Goal: Task Accomplishment & Management: Manage account settings

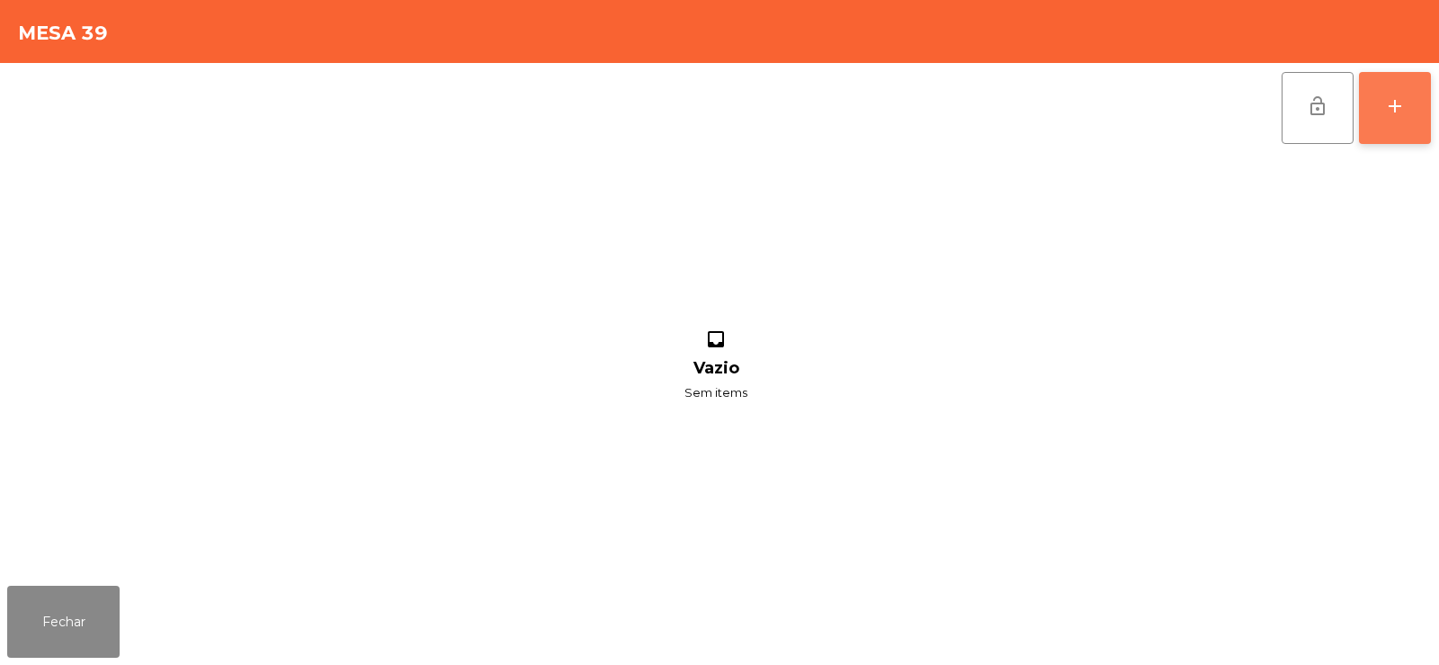
click at [1391, 115] on div "add" at bounding box center [1395, 106] width 22 height 22
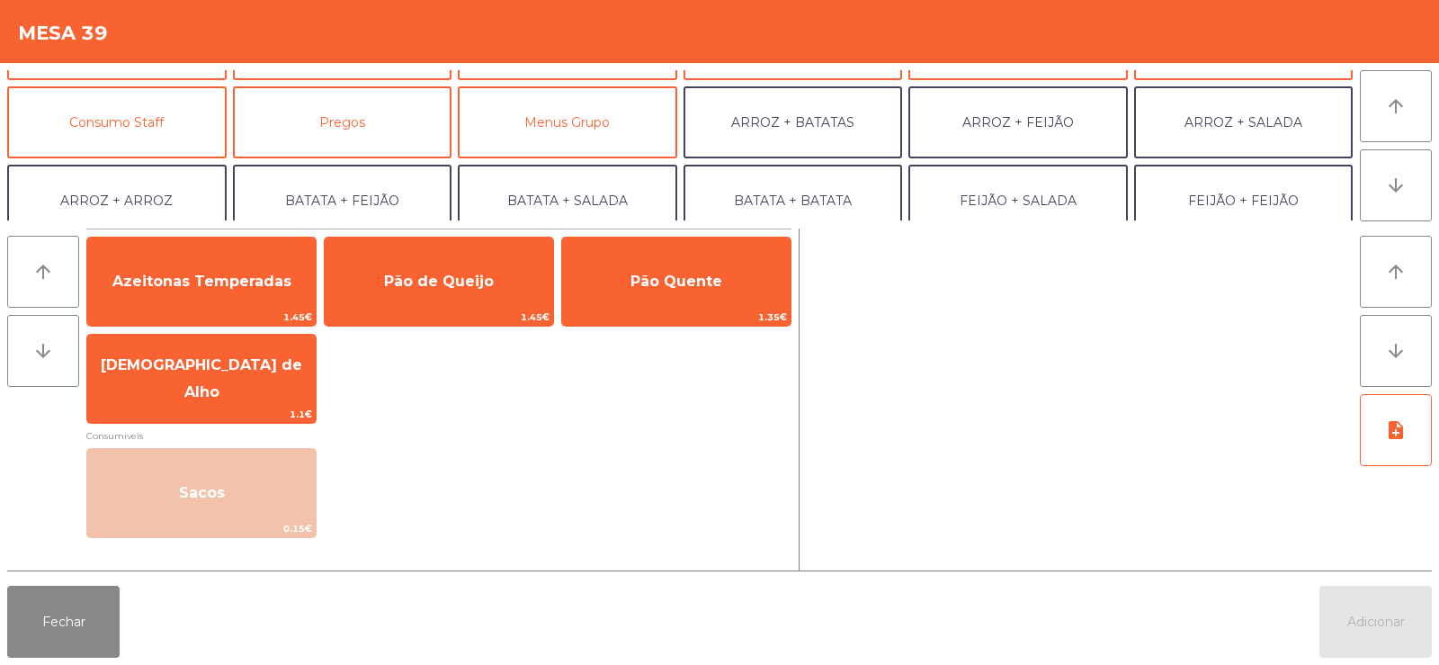
scroll to position [146, 0]
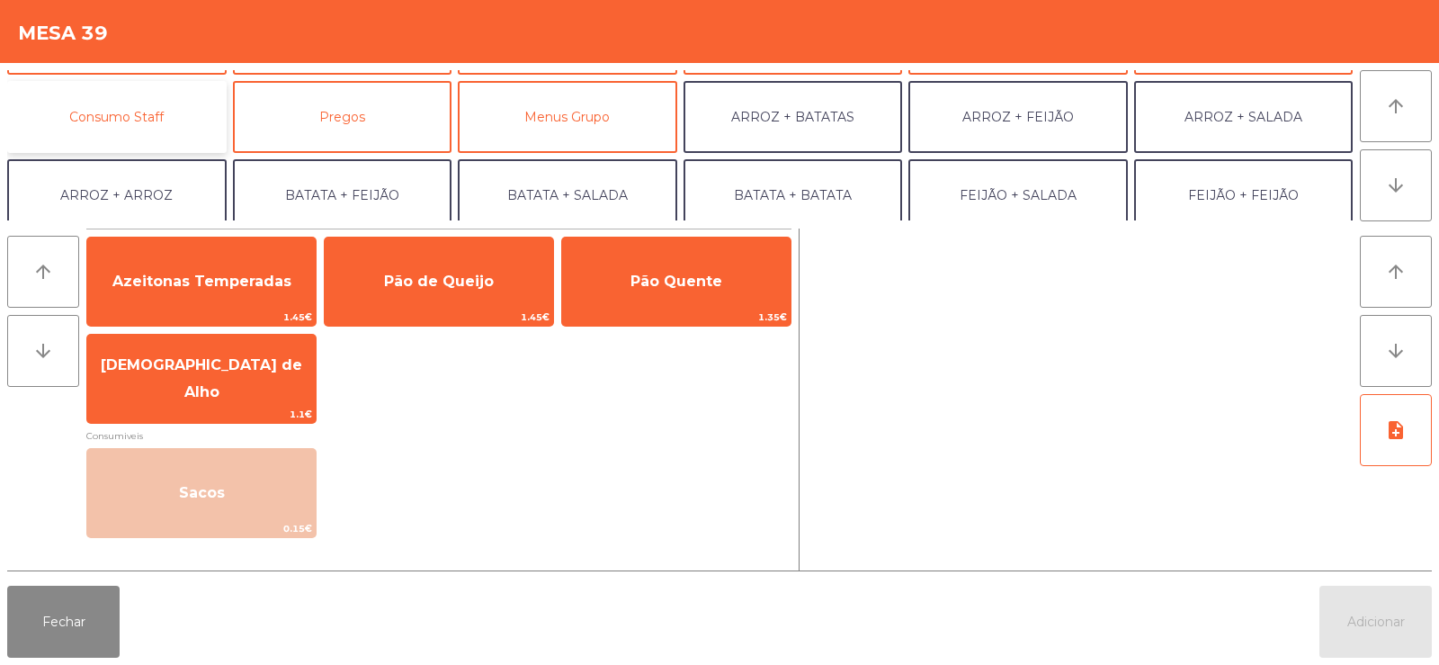
click at [169, 124] on button "Consumo Staff" at bounding box center [116, 117] width 219 height 72
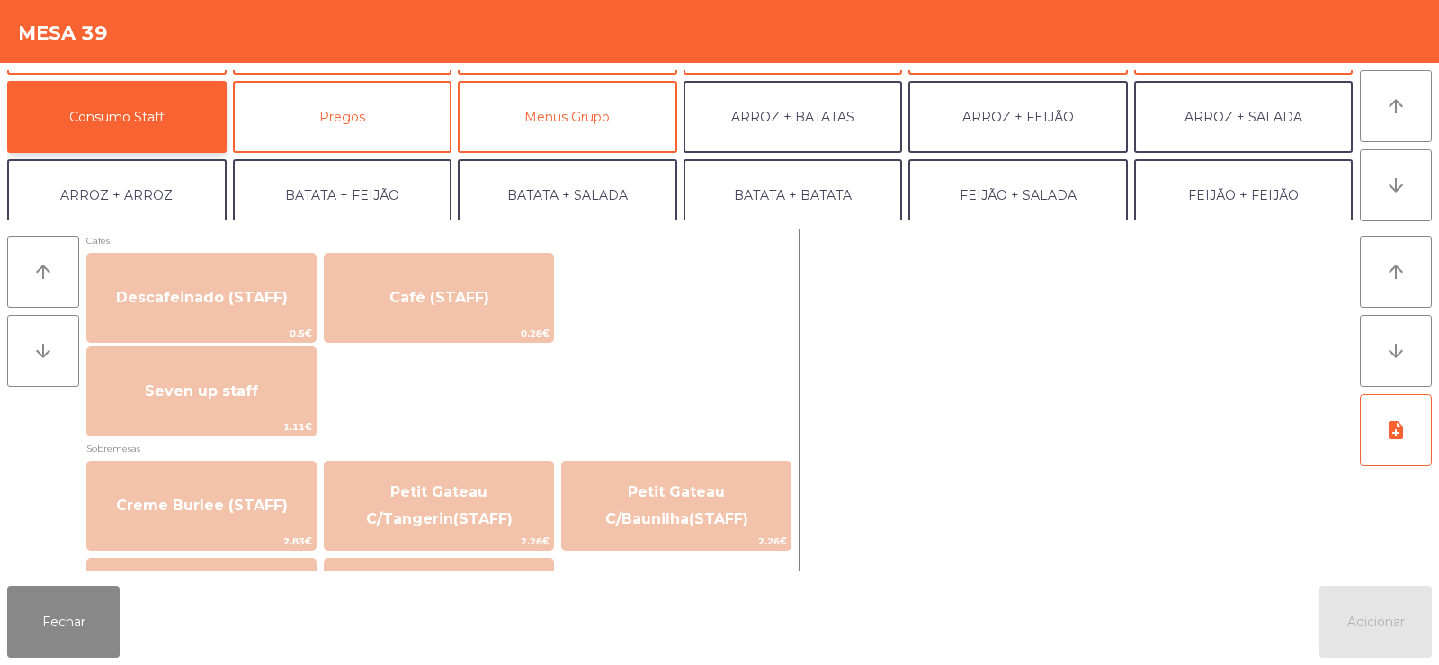
scroll to position [1044, 0]
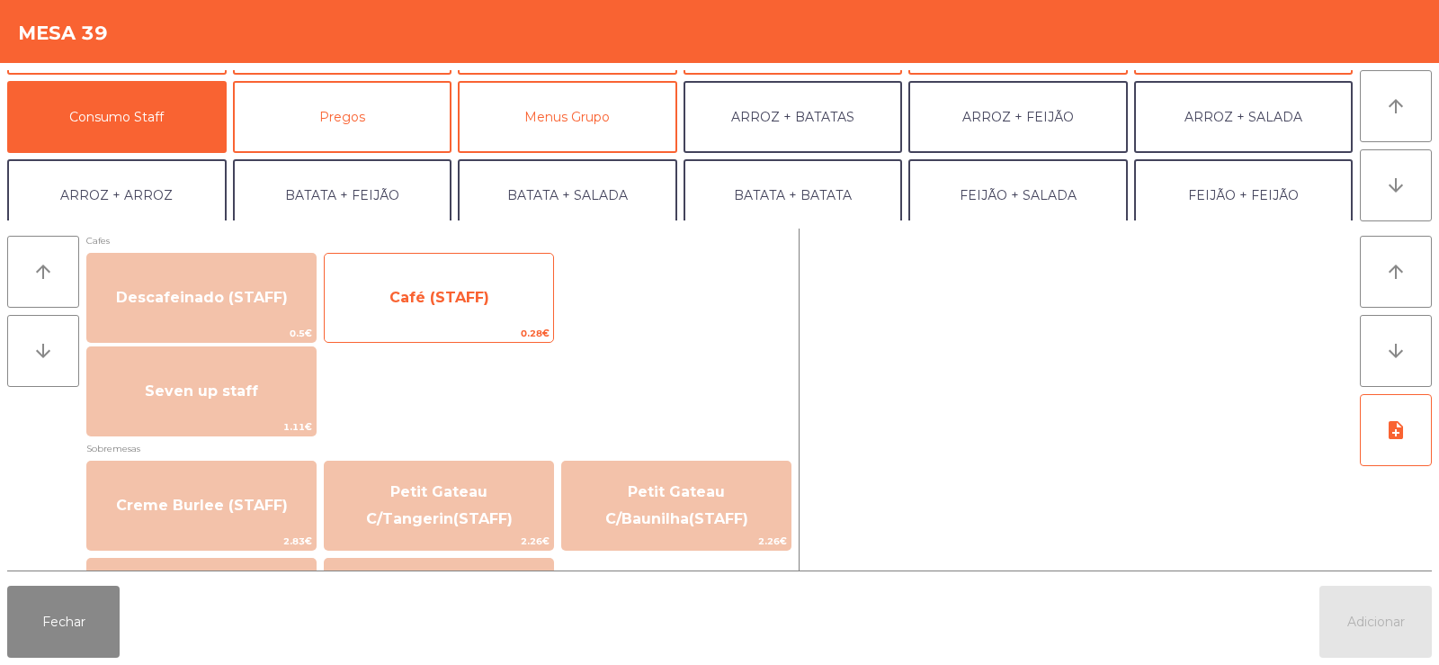
click at [481, 316] on span "Café (STAFF)" at bounding box center [439, 297] width 228 height 49
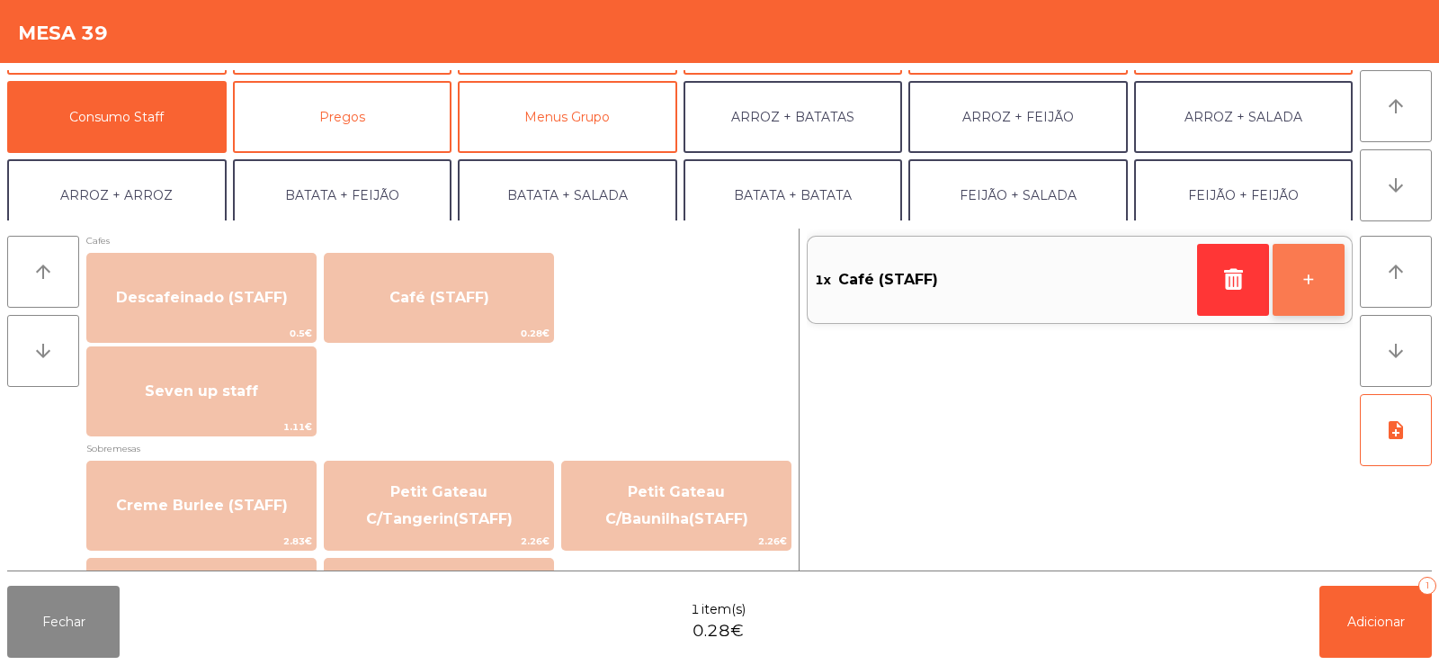
click at [1311, 287] on button "+" at bounding box center [1309, 280] width 72 height 72
click at [1311, 281] on button "+" at bounding box center [1309, 280] width 72 height 72
click at [1309, 284] on button "+" at bounding box center [1309, 280] width 72 height 72
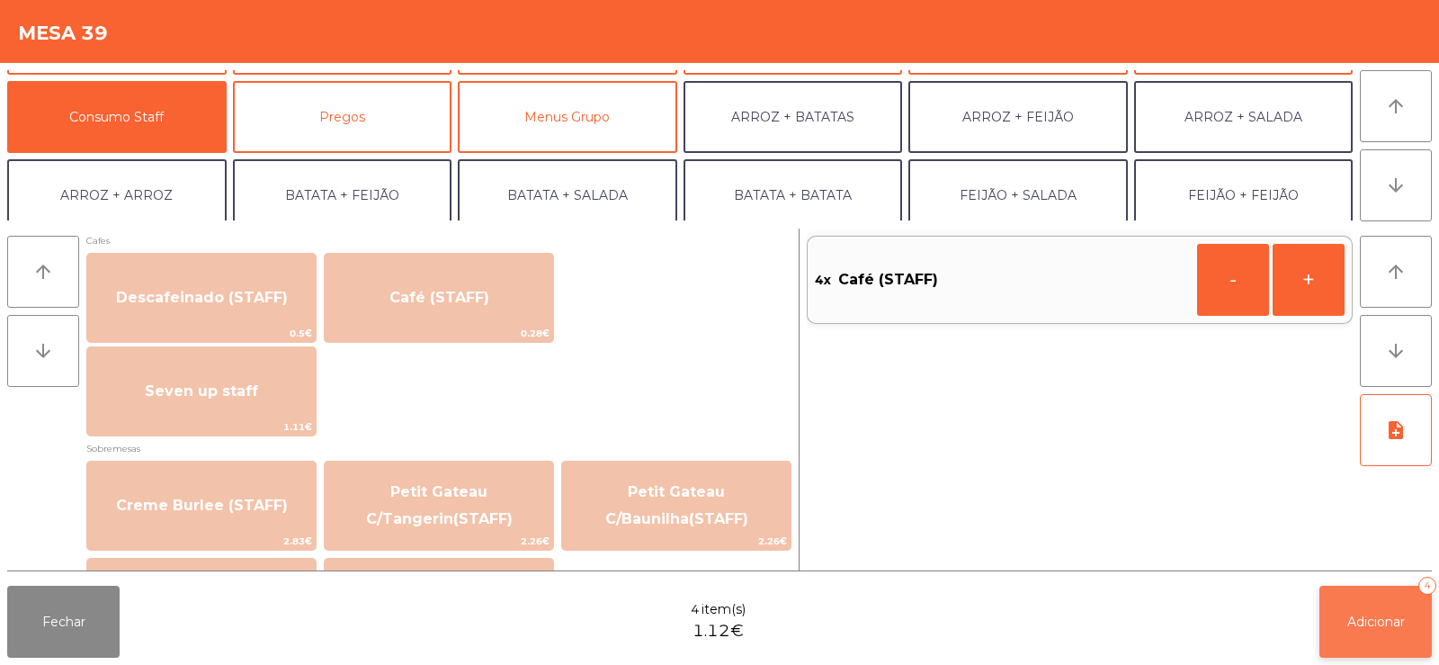
click at [1378, 631] on button "Adicionar 4" at bounding box center [1376, 622] width 112 height 72
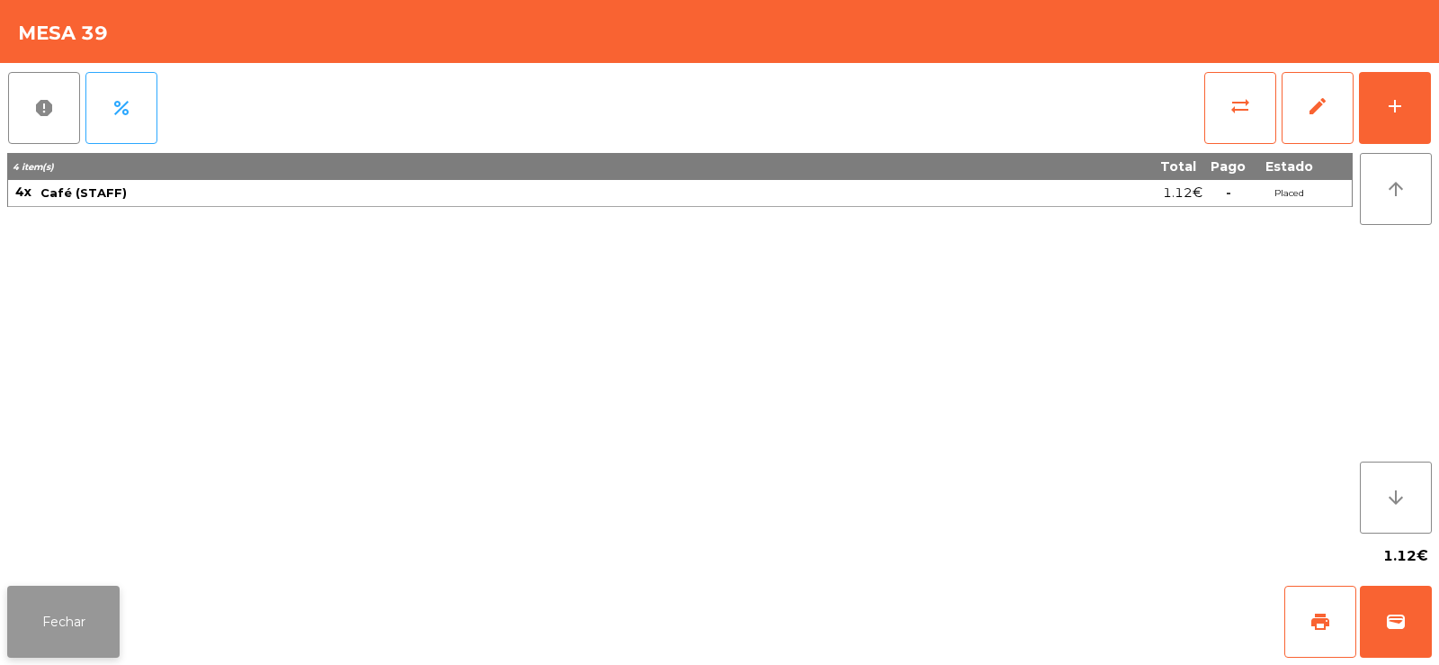
click at [85, 649] on button "Fechar" at bounding box center [63, 622] width 112 height 72
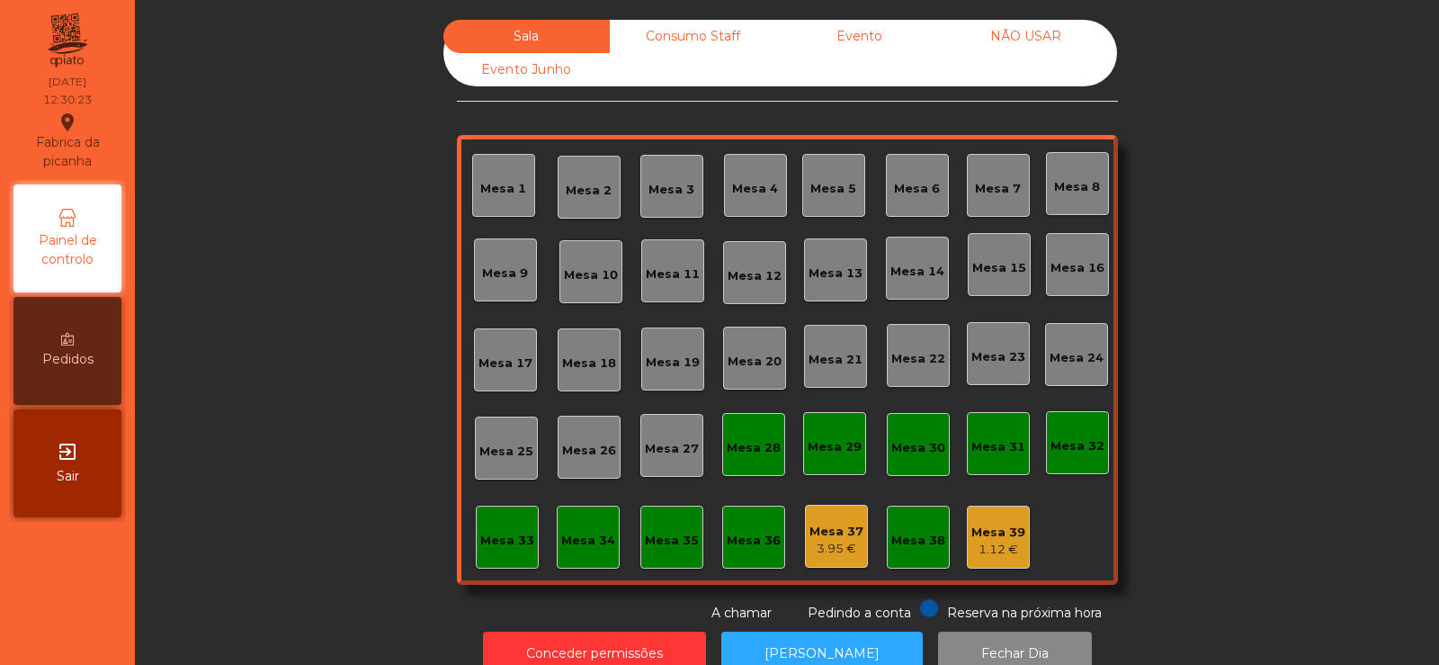
scroll to position [44, 0]
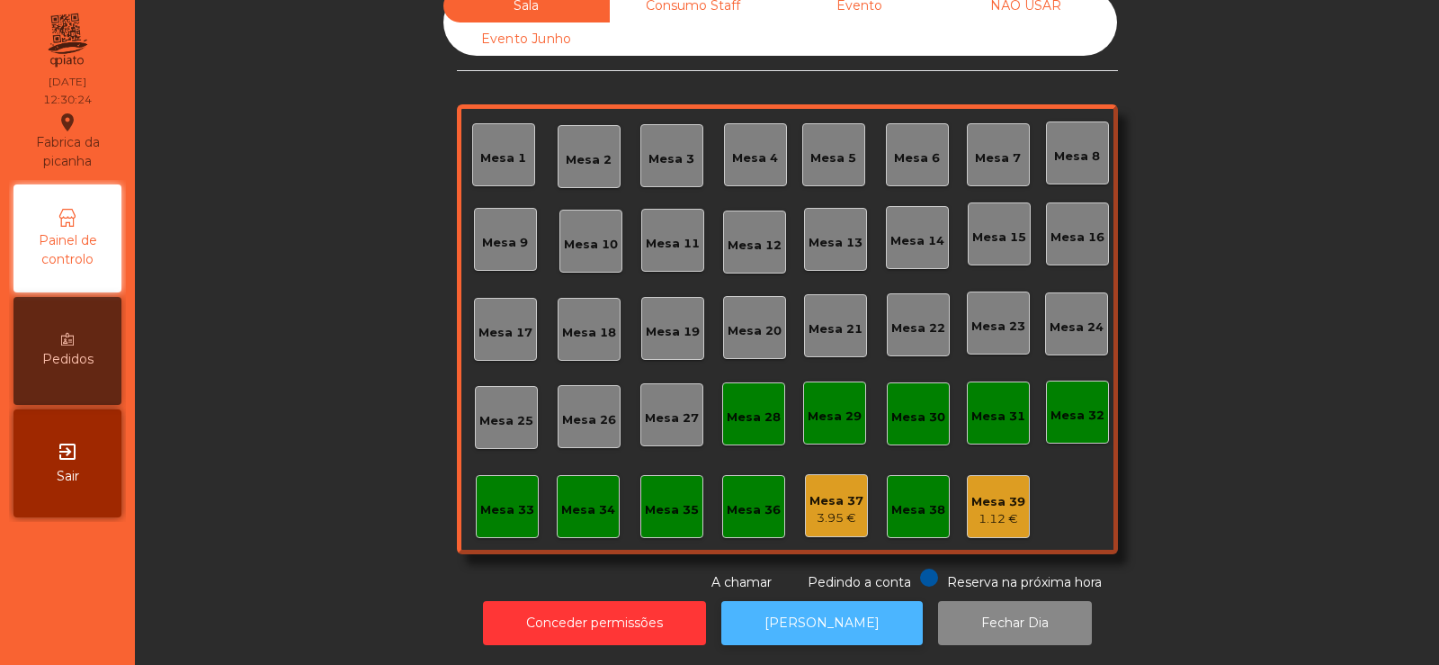
click at [824, 601] on button "[PERSON_NAME]" at bounding box center [821, 623] width 201 height 44
click at [681, 339] on div "Mesa 19" at bounding box center [672, 328] width 63 height 63
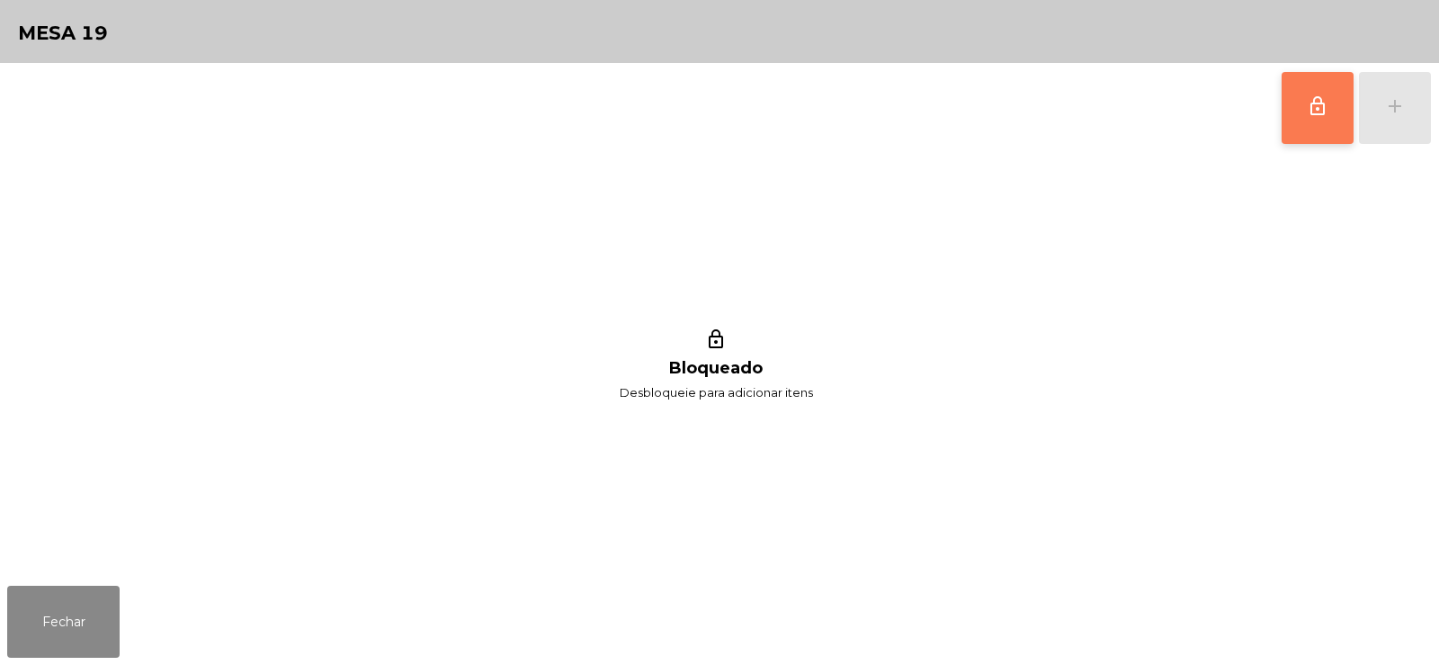
click at [1320, 104] on span "lock_outline" at bounding box center [1318, 106] width 22 height 22
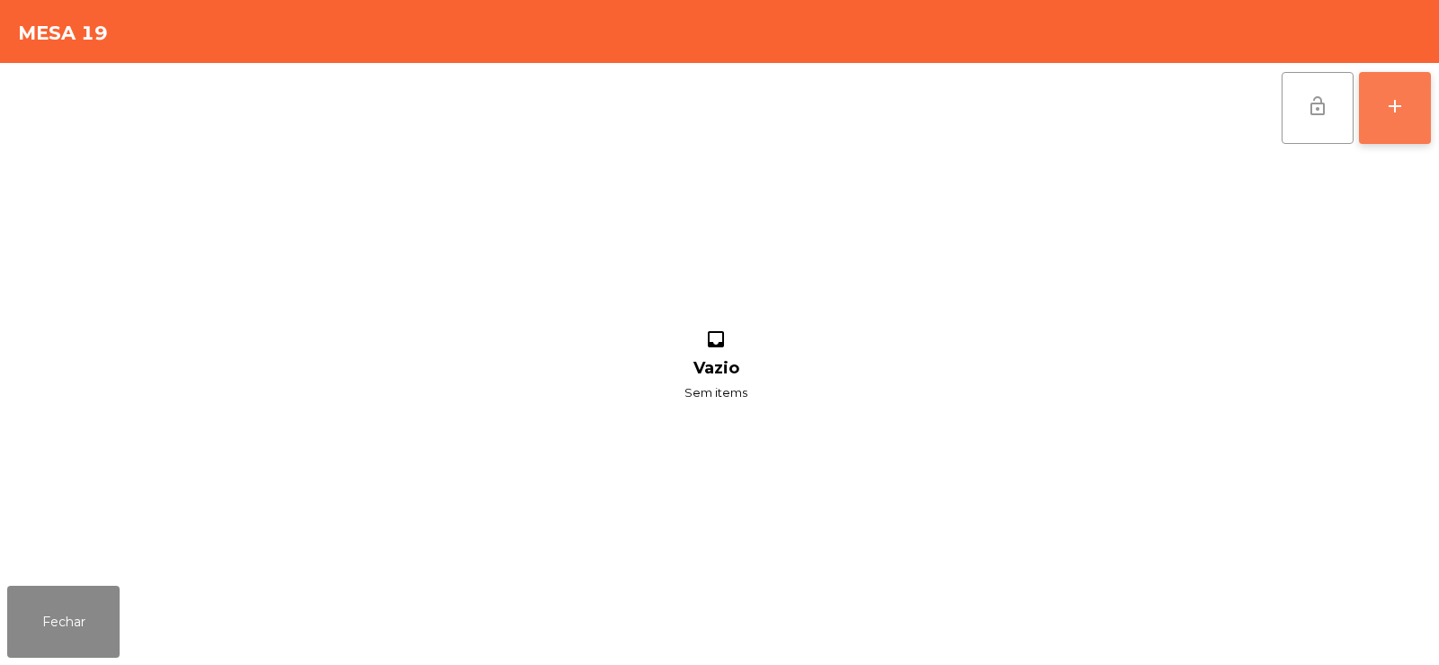
click at [1394, 114] on div "add" at bounding box center [1395, 106] width 22 height 22
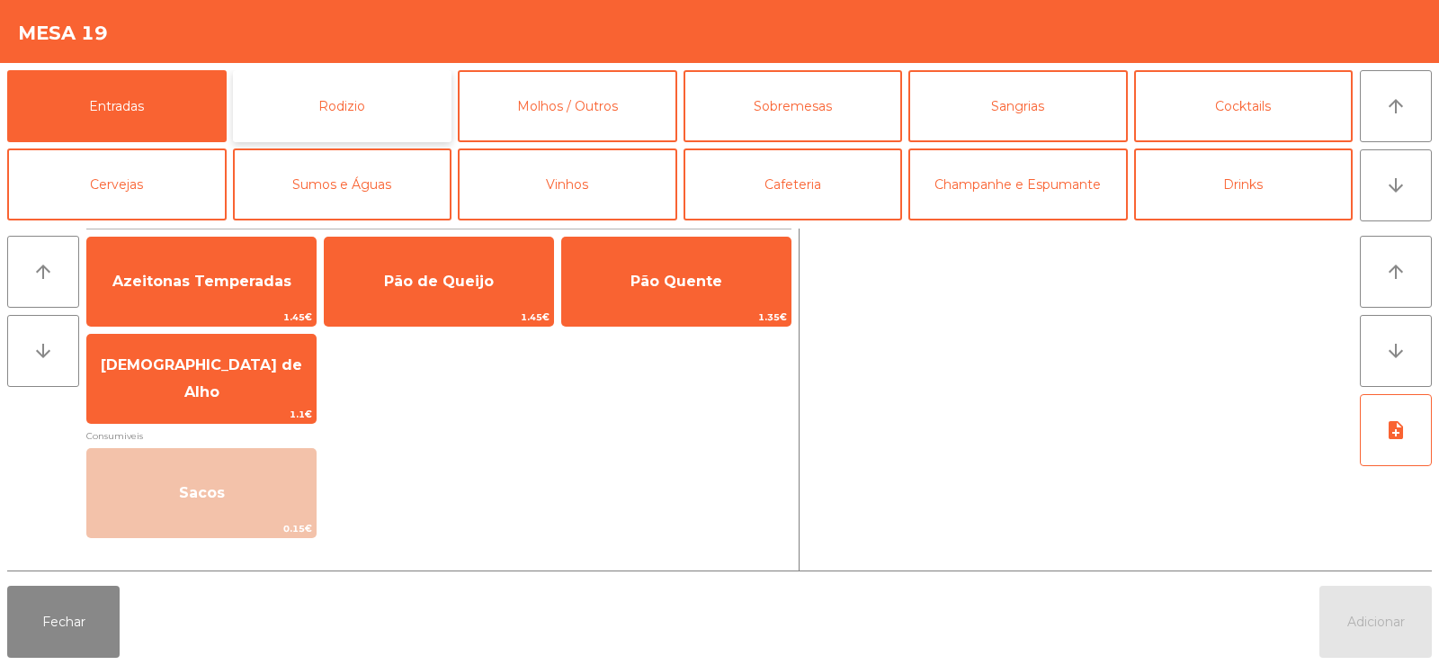
click at [387, 124] on button "Rodizio" at bounding box center [342, 106] width 219 height 72
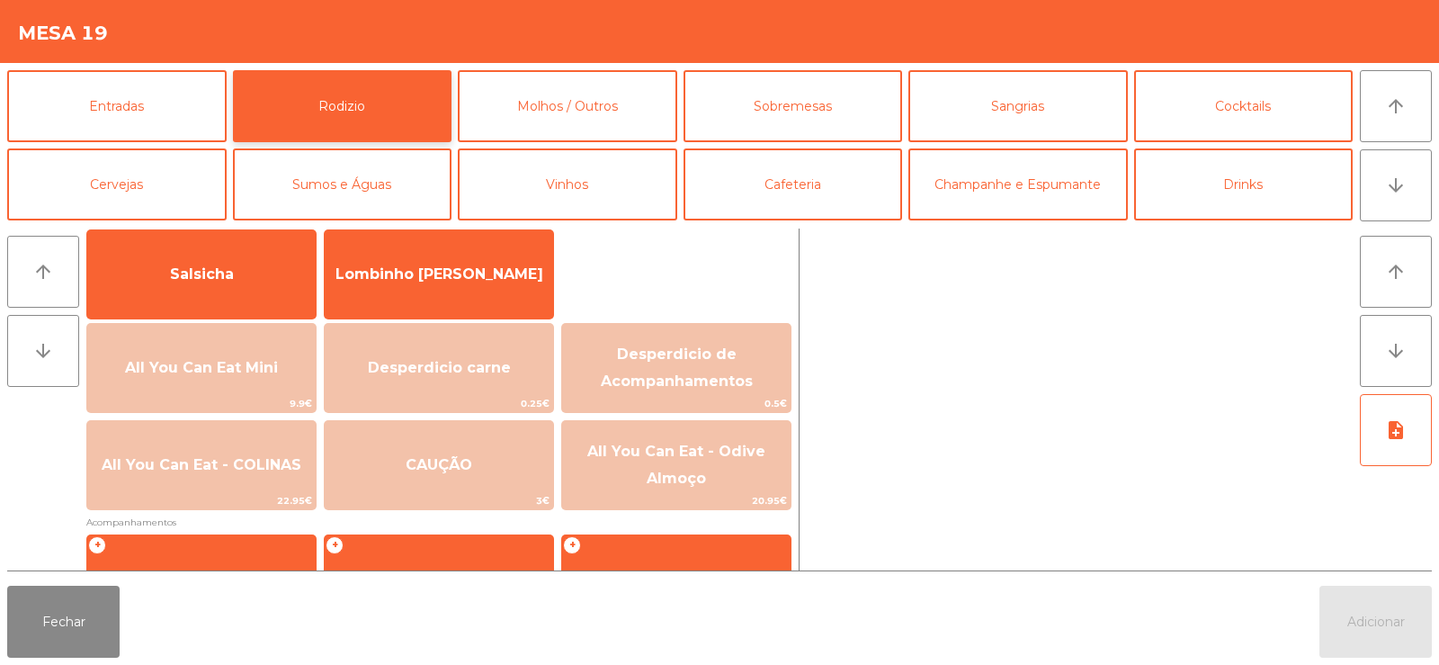
scroll to position [159, 0]
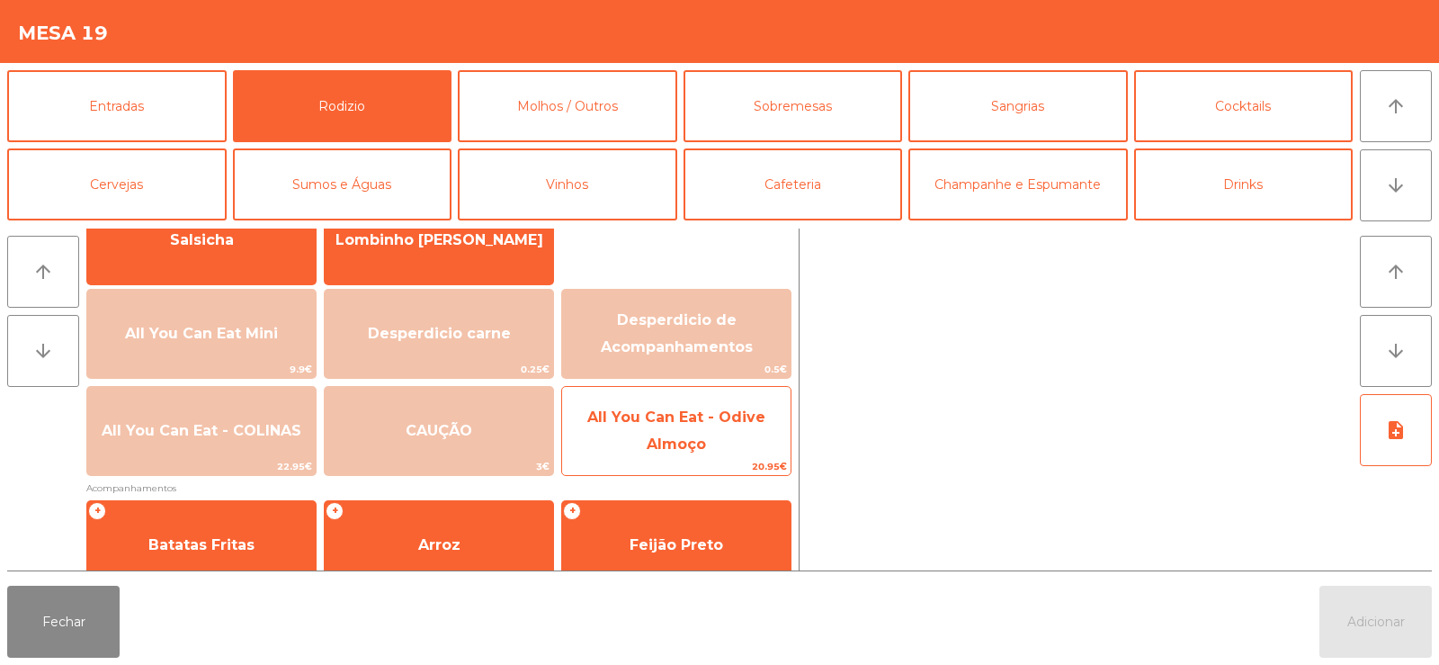
click at [670, 447] on span "All You Can Eat - Odive Almoço" at bounding box center [676, 430] width 178 height 44
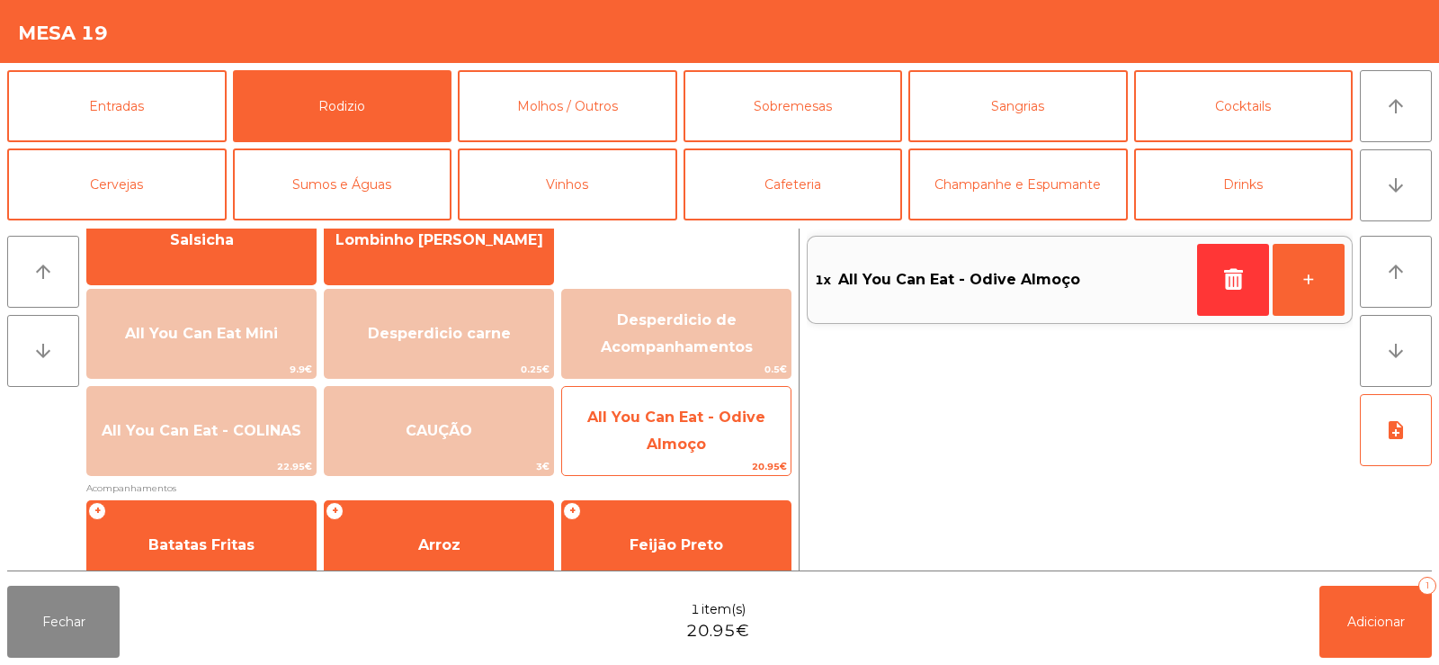
click at [684, 442] on span "All You Can Eat - Odive Almoço" at bounding box center [676, 430] width 178 height 44
click at [695, 442] on span "All You Can Eat - Odive Almoço" at bounding box center [676, 430] width 178 height 44
click at [693, 440] on span "All You Can Eat - Odive Almoço" at bounding box center [676, 430] width 178 height 44
click at [701, 445] on span "All You Can Eat - Odive Almoço" at bounding box center [676, 430] width 178 height 44
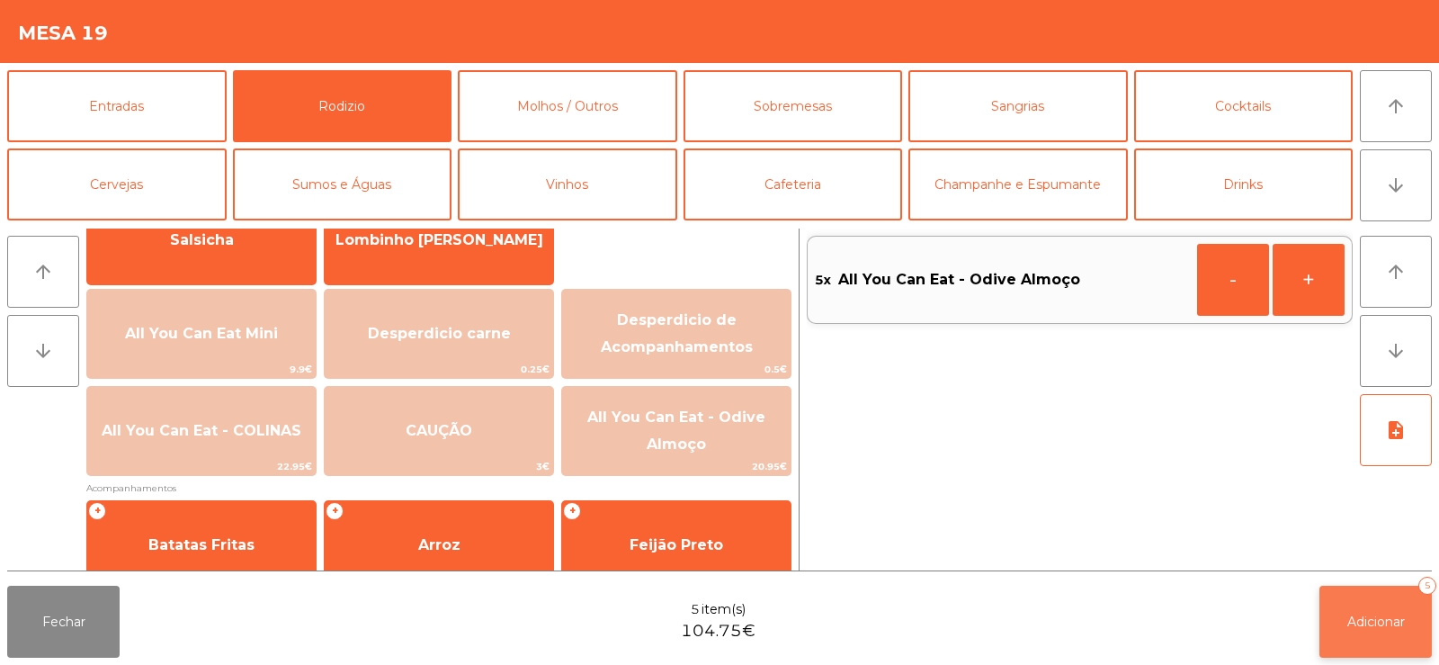
click at [1352, 617] on span "Adicionar" at bounding box center [1376, 621] width 58 height 16
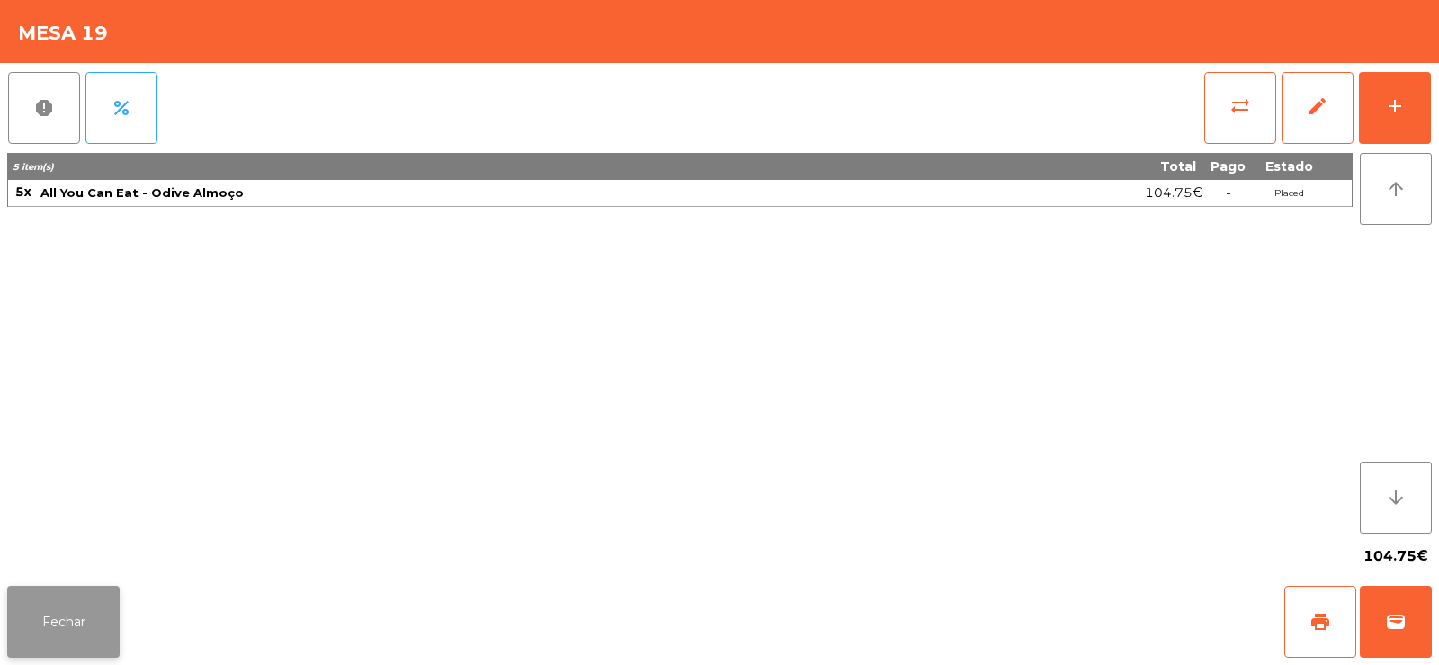
click at [106, 620] on button "Fechar" at bounding box center [63, 622] width 112 height 72
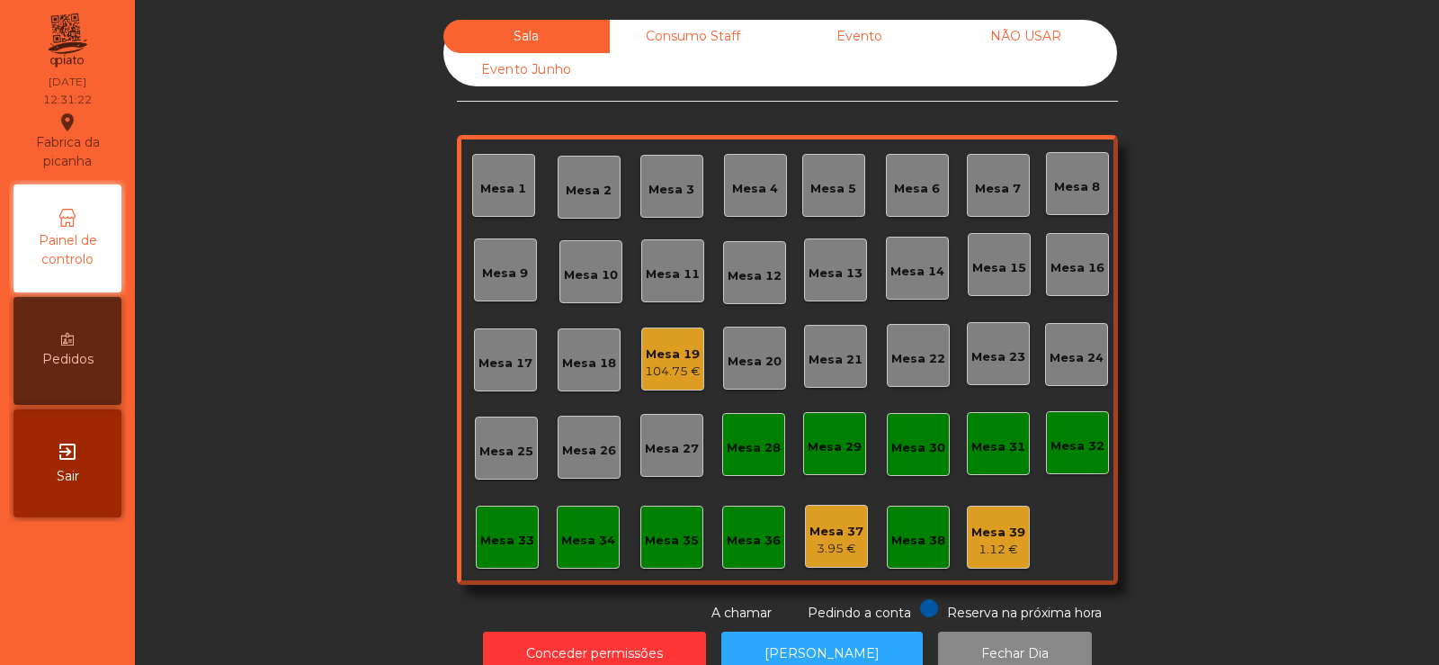
scroll to position [0, 0]
click at [924, 268] on div "Mesa 14" at bounding box center [917, 272] width 54 height 18
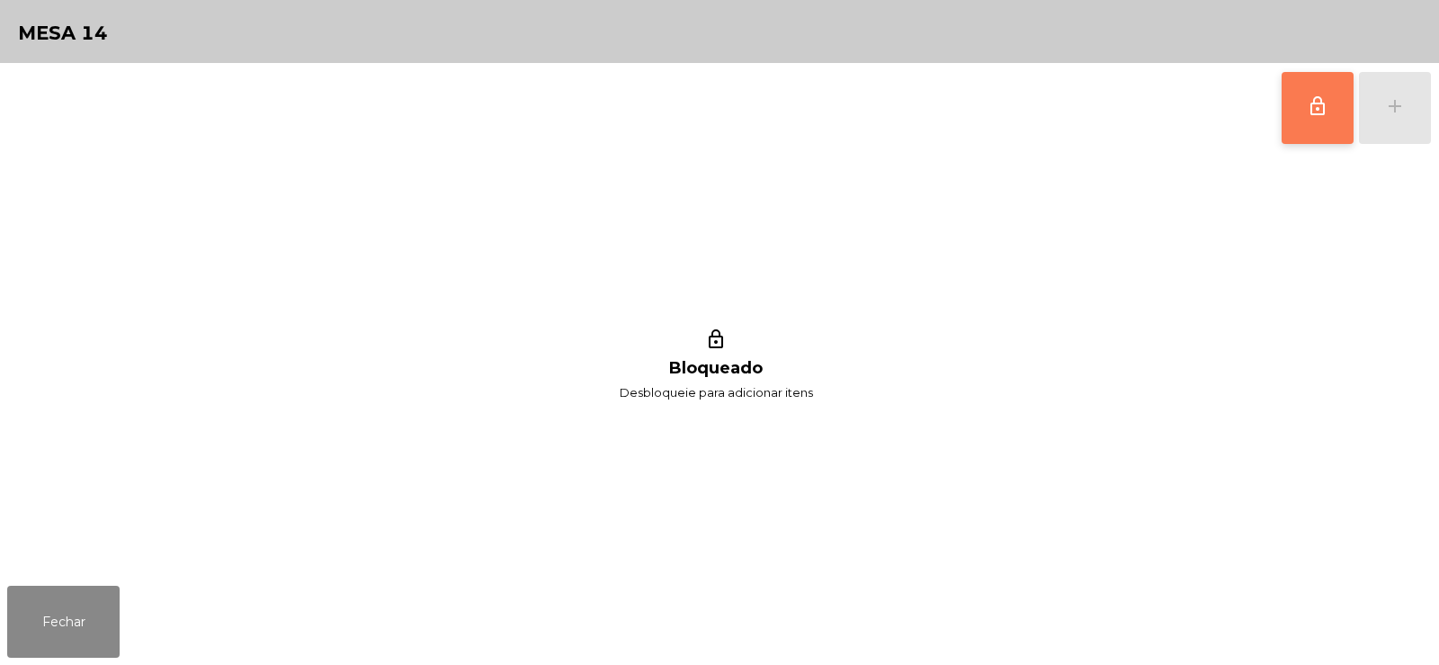
click at [1307, 118] on button "lock_outline" at bounding box center [1318, 108] width 72 height 72
click at [1390, 113] on div "add" at bounding box center [1395, 106] width 22 height 22
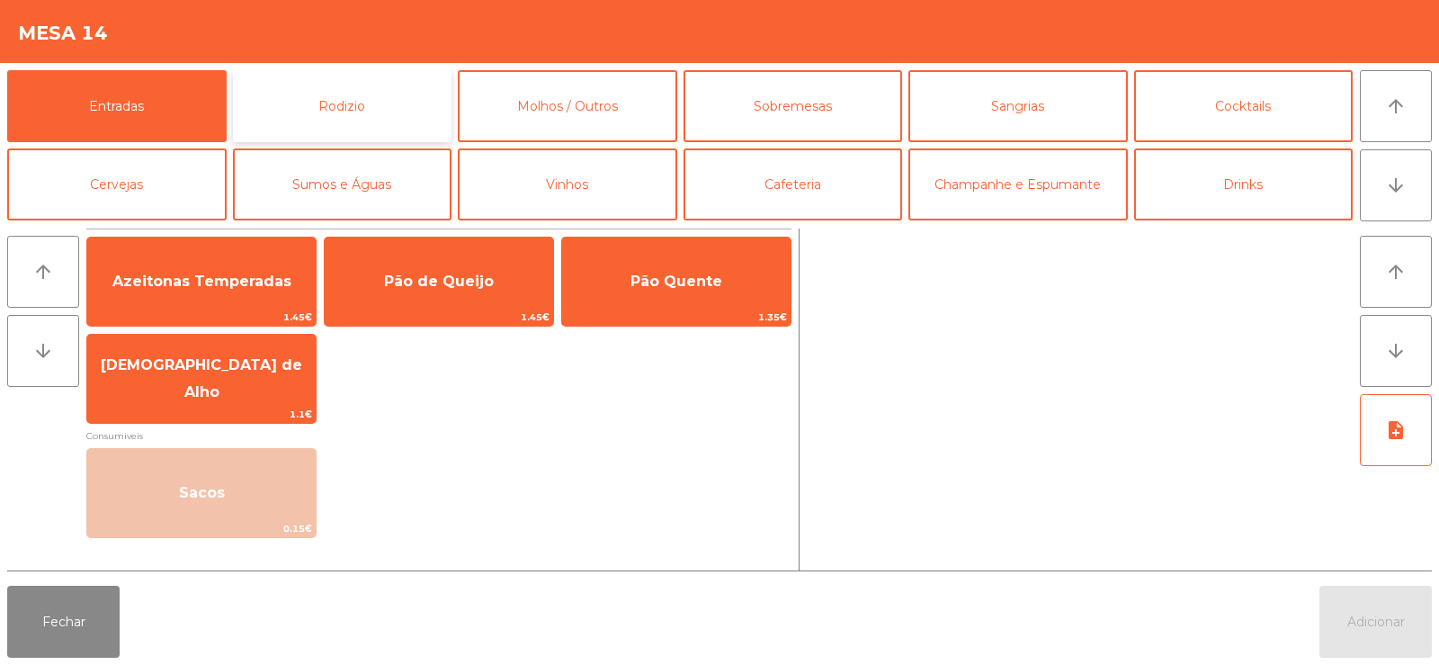
click at [380, 102] on button "Rodizio" at bounding box center [342, 106] width 219 height 72
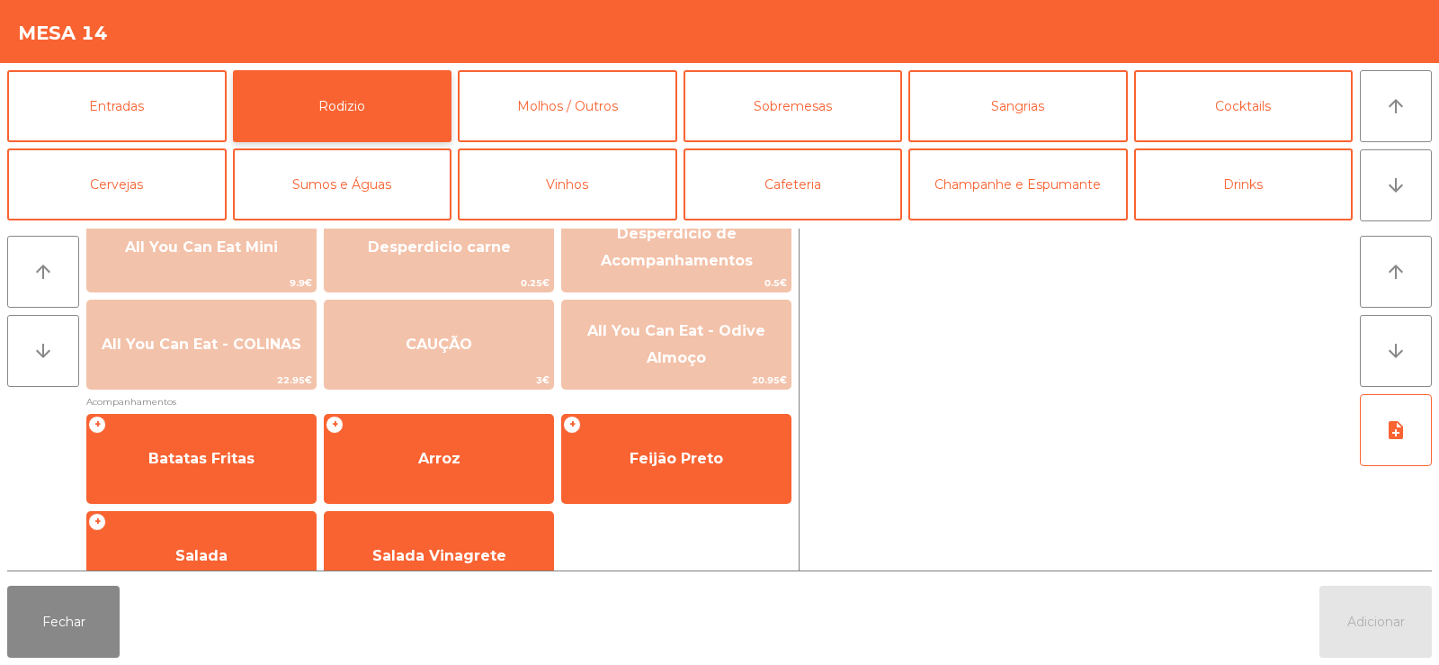
scroll to position [242, 0]
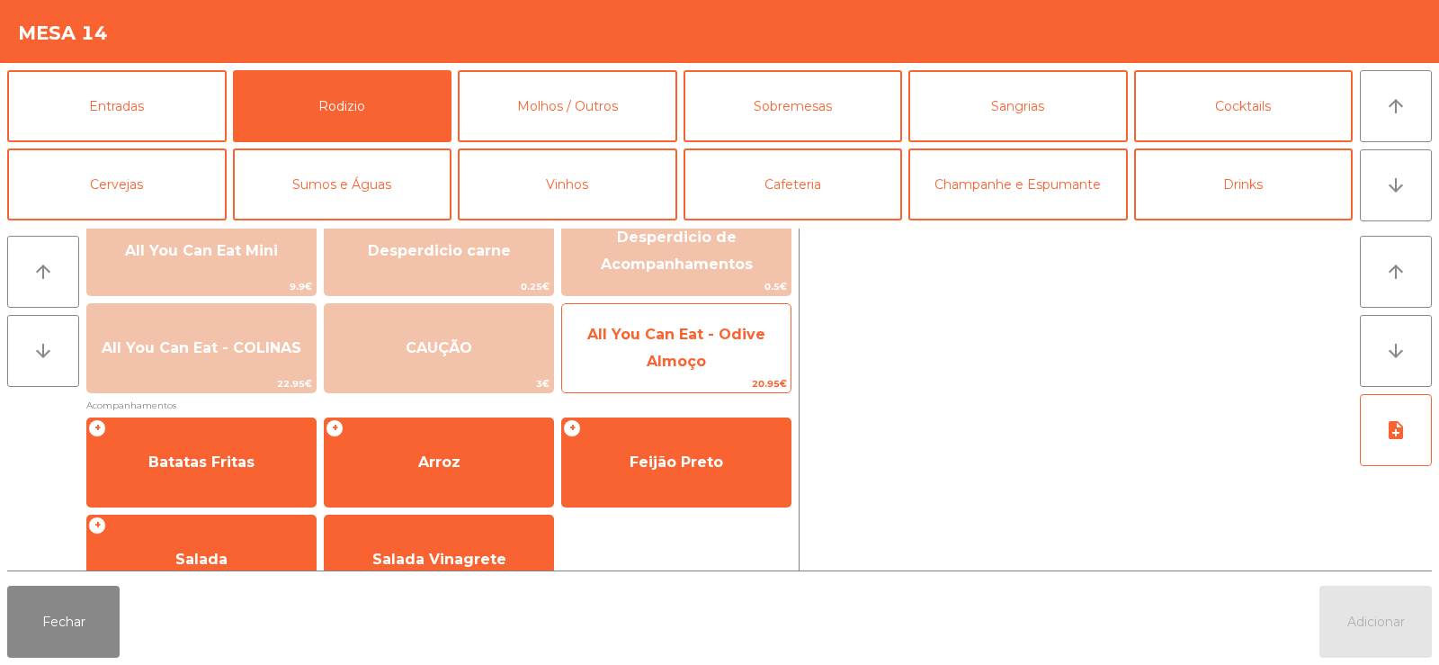
click at [704, 358] on span "All You Can Eat - Odive Almoço" at bounding box center [676, 348] width 178 height 44
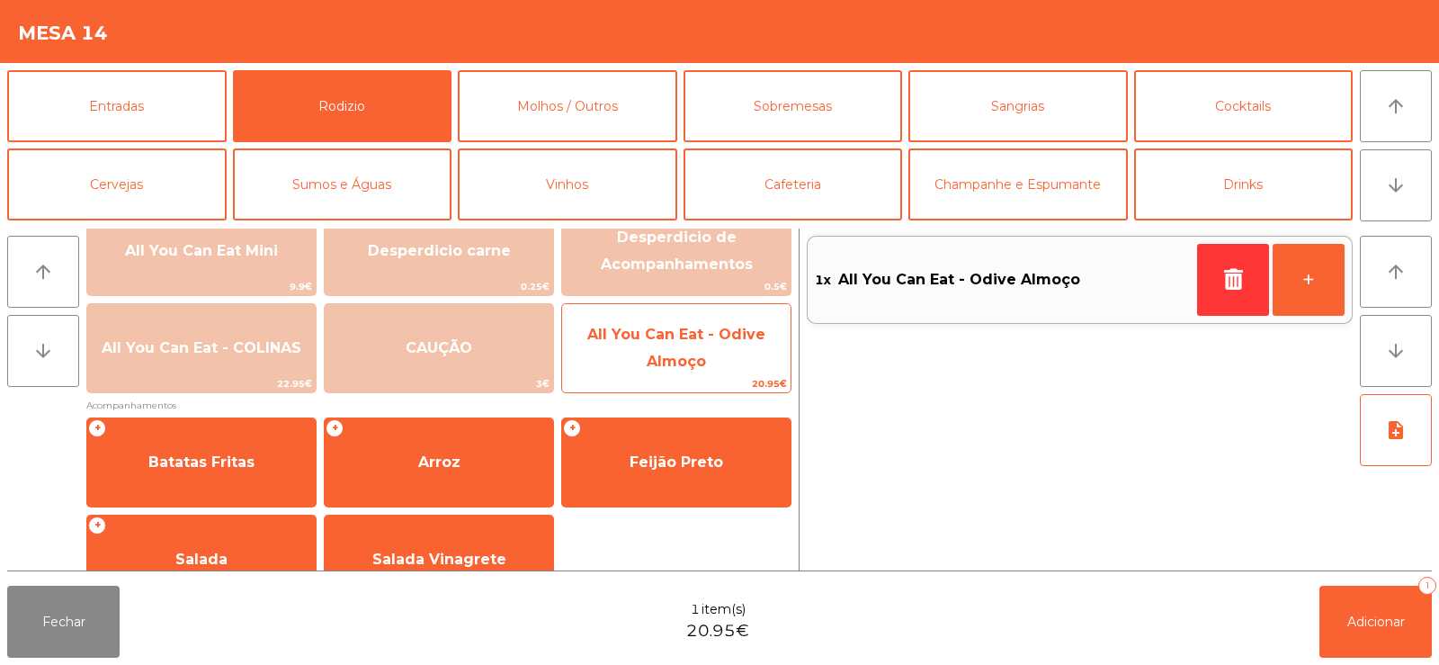
click at [713, 364] on span "All You Can Eat - Odive Almoço" at bounding box center [676, 348] width 228 height 76
click at [689, 357] on span "All You Can Eat - Odive Almoço" at bounding box center [676, 348] width 178 height 44
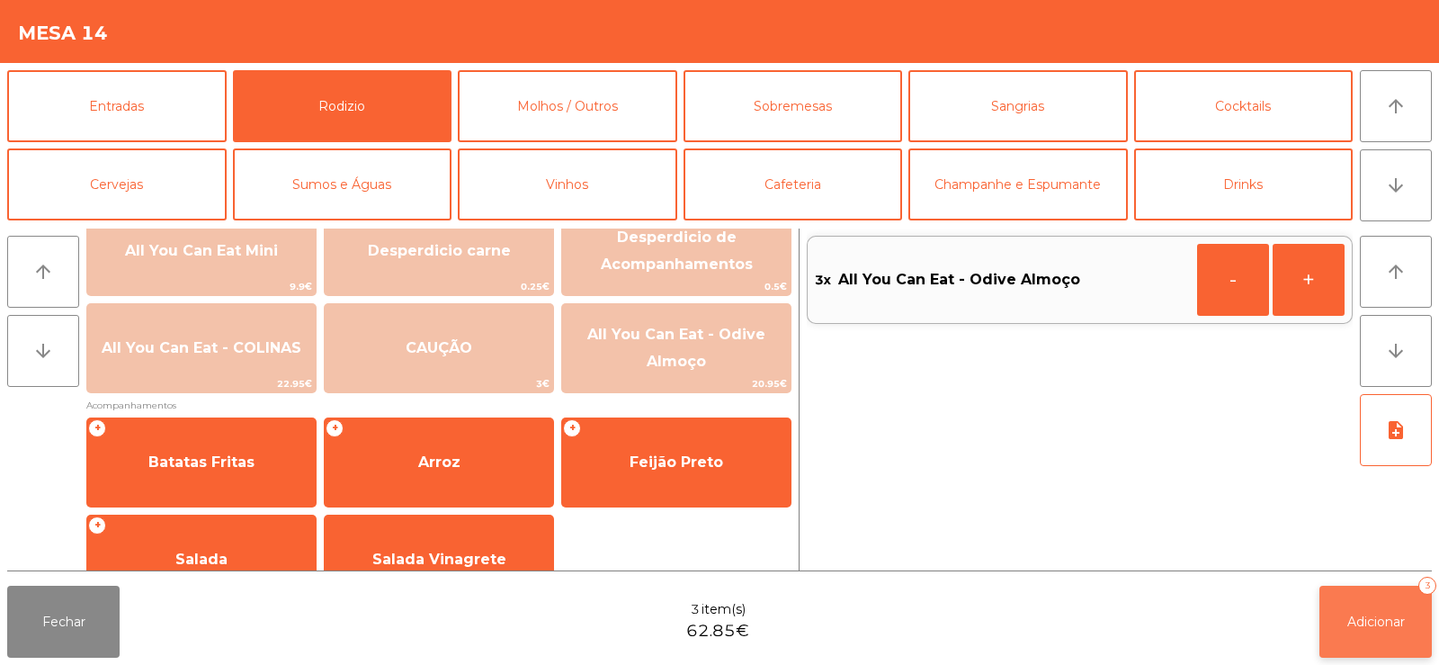
click at [1353, 623] on span "Adicionar" at bounding box center [1376, 621] width 58 height 16
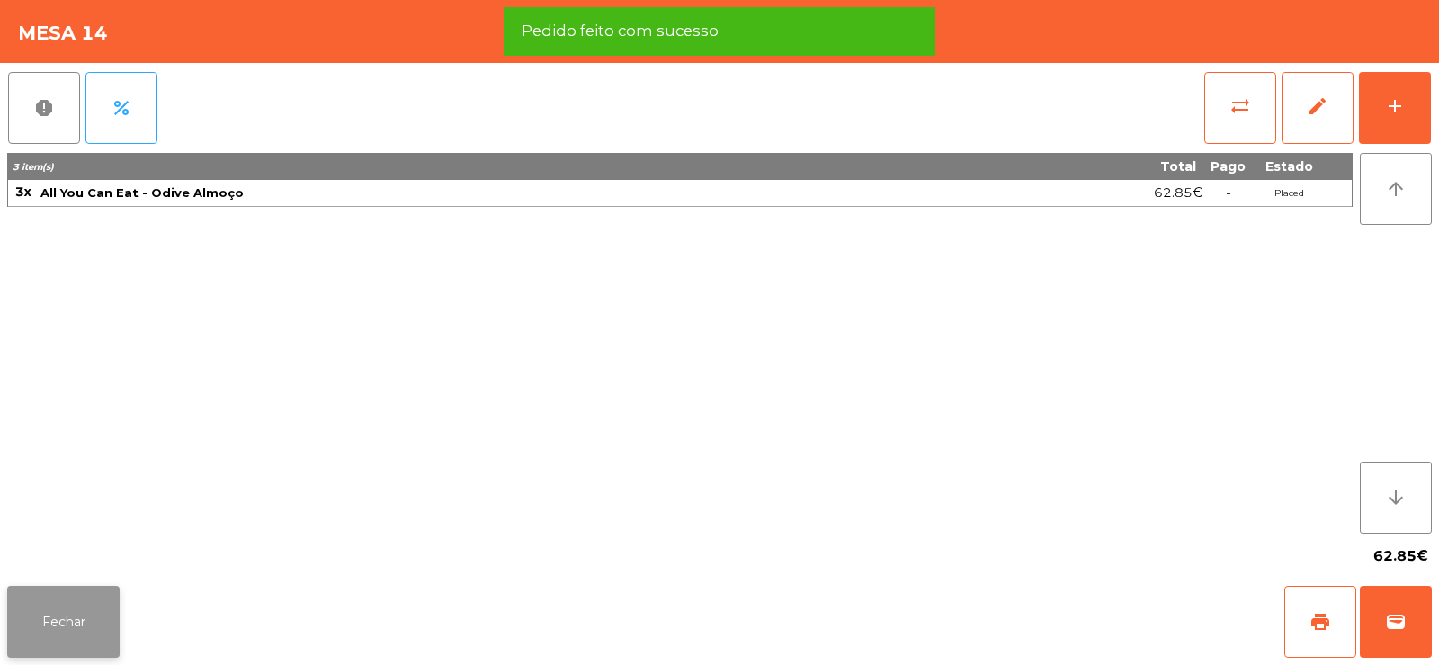
click at [74, 614] on button "Fechar" at bounding box center [63, 622] width 112 height 72
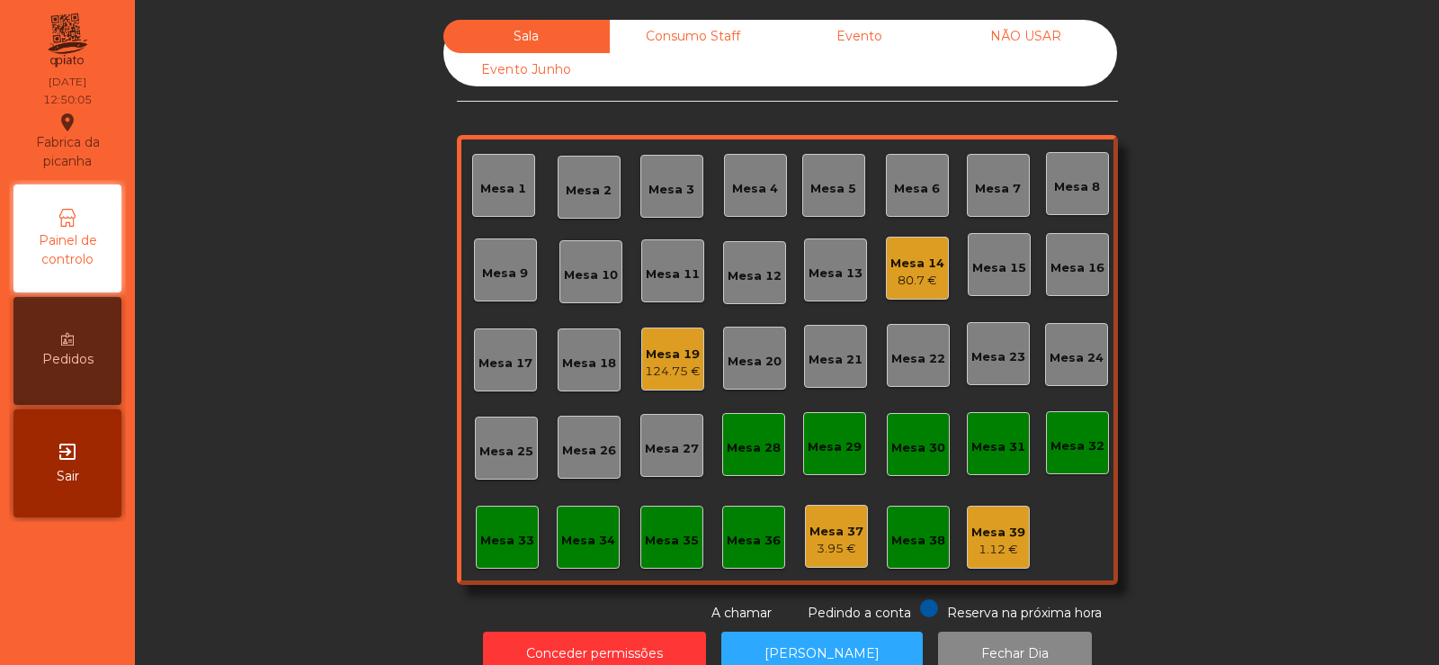
click at [894, 183] on div "Mesa 6" at bounding box center [917, 189] width 46 height 18
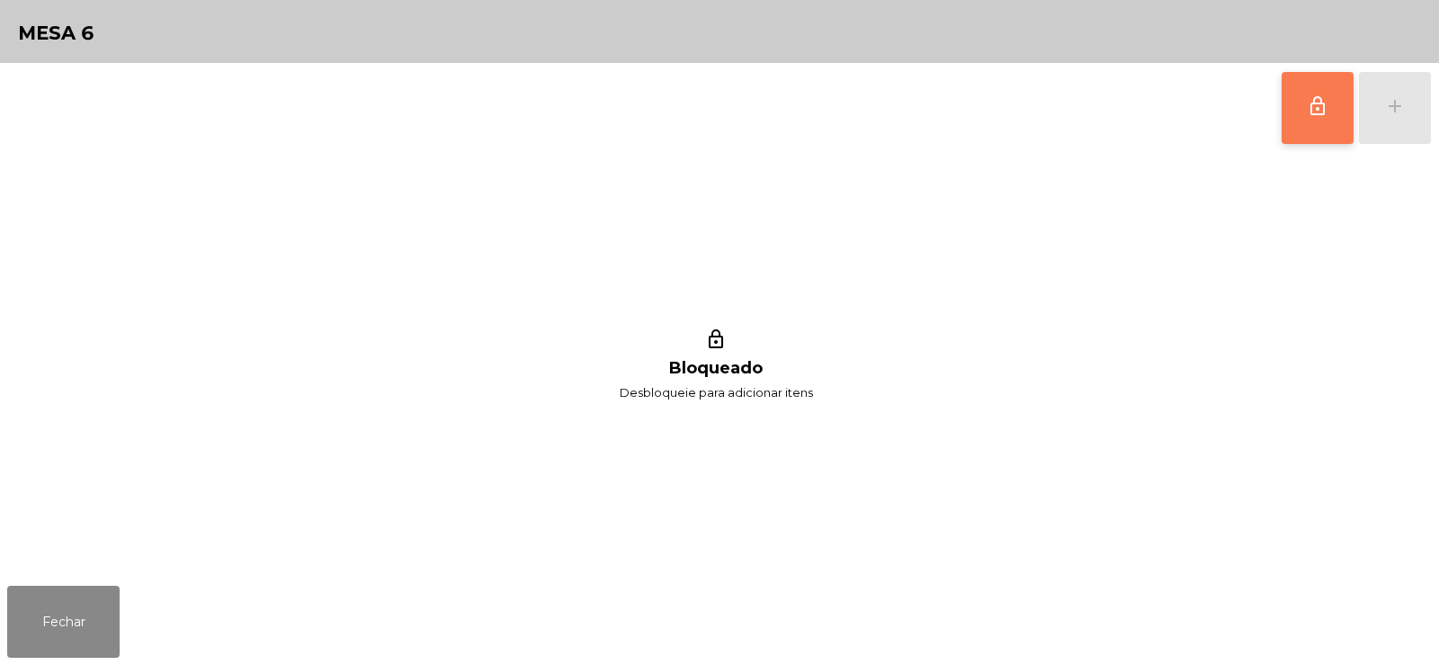
click at [1312, 120] on button "lock_outline" at bounding box center [1318, 108] width 72 height 72
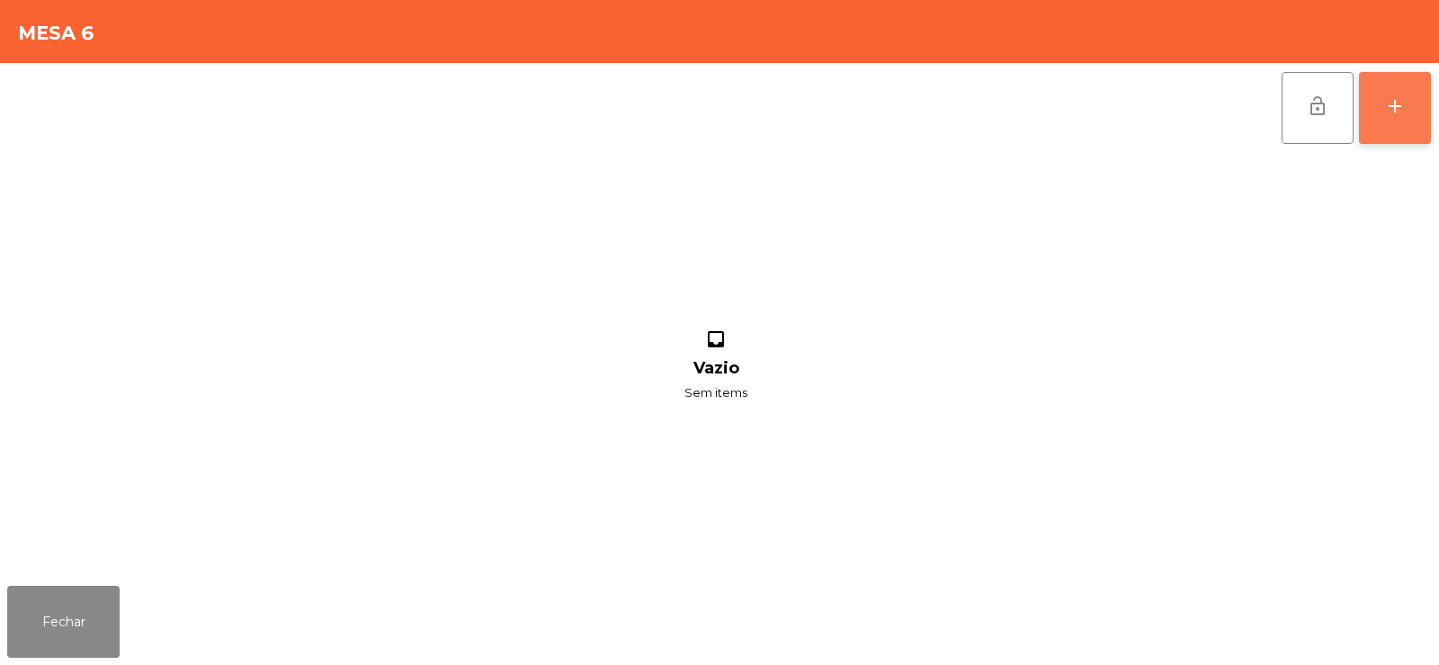
click at [1386, 115] on div "add" at bounding box center [1395, 106] width 22 height 22
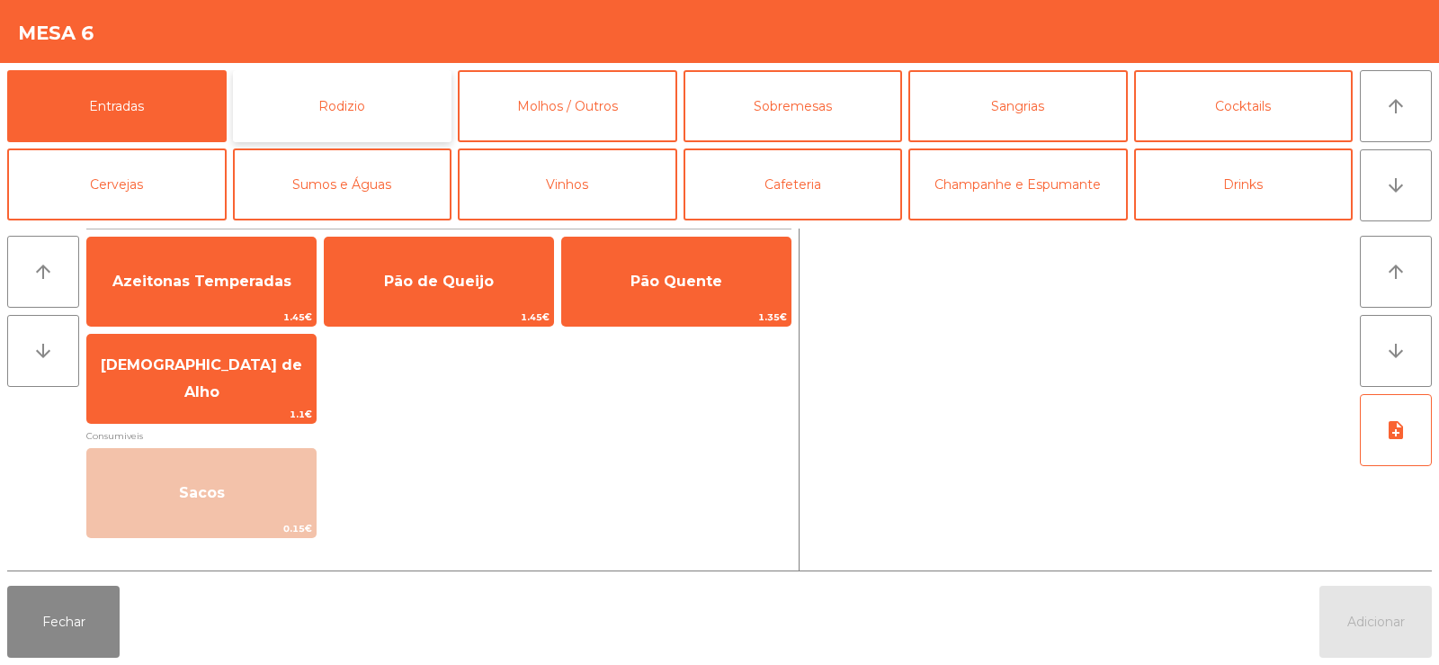
click at [309, 106] on button "Rodizio" at bounding box center [342, 106] width 219 height 72
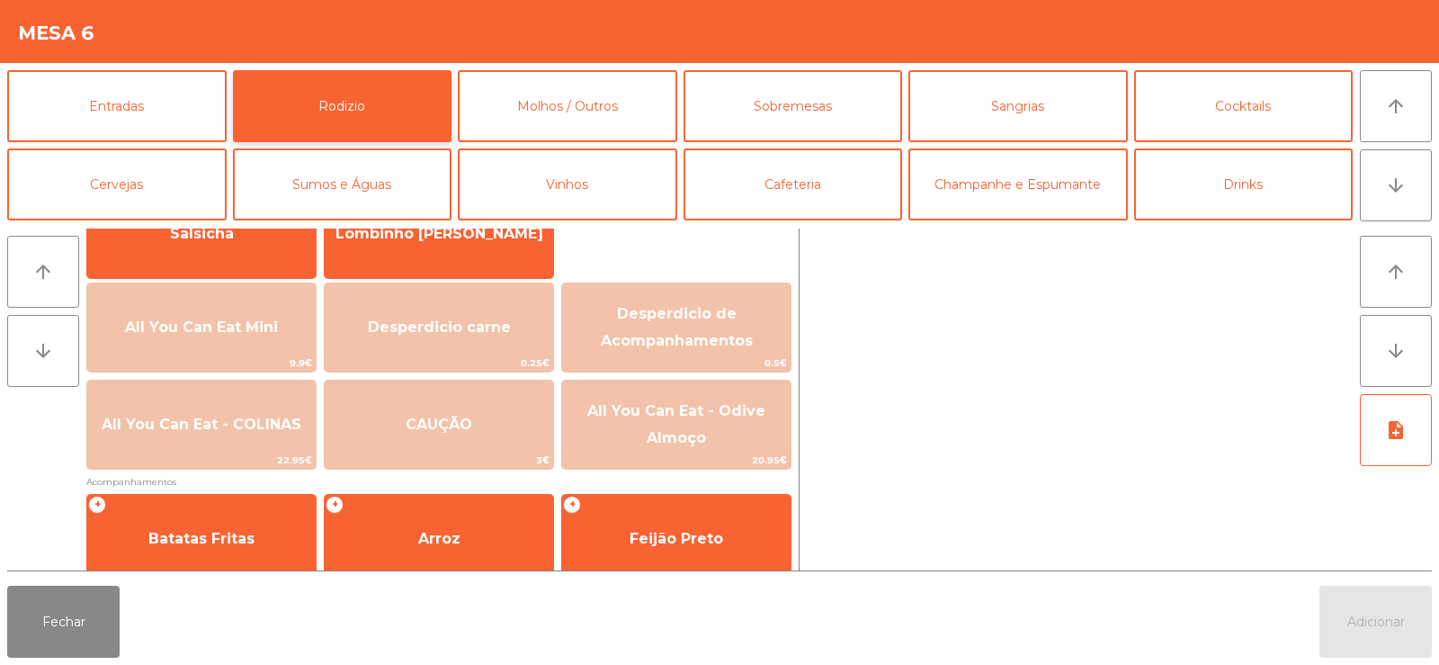
scroll to position [177, 0]
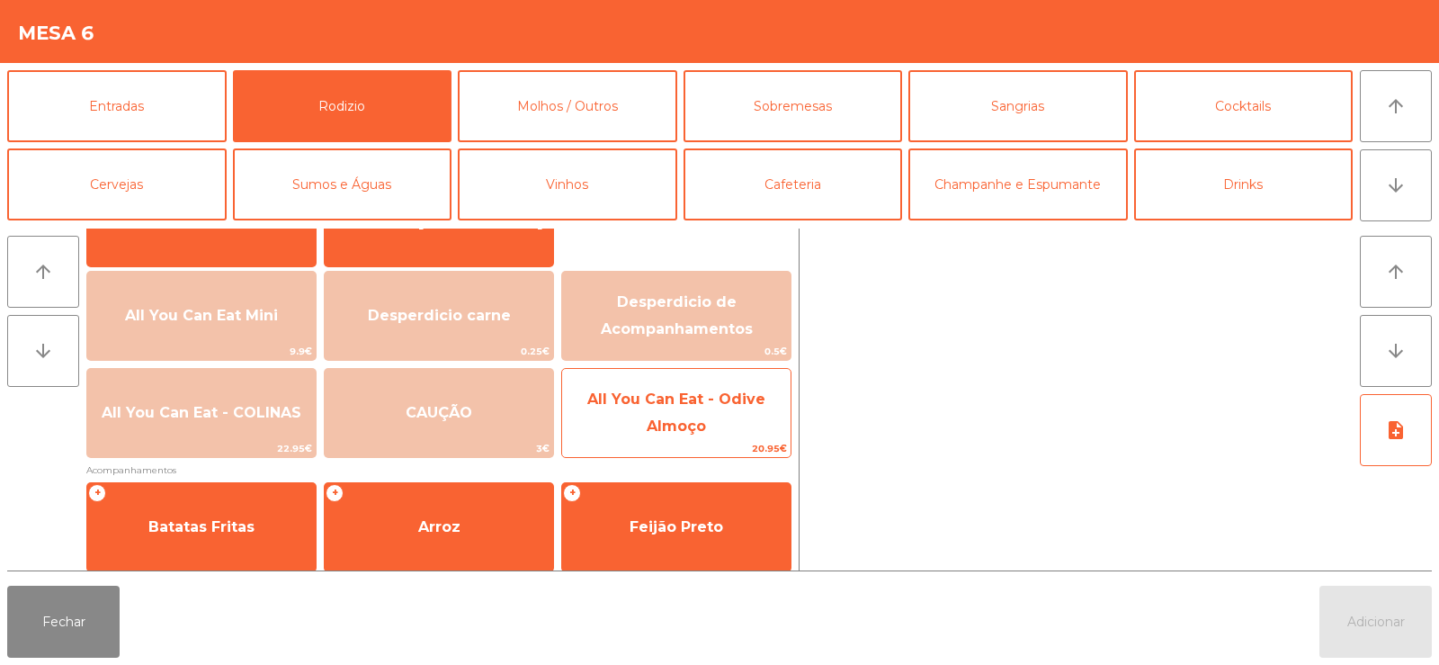
click at [642, 422] on span "All You Can Eat - Odive Almoço" at bounding box center [676, 413] width 228 height 76
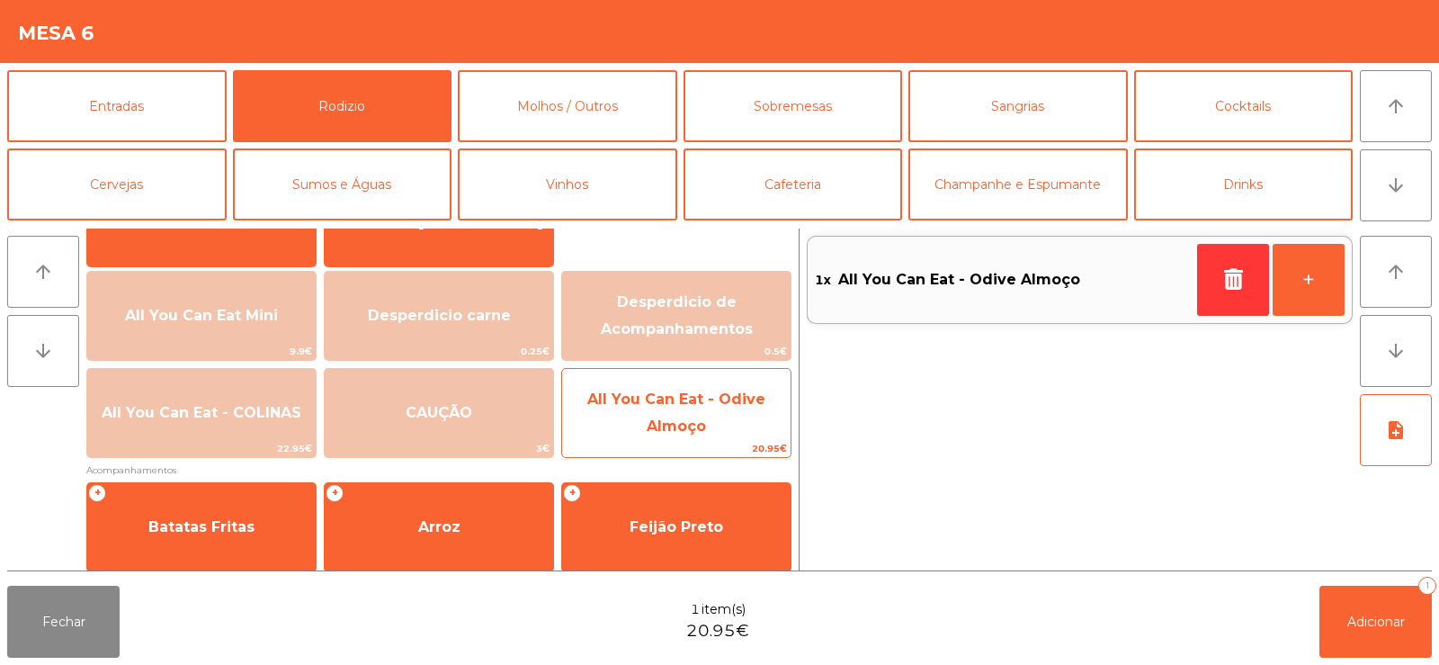
click at [672, 440] on span "20.95€" at bounding box center [676, 448] width 228 height 17
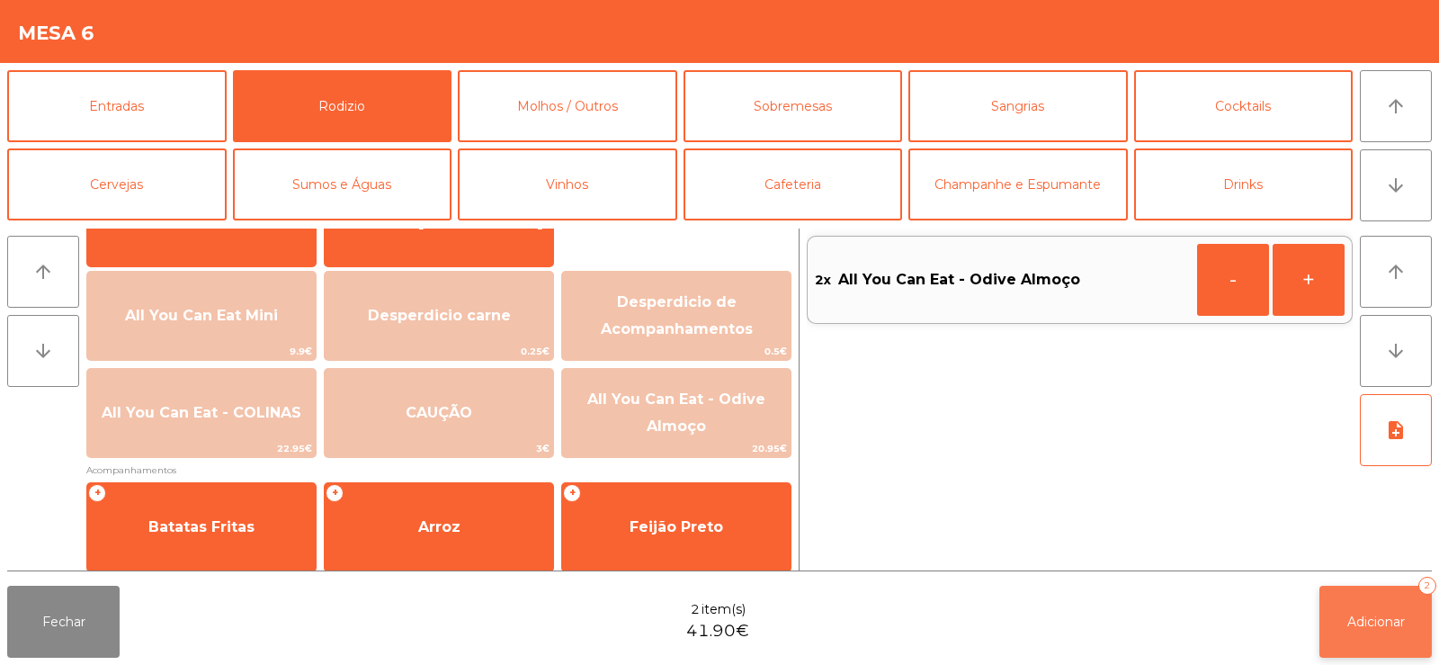
click at [1341, 632] on button "Adicionar 2" at bounding box center [1376, 622] width 112 height 72
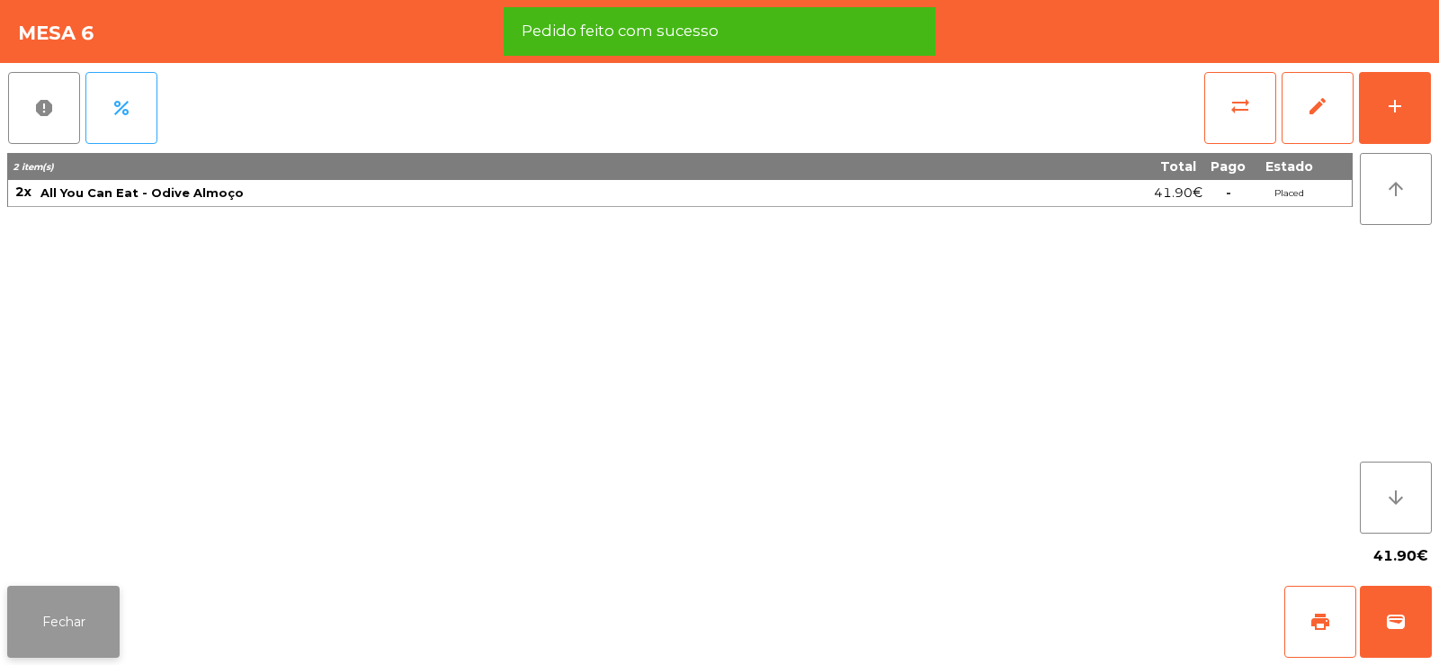
click at [61, 622] on button "Fechar" at bounding box center [63, 622] width 112 height 72
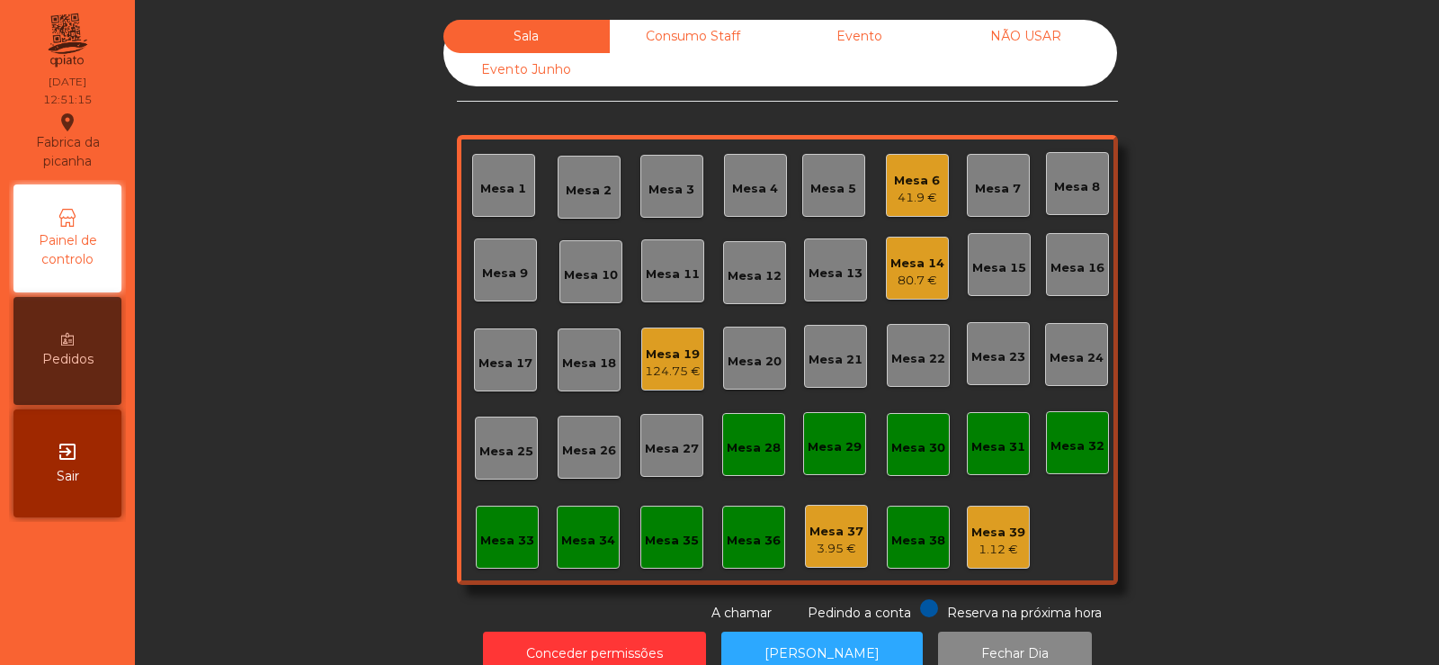
click at [1084, 445] on div "Mesa 32" at bounding box center [1078, 446] width 54 height 18
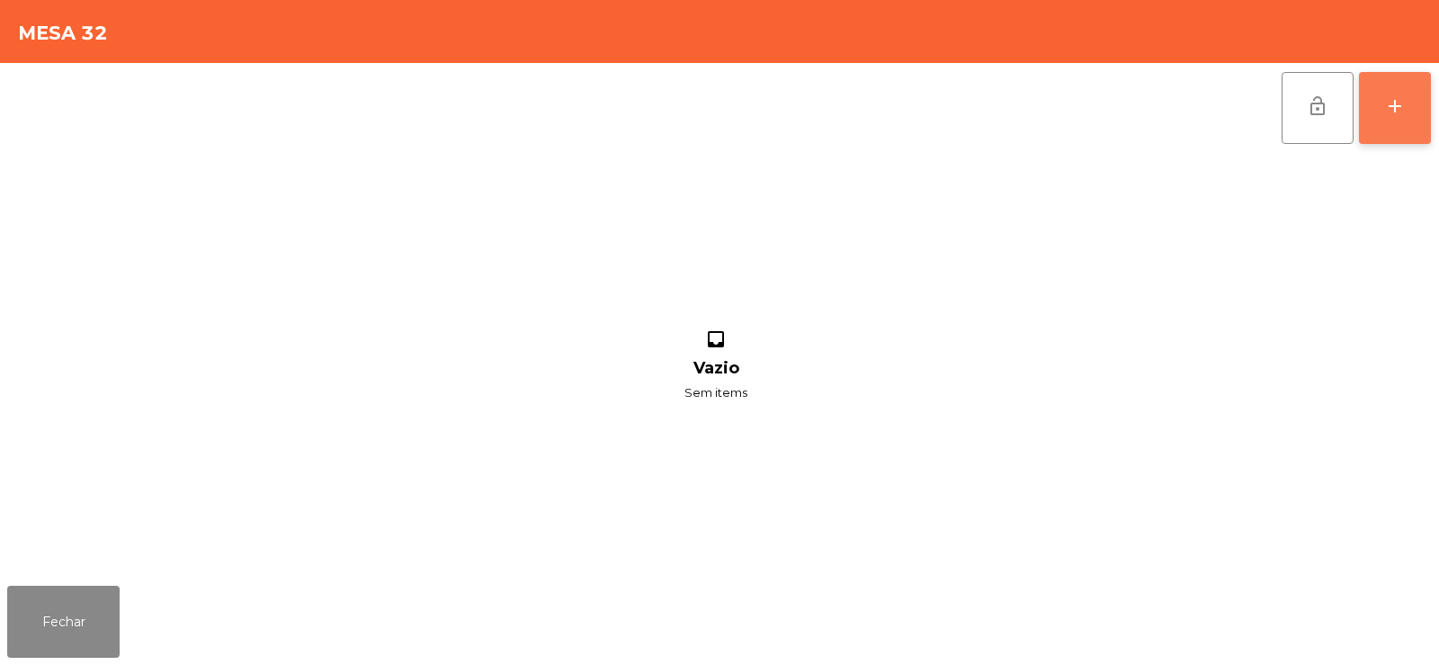
click at [1391, 115] on div "add" at bounding box center [1395, 106] width 22 height 22
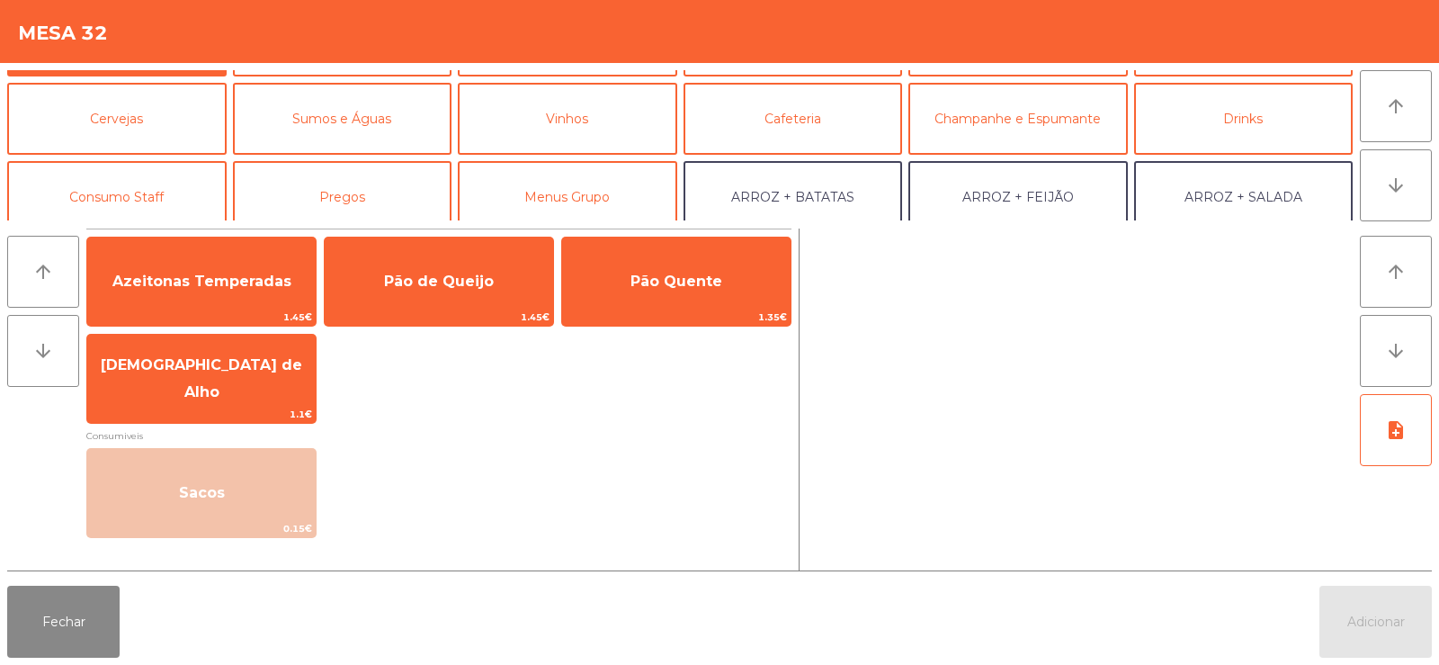
scroll to position [132, 0]
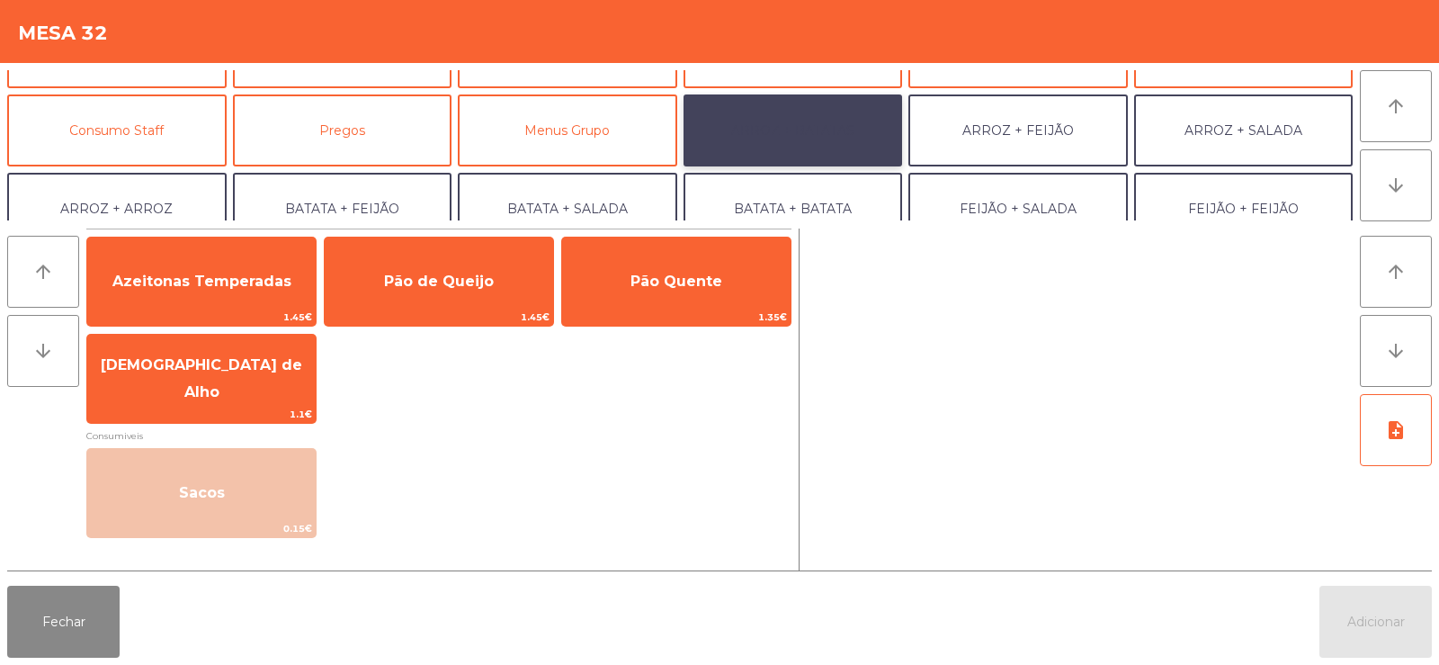
click at [859, 134] on button "ARROZ + BATATAS" at bounding box center [793, 130] width 219 height 72
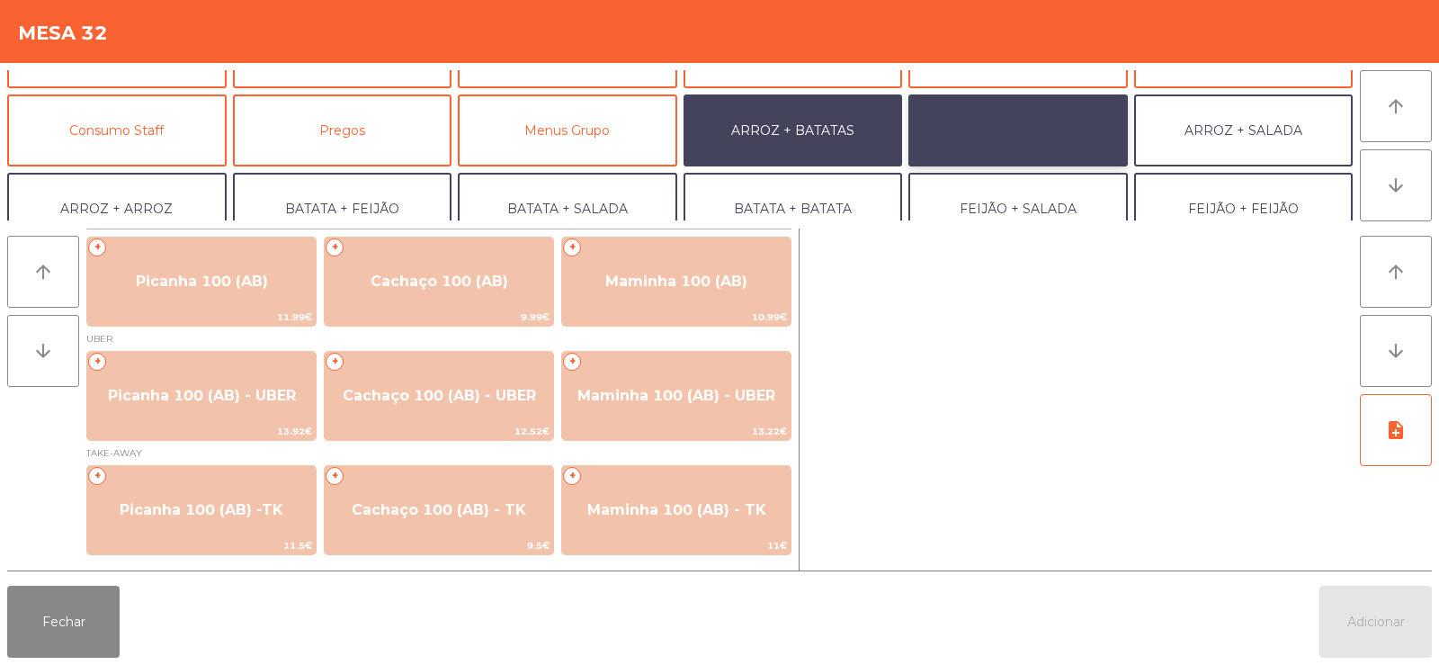
click at [1024, 151] on button "ARROZ + FEIJÃO" at bounding box center [1017, 130] width 219 height 72
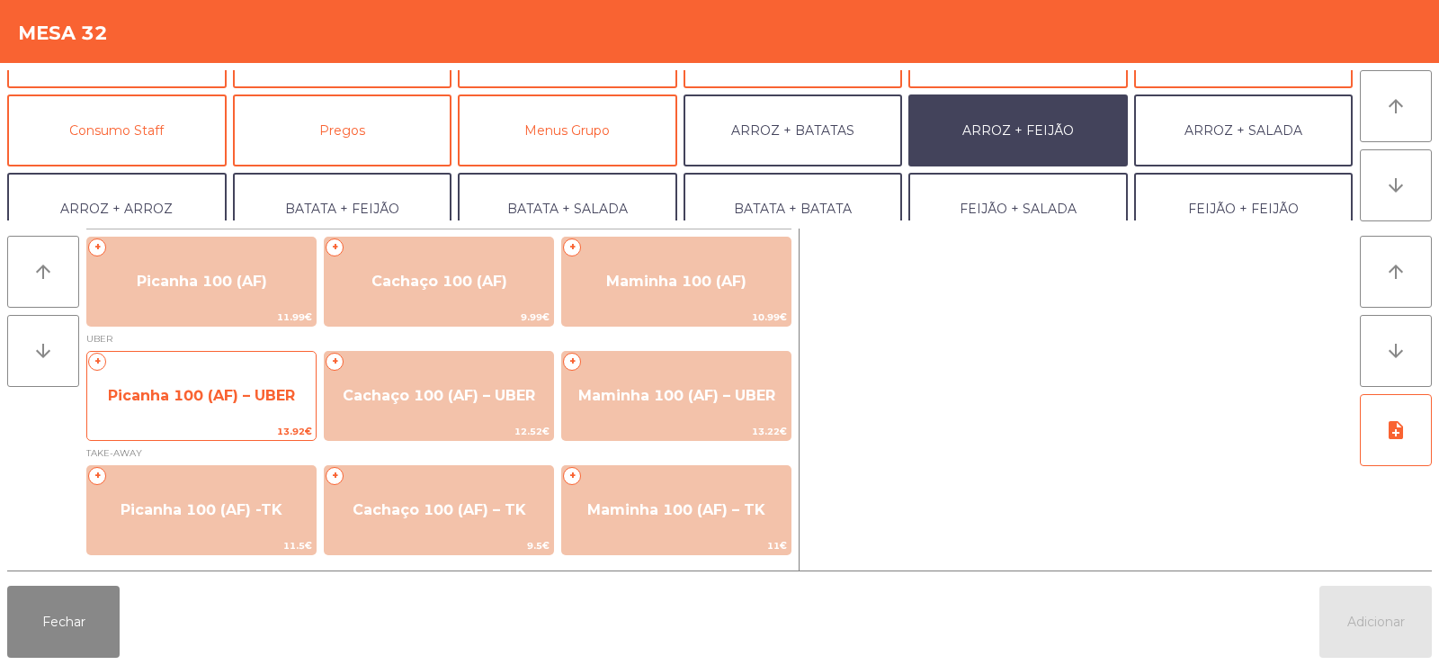
click at [227, 392] on span "Picanha 100 (AF) – UBER" at bounding box center [201, 395] width 187 height 17
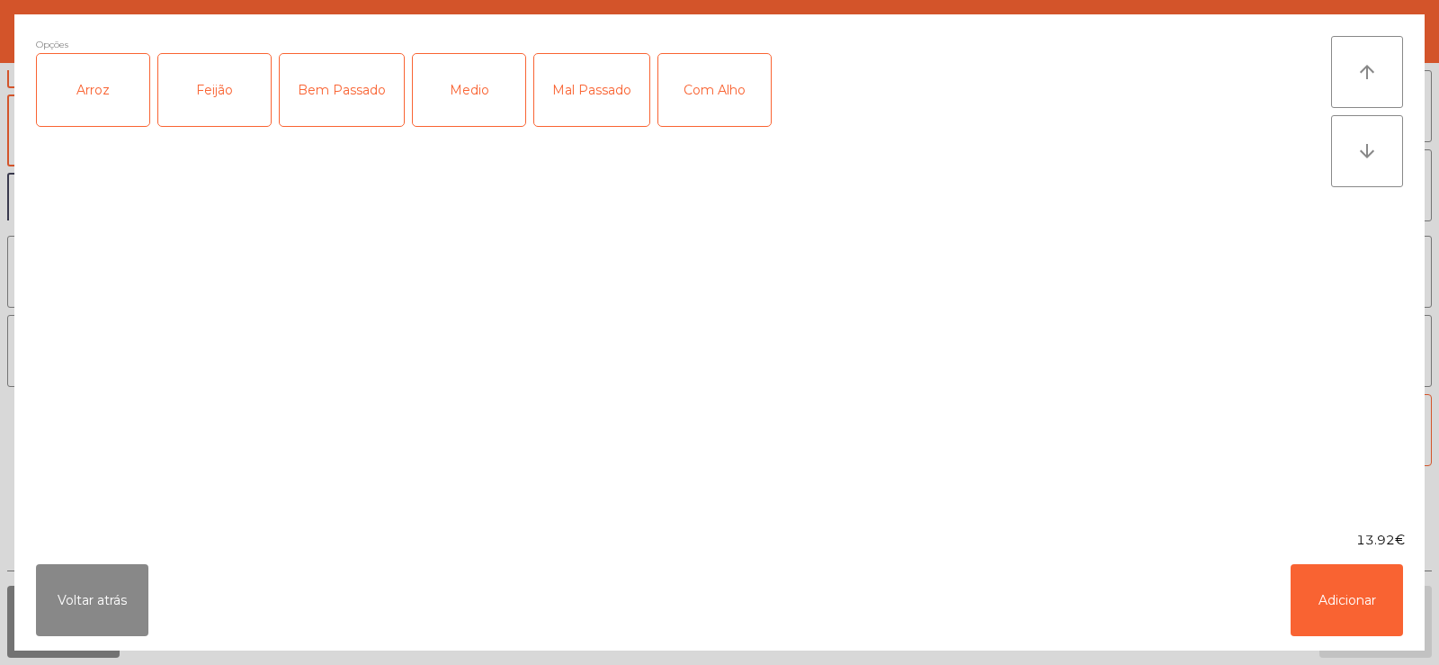
click at [94, 107] on div "Arroz" at bounding box center [93, 90] width 112 height 72
click at [201, 101] on div "Feijão" at bounding box center [214, 90] width 112 height 72
click at [479, 80] on div "Medio" at bounding box center [469, 90] width 112 height 72
click at [1331, 597] on button "Adicionar" at bounding box center [1347, 600] width 112 height 72
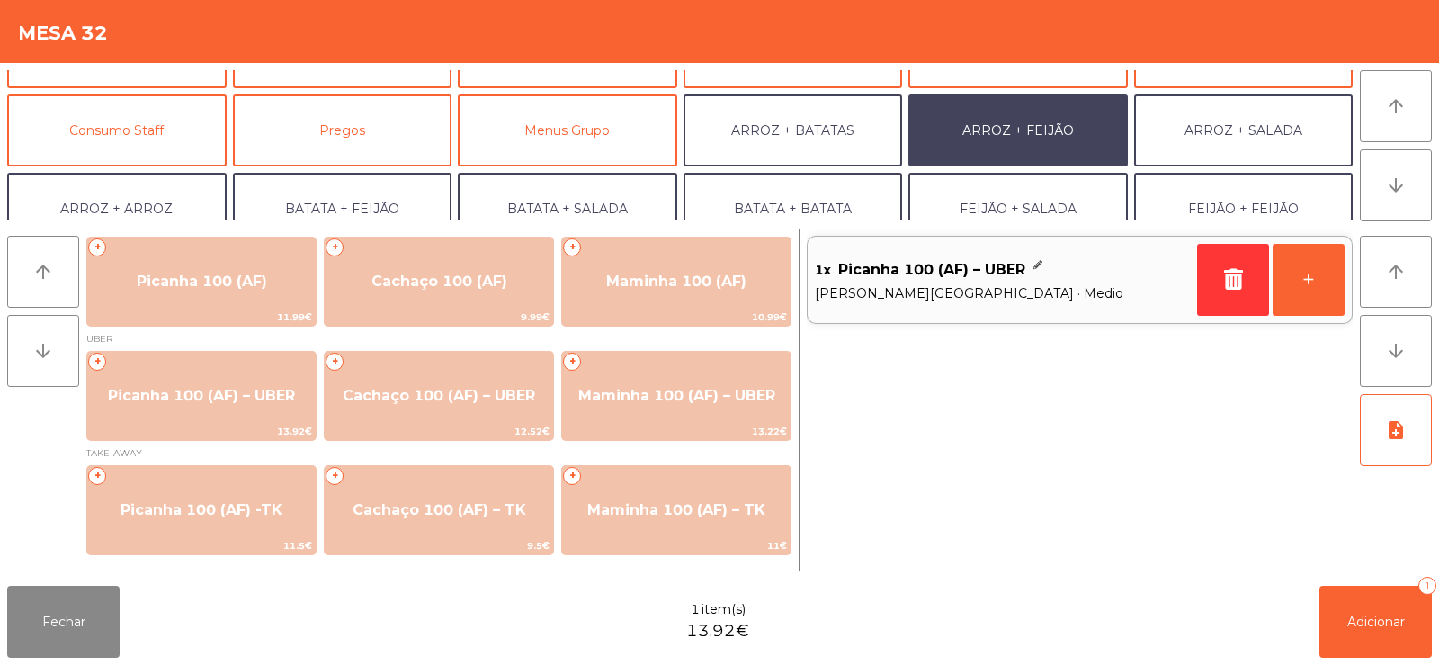
scroll to position [235, 0]
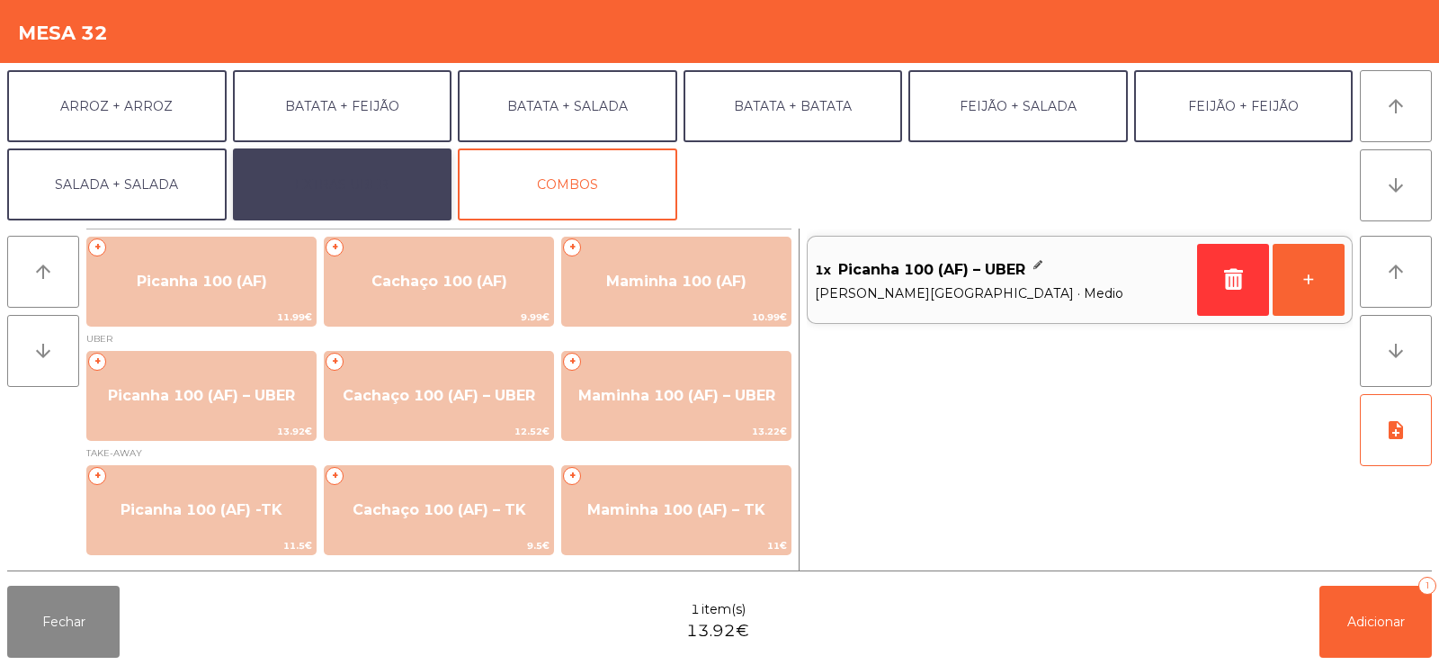
click at [311, 183] on button "EXTRAS UBER" at bounding box center [342, 184] width 219 height 72
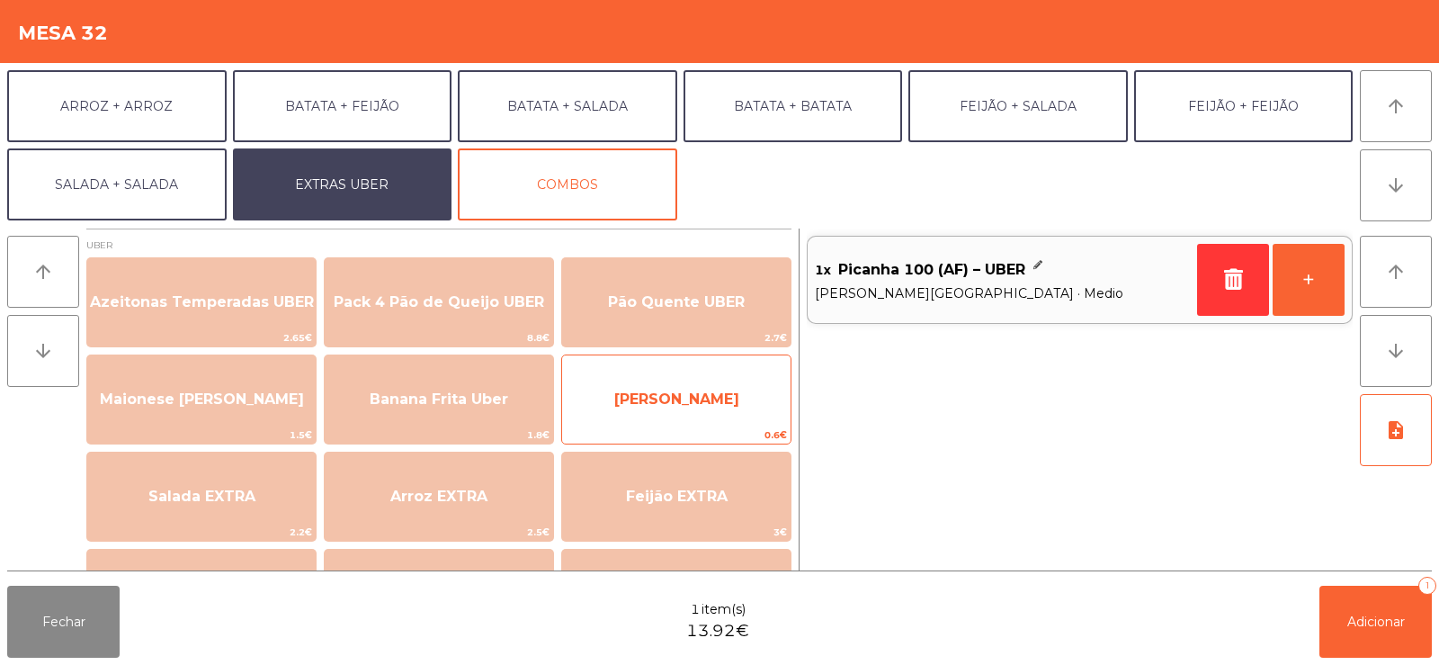
click at [744, 416] on span "[PERSON_NAME]" at bounding box center [676, 399] width 228 height 49
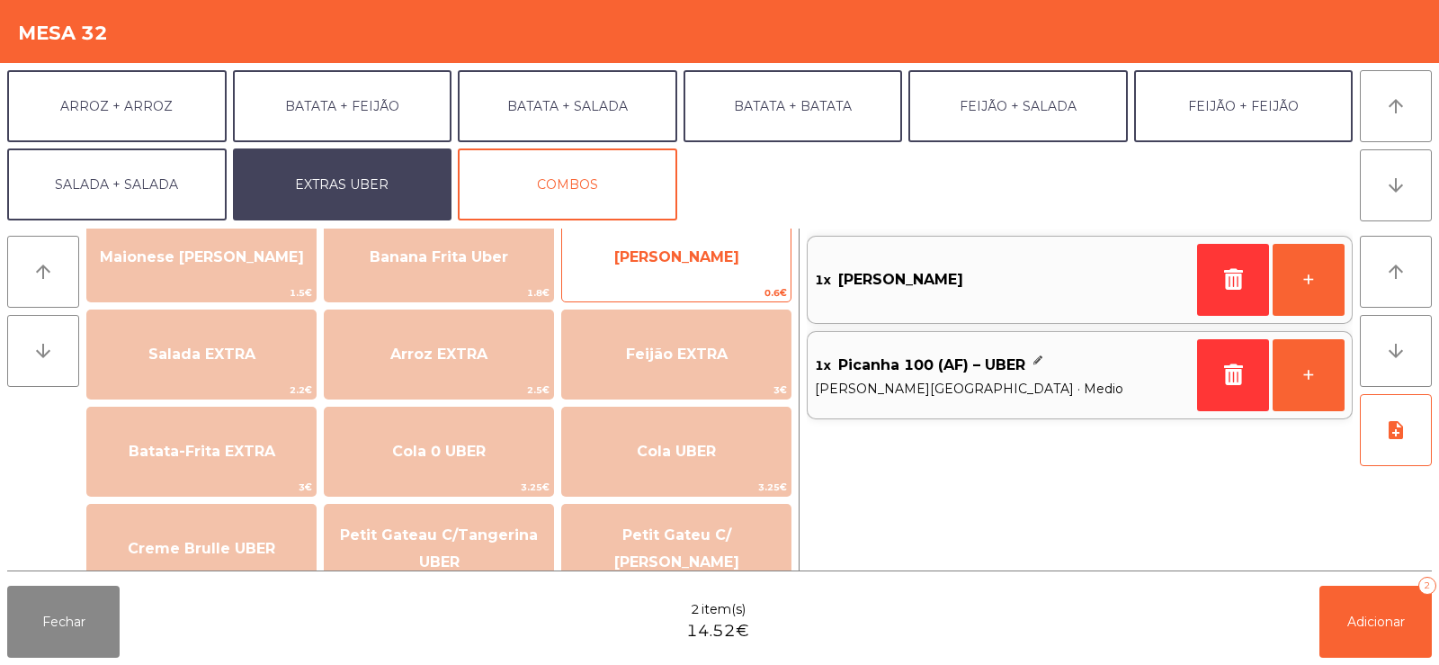
scroll to position [151, 0]
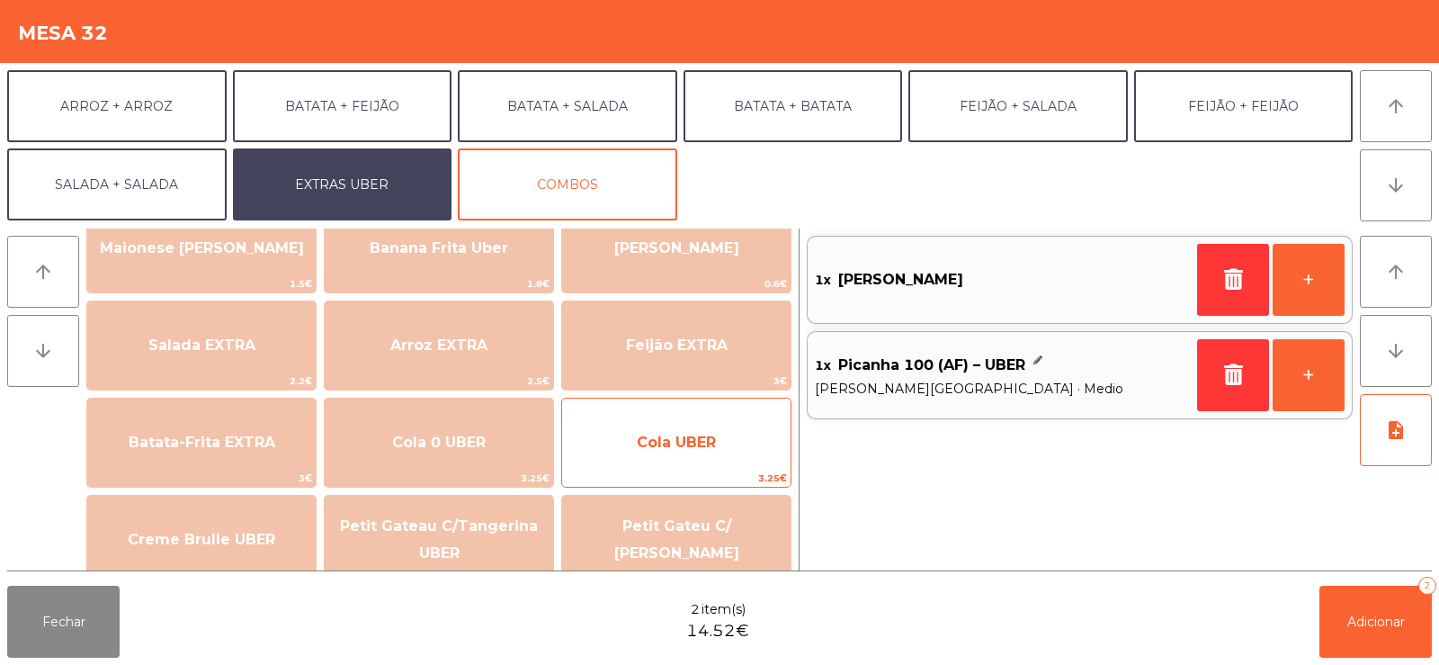
click at [651, 469] on div "Cola UBER 3.25€" at bounding box center [676, 443] width 230 height 90
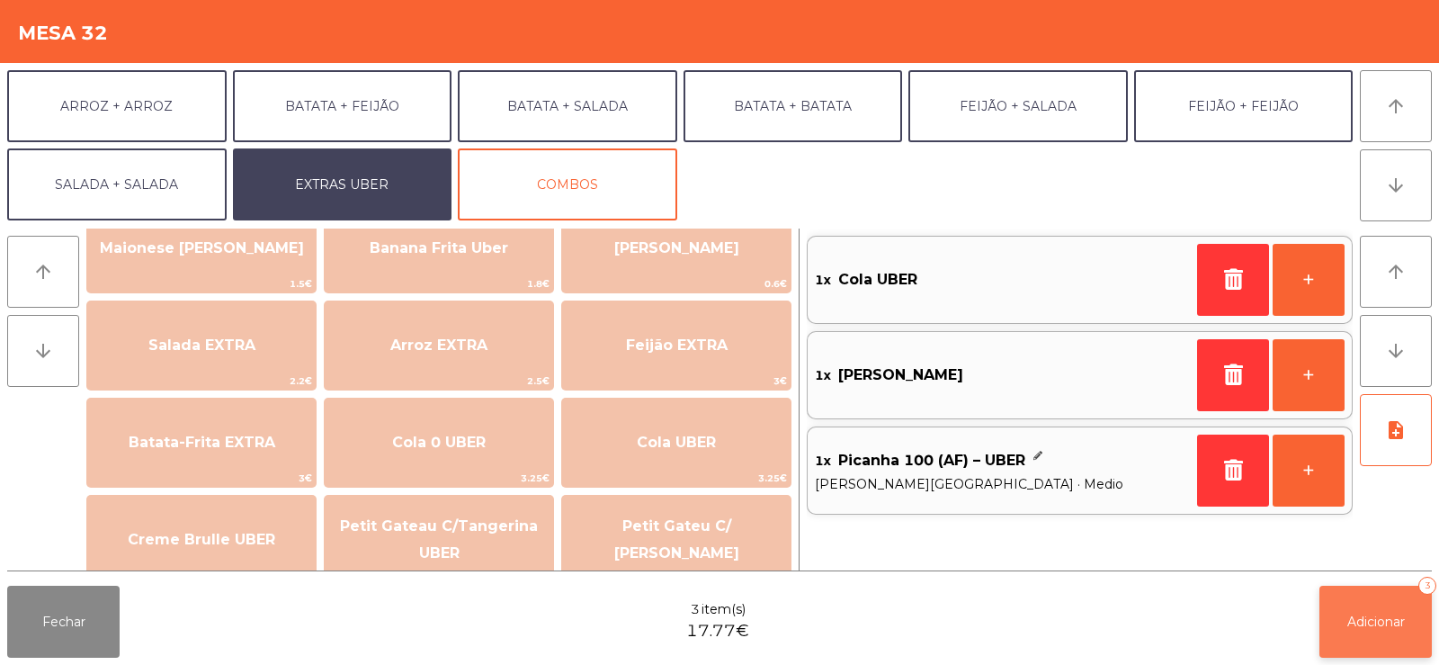
click at [1391, 611] on button "Adicionar 3" at bounding box center [1376, 622] width 112 height 72
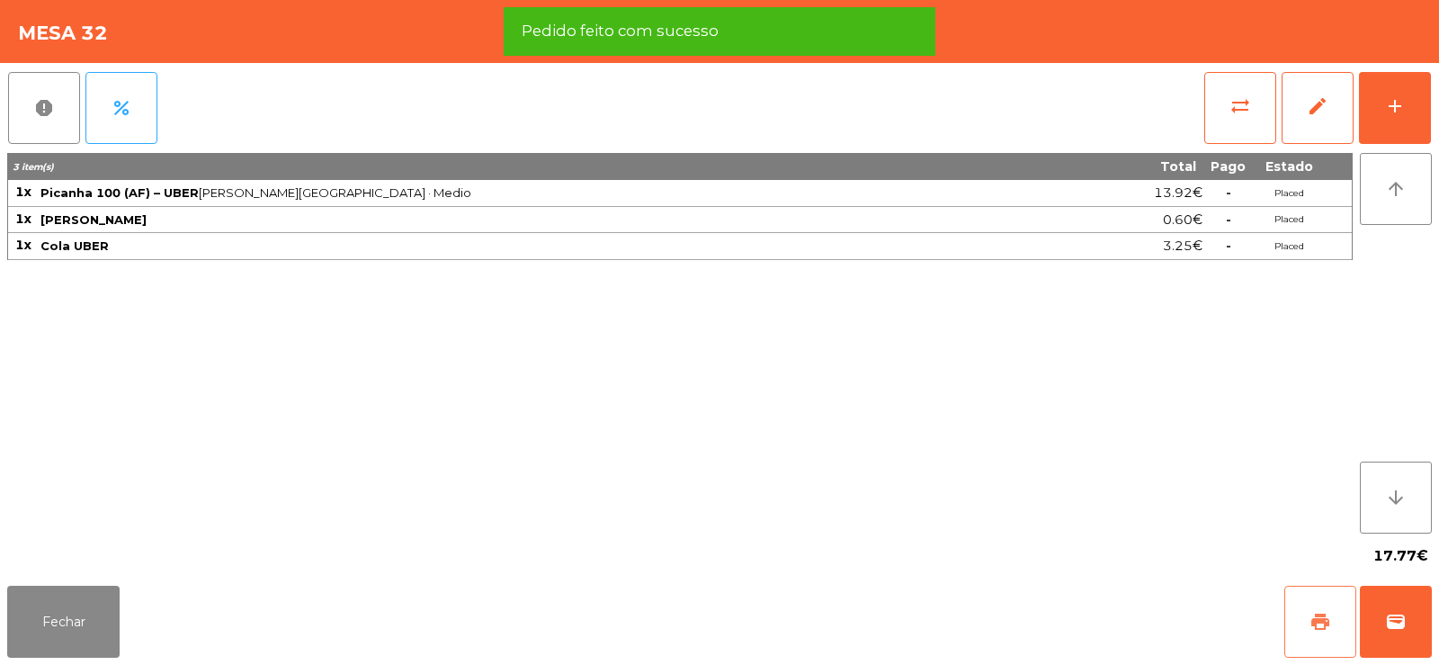
click at [1314, 635] on button "print" at bounding box center [1320, 622] width 72 height 72
click at [1393, 636] on button "wallet" at bounding box center [1396, 622] width 72 height 72
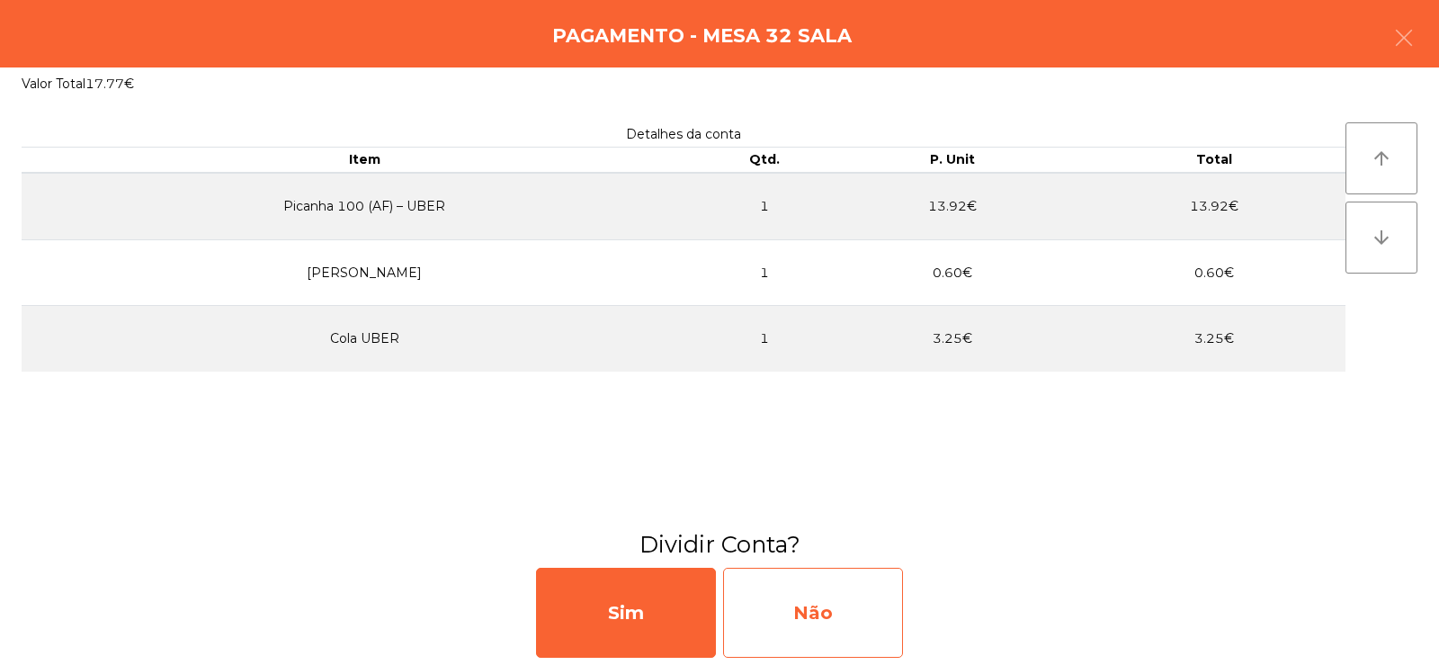
click at [826, 613] on div "Não" at bounding box center [813, 613] width 180 height 90
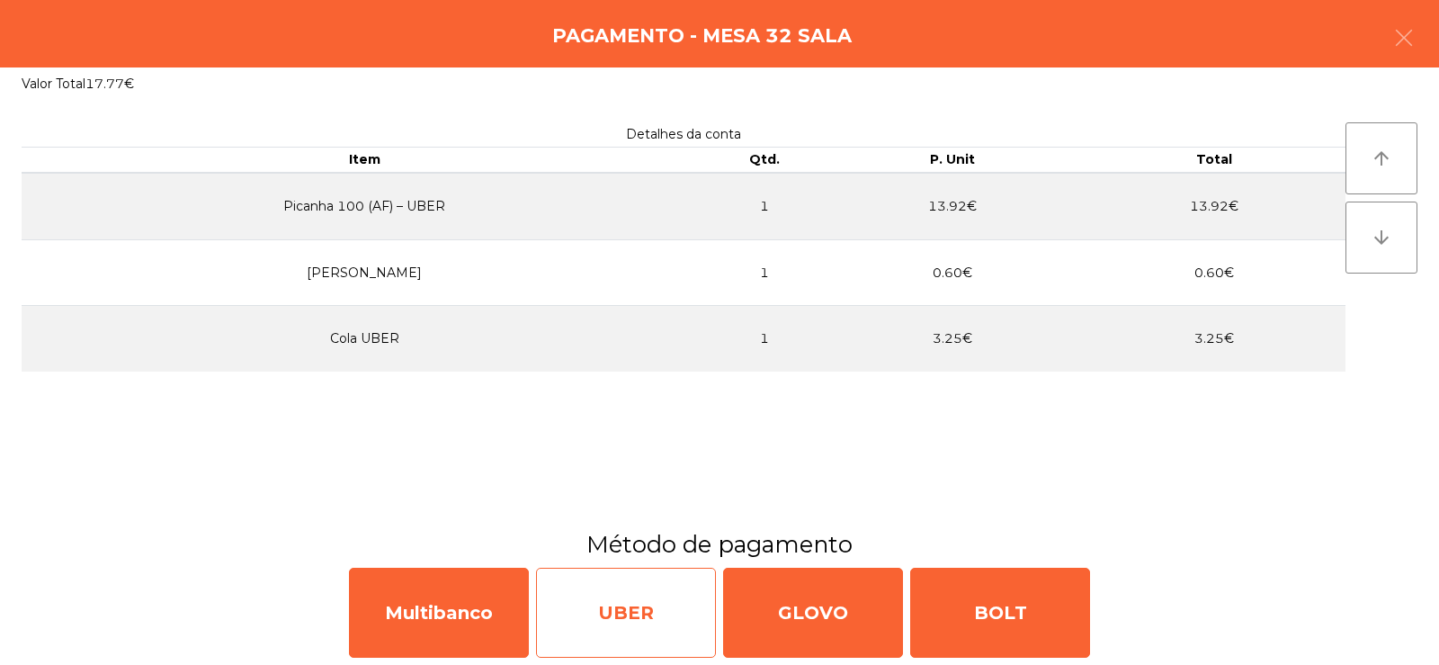
click at [694, 613] on div "UBER" at bounding box center [626, 613] width 180 height 90
select select "**"
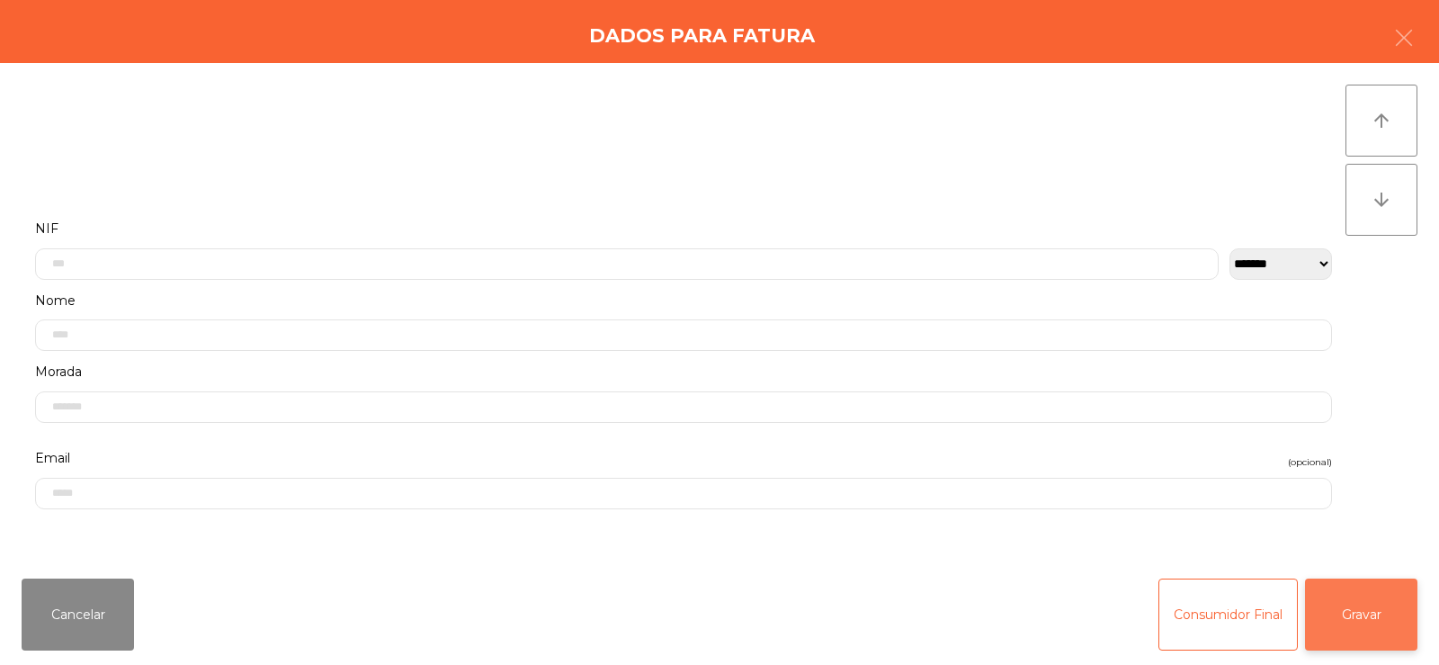
click at [1351, 631] on button "Gravar" at bounding box center [1361, 614] width 112 height 72
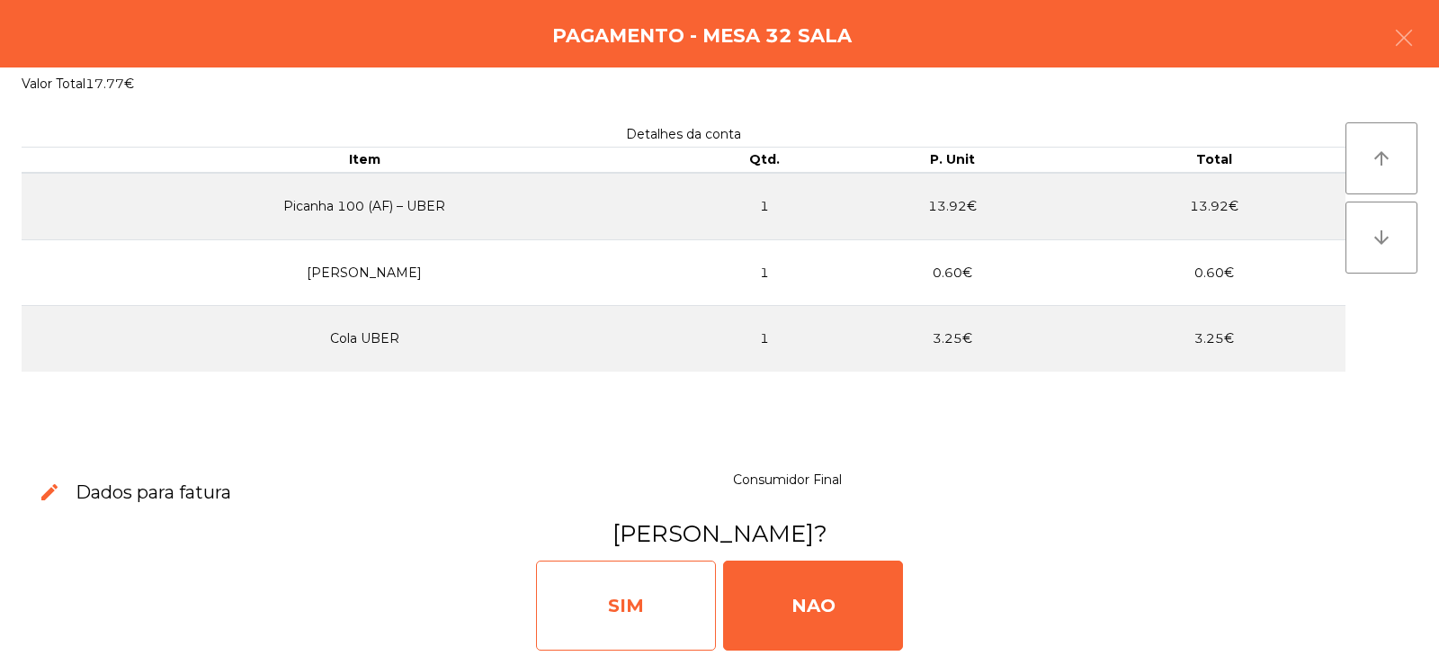
click at [666, 600] on div "SIM" at bounding box center [626, 605] width 180 height 90
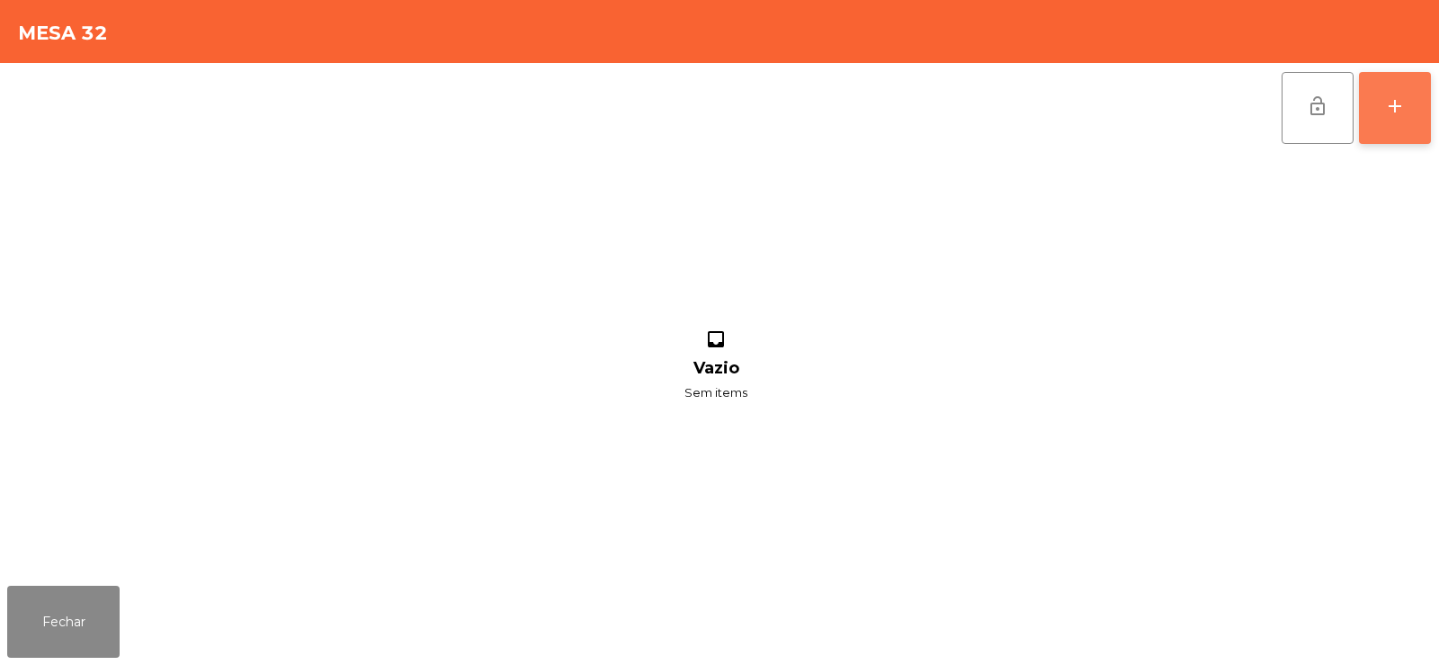
click at [1390, 113] on div "add" at bounding box center [1395, 106] width 22 height 22
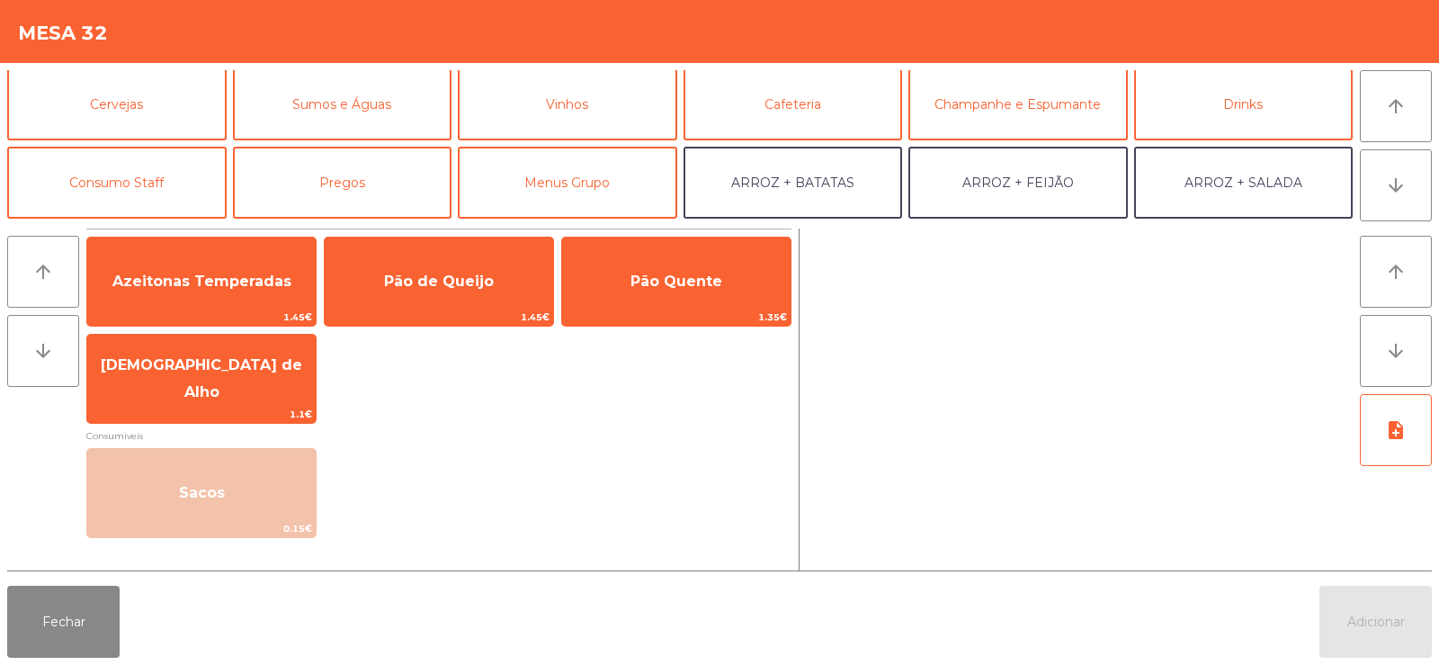
scroll to position [81, 0]
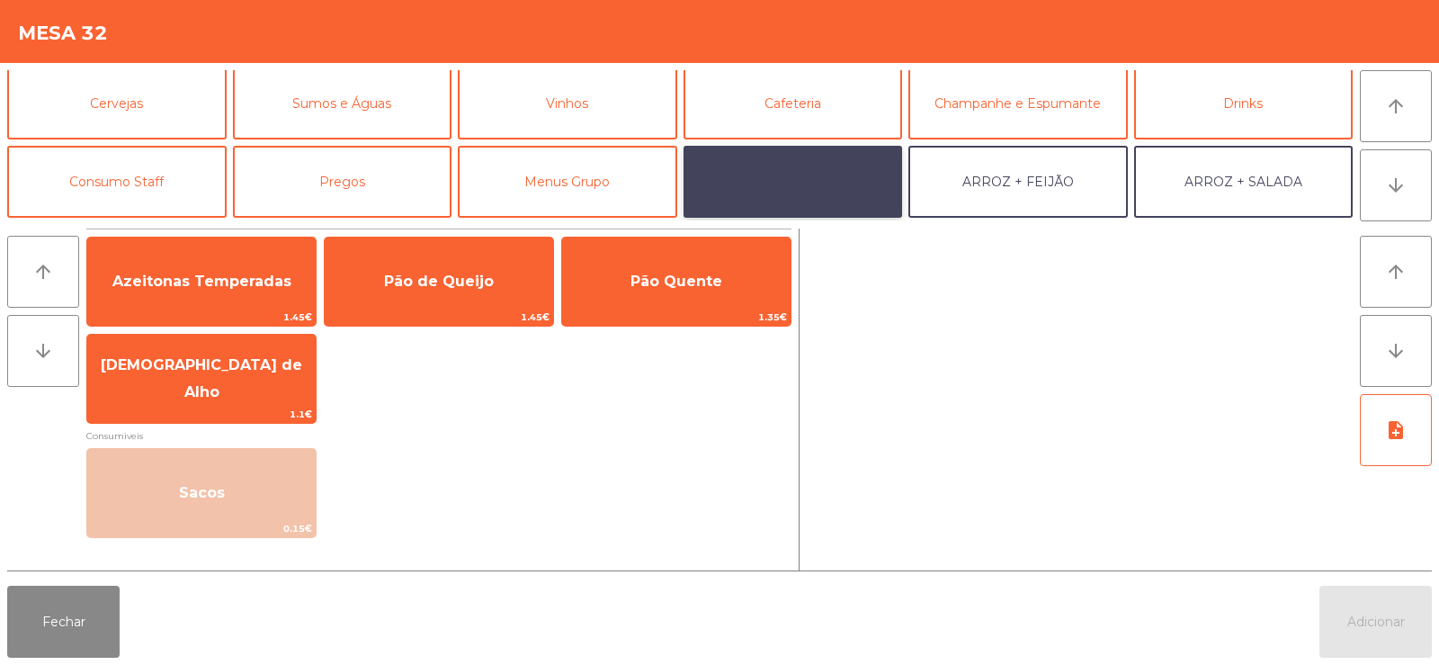
click at [845, 182] on button "ARROZ + BATATAS" at bounding box center [793, 182] width 219 height 72
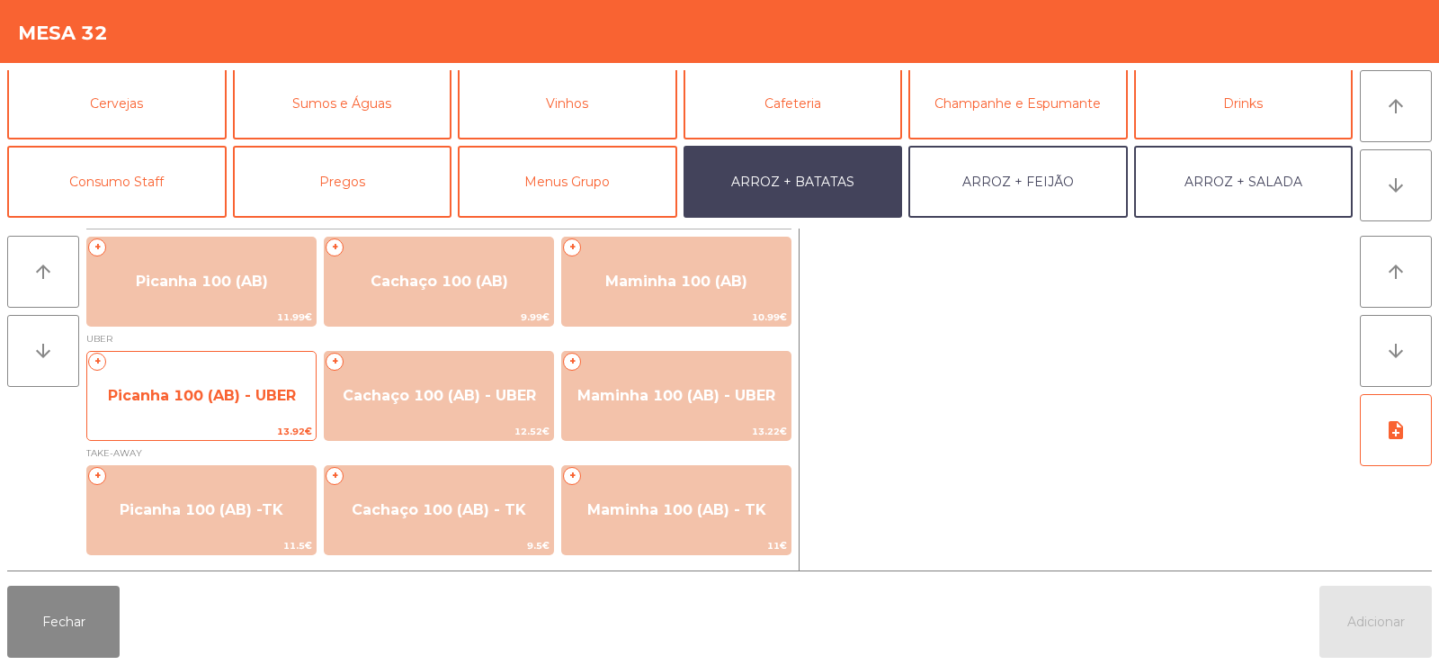
click at [151, 402] on span "Picanha 100 (AB) - UBER" at bounding box center [202, 395] width 188 height 17
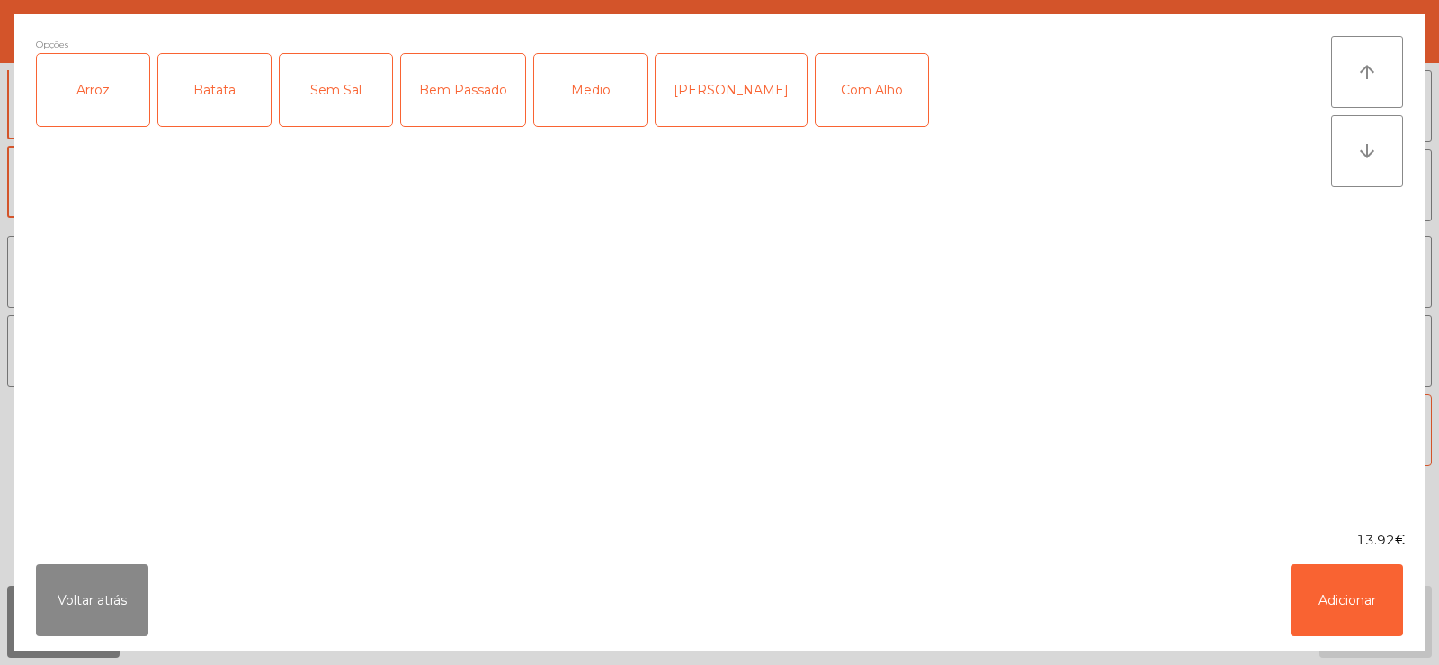
click at [75, 95] on div "Arroz" at bounding box center [93, 90] width 112 height 72
click at [194, 98] on div "Batata" at bounding box center [214, 90] width 112 height 72
click at [447, 112] on div "Bem Passado" at bounding box center [463, 90] width 124 height 72
click at [1345, 621] on button "Adicionar" at bounding box center [1347, 600] width 112 height 72
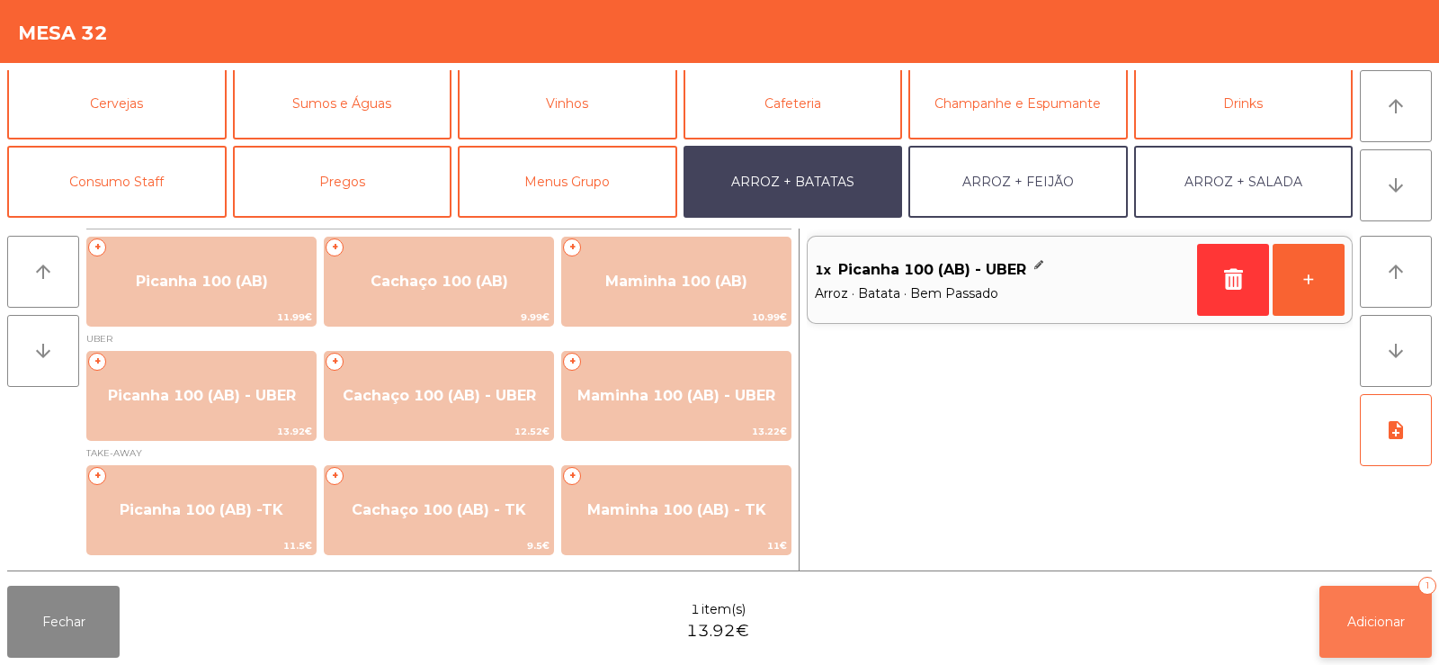
click at [1378, 626] on span "Adicionar" at bounding box center [1376, 621] width 58 height 16
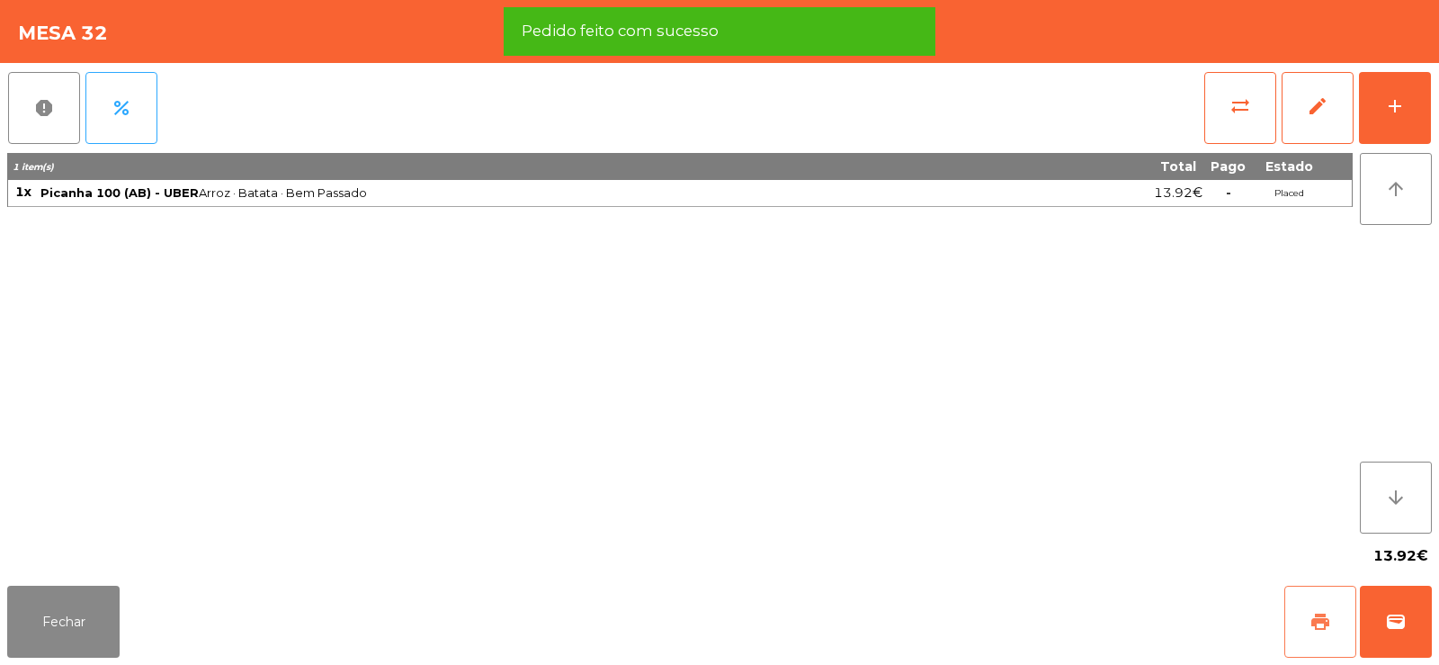
click at [1322, 625] on span "print" at bounding box center [1321, 622] width 22 height 22
click at [1381, 624] on button "wallet" at bounding box center [1396, 622] width 72 height 72
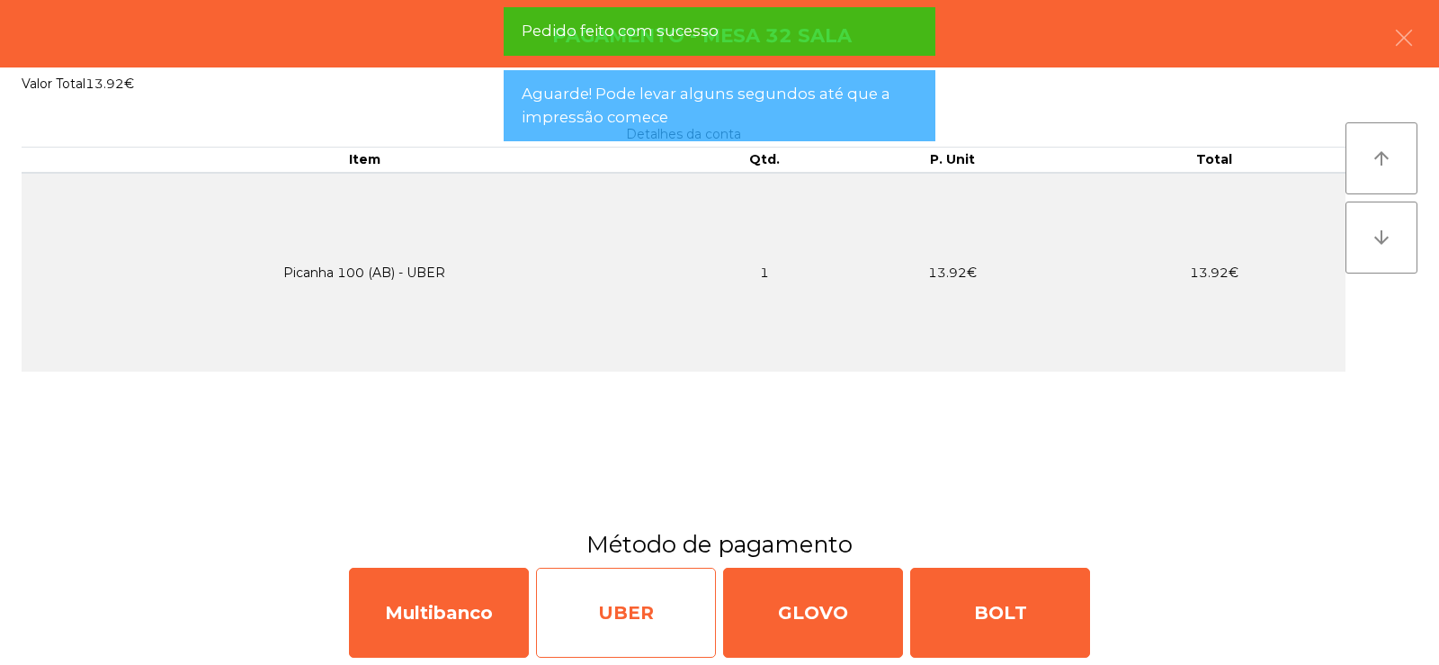
click at [629, 617] on div "UBER" at bounding box center [626, 613] width 180 height 90
select select "**"
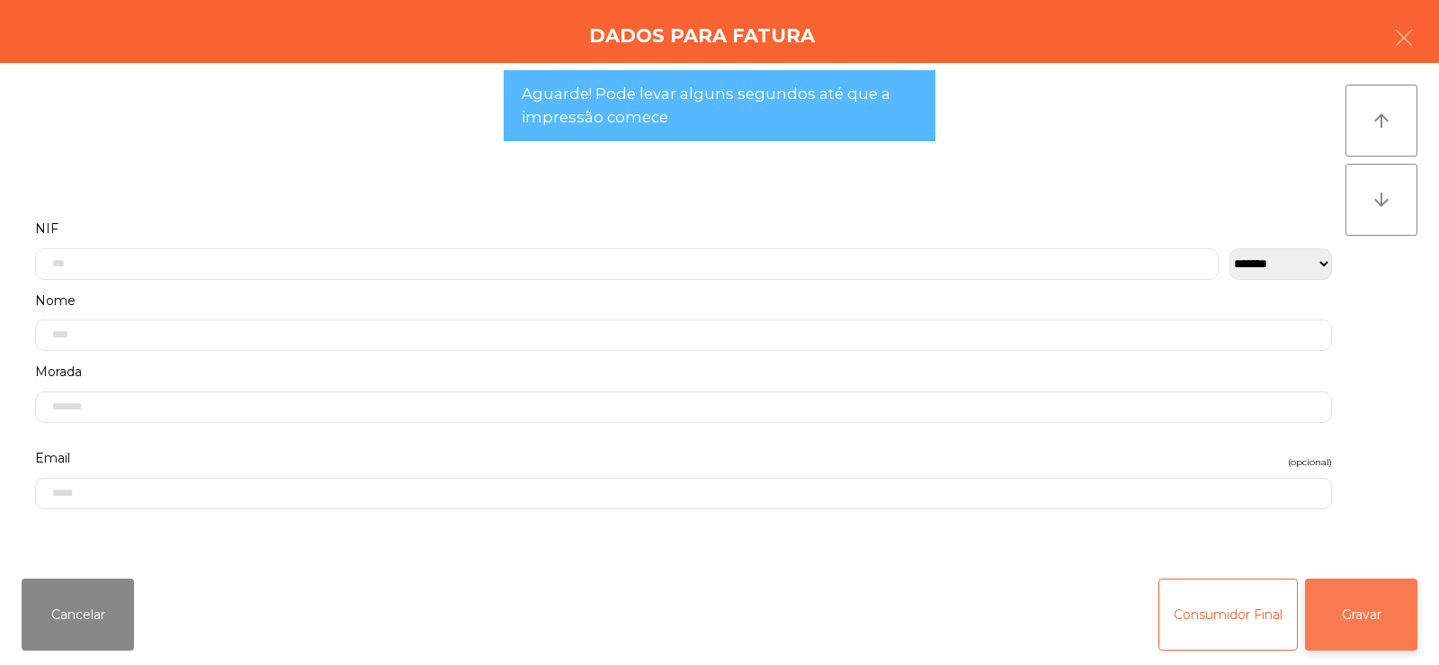
click at [1361, 632] on button "Gravar" at bounding box center [1361, 614] width 112 height 72
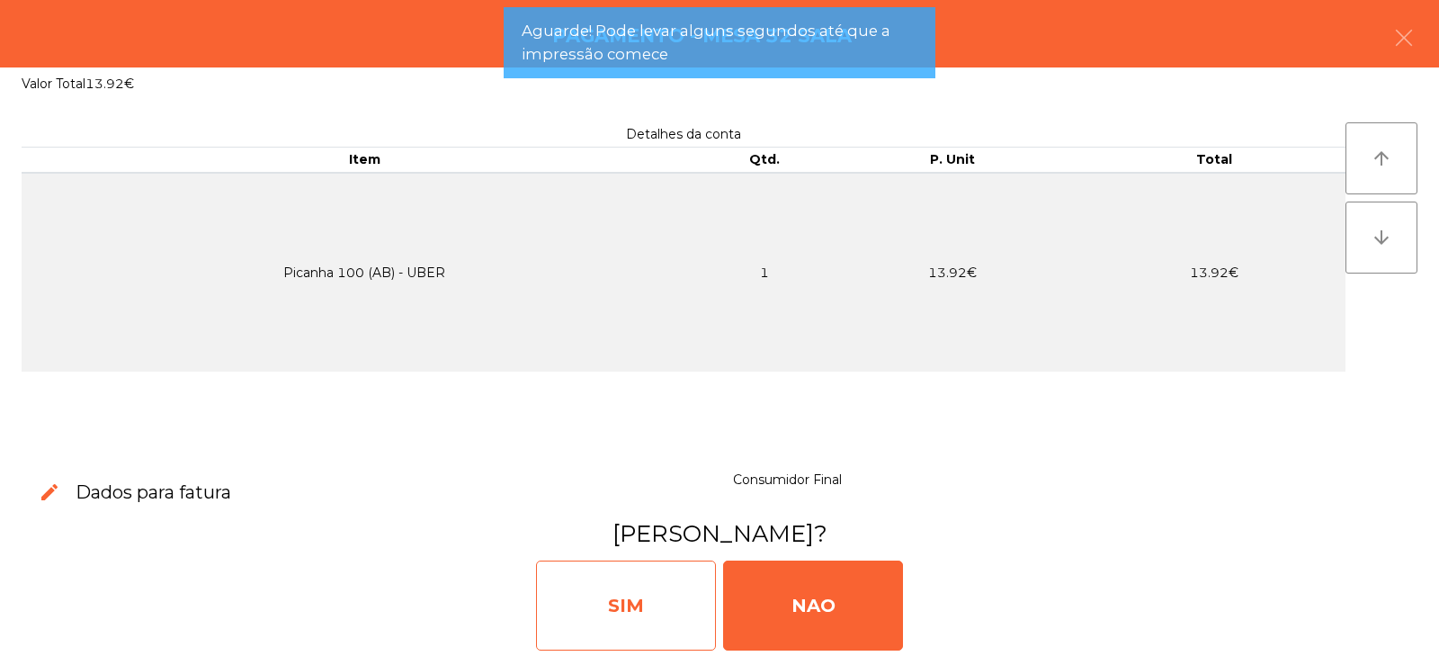
click at [665, 616] on div "SIM" at bounding box center [626, 605] width 180 height 90
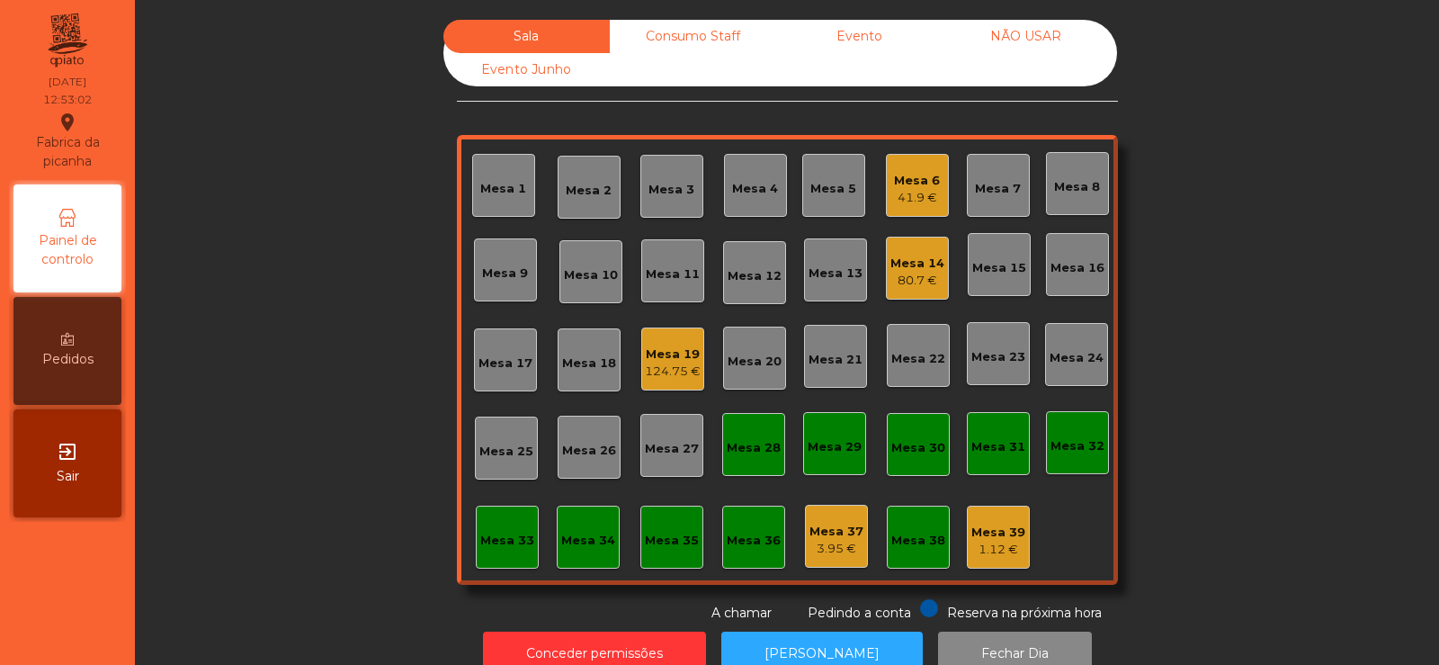
click at [804, 264] on div "Mesa 13" at bounding box center [835, 269] width 63 height 63
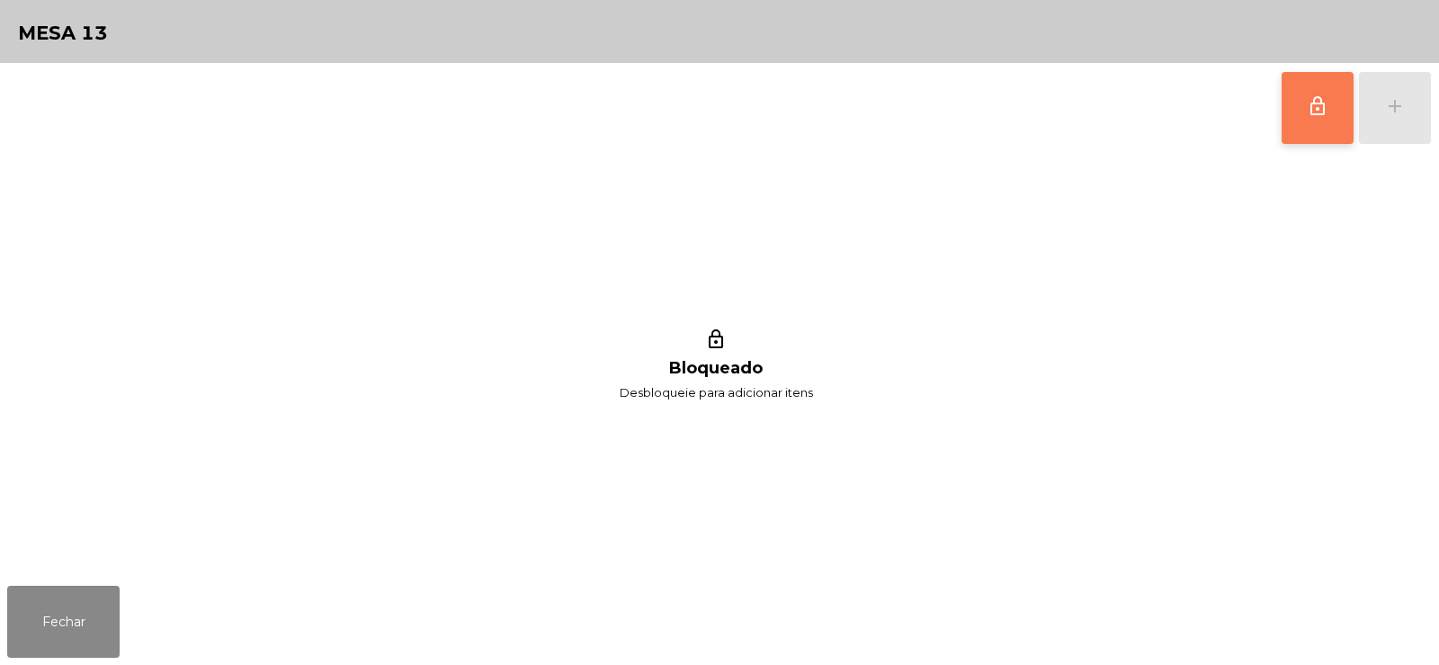
click at [1309, 108] on span "lock_outline" at bounding box center [1318, 106] width 22 height 22
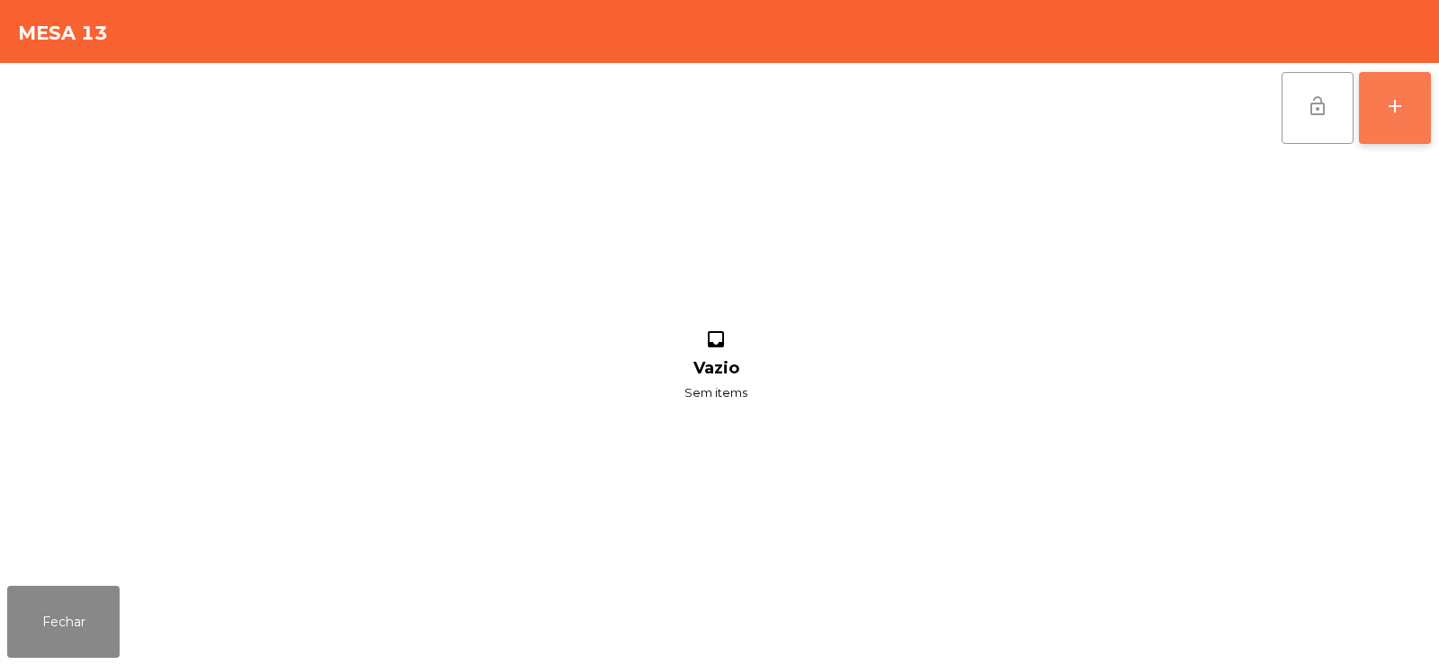
click at [1388, 113] on div "add" at bounding box center [1395, 106] width 22 height 22
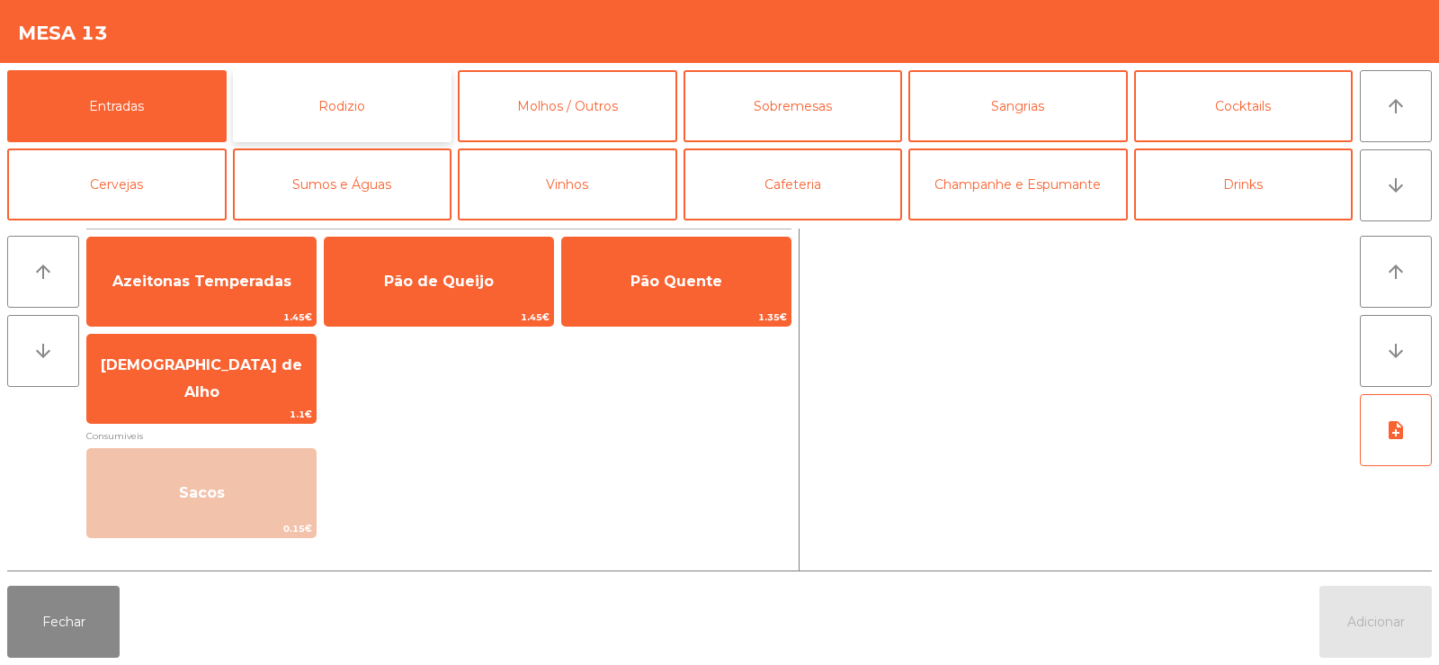
click at [363, 136] on button "Rodizio" at bounding box center [342, 106] width 219 height 72
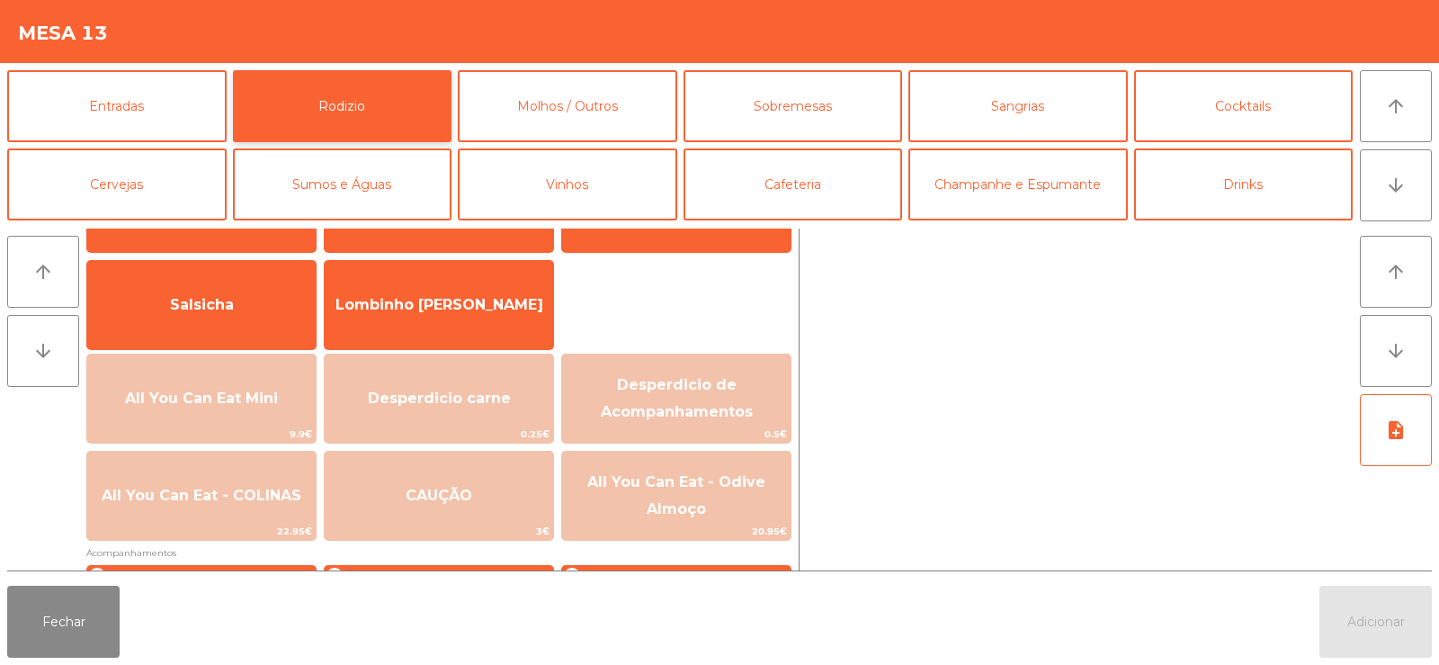
scroll to position [121, 0]
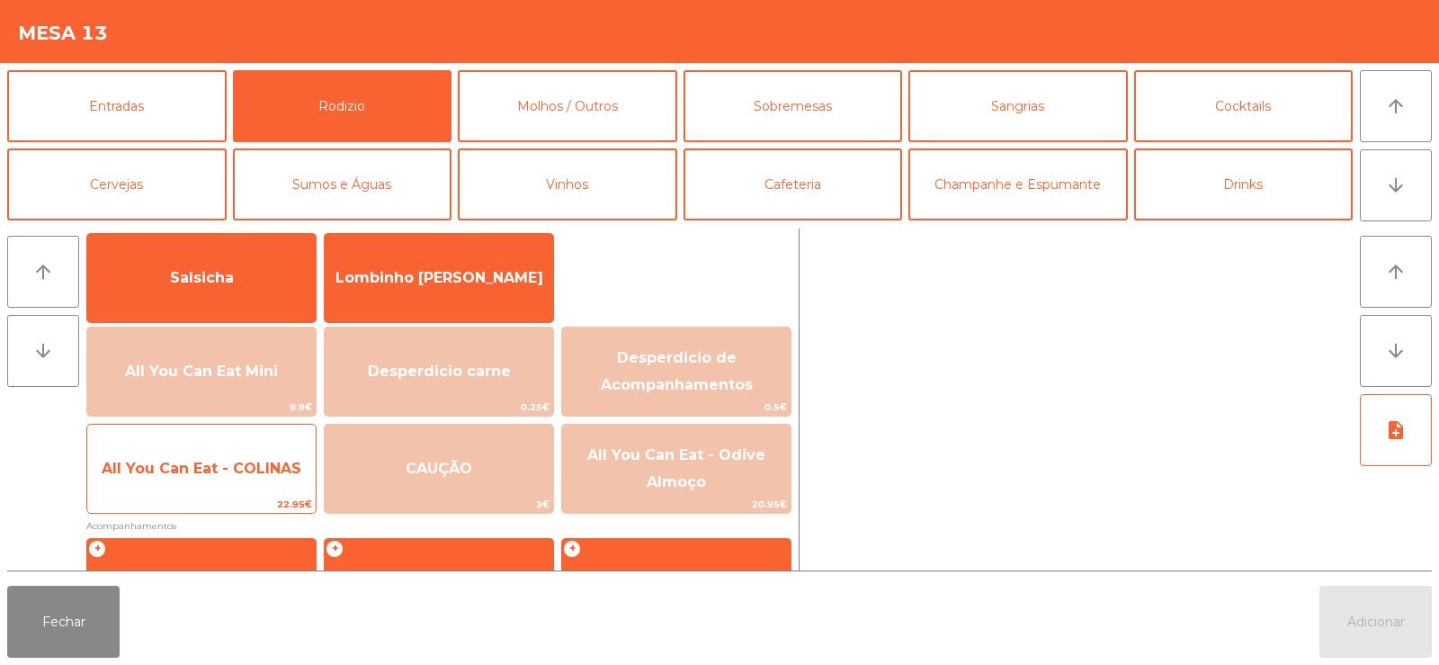
click at [269, 478] on span "All You Can Eat - COLINAS" at bounding box center [201, 468] width 228 height 49
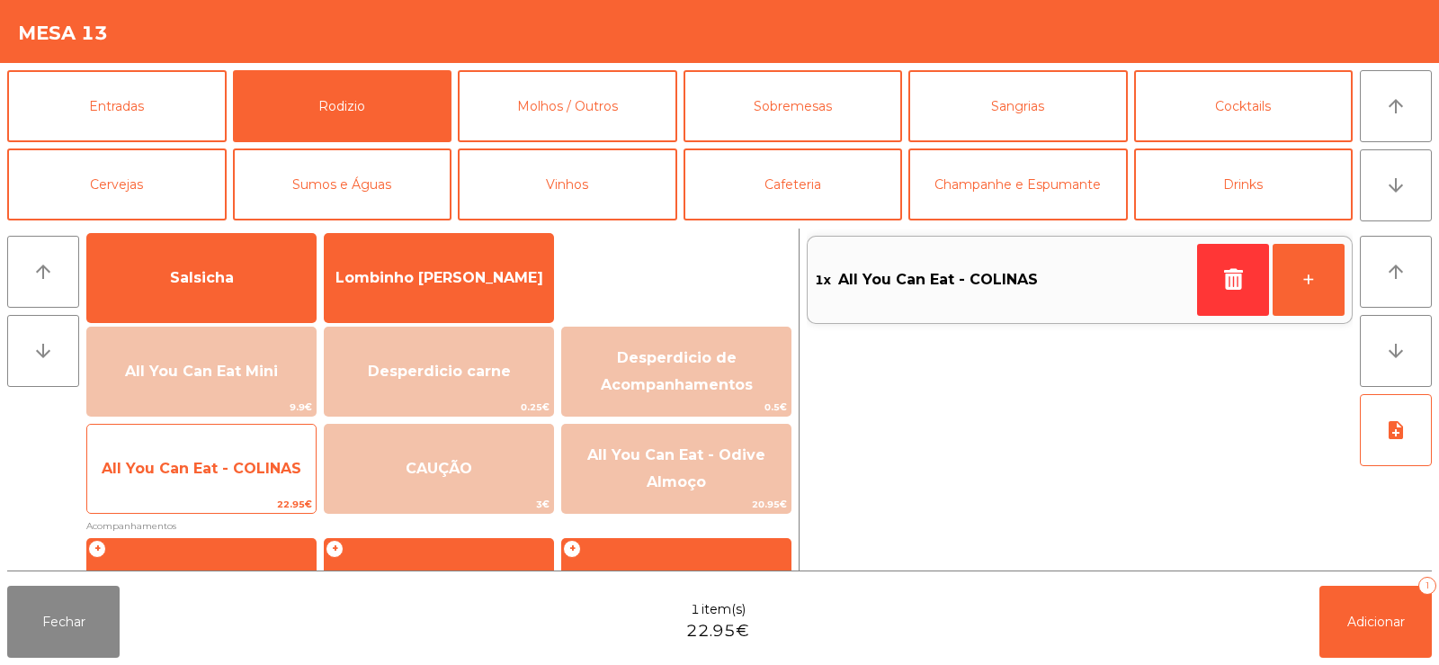
click at [252, 460] on span "All You Can Eat - COLINAS" at bounding box center [202, 468] width 200 height 17
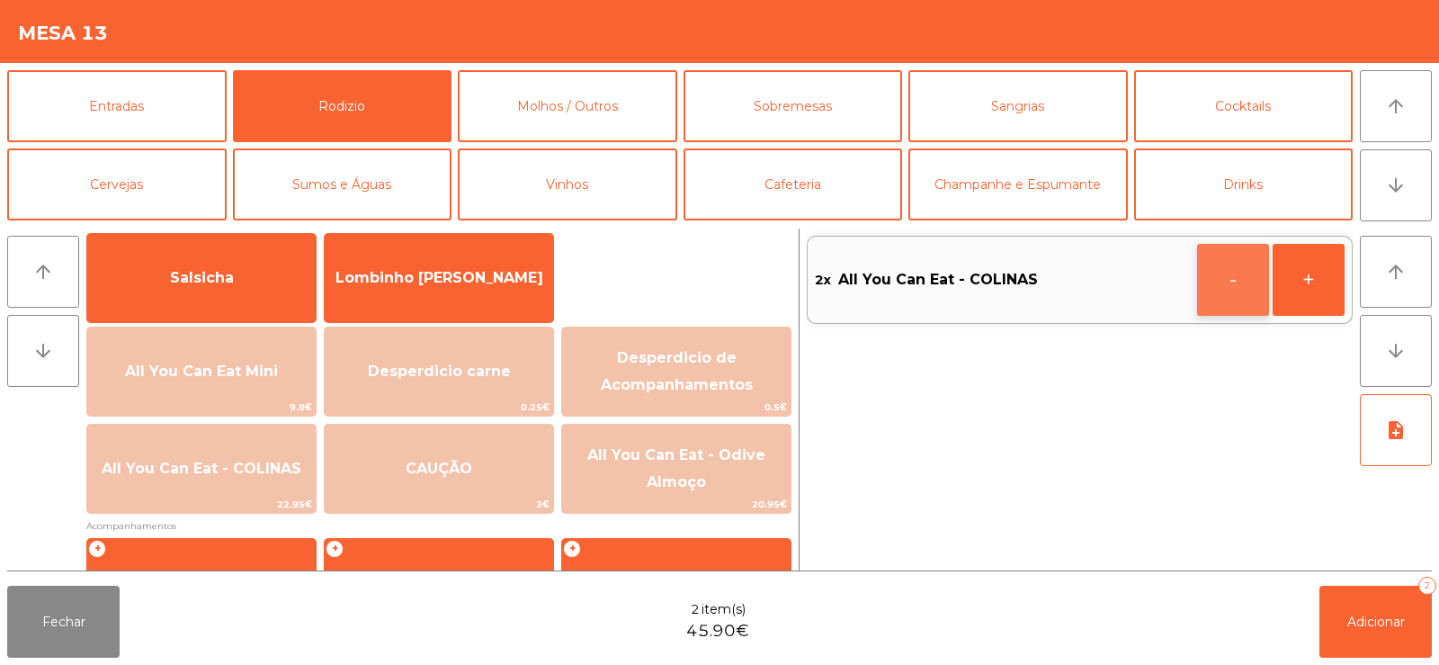
click at [1209, 255] on button "-" at bounding box center [1233, 280] width 72 height 72
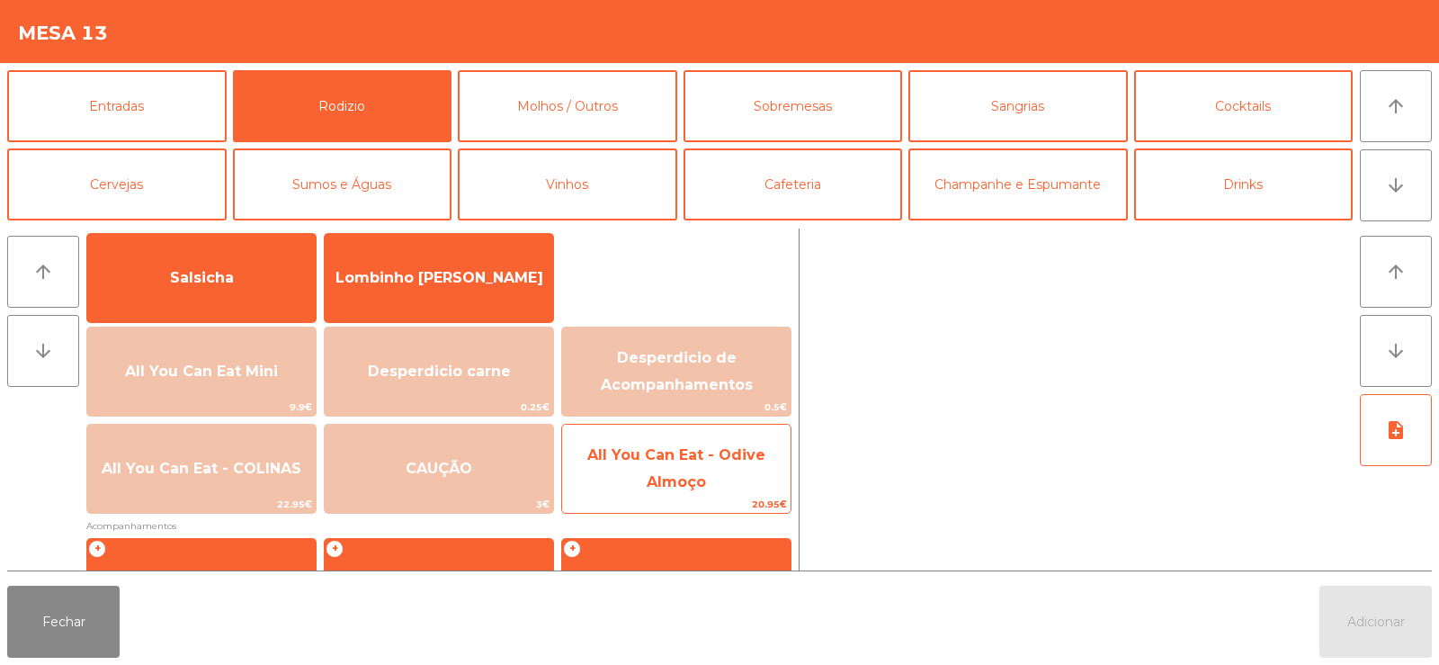
click at [678, 473] on span "All You Can Eat - Odive Almoço" at bounding box center [676, 468] width 178 height 44
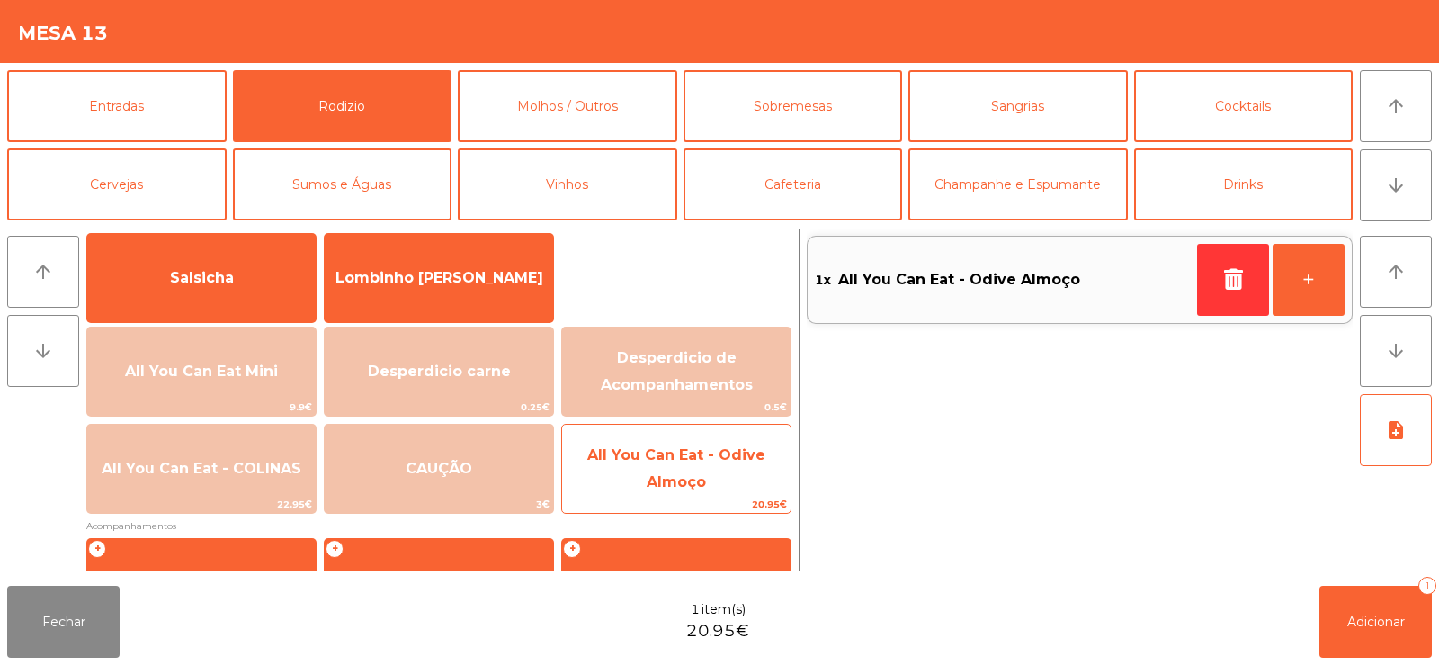
click at [691, 486] on span "All You Can Eat - Odive Almoço" at bounding box center [676, 468] width 178 height 44
click at [691, 479] on span "All You Can Eat - Odive Almoço" at bounding box center [676, 468] width 178 height 44
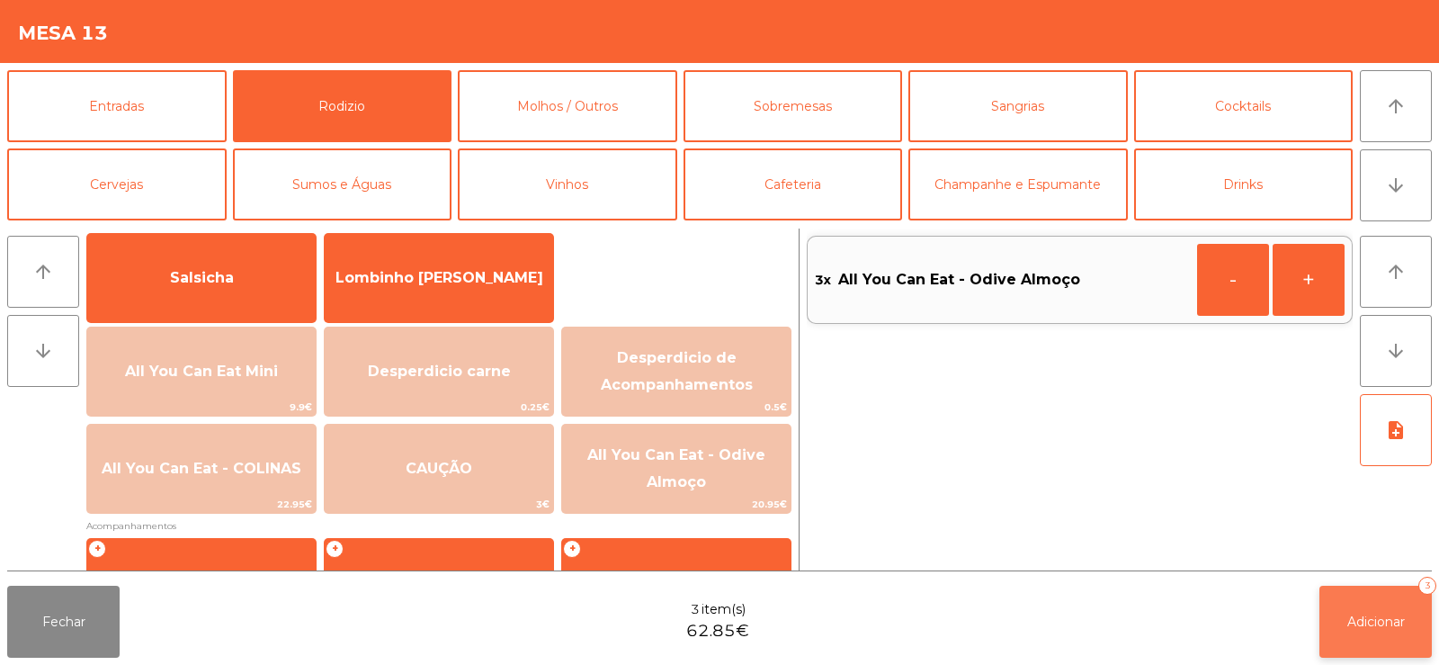
click at [1347, 622] on span "Adicionar" at bounding box center [1376, 621] width 58 height 16
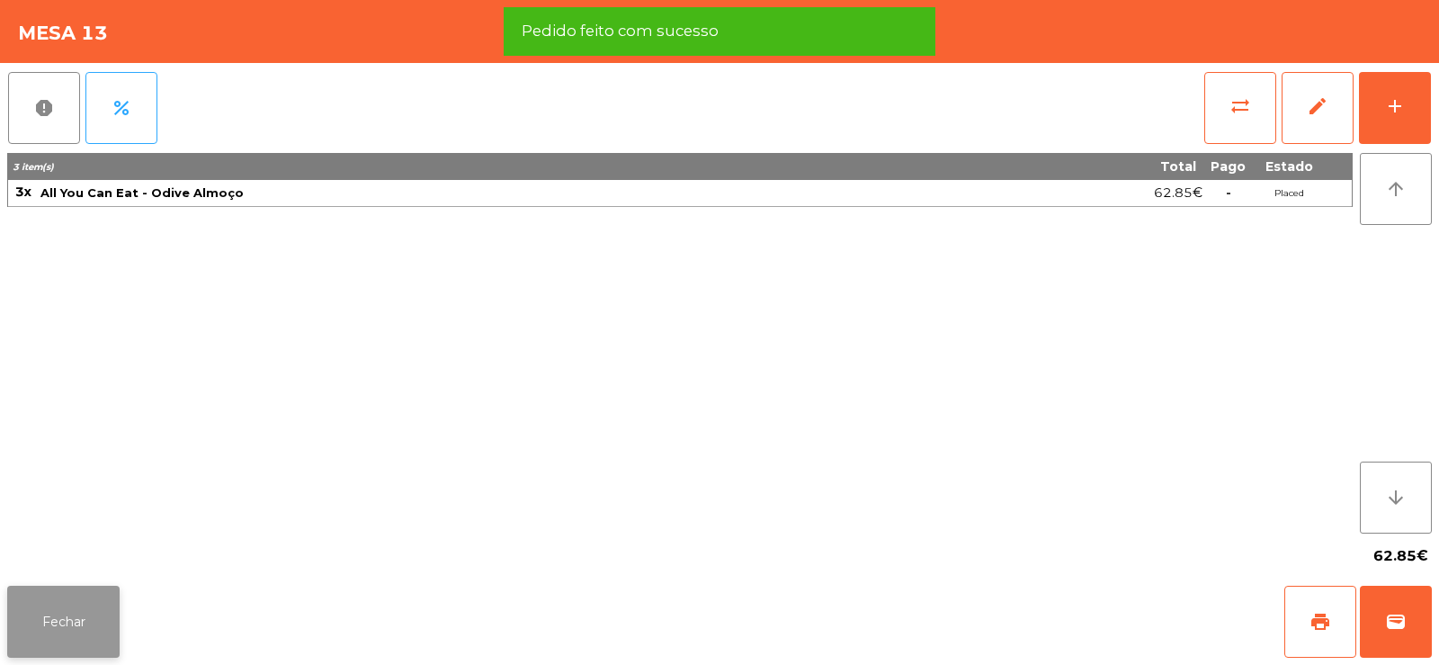
click at [77, 634] on button "Fechar" at bounding box center [63, 622] width 112 height 72
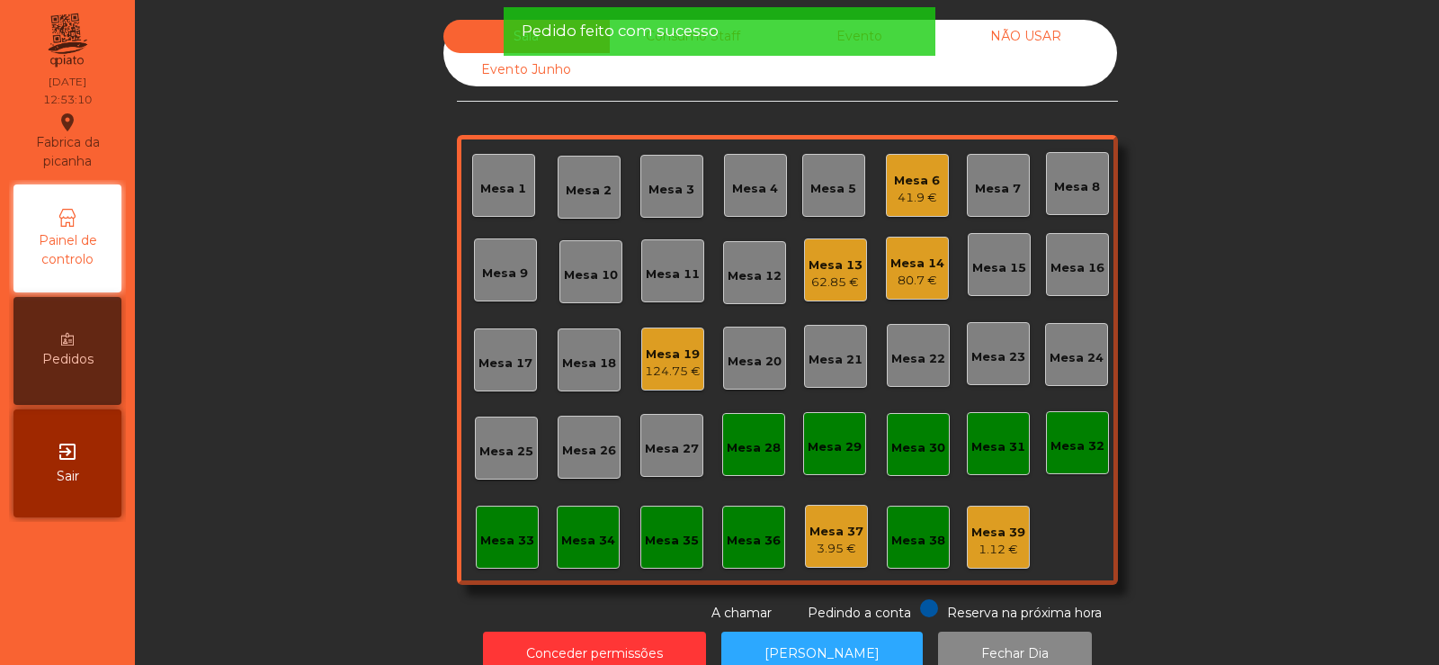
click at [897, 188] on div "Mesa 6" at bounding box center [917, 181] width 46 height 18
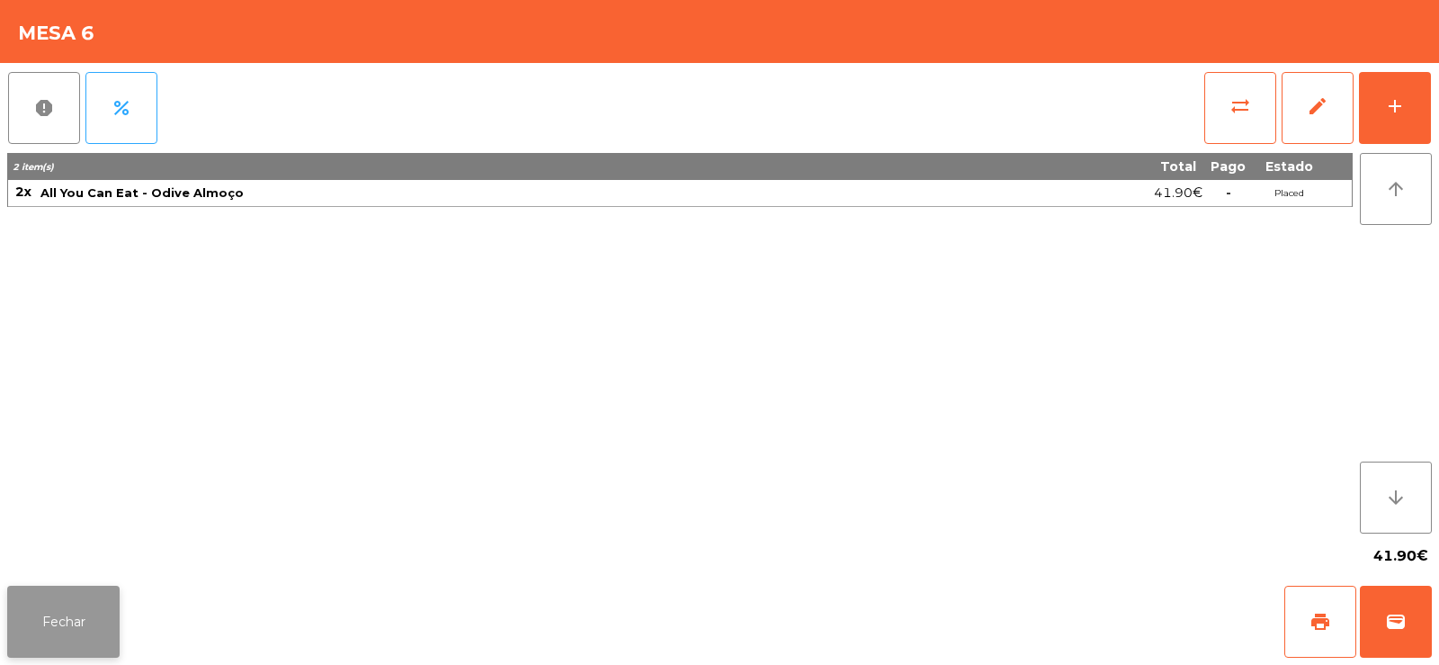
click at [29, 591] on button "Fechar" at bounding box center [63, 622] width 112 height 72
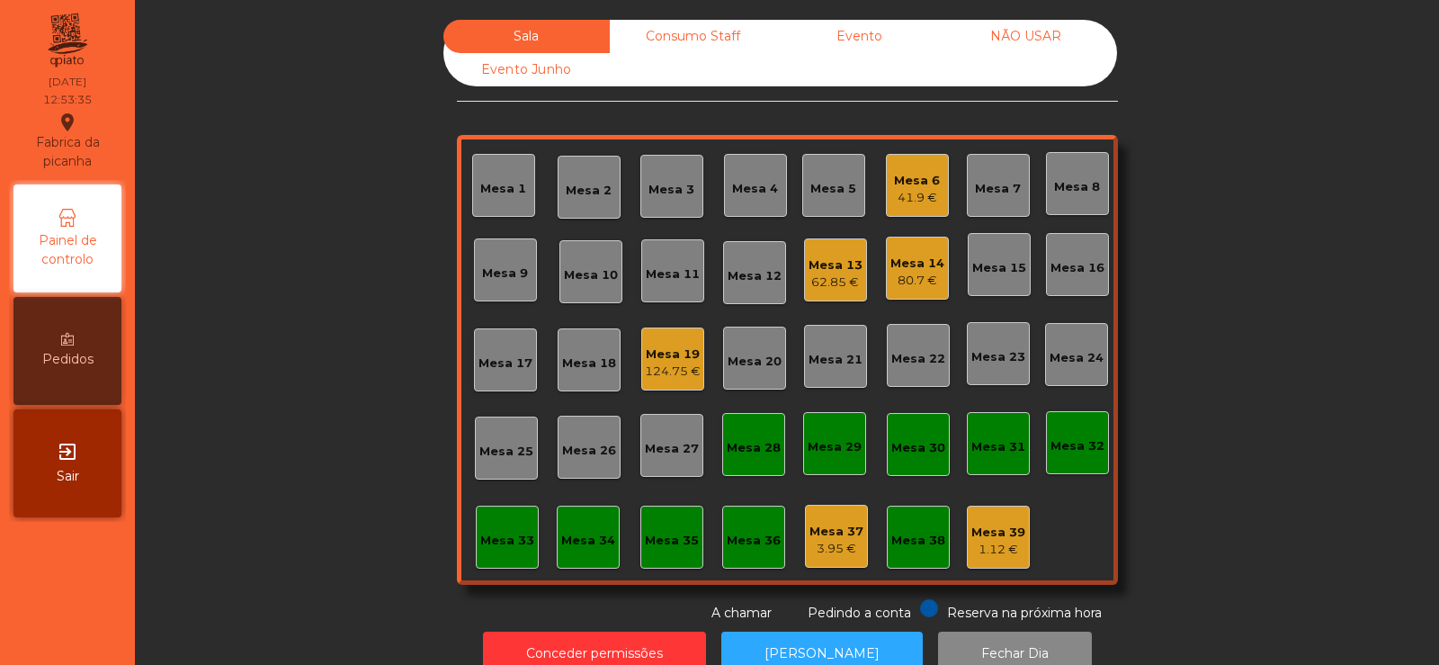
click at [586, 199] on div "Mesa 2" at bounding box center [589, 191] width 46 height 18
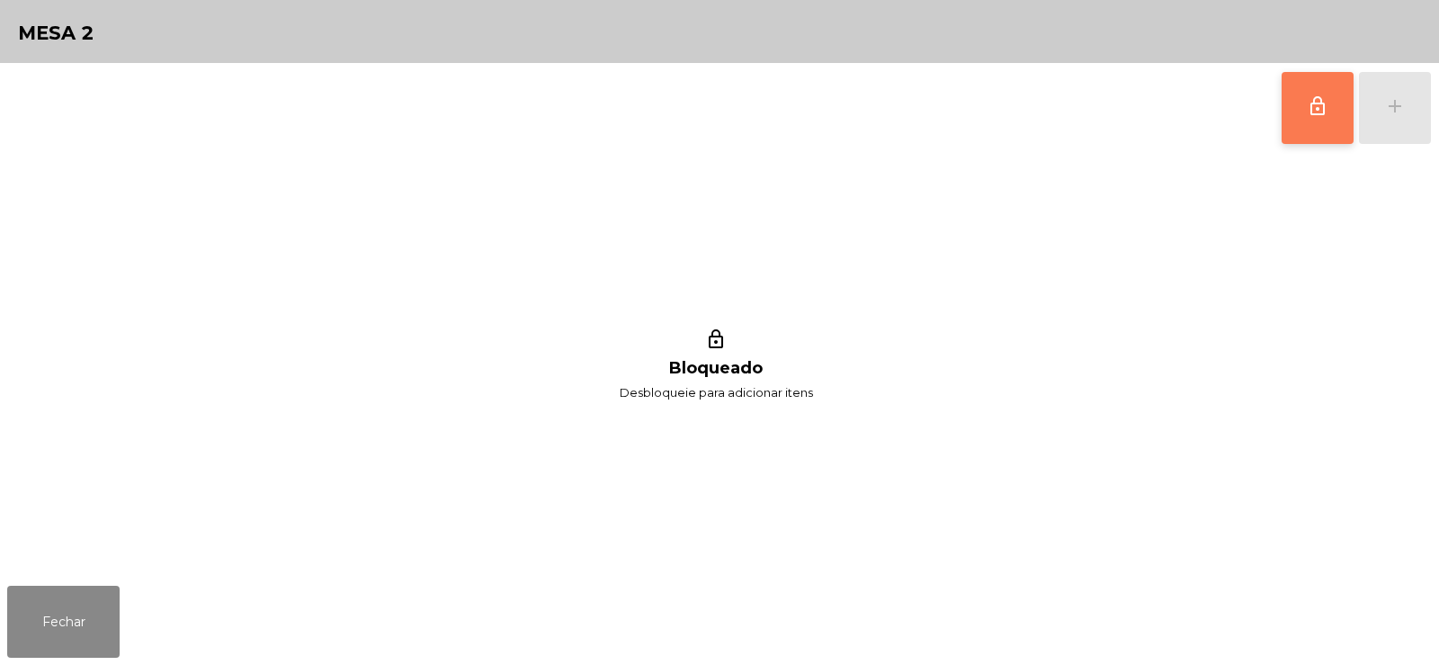
click at [1326, 116] on span "lock_outline" at bounding box center [1318, 106] width 22 height 22
click at [1392, 113] on div "add" at bounding box center [1395, 106] width 22 height 22
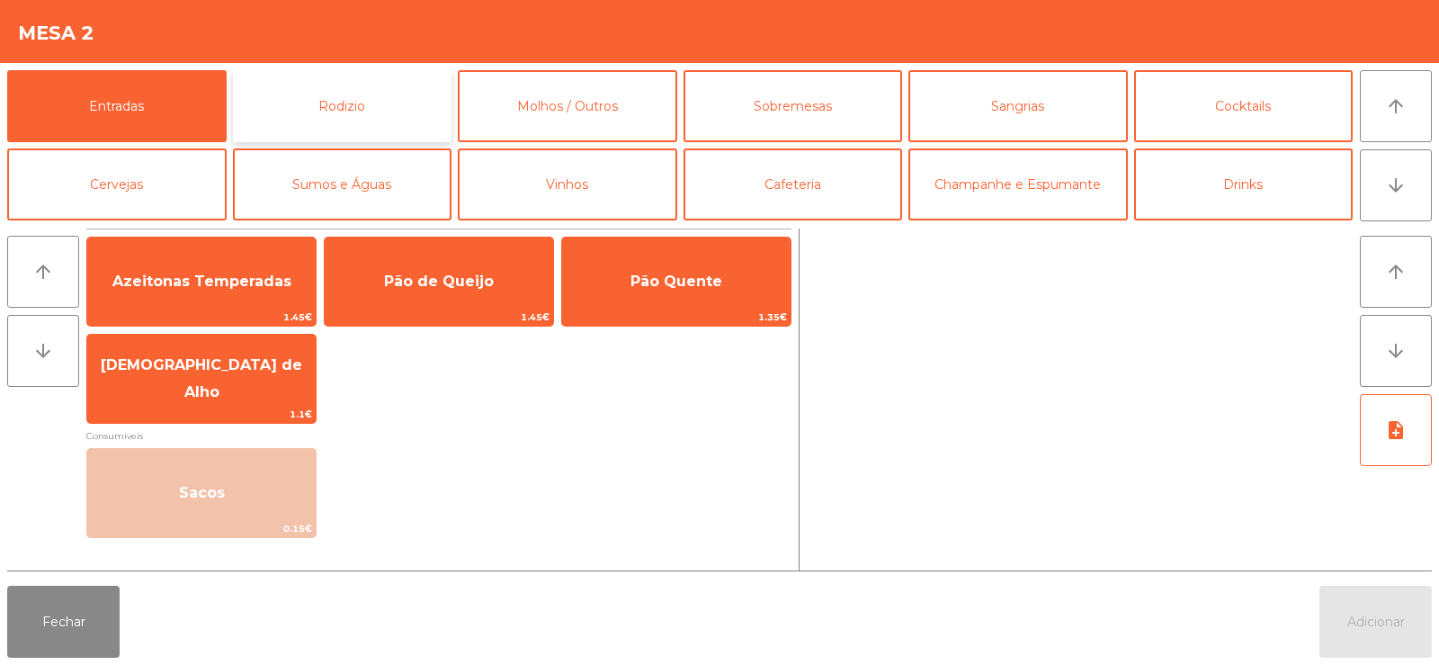
click at [418, 109] on button "Rodizio" at bounding box center [342, 106] width 219 height 72
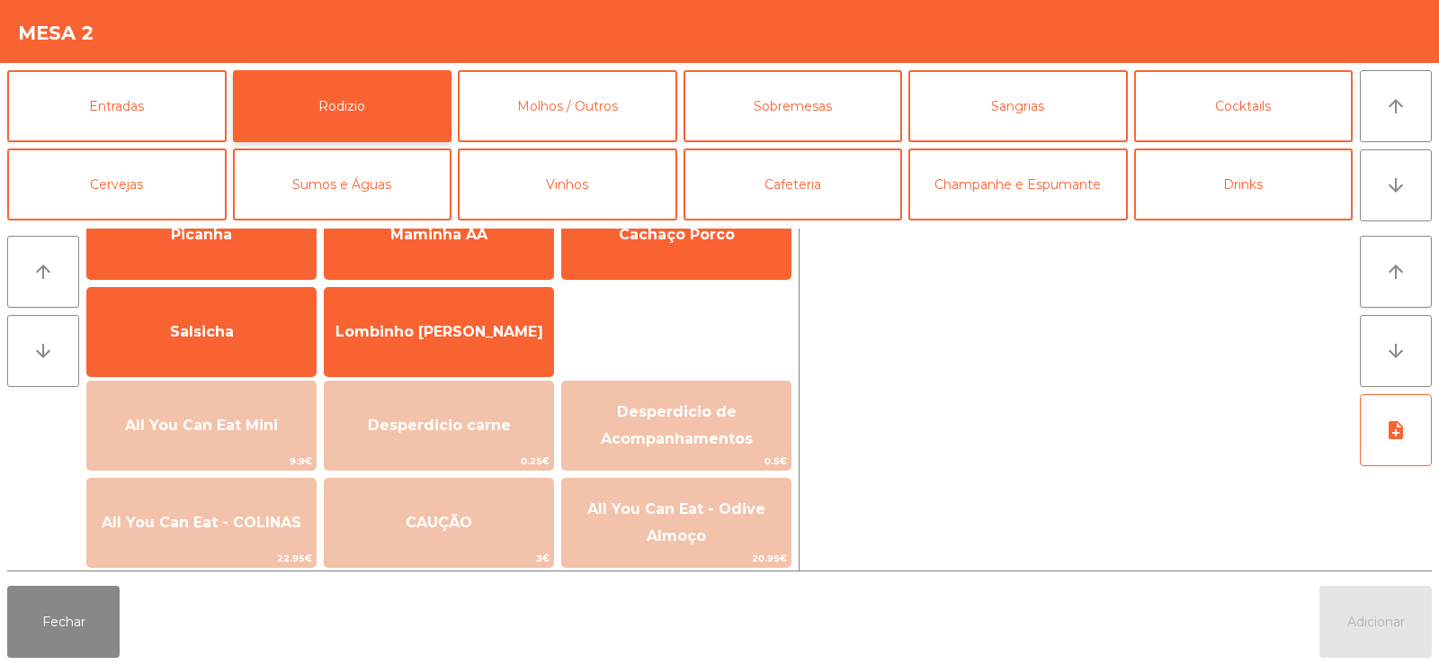
scroll to position [108, 0]
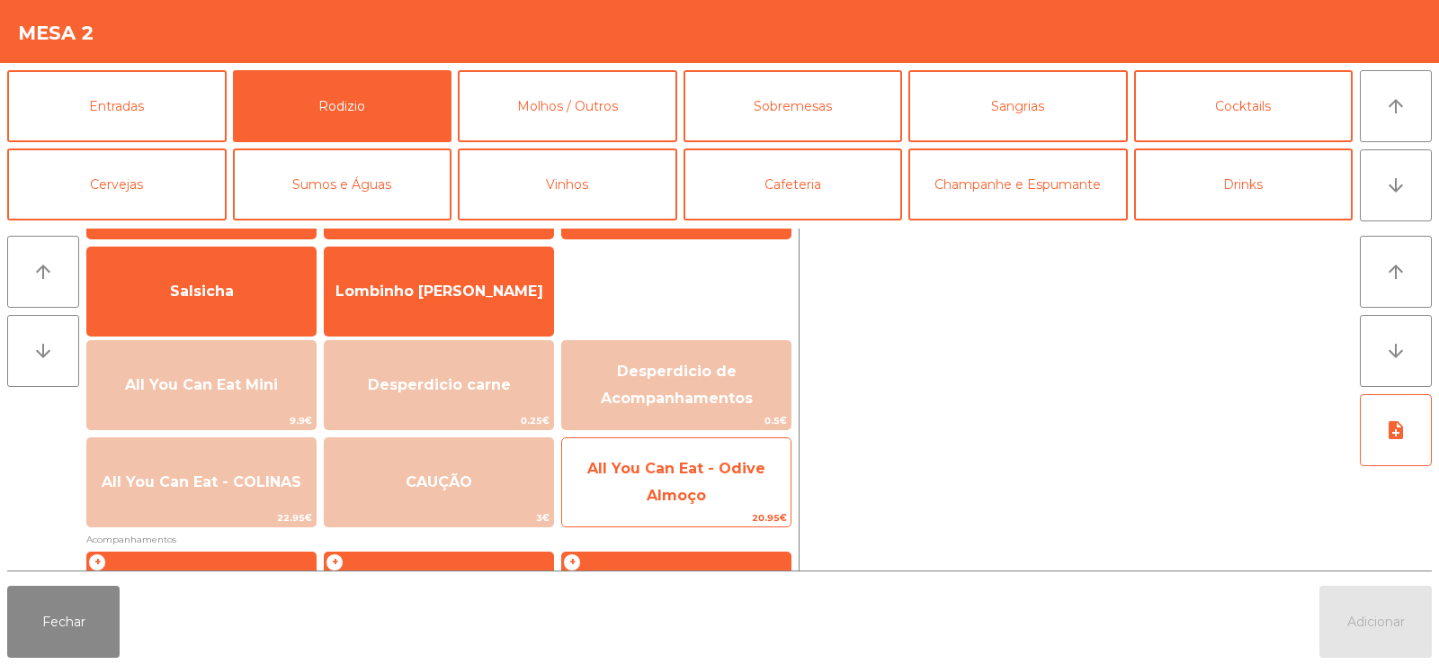
click at [730, 497] on span "All You Can Eat - Odive Almoço" at bounding box center [676, 482] width 228 height 76
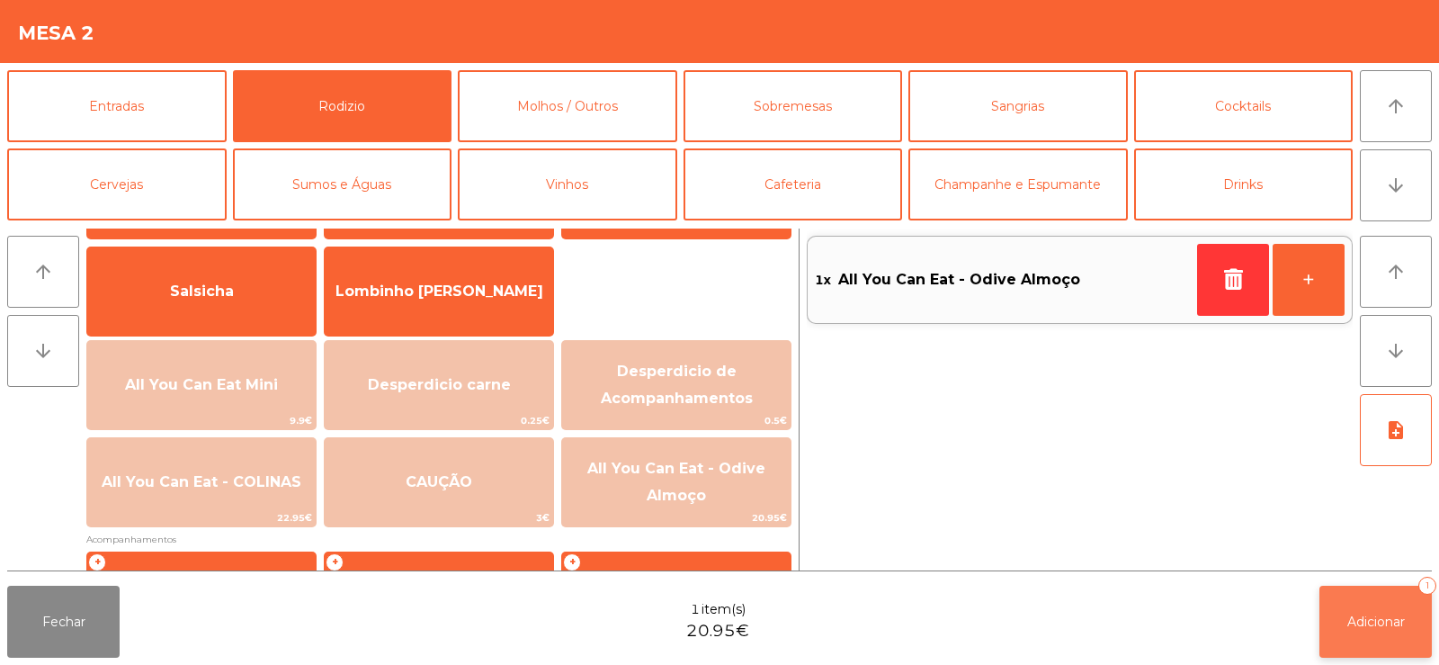
click at [1336, 619] on button "Adicionar 1" at bounding box center [1376, 622] width 112 height 72
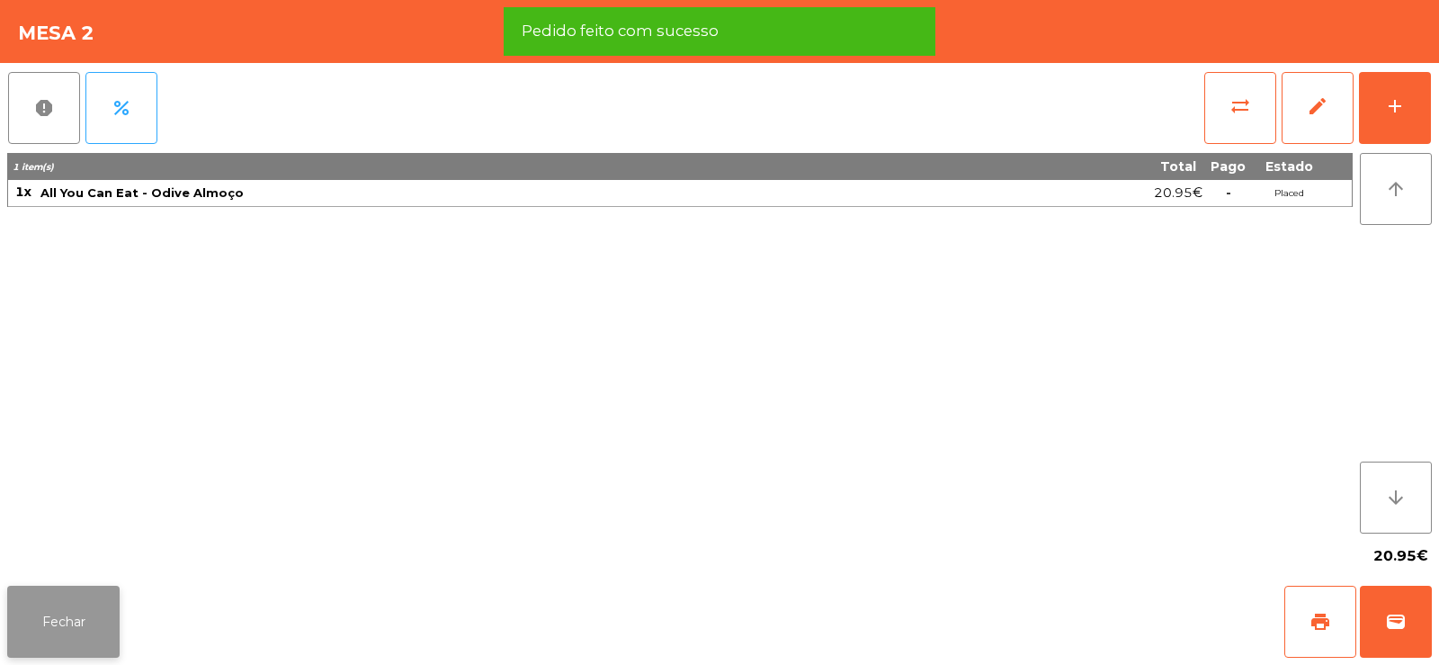
click at [82, 622] on button "Fechar" at bounding box center [63, 622] width 112 height 72
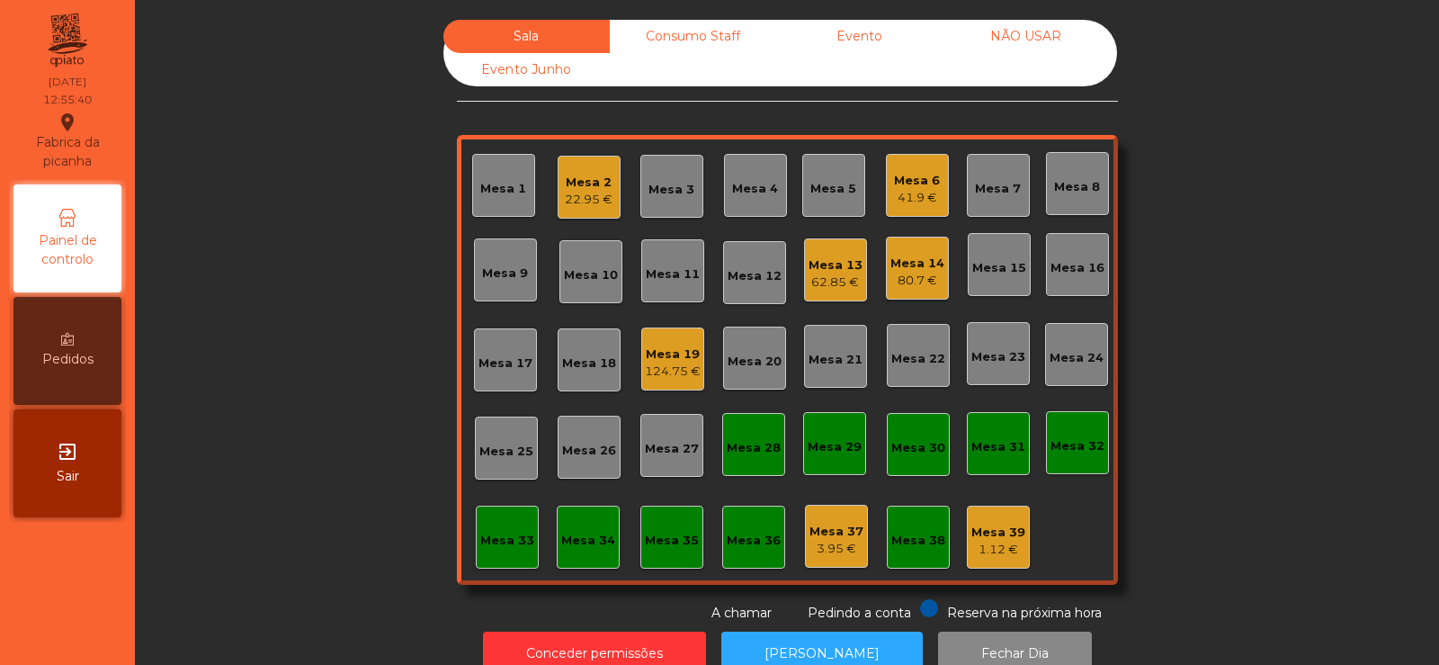
click at [751, 184] on div "Mesa 4" at bounding box center [755, 189] width 46 height 18
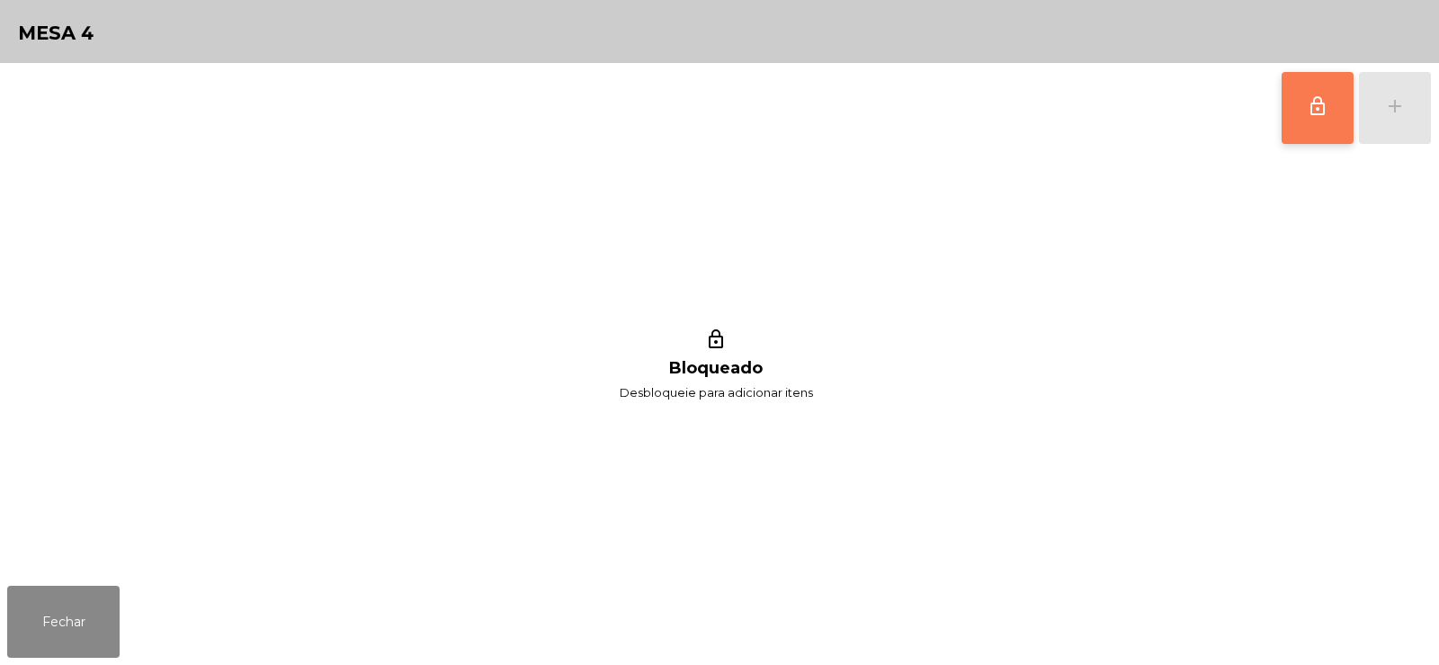
click at [1313, 115] on span "lock_outline" at bounding box center [1318, 106] width 22 height 22
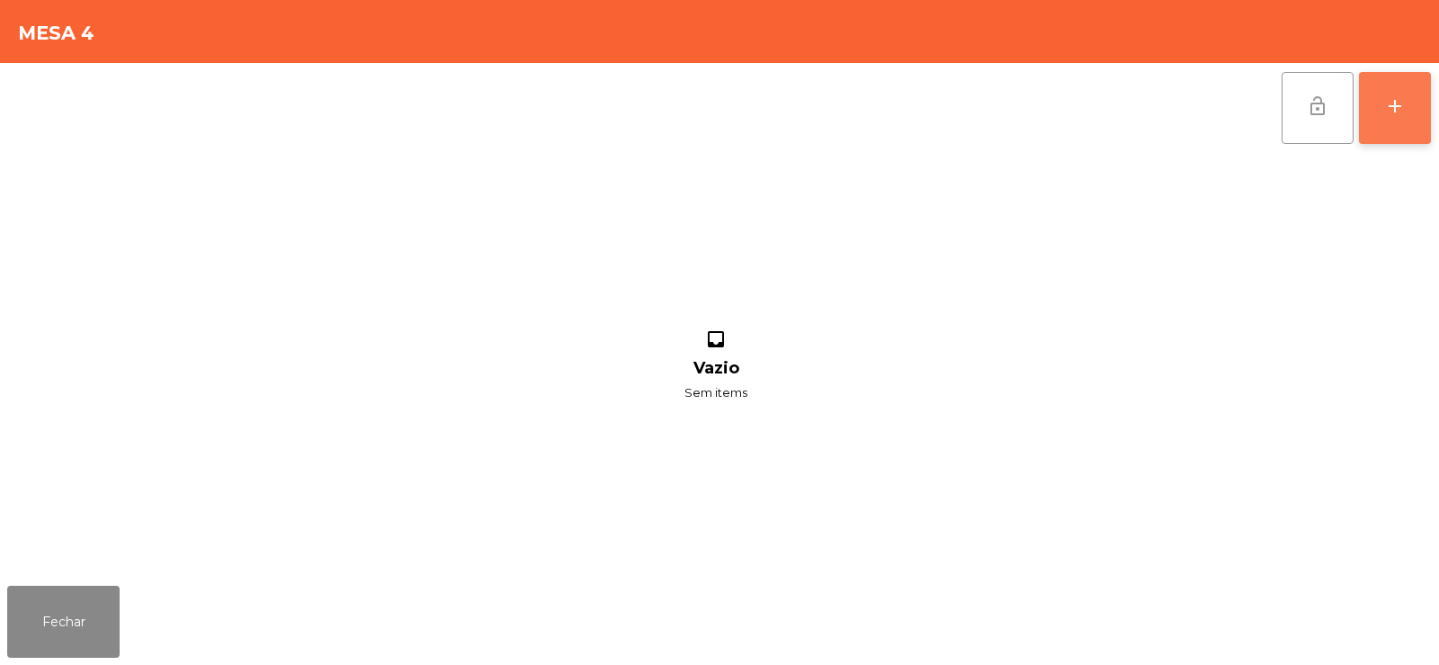
click at [1390, 125] on button "add" at bounding box center [1395, 108] width 72 height 72
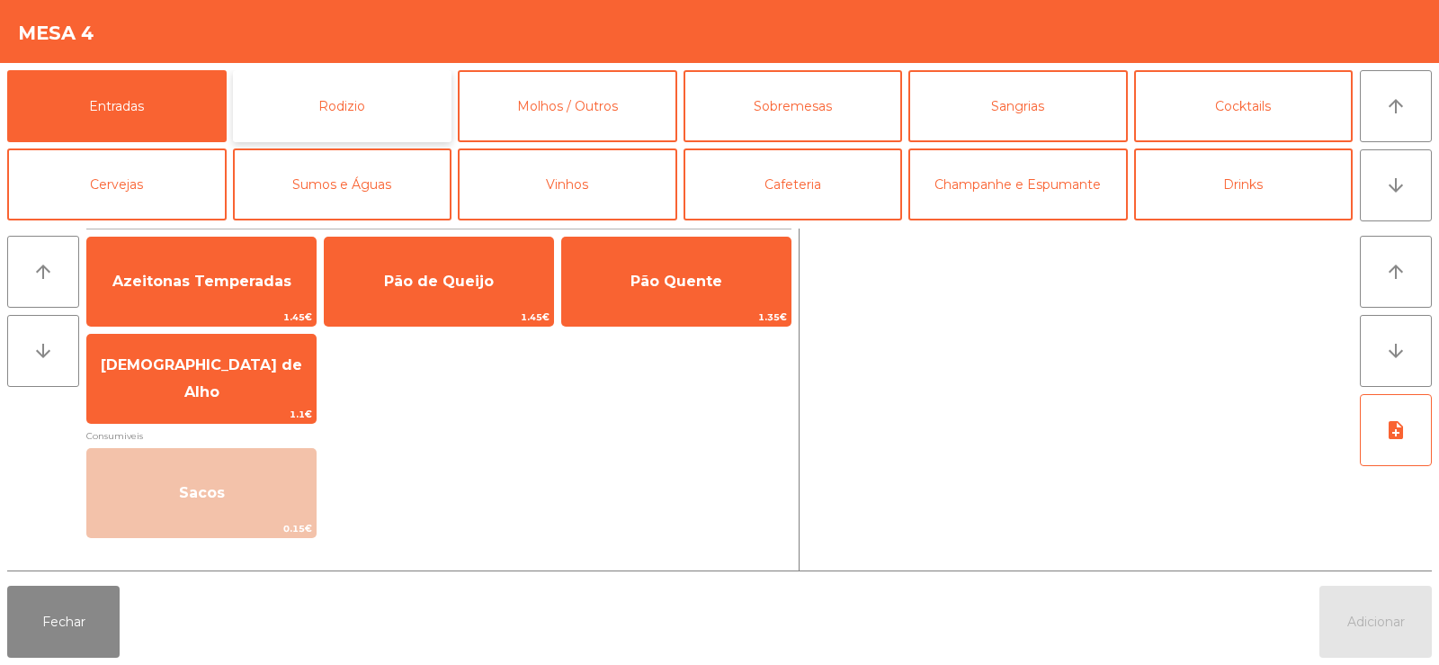
click at [380, 115] on button "Rodizio" at bounding box center [342, 106] width 219 height 72
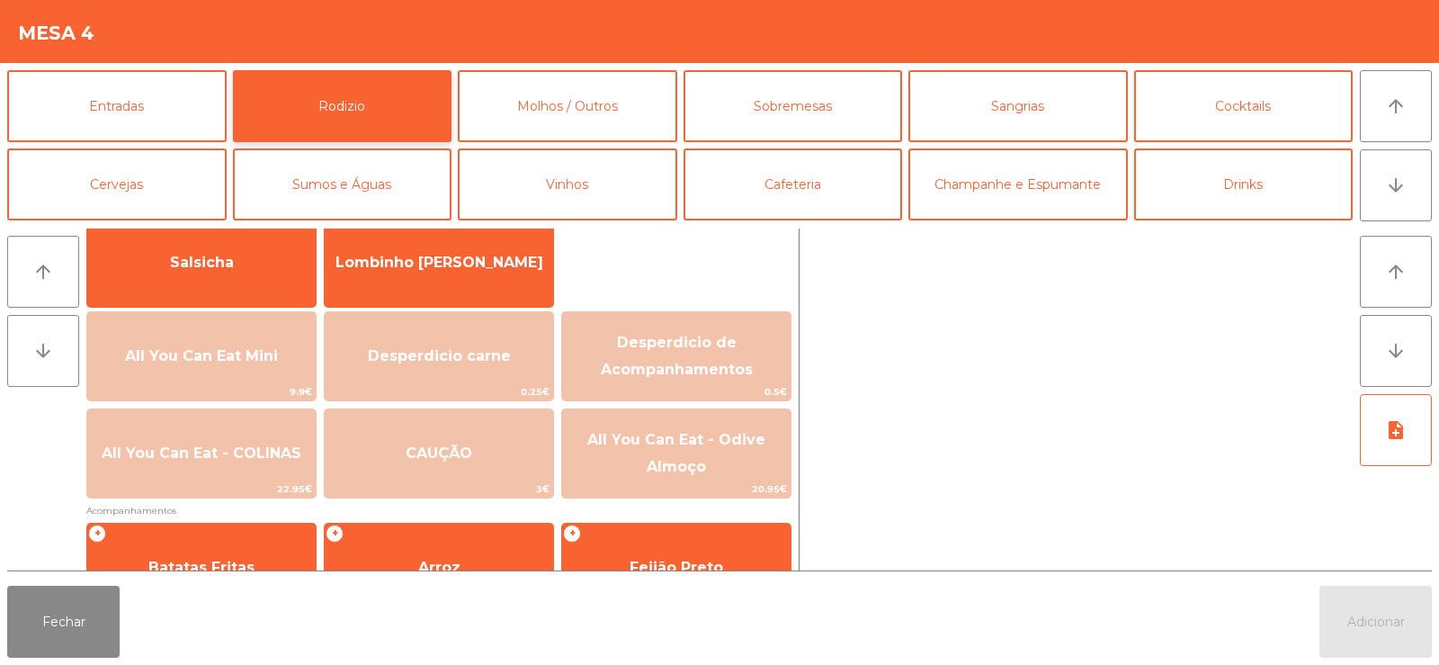
scroll to position [131, 0]
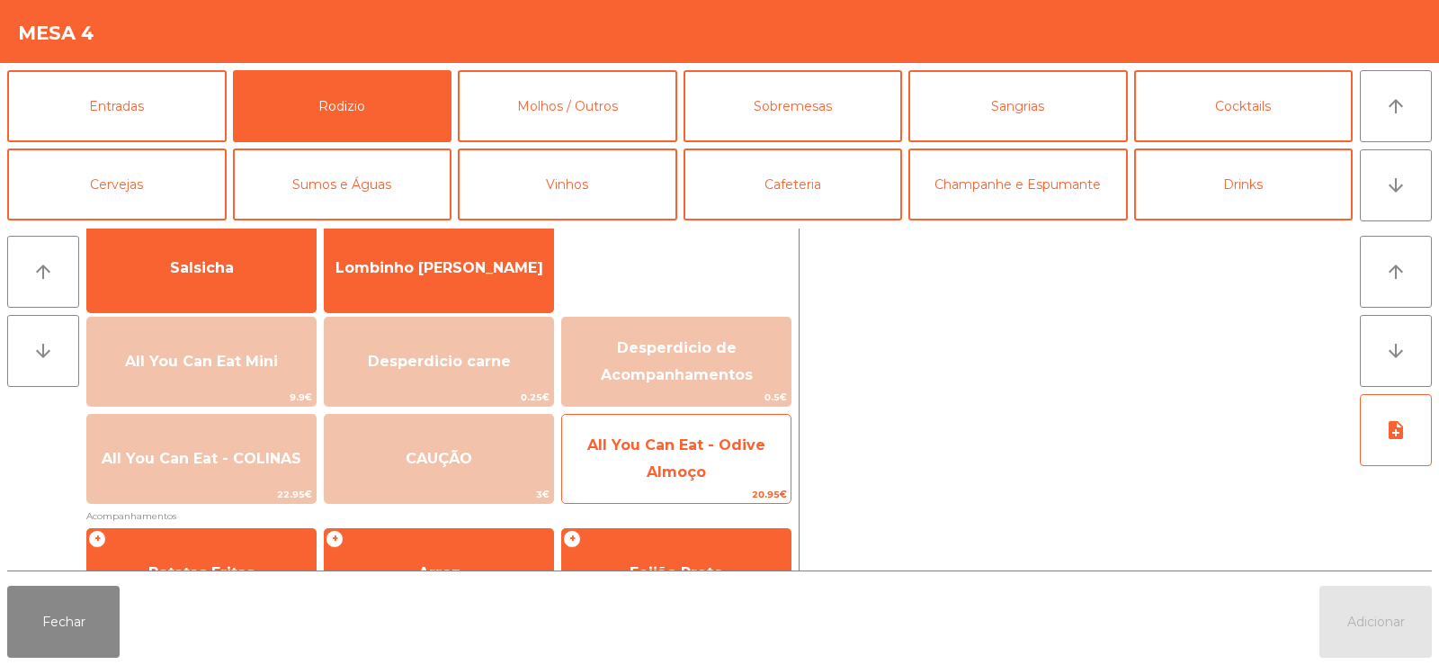
click at [695, 463] on span "All You Can Eat - Odive Almoço" at bounding box center [676, 458] width 178 height 44
click at [716, 470] on span "All You Can Eat - Odive Almoço" at bounding box center [676, 459] width 228 height 76
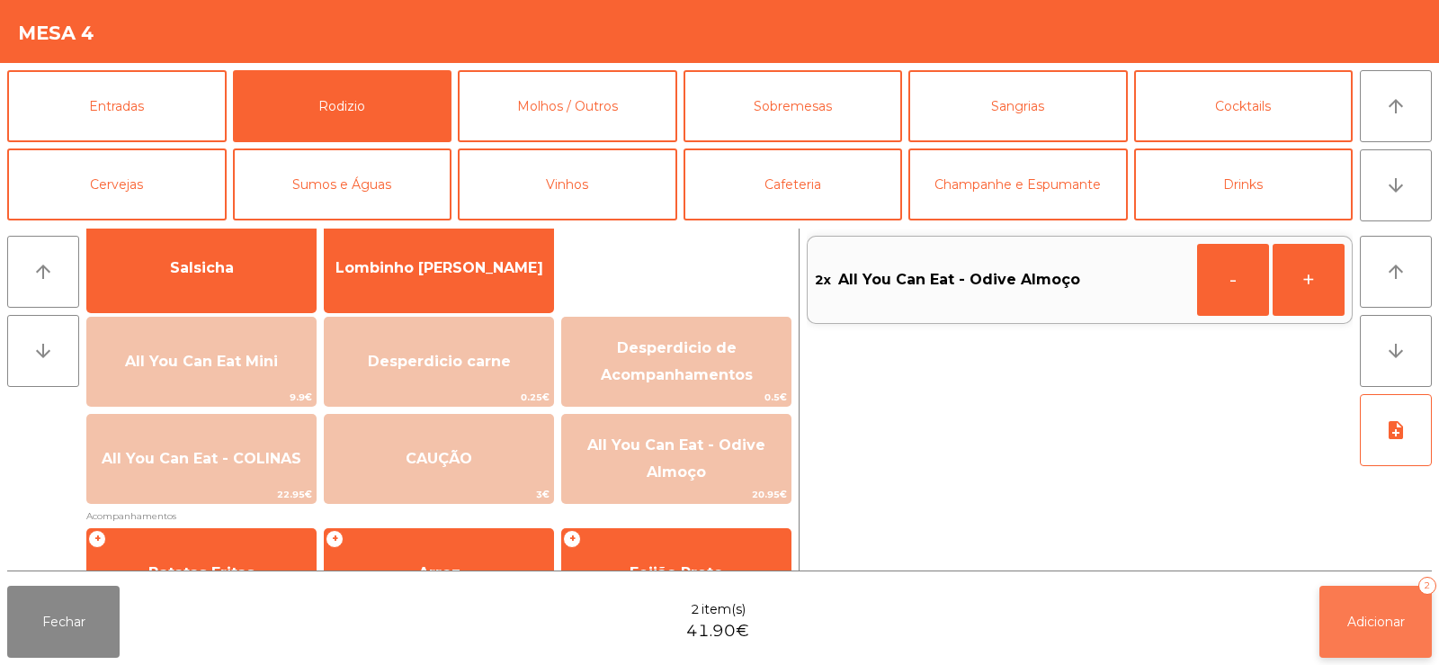
click at [1365, 638] on button "Adicionar 2" at bounding box center [1376, 622] width 112 height 72
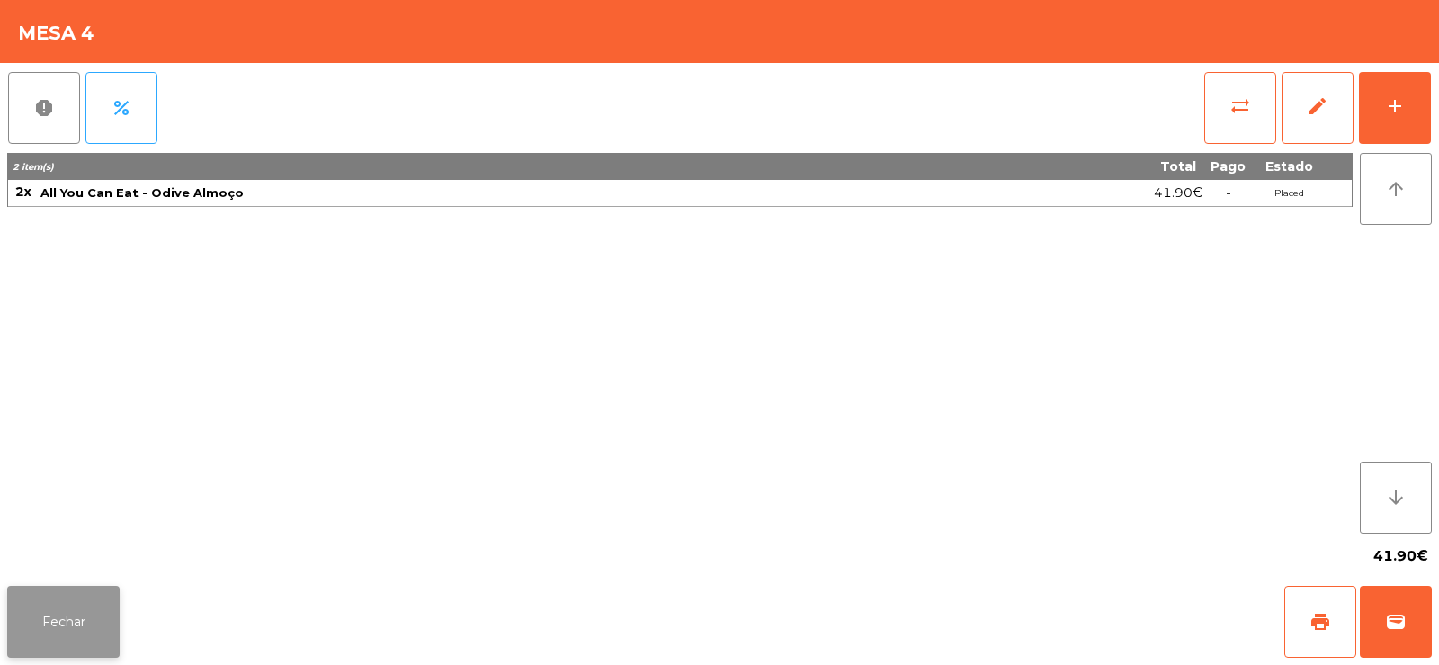
click at [56, 614] on button "Fechar" at bounding box center [63, 622] width 112 height 72
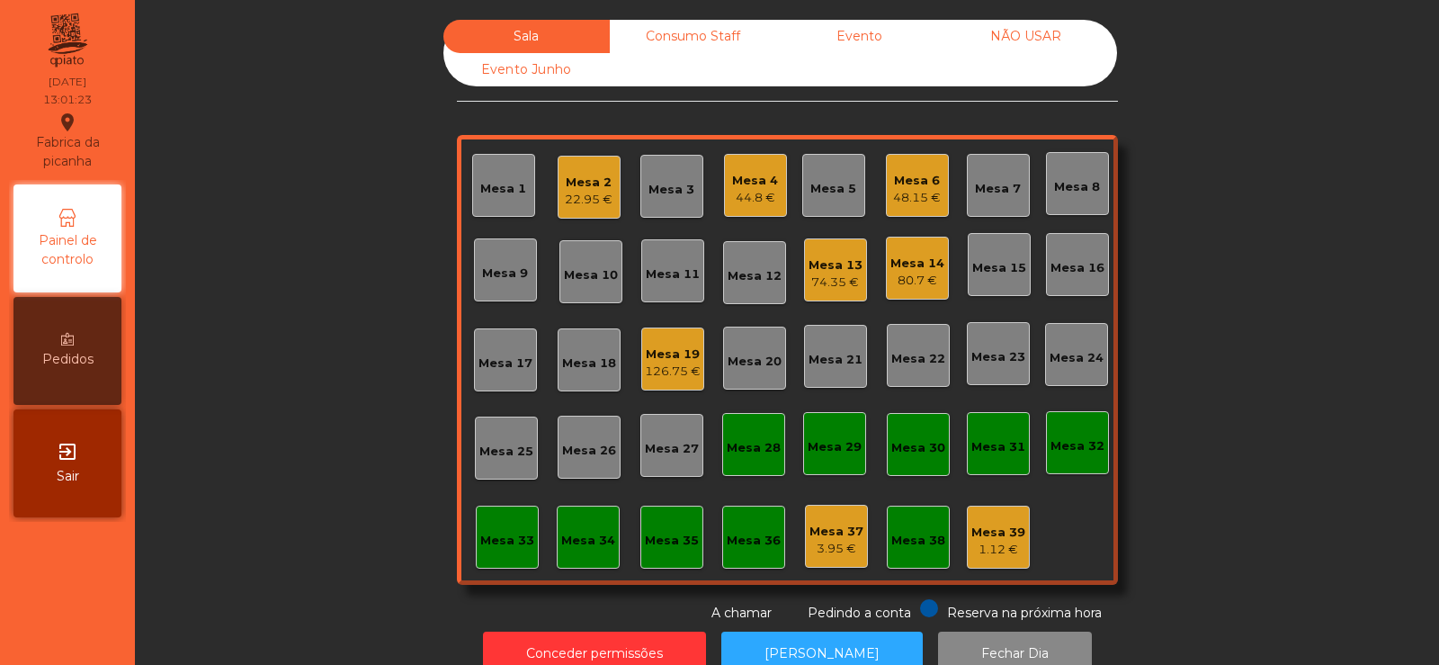
click at [576, 281] on div "Mesa 10" at bounding box center [591, 275] width 54 height 18
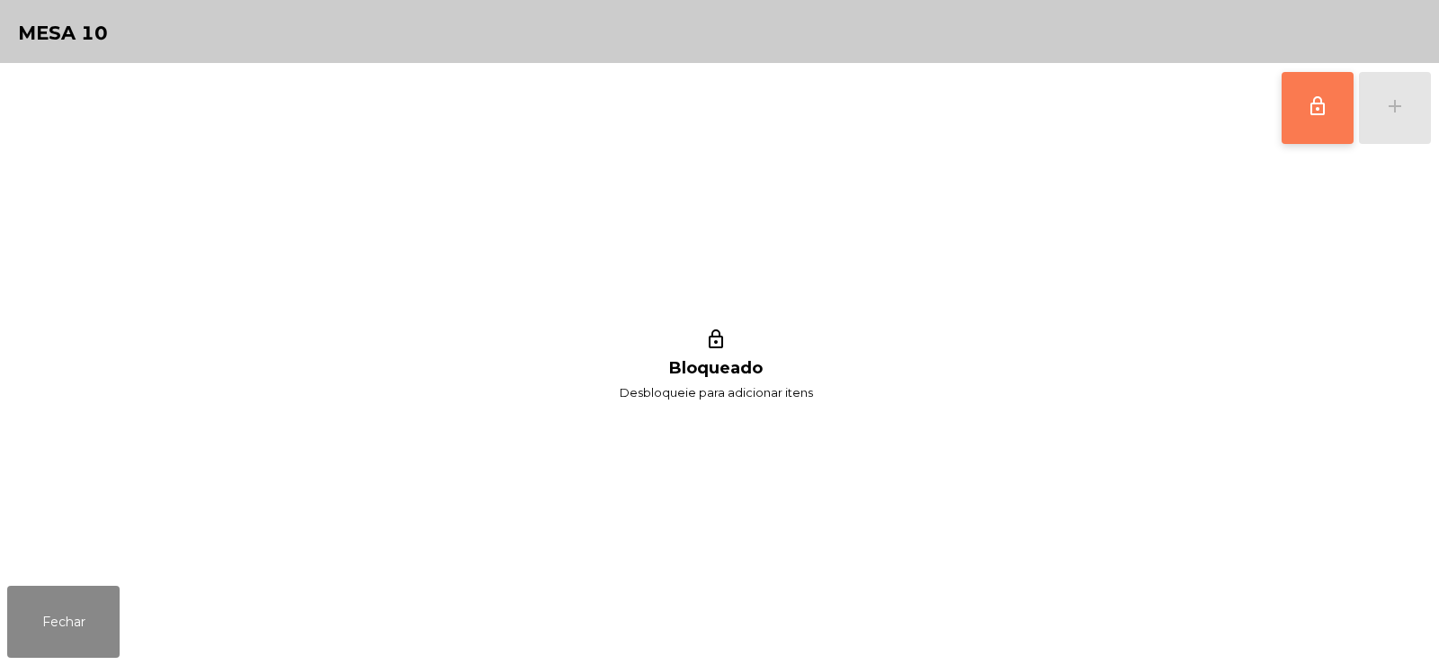
click at [1322, 118] on button "lock_outline" at bounding box center [1318, 108] width 72 height 72
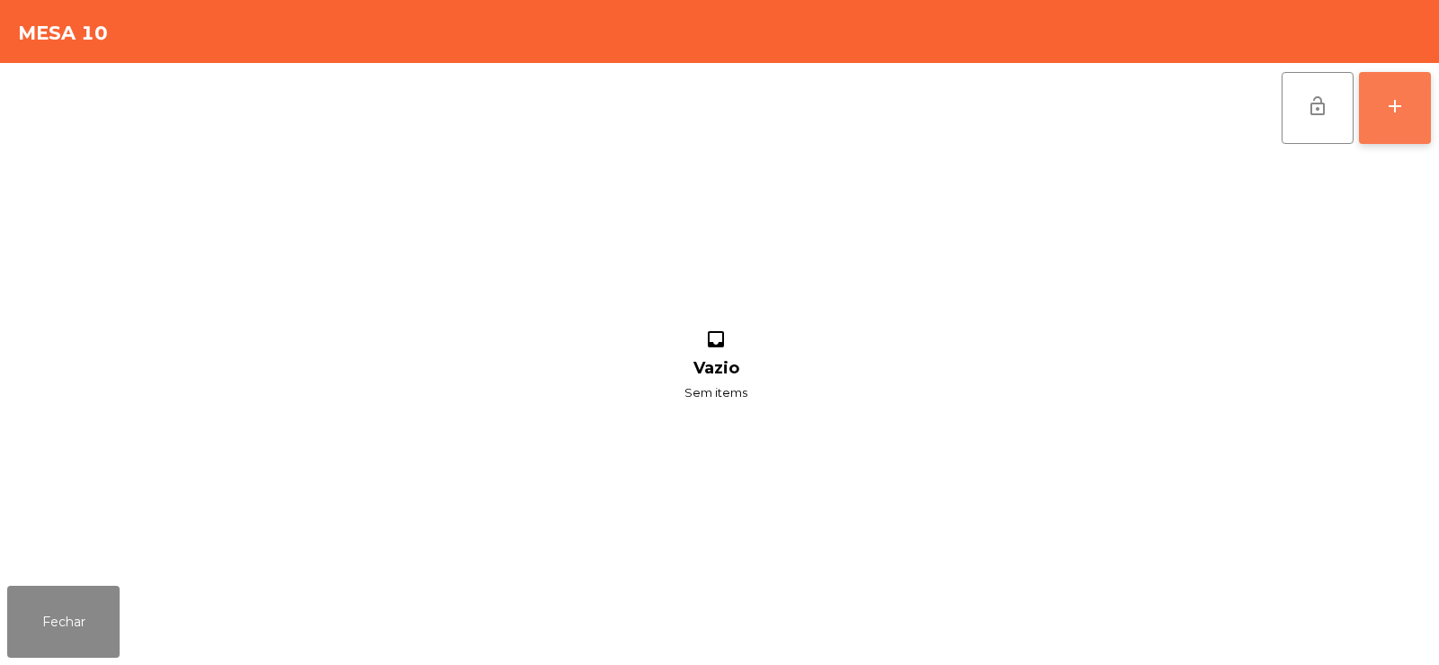
click at [1400, 112] on div "add" at bounding box center [1395, 106] width 22 height 22
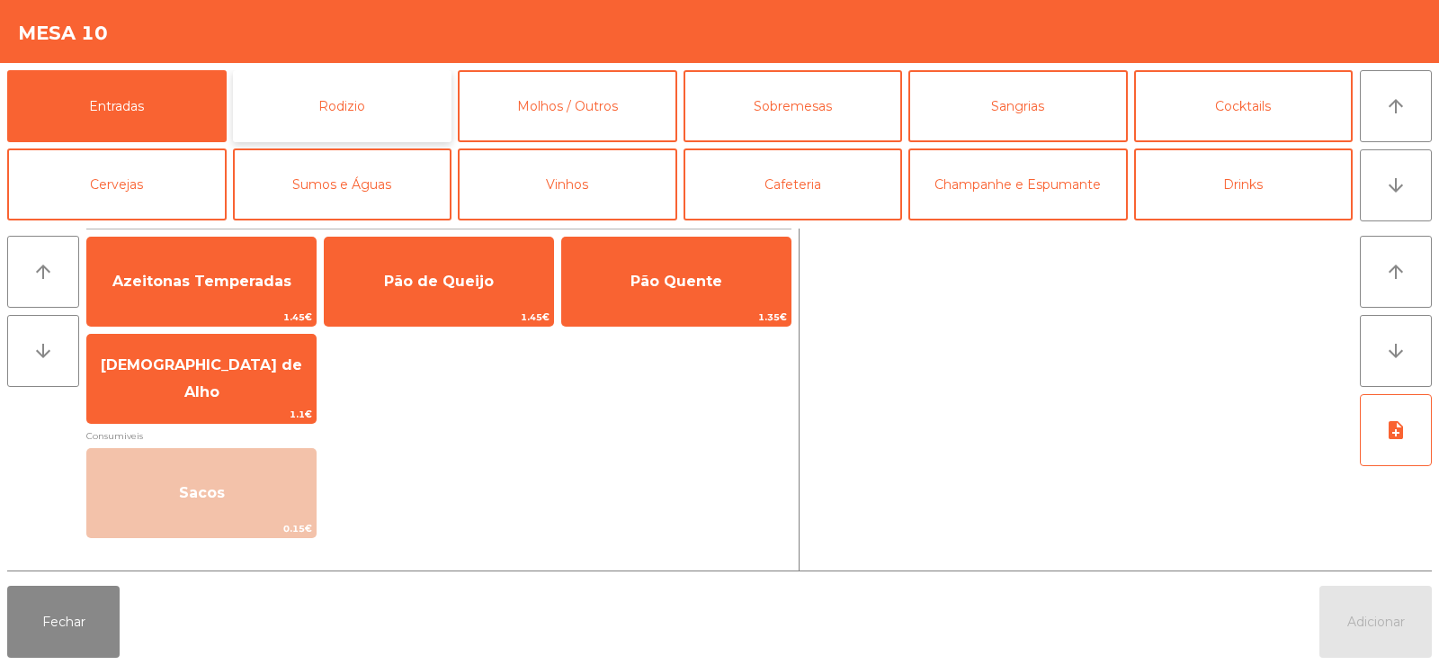
click at [376, 120] on button "Rodizio" at bounding box center [342, 106] width 219 height 72
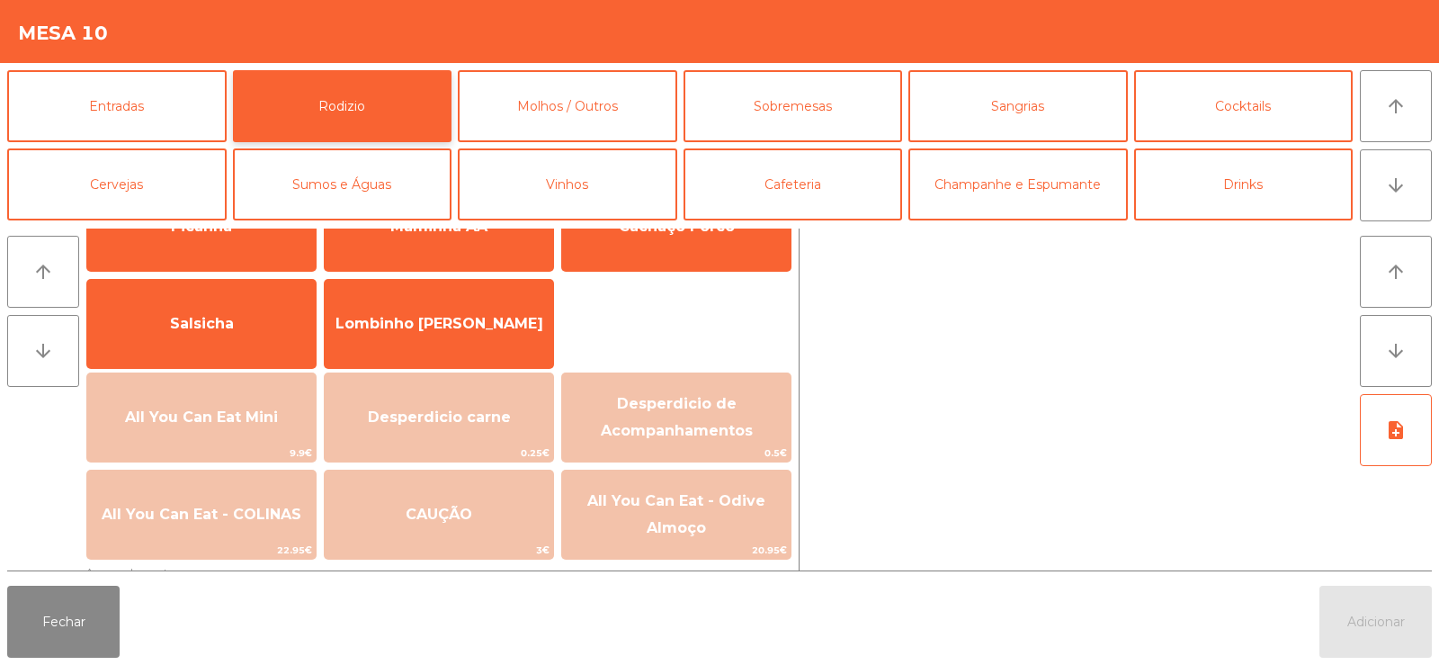
scroll to position [100, 0]
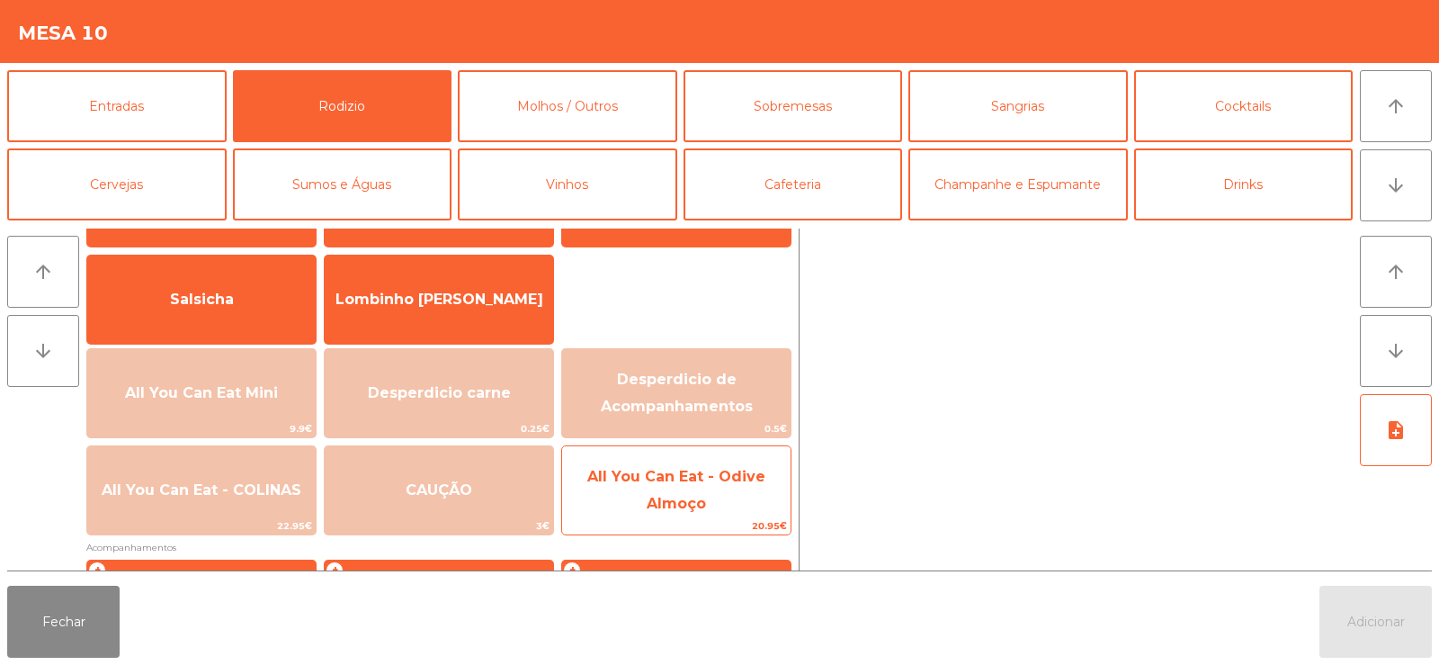
click at [653, 496] on span "All You Can Eat - Odive Almoço" at bounding box center [676, 490] width 178 height 44
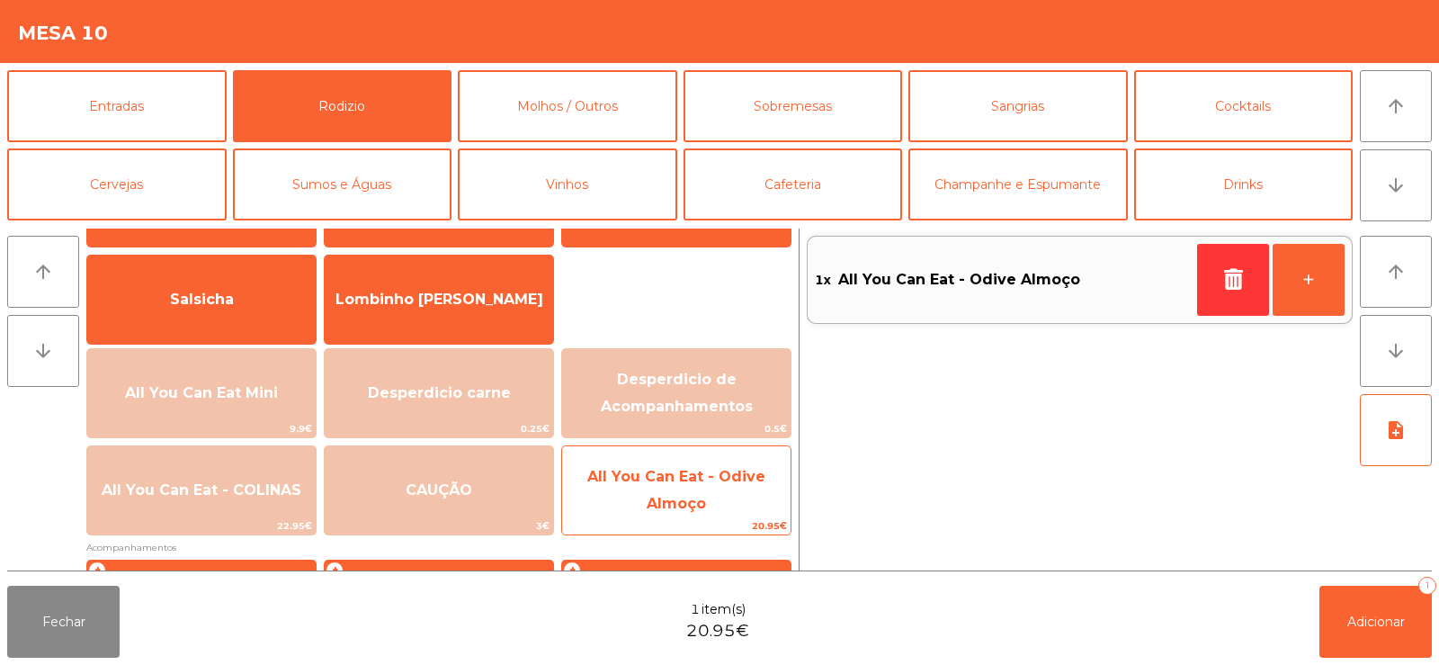
click at [654, 496] on span "All You Can Eat - Odive Almoço" at bounding box center [676, 490] width 178 height 44
click at [664, 500] on span "All You Can Eat - Odive Almoço" at bounding box center [676, 490] width 178 height 44
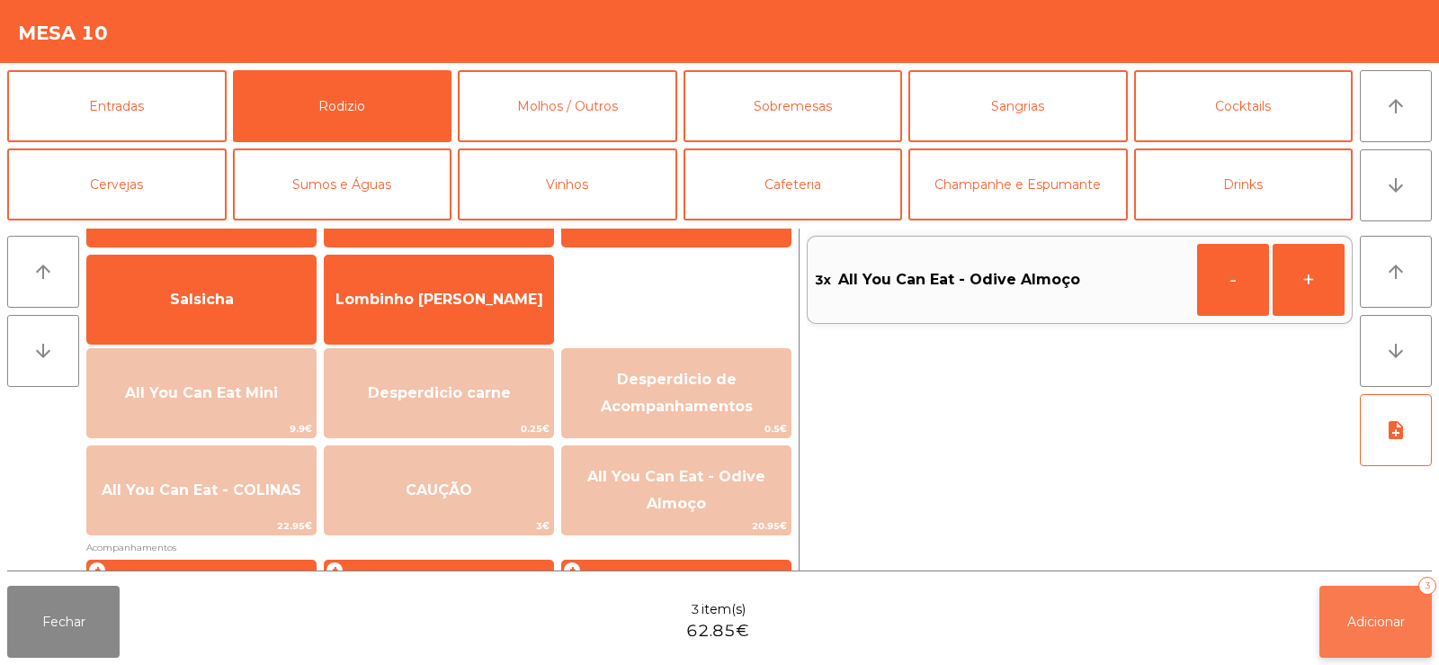
click at [1339, 629] on button "Adicionar 3" at bounding box center [1376, 622] width 112 height 72
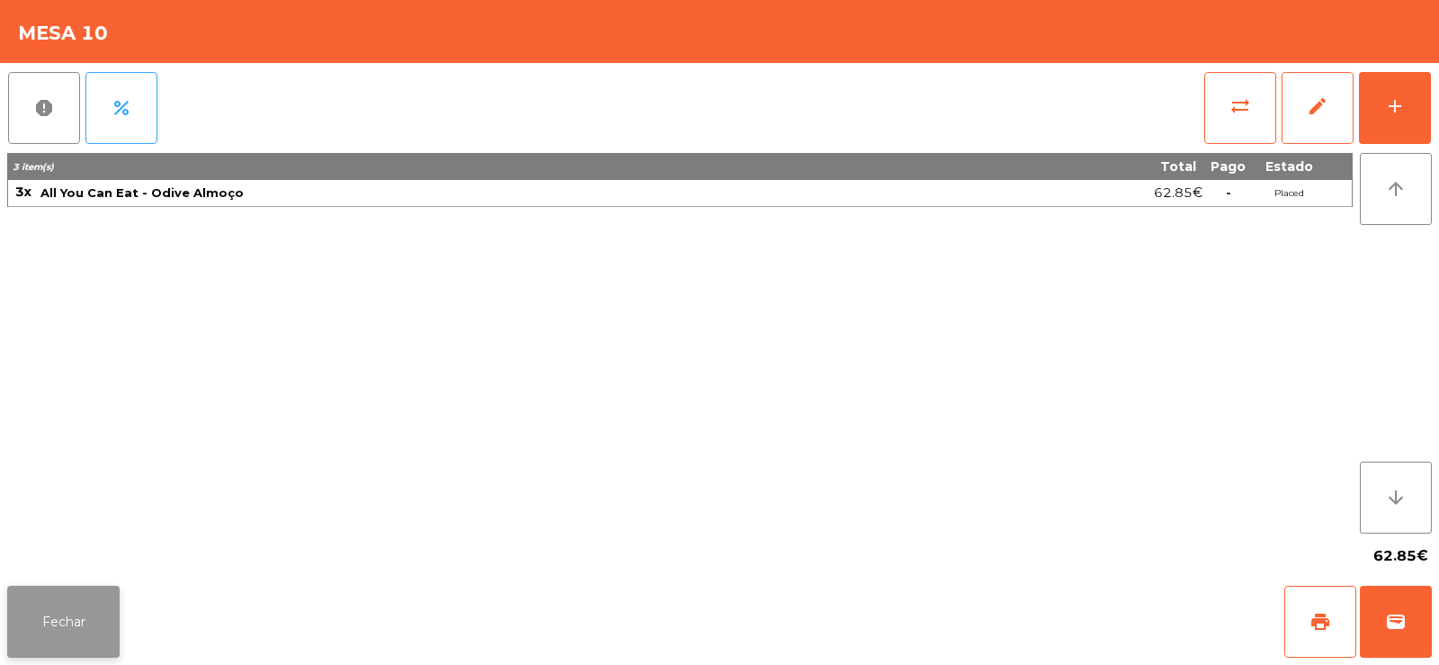
click at [93, 631] on button "Fechar" at bounding box center [63, 622] width 112 height 72
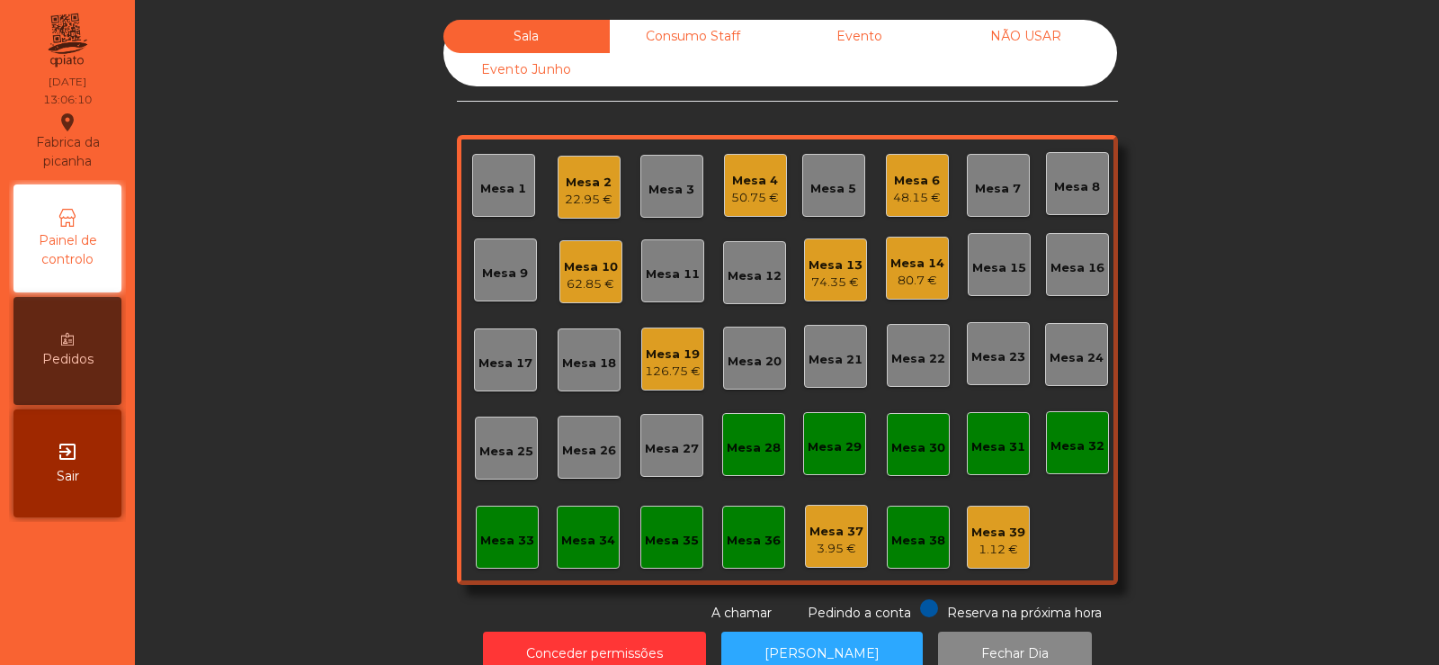
click at [839, 202] on div "Mesa 5" at bounding box center [833, 185] width 63 height 63
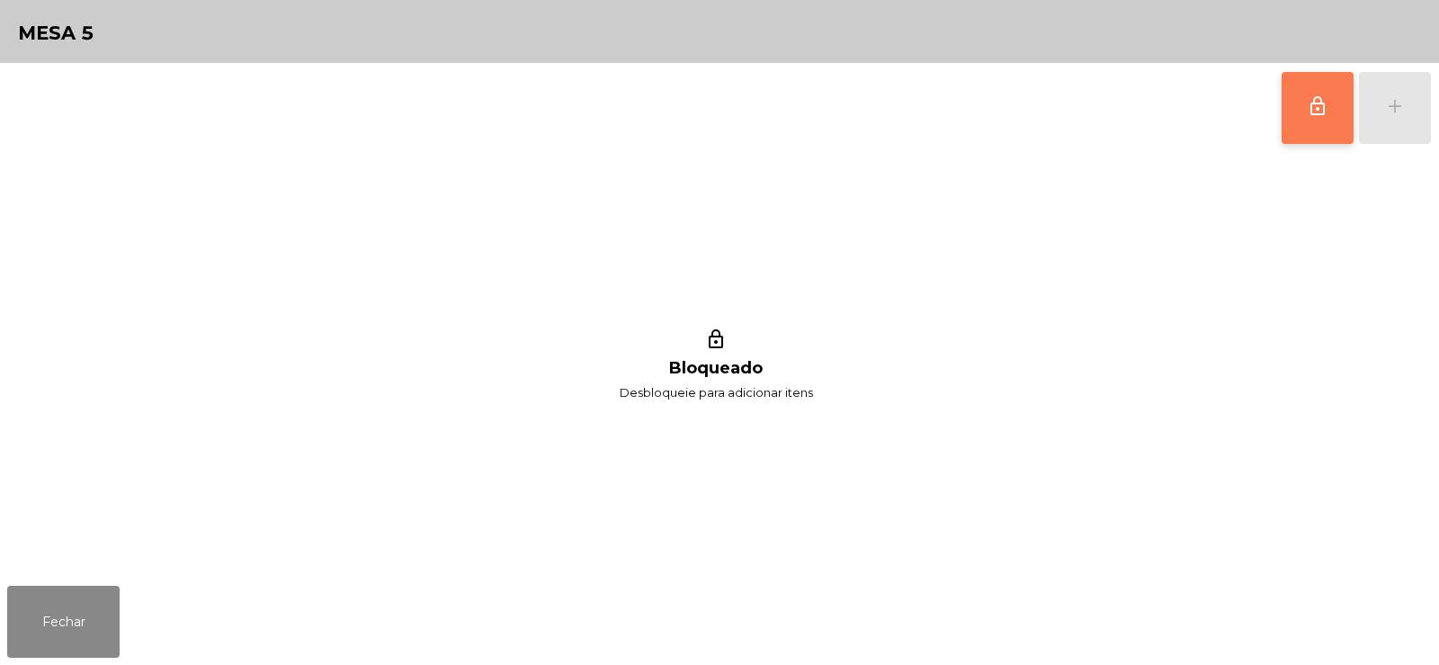
click at [1328, 119] on button "lock_outline" at bounding box center [1318, 108] width 72 height 72
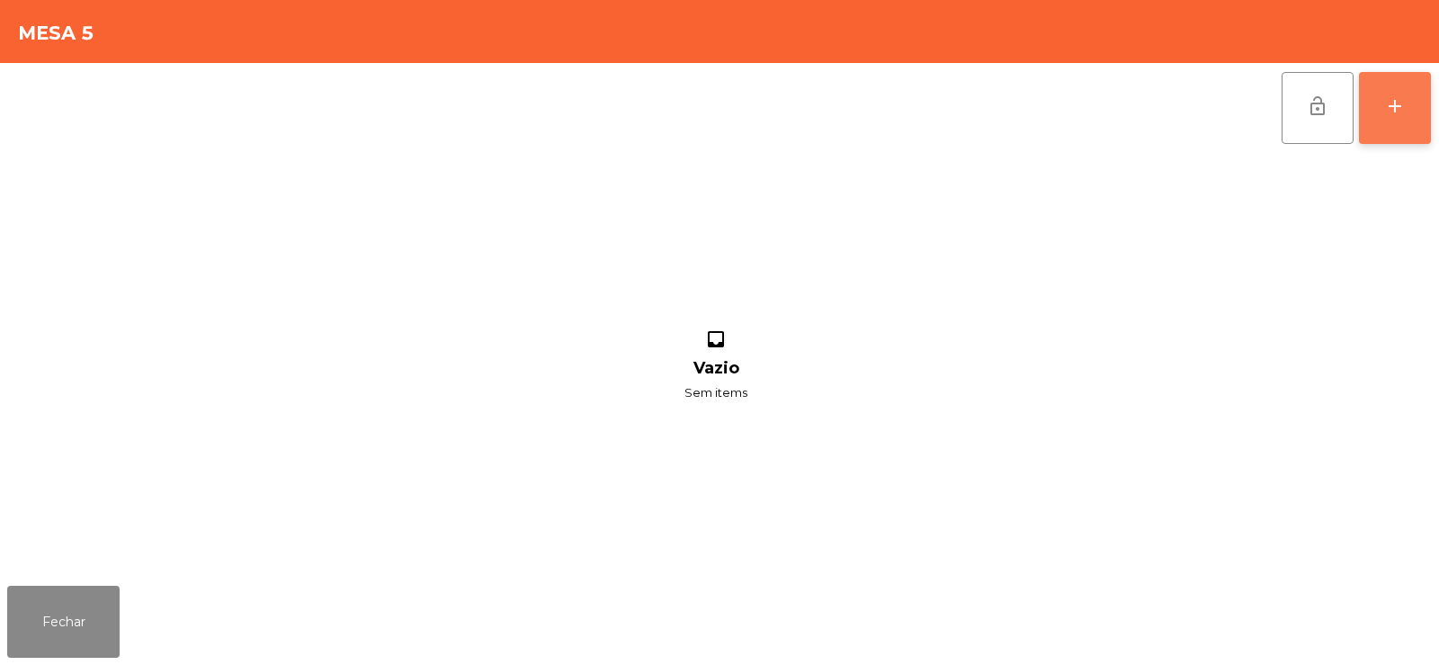
click at [1405, 114] on div "add" at bounding box center [1395, 106] width 22 height 22
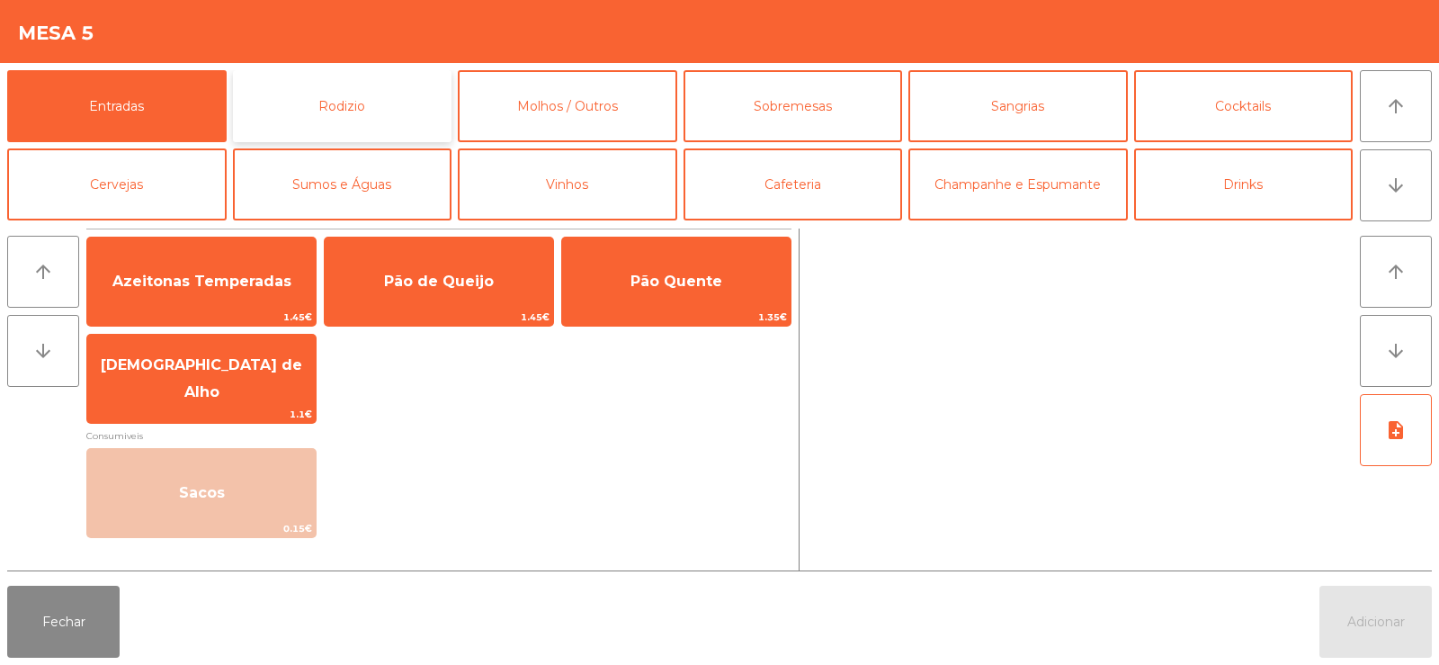
click at [335, 96] on button "Rodizio" at bounding box center [342, 106] width 219 height 72
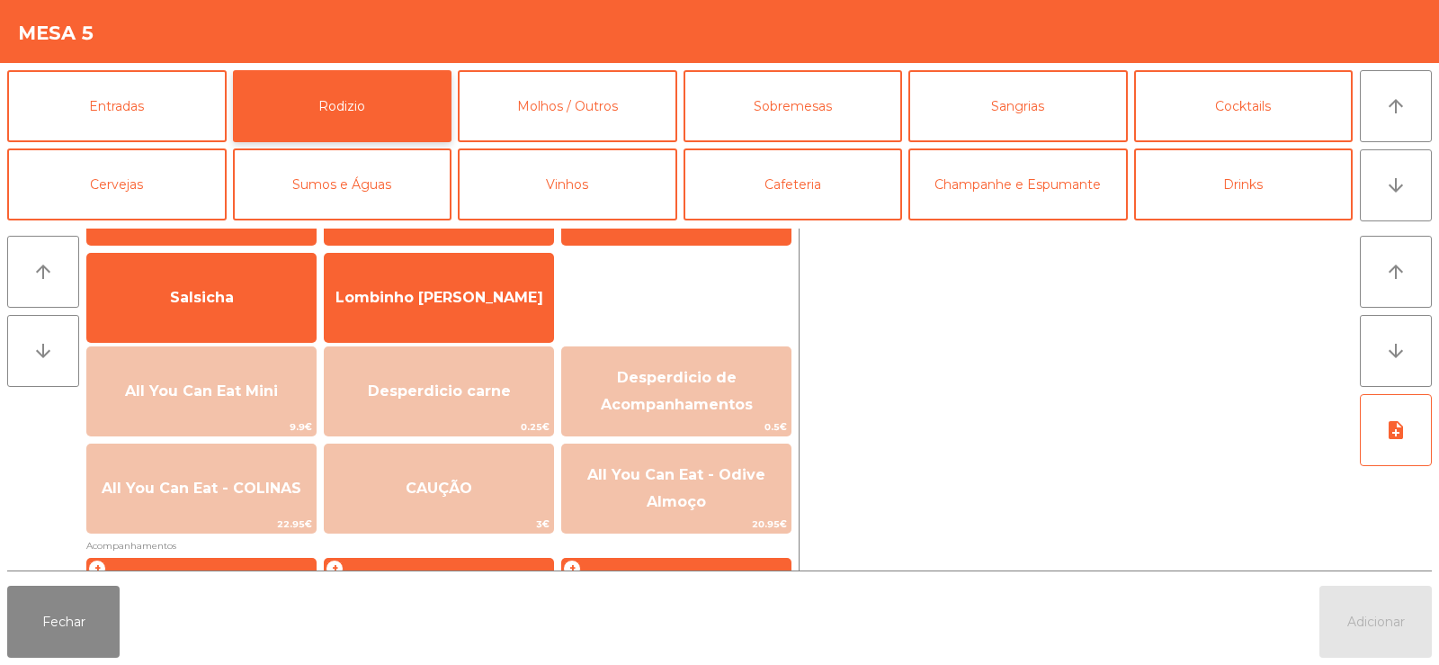
scroll to position [142, 0]
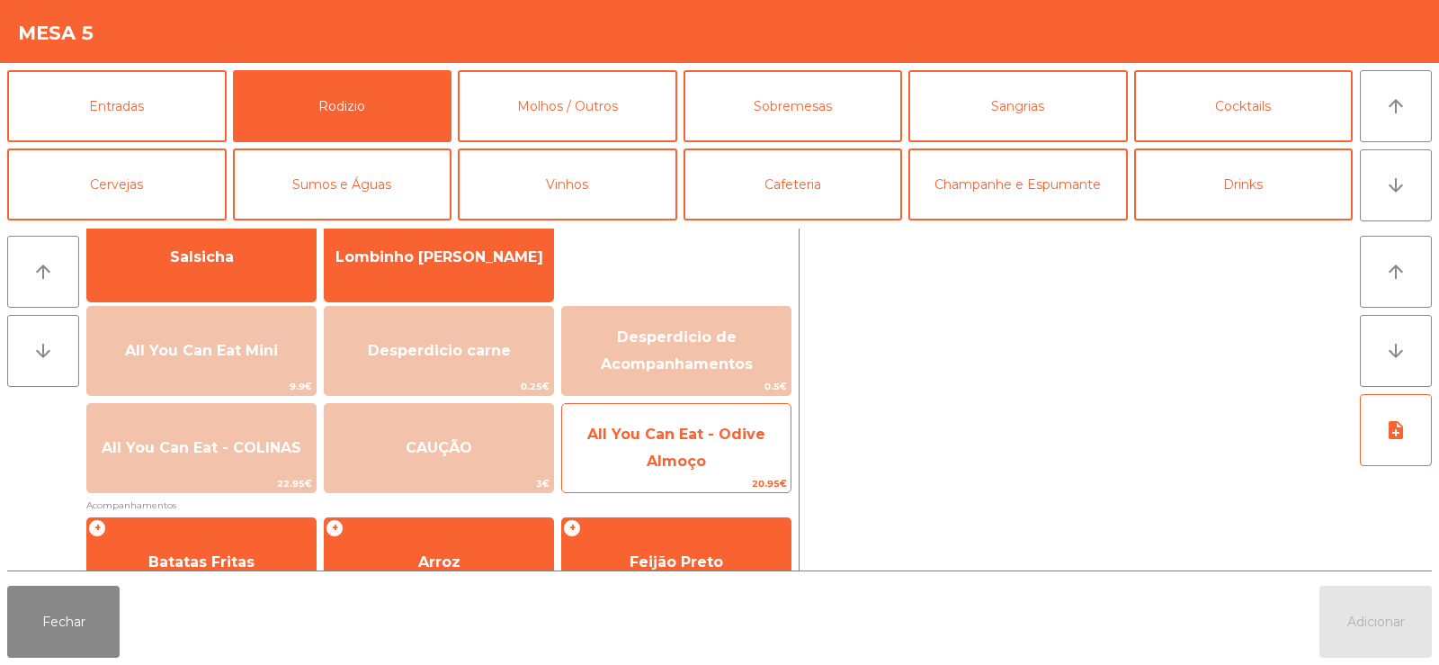
click at [601, 448] on span "All You Can Eat - Odive Almoço" at bounding box center [676, 448] width 228 height 76
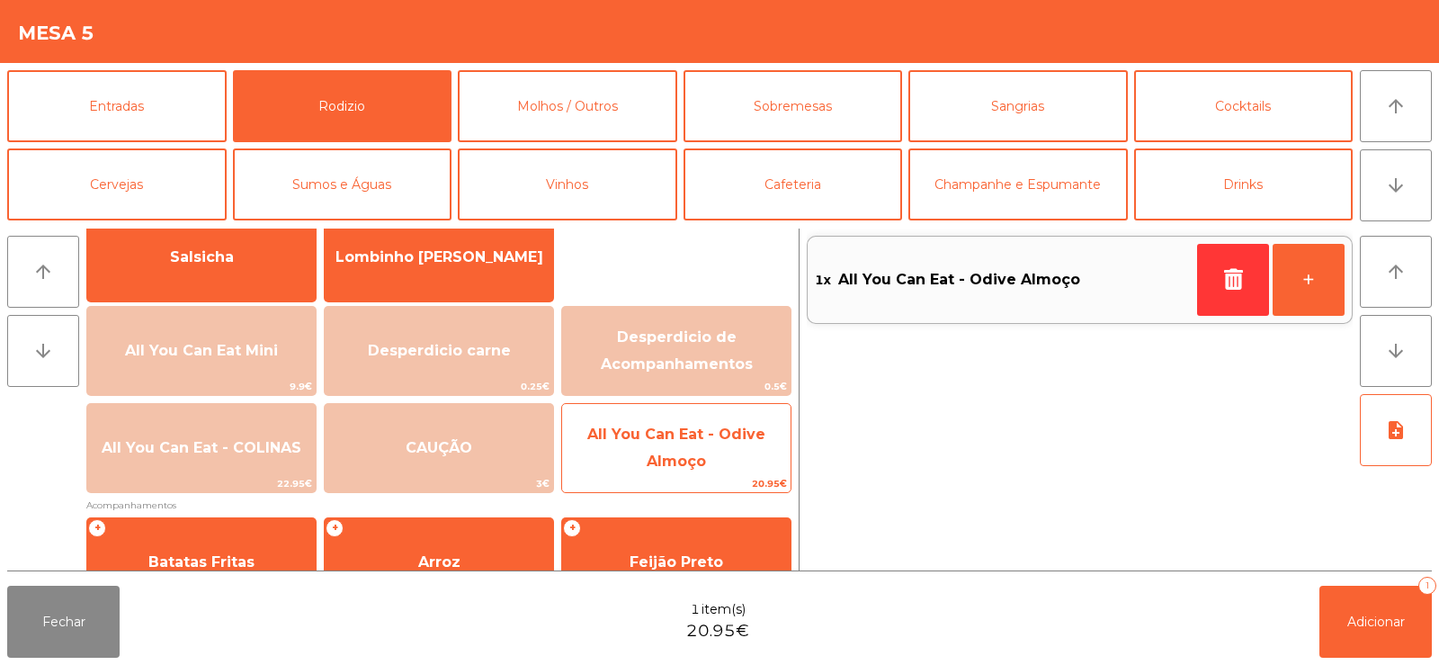
click at [630, 477] on span "20.95€" at bounding box center [676, 483] width 228 height 17
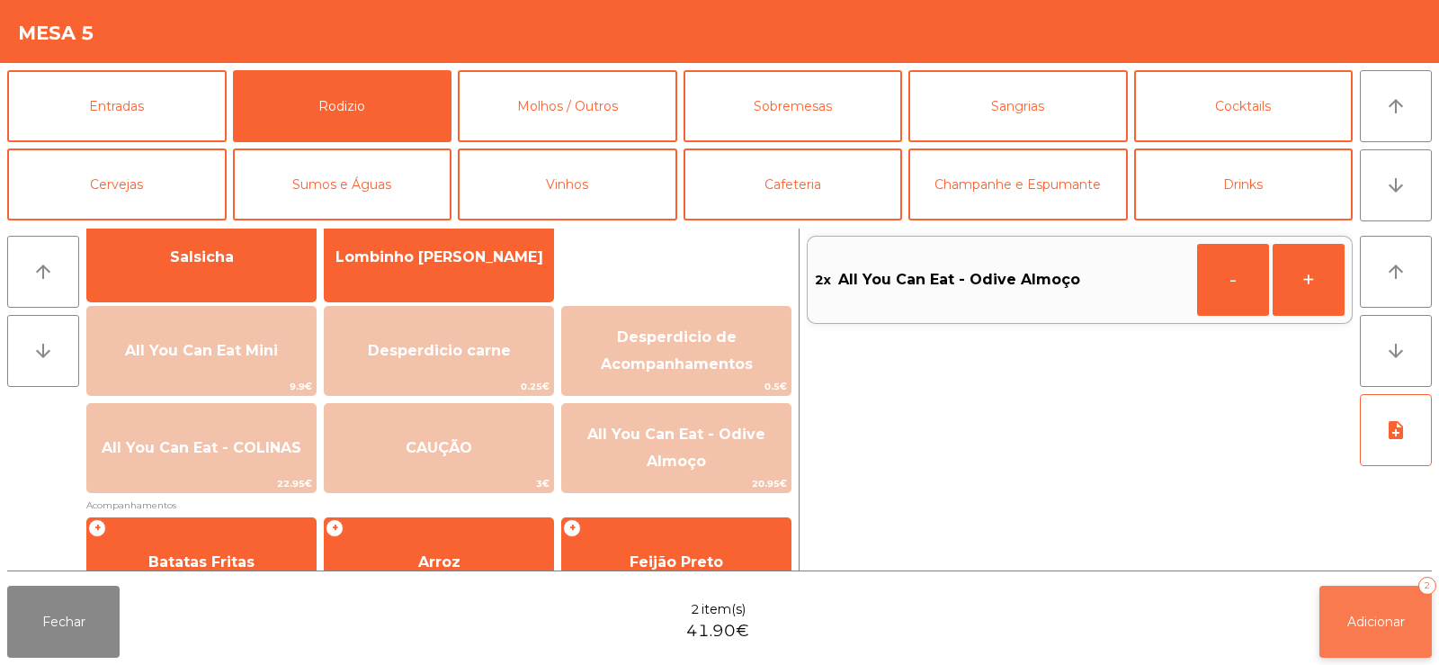
click at [1372, 631] on button "Adicionar 2" at bounding box center [1376, 622] width 112 height 72
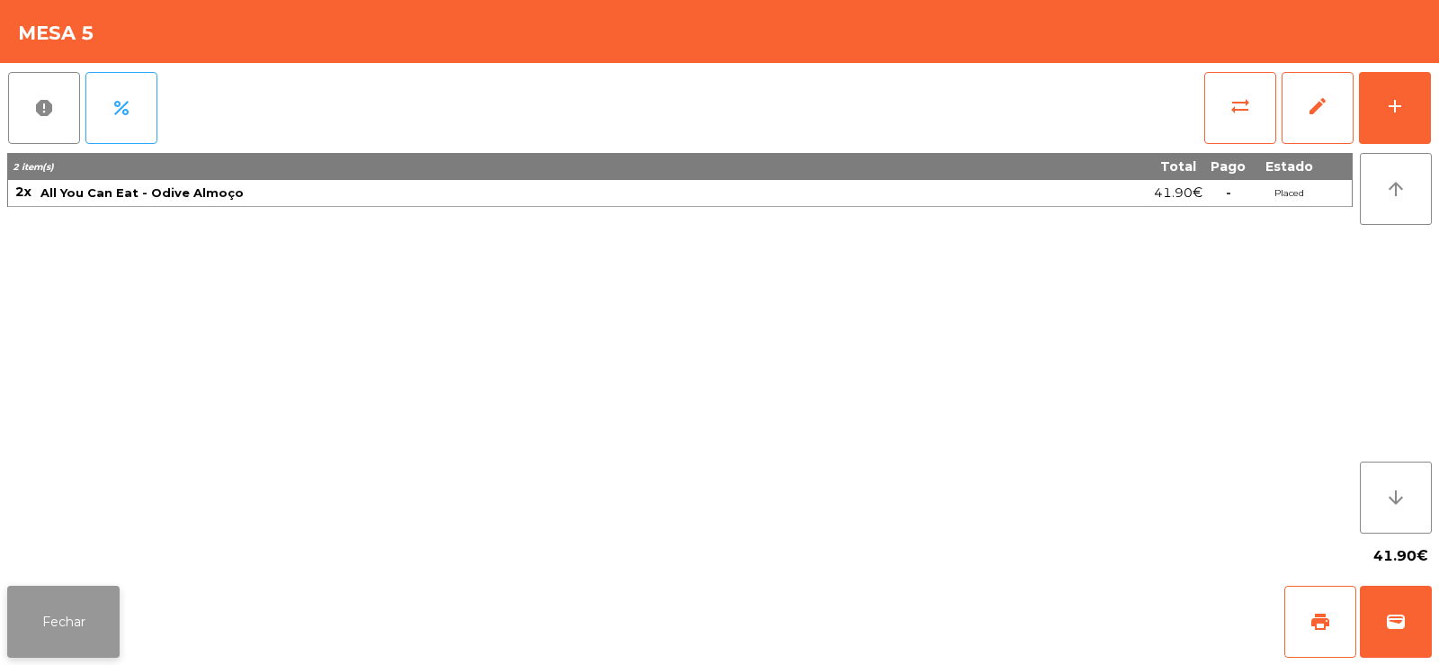
click at [61, 631] on button "Fechar" at bounding box center [63, 622] width 112 height 72
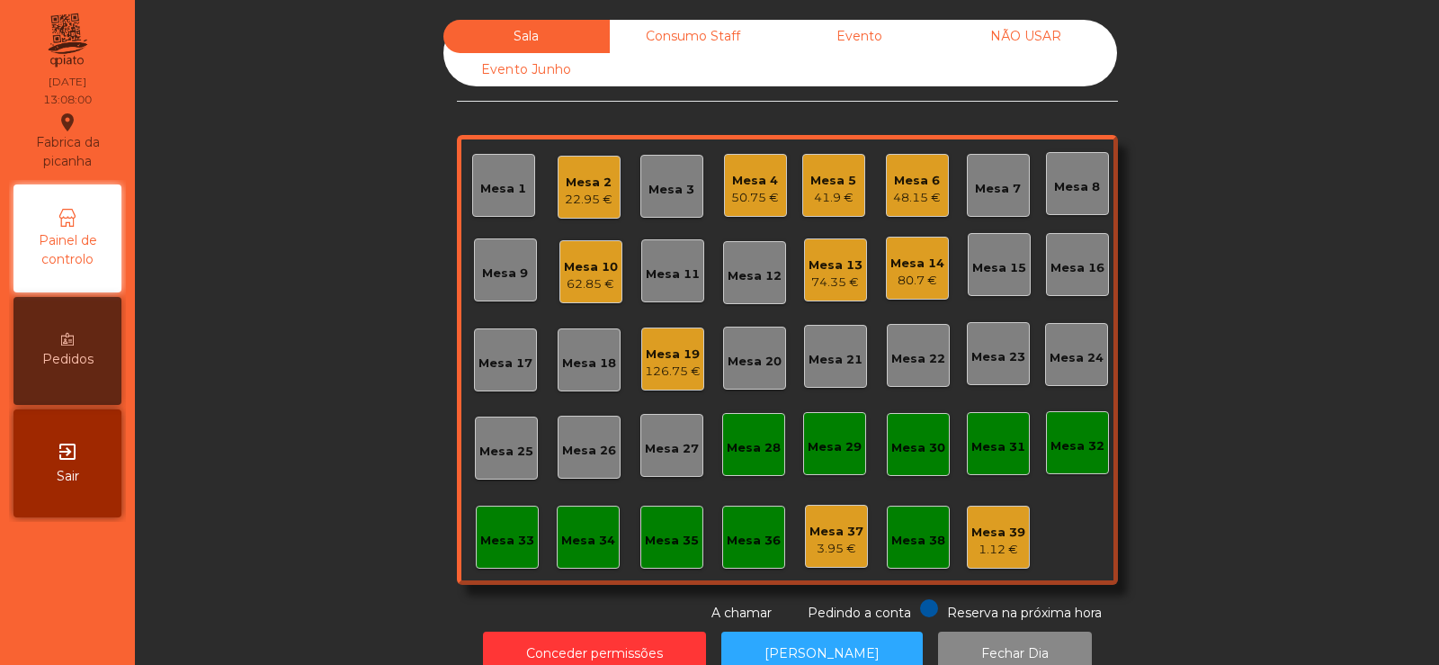
click at [752, 291] on div "Mesa 12" at bounding box center [754, 272] width 63 height 63
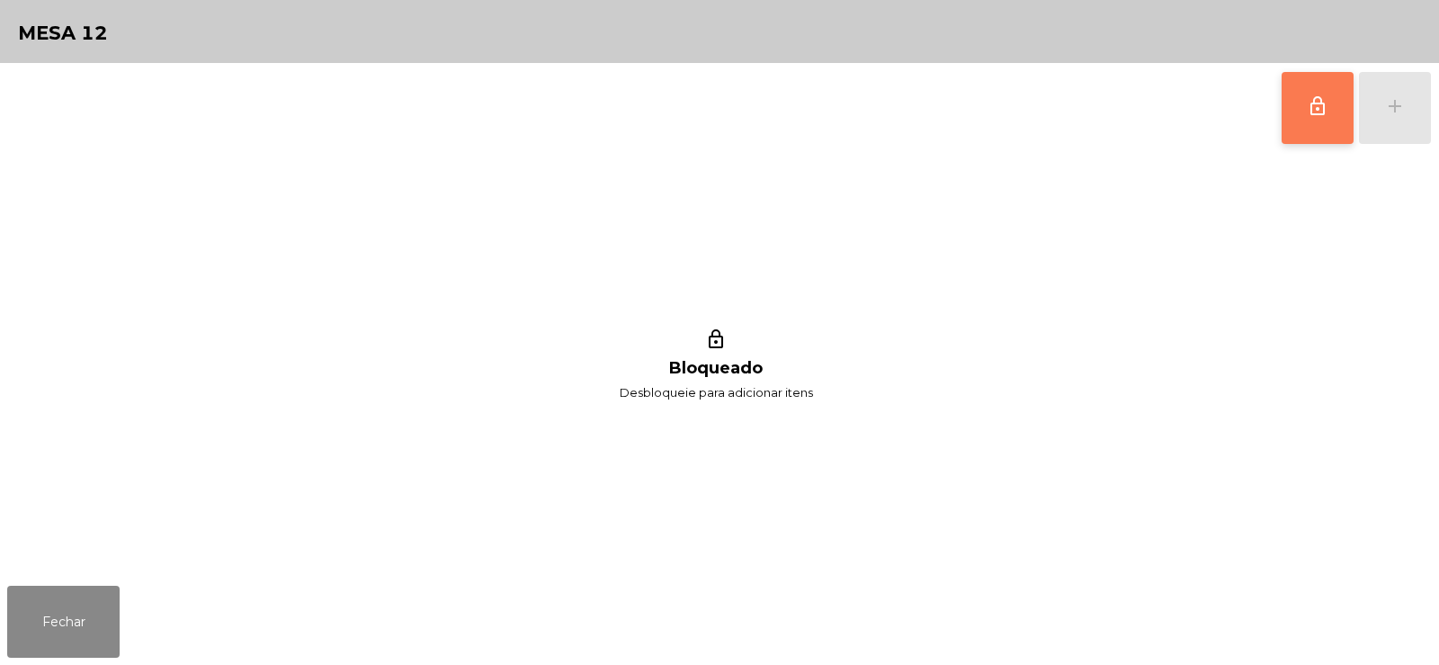
click at [1302, 111] on button "lock_outline" at bounding box center [1318, 108] width 72 height 72
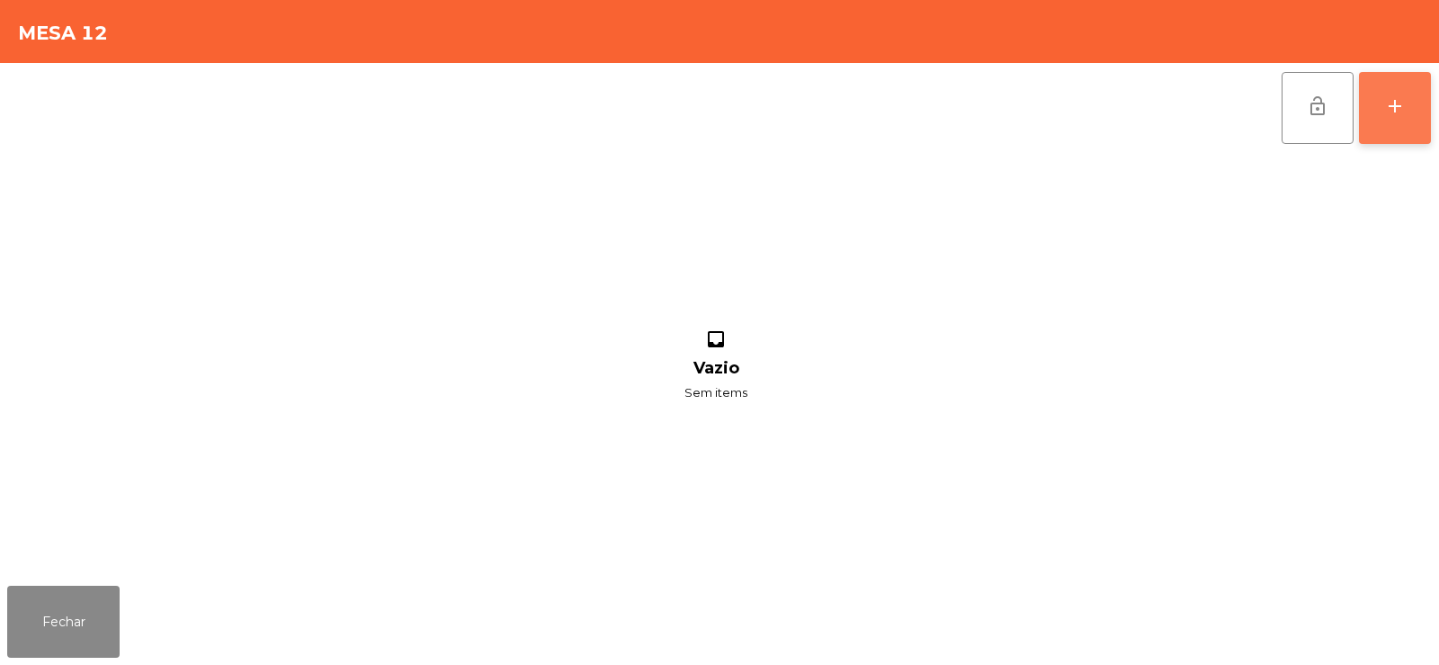
click at [1402, 120] on button "add" at bounding box center [1395, 108] width 72 height 72
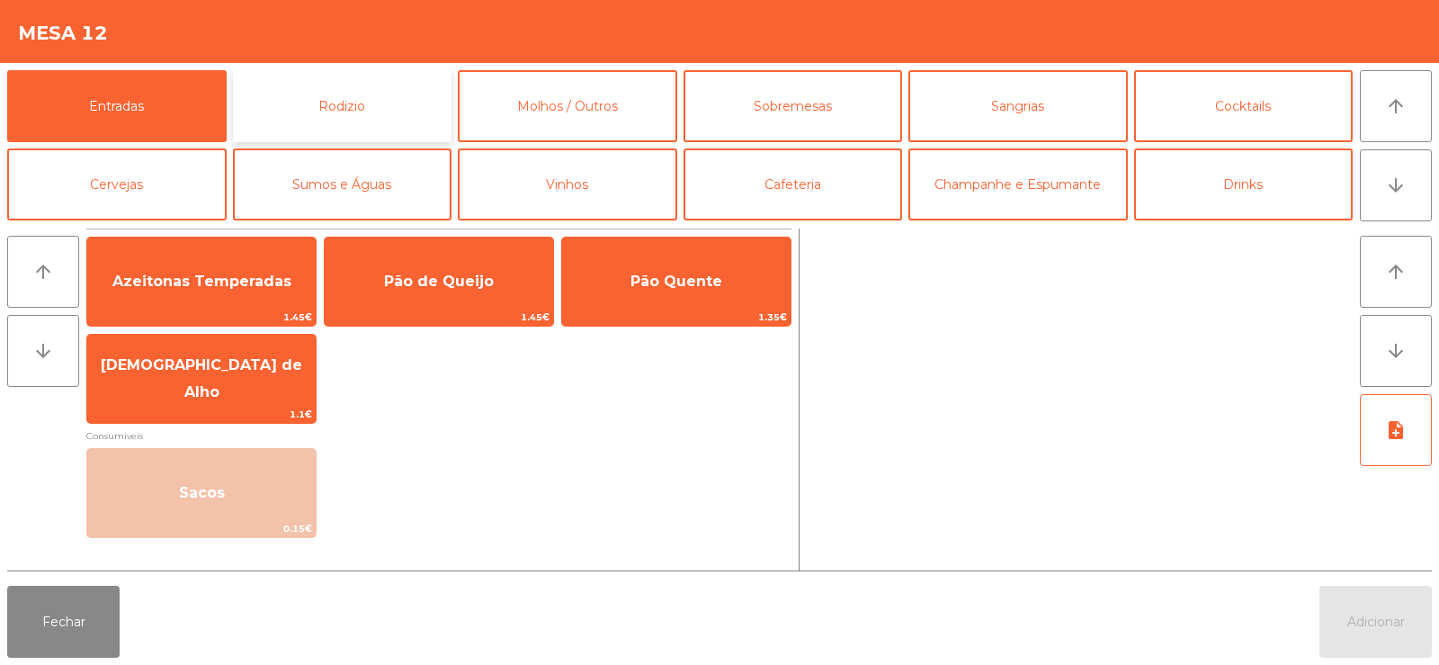
click at [409, 115] on button "Rodizio" at bounding box center [342, 106] width 219 height 72
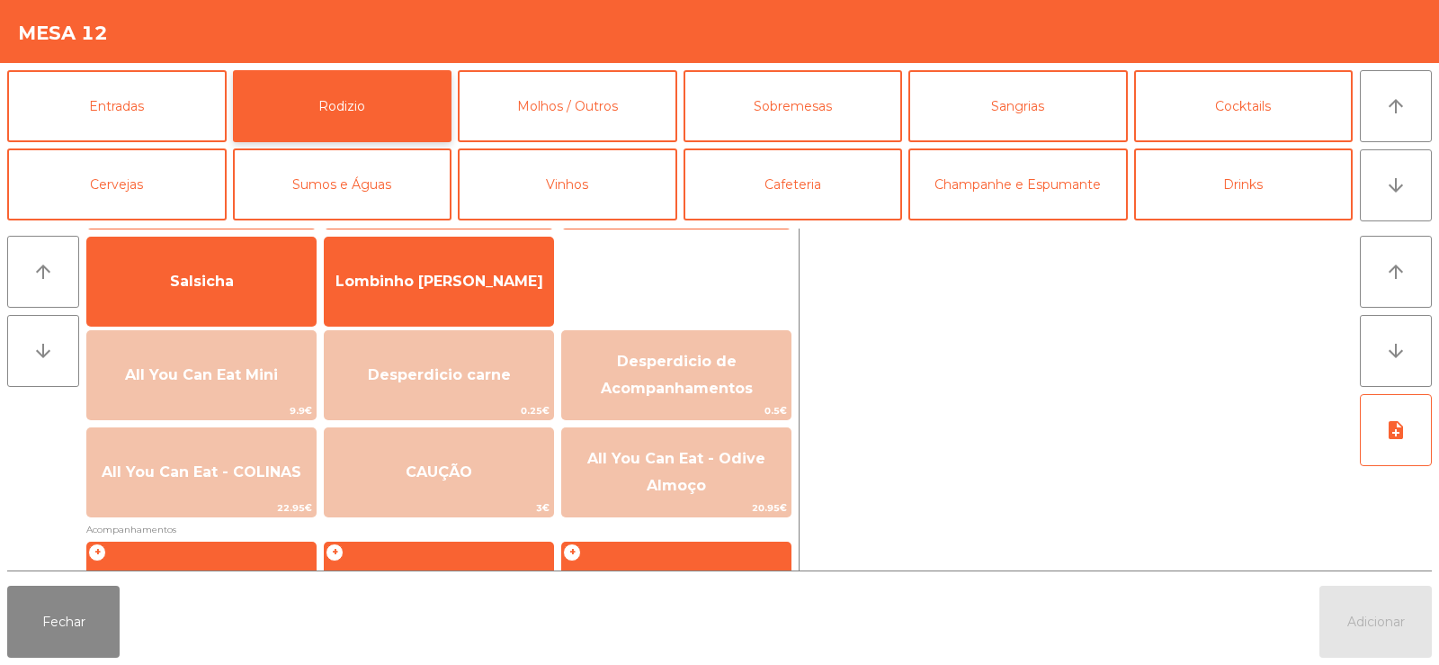
scroll to position [137, 0]
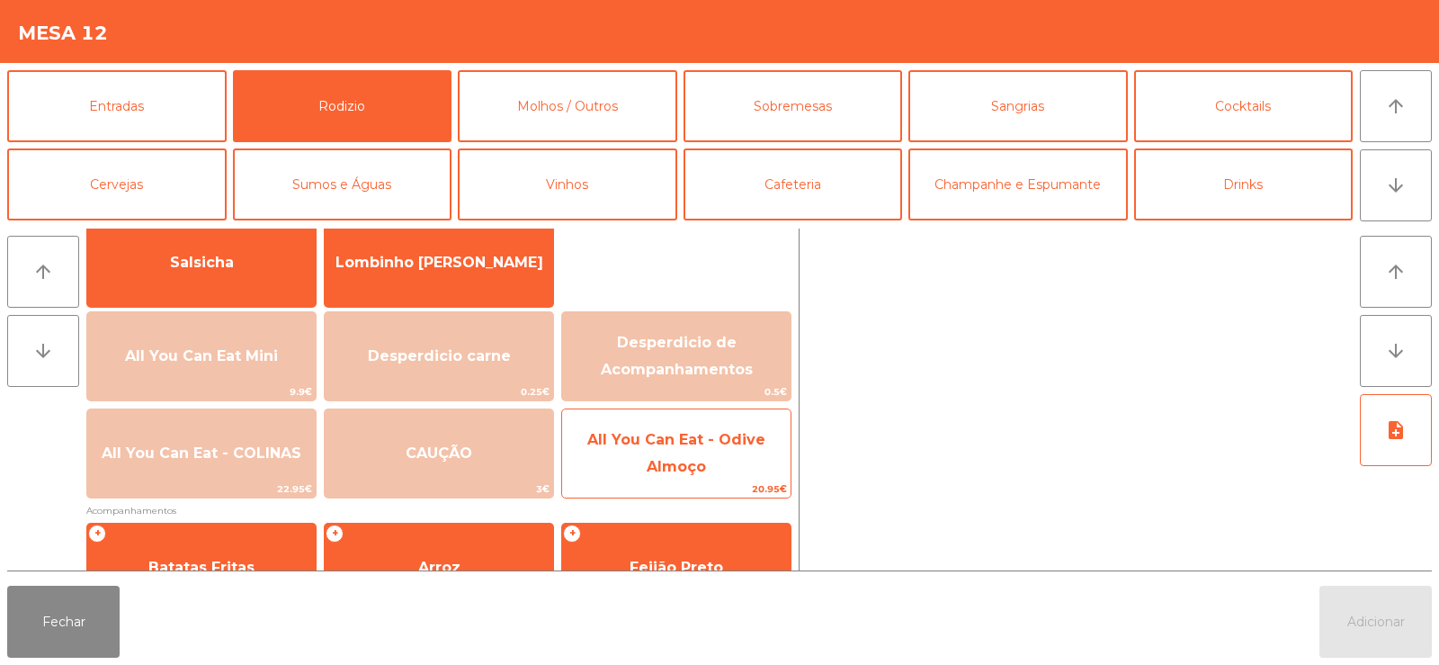
click at [744, 485] on span "20.95€" at bounding box center [676, 488] width 228 height 17
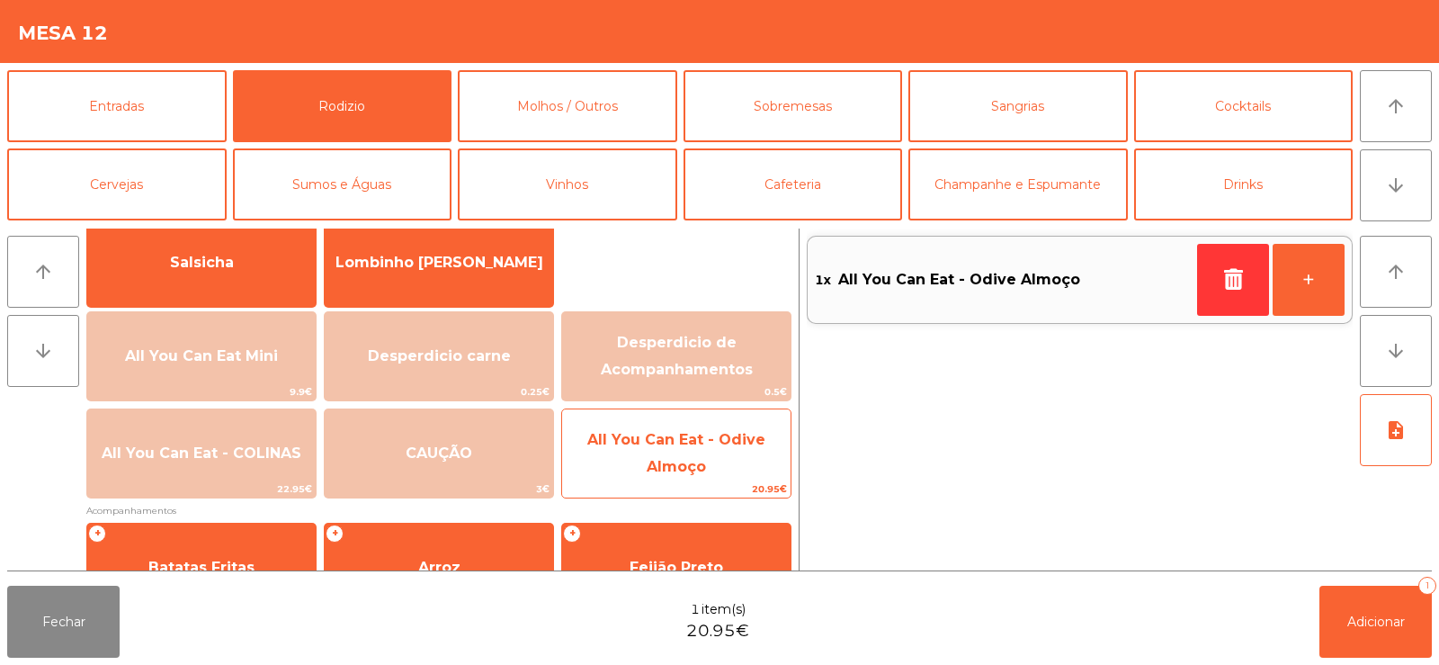
click at [736, 486] on span "20.95€" at bounding box center [676, 488] width 228 height 17
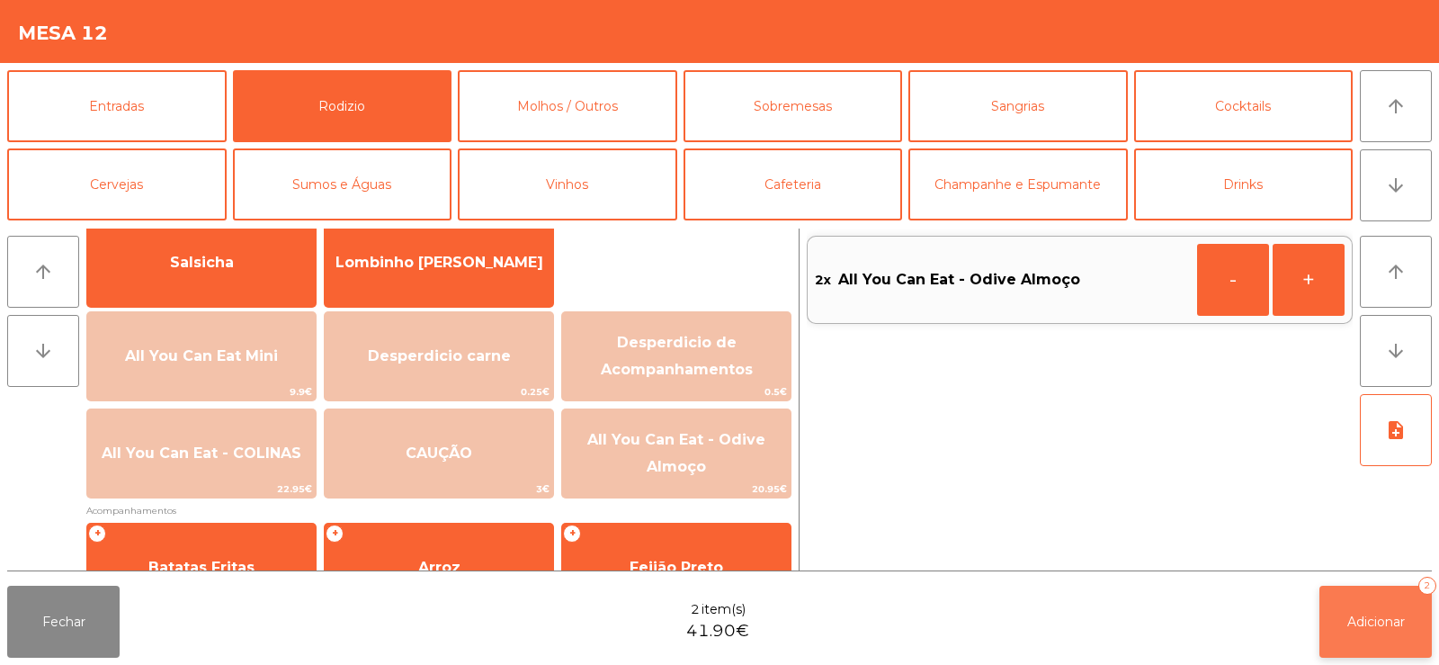
click at [1360, 640] on button "Adicionar 2" at bounding box center [1376, 622] width 112 height 72
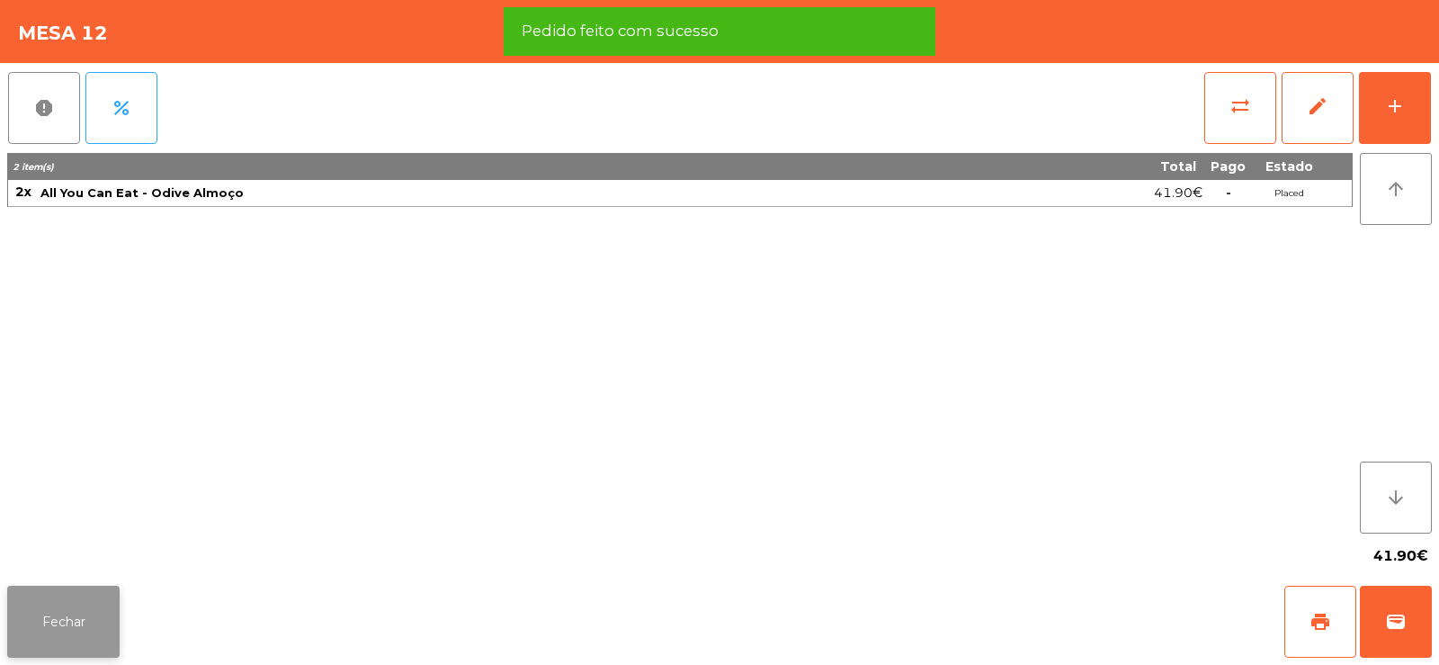
click at [103, 616] on button "Fechar" at bounding box center [63, 622] width 112 height 72
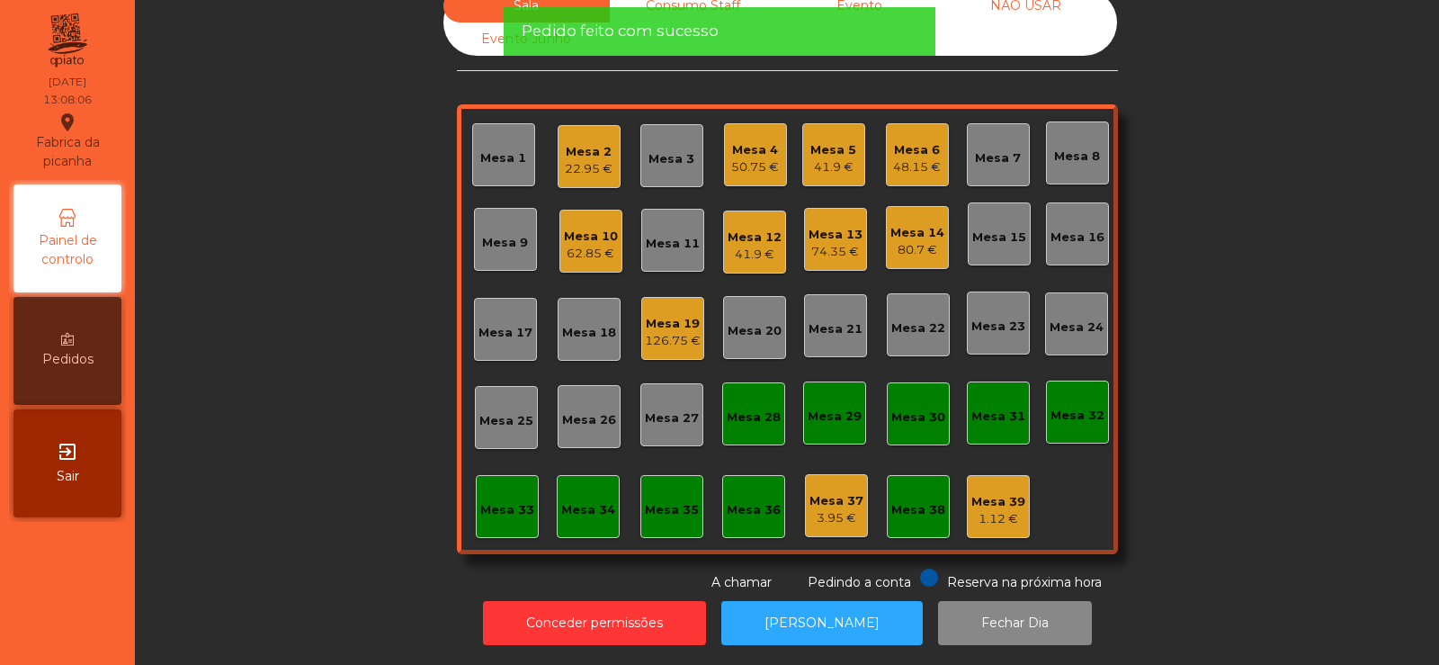
scroll to position [0, 0]
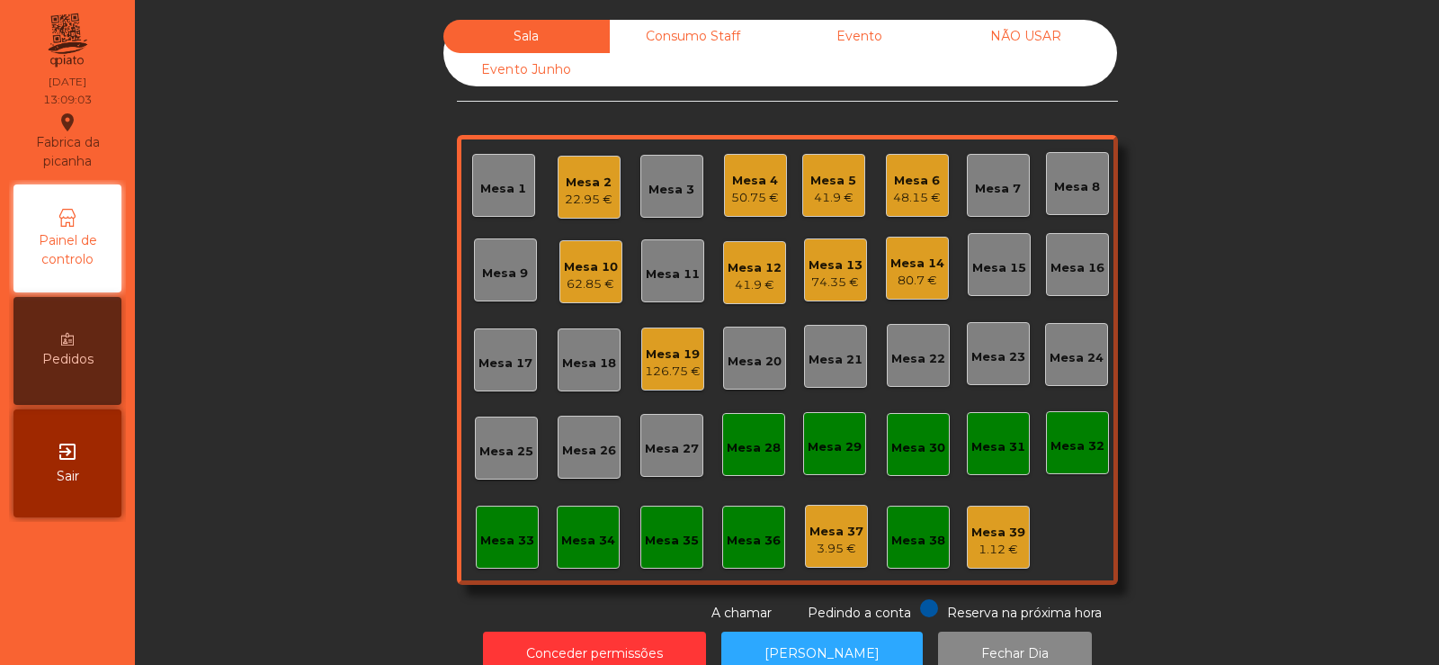
click at [646, 212] on div "Mesa 3" at bounding box center [671, 186] width 63 height 63
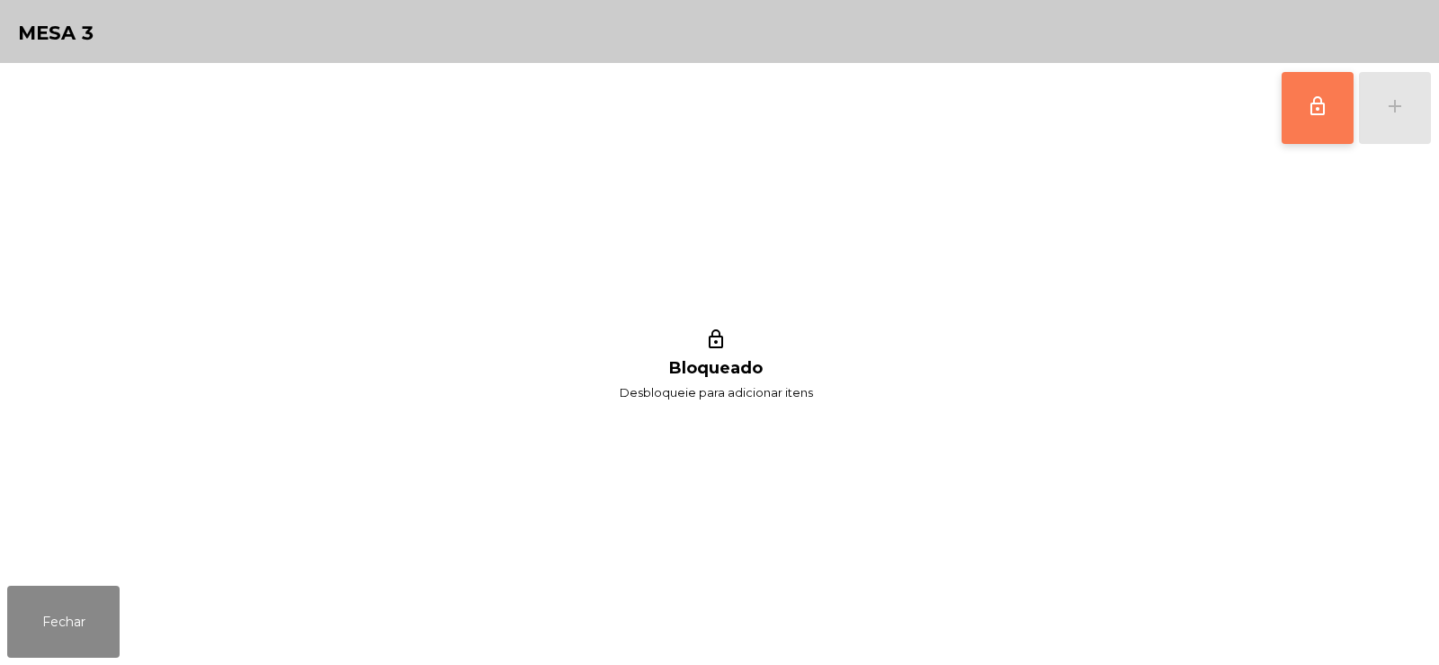
click at [1297, 121] on button "lock_outline" at bounding box center [1318, 108] width 72 height 72
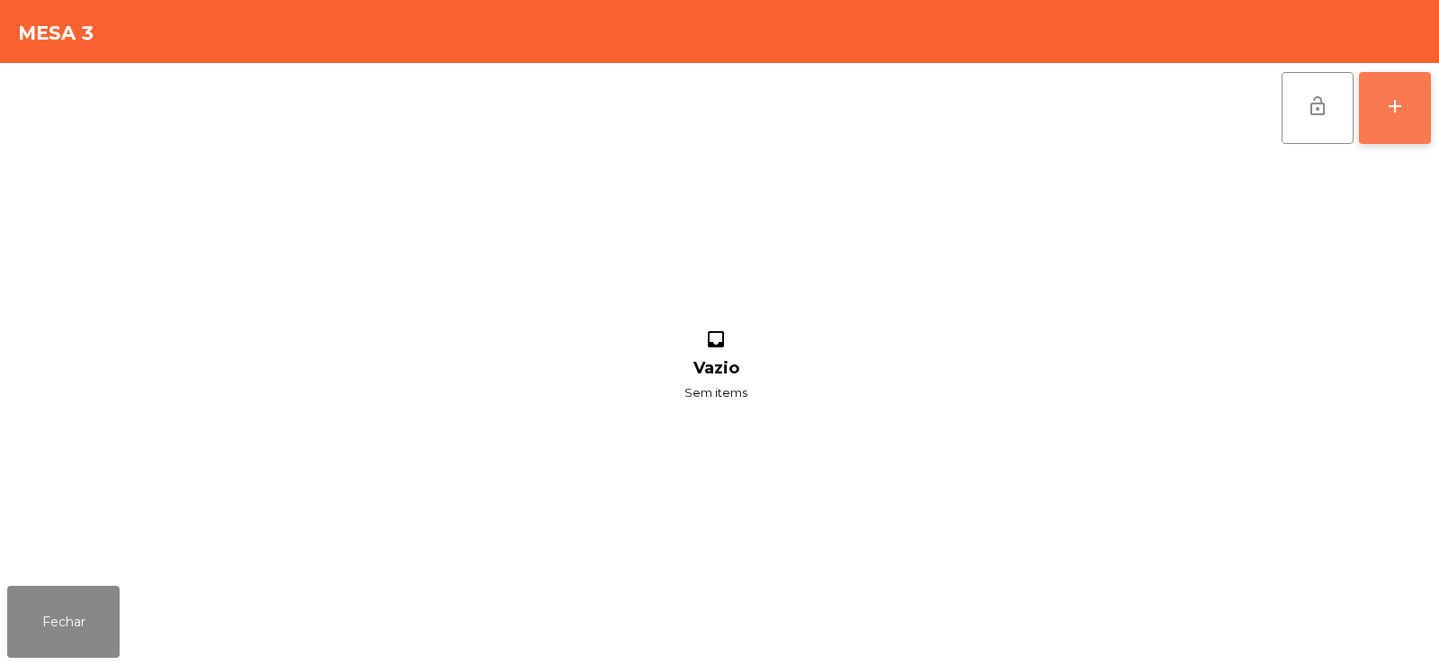
click at [1386, 120] on button "add" at bounding box center [1395, 108] width 72 height 72
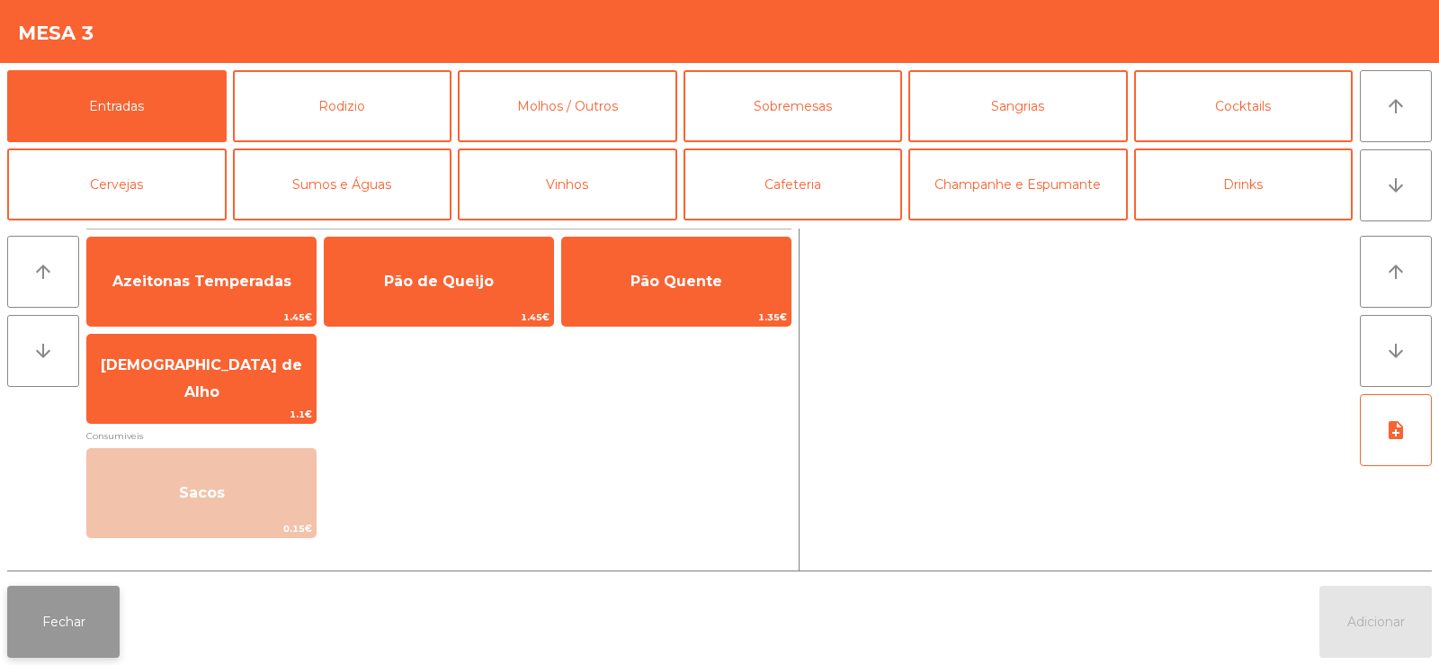
click at [57, 650] on button "Fechar" at bounding box center [63, 622] width 112 height 72
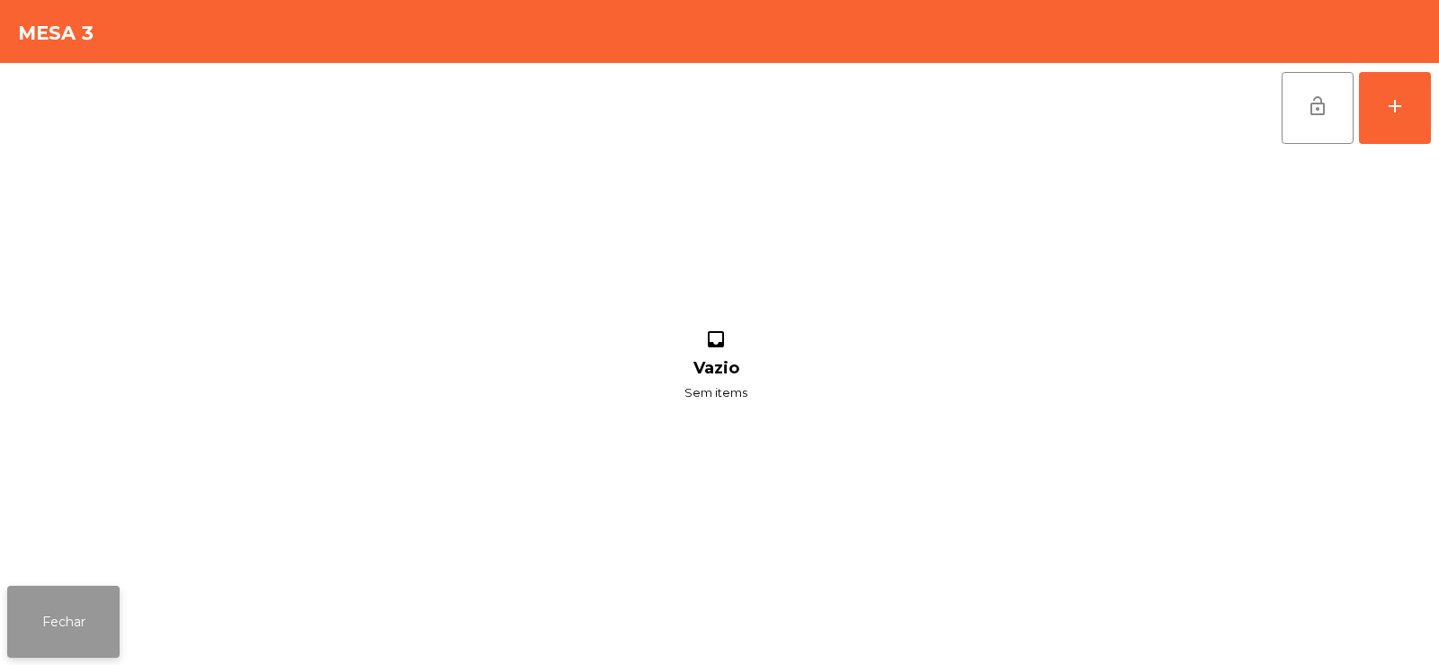
click at [69, 607] on button "Fechar" at bounding box center [63, 622] width 112 height 72
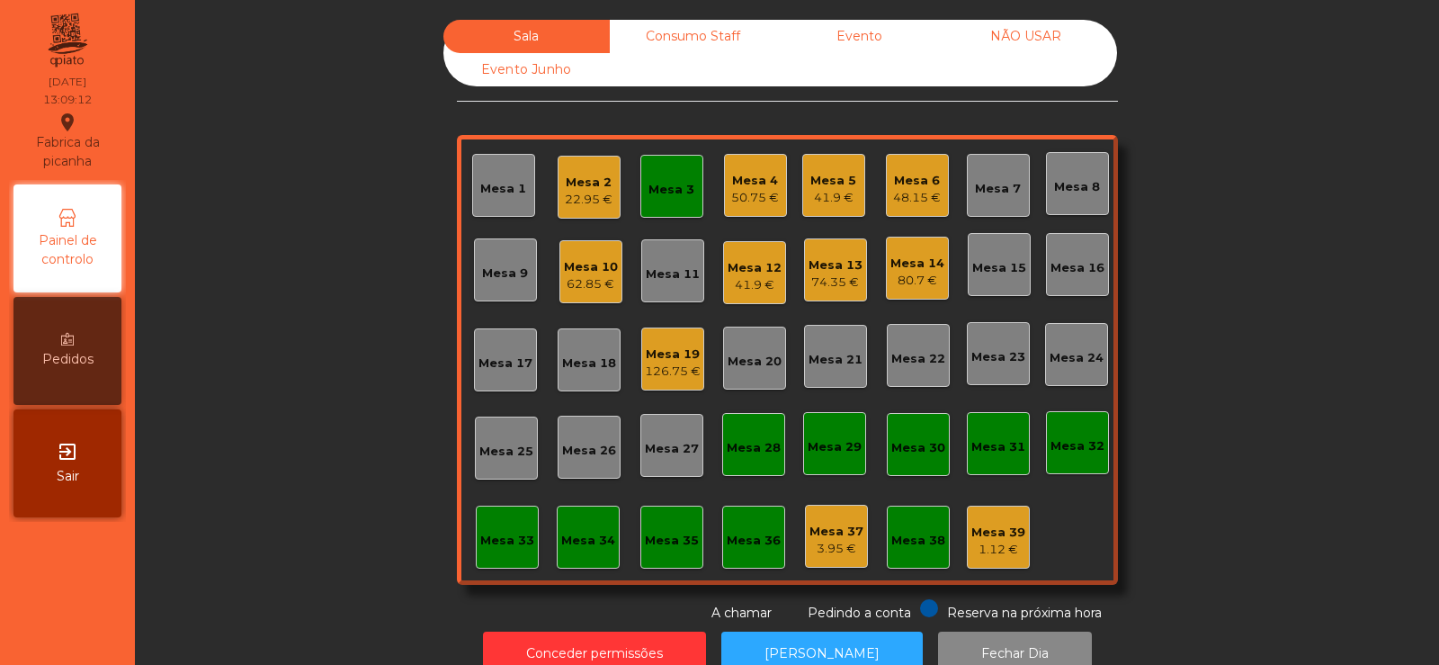
click at [689, 204] on div "Mesa 3" at bounding box center [671, 186] width 63 height 63
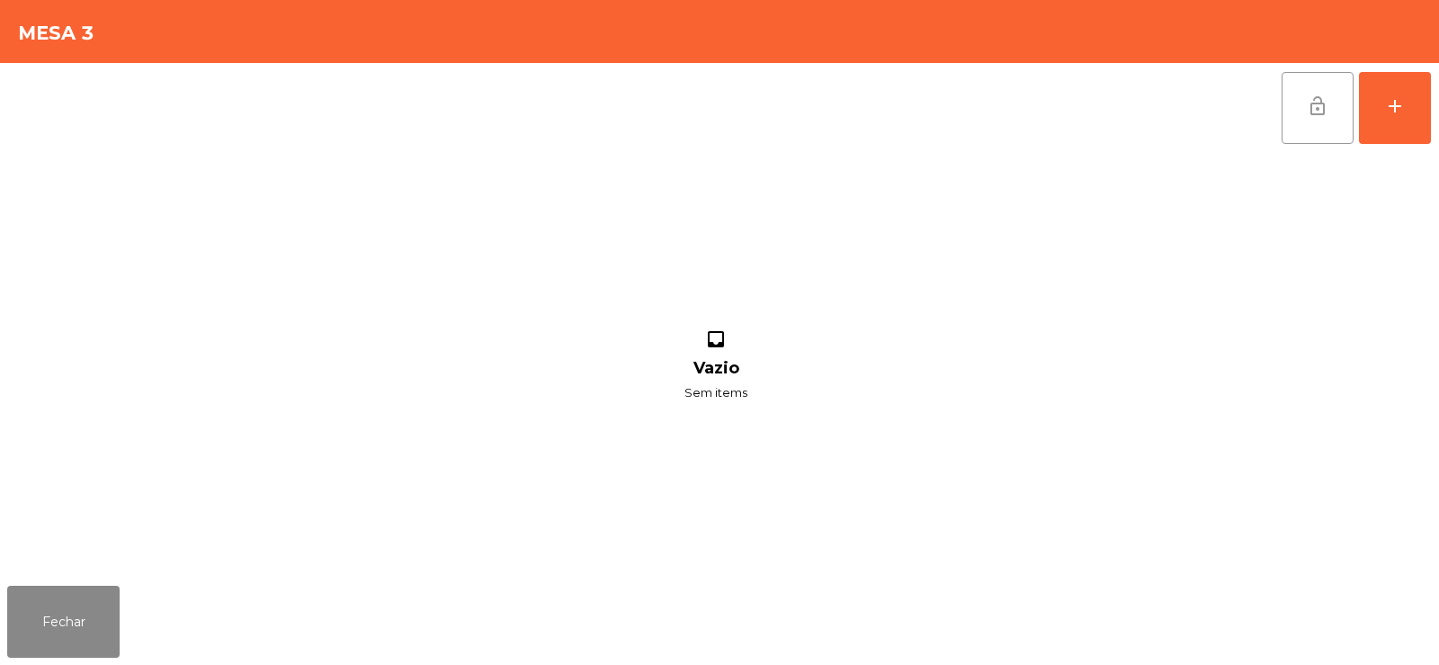
click at [1314, 114] on span "lock_open" at bounding box center [1318, 106] width 22 height 22
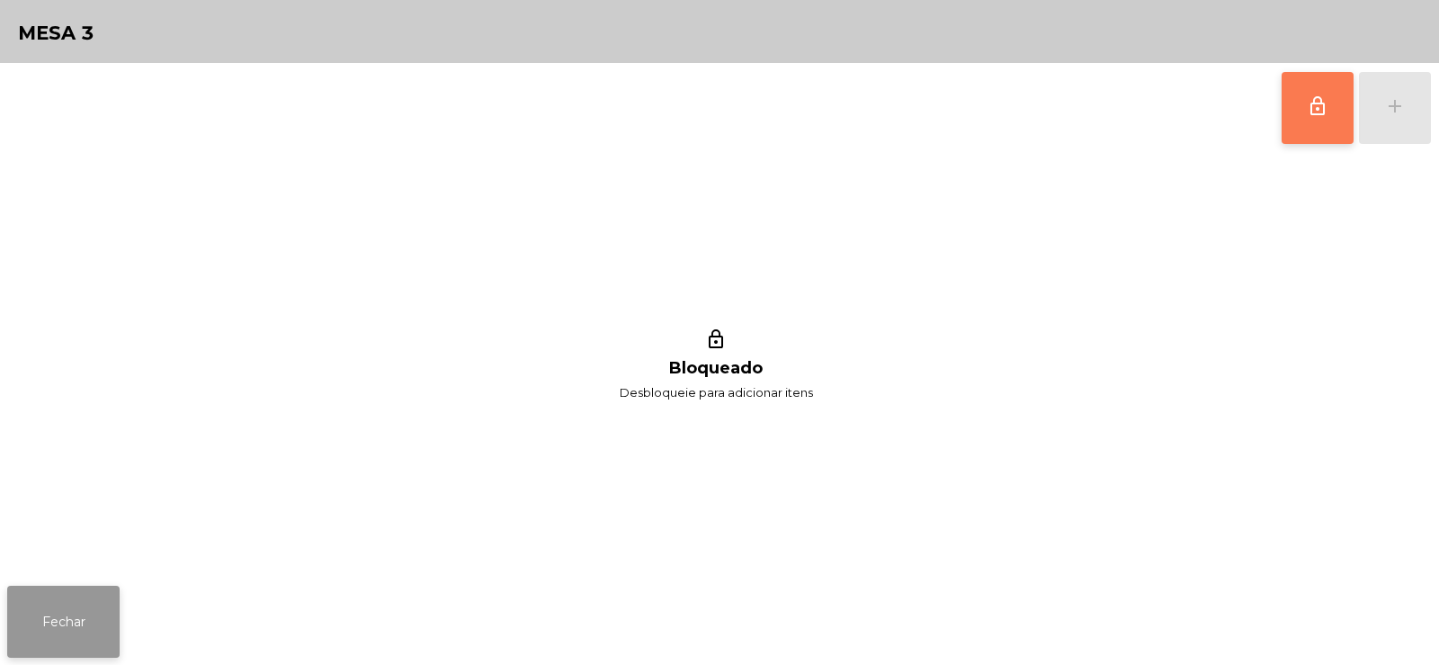
click at [70, 615] on button "Fechar" at bounding box center [63, 622] width 112 height 72
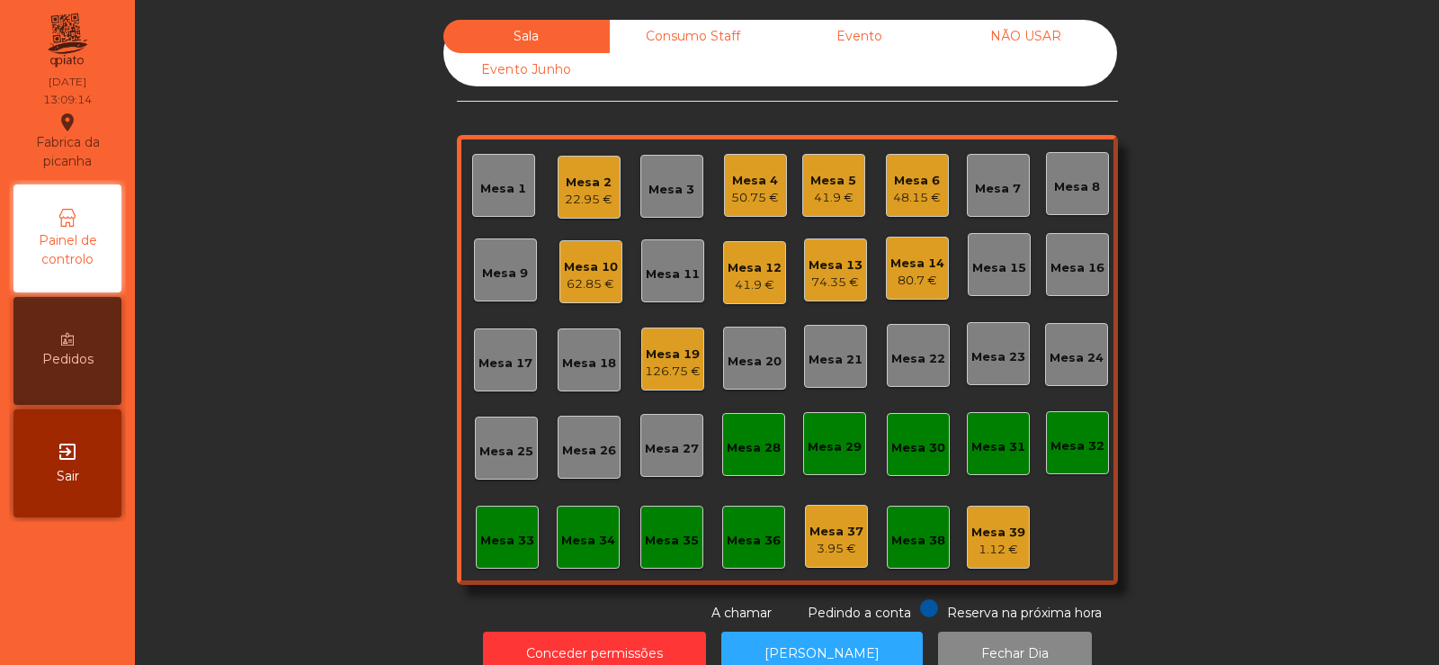
click at [571, 376] on div "Mesa 18" at bounding box center [589, 359] width 63 height 63
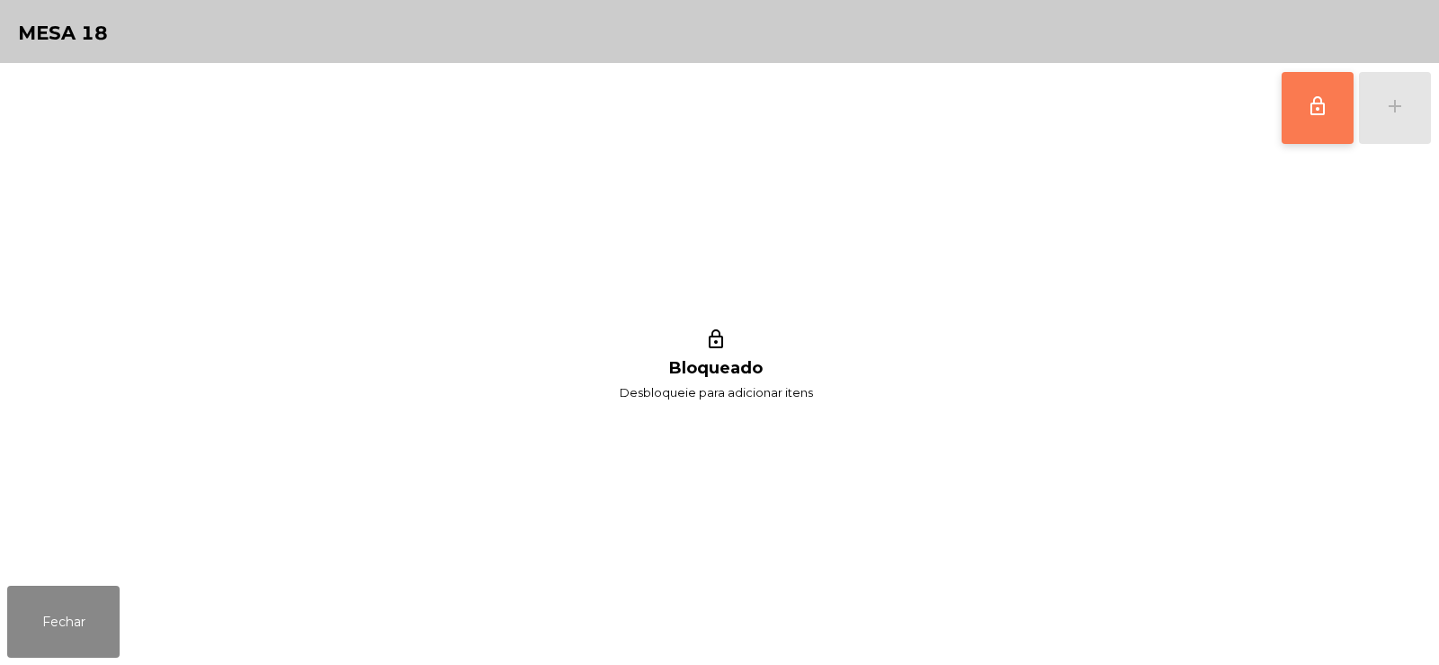
click at [1313, 121] on button "lock_outline" at bounding box center [1318, 108] width 72 height 72
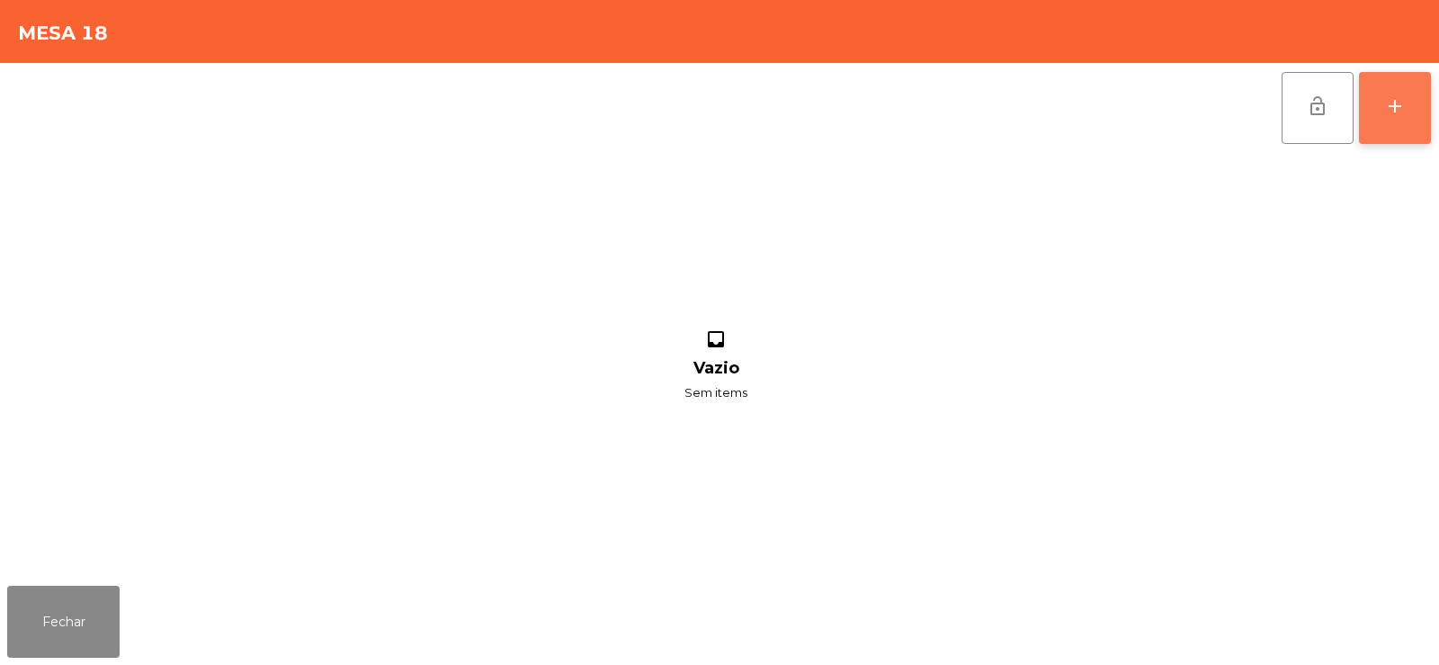
click at [1390, 130] on button "add" at bounding box center [1395, 108] width 72 height 72
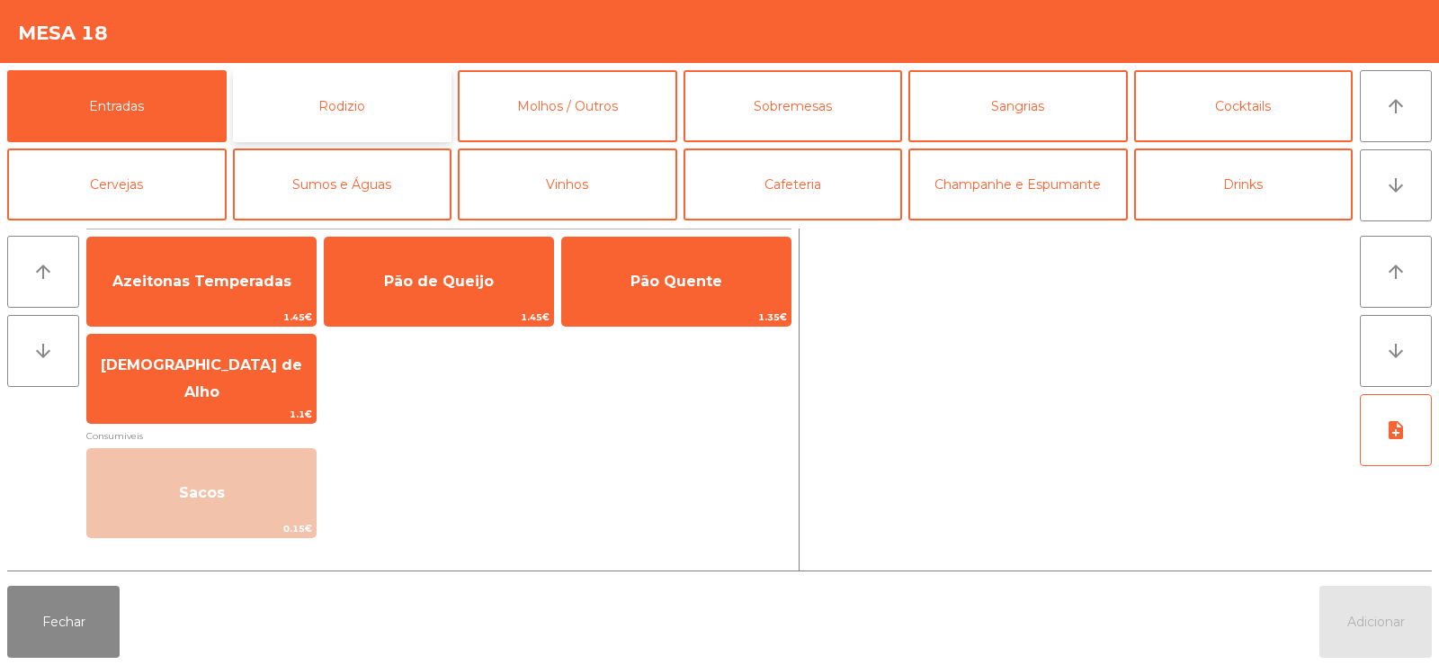
click at [332, 127] on button "Rodizio" at bounding box center [342, 106] width 219 height 72
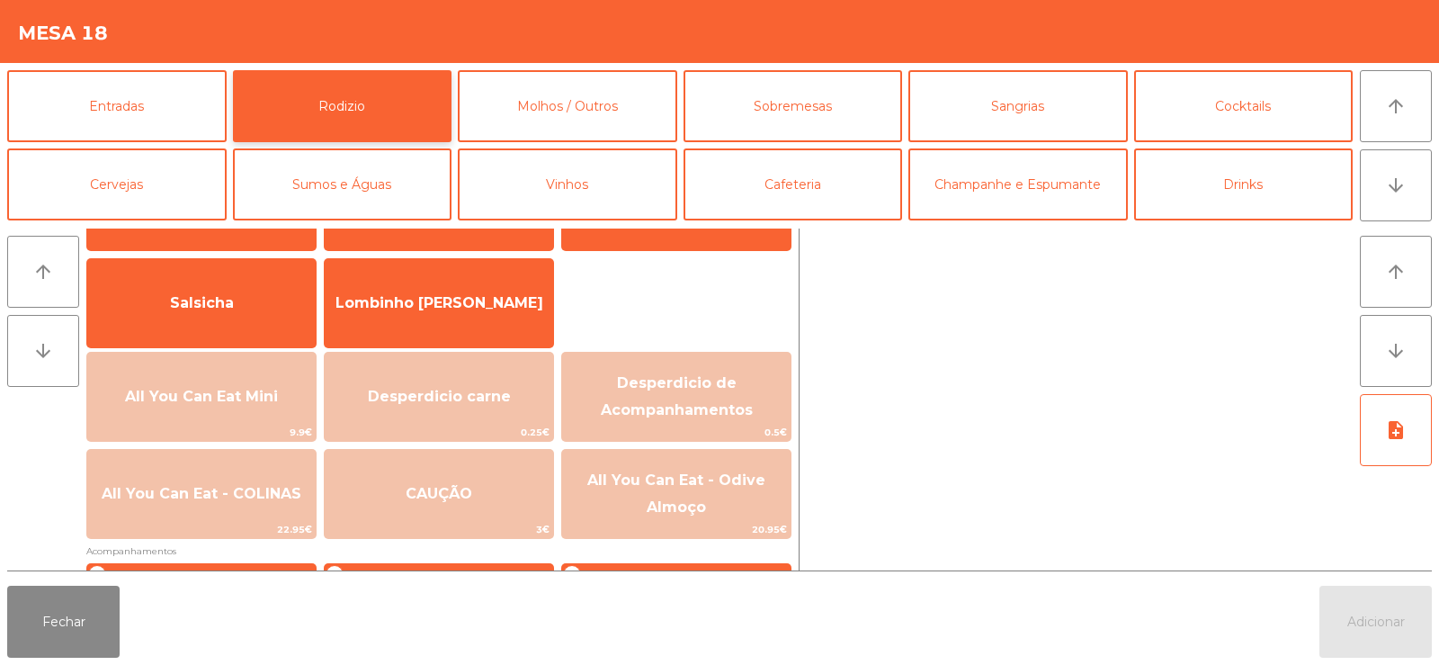
scroll to position [140, 0]
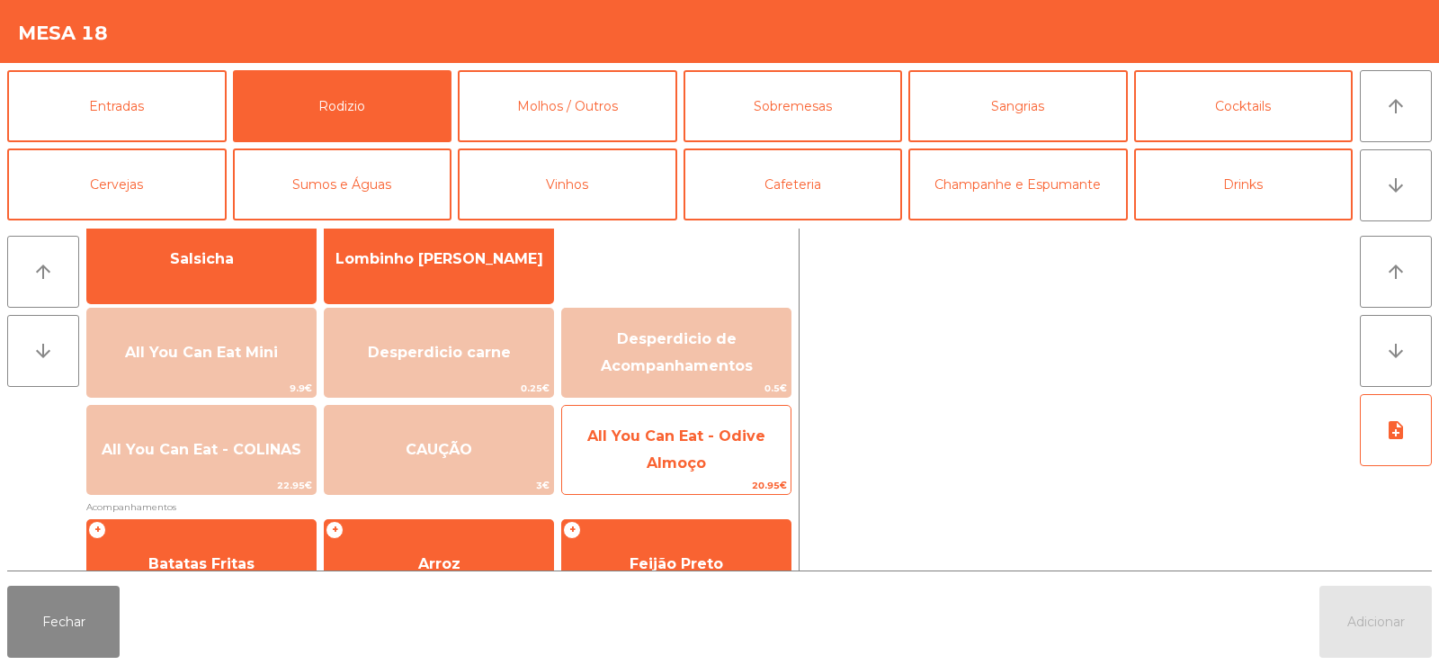
click at [652, 464] on span "All You Can Eat - Odive Almoço" at bounding box center [676, 449] width 178 height 44
click at [669, 458] on span "All You Can Eat - Odive Almoço" at bounding box center [676, 449] width 178 height 44
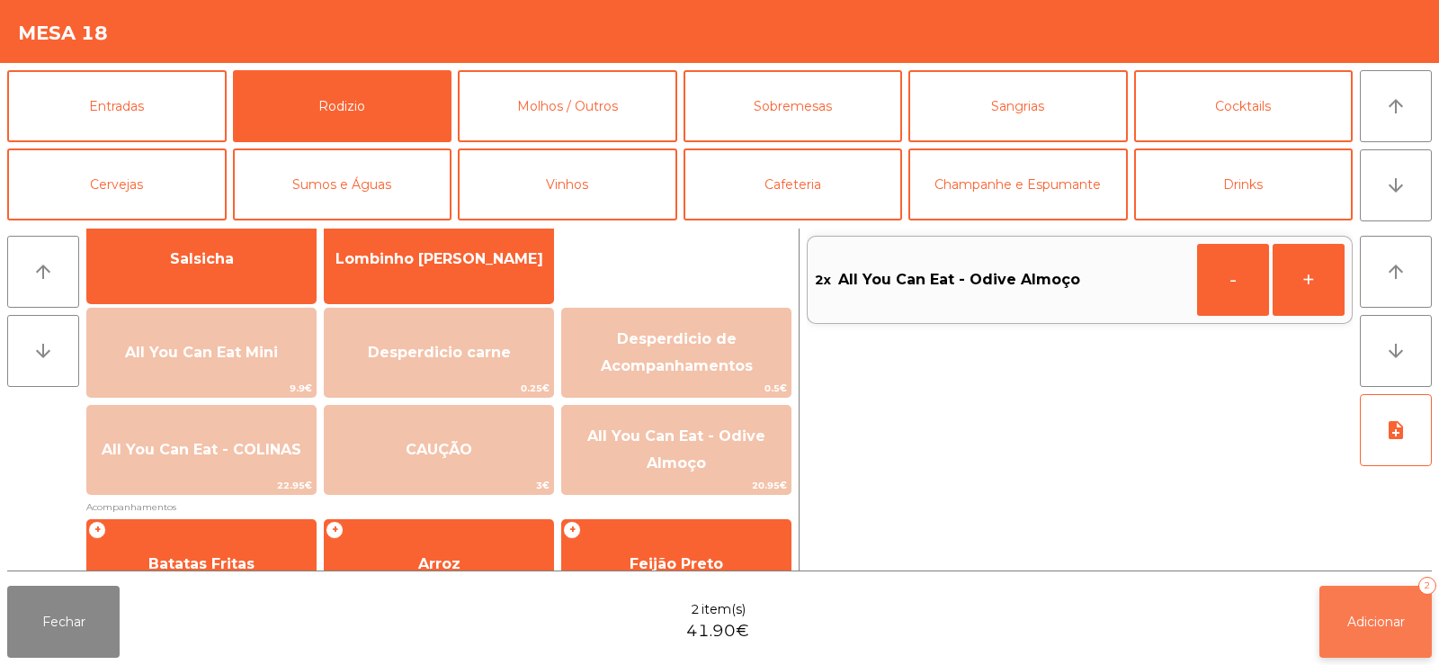
click at [1351, 617] on span "Adicionar" at bounding box center [1376, 621] width 58 height 16
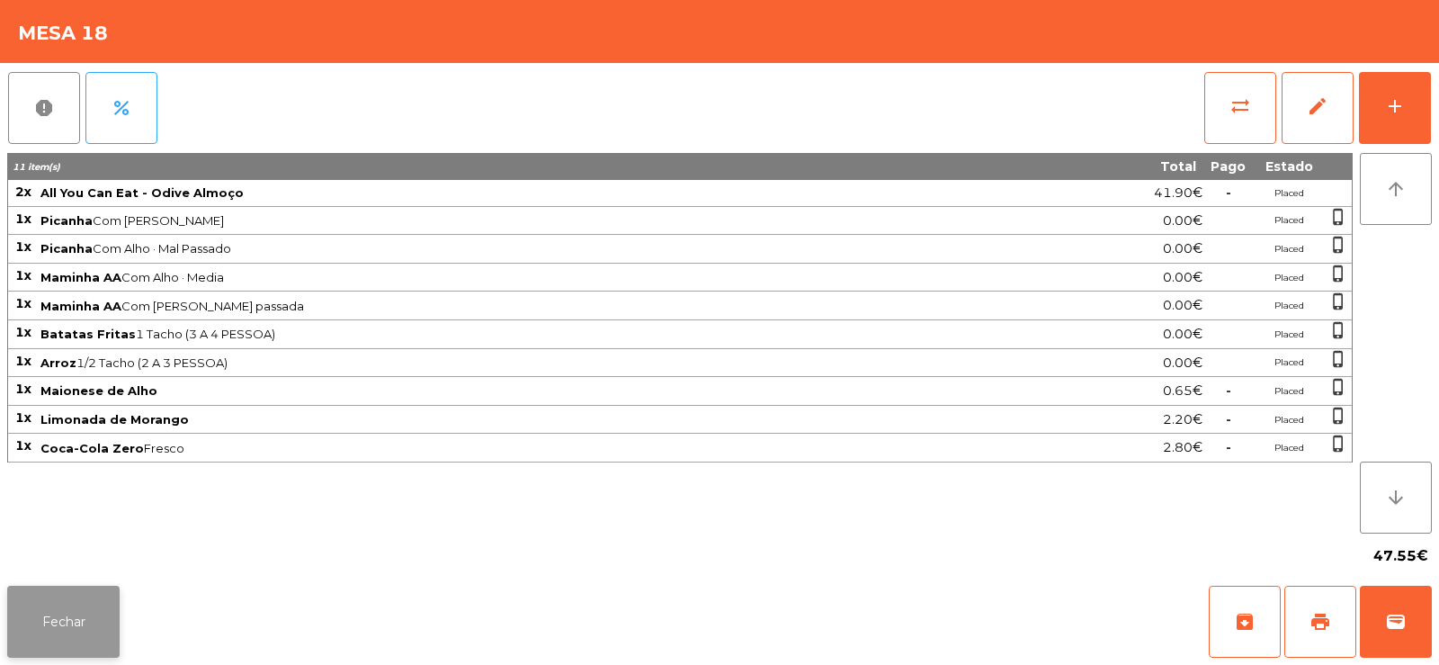
click at [105, 598] on button "Fechar" at bounding box center [63, 622] width 112 height 72
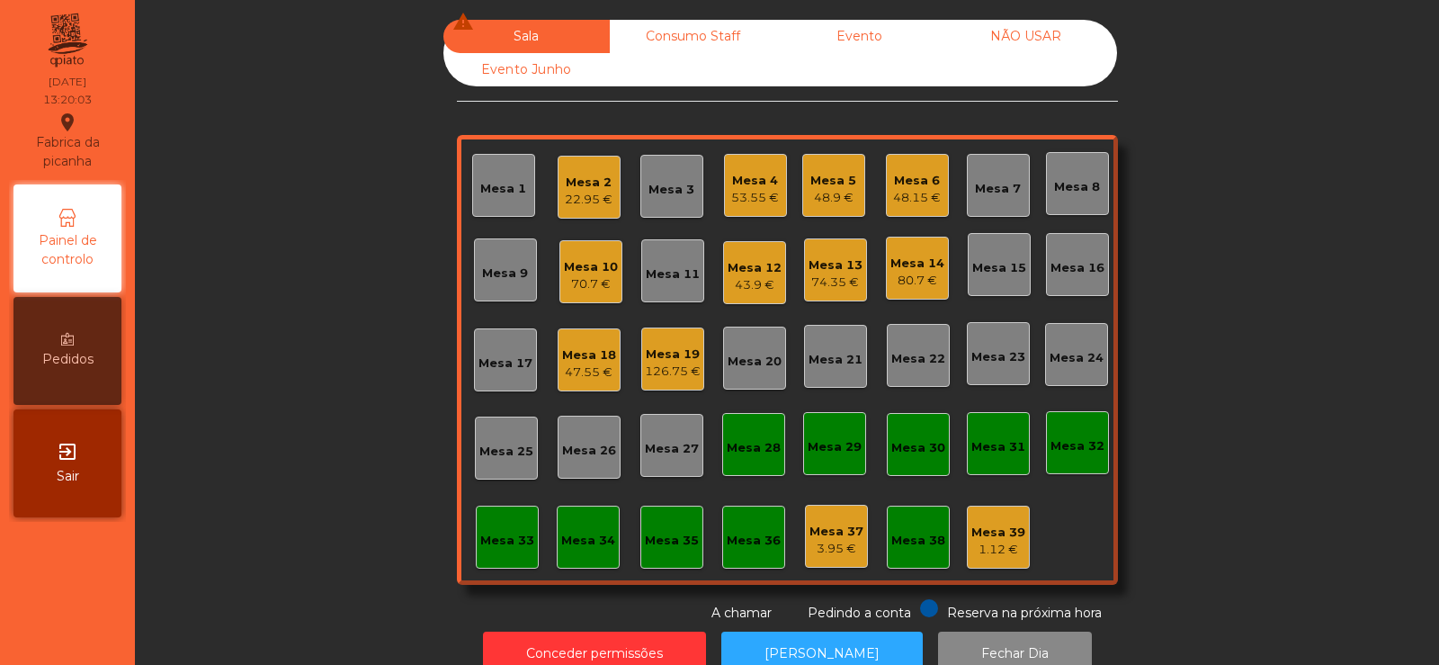
click at [577, 194] on div "22.95 €" at bounding box center [589, 200] width 48 height 18
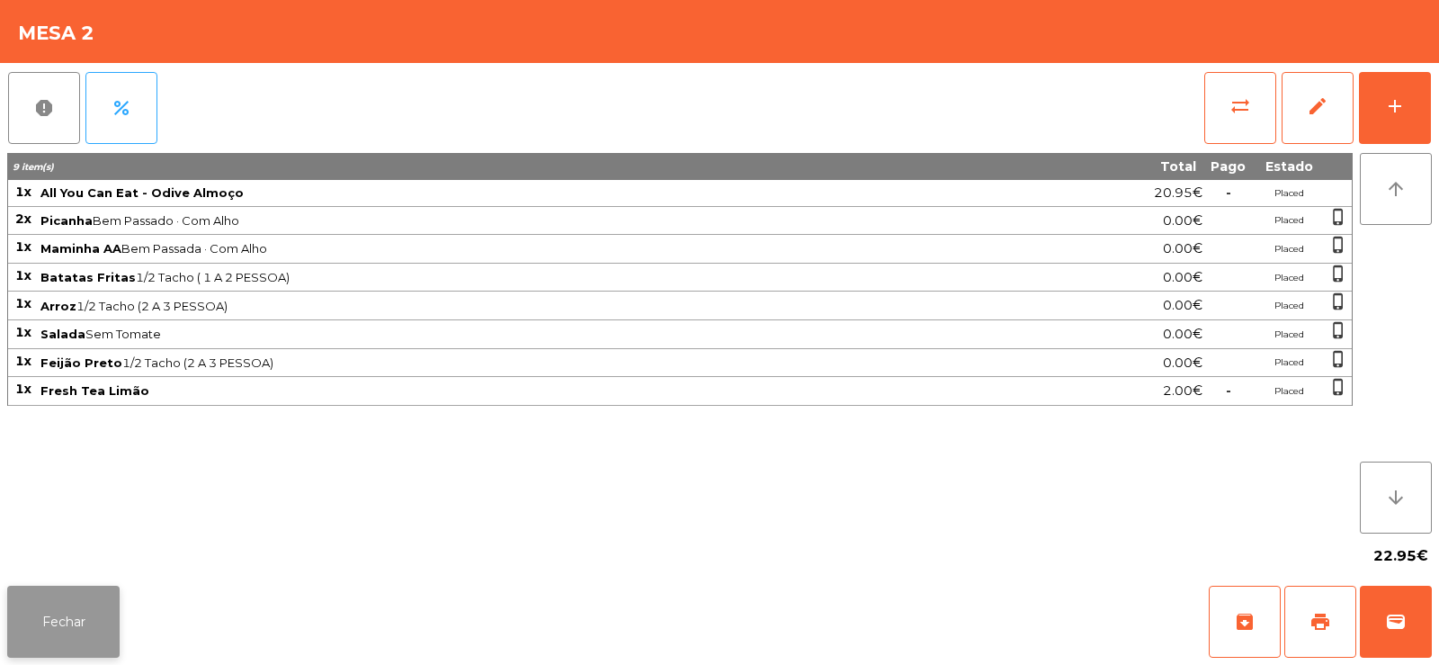
click at [58, 623] on button "Fechar" at bounding box center [63, 622] width 112 height 72
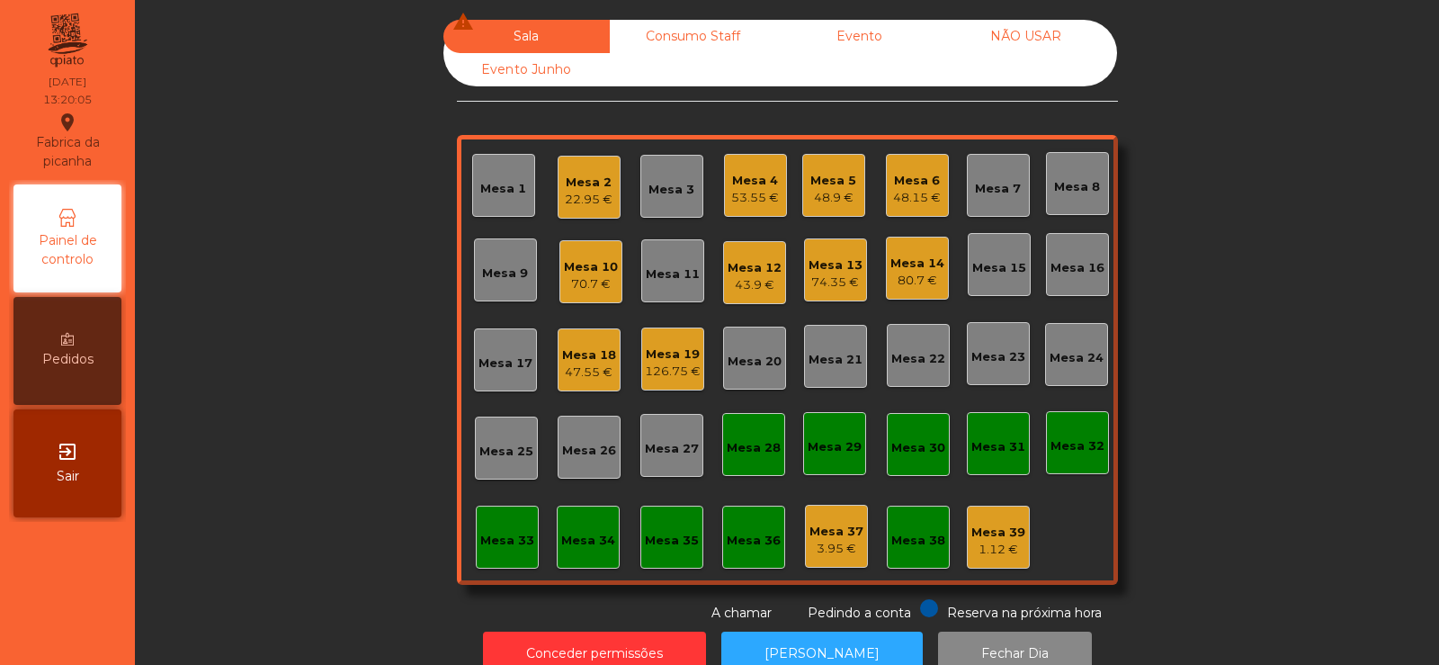
click at [667, 371] on div "126.75 €" at bounding box center [673, 371] width 56 height 18
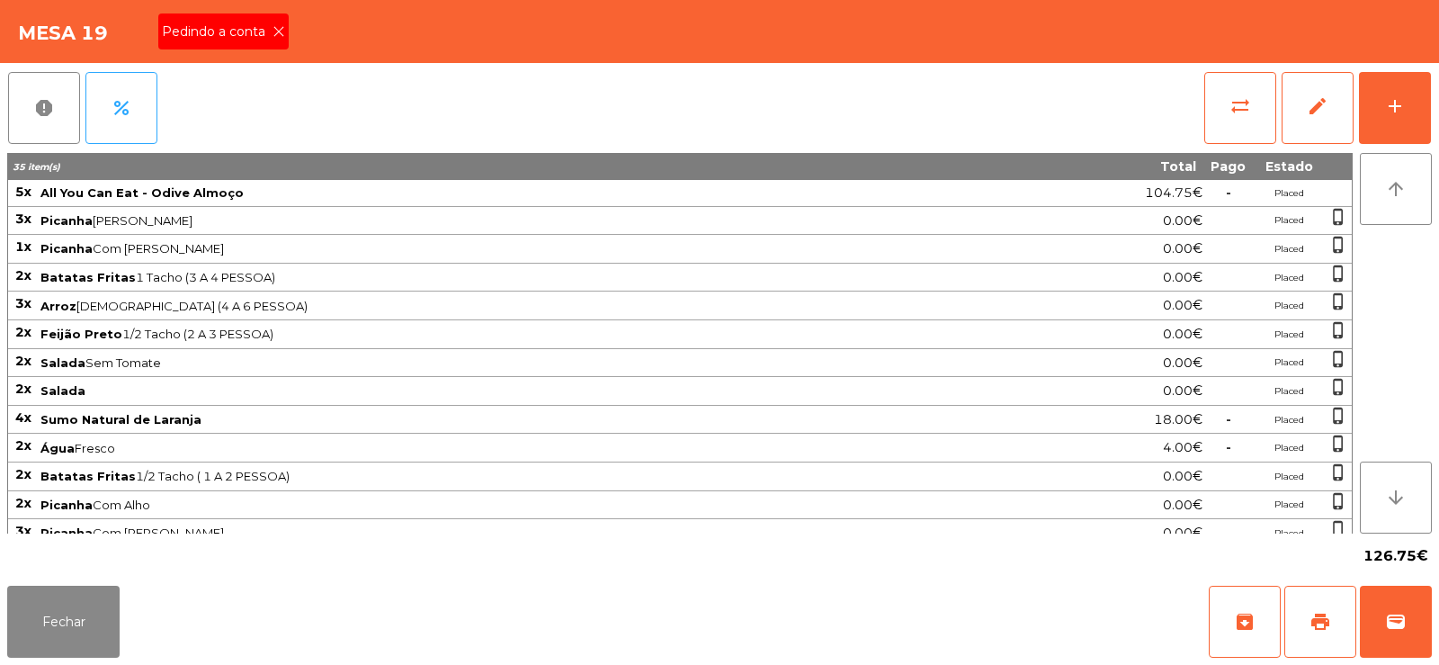
click at [273, 34] on icon at bounding box center [279, 31] width 13 height 13
click at [1317, 601] on button "print" at bounding box center [1320, 622] width 72 height 72
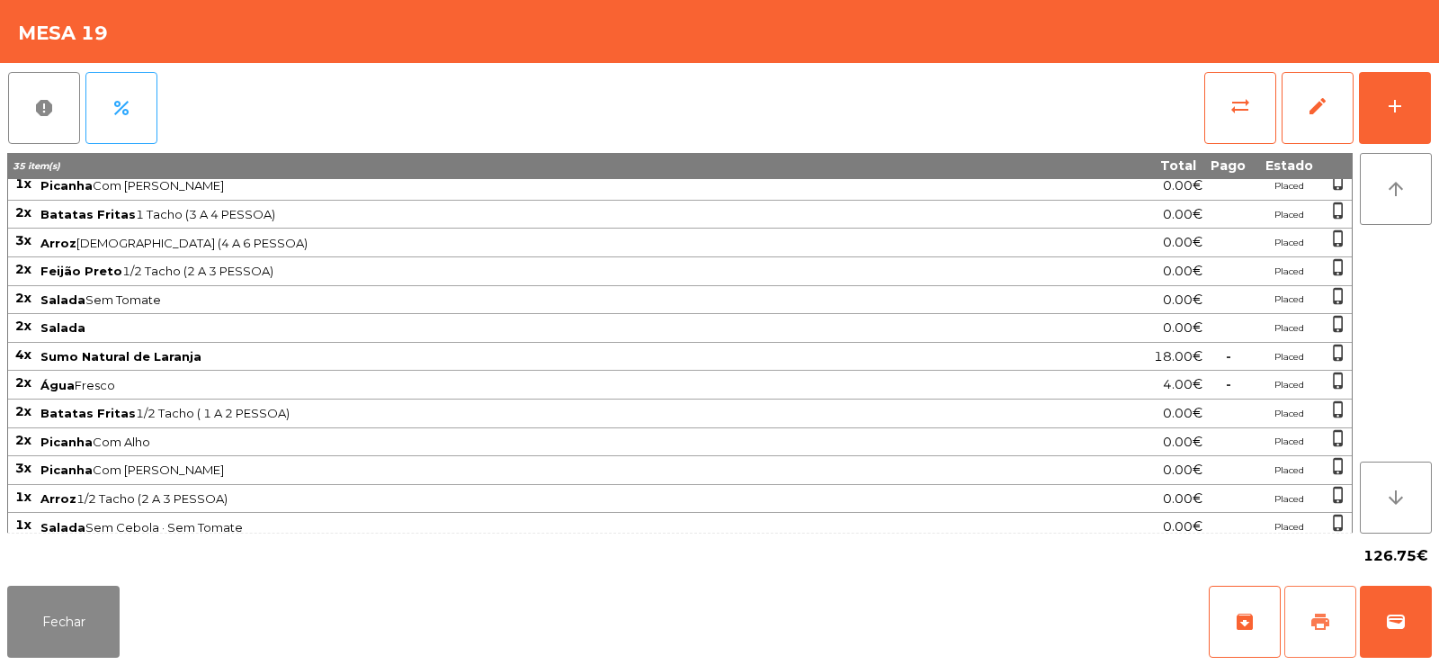
scroll to position [72, 0]
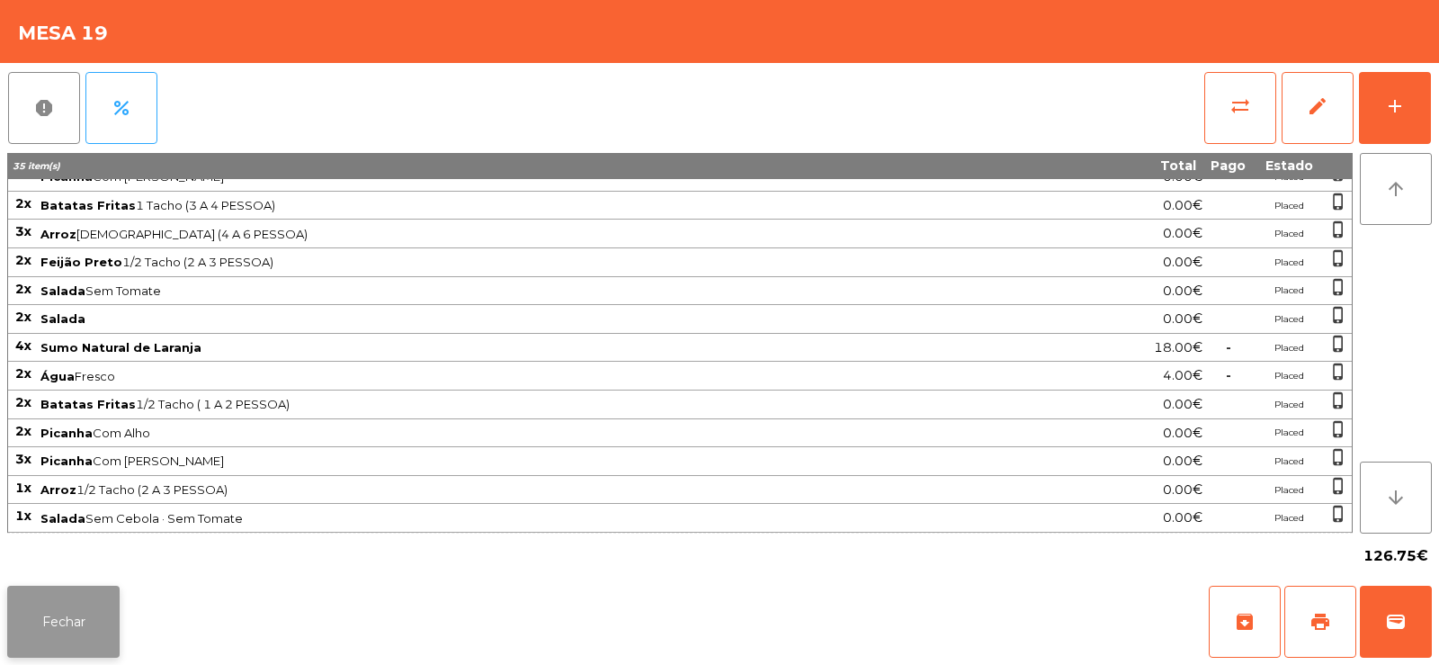
click at [71, 635] on button "Fechar" at bounding box center [63, 622] width 112 height 72
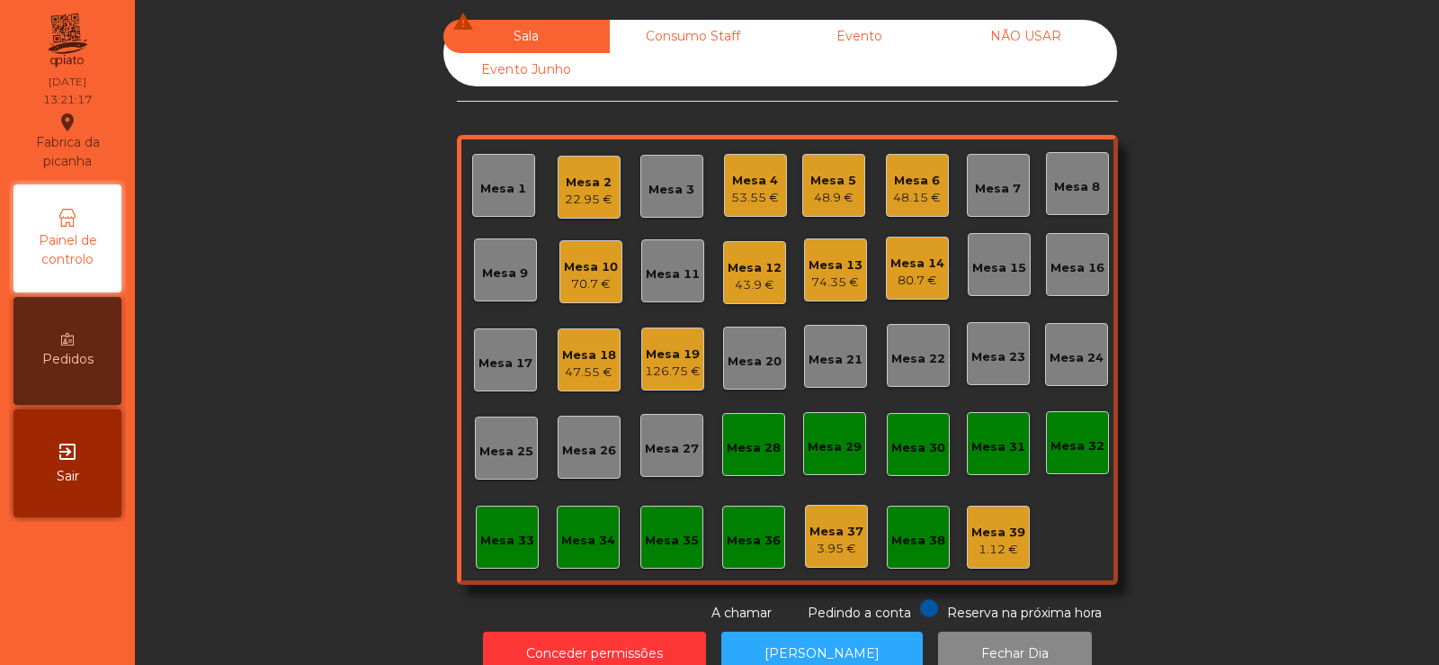
click at [693, 362] on div "Mesa 19" at bounding box center [673, 354] width 56 height 18
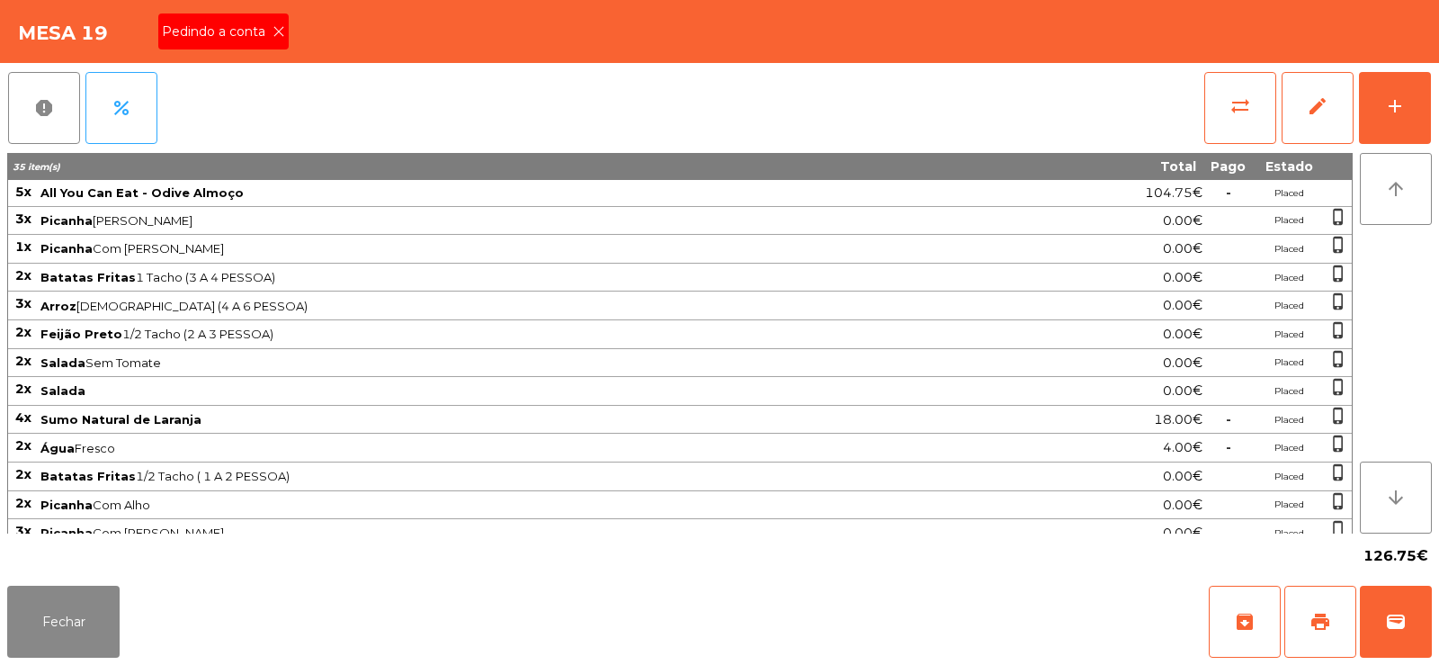
click at [278, 31] on icon at bounding box center [279, 31] width 13 height 13
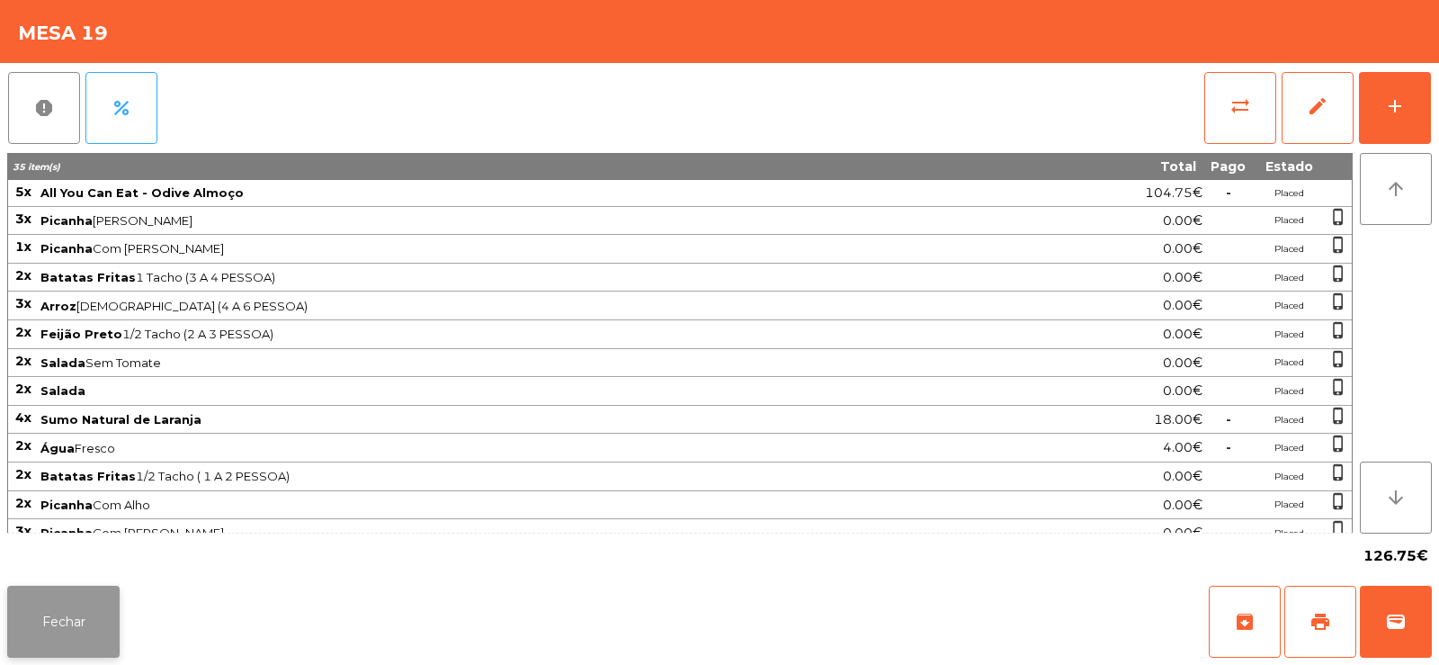
click at [103, 626] on button "Fechar" at bounding box center [63, 622] width 112 height 72
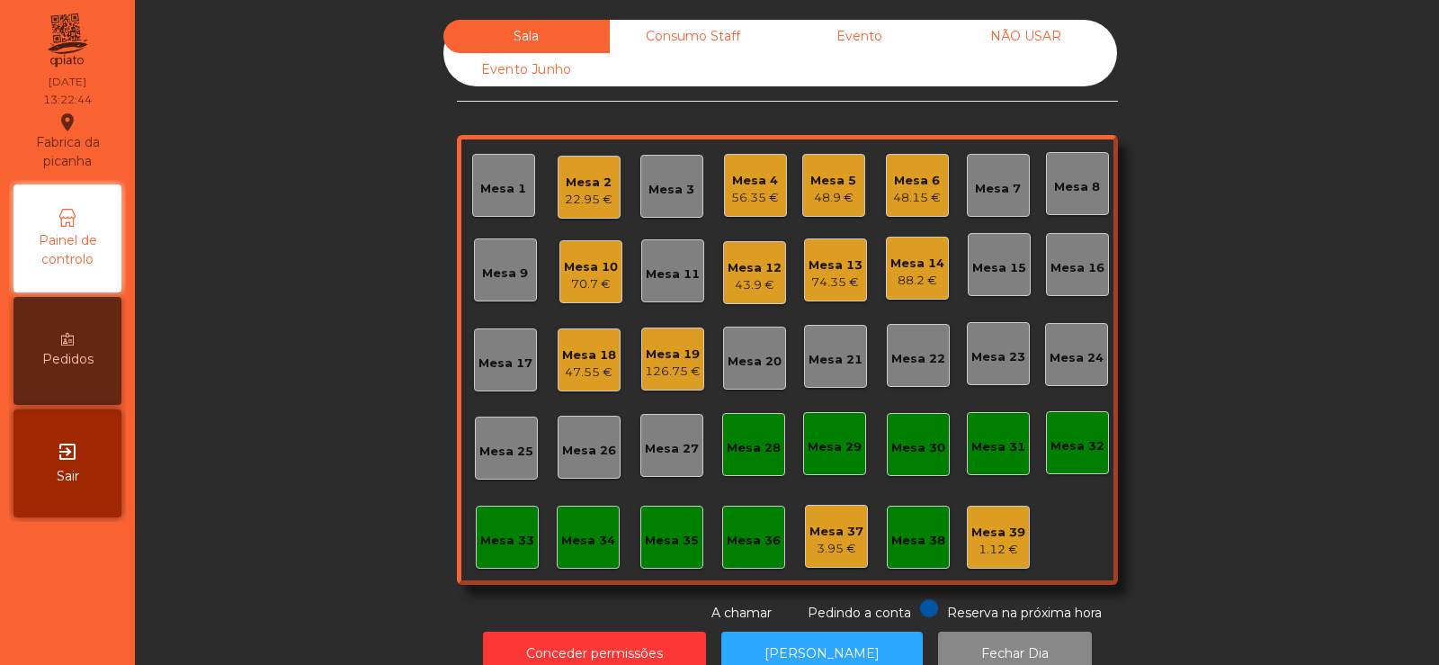
scroll to position [44, 0]
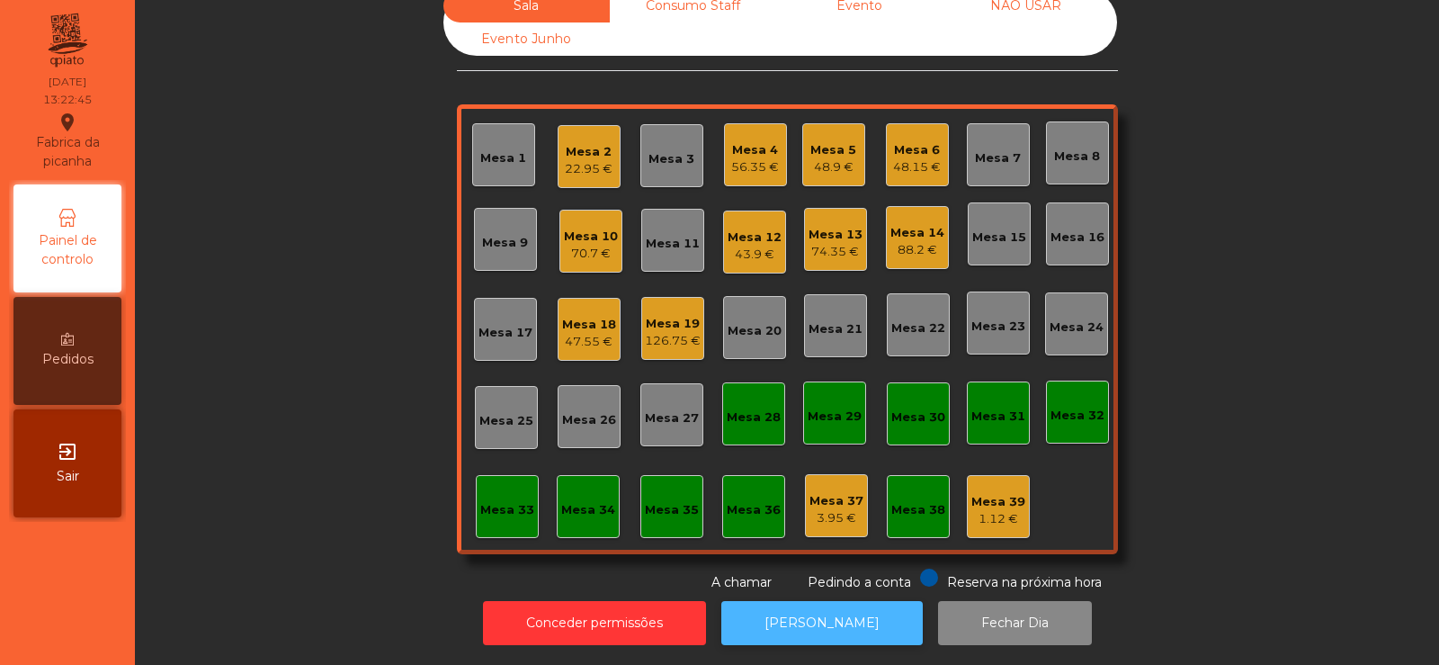
click at [818, 602] on button "[PERSON_NAME]" at bounding box center [821, 623] width 201 height 44
click at [676, 332] on div "126.75 €" at bounding box center [673, 341] width 56 height 18
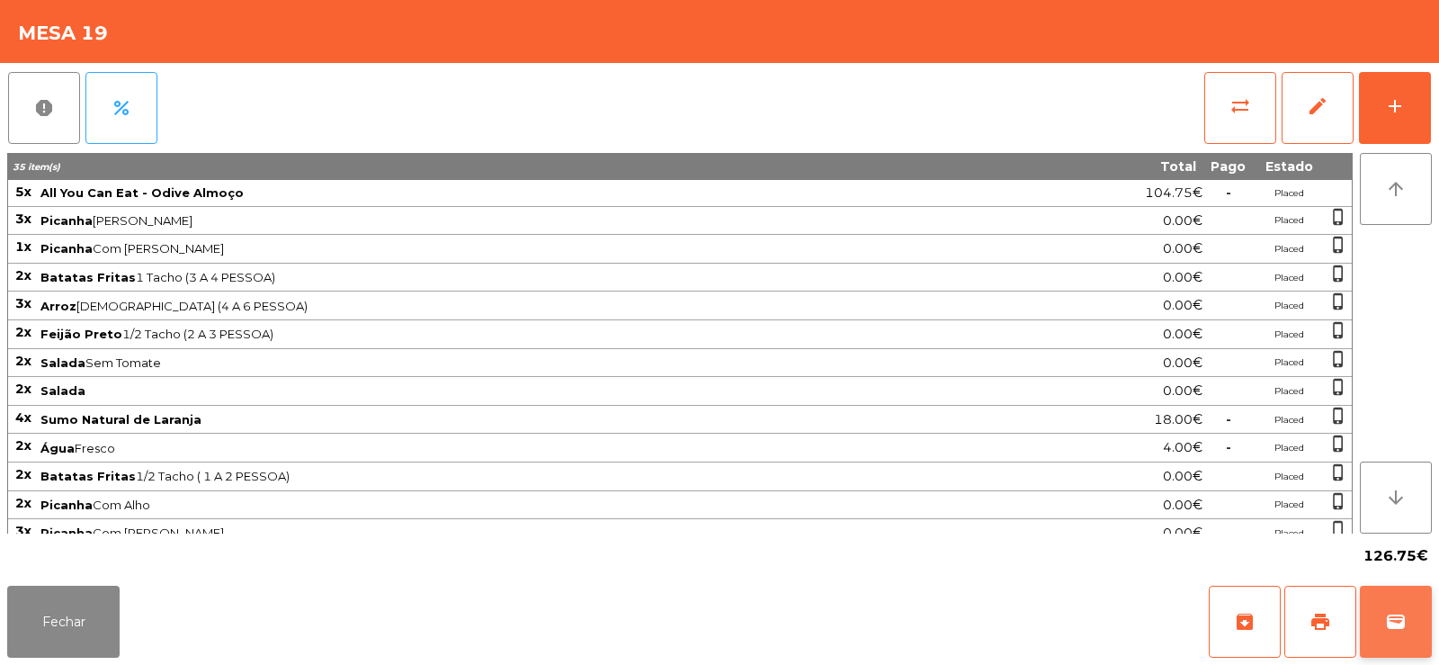
click at [1395, 626] on span "wallet" at bounding box center [1396, 622] width 22 height 22
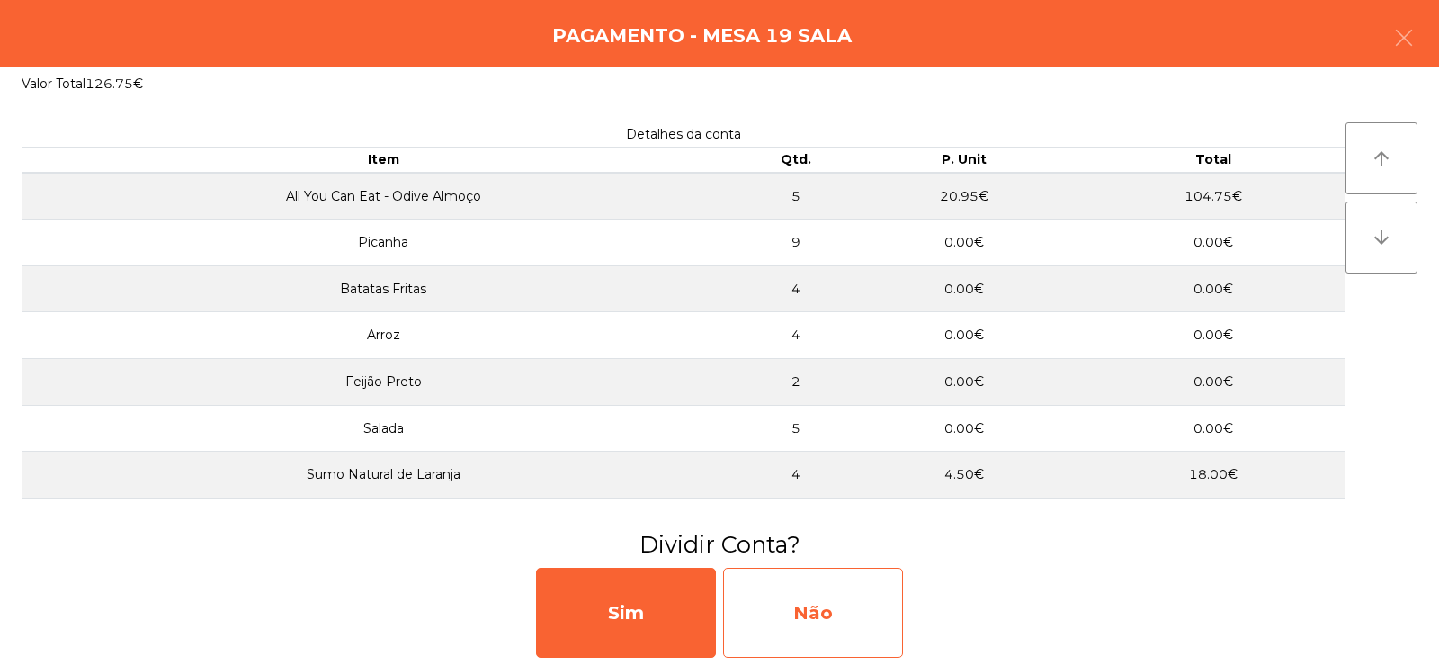
click at [826, 571] on div "Não" at bounding box center [813, 613] width 180 height 90
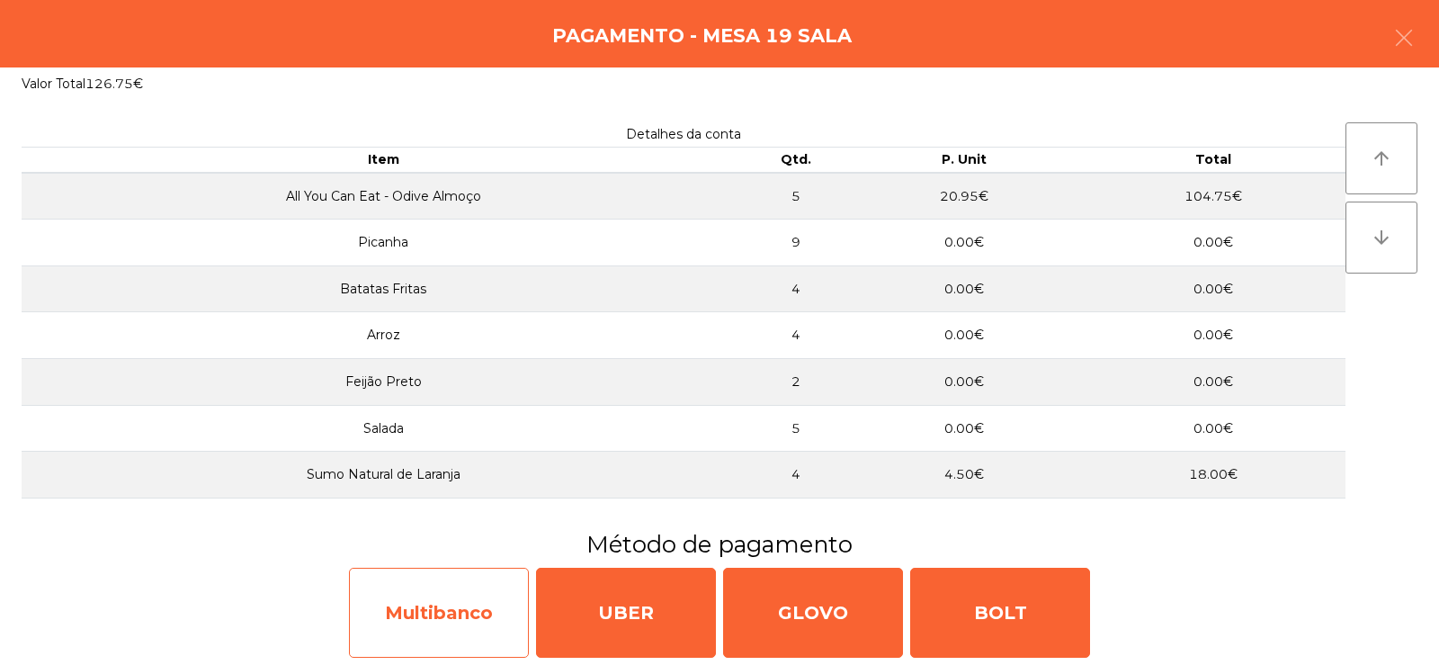
click at [479, 603] on div "Multibanco" at bounding box center [439, 613] width 180 height 90
select select "**"
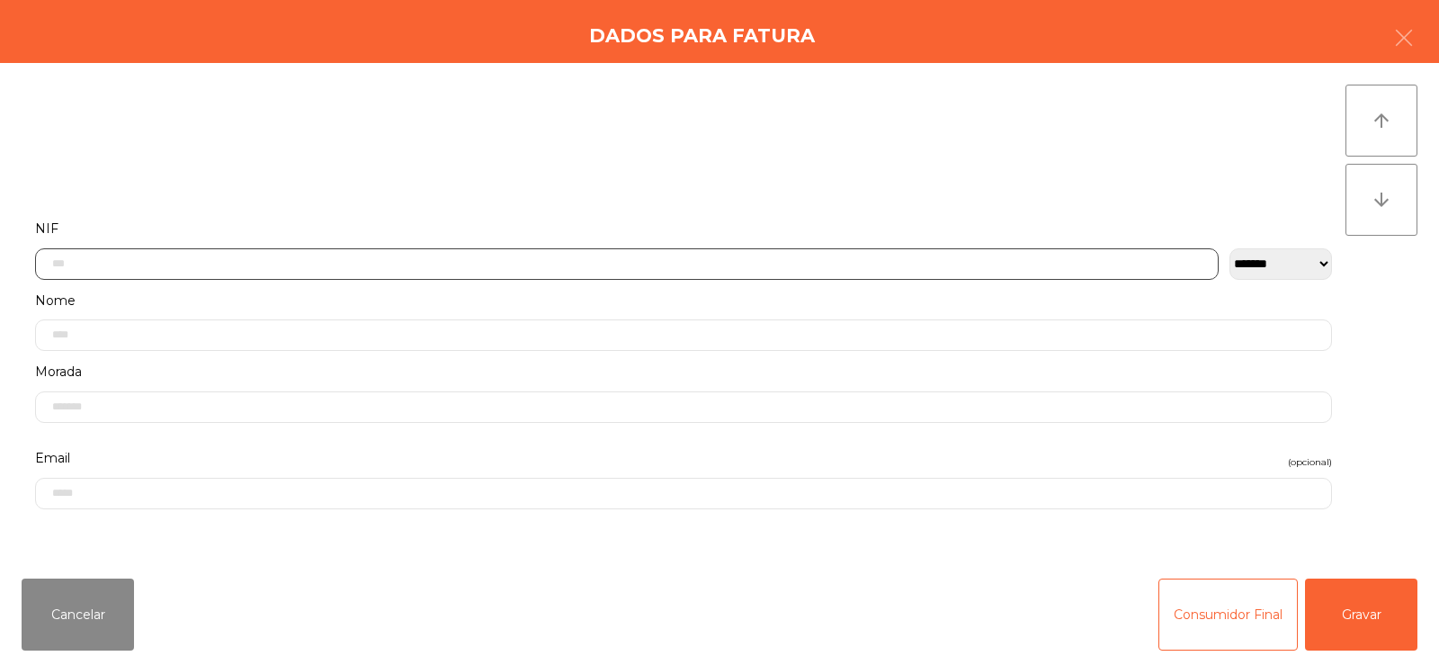
click at [702, 263] on input "text" at bounding box center [627, 263] width 1184 height 31
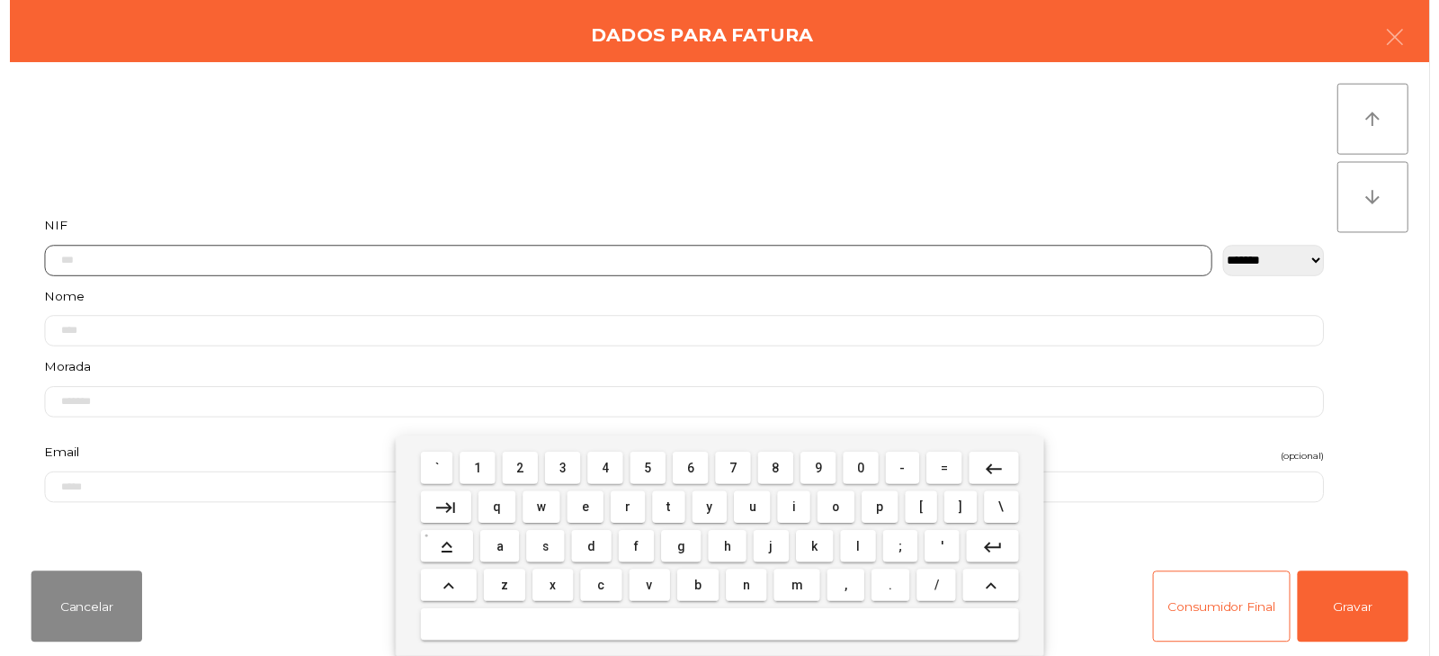
scroll to position [131, 0]
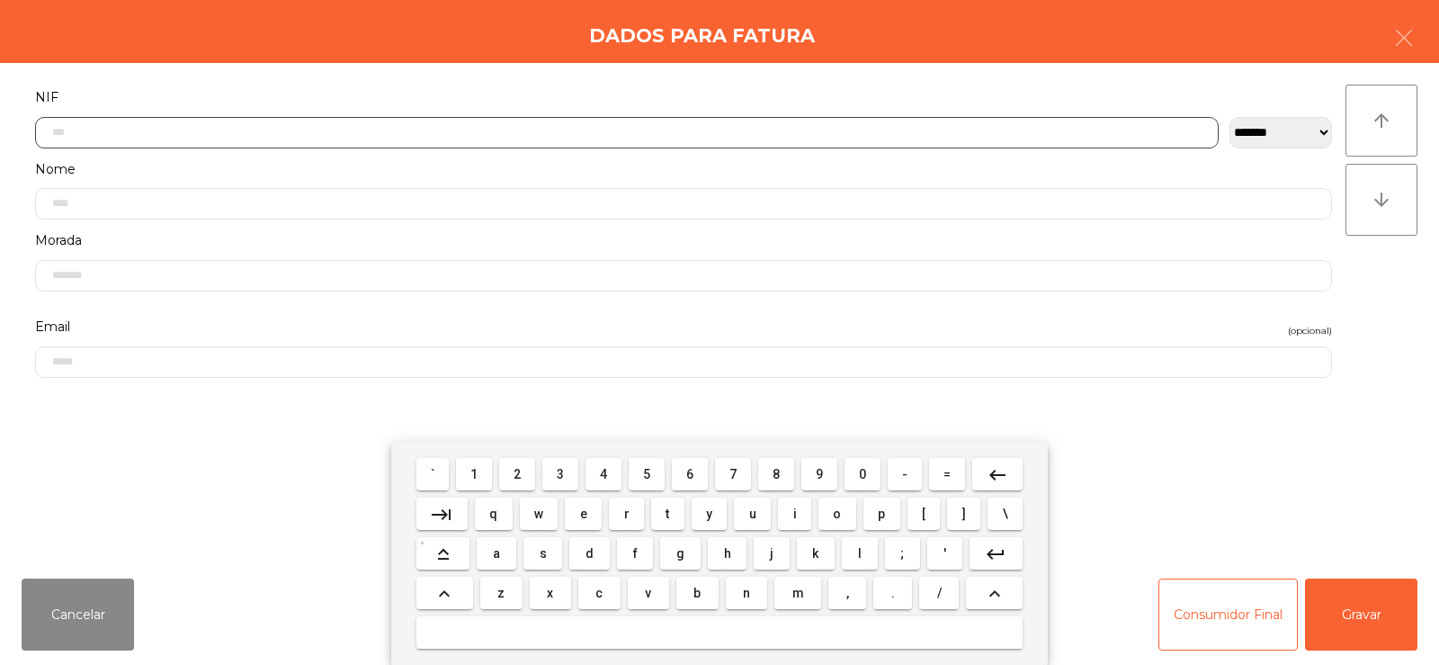
click at [658, 129] on input "text" at bounding box center [627, 132] width 1184 height 31
click at [650, 133] on input "text" at bounding box center [627, 132] width 1184 height 31
click at [654, 133] on input "text" at bounding box center [627, 132] width 1184 height 31
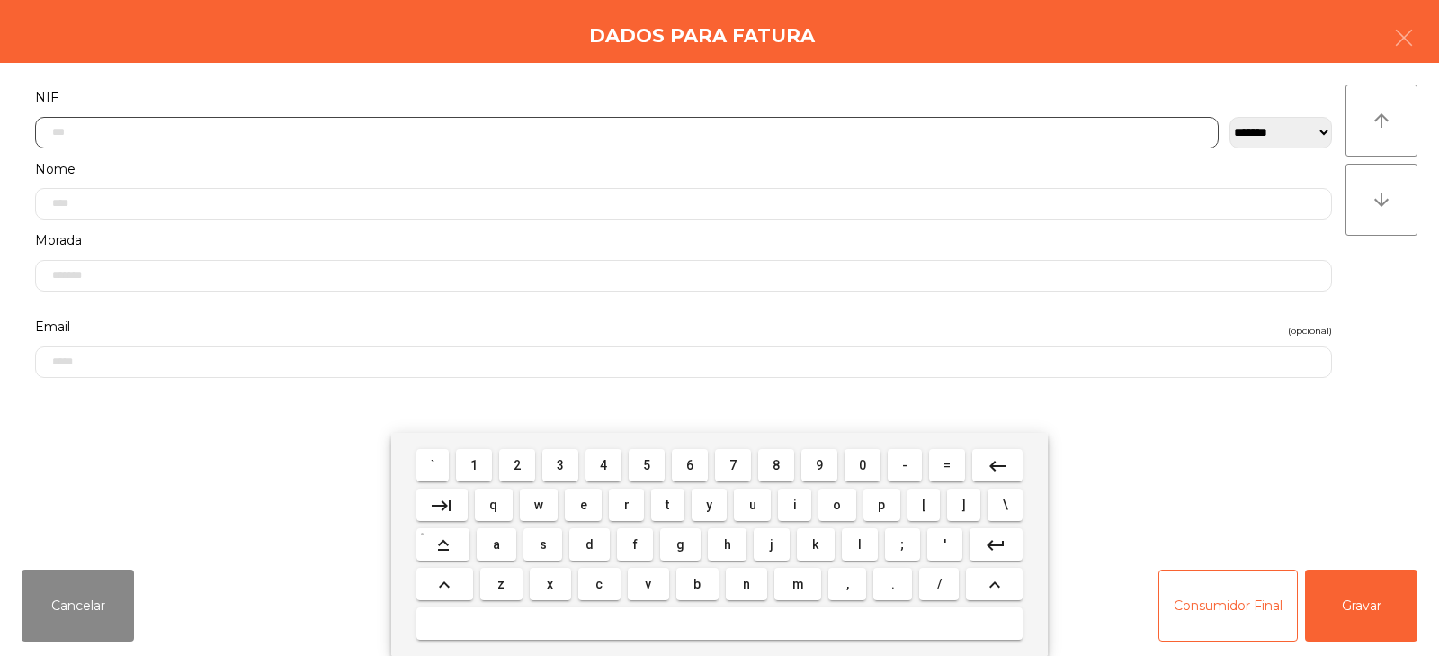
click at [724, 132] on input "text" at bounding box center [627, 132] width 1184 height 31
click at [710, 130] on input "text" at bounding box center [627, 132] width 1184 height 31
click at [713, 130] on input "text" at bounding box center [627, 132] width 1184 height 31
click at [712, 129] on input "text" at bounding box center [627, 132] width 1184 height 31
click at [714, 136] on input "text" at bounding box center [627, 132] width 1184 height 31
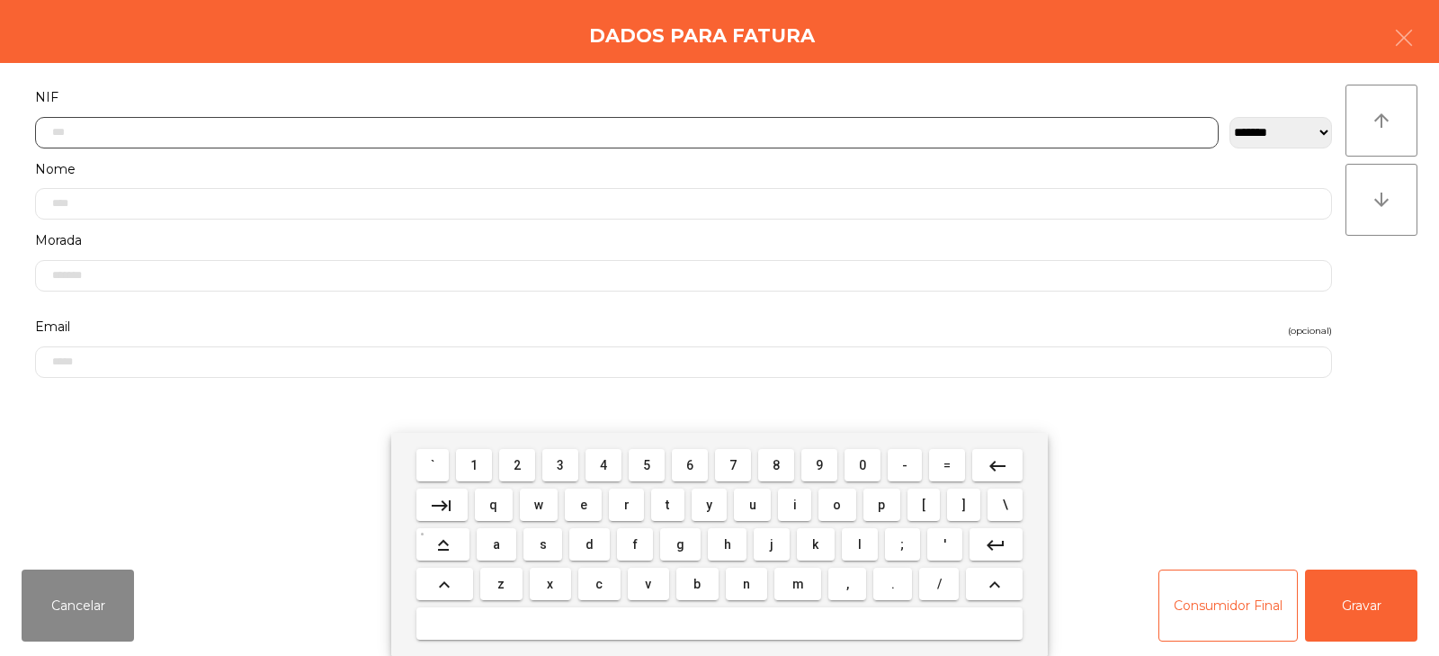
click at [718, 137] on input "text" at bounding box center [627, 132] width 1184 height 31
click at [721, 136] on input "text" at bounding box center [627, 132] width 1184 height 31
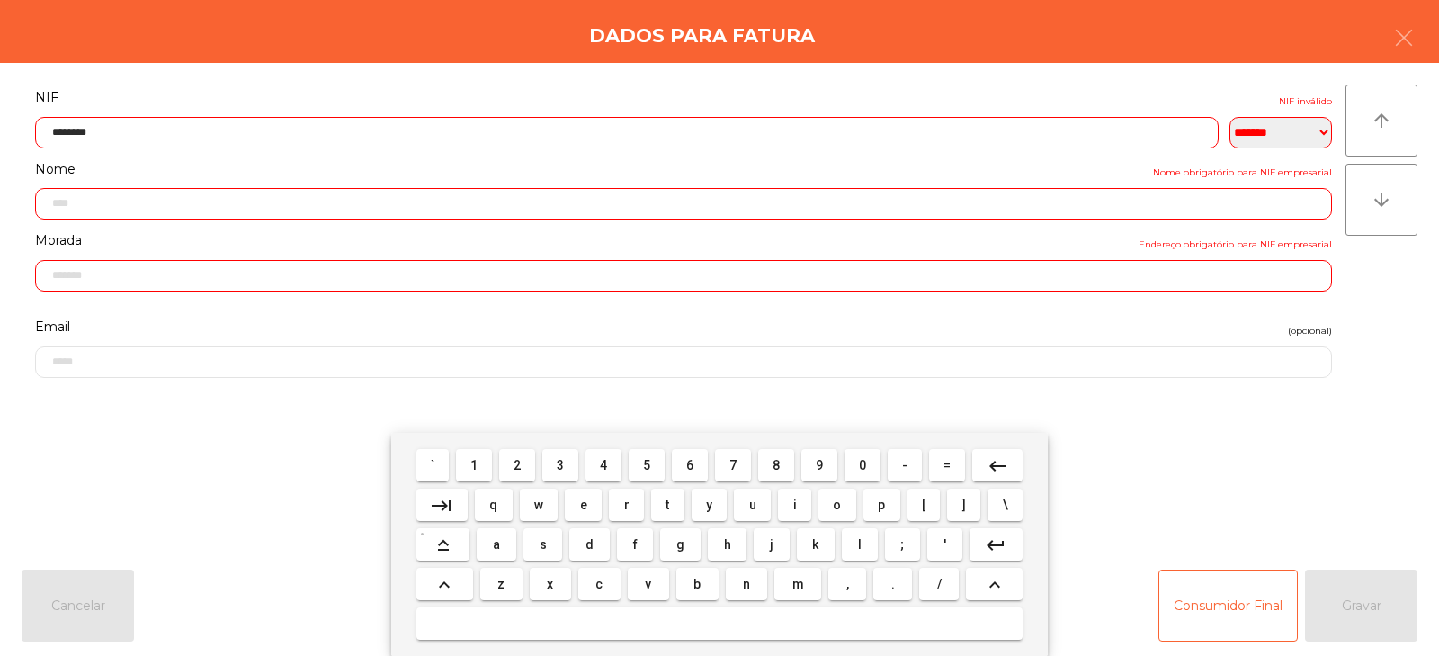
type input "*********"
type input "**********"
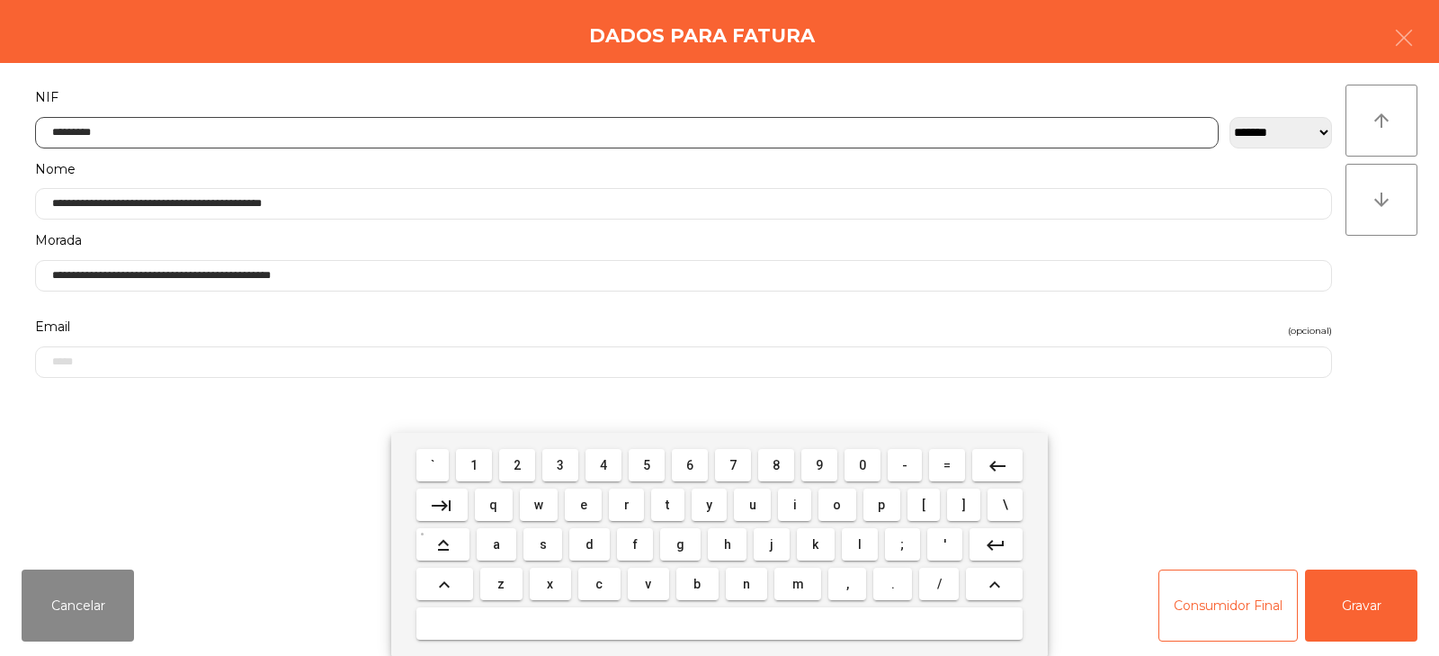
type input "*********"
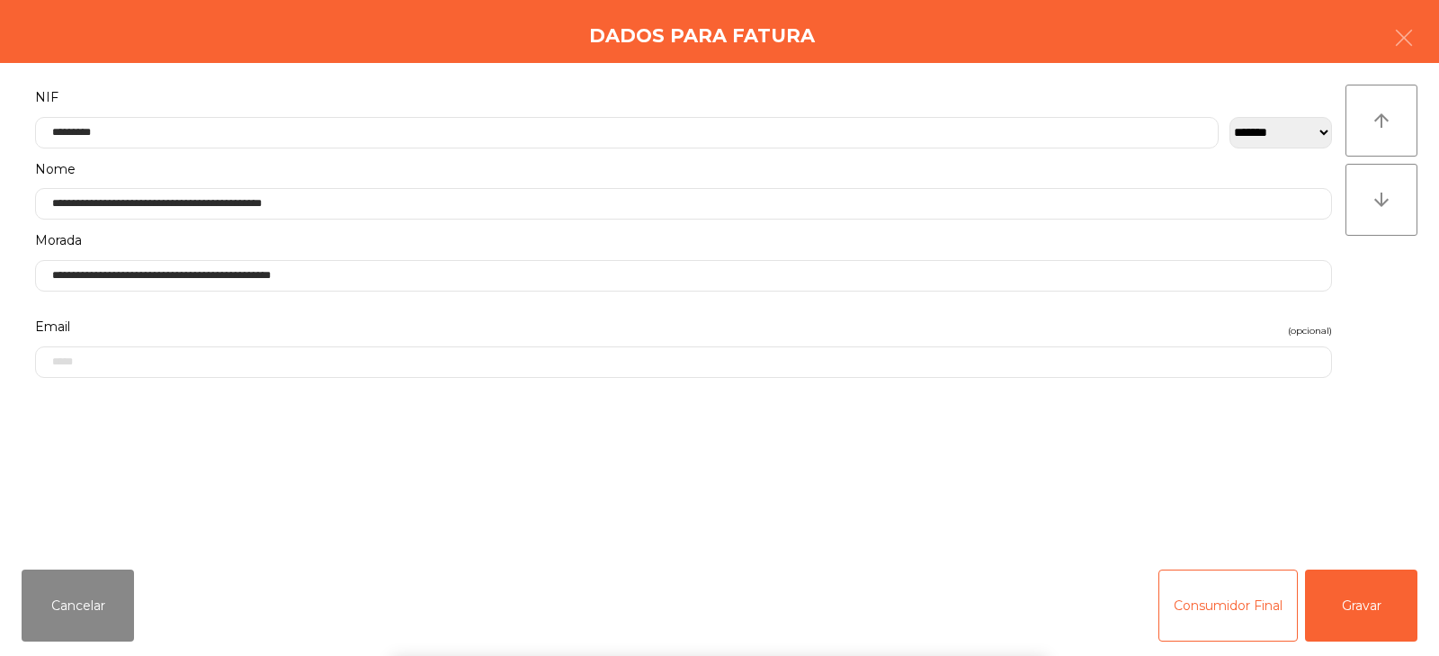
click at [1342, 603] on div "` 1 2 3 4 5 6 7 8 9 0 - = keyboard_backspace keyboard_tab q w e r t y u i o p […" at bounding box center [719, 544] width 1439 height 223
click at [1346, 600] on button "Gravar" at bounding box center [1361, 605] width 112 height 72
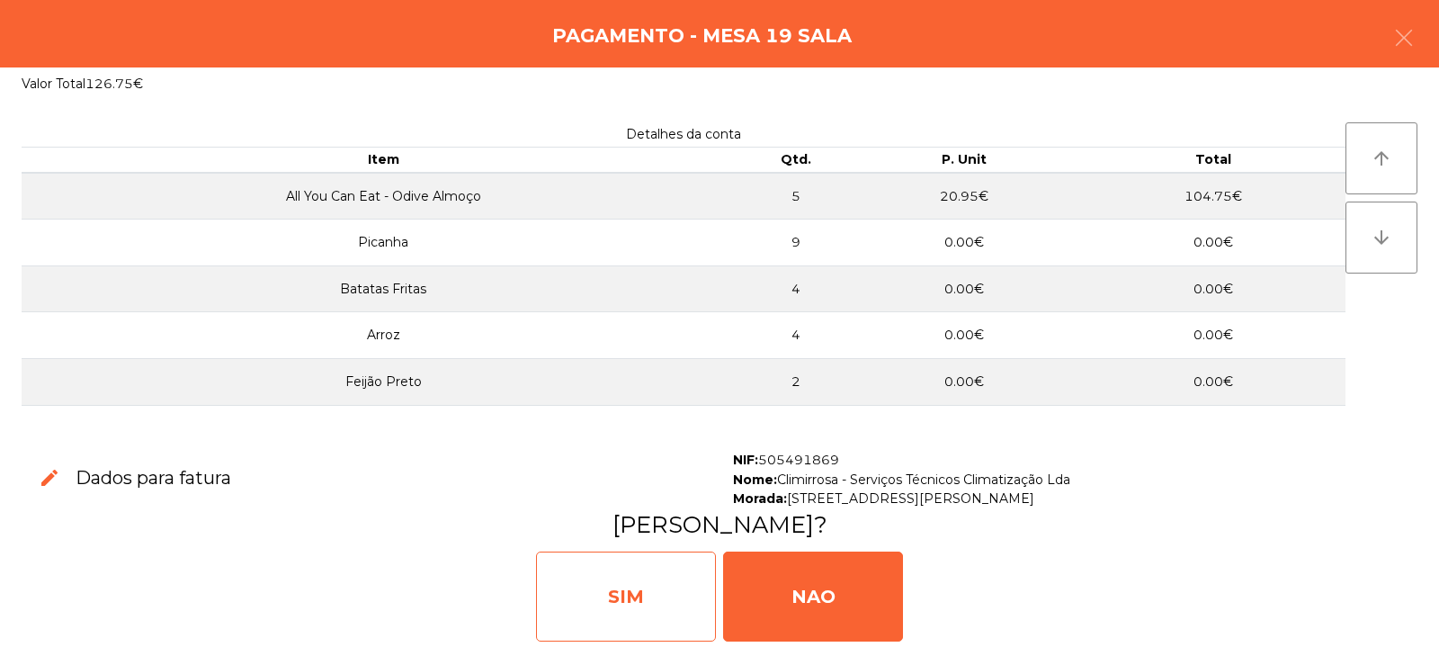
click at [648, 597] on div "SIM" at bounding box center [626, 596] width 180 height 90
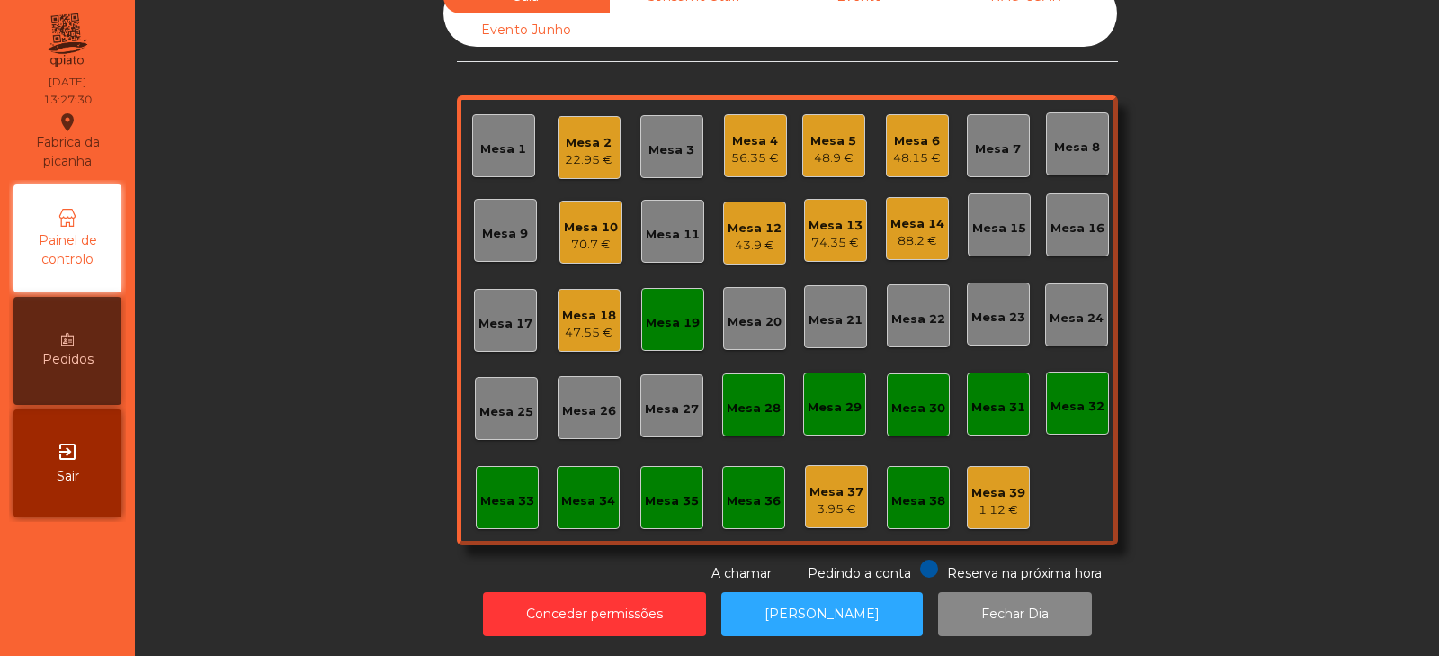
click at [665, 333] on div "Mesa 19" at bounding box center [672, 319] width 63 height 63
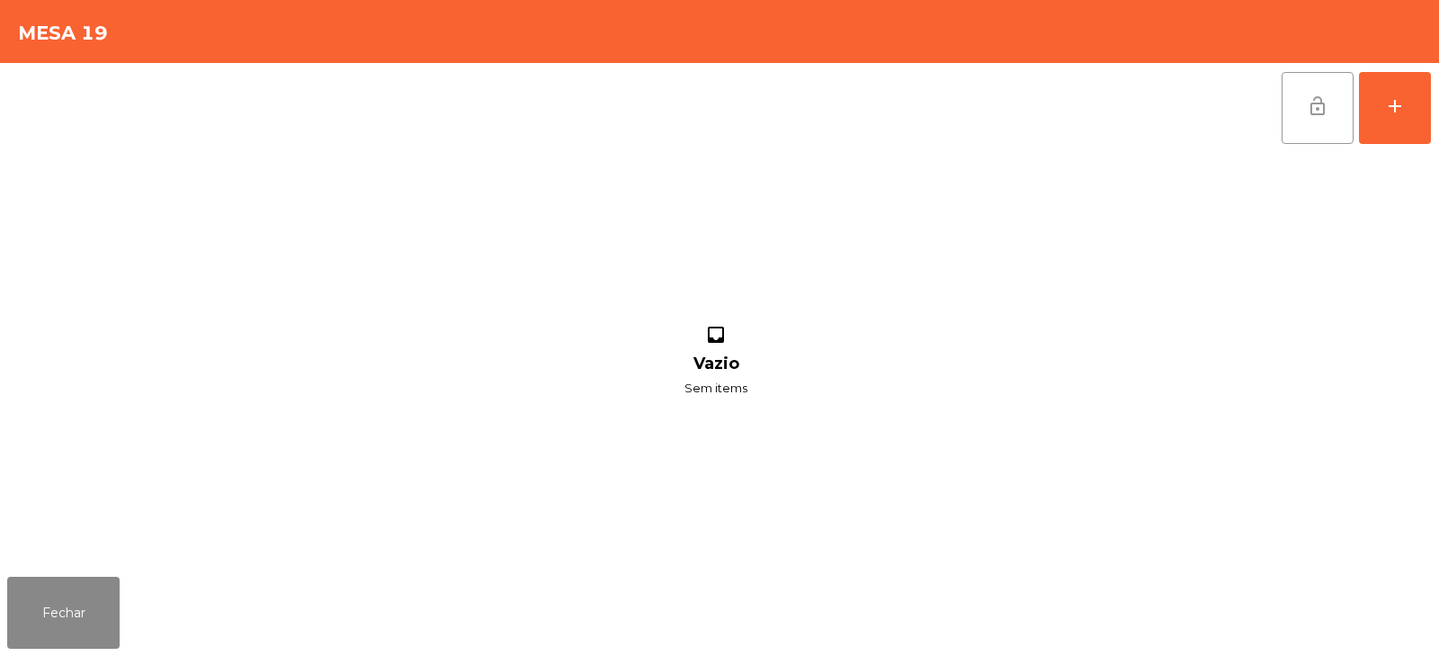
click at [1317, 111] on span "lock_open" at bounding box center [1318, 106] width 22 height 22
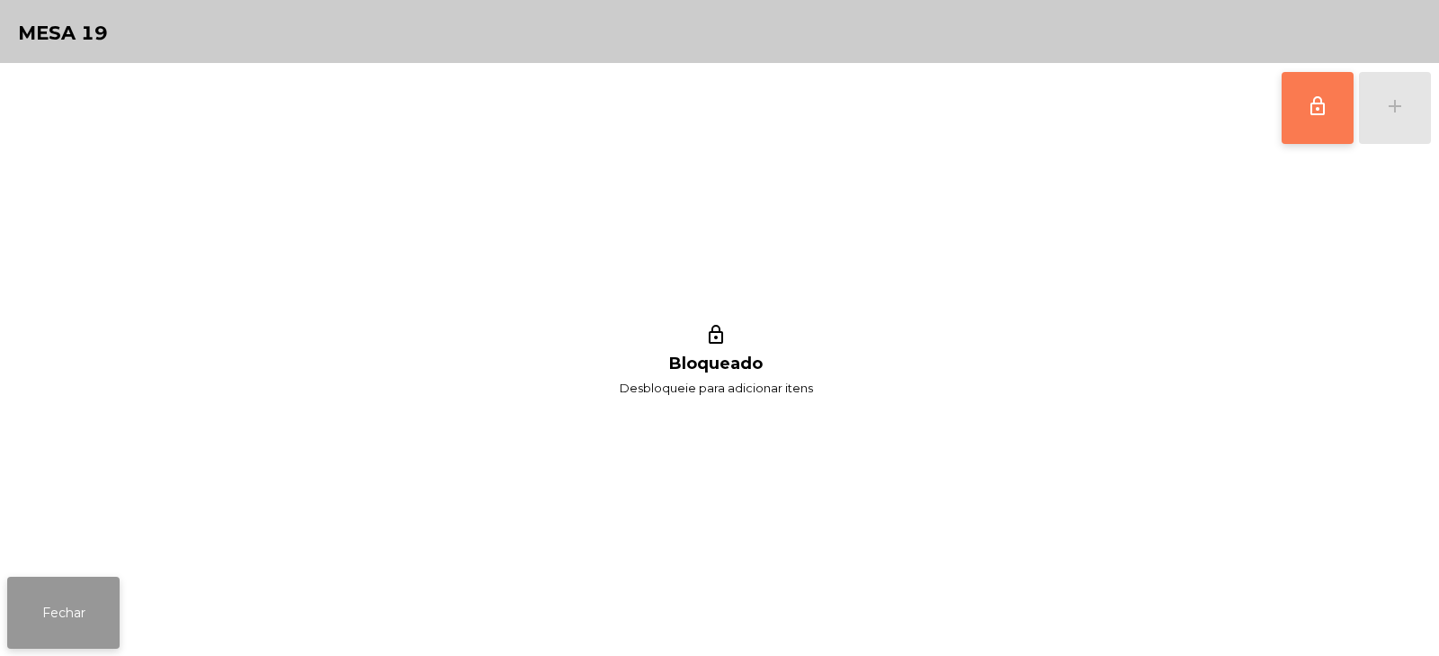
click at [103, 587] on button "Fechar" at bounding box center [63, 613] width 112 height 72
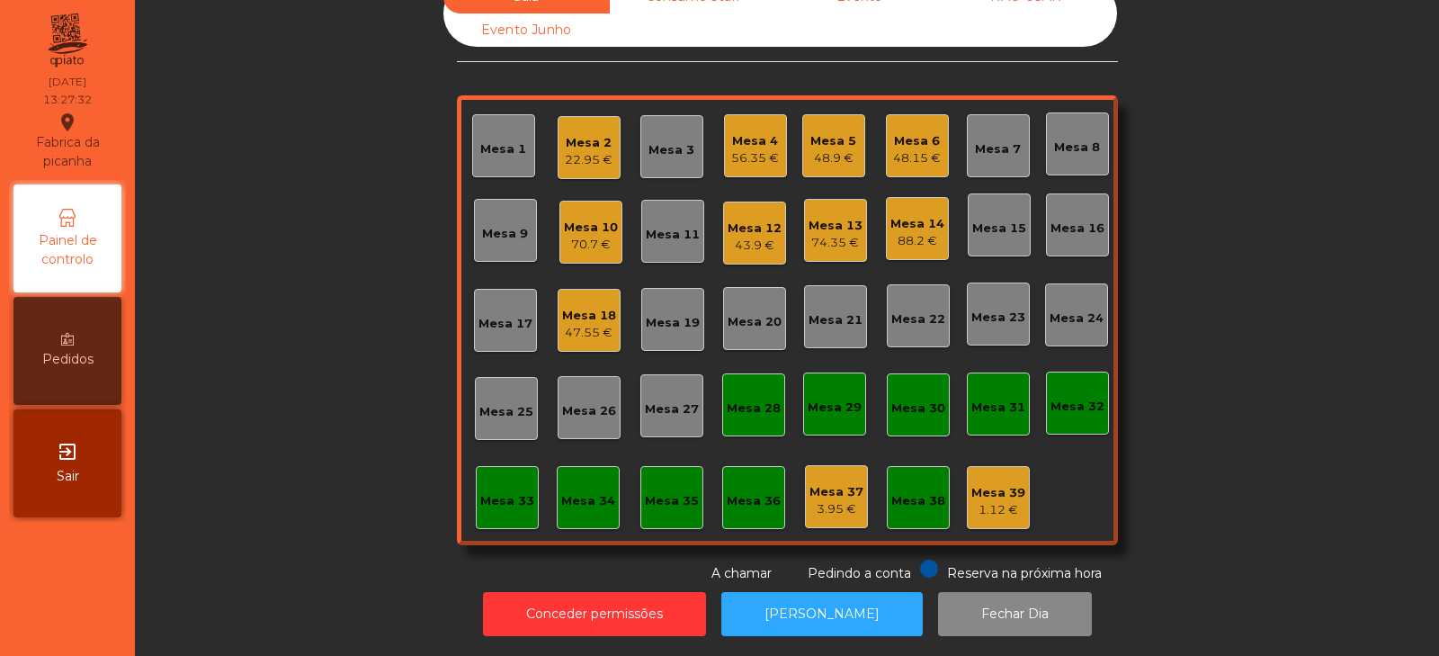
scroll to position [53, 0]
click at [931, 149] on div "48.15 €" at bounding box center [917, 158] width 48 height 18
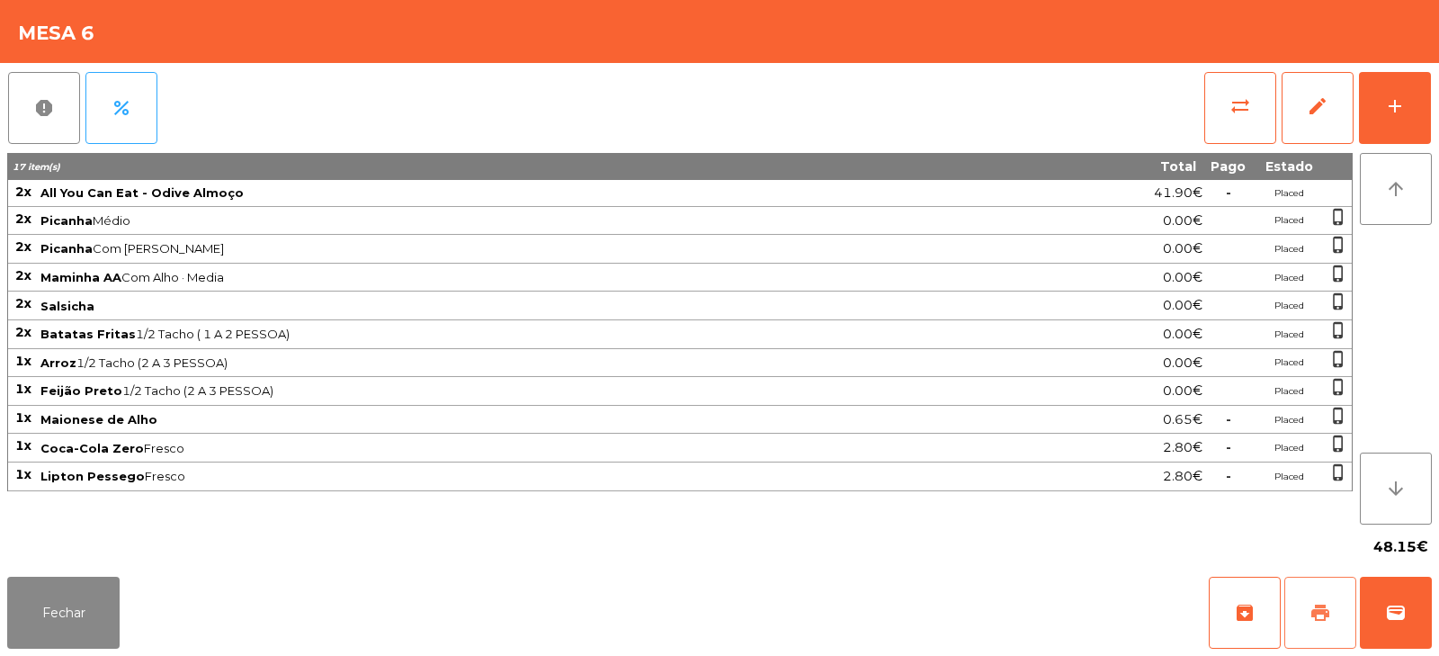
click at [1311, 625] on button "print" at bounding box center [1320, 613] width 72 height 72
click at [1240, 112] on span "sync_alt" at bounding box center [1241, 106] width 22 height 22
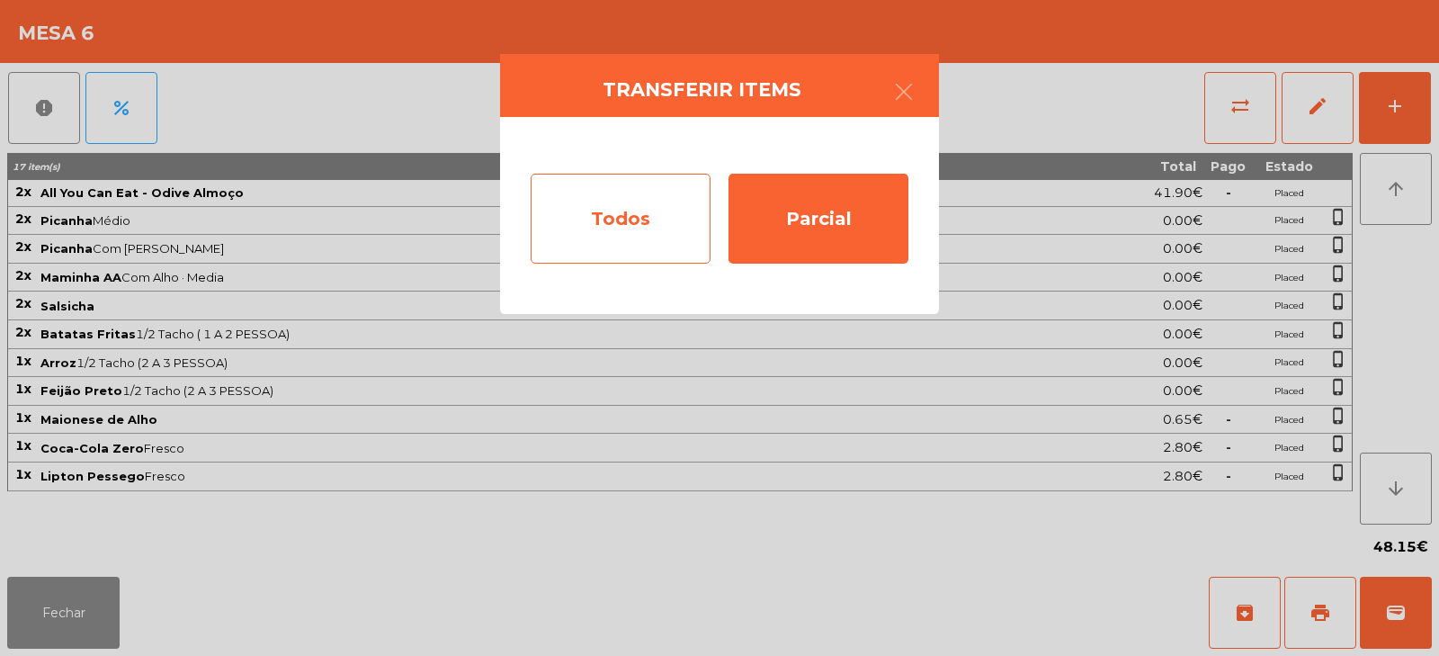
click at [676, 189] on div "Todos" at bounding box center [621, 219] width 180 height 90
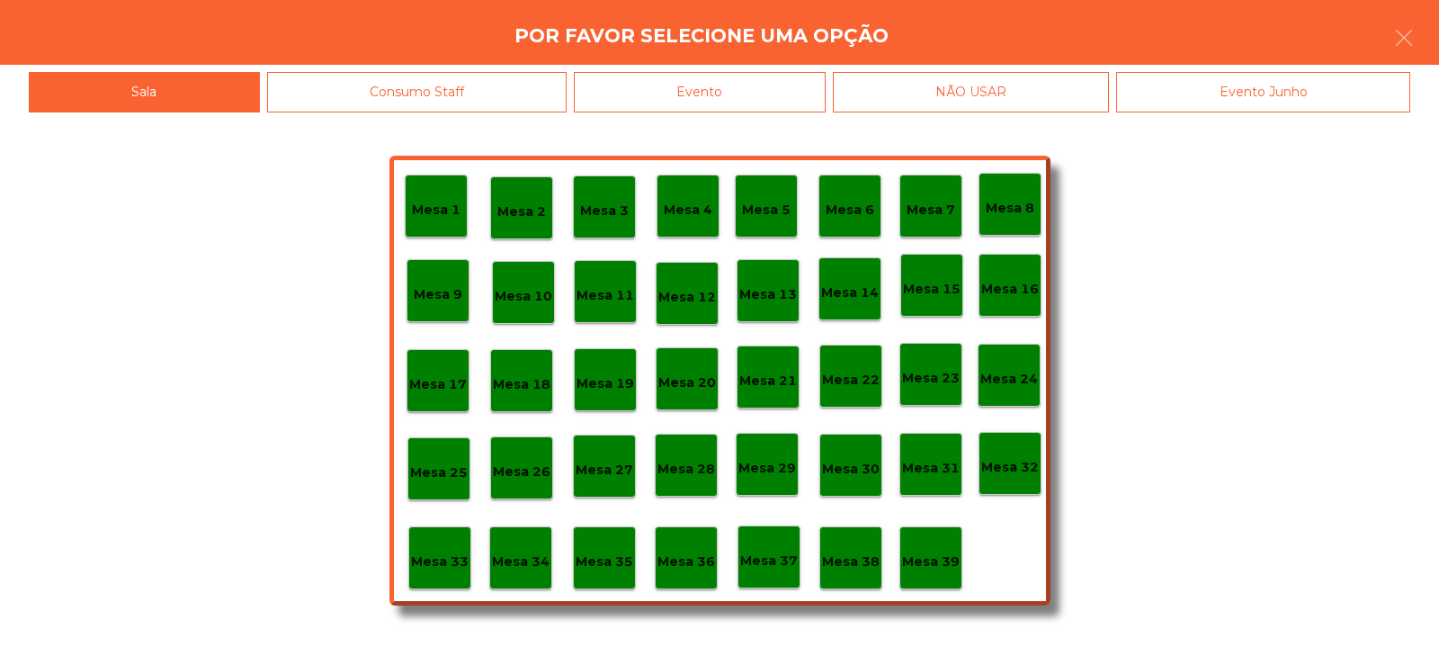
click at [769, 94] on div "Evento" at bounding box center [700, 92] width 252 height 40
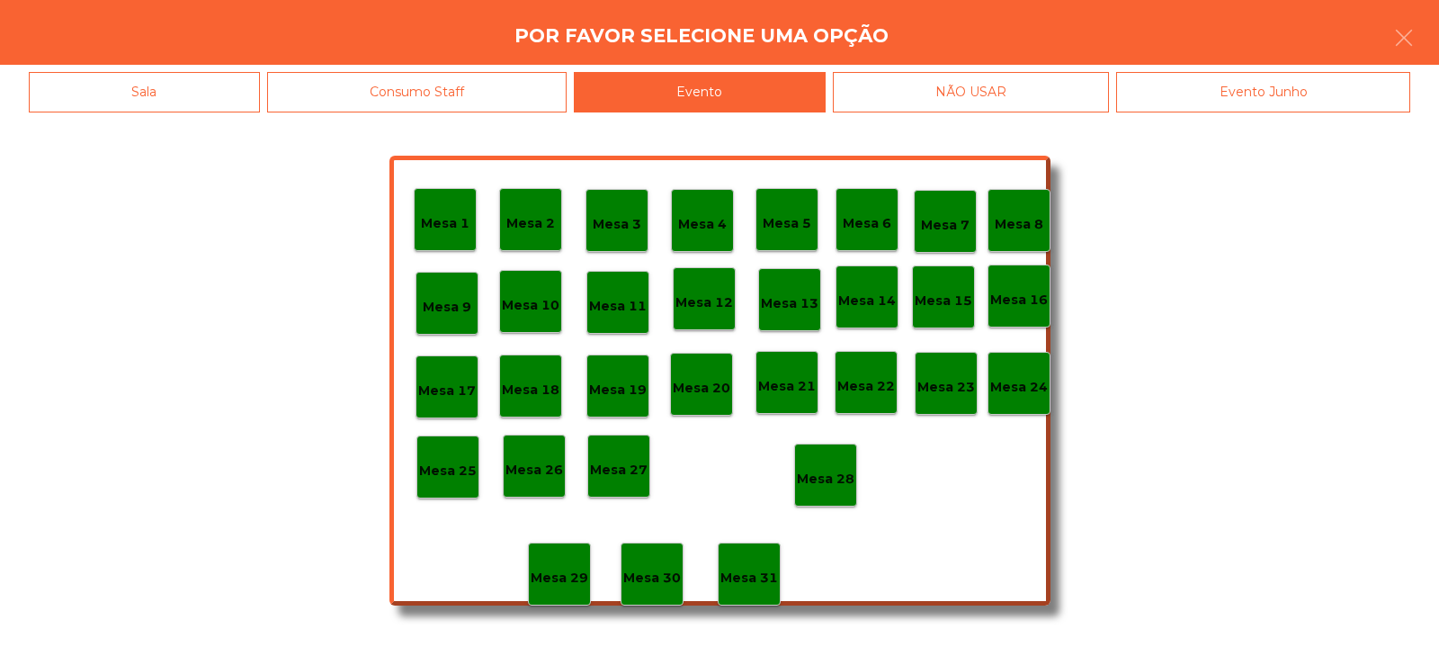
click at [823, 479] on p "Mesa 28" at bounding box center [826, 479] width 58 height 21
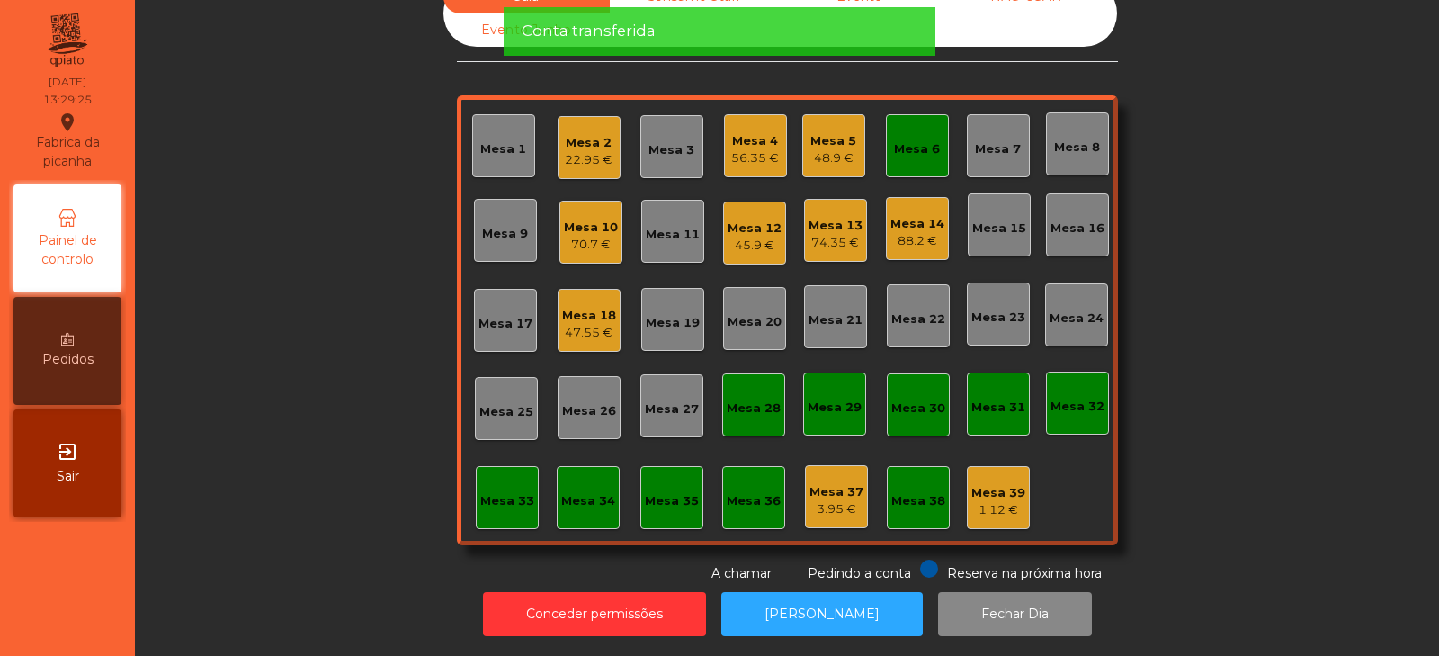
click at [912, 140] on div "Mesa 6" at bounding box center [917, 149] width 46 height 18
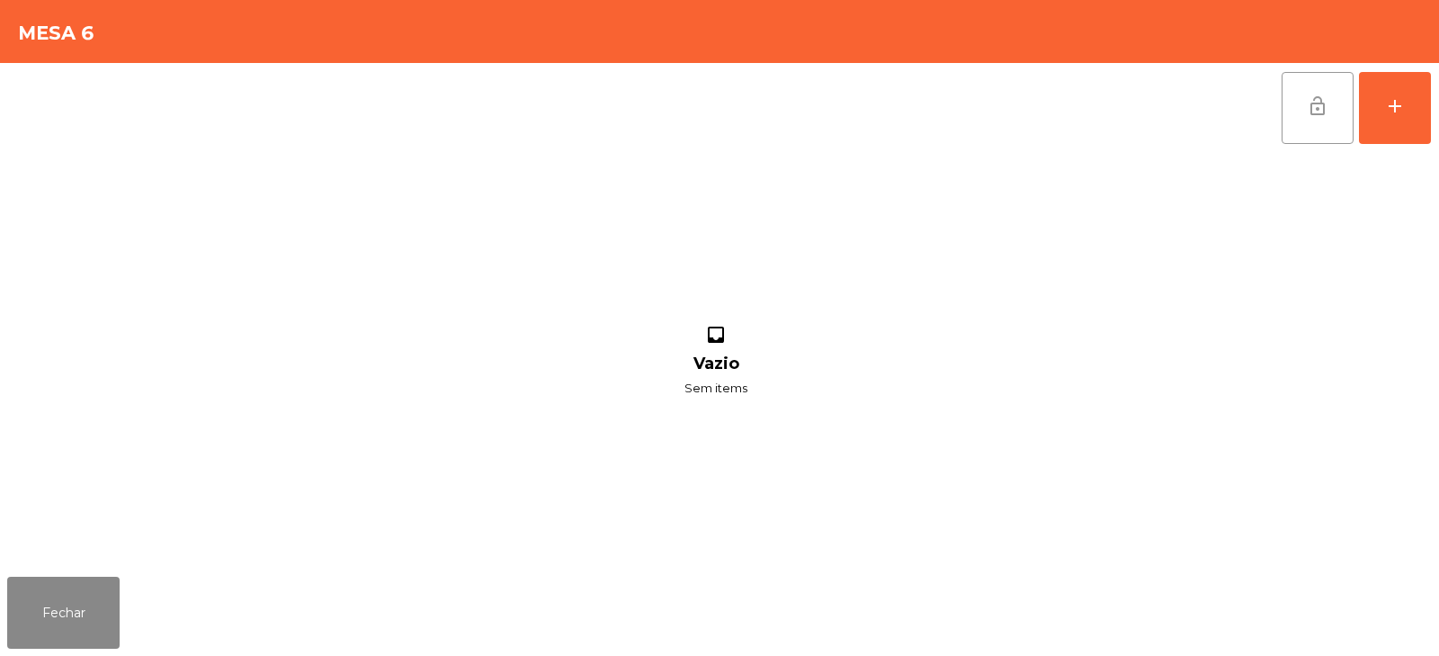
click at [1300, 123] on button "lock_open" at bounding box center [1318, 108] width 72 height 72
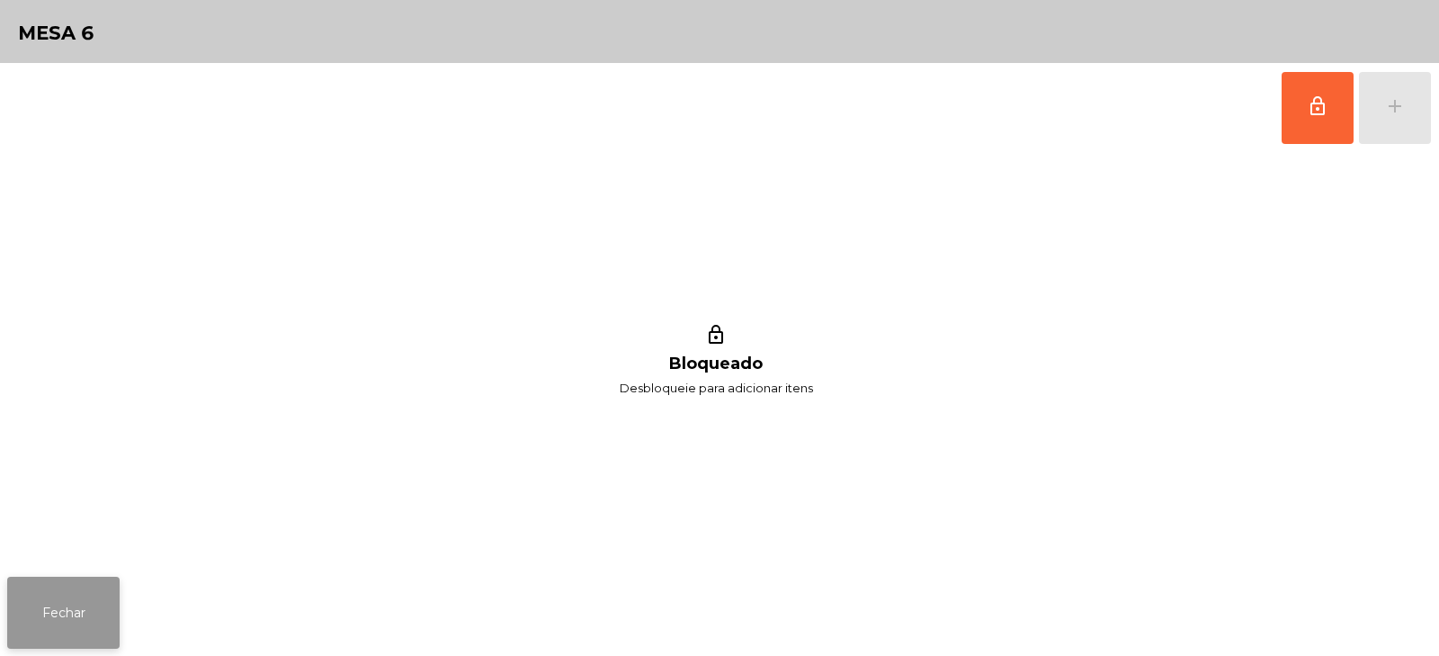
click at [108, 589] on button "Fechar" at bounding box center [63, 613] width 112 height 72
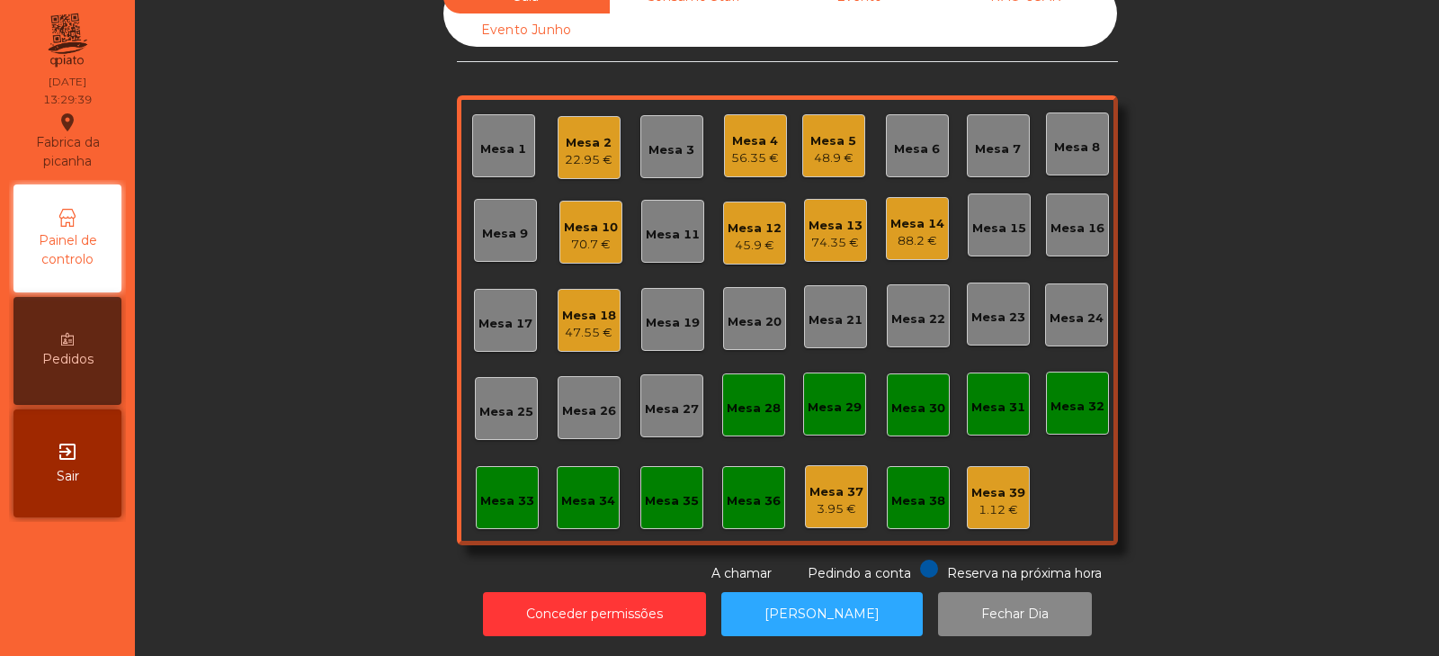
scroll to position [0, 0]
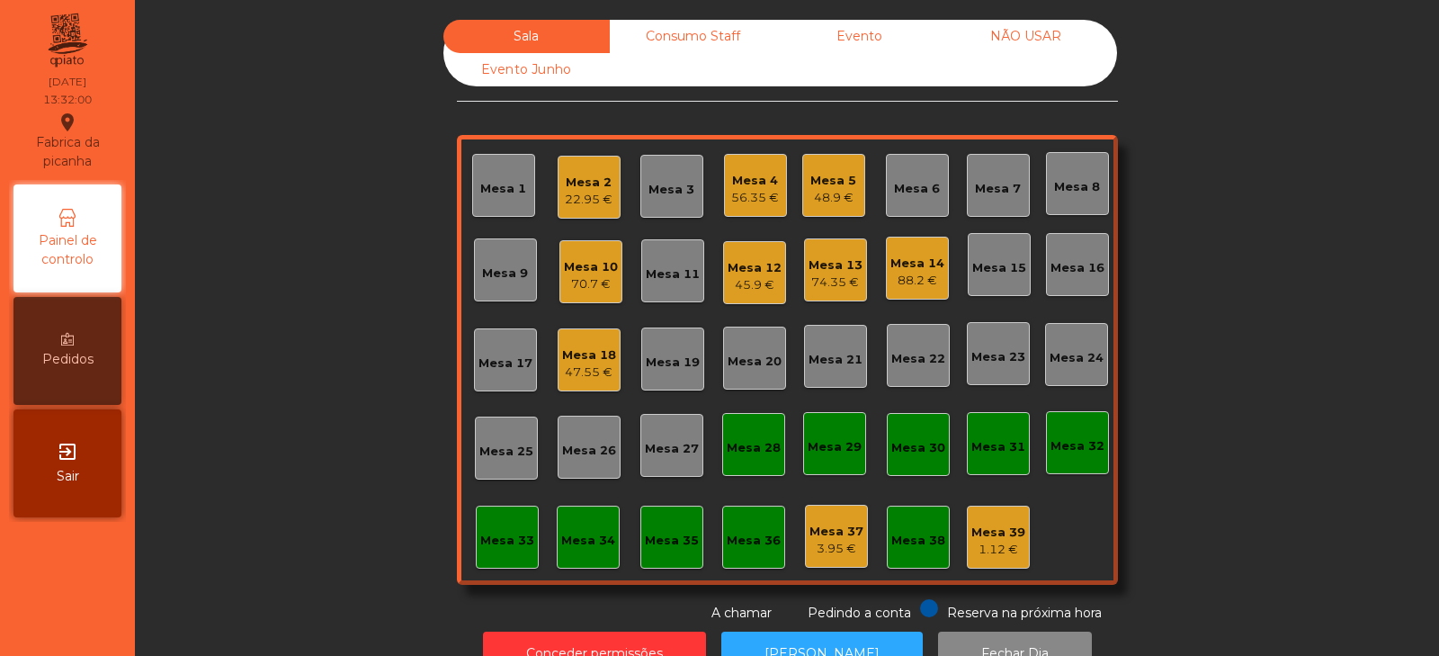
click at [577, 171] on div "Mesa 2 22.95 €" at bounding box center [589, 187] width 48 height 42
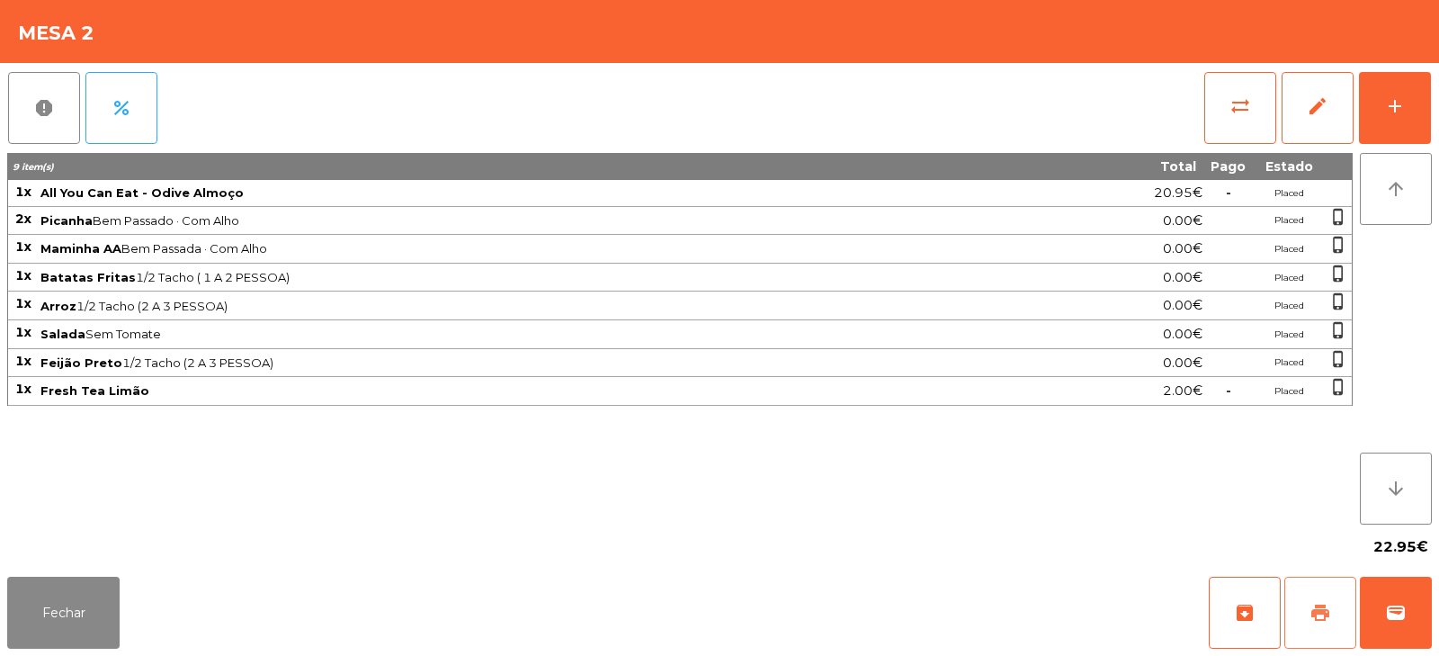
click at [1296, 605] on button "print" at bounding box center [1320, 613] width 72 height 72
click at [103, 596] on button "Fechar" at bounding box center [63, 613] width 112 height 72
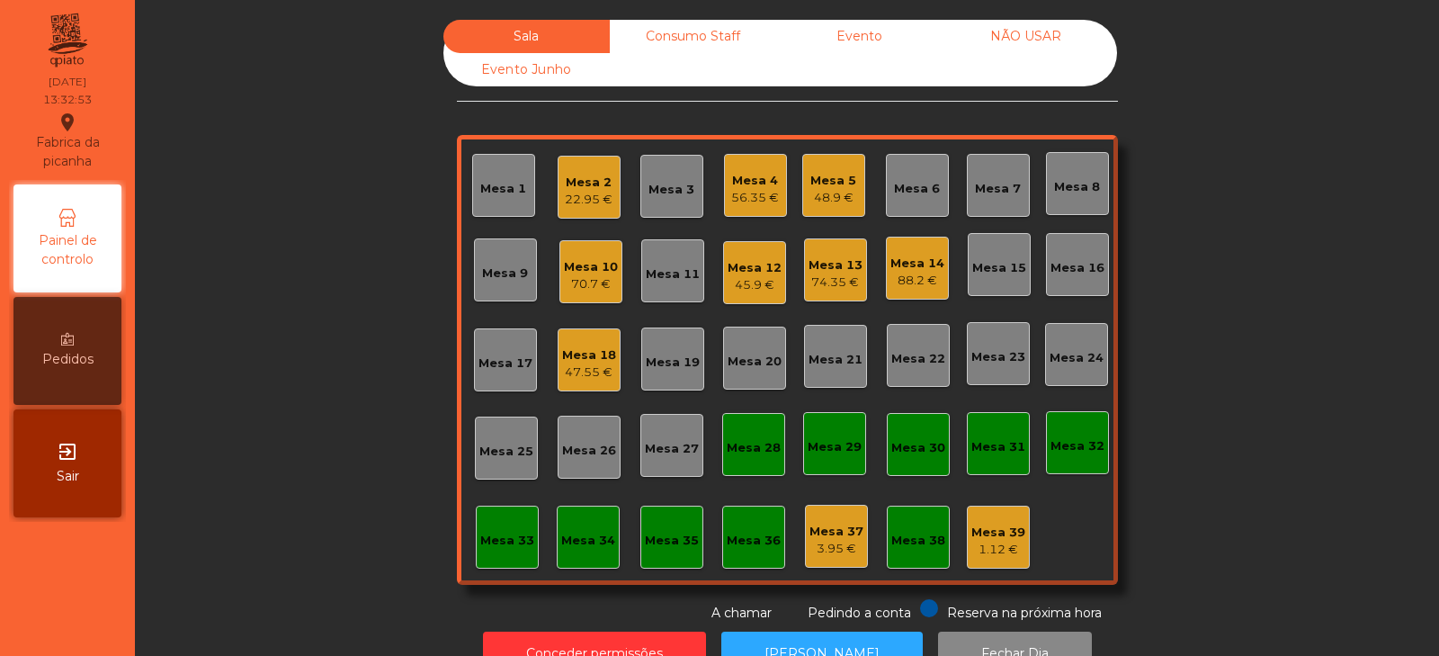
scroll to position [53, 0]
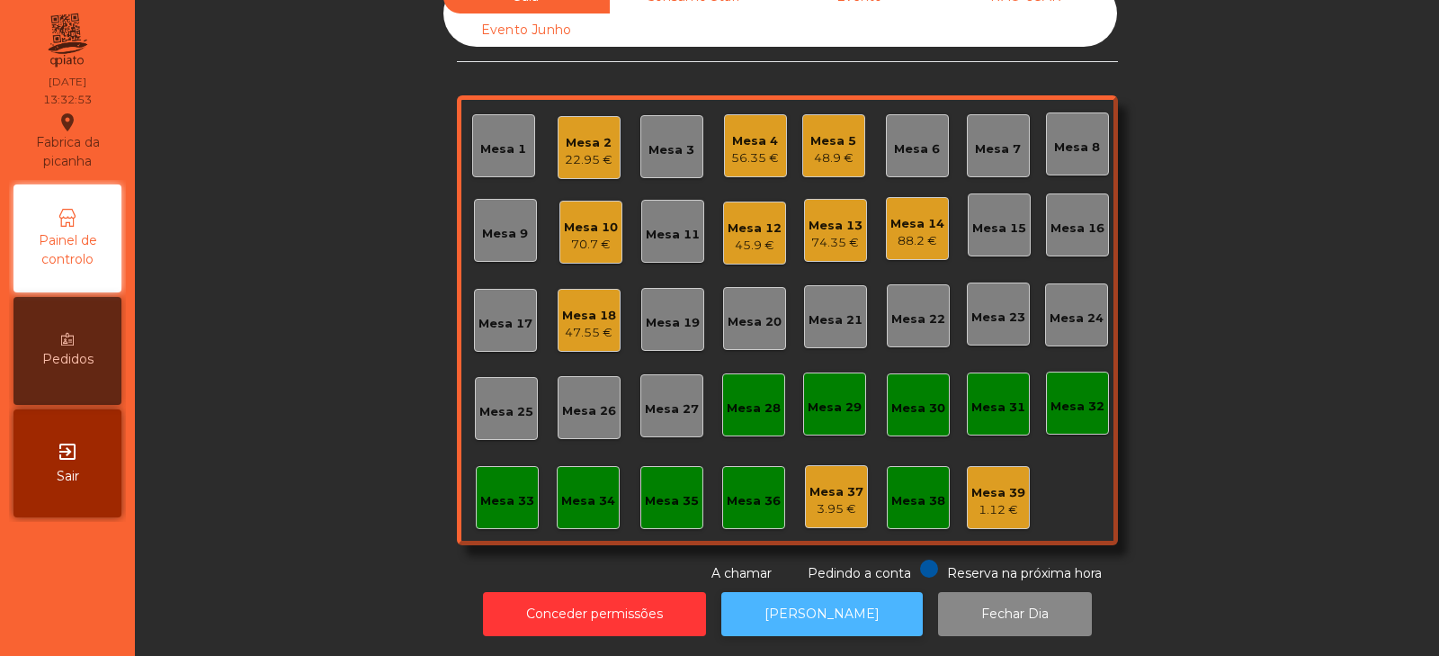
click at [840, 604] on button "[PERSON_NAME]" at bounding box center [821, 614] width 201 height 44
click at [586, 151] on div "22.95 €" at bounding box center [589, 160] width 48 height 18
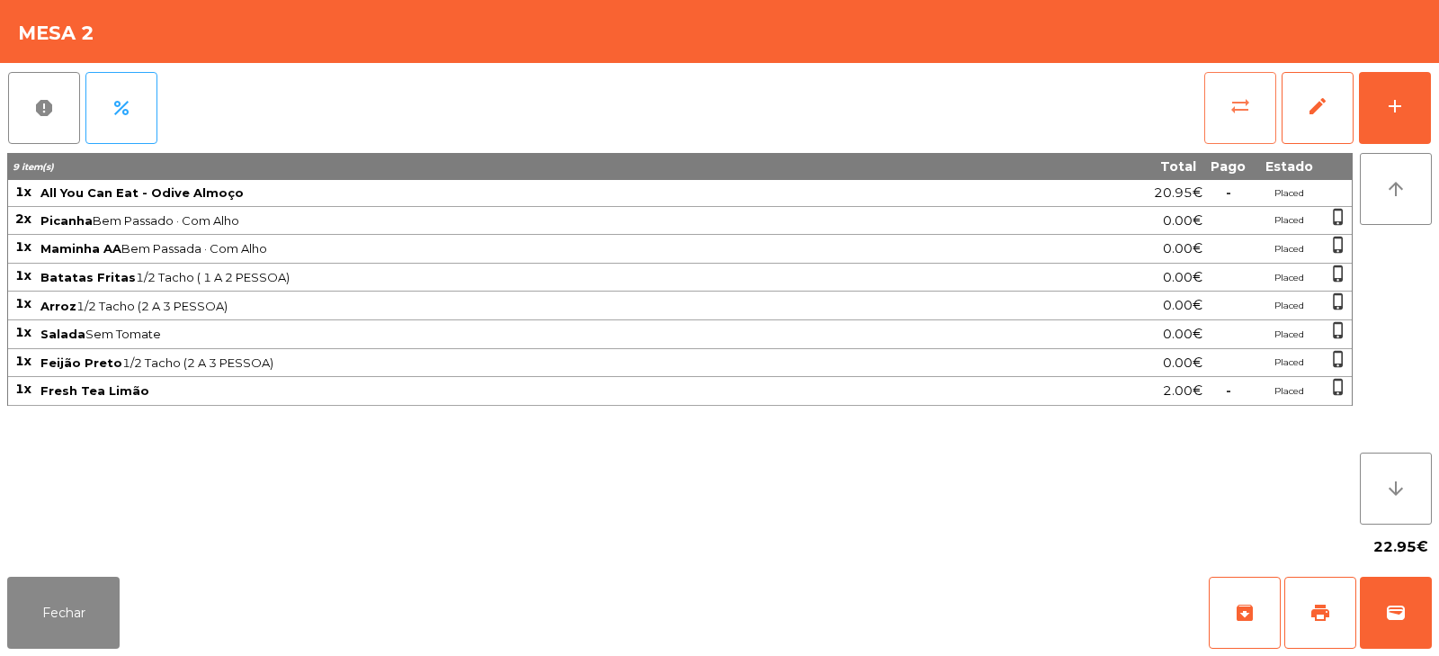
click at [1247, 111] on span "sync_alt" at bounding box center [1241, 106] width 22 height 22
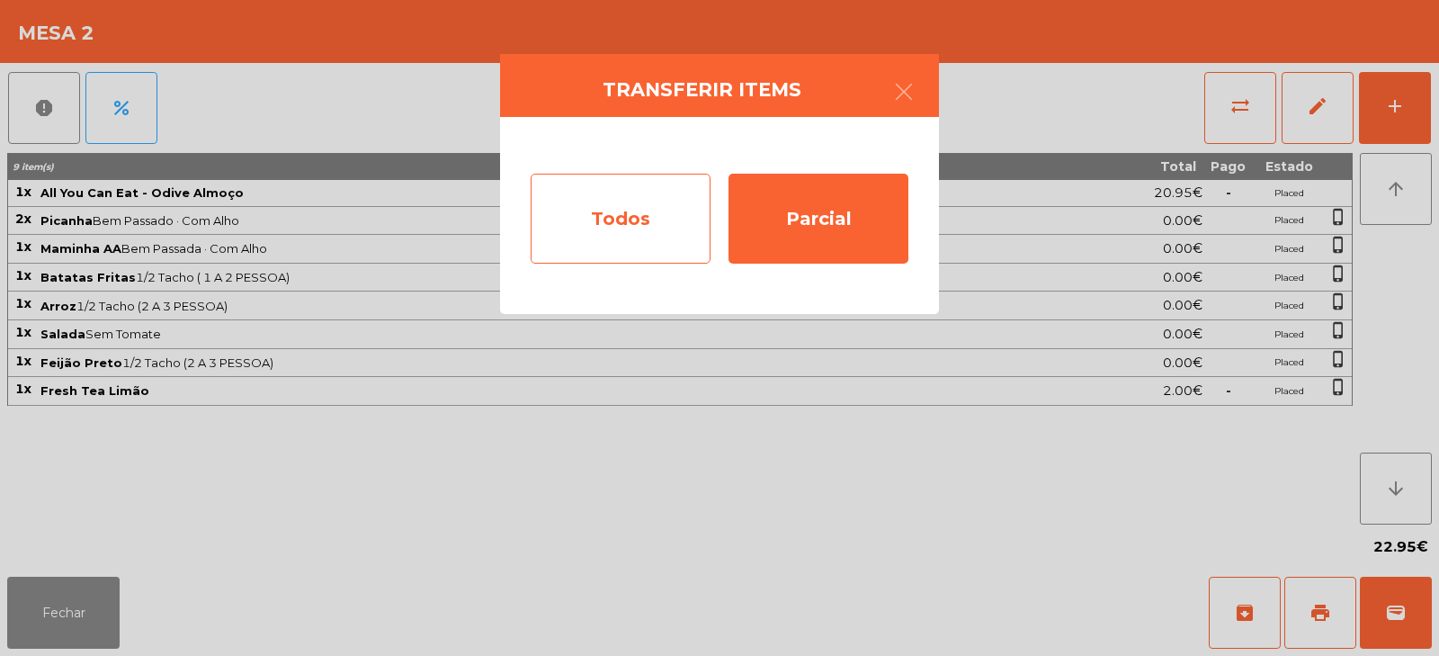
click at [650, 233] on div "Todos" at bounding box center [621, 219] width 180 height 90
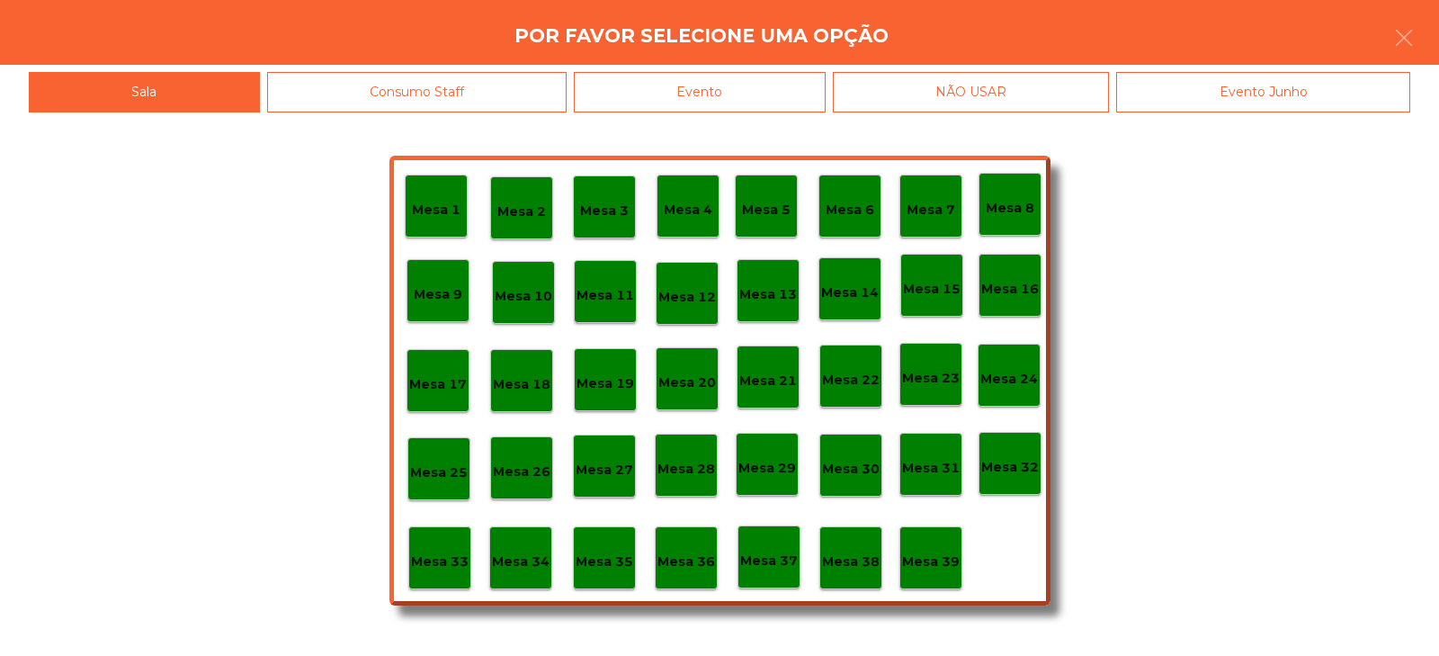
click at [786, 86] on div "Evento" at bounding box center [700, 92] width 252 height 40
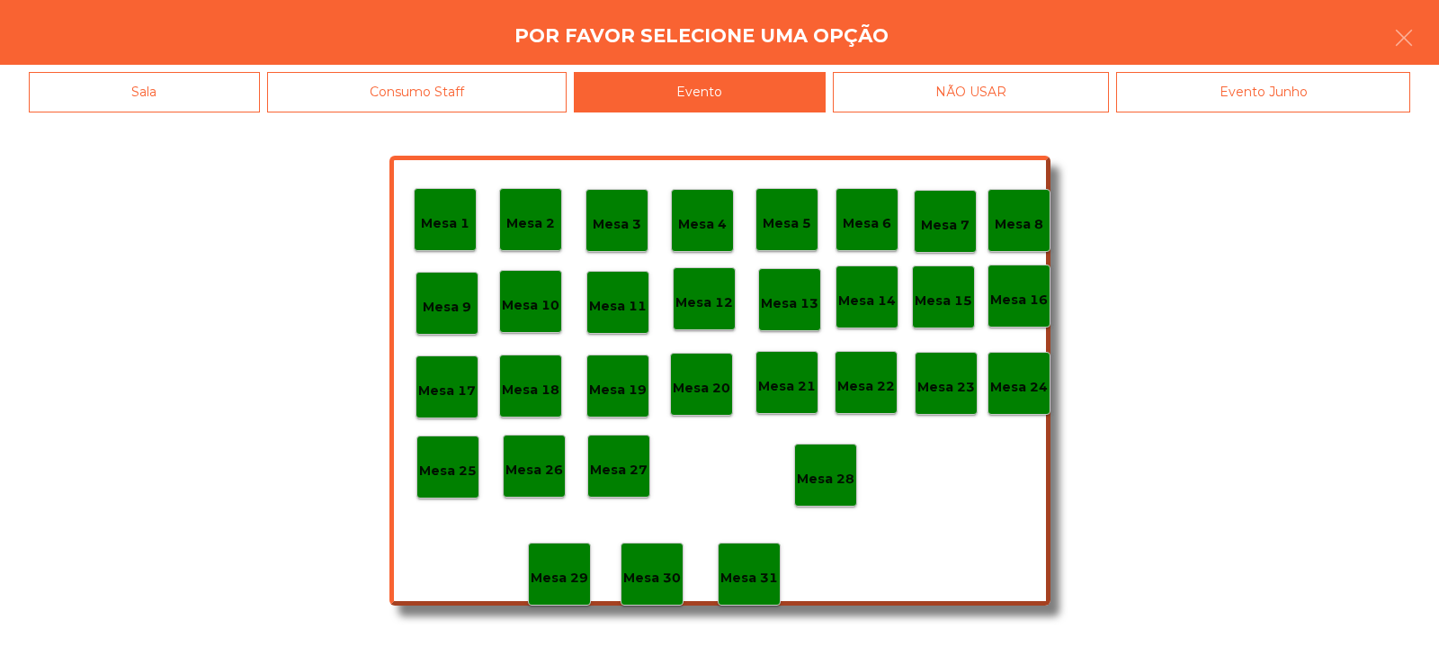
click at [837, 458] on div "Mesa 28" at bounding box center [825, 474] width 63 height 63
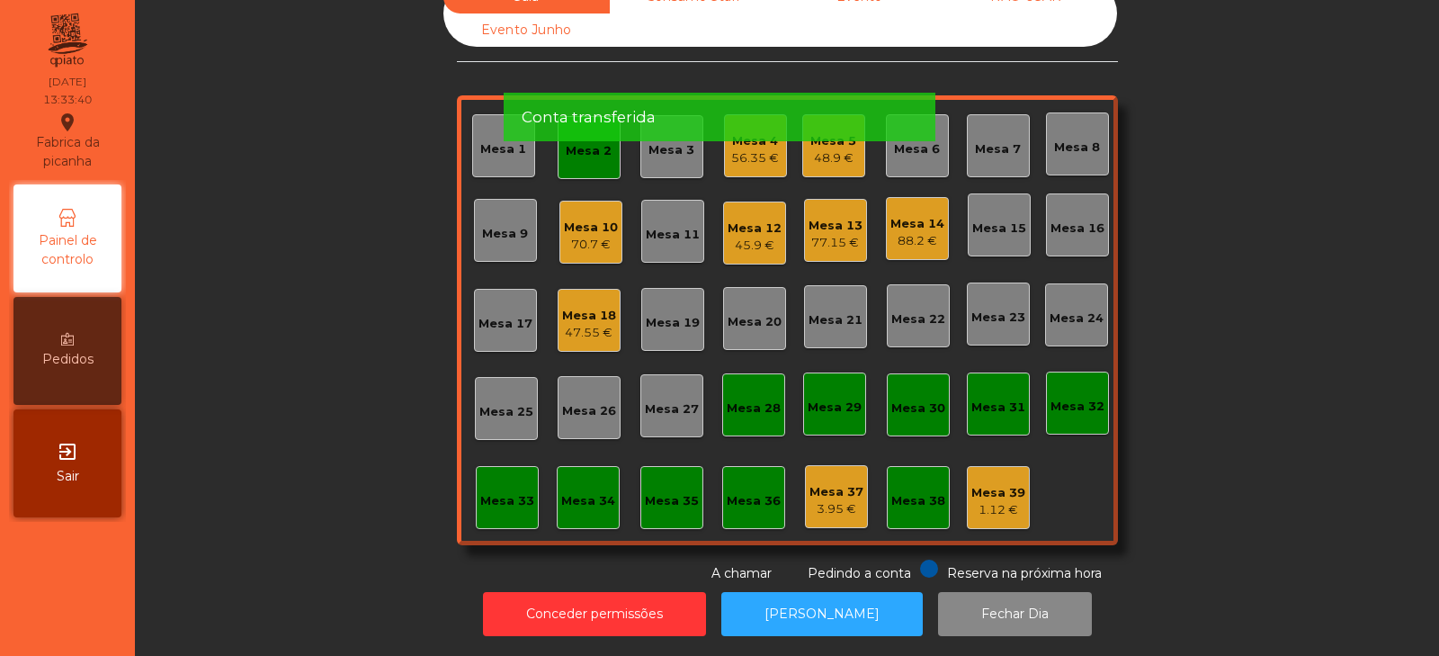
click at [588, 144] on div "Mesa 2" at bounding box center [589, 151] width 46 height 18
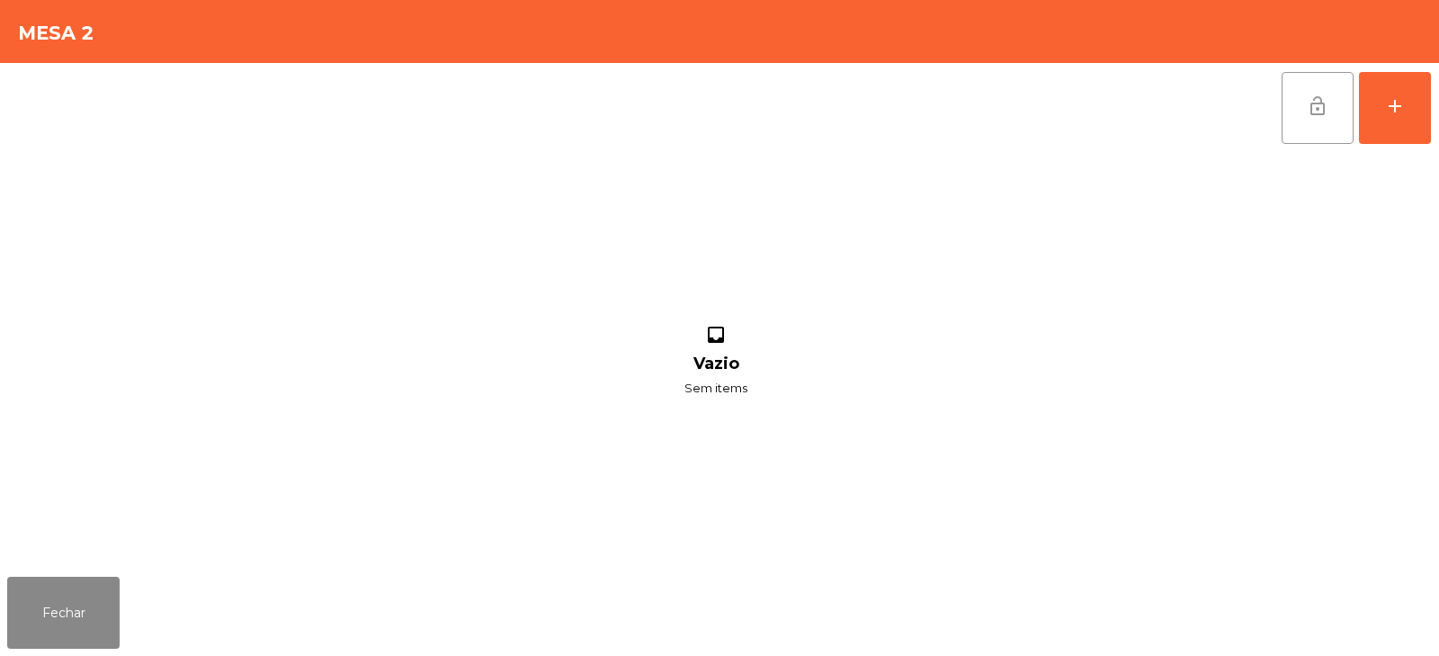
click at [1317, 114] on span "lock_open" at bounding box center [1318, 106] width 22 height 22
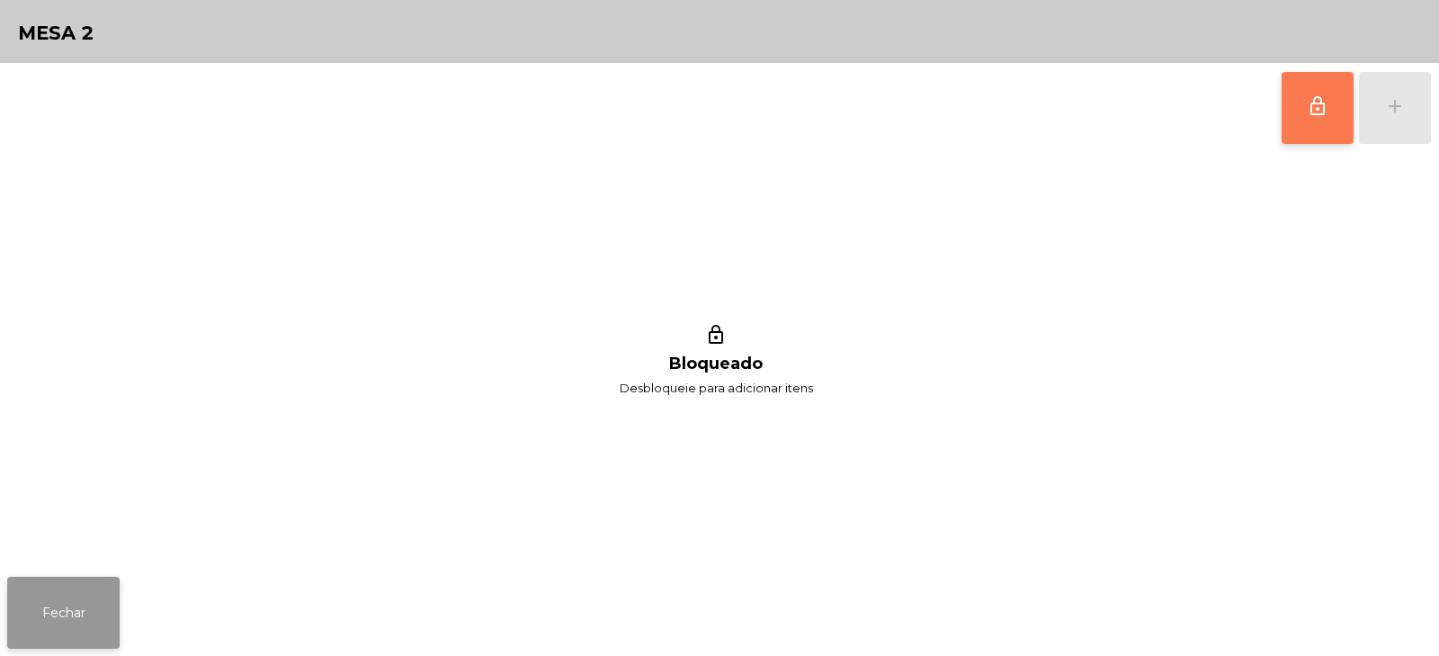
click at [71, 586] on button "Fechar" at bounding box center [63, 613] width 112 height 72
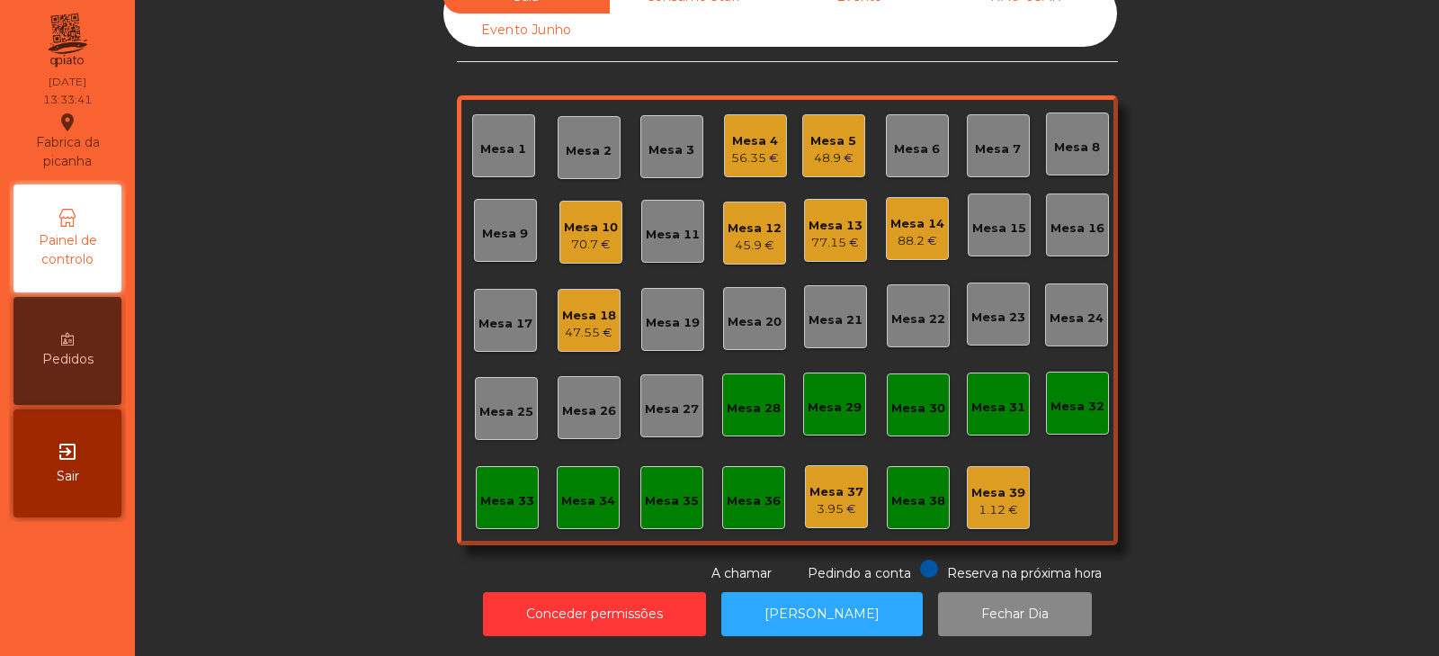
scroll to position [0, 0]
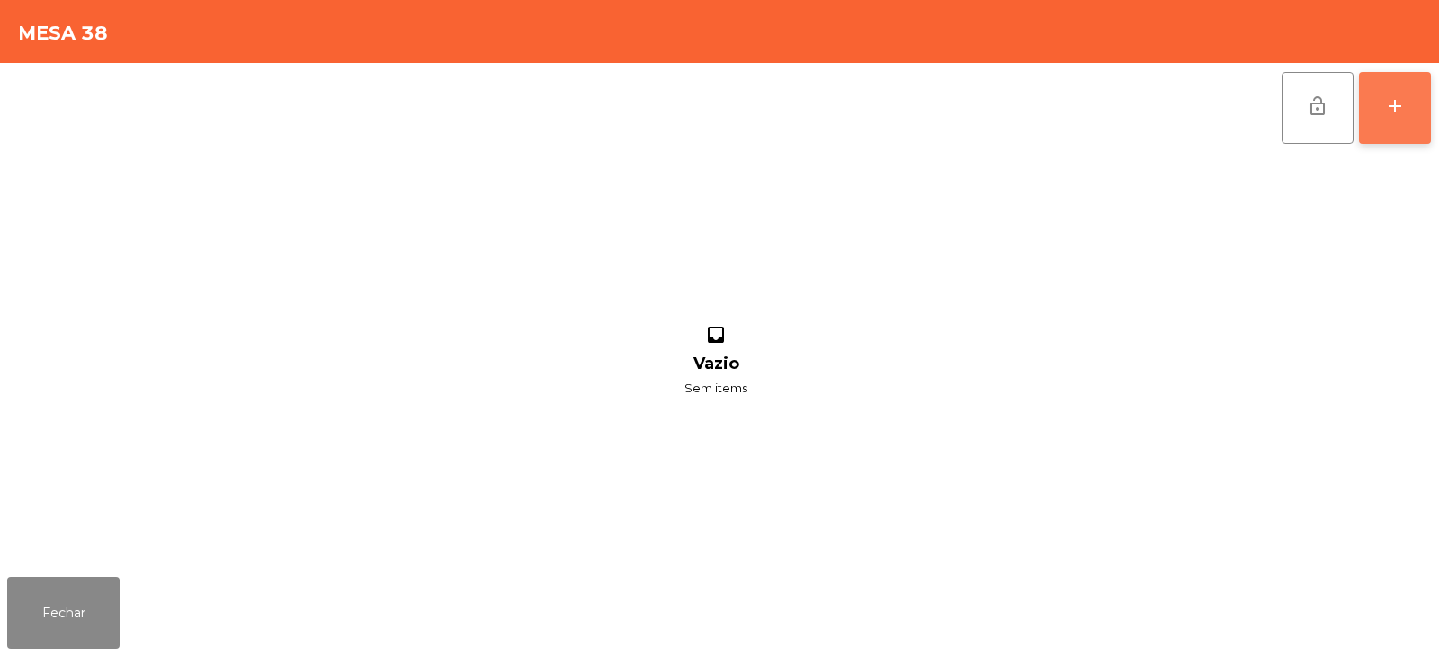
click at [1395, 101] on div "add" at bounding box center [1395, 106] width 22 height 22
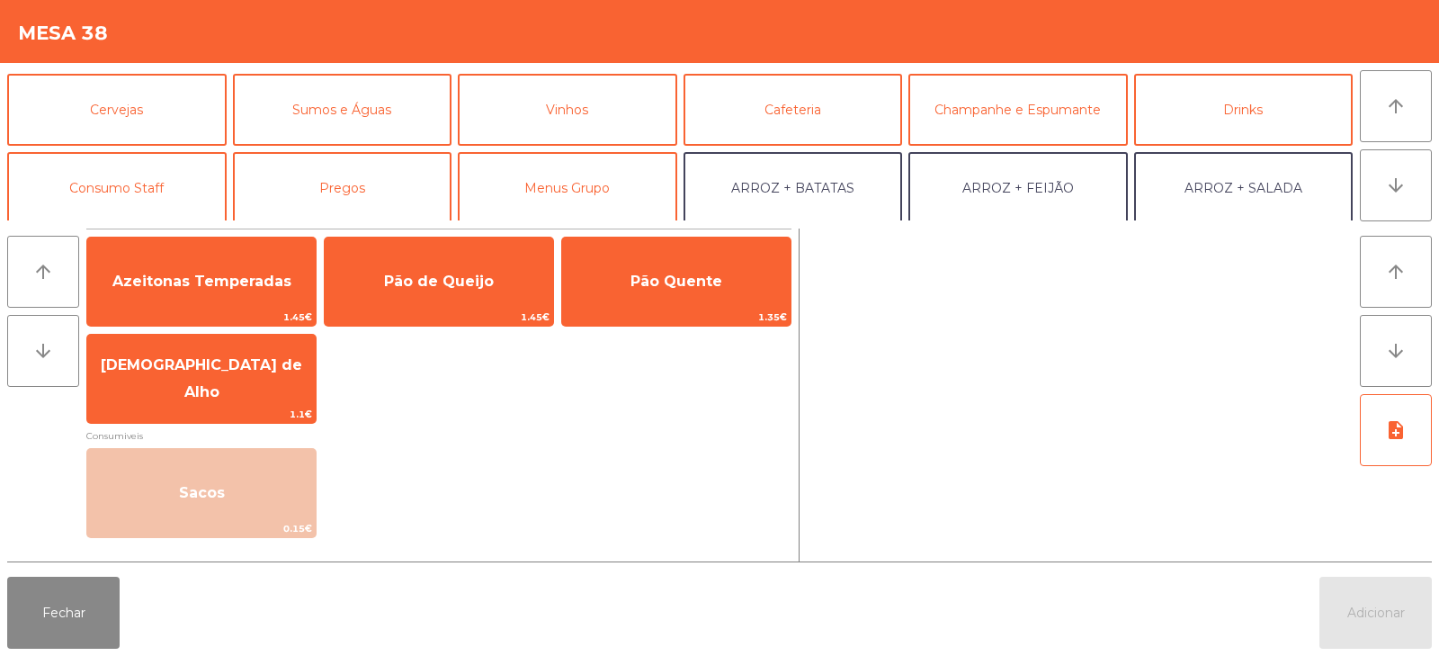
scroll to position [67, 0]
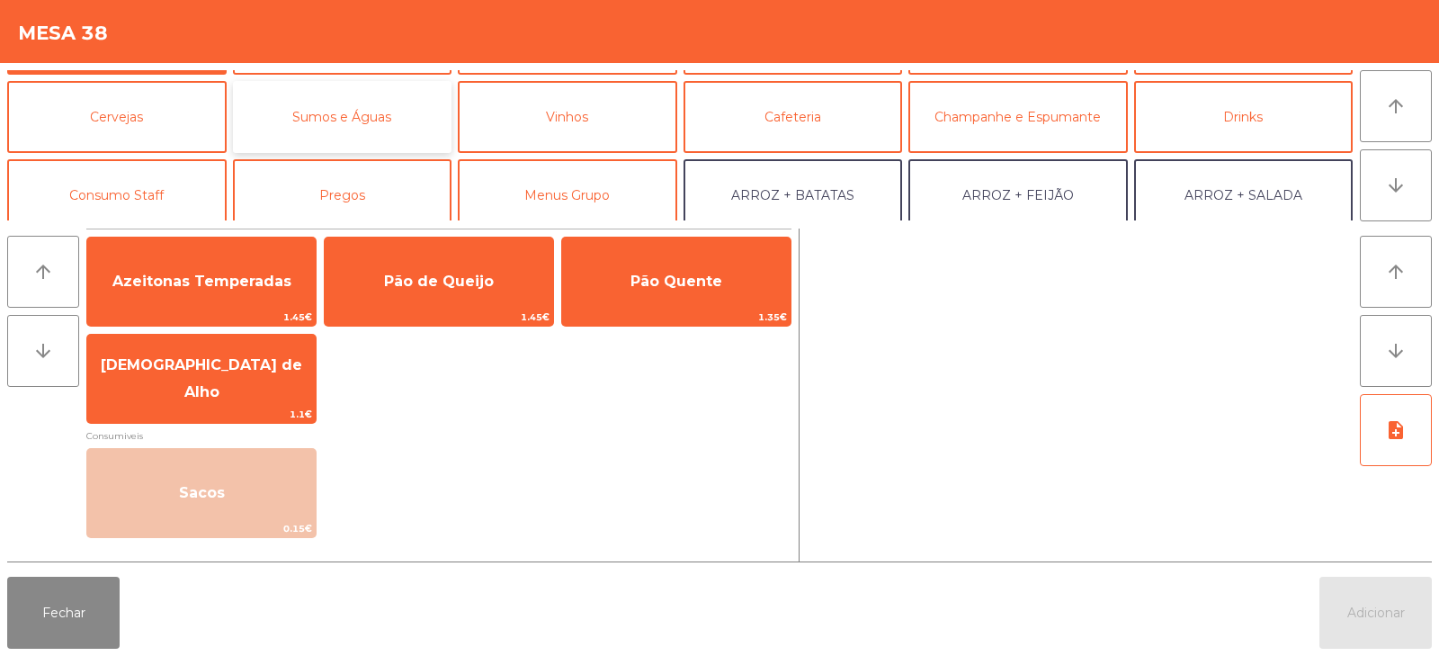
click at [307, 120] on button "Sumos e Águas" at bounding box center [342, 117] width 219 height 72
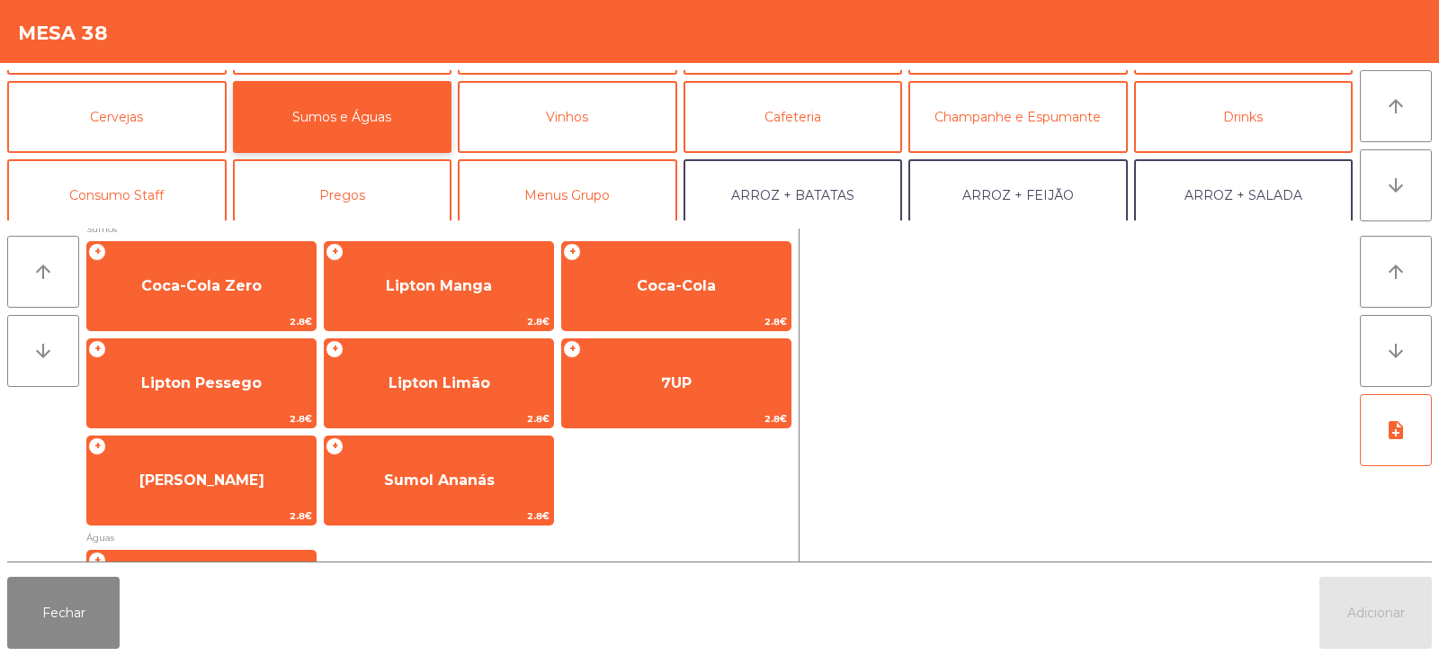
scroll to position [309, 0]
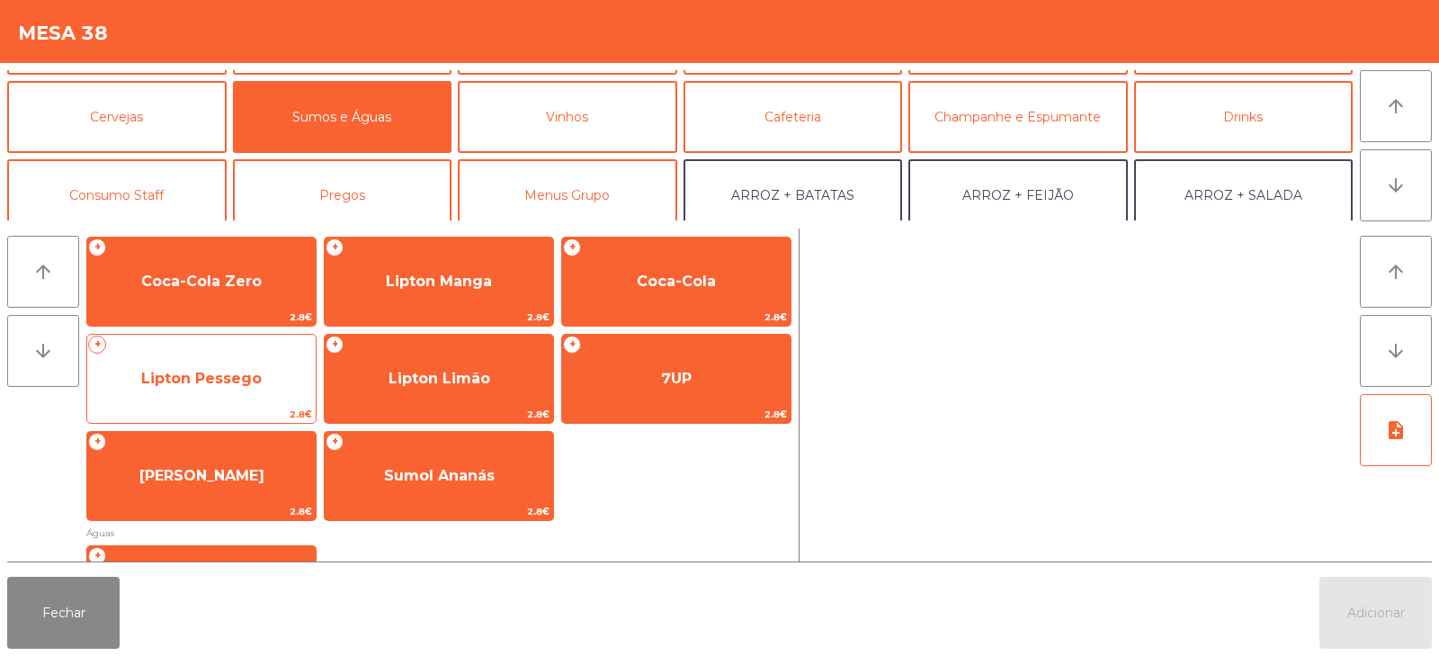
click at [255, 399] on span "Lipton Pessego" at bounding box center [201, 378] width 228 height 49
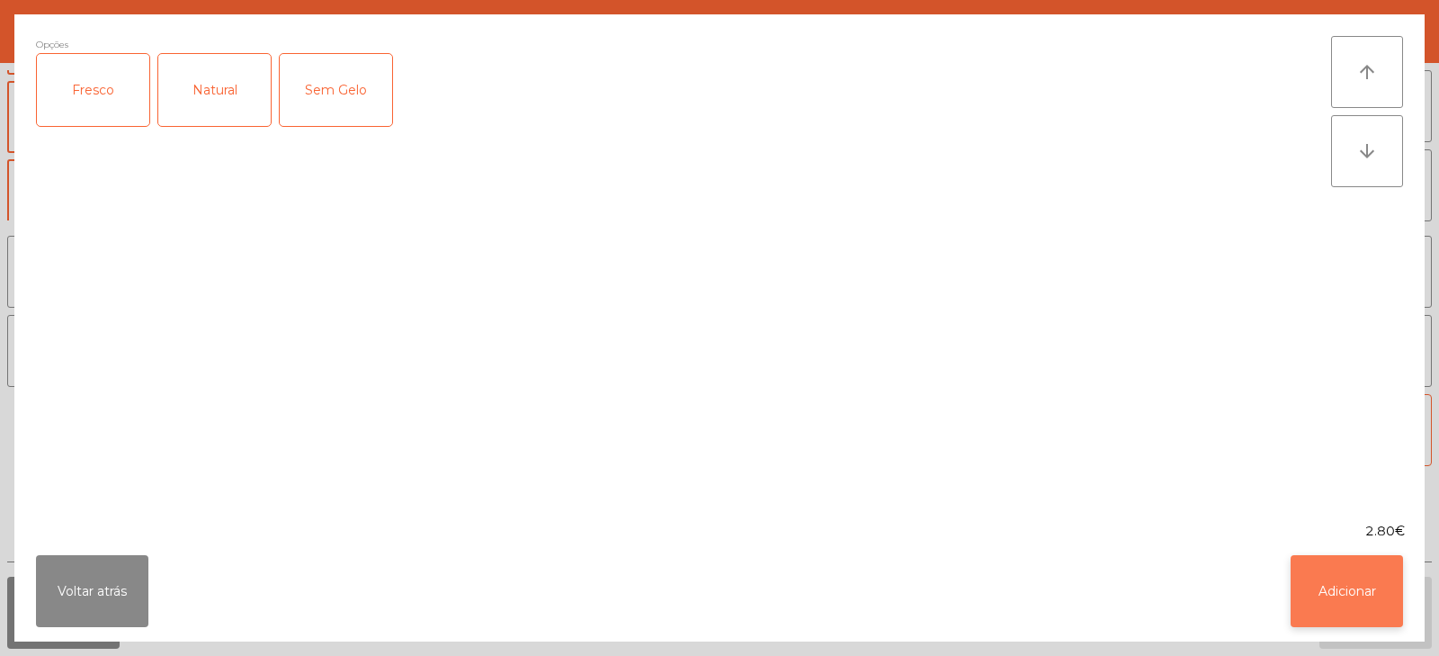
click at [1302, 579] on button "Adicionar" at bounding box center [1347, 591] width 112 height 72
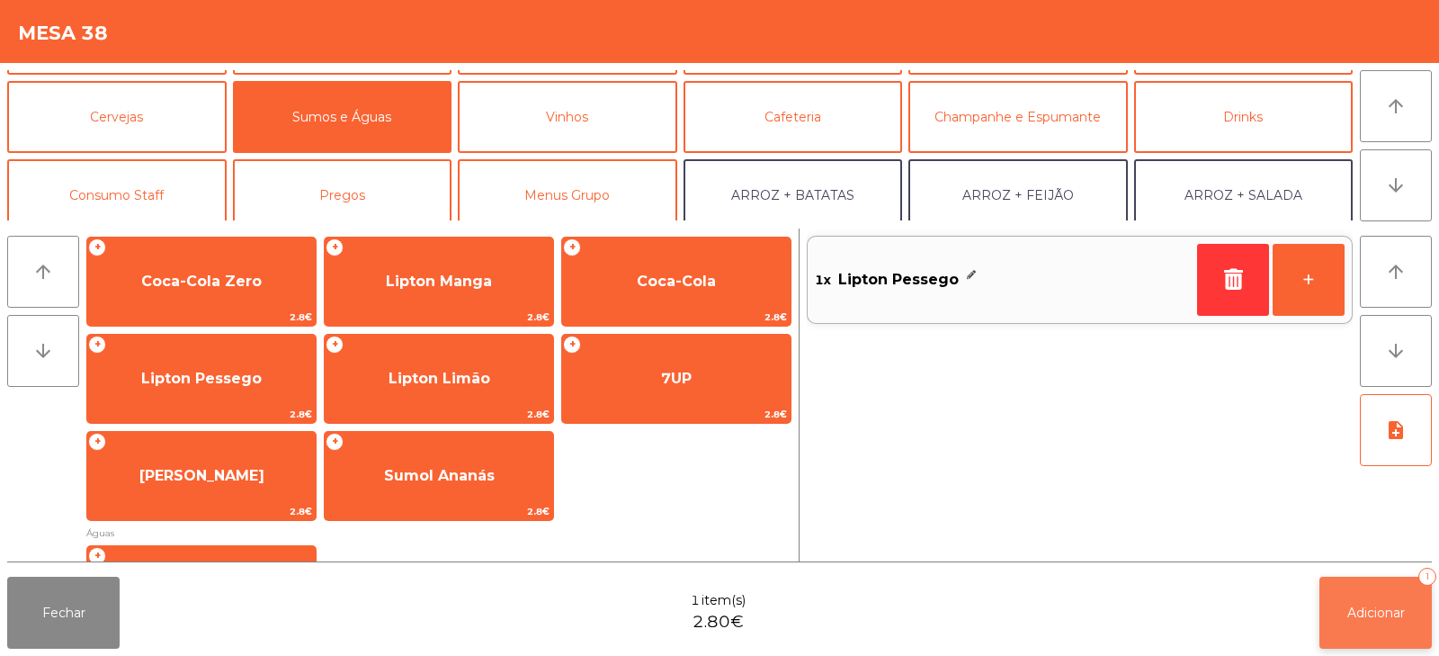
click at [1357, 578] on button "Adicionar 1" at bounding box center [1376, 613] width 112 height 72
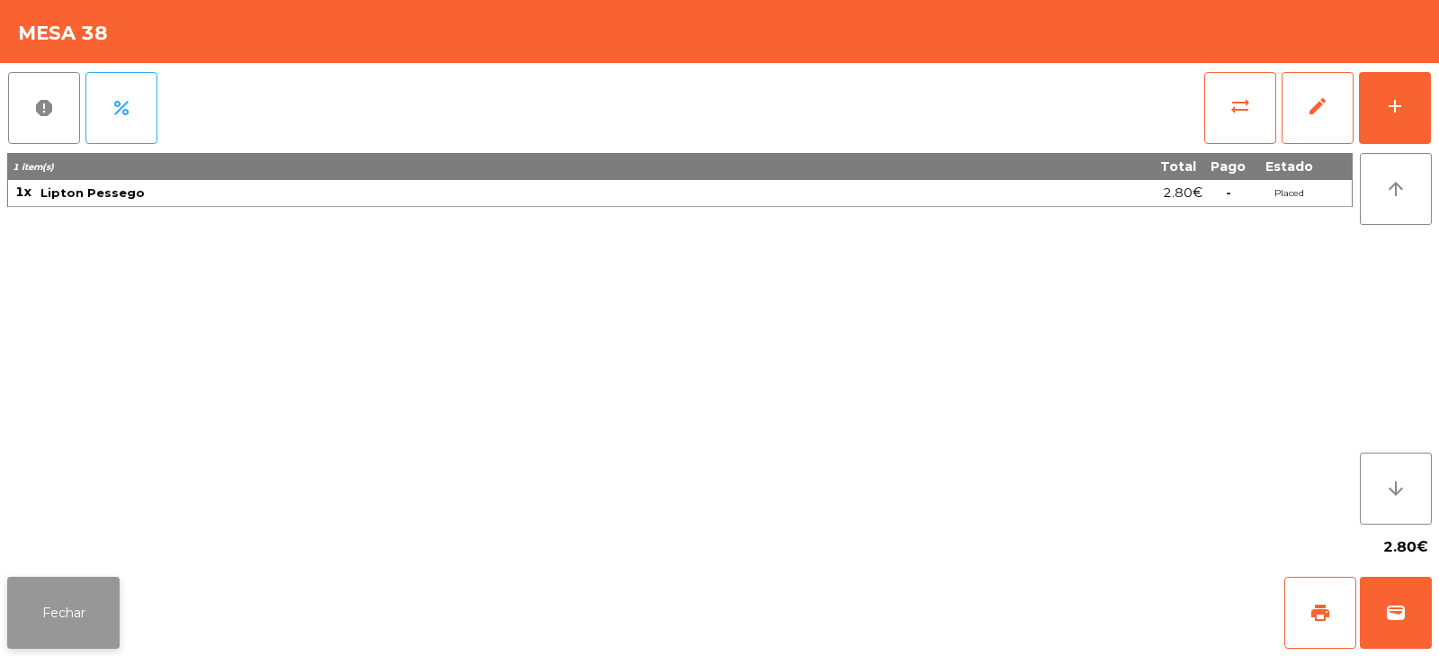
click at [59, 631] on button "Fechar" at bounding box center [63, 613] width 112 height 72
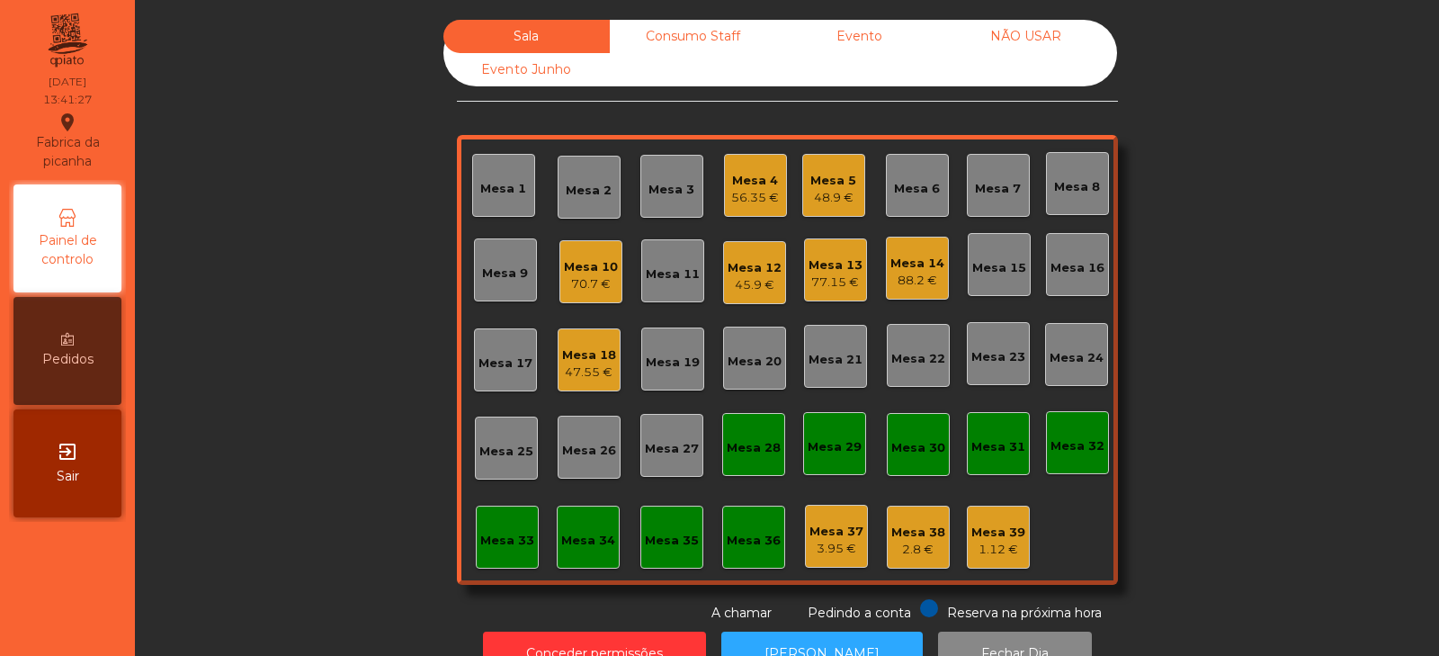
click at [597, 204] on div "Mesa 2" at bounding box center [589, 187] width 63 height 63
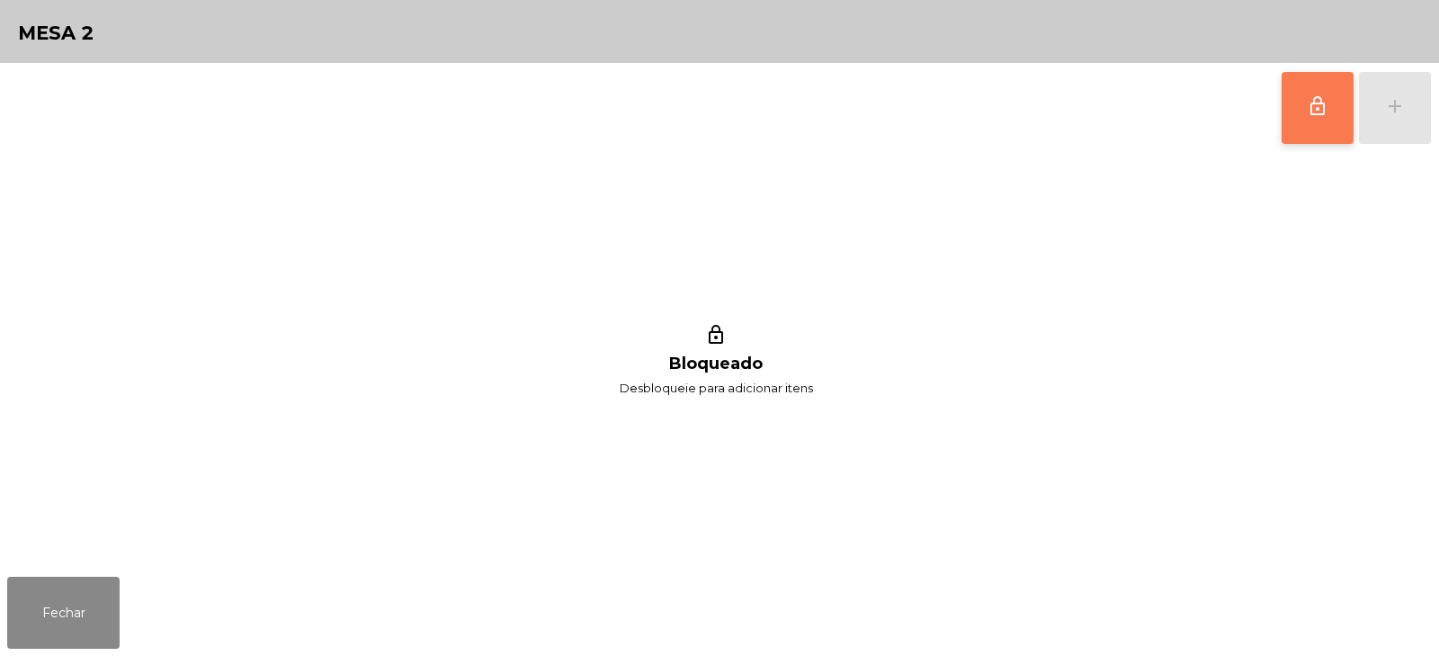
click at [1327, 114] on span "lock_outline" at bounding box center [1318, 106] width 22 height 22
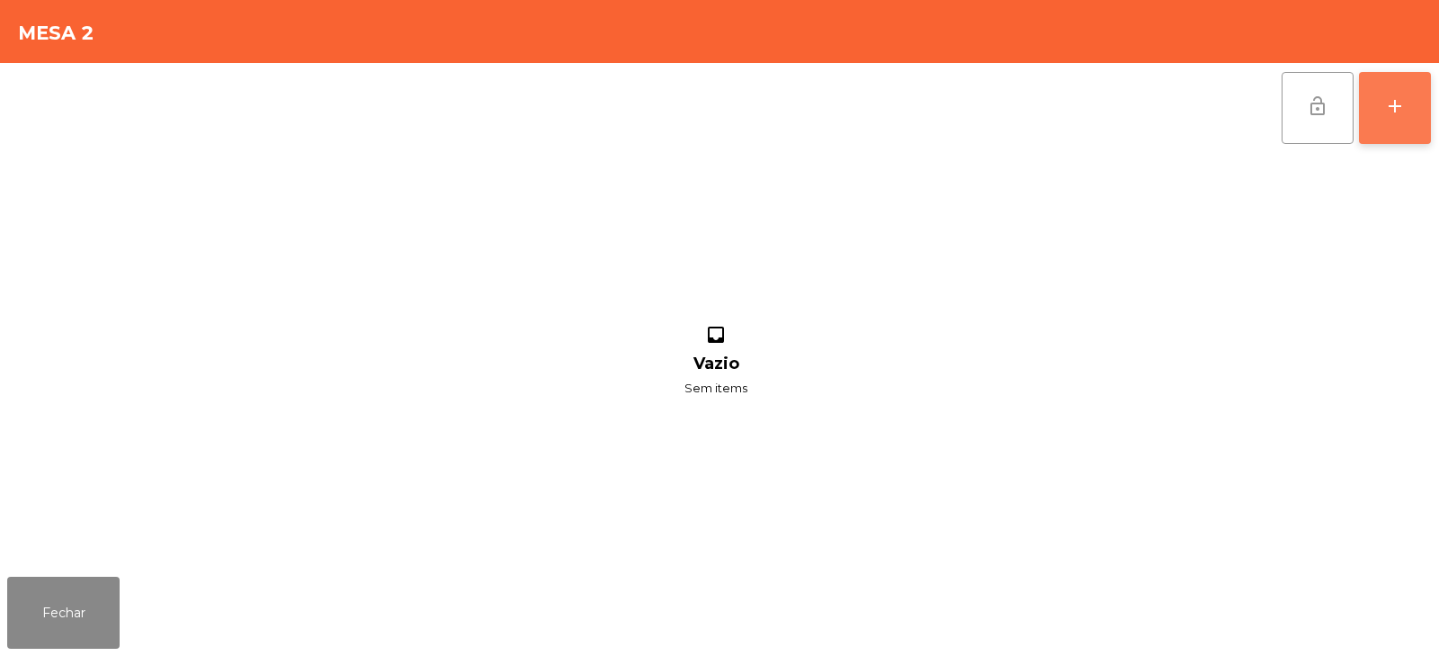
click at [1397, 122] on button "add" at bounding box center [1395, 108] width 72 height 72
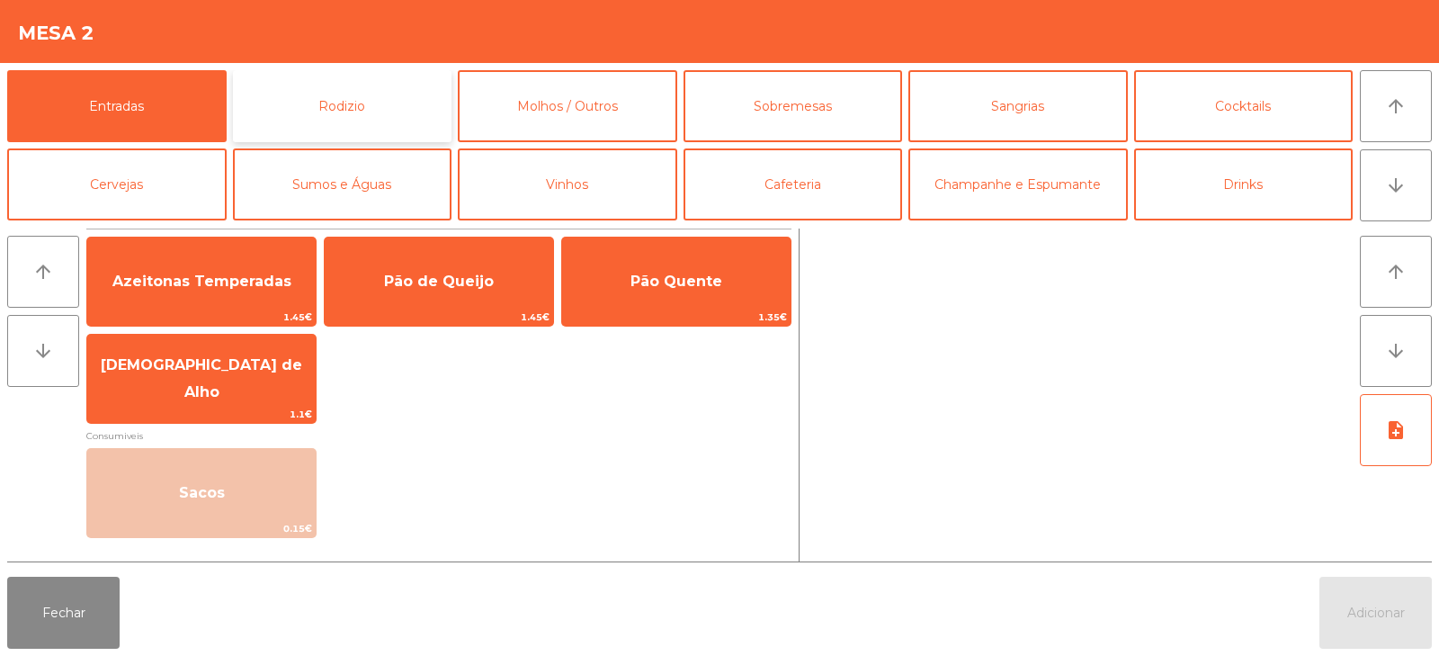
click at [394, 112] on button "Rodizio" at bounding box center [342, 106] width 219 height 72
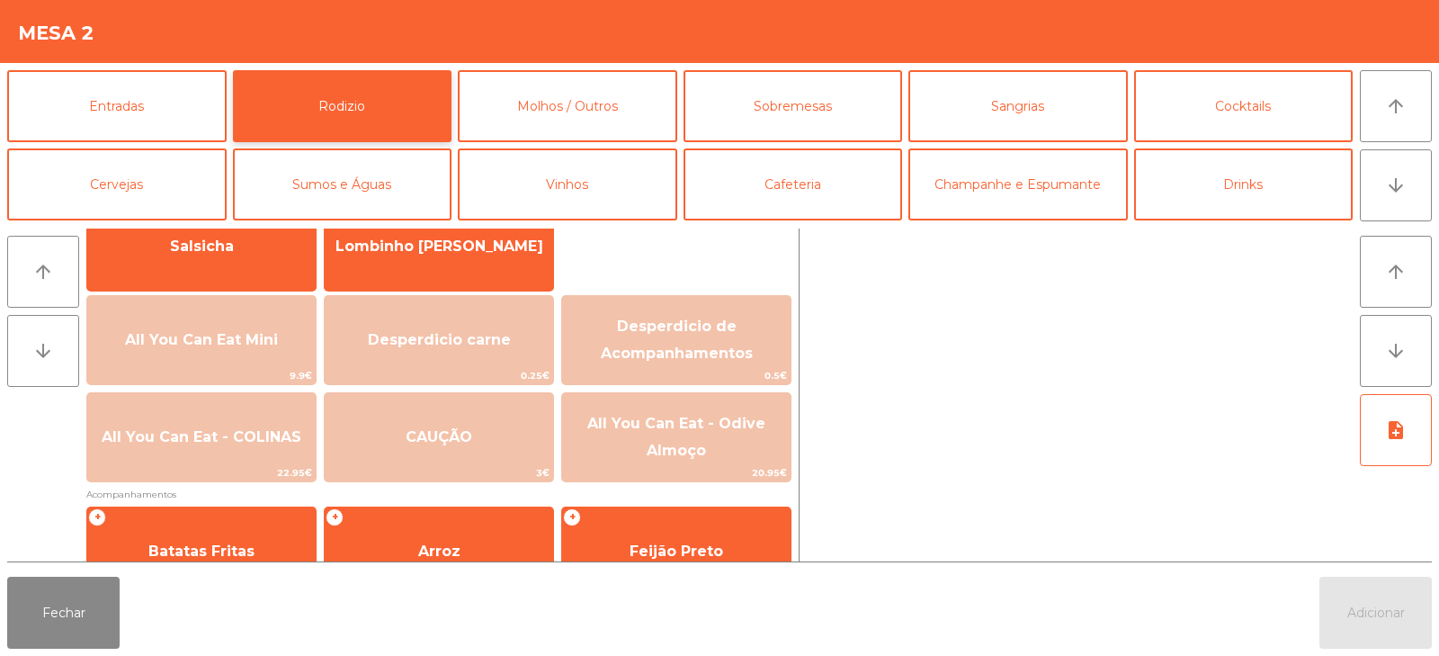
scroll to position [150, 0]
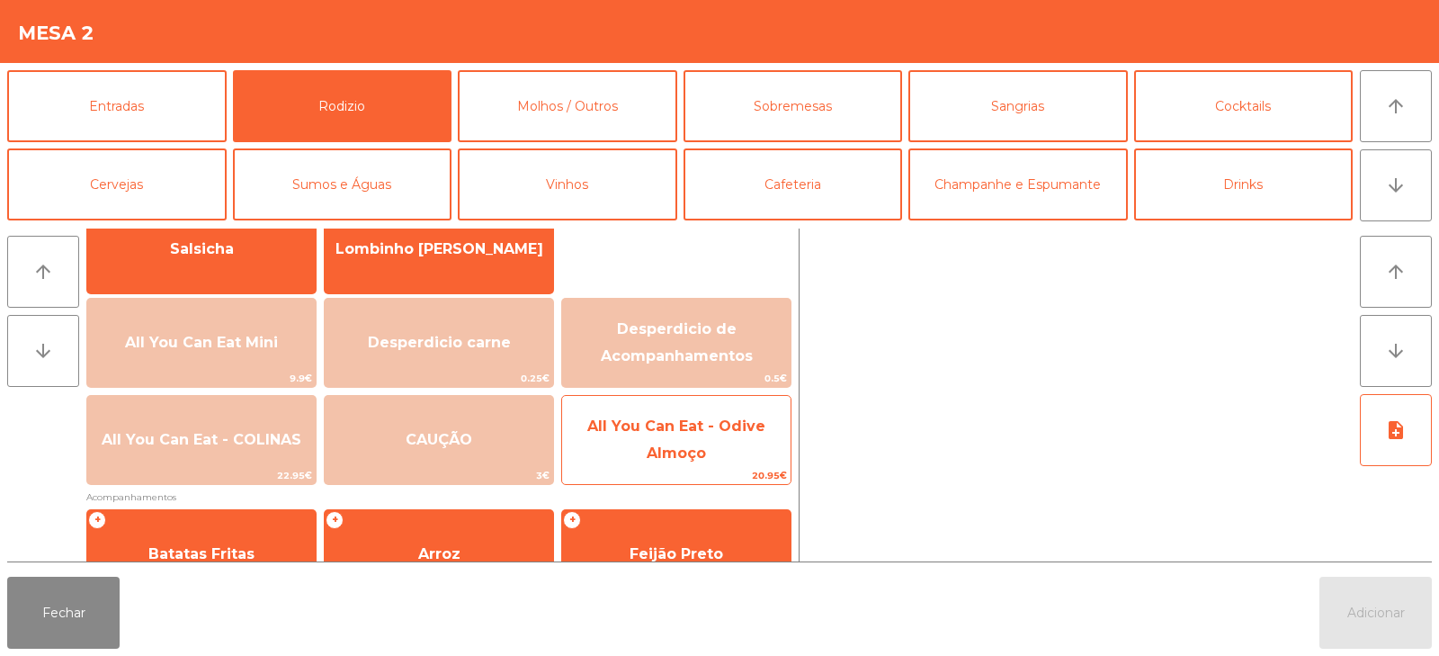
click at [650, 457] on span "All You Can Eat - Odive Almoço" at bounding box center [676, 439] width 178 height 44
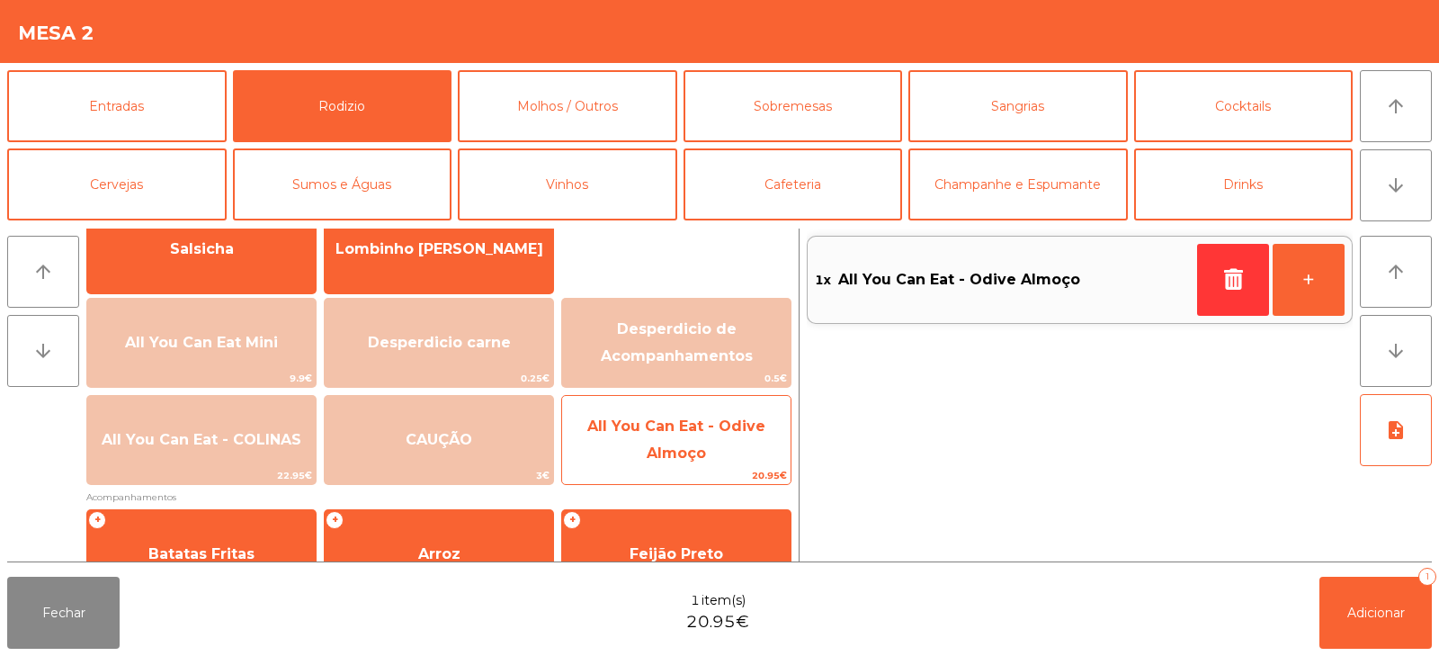
click at [666, 453] on span "All You Can Eat - Odive Almoço" at bounding box center [676, 439] width 178 height 44
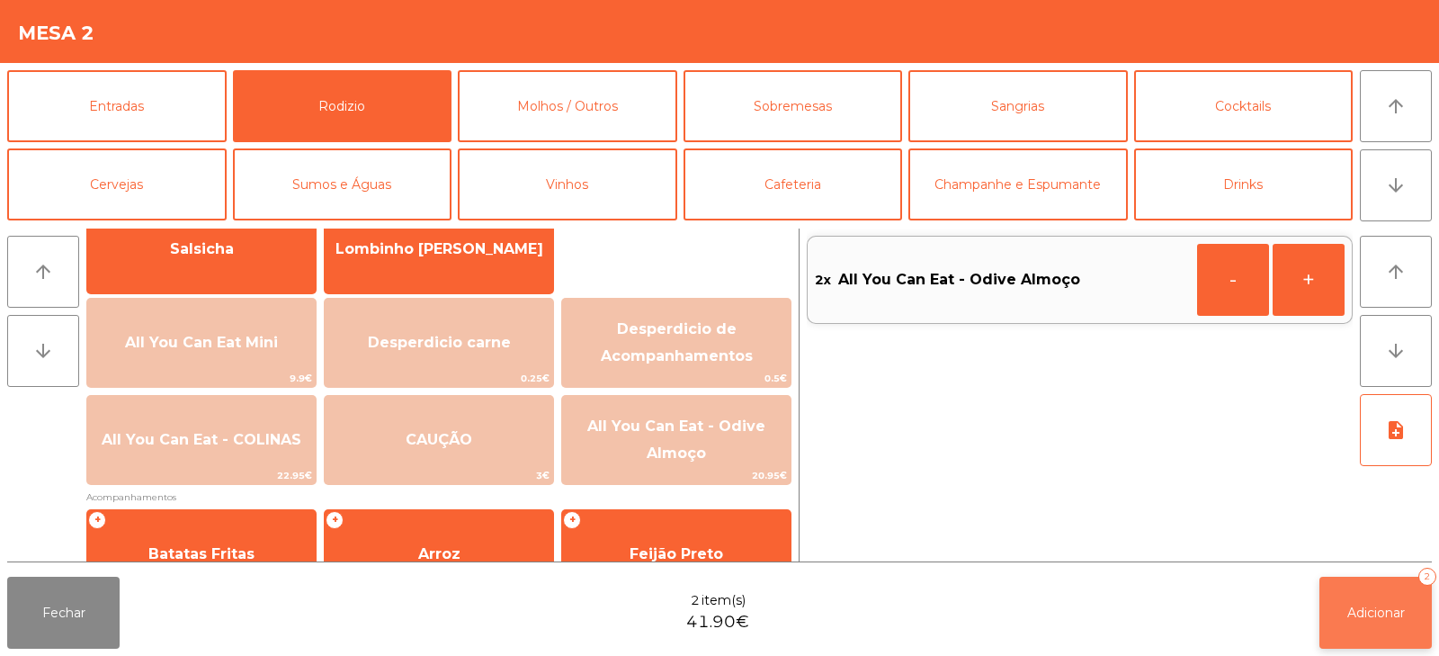
click at [1358, 604] on span "Adicionar" at bounding box center [1376, 612] width 58 height 16
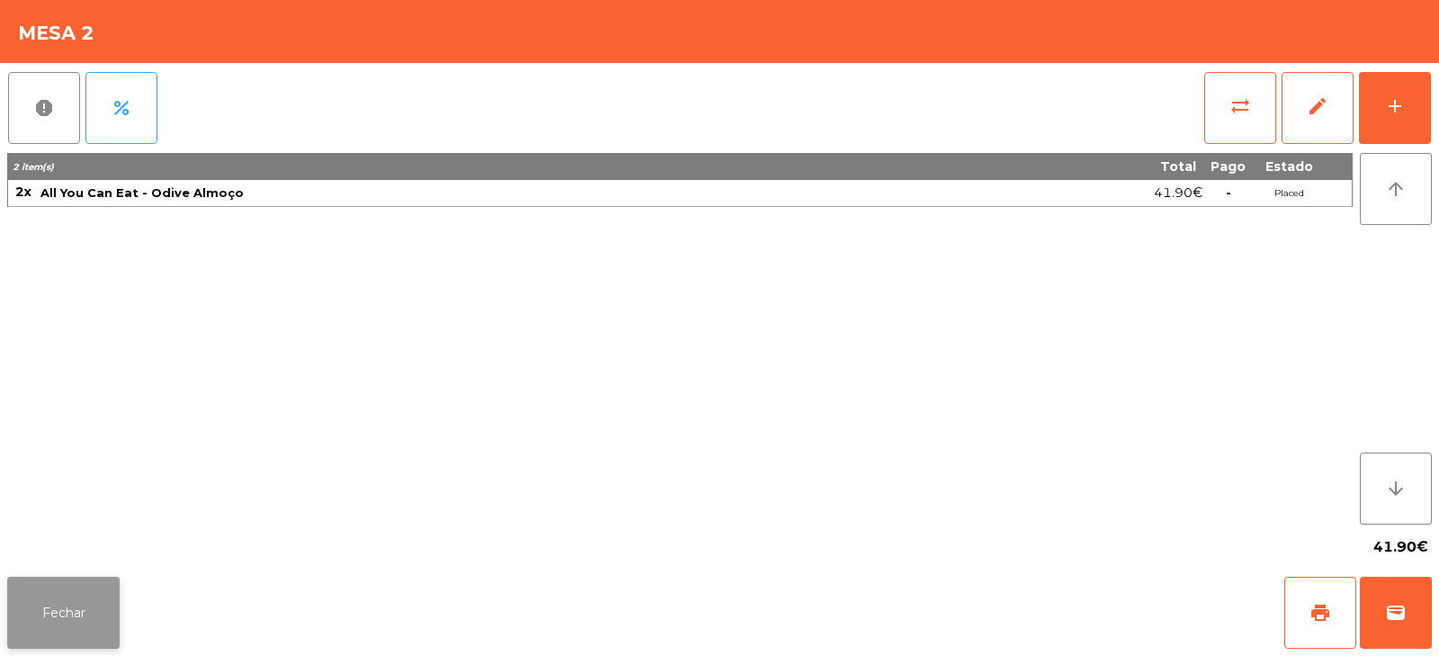
click at [88, 632] on button "Fechar" at bounding box center [63, 613] width 112 height 72
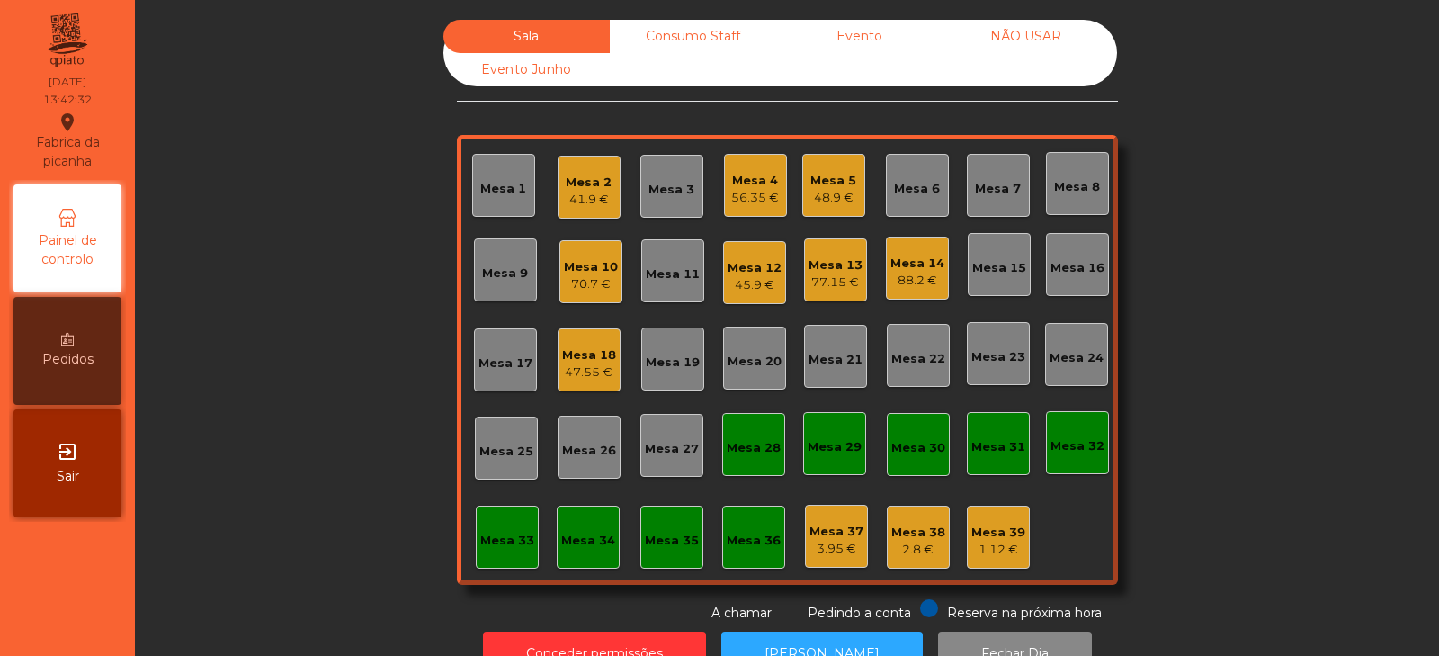
click at [1066, 181] on div "Mesa 8" at bounding box center [1077, 187] width 46 height 18
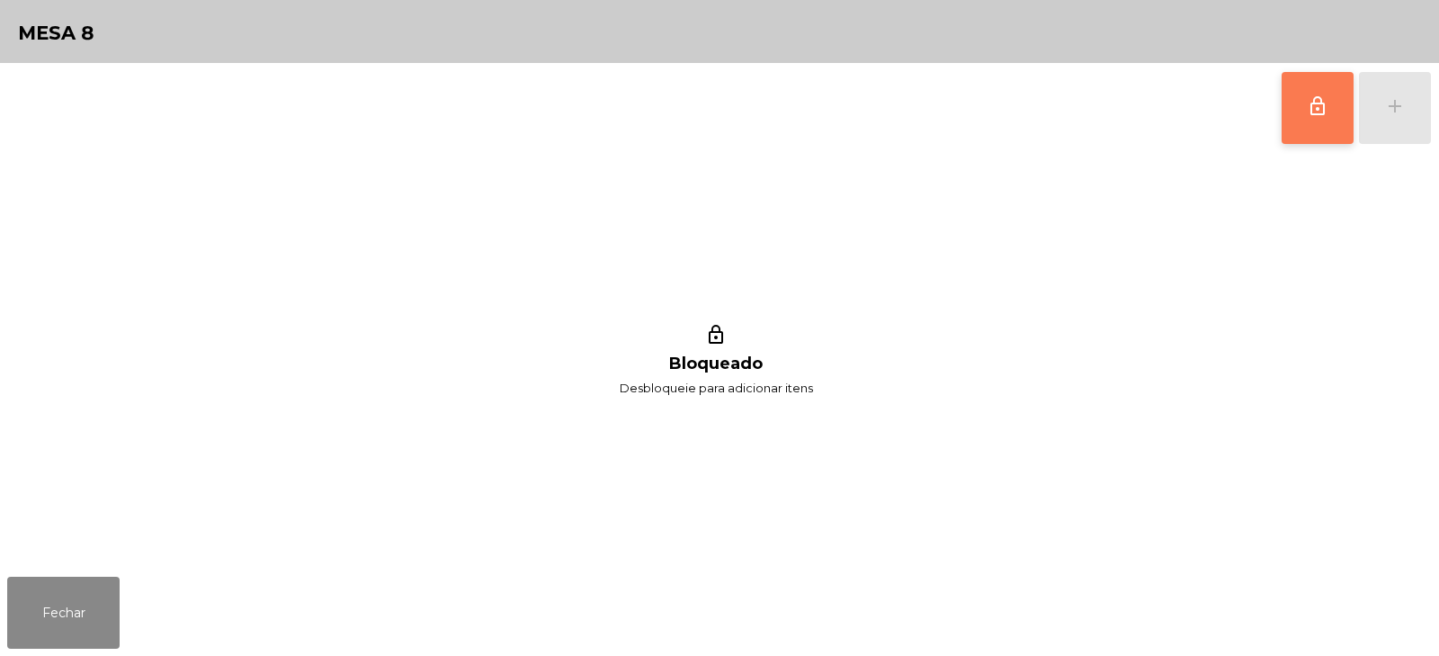
click at [1320, 114] on span "lock_outline" at bounding box center [1318, 106] width 22 height 22
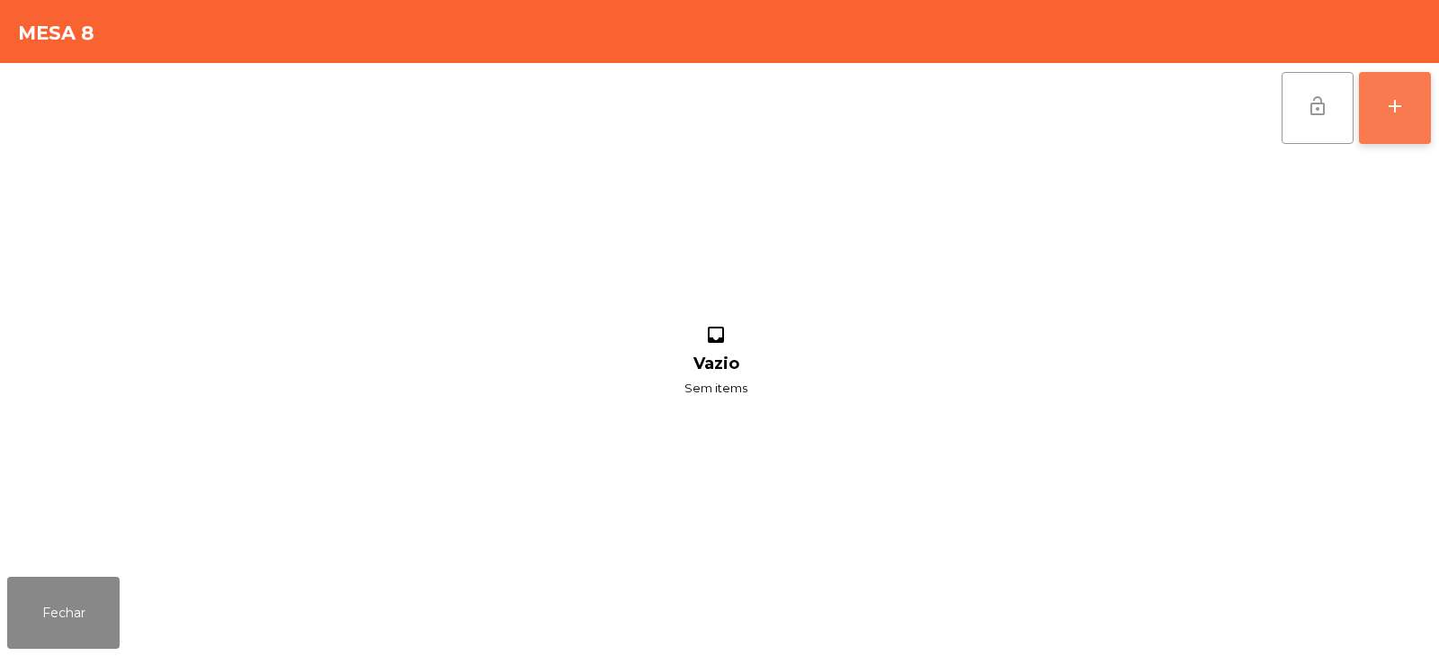
click at [1417, 115] on button "add" at bounding box center [1395, 108] width 72 height 72
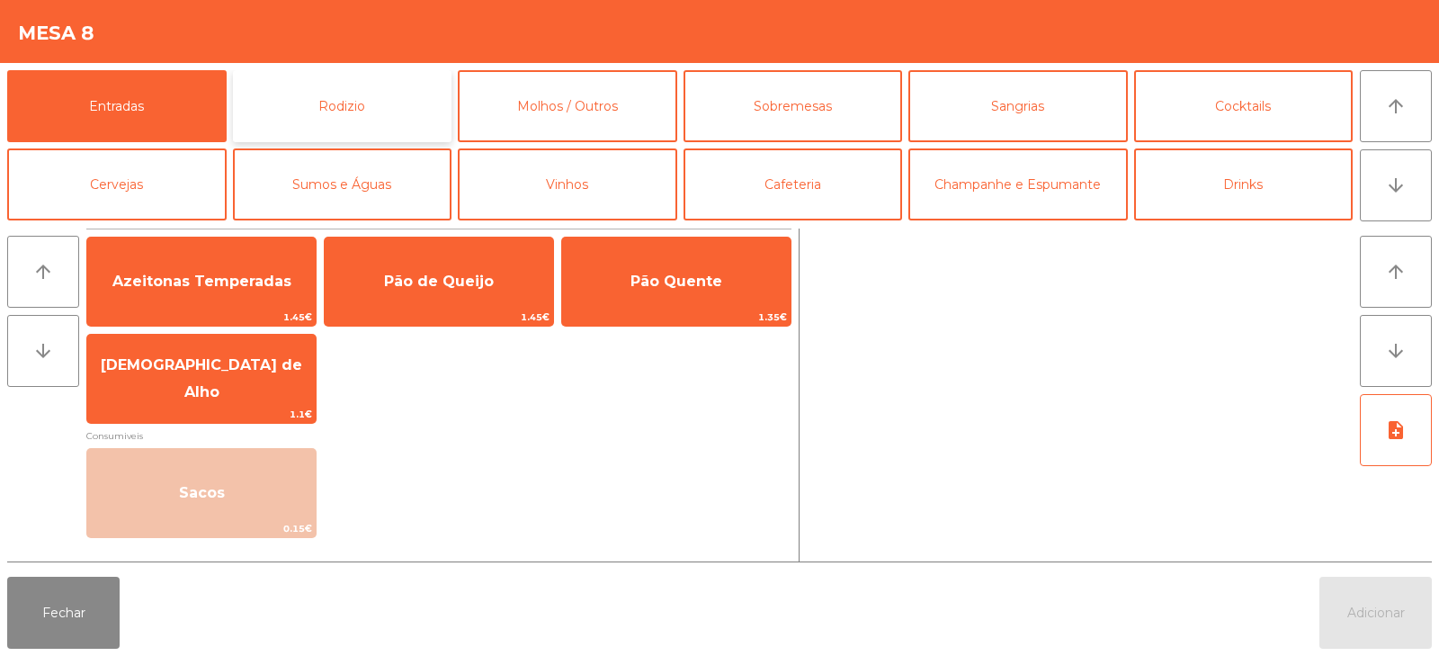
click at [352, 101] on button "Rodizio" at bounding box center [342, 106] width 219 height 72
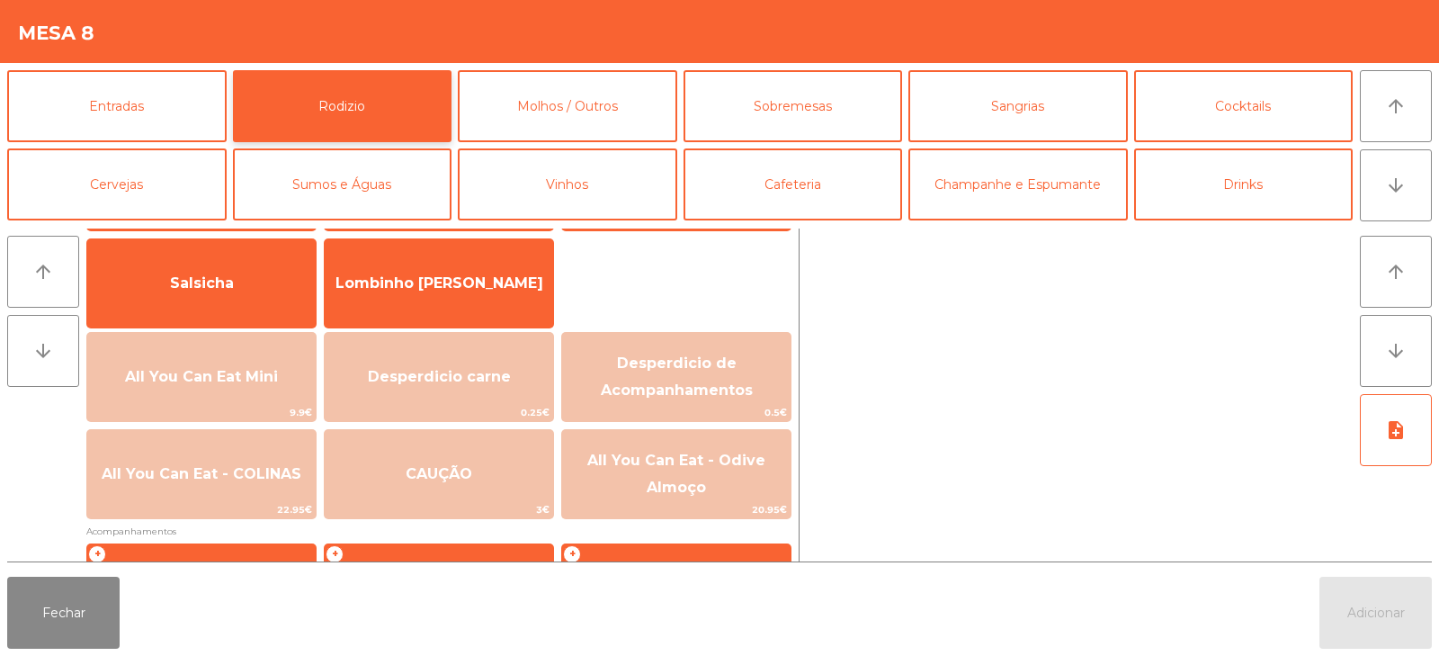
scroll to position [120, 0]
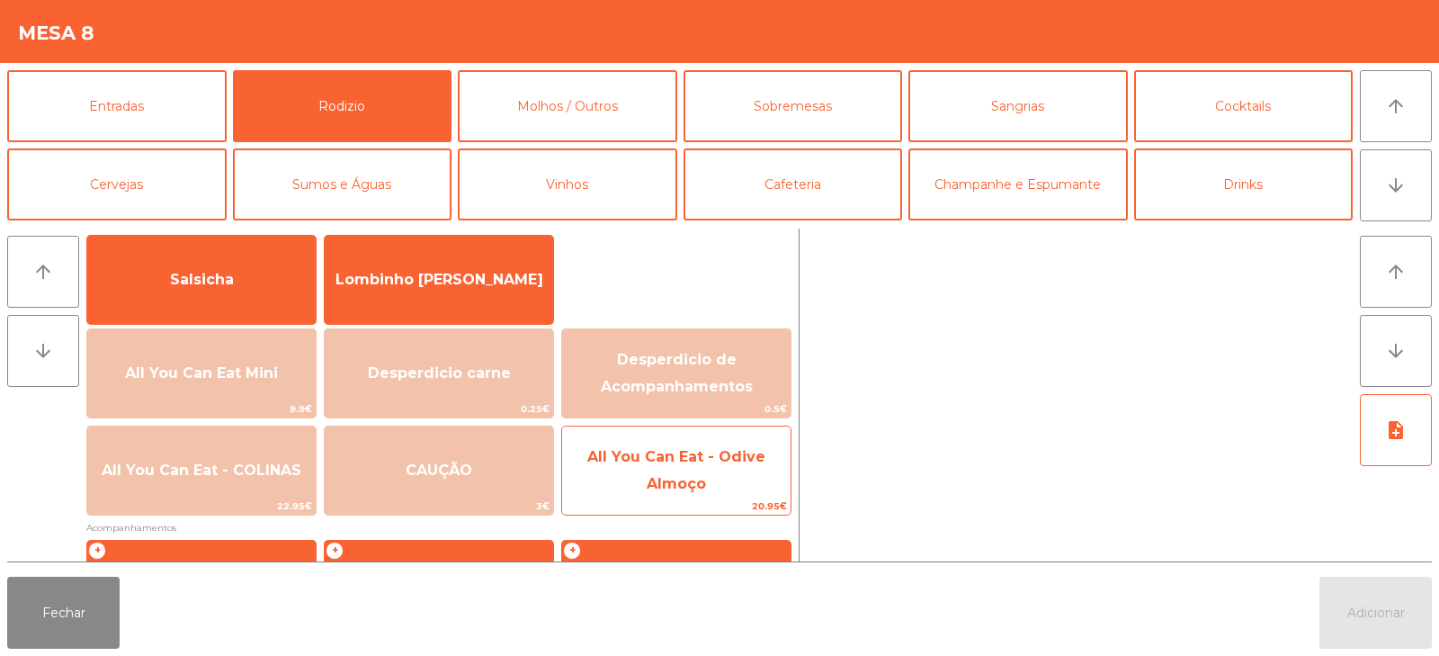
click at [676, 477] on span "All You Can Eat - Odive Almoço" at bounding box center [676, 470] width 178 height 44
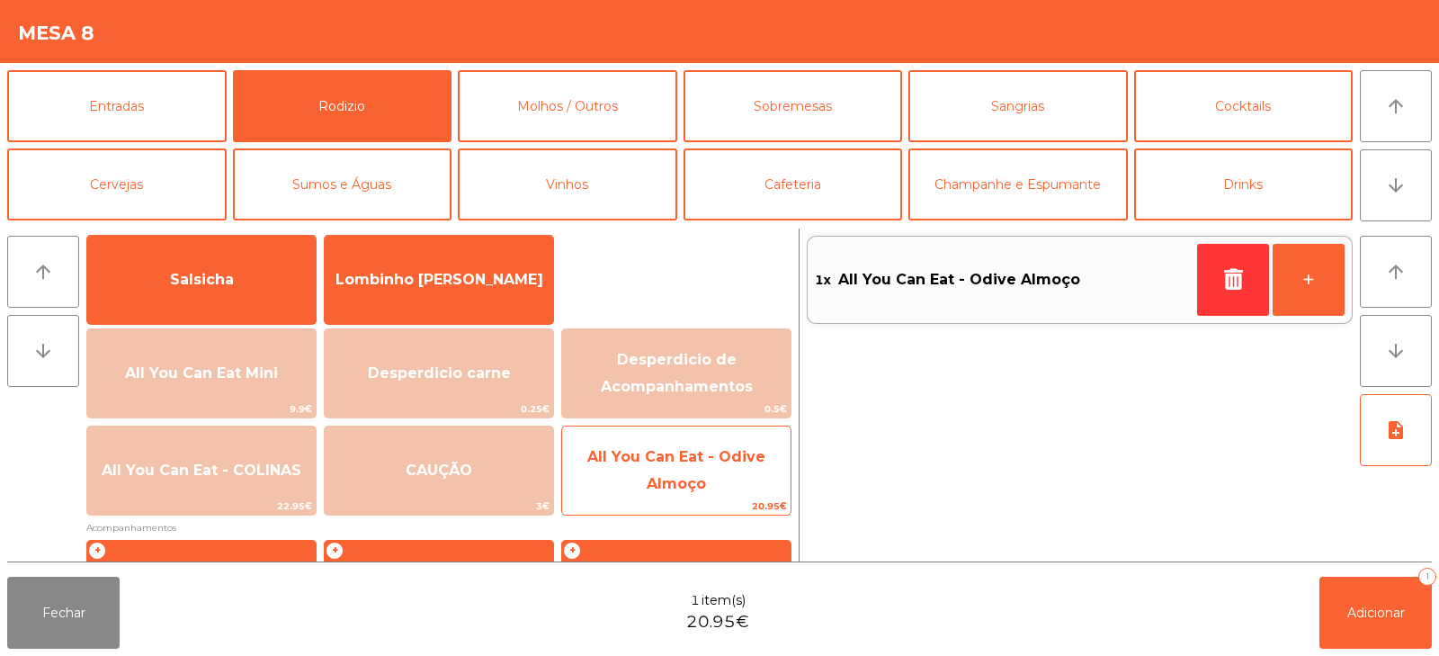
click at [678, 477] on span "All You Can Eat - Odive Almoço" at bounding box center [676, 470] width 178 height 44
click at [682, 476] on span "All You Can Eat - Odive Almoço" at bounding box center [676, 470] width 178 height 44
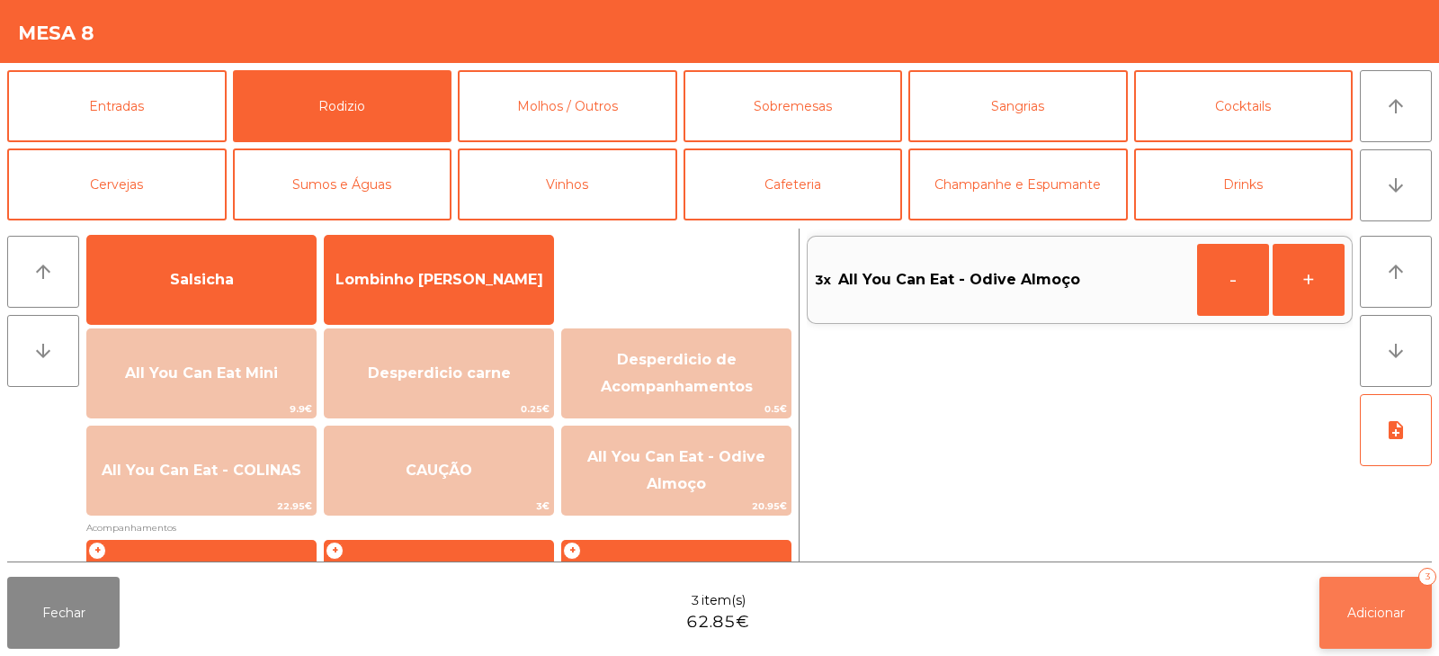
click at [1339, 610] on button "Adicionar 3" at bounding box center [1376, 613] width 112 height 72
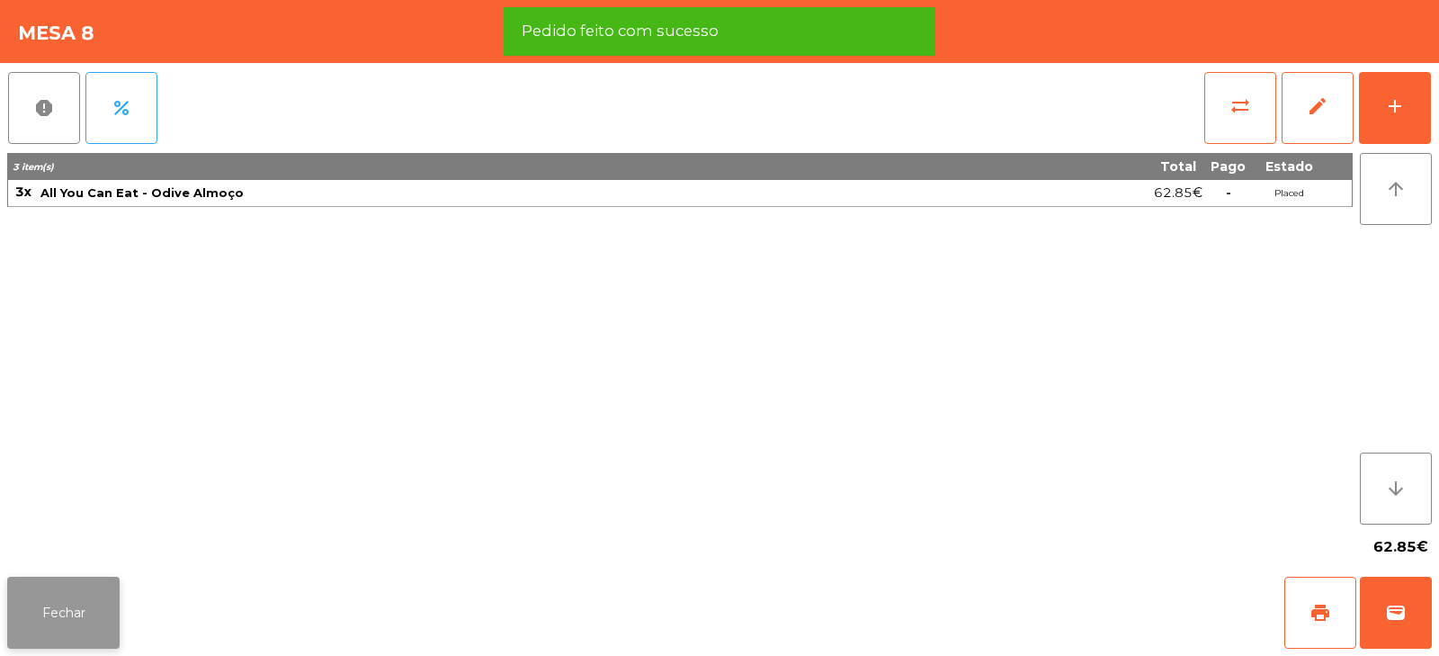
click at [67, 607] on button "Fechar" at bounding box center [63, 613] width 112 height 72
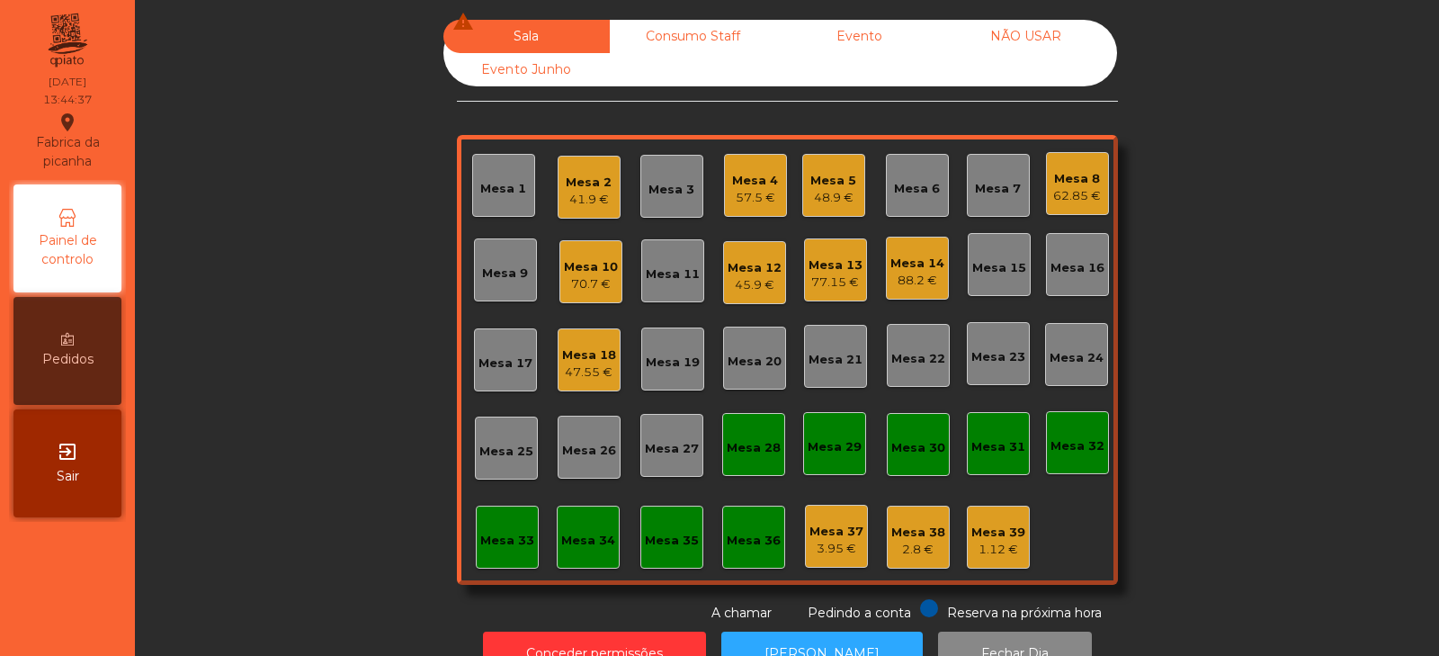
click at [752, 194] on div "57.5 €" at bounding box center [755, 198] width 46 height 18
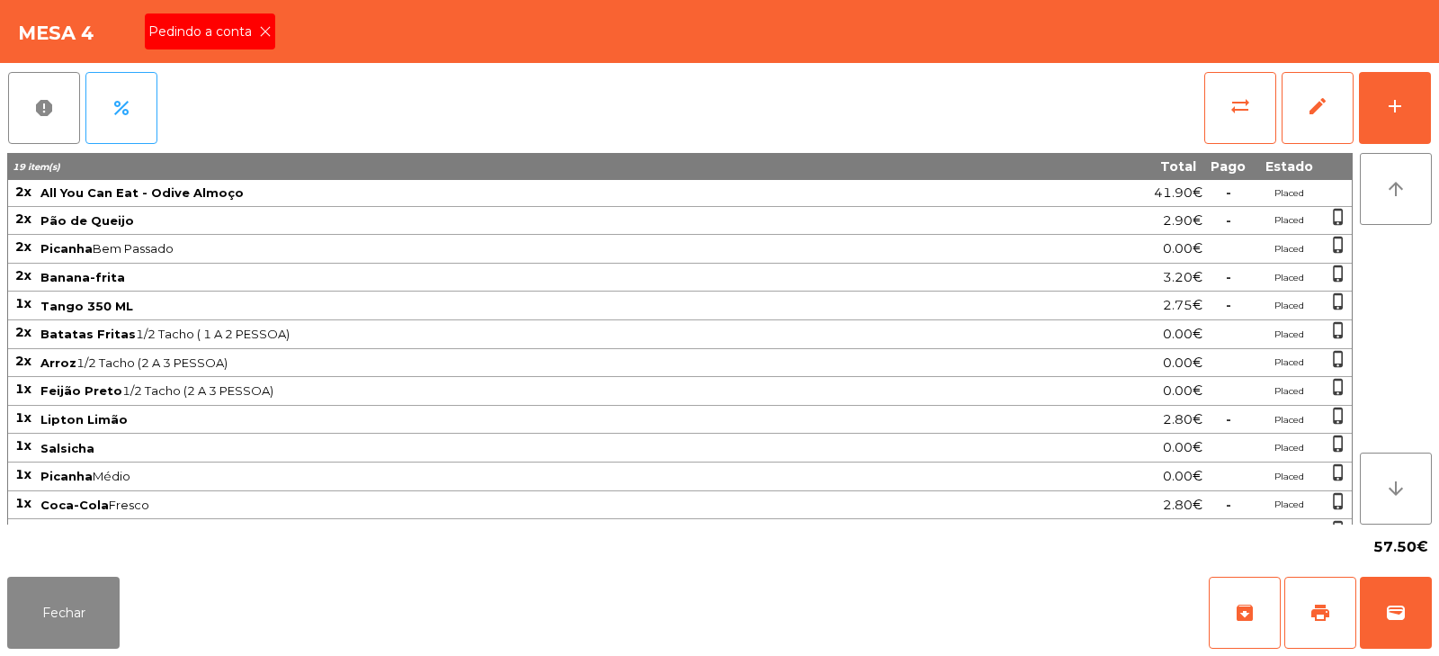
click at [264, 31] on icon at bounding box center [265, 31] width 13 height 13
click at [1319, 593] on button "print" at bounding box center [1320, 613] width 72 height 72
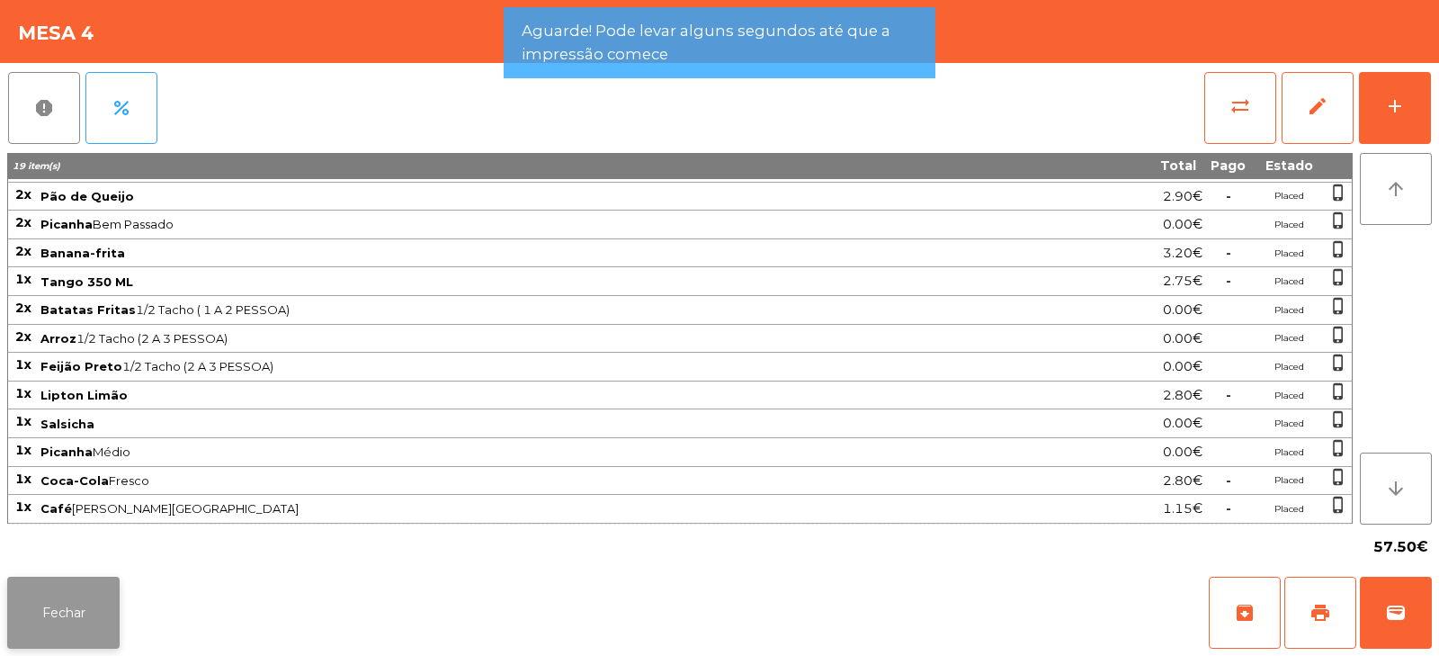
click at [97, 593] on button "Fechar" at bounding box center [63, 613] width 112 height 72
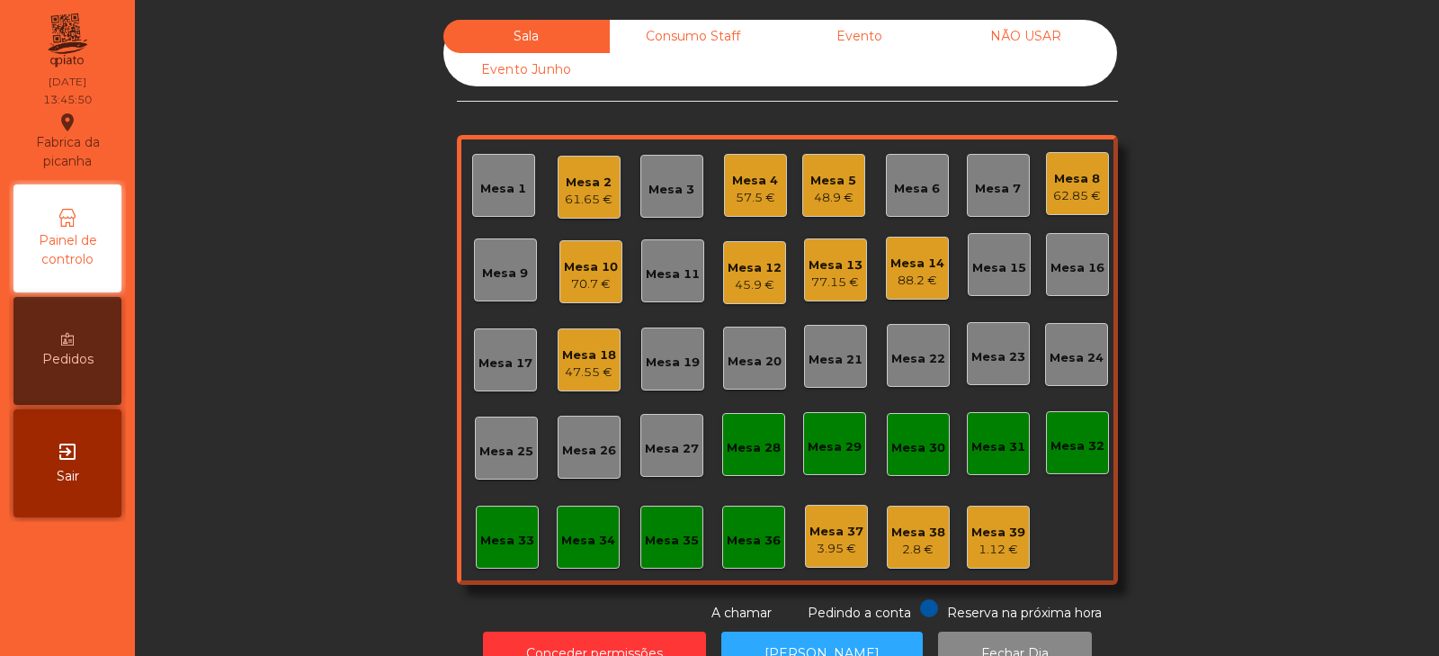
click at [758, 174] on div "Mesa 4" at bounding box center [755, 181] width 46 height 18
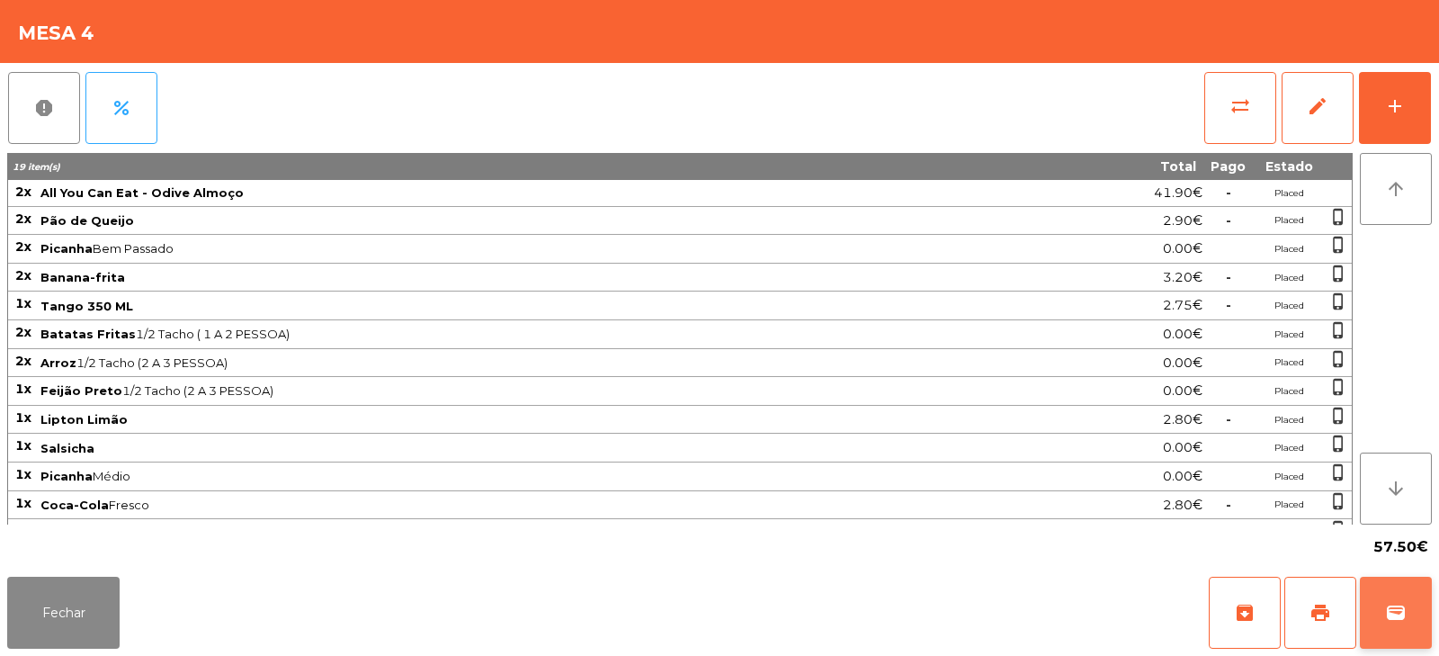
click at [1400, 626] on button "wallet" at bounding box center [1396, 613] width 72 height 72
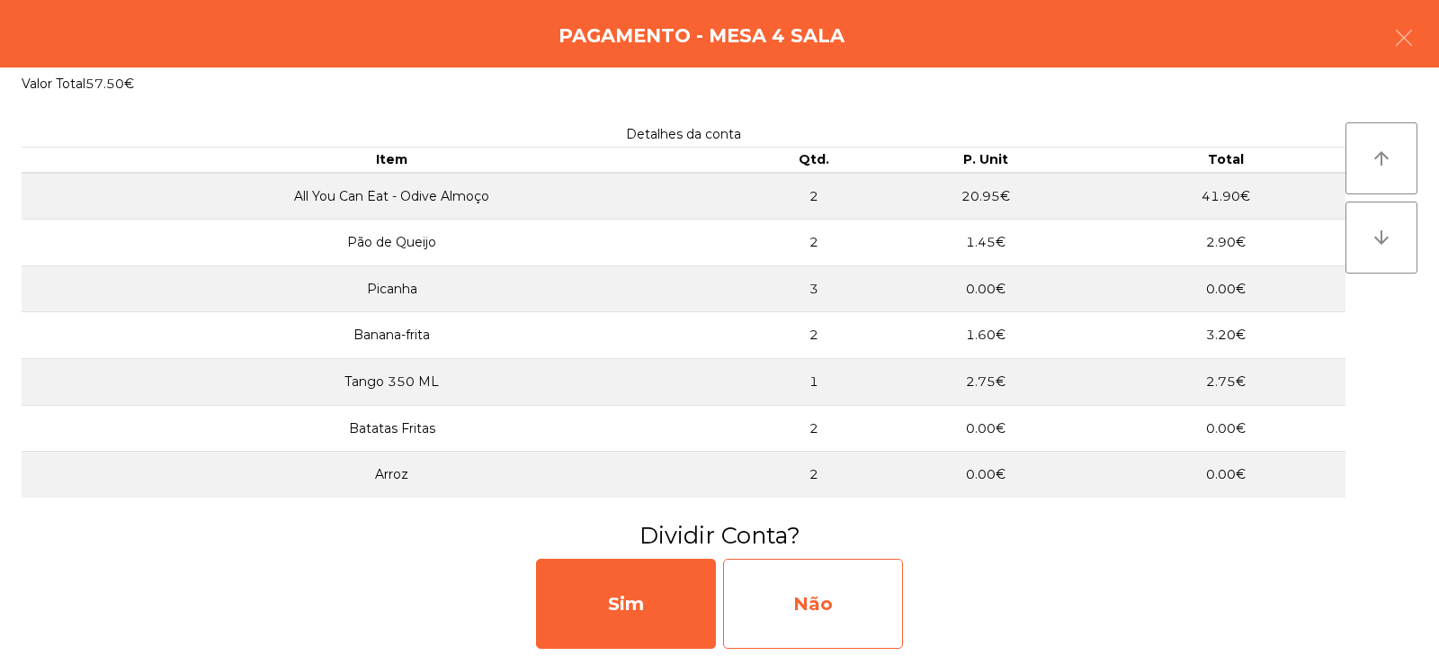
click at [819, 600] on div "Não" at bounding box center [813, 604] width 180 height 90
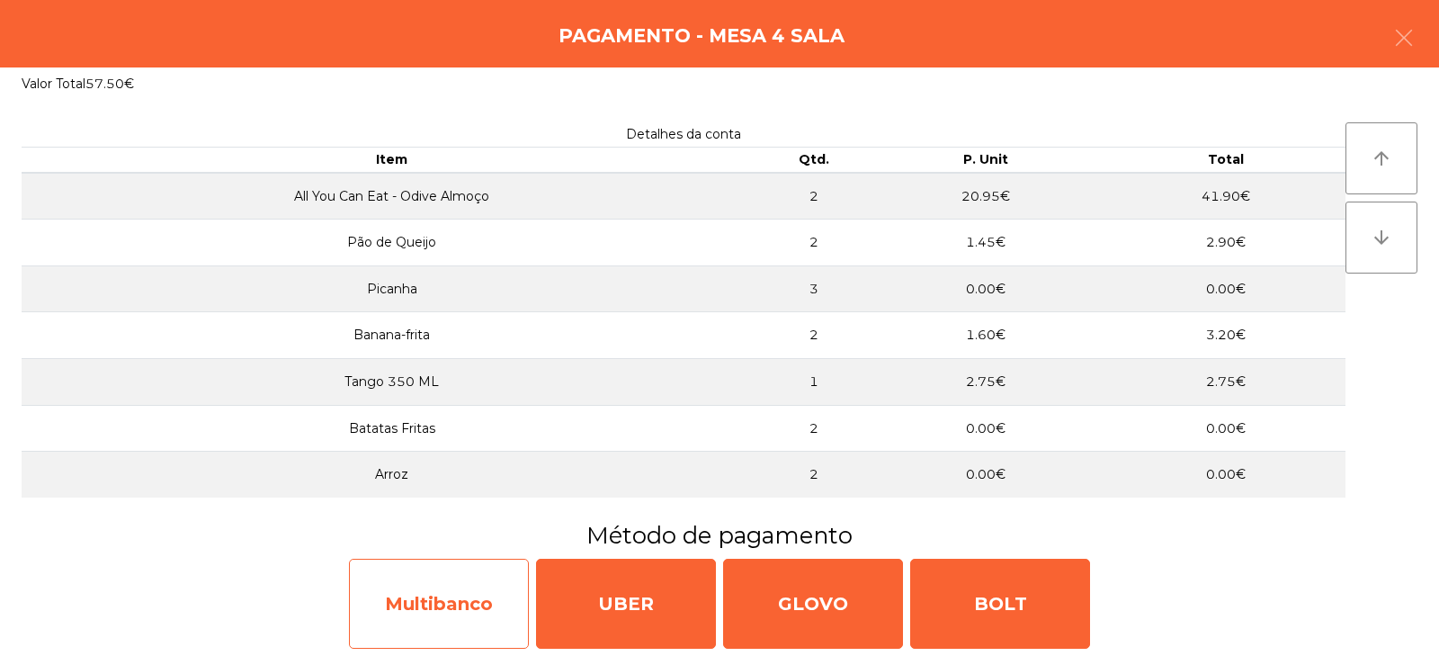
click at [491, 603] on div "Multibanco" at bounding box center [439, 604] width 180 height 90
select select "**"
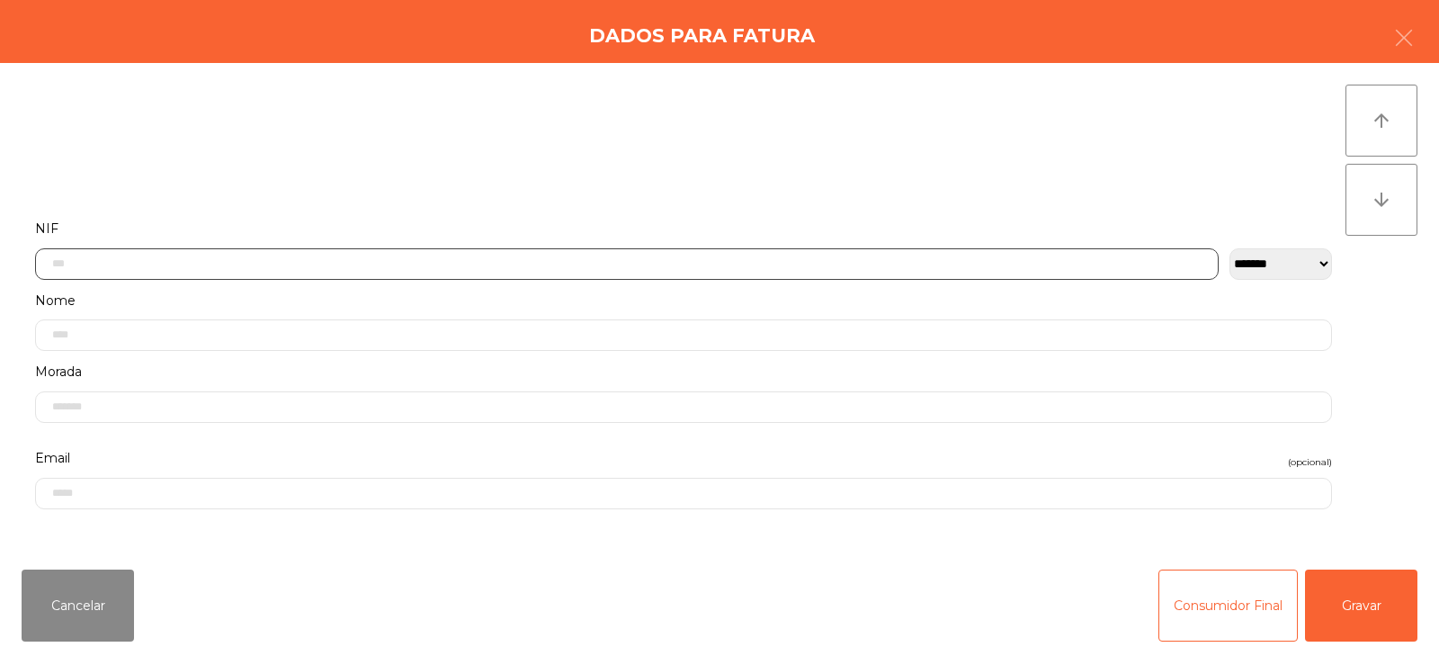
click at [803, 263] on input "text" at bounding box center [627, 263] width 1184 height 31
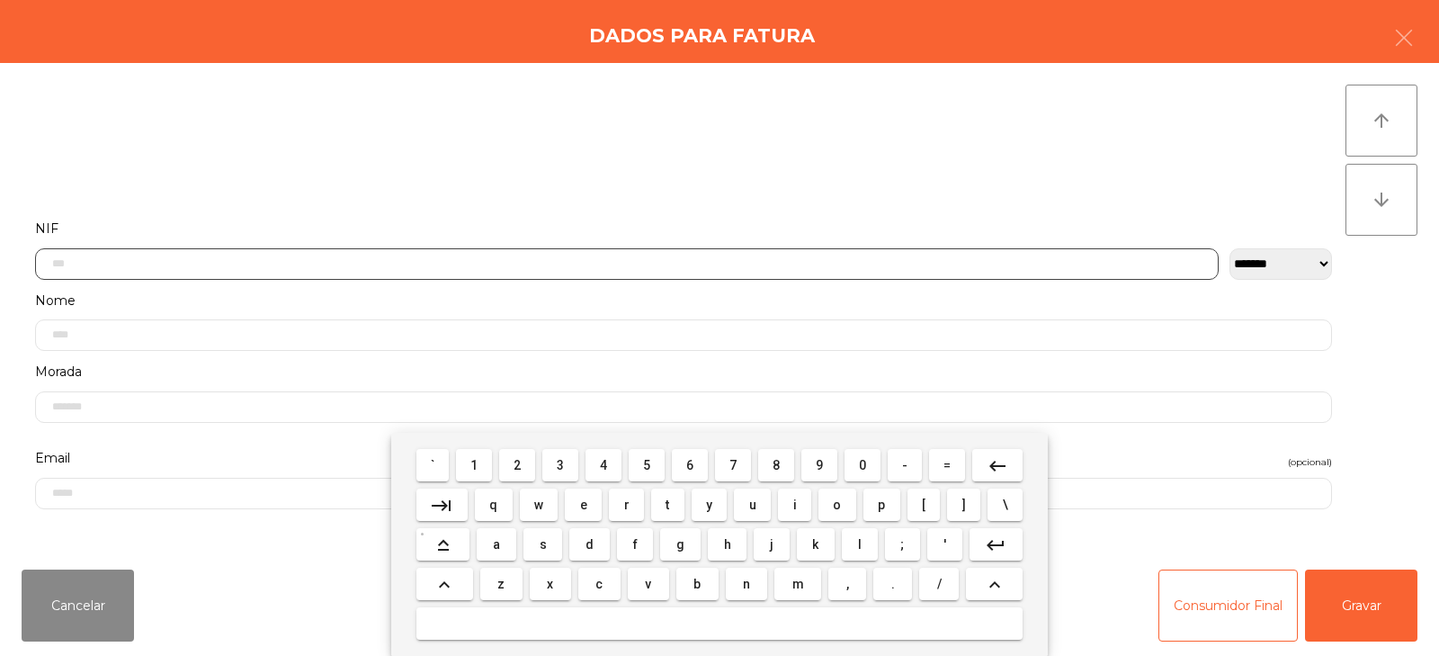
scroll to position [131, 0]
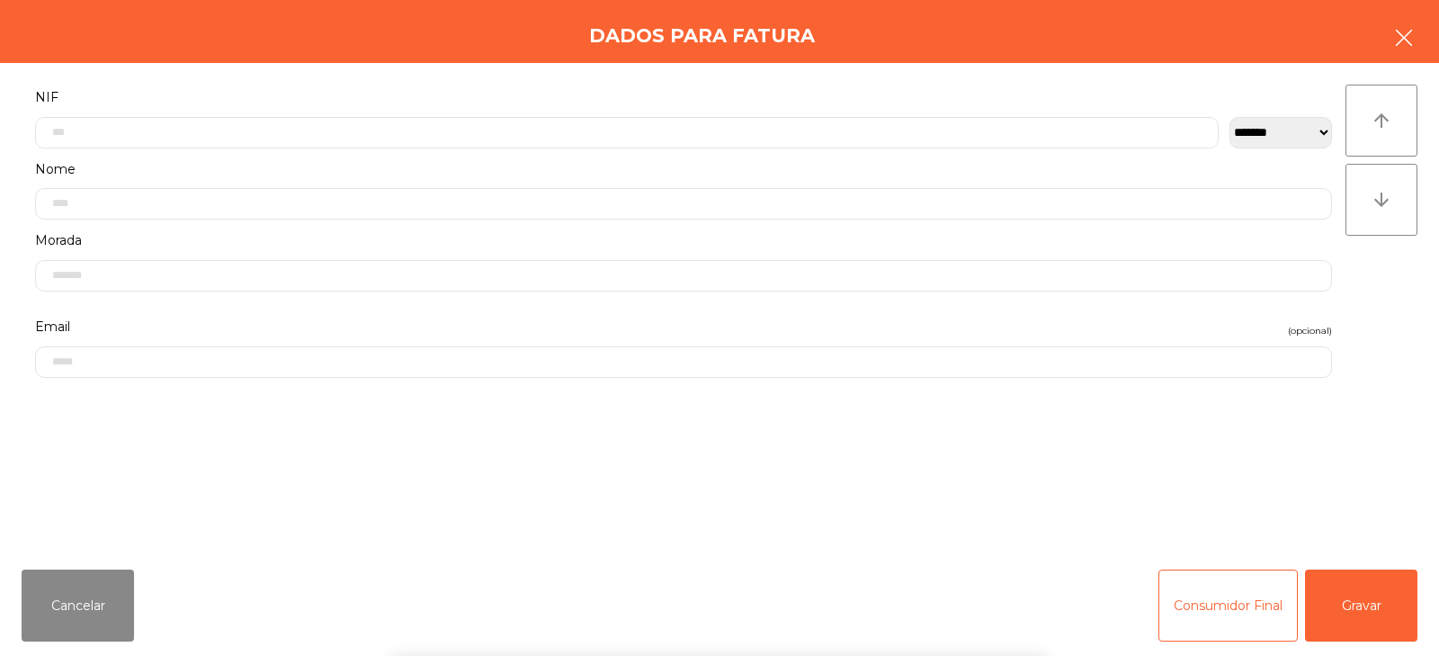
click at [1410, 47] on icon "button" at bounding box center [1404, 38] width 22 height 22
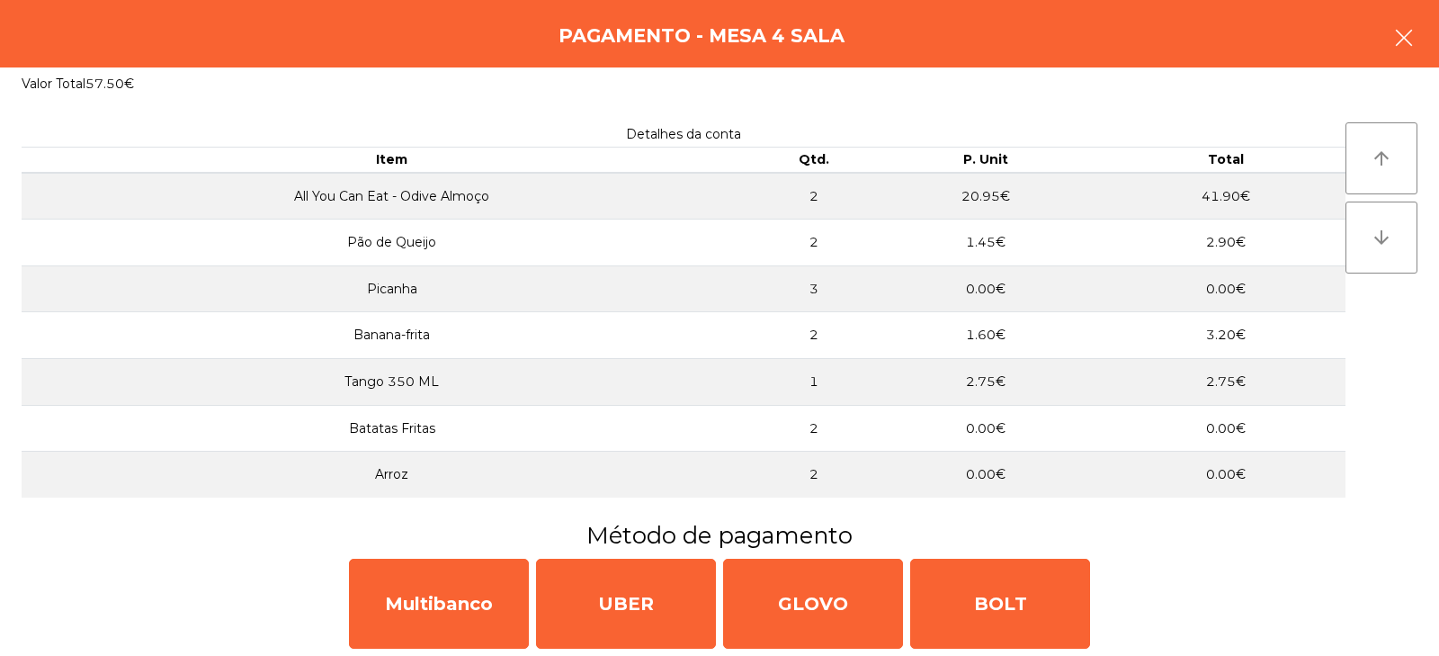
click at [1418, 48] on button "button" at bounding box center [1404, 40] width 50 height 54
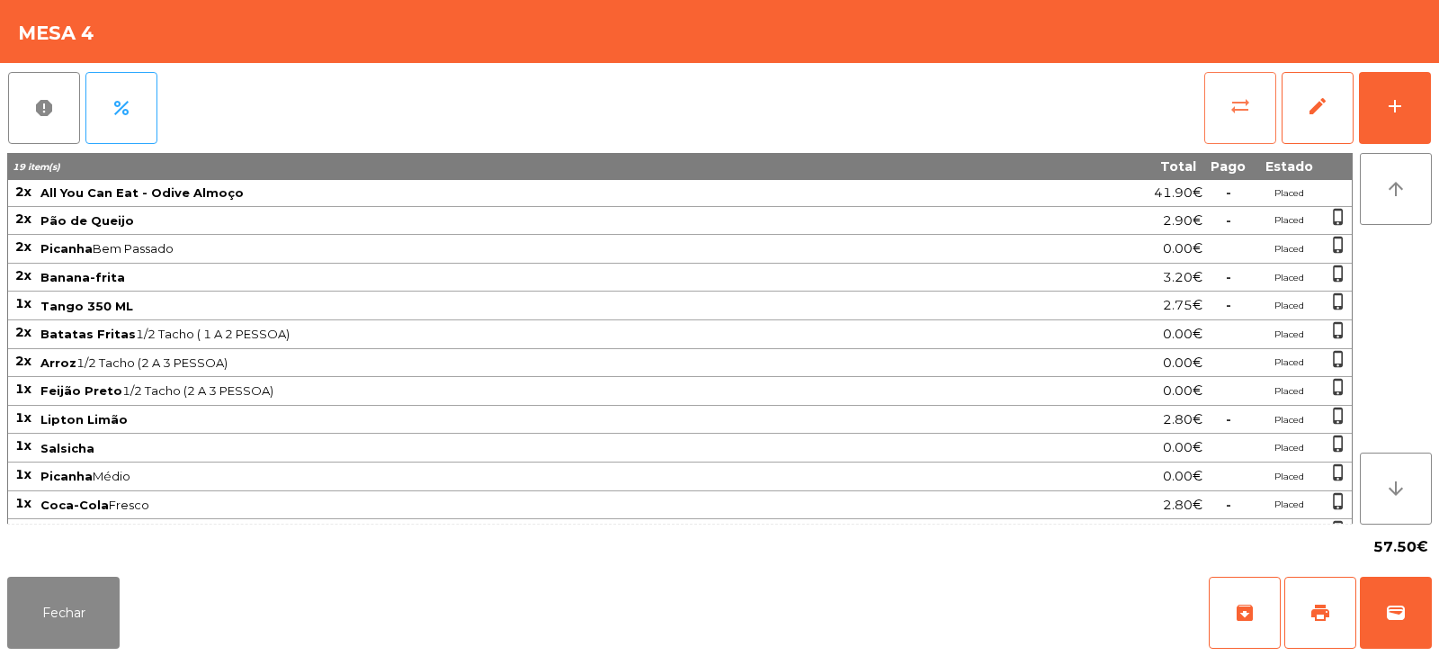
click at [1239, 116] on span "sync_alt" at bounding box center [1241, 106] width 22 height 22
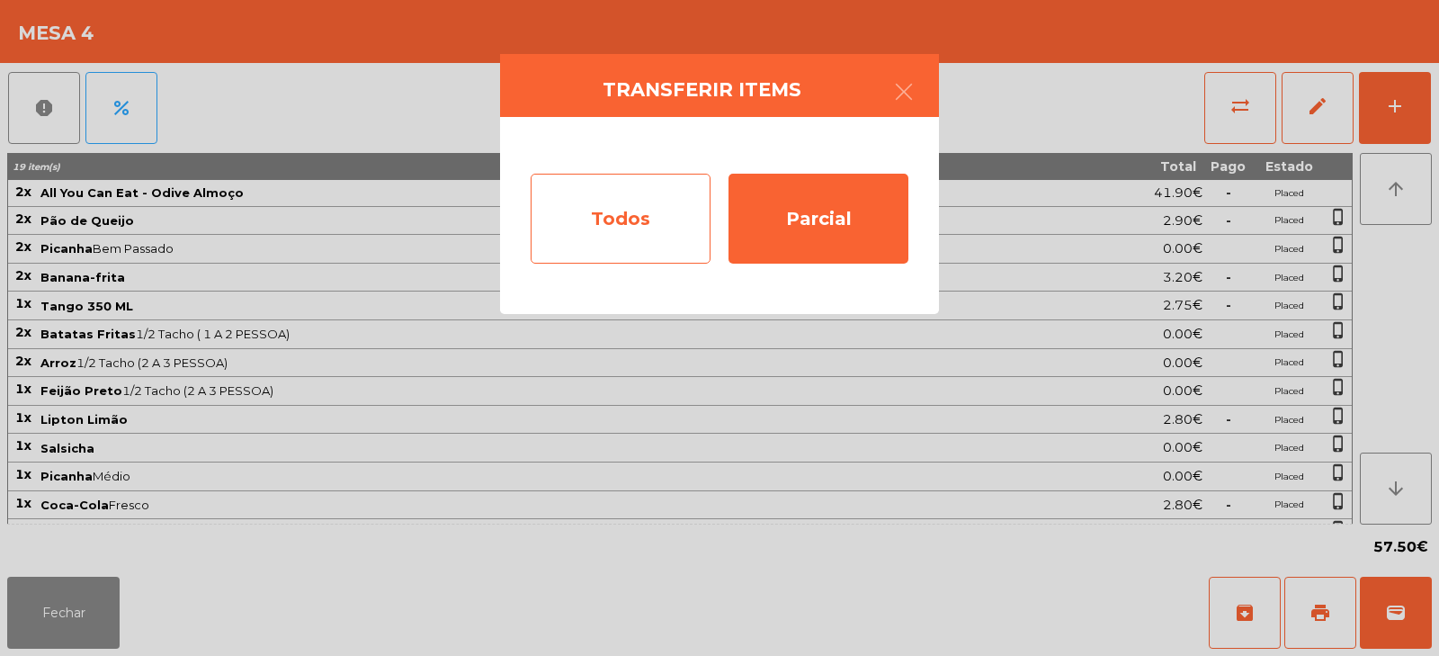
click at [650, 224] on div "Todos" at bounding box center [621, 219] width 180 height 90
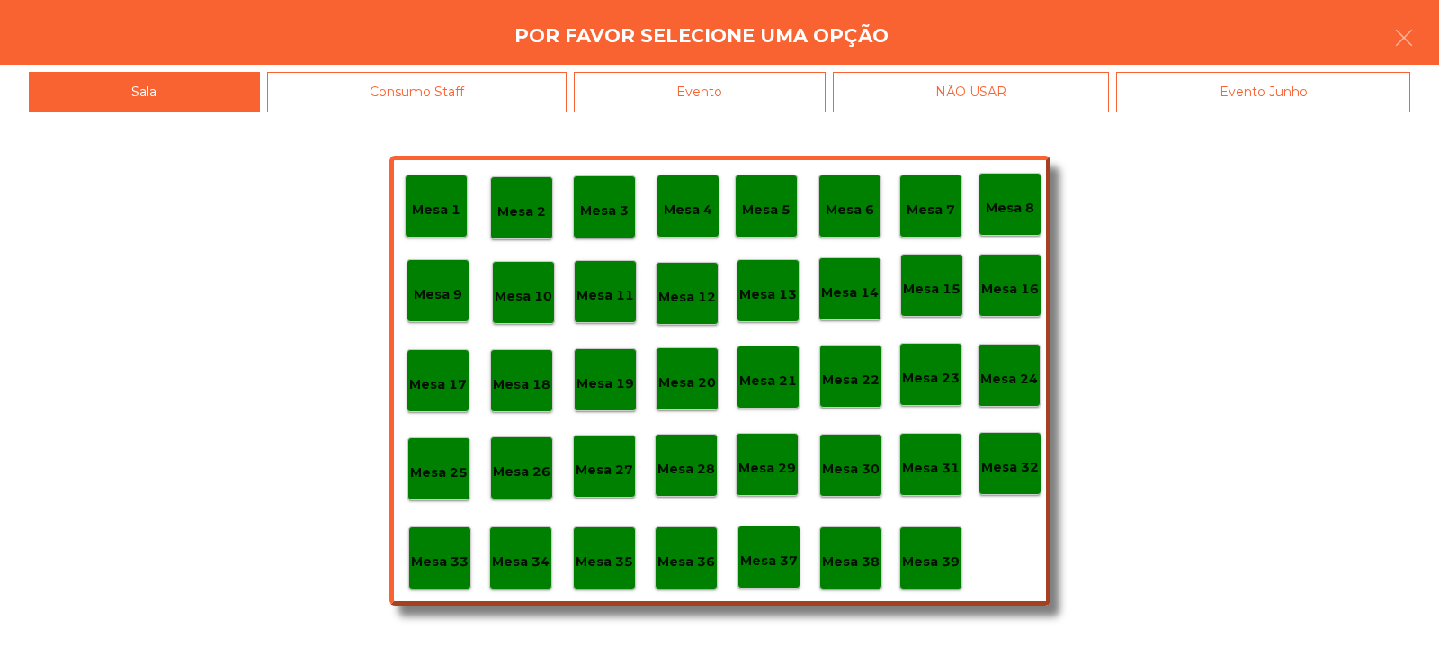
click at [795, 82] on div "Evento" at bounding box center [700, 92] width 252 height 40
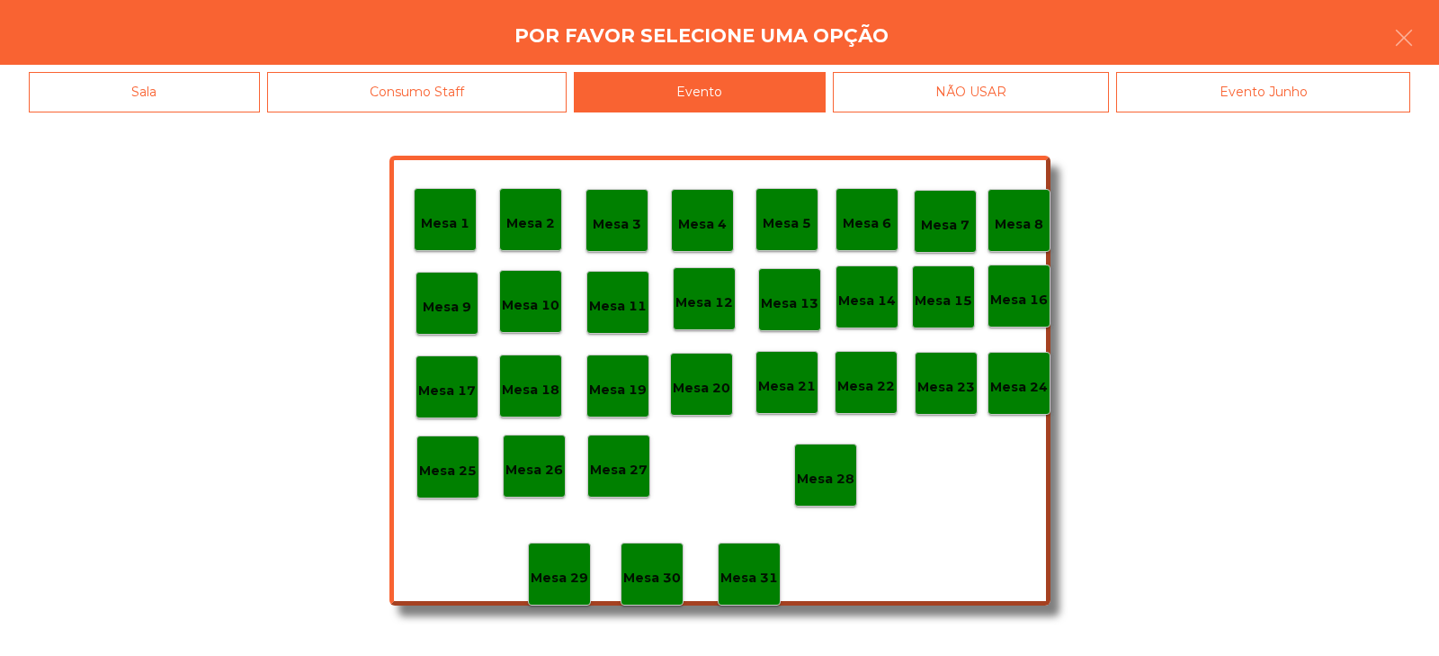
click at [830, 479] on p "Mesa 28" at bounding box center [826, 479] width 58 height 21
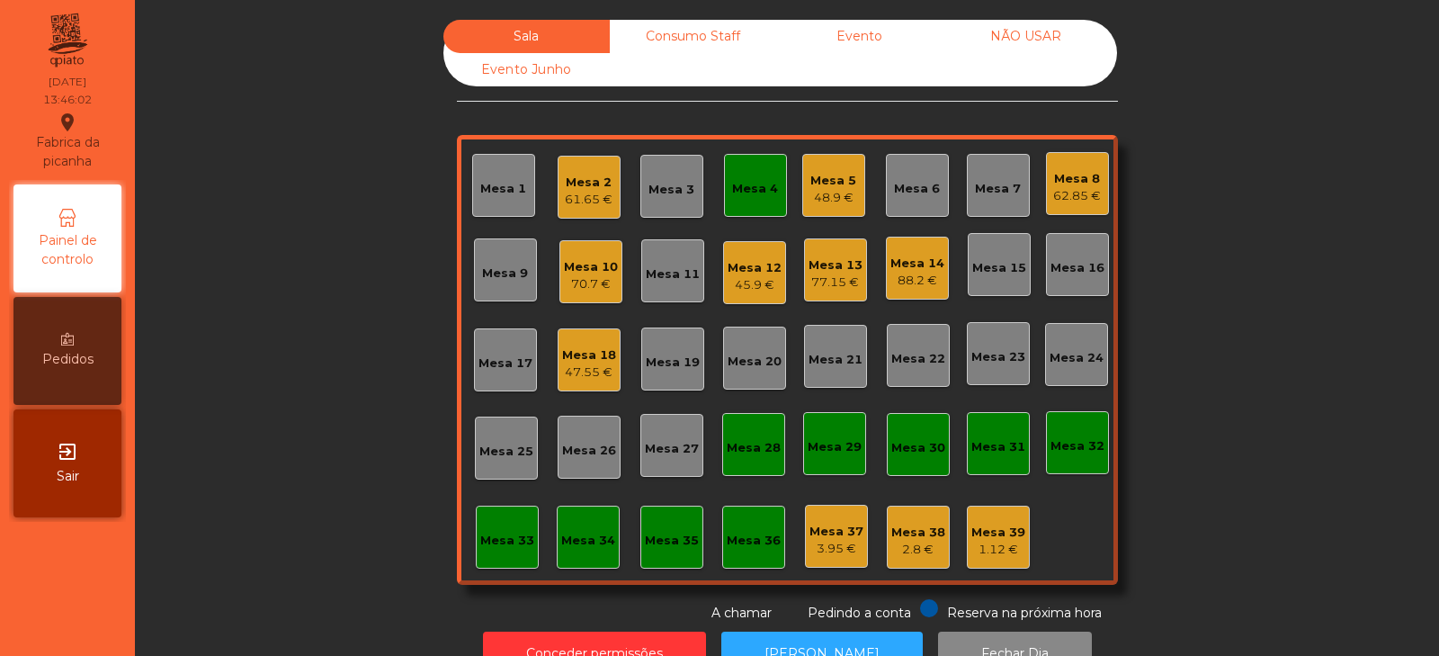
click at [753, 191] on div "Mesa 4" at bounding box center [755, 189] width 46 height 18
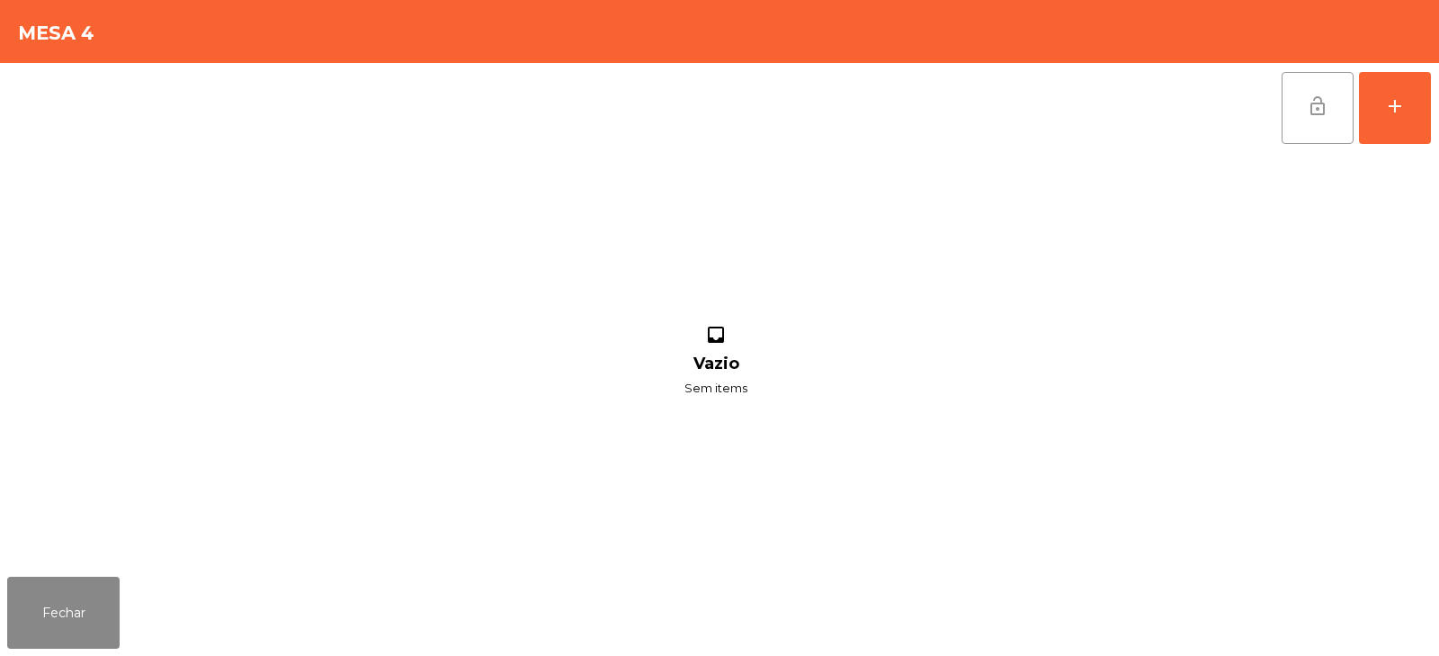
click at [1318, 112] on span "lock_open" at bounding box center [1318, 106] width 22 height 22
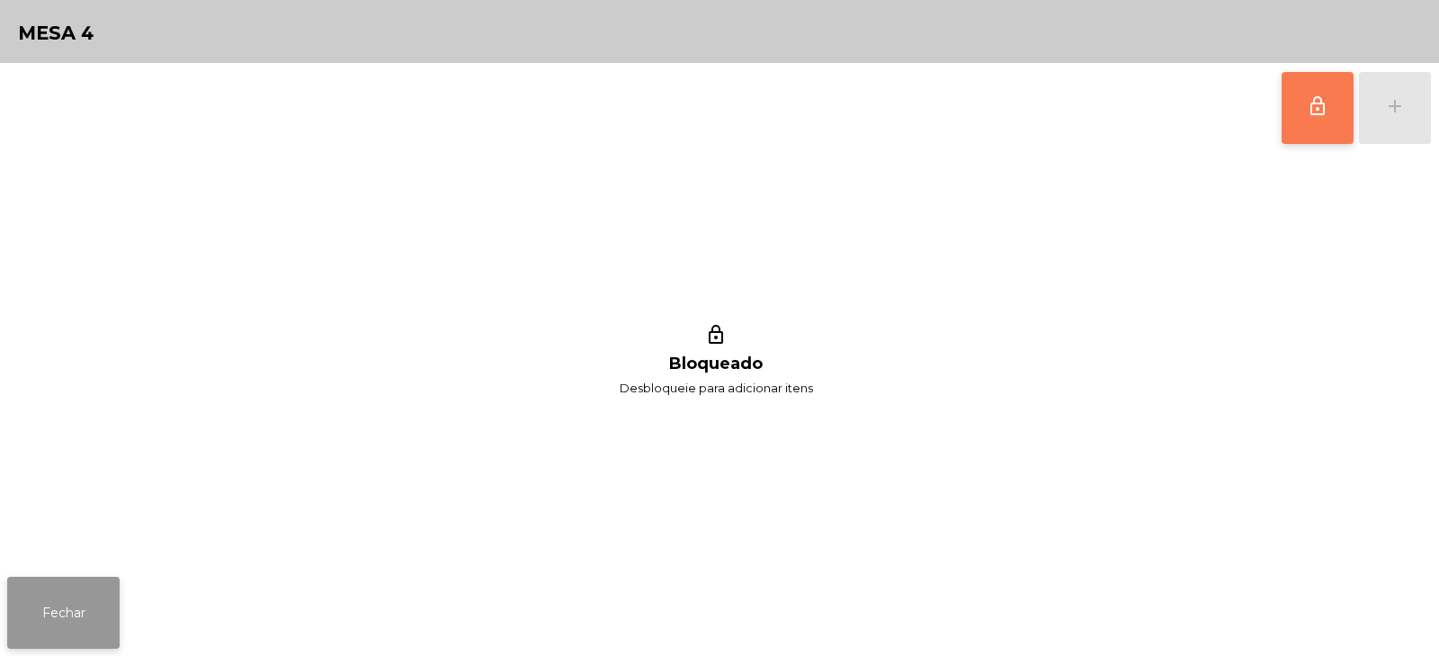
click at [91, 624] on button "Fechar" at bounding box center [63, 613] width 112 height 72
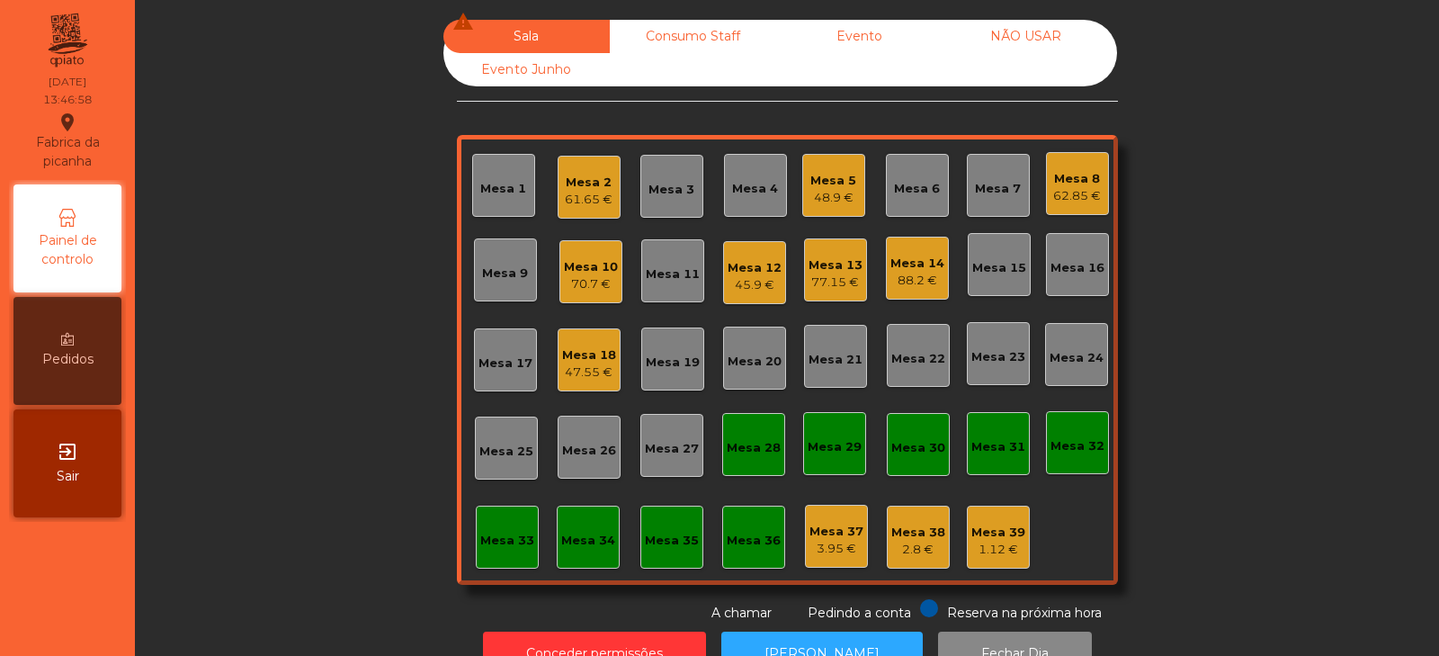
scroll to position [53, 0]
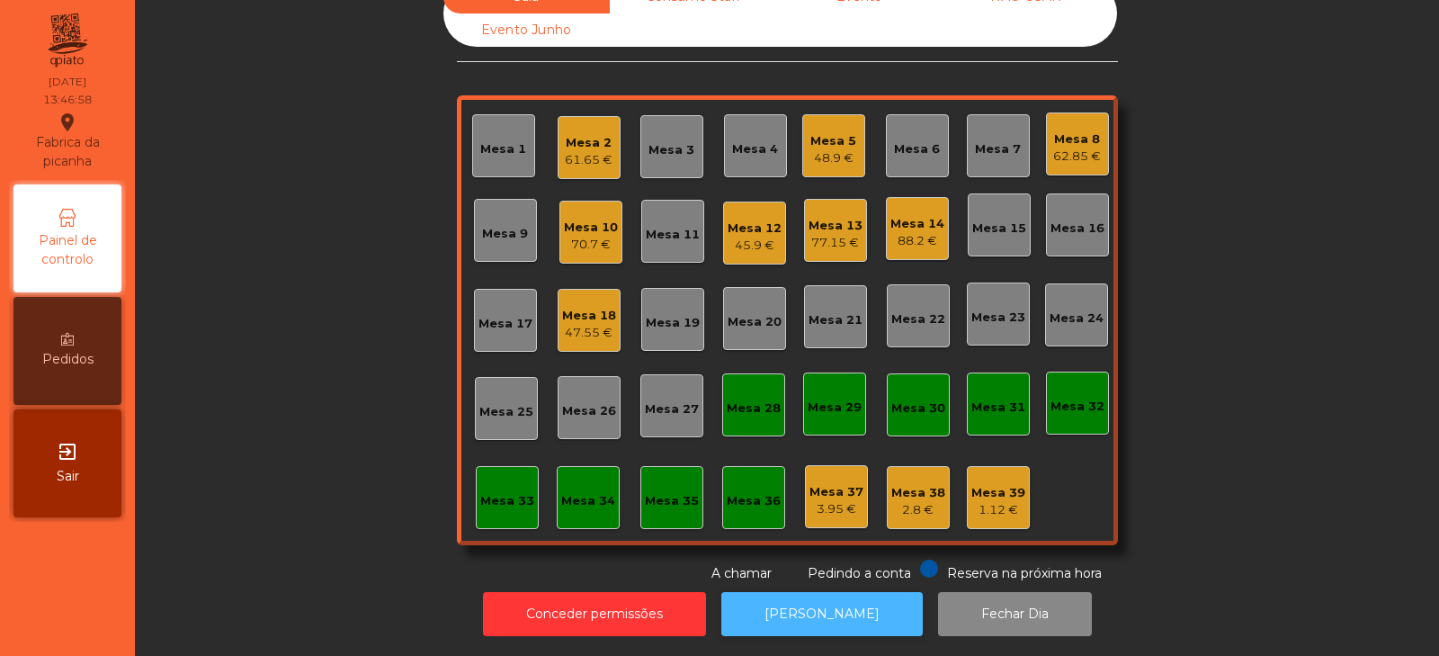
click at [823, 596] on button "[PERSON_NAME]" at bounding box center [821, 614] width 201 height 44
click at [1068, 158] on div "Mesa 8 62.85 €" at bounding box center [1077, 143] width 63 height 63
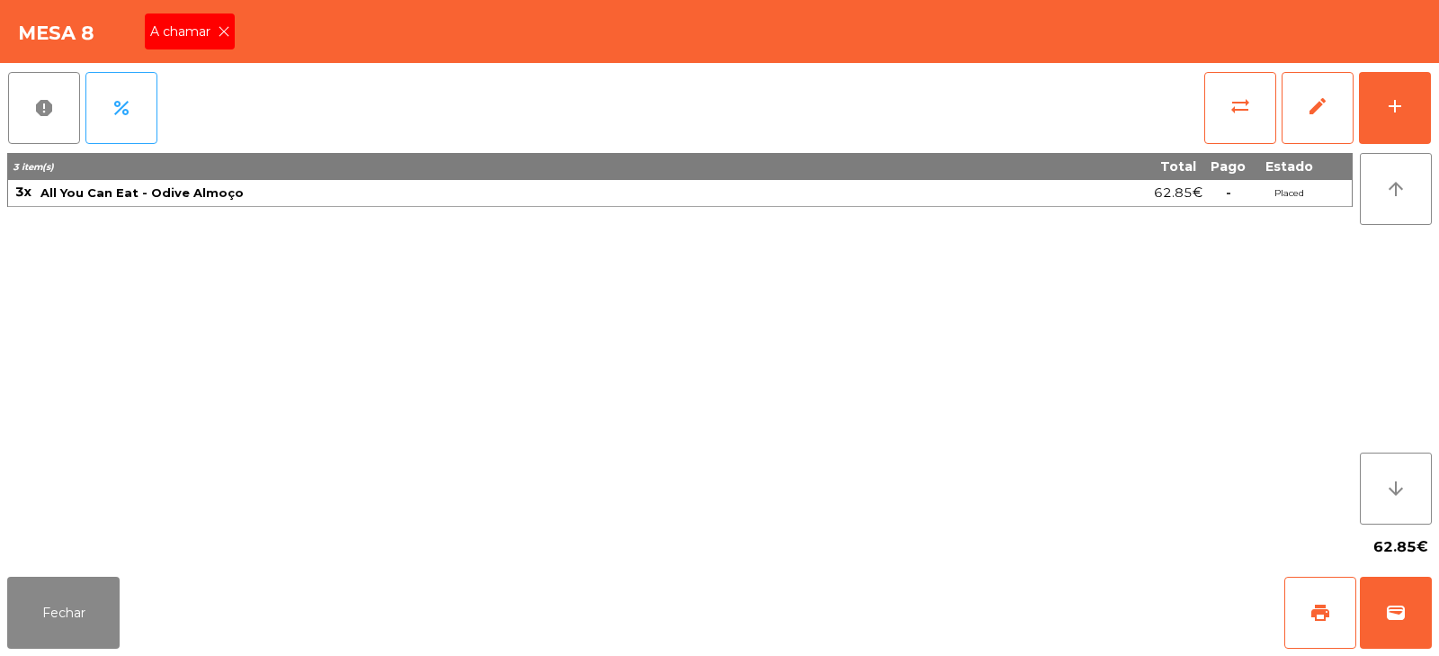
click at [227, 31] on icon at bounding box center [224, 31] width 13 height 13
click at [70, 612] on button "Fechar" at bounding box center [63, 613] width 112 height 72
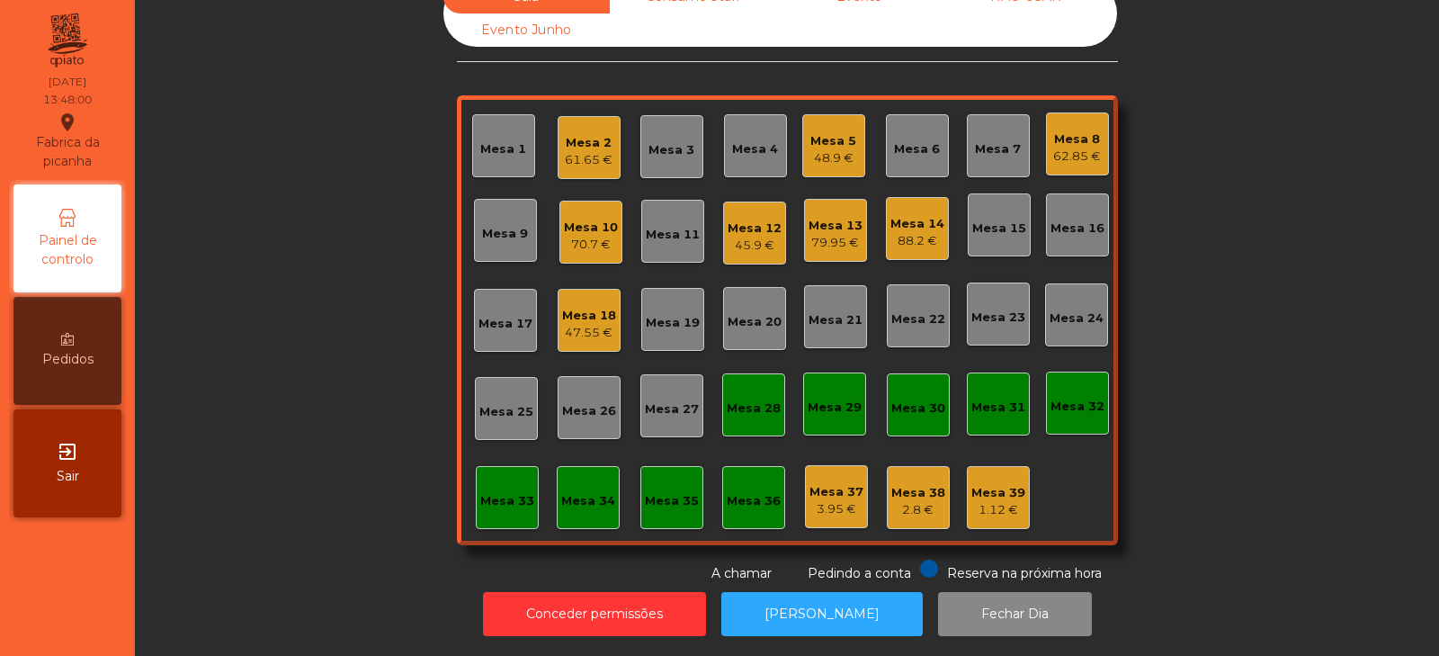
click at [671, 316] on div "Mesa 19" at bounding box center [673, 323] width 54 height 18
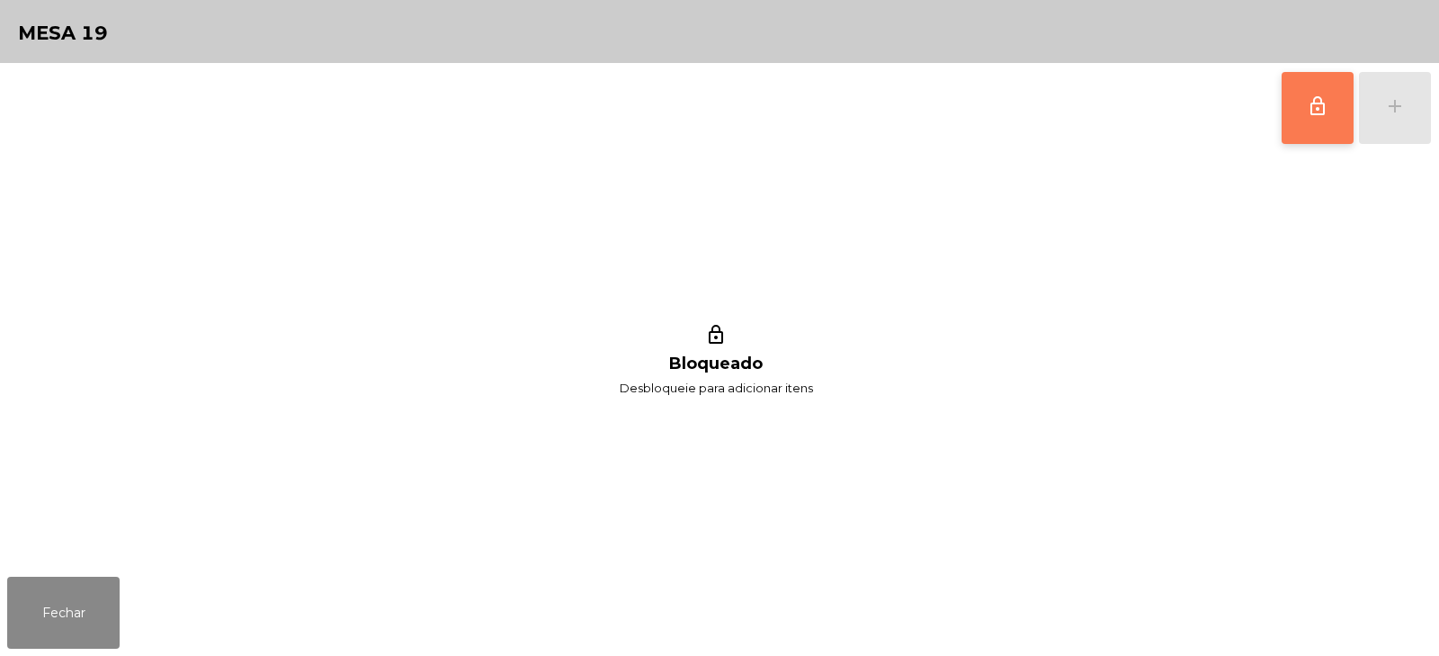
click at [1302, 129] on button "lock_outline" at bounding box center [1318, 108] width 72 height 72
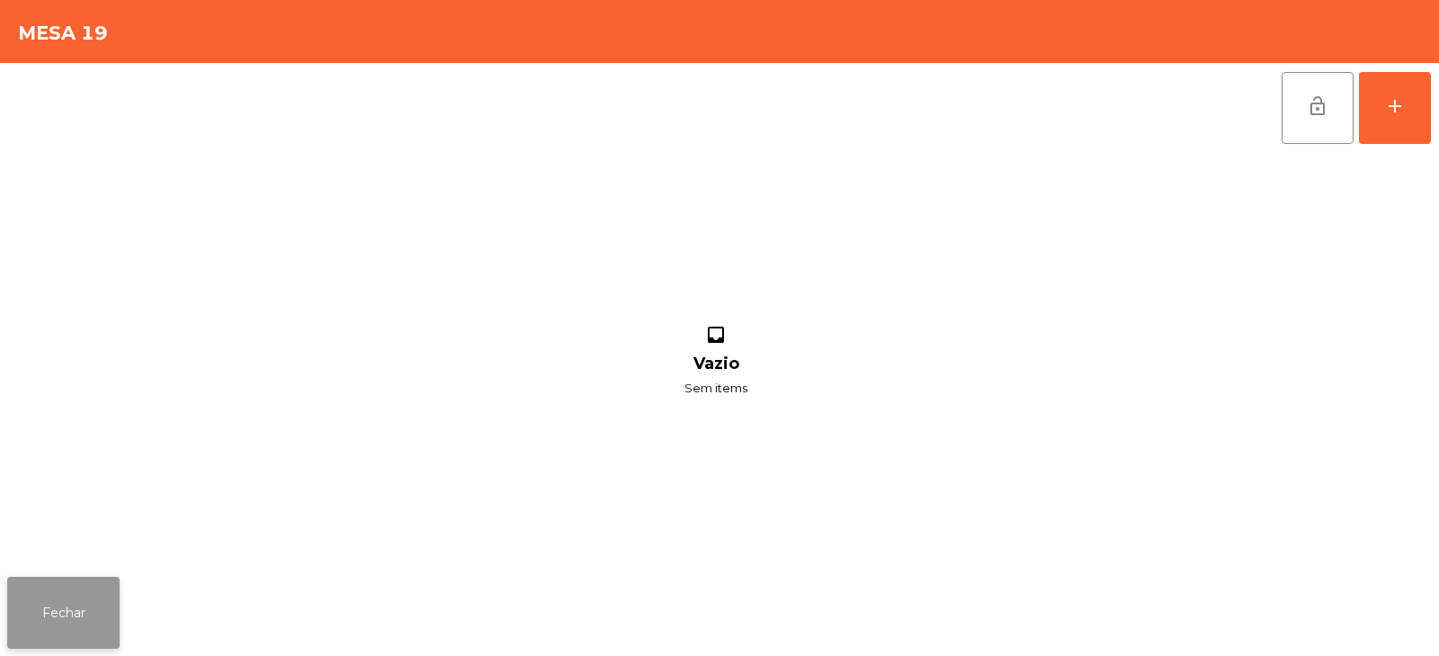
click at [63, 627] on button "Fechar" at bounding box center [63, 613] width 112 height 72
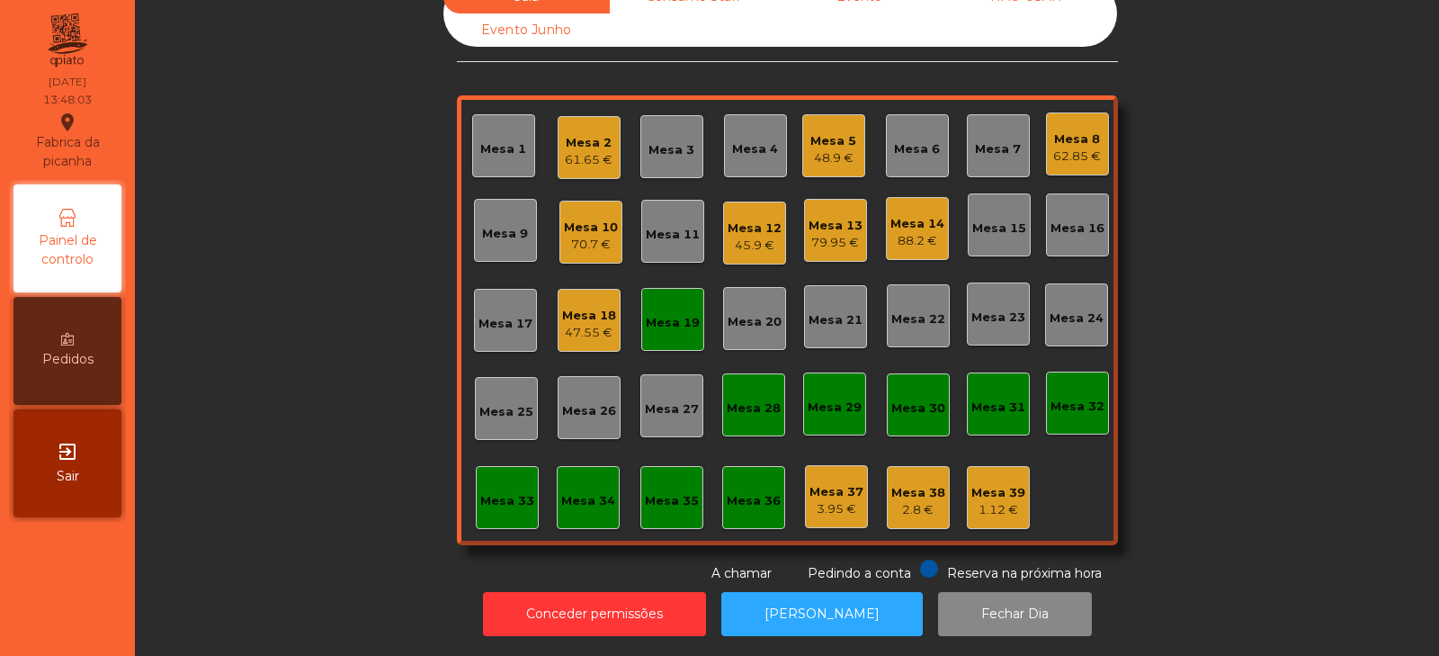
click at [1069, 132] on div "Mesa 8" at bounding box center [1077, 139] width 48 height 18
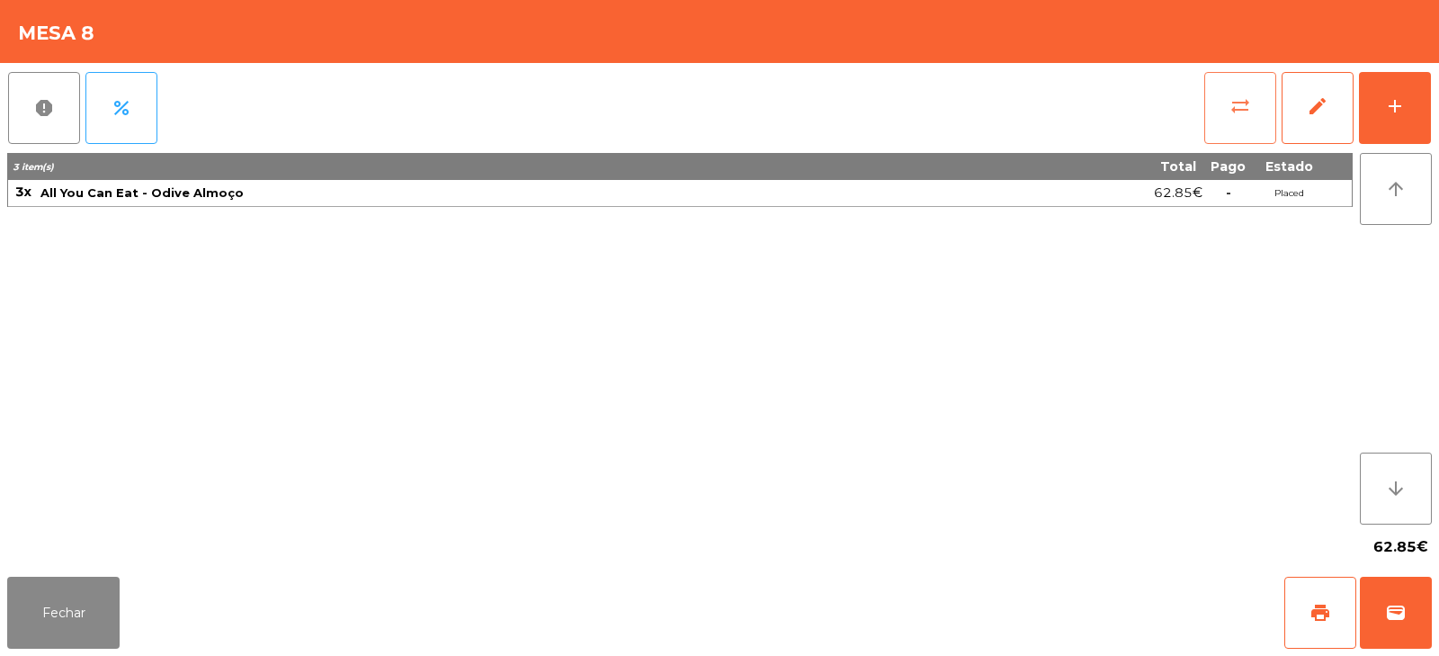
click at [1243, 108] on span "sync_alt" at bounding box center [1241, 106] width 22 height 22
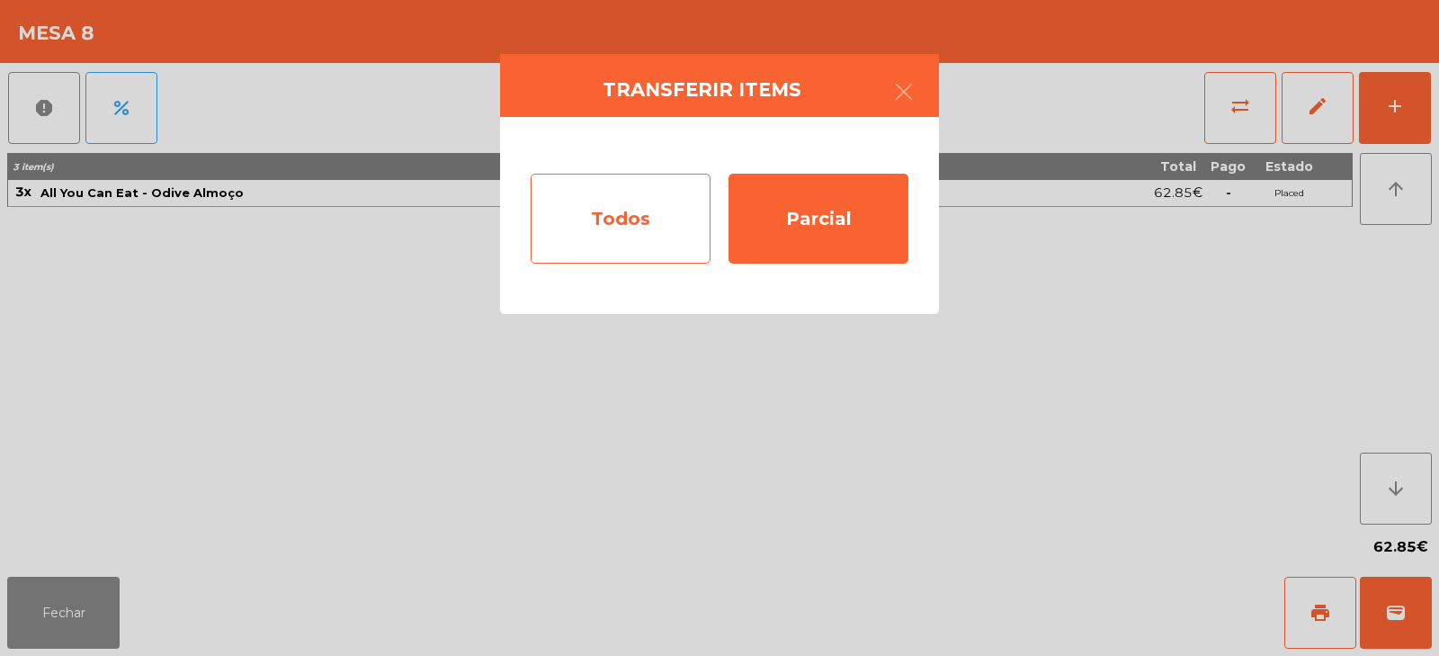
click at [615, 221] on div "Todos" at bounding box center [621, 219] width 180 height 90
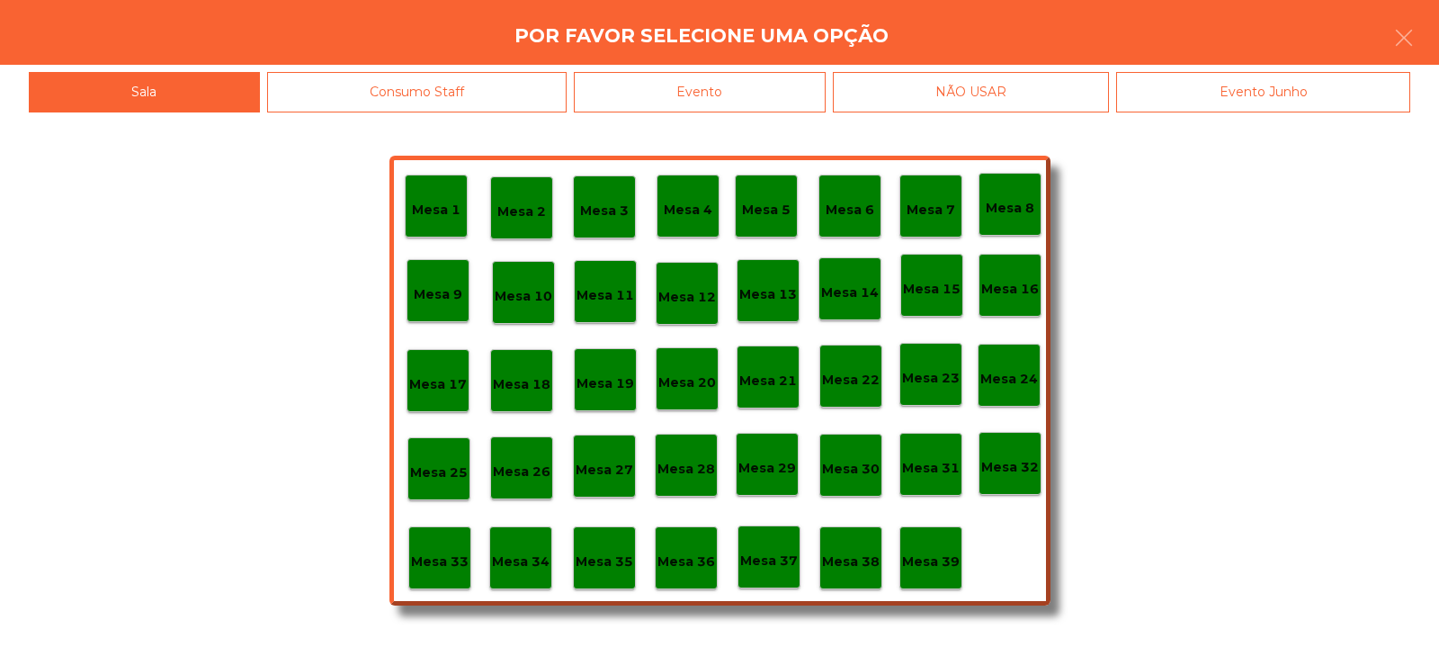
click at [604, 381] on p "Mesa 19" at bounding box center [606, 383] width 58 height 21
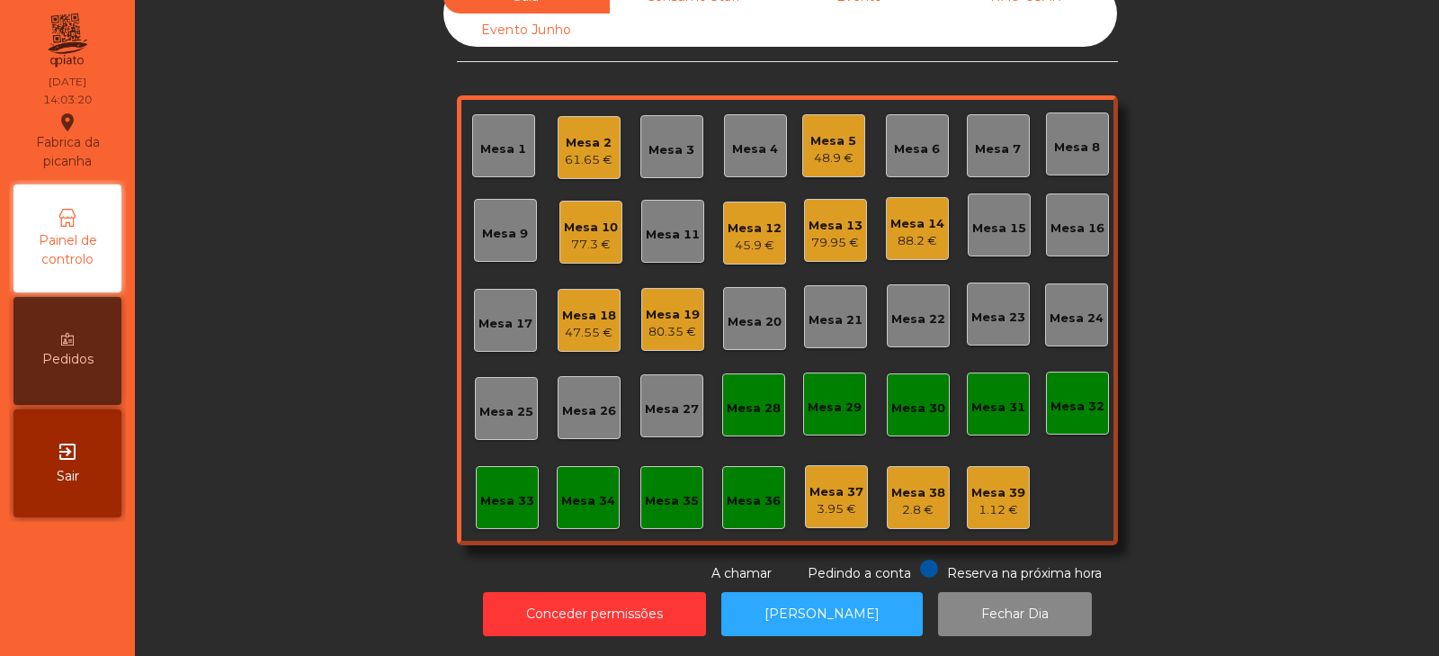
click at [604, 300] on div "Mesa 18 47.55 €" at bounding box center [589, 321] width 54 height 42
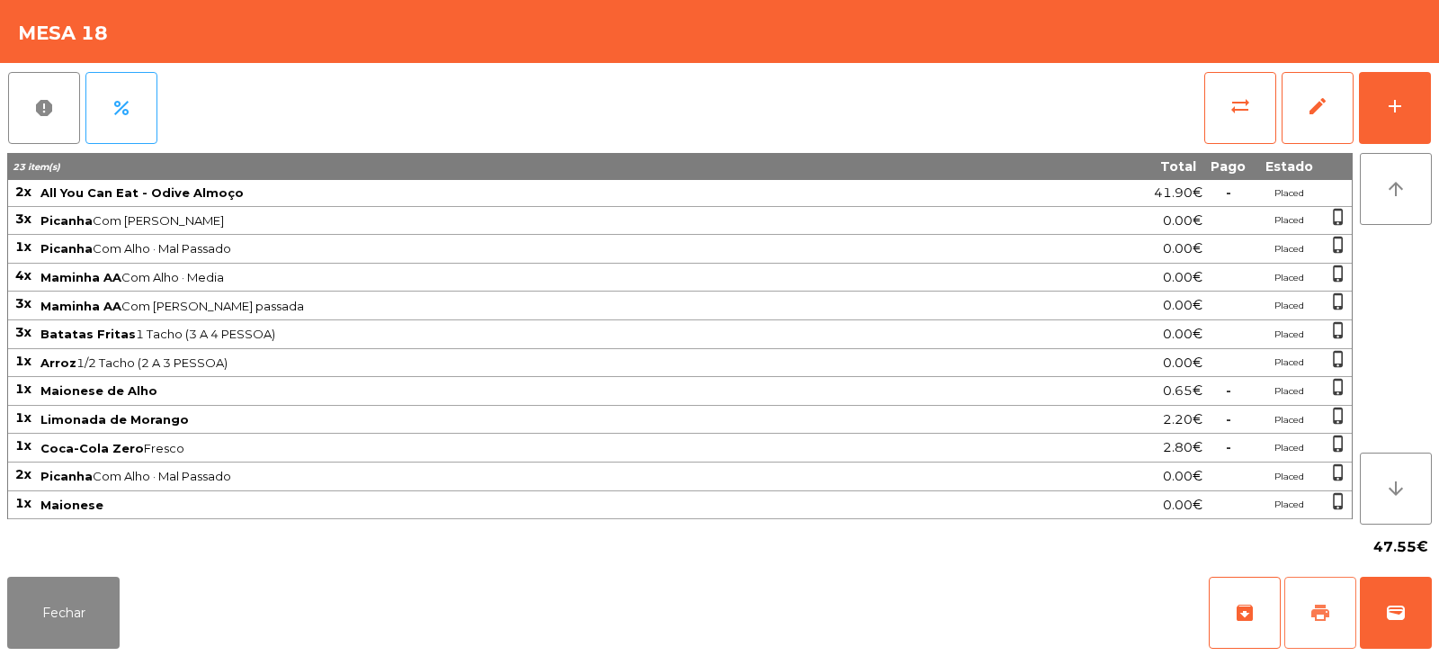
click at [1311, 620] on span "print" at bounding box center [1321, 613] width 22 height 22
click at [1215, 97] on button "sync_alt" at bounding box center [1240, 108] width 72 height 72
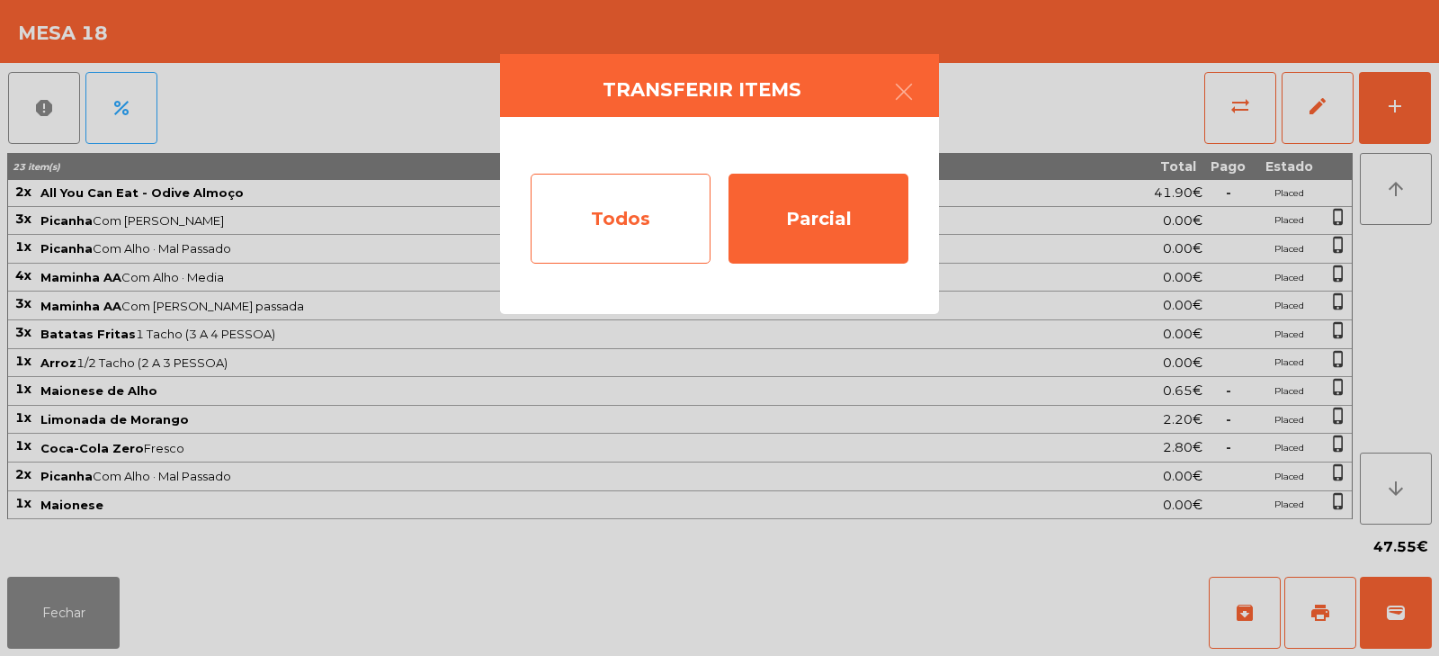
click at [613, 212] on div "Todos" at bounding box center [621, 219] width 180 height 90
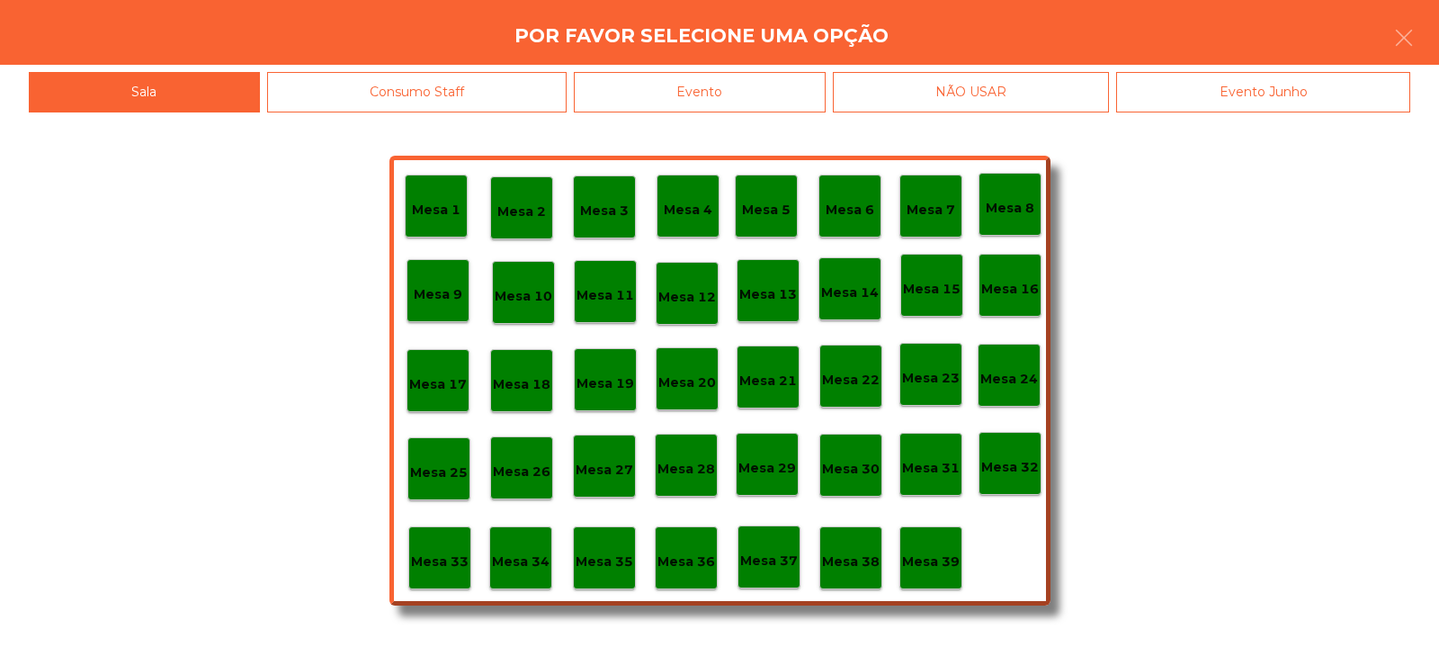
click at [760, 88] on div "Evento" at bounding box center [700, 92] width 252 height 40
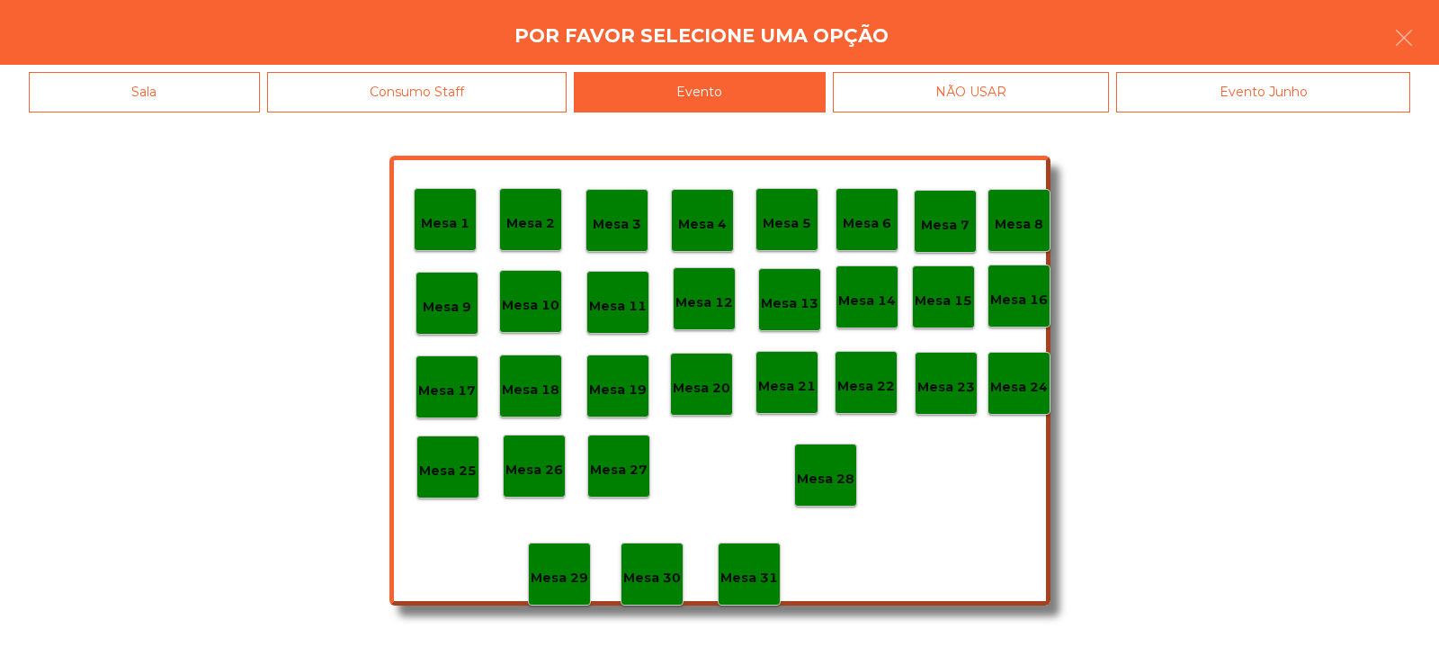
click at [825, 473] on p "Mesa 28" at bounding box center [826, 479] width 58 height 21
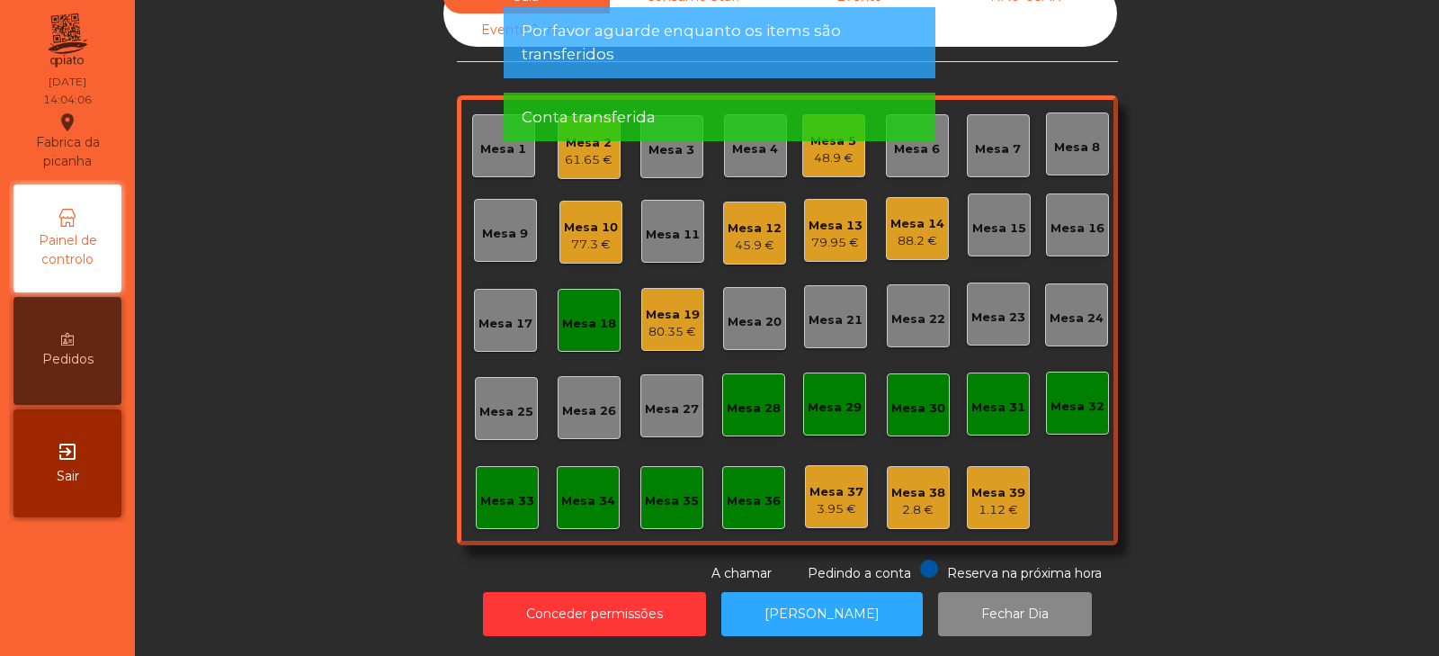
click at [571, 315] on div "Mesa 18" at bounding box center [589, 324] width 54 height 18
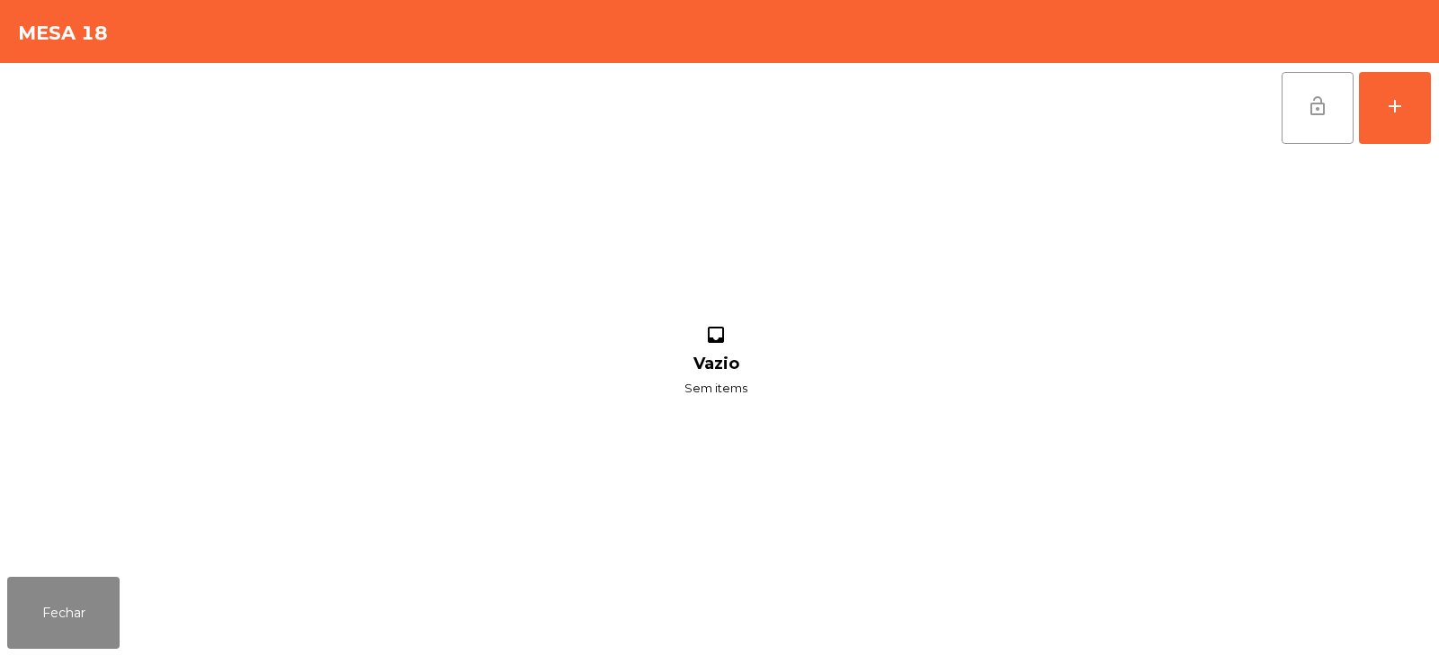
click at [1296, 128] on button "lock_open" at bounding box center [1318, 108] width 72 height 72
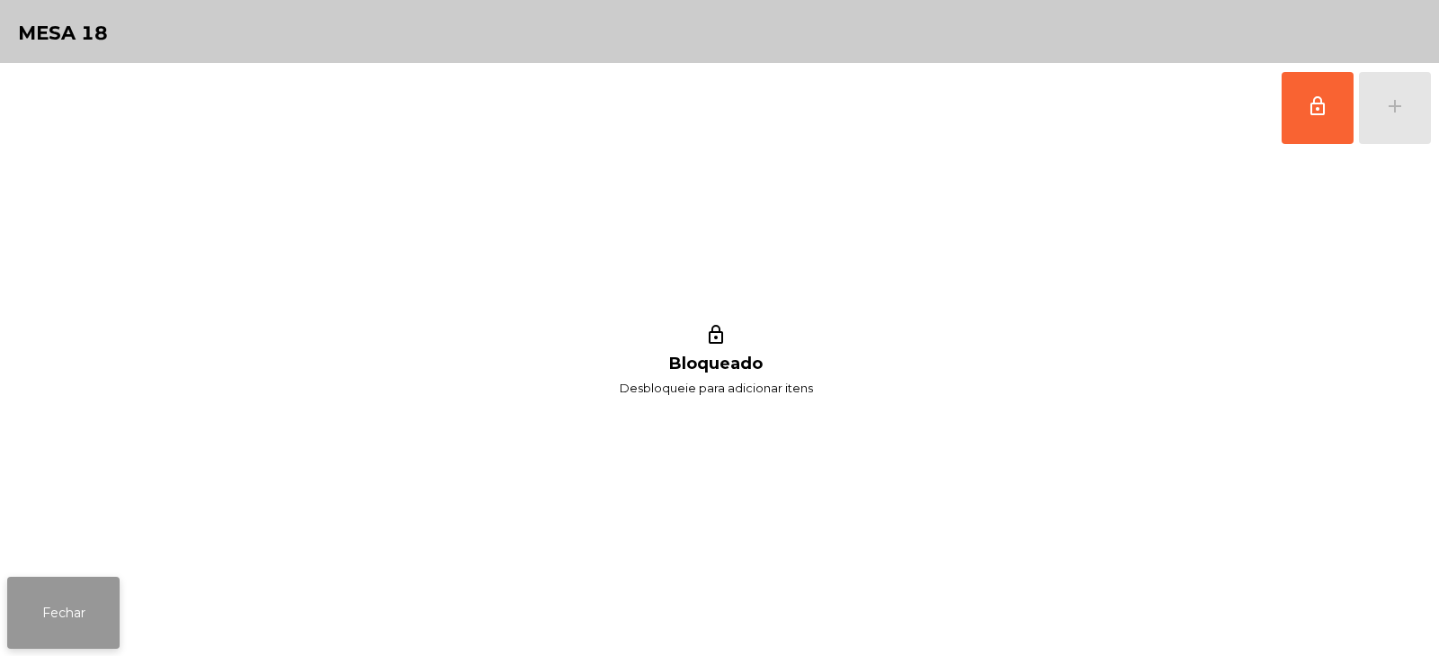
click at [49, 634] on button "Fechar" at bounding box center [63, 613] width 112 height 72
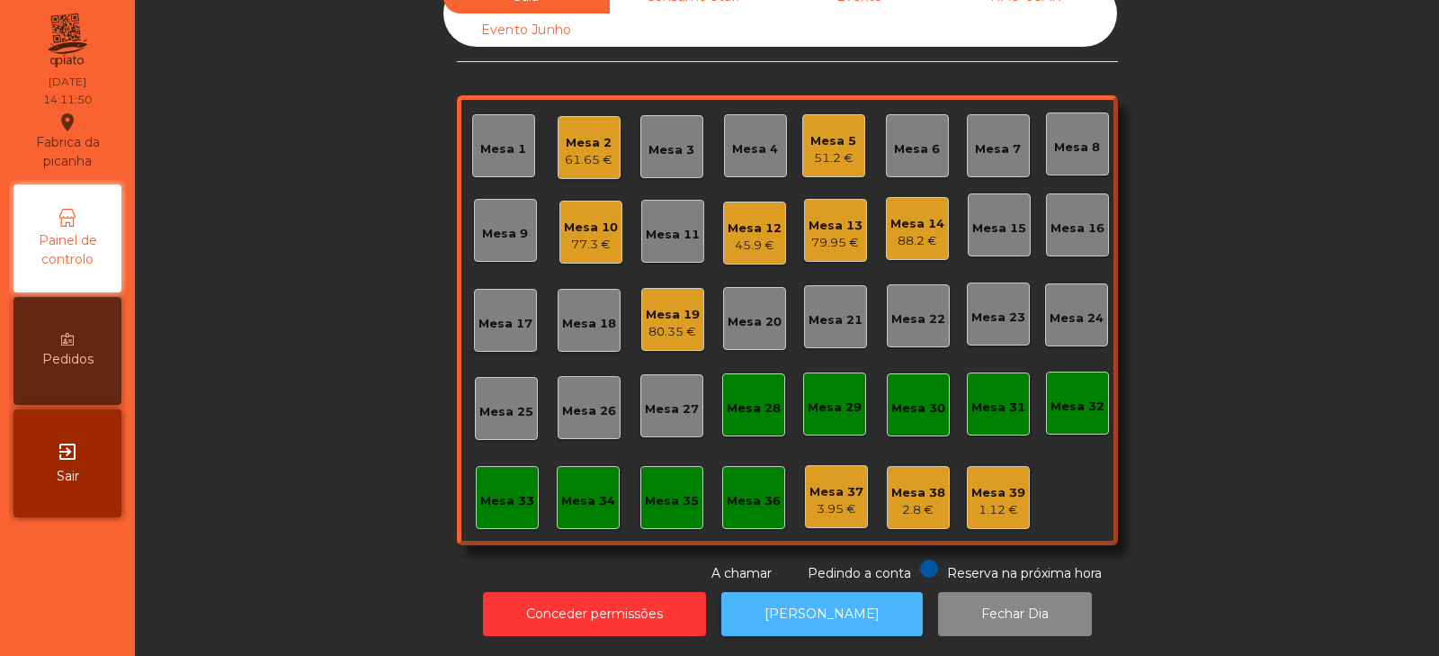
click at [836, 609] on button "[PERSON_NAME]" at bounding box center [821, 614] width 201 height 44
click at [840, 219] on div "Mesa 13" at bounding box center [836, 226] width 54 height 18
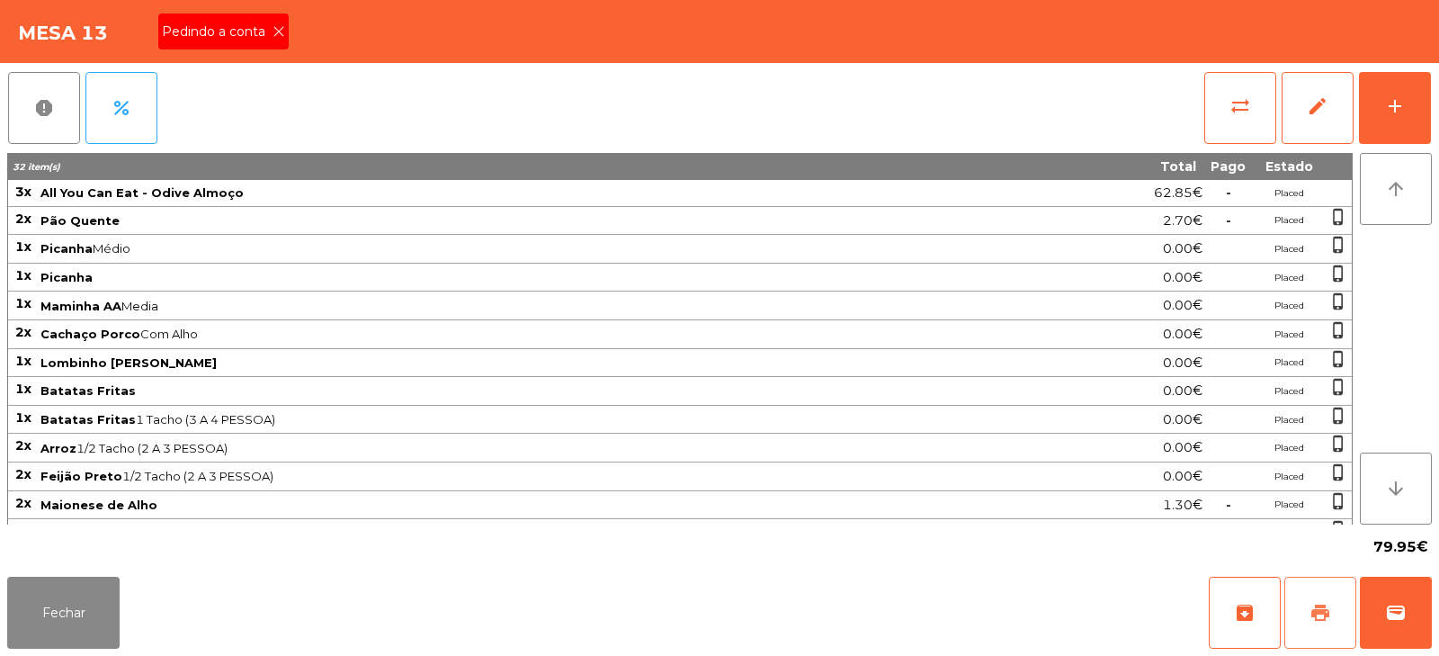
click at [1312, 617] on span "print" at bounding box center [1321, 613] width 22 height 22
click at [1243, 128] on button "sync_alt" at bounding box center [1240, 108] width 72 height 72
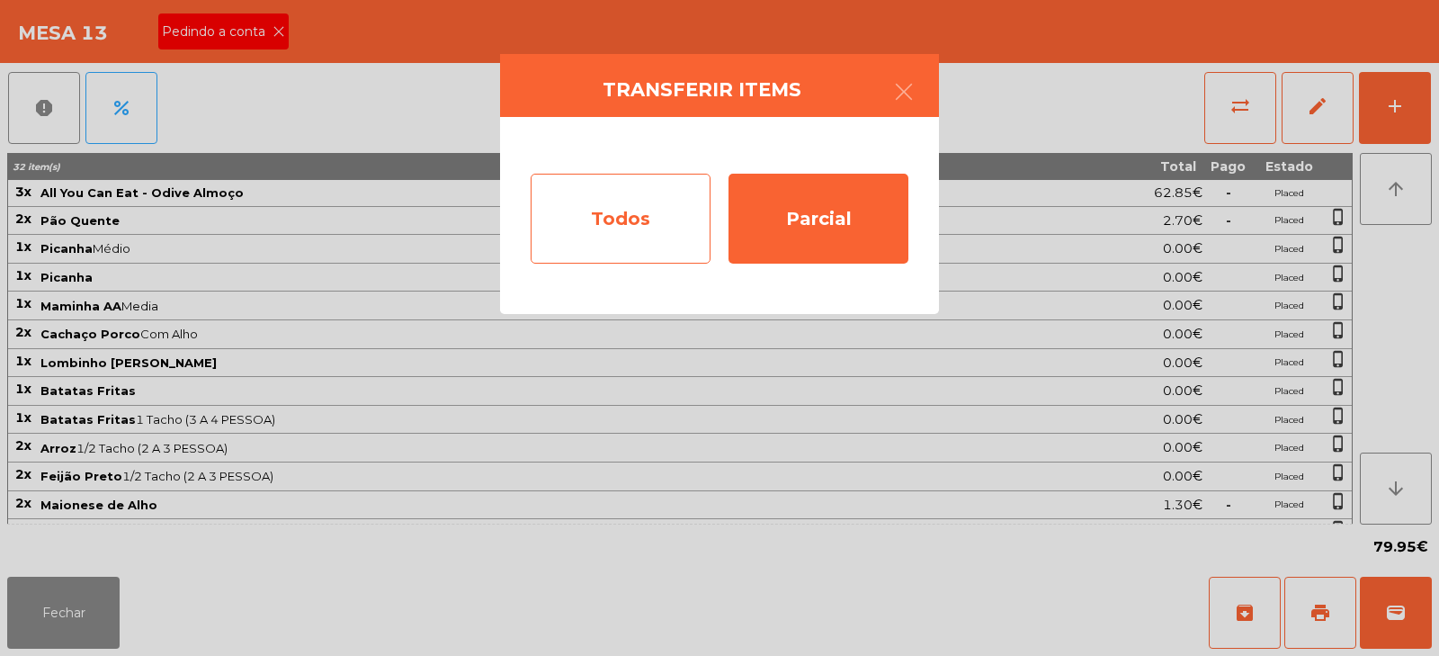
click at [630, 237] on div "Todos" at bounding box center [621, 219] width 180 height 90
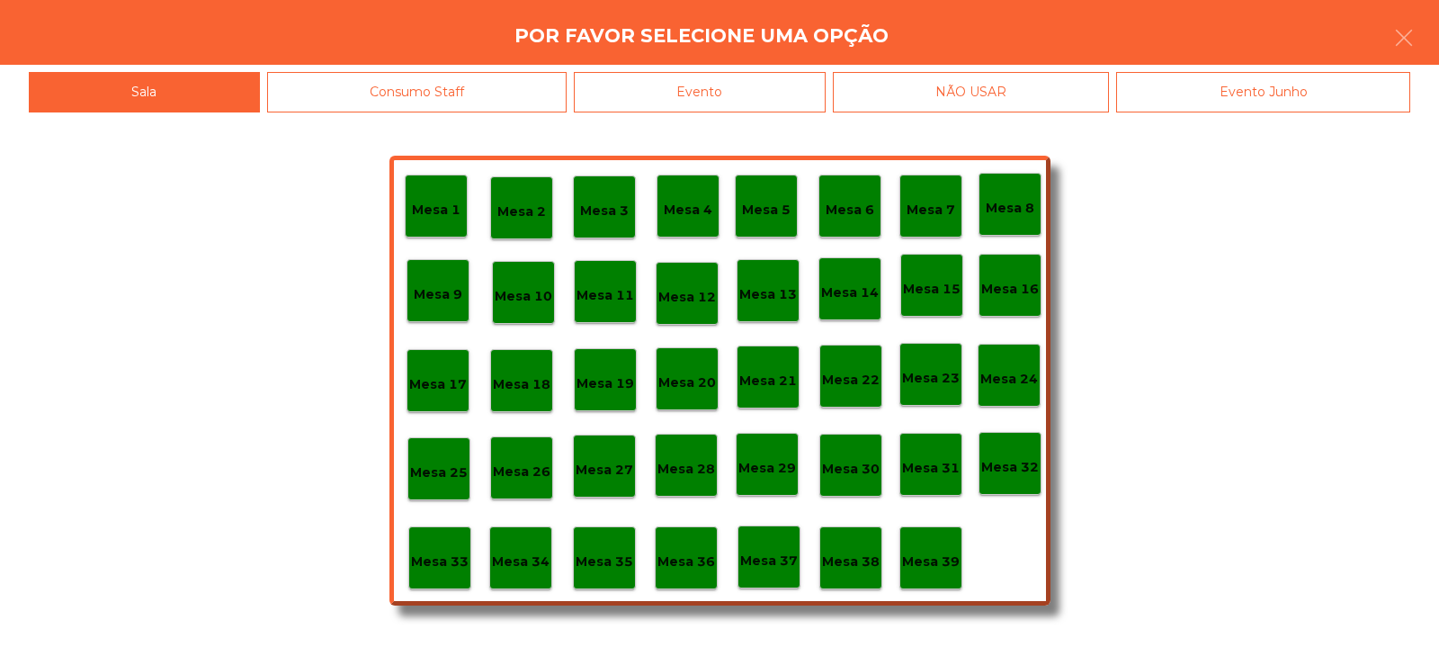
click at [759, 85] on div "Evento" at bounding box center [700, 92] width 252 height 40
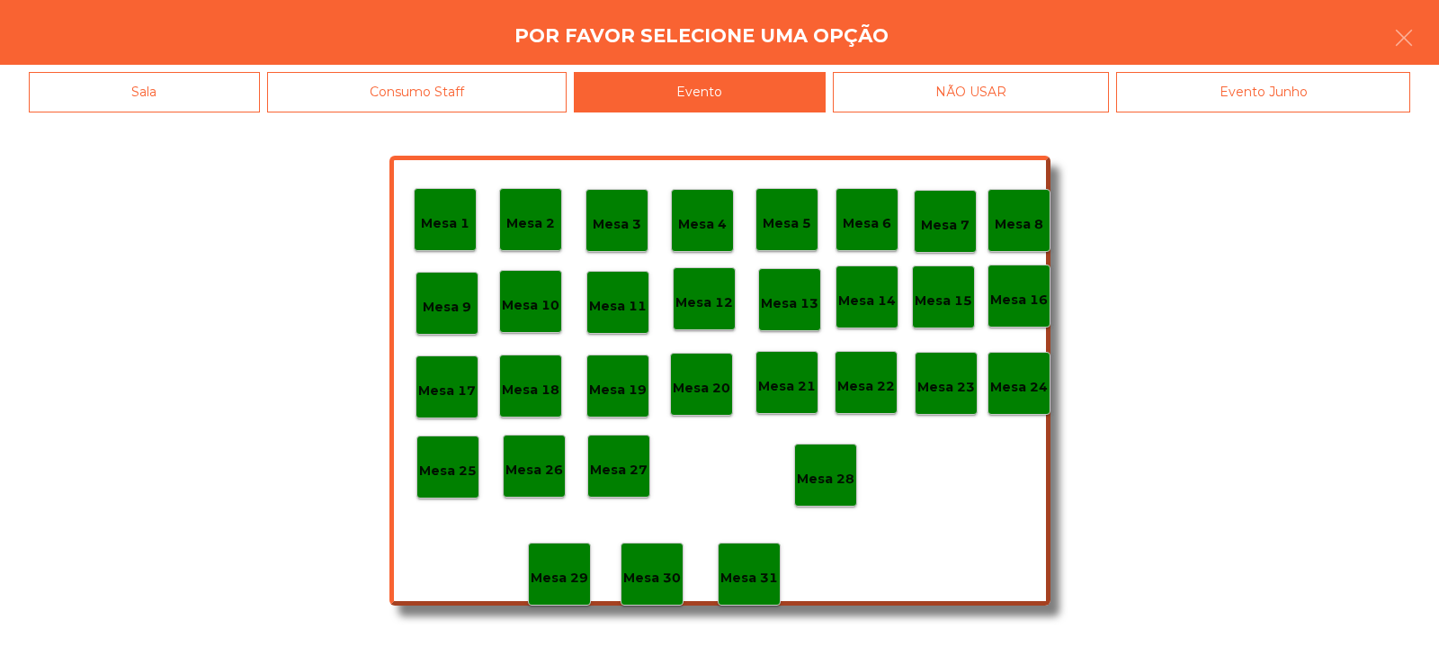
click at [822, 474] on p "Mesa 28" at bounding box center [826, 479] width 58 height 21
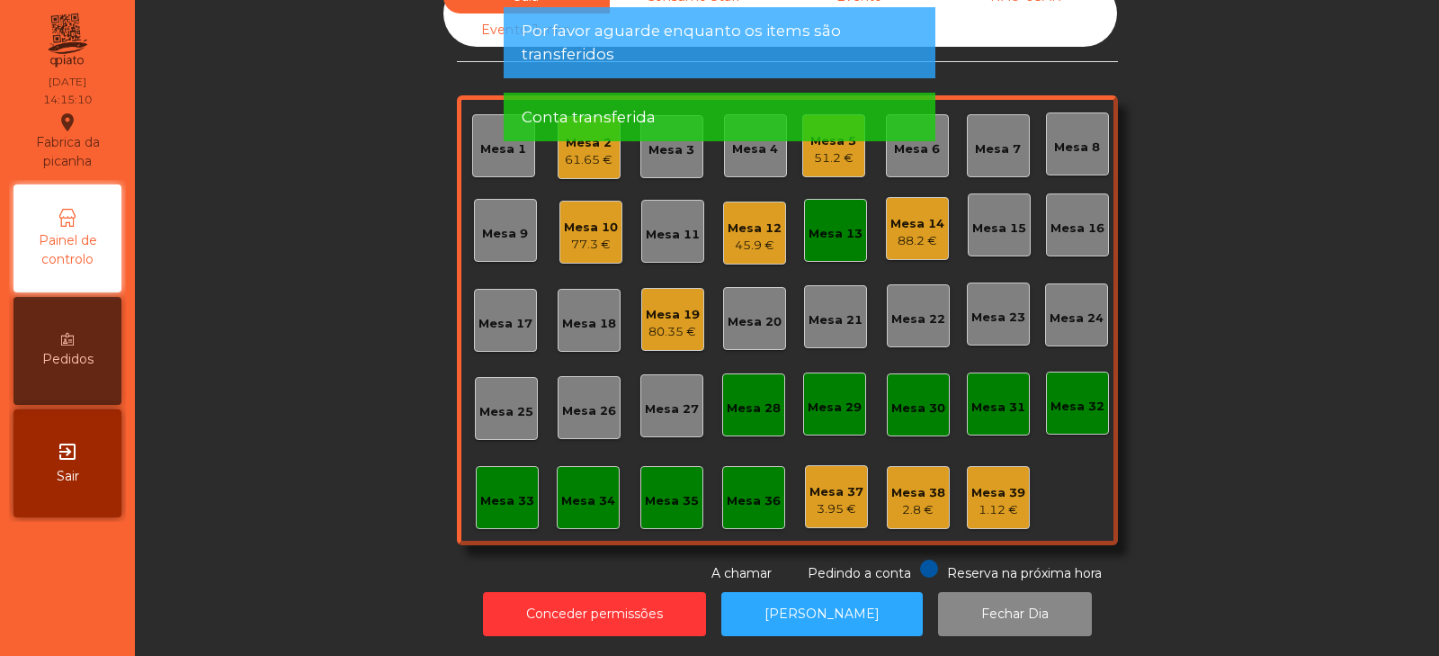
click at [574, 236] on div "77.3 €" at bounding box center [591, 245] width 54 height 18
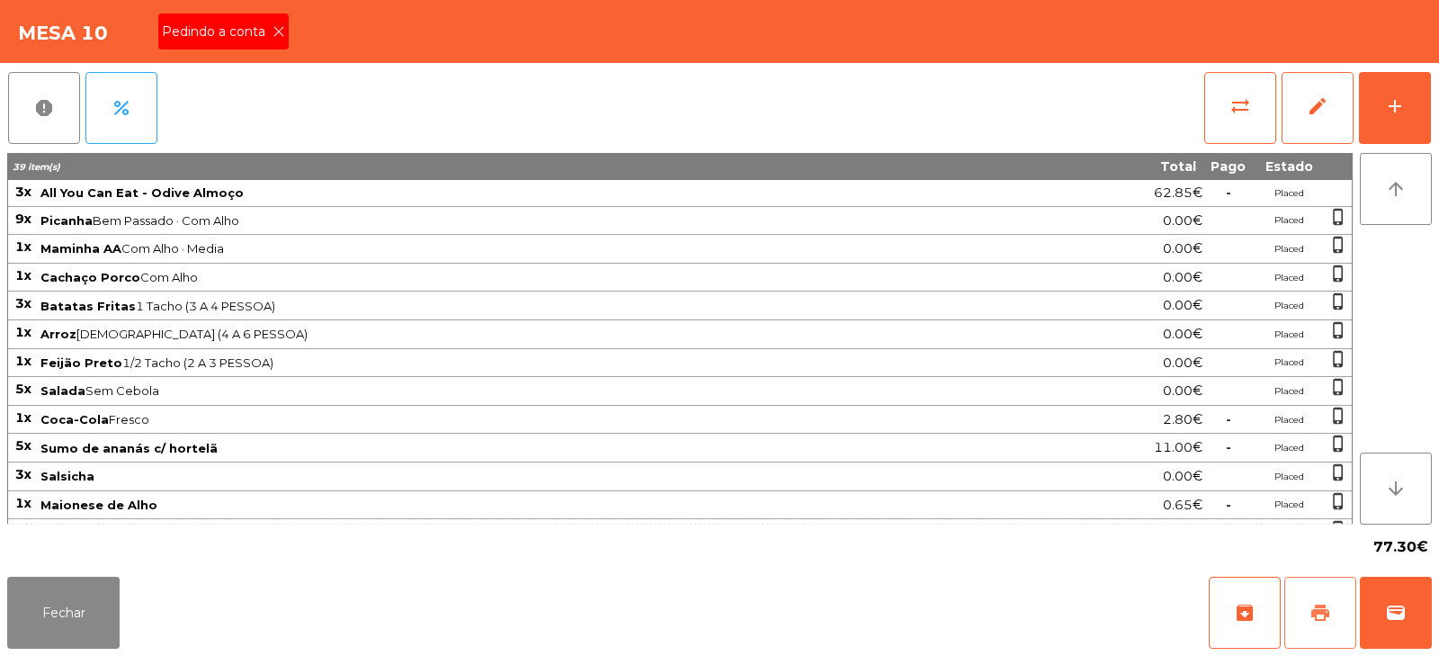
click at [1318, 611] on span "print" at bounding box center [1321, 613] width 22 height 22
click at [1376, 613] on button "wallet" at bounding box center [1396, 613] width 72 height 72
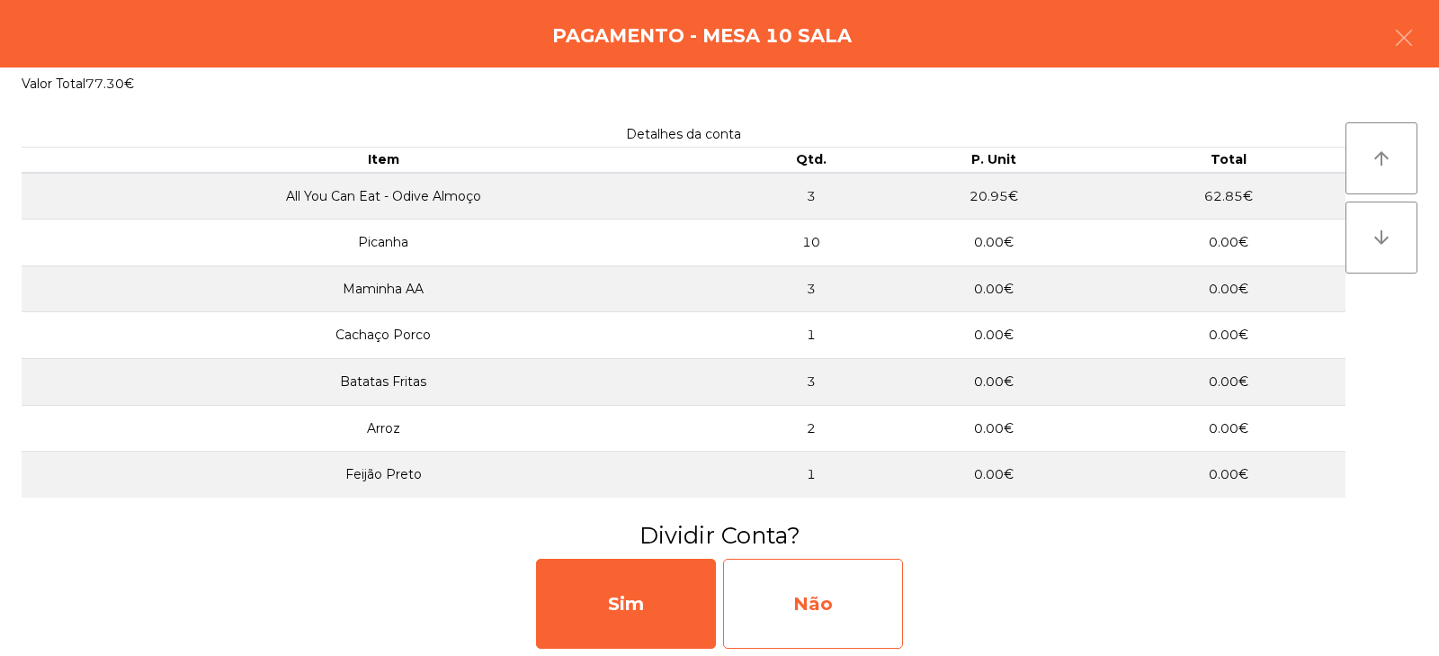
click at [813, 595] on div "Não" at bounding box center [813, 604] width 180 height 90
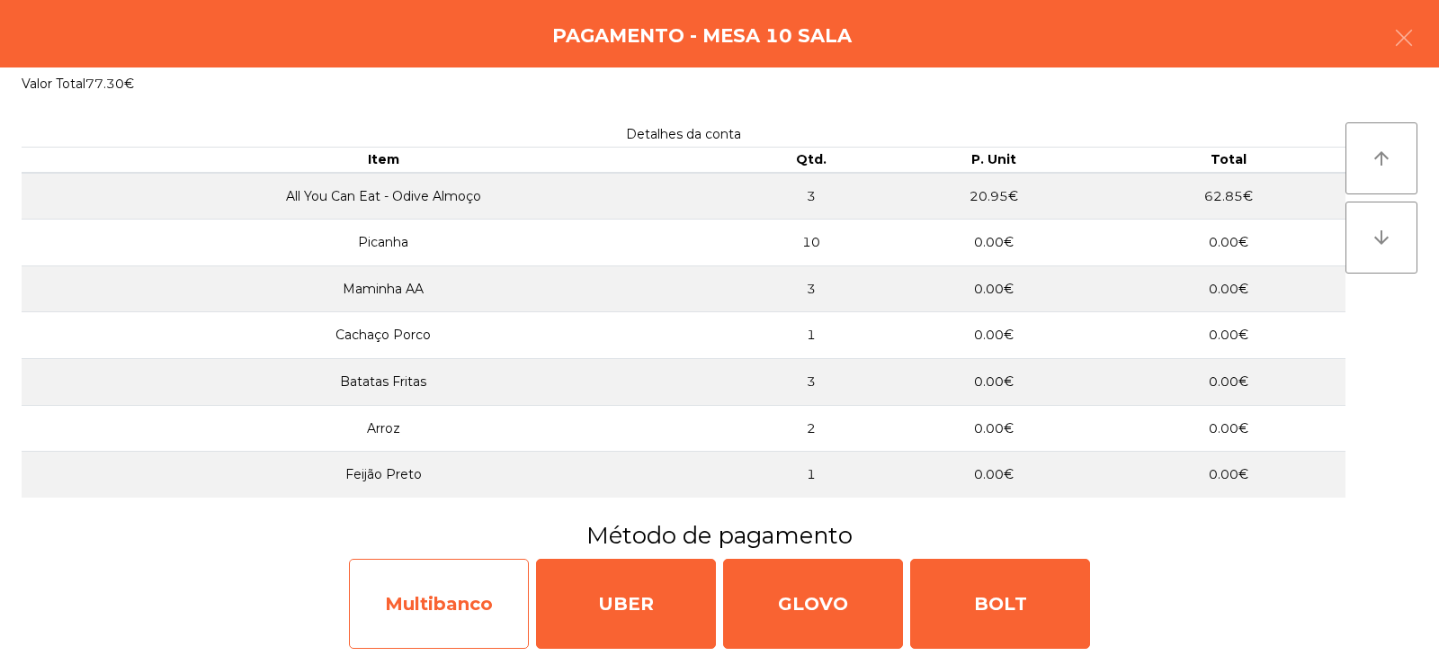
click at [444, 621] on div "Multibanco" at bounding box center [439, 604] width 180 height 90
select select "**"
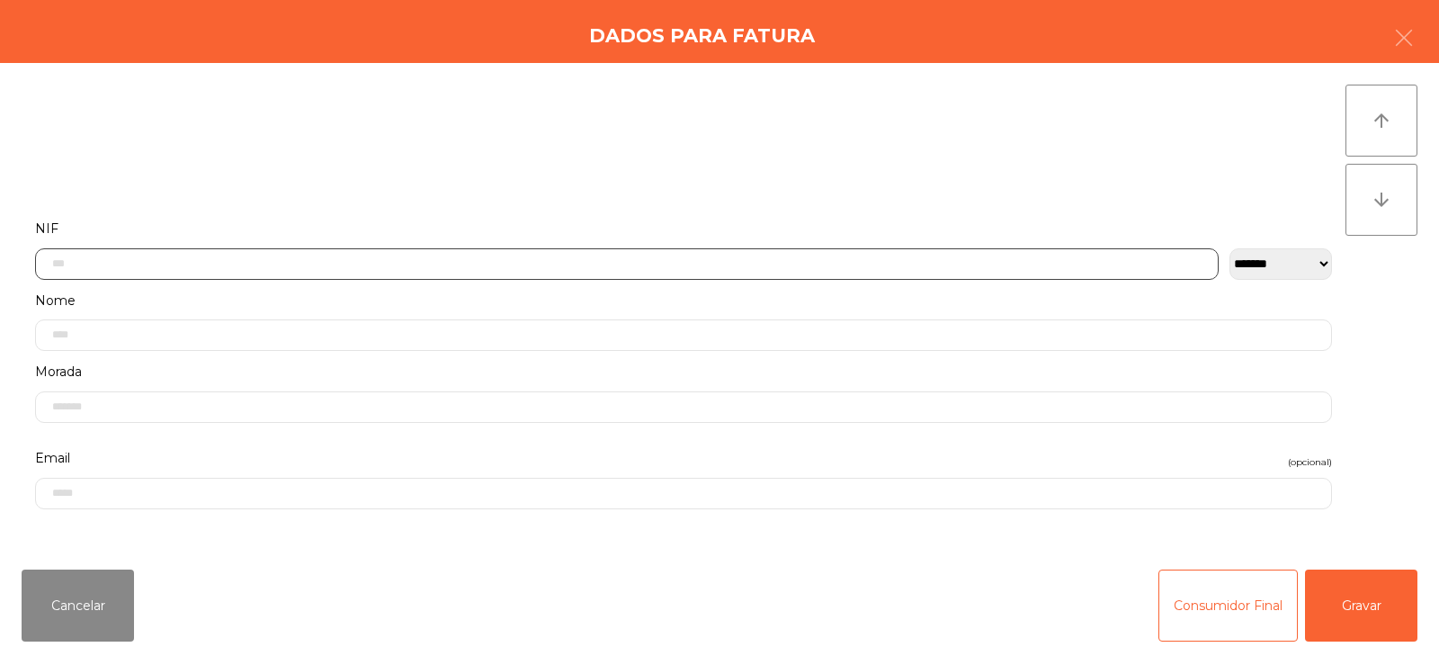
click at [546, 263] on input "text" at bounding box center [627, 263] width 1184 height 31
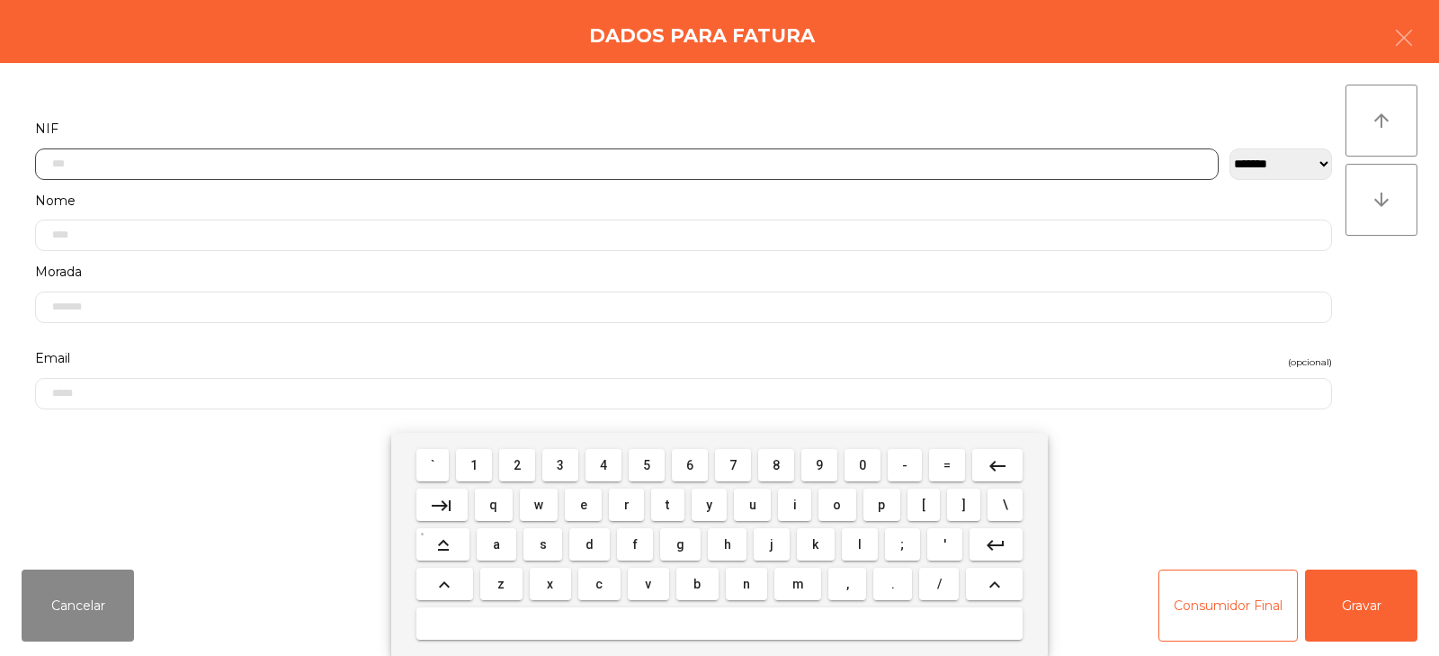
scroll to position [131, 0]
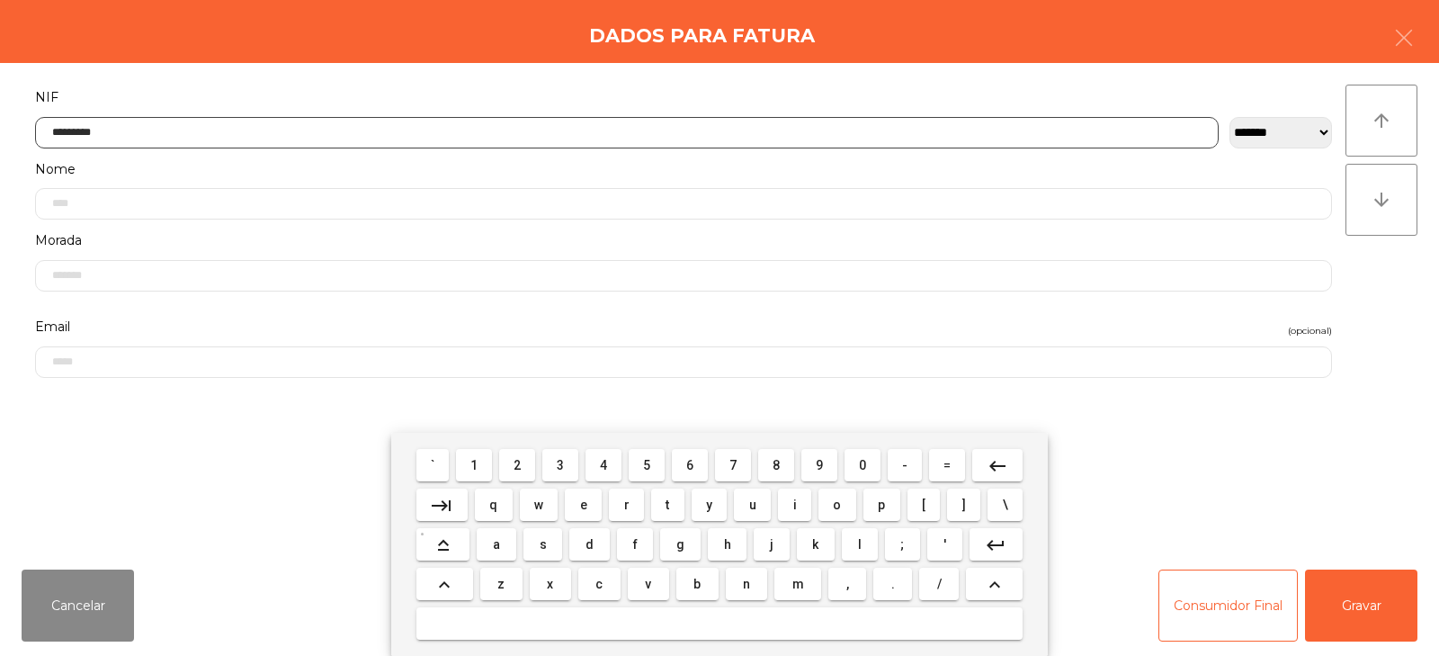
type input "*********"
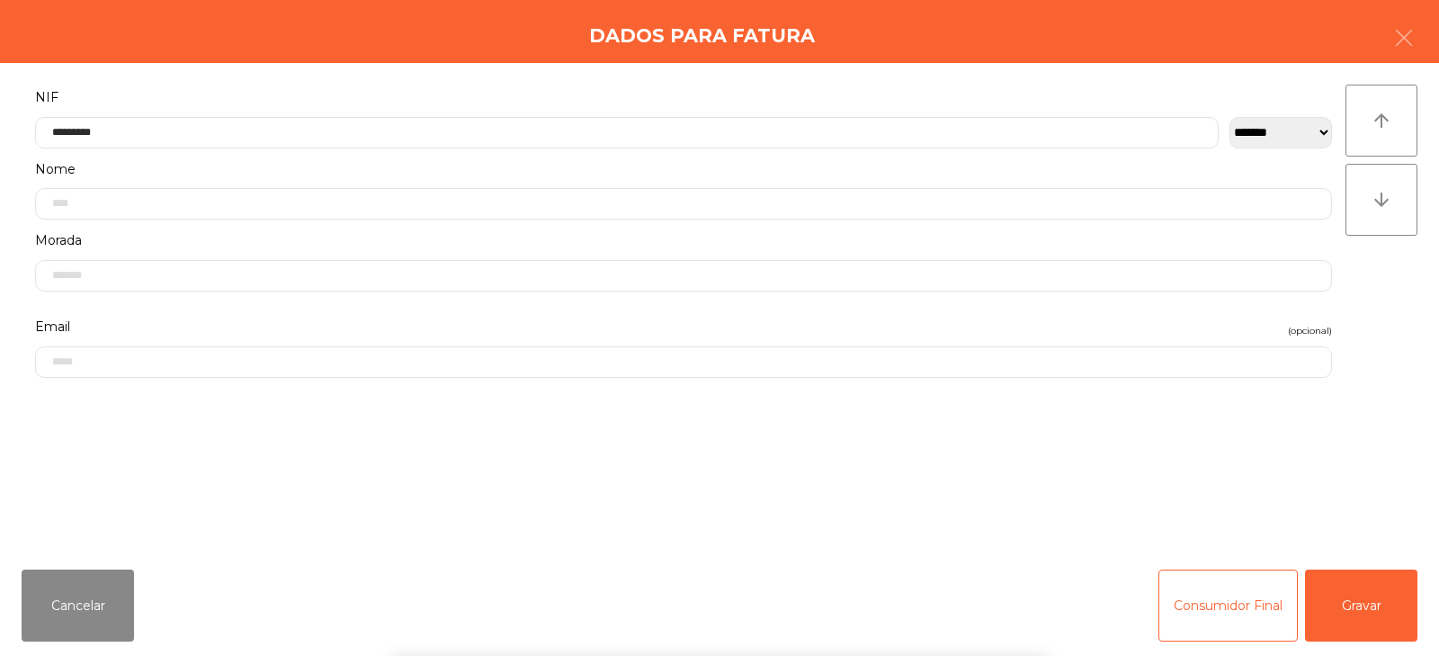
click at [1380, 300] on div "arrow_upward arrow_downward" at bounding box center [1382, 309] width 72 height 449
click at [1365, 599] on button "Gravar" at bounding box center [1361, 605] width 112 height 72
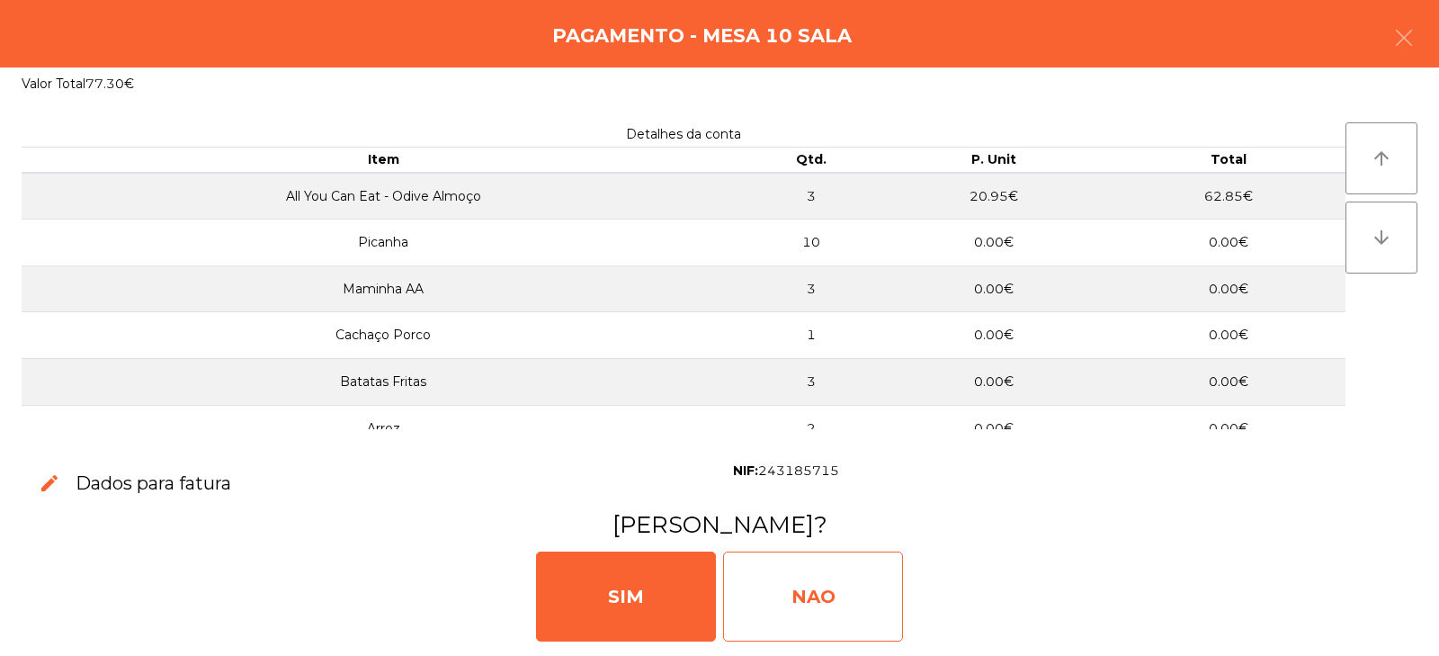
click at [814, 597] on div "NAO" at bounding box center [813, 596] width 180 height 90
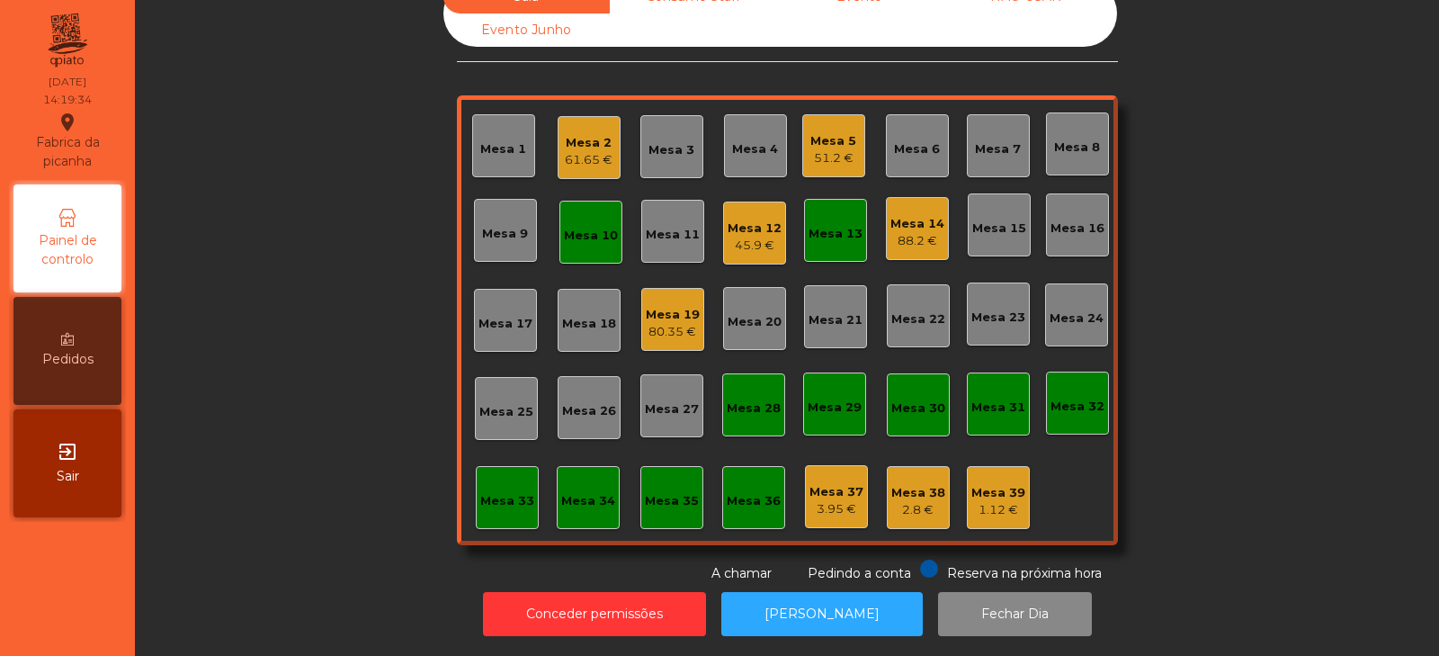
click at [845, 225] on div "Mesa 13" at bounding box center [836, 234] width 54 height 18
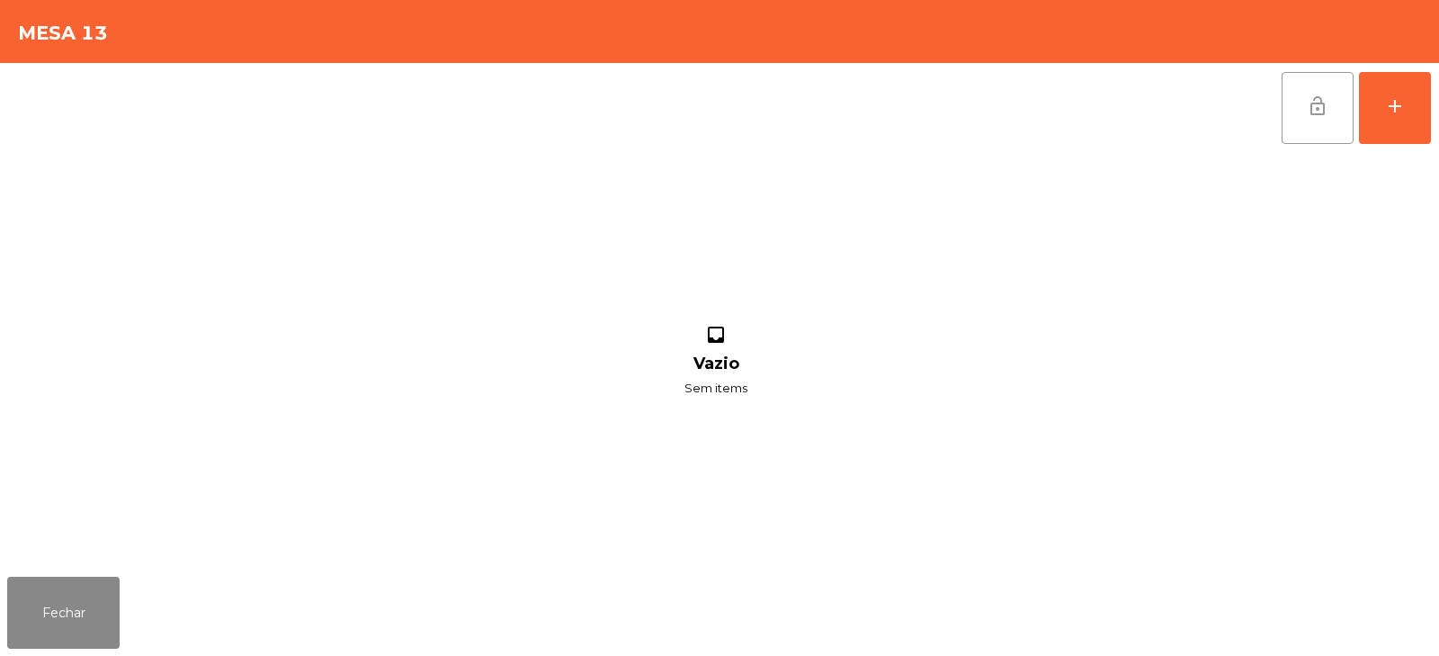
click at [1307, 112] on span "lock_open" at bounding box center [1318, 106] width 22 height 22
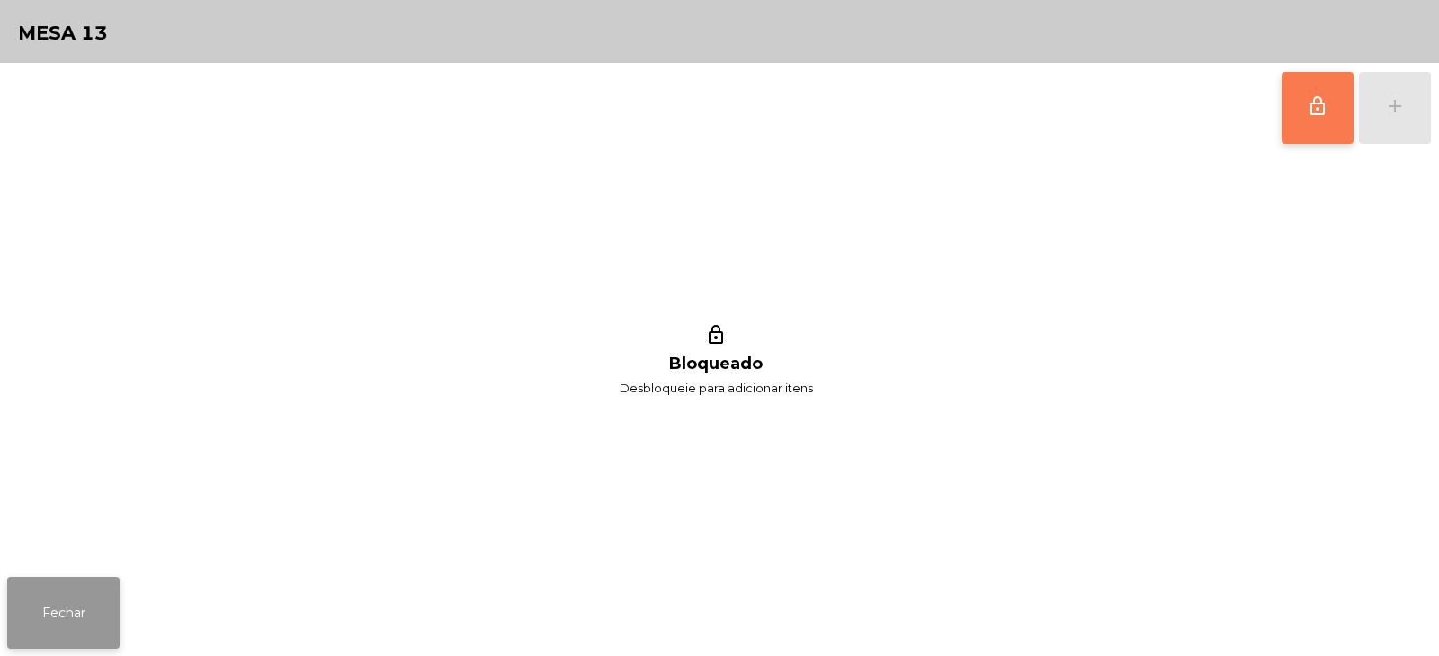
click at [76, 582] on button "Fechar" at bounding box center [63, 613] width 112 height 72
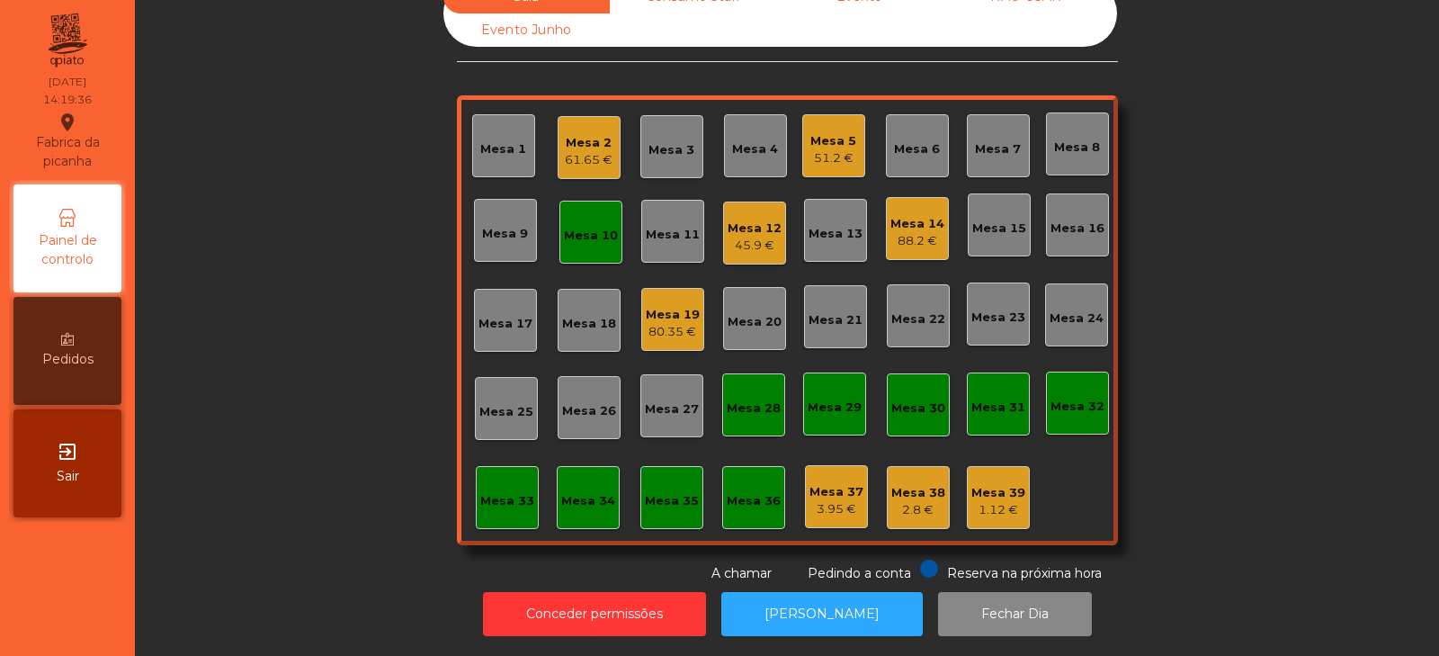
click at [572, 242] on div "Mesa 10" at bounding box center [590, 232] width 63 height 63
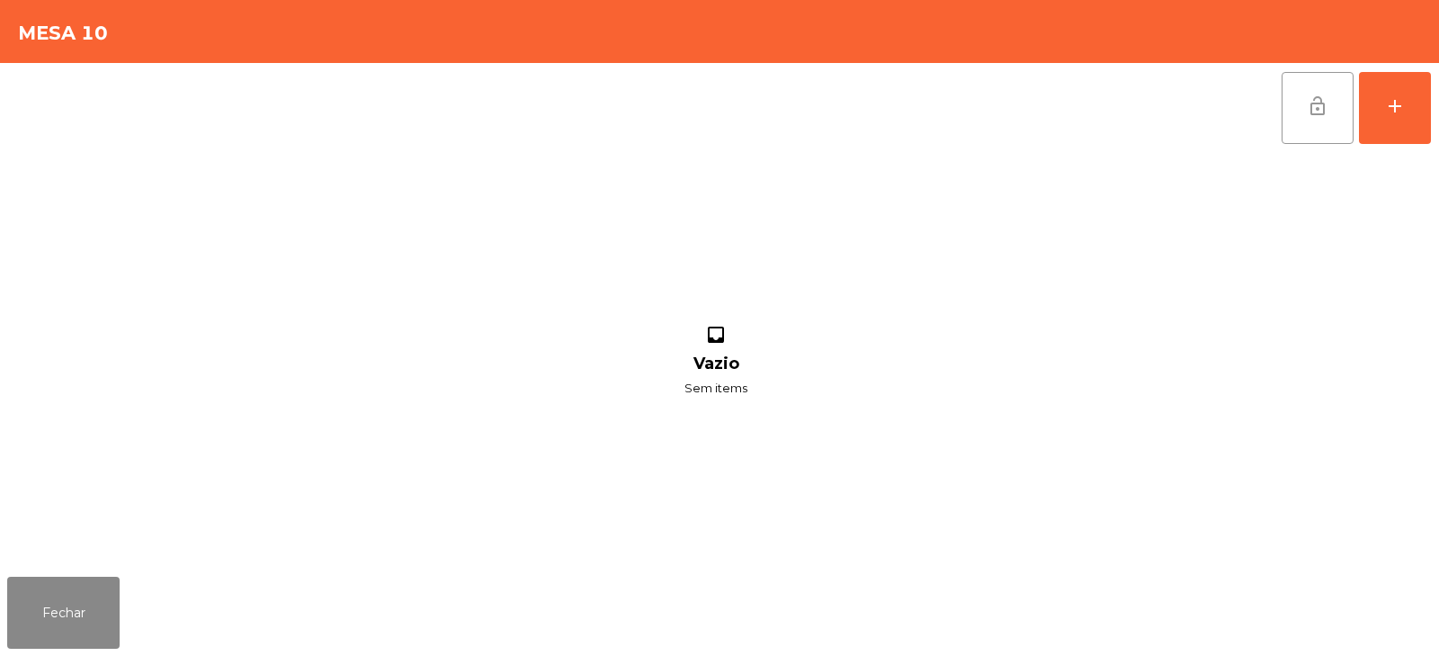
click at [1304, 137] on button "lock_open" at bounding box center [1318, 108] width 72 height 72
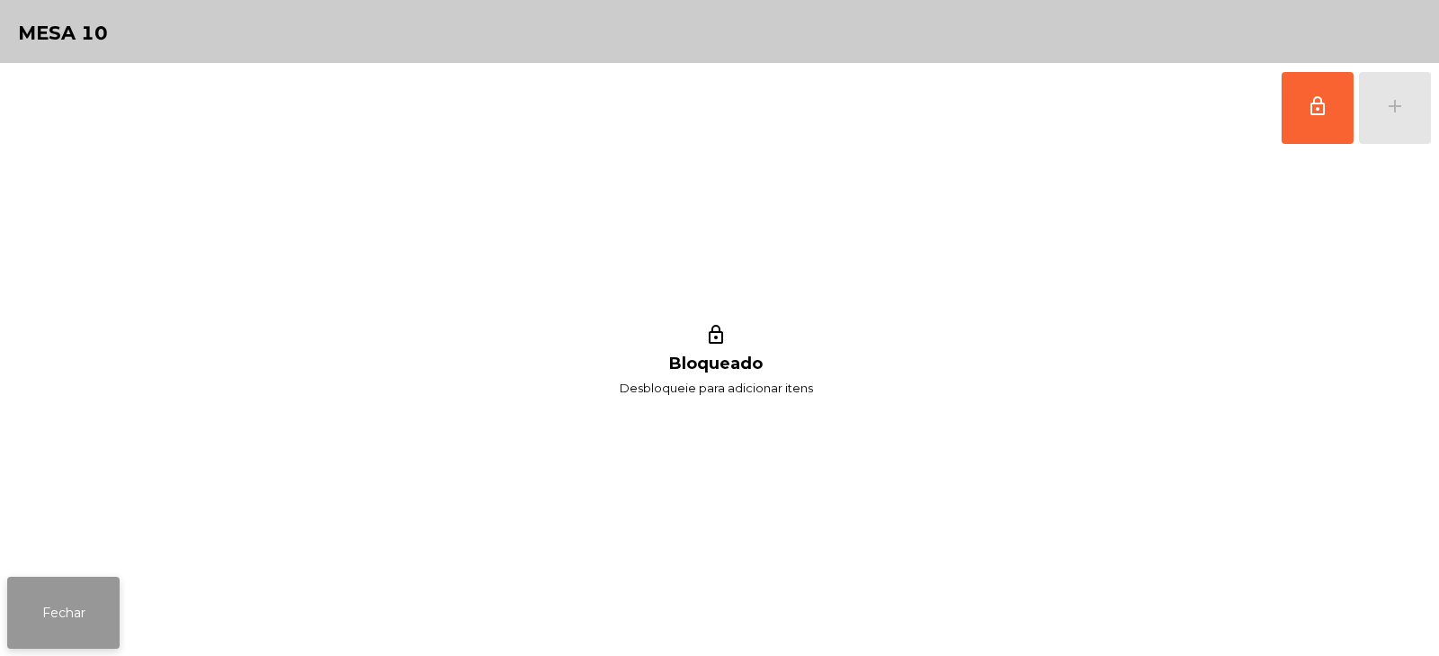
click at [69, 604] on button "Fechar" at bounding box center [63, 613] width 112 height 72
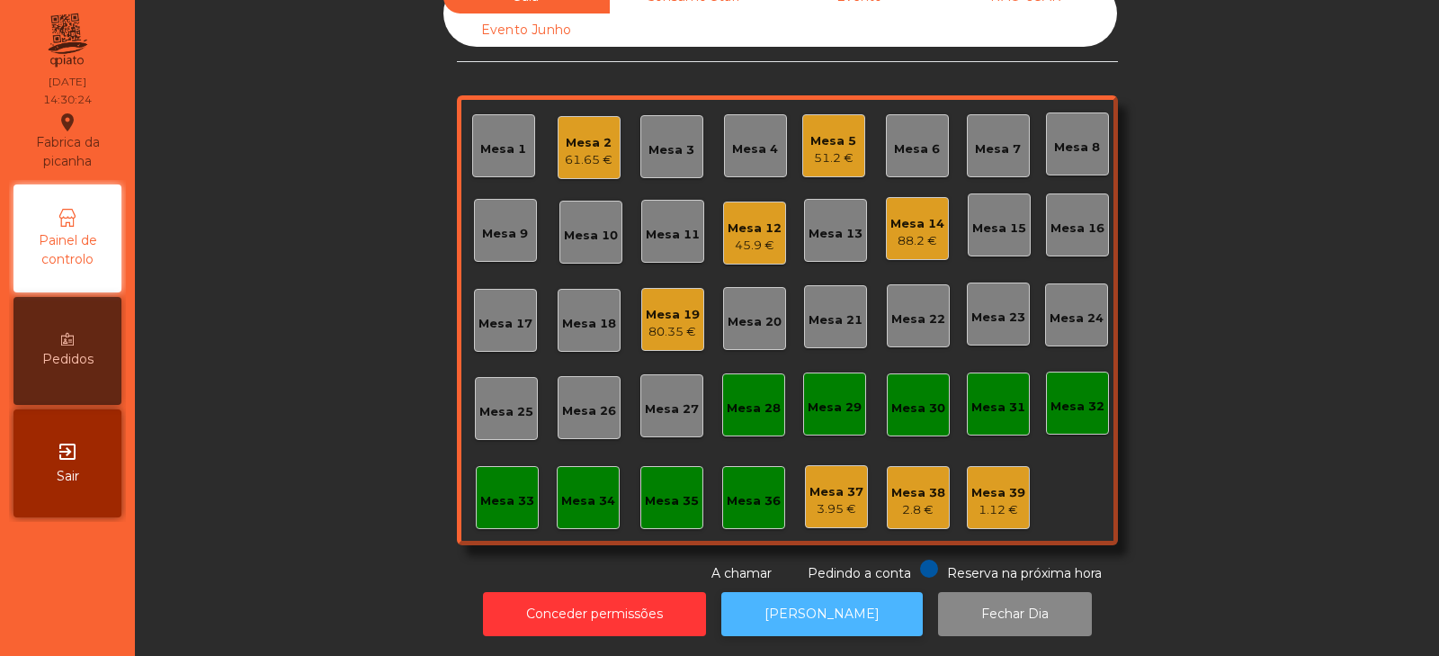
click at [795, 592] on button "[PERSON_NAME]" at bounding box center [821, 614] width 201 height 44
click at [732, 237] on div "45.9 €" at bounding box center [755, 246] width 54 height 18
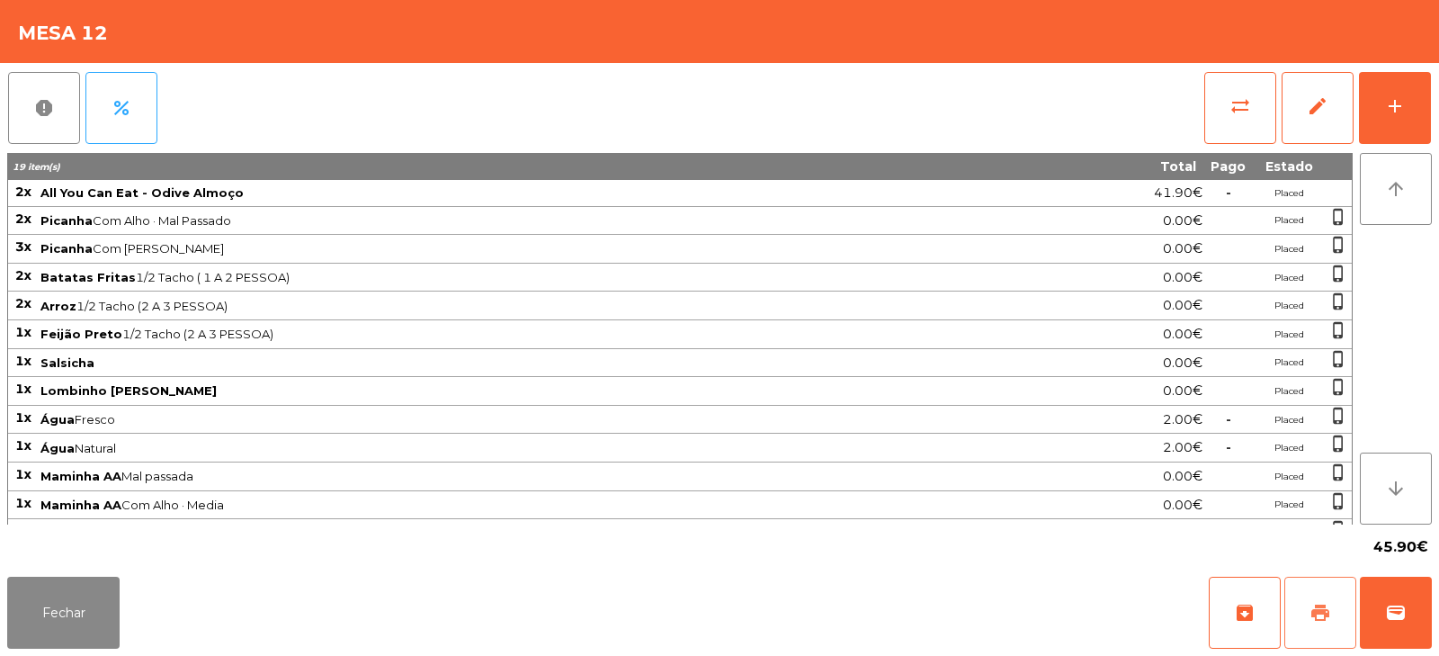
click at [1320, 622] on span "print" at bounding box center [1321, 613] width 22 height 22
click at [78, 627] on button "Fechar" at bounding box center [63, 613] width 112 height 72
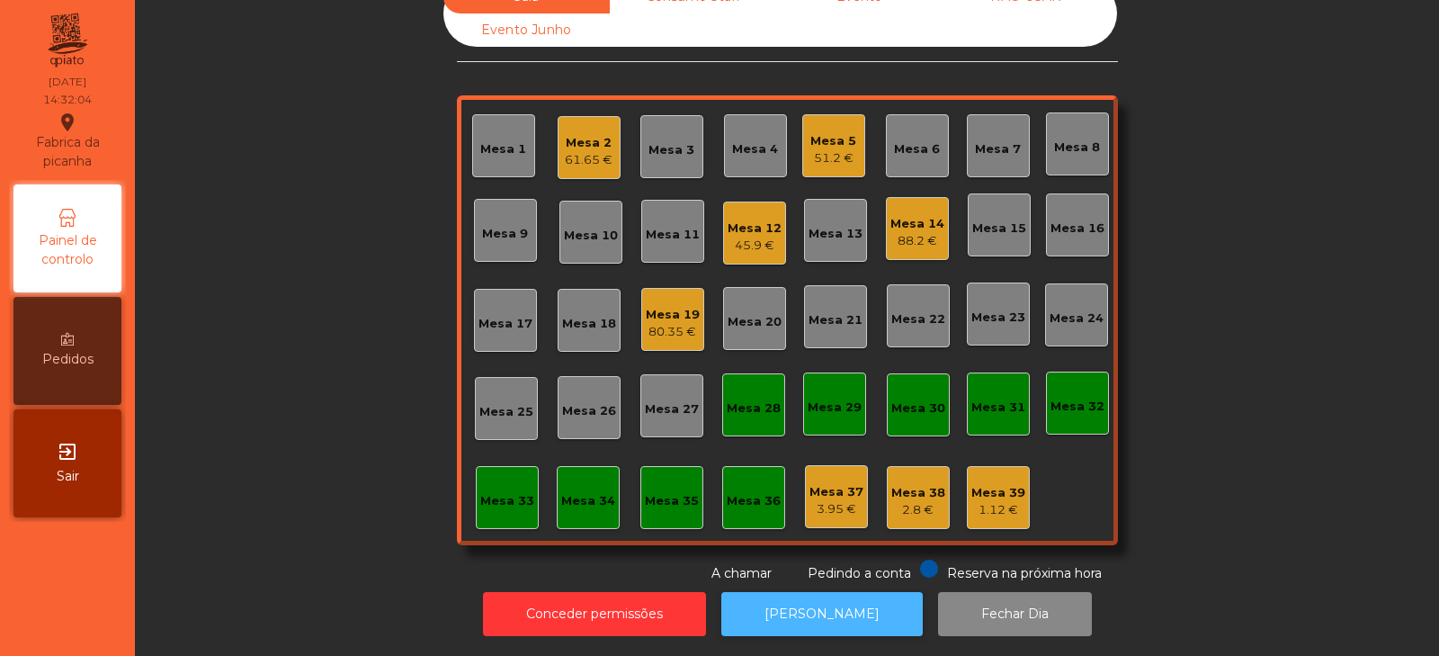
click at [789, 593] on button "[PERSON_NAME]" at bounding box center [821, 614] width 201 height 44
click at [760, 219] on div "Mesa 12" at bounding box center [755, 228] width 54 height 18
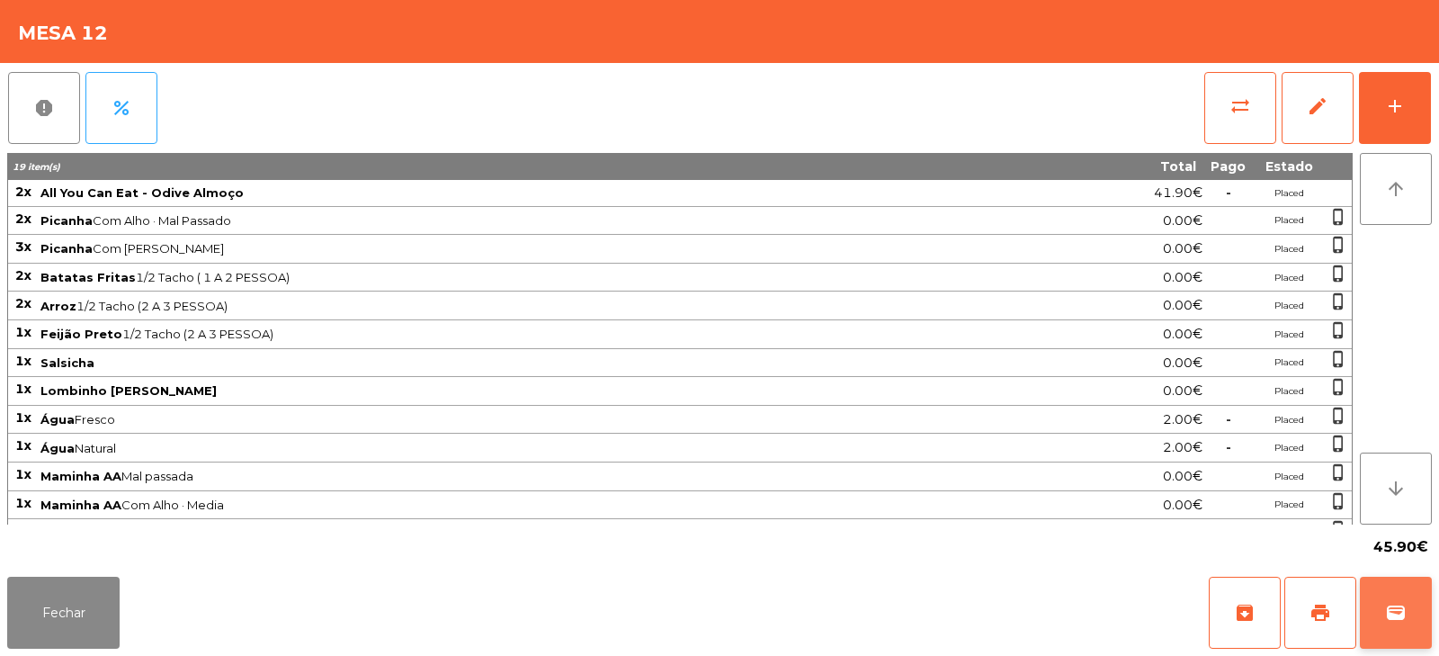
click at [1400, 611] on span "wallet" at bounding box center [1396, 613] width 22 height 22
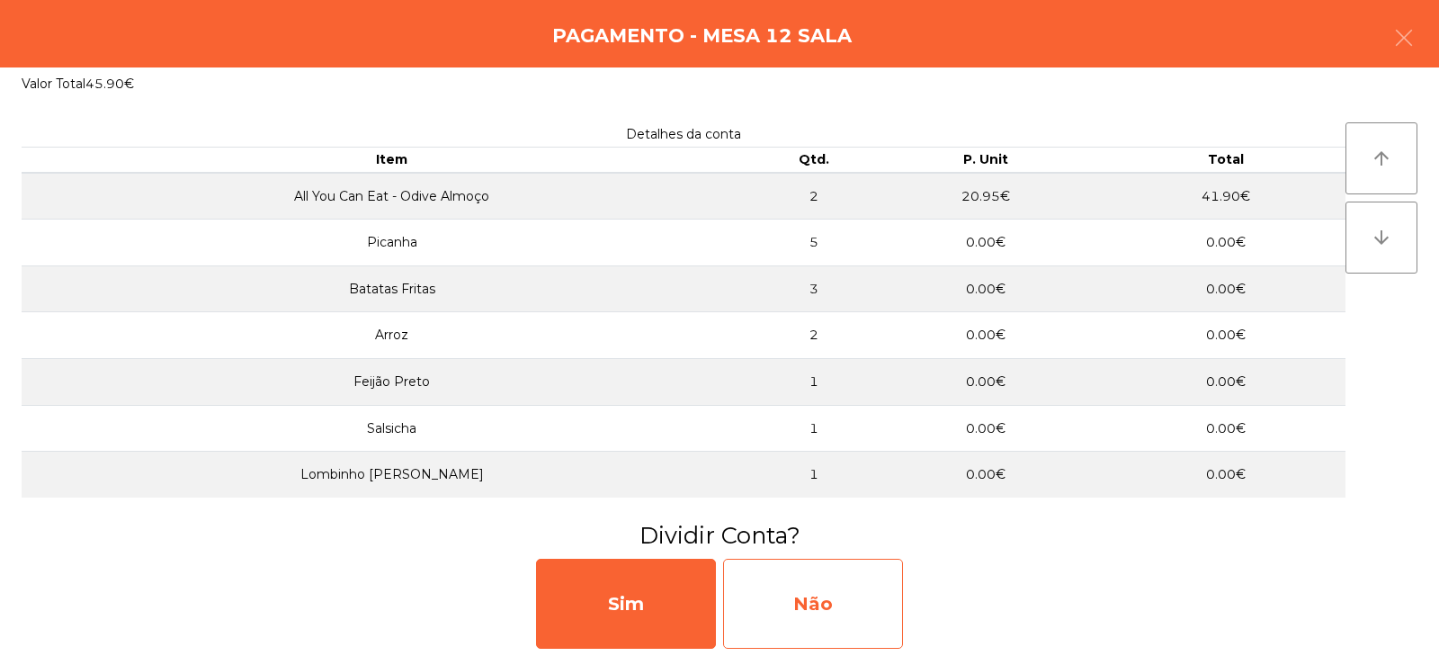
click at [826, 614] on div "Não" at bounding box center [813, 604] width 180 height 90
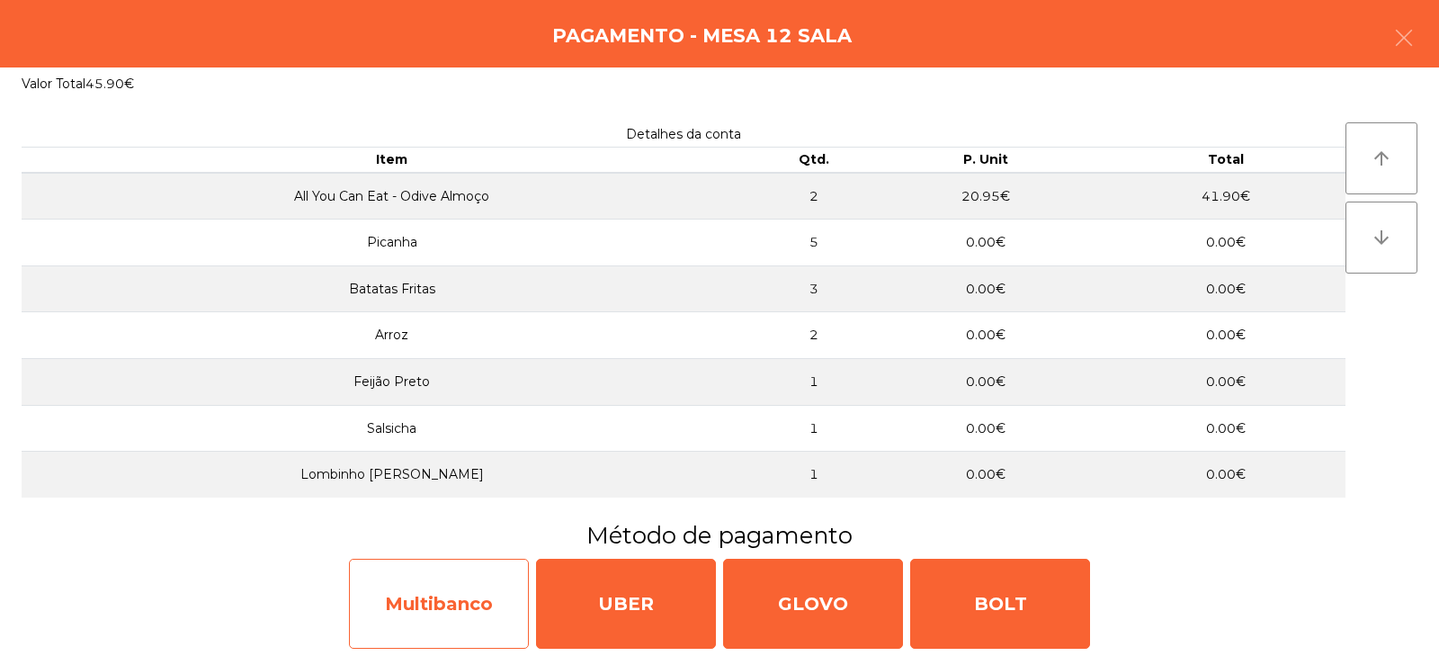
click at [388, 612] on div "Multibanco" at bounding box center [439, 604] width 180 height 90
select select "**"
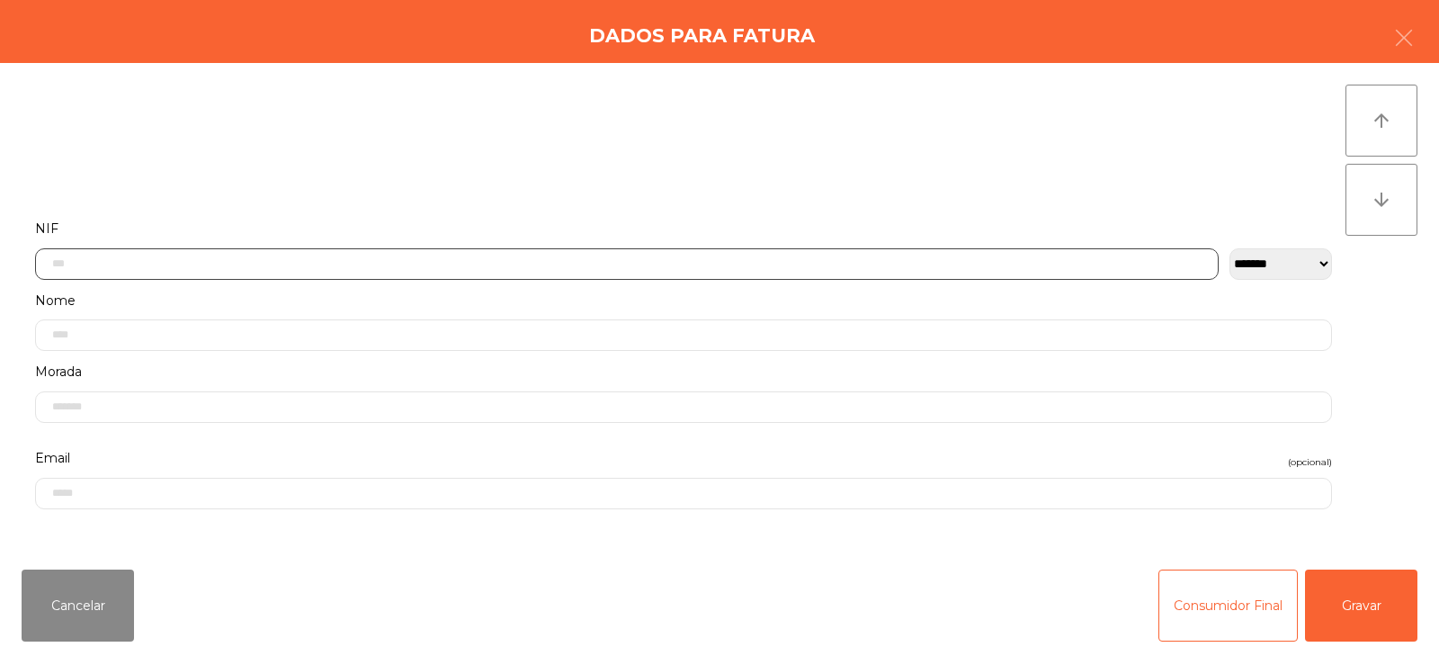
click at [523, 263] on input "text" at bounding box center [627, 263] width 1184 height 31
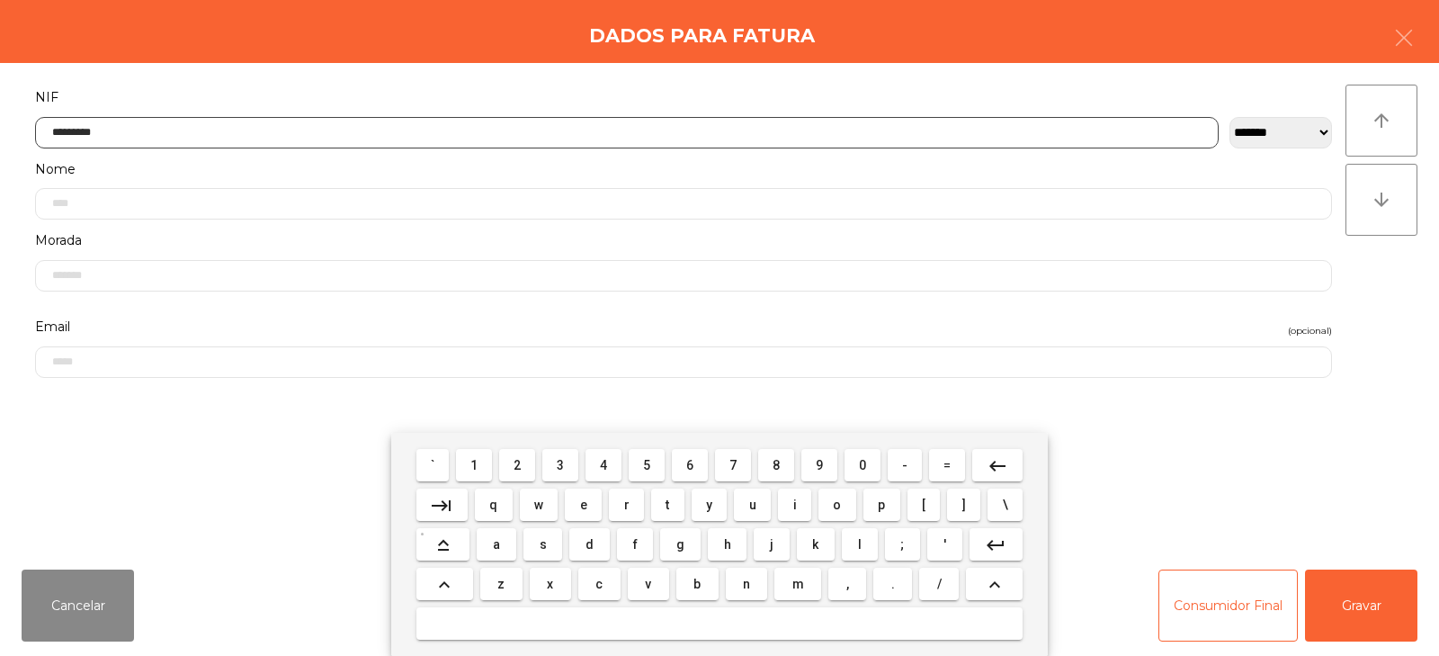
type input "*********"
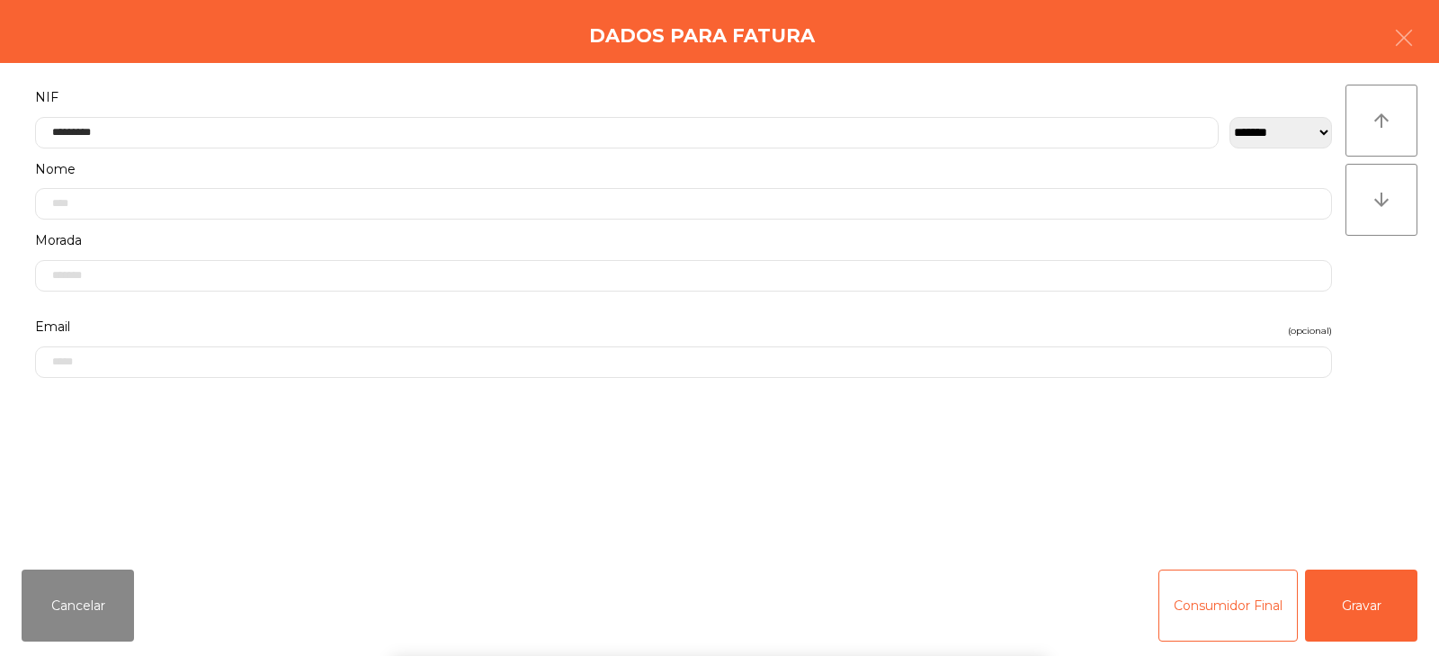
click at [1368, 285] on div "arrow_upward arrow_downward" at bounding box center [1382, 309] width 72 height 449
click at [1347, 606] on button "Gravar" at bounding box center [1361, 605] width 112 height 72
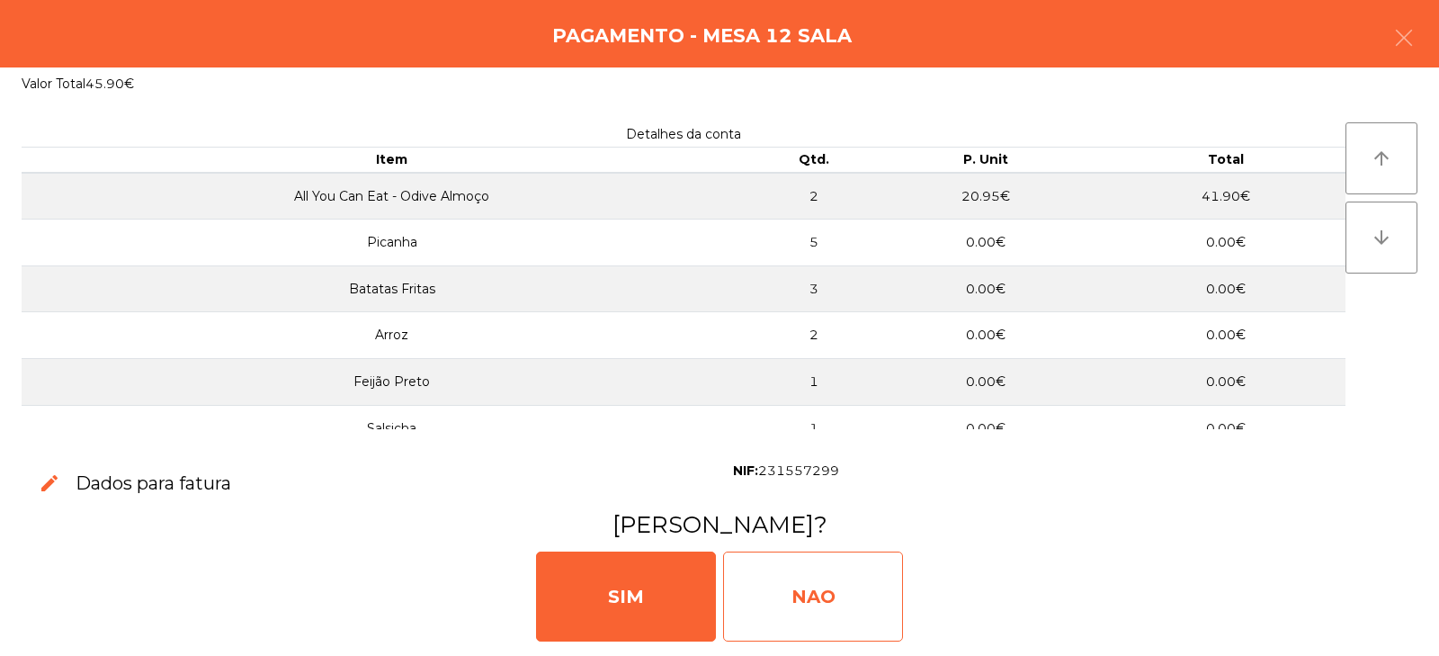
click at [827, 620] on div "NAO" at bounding box center [813, 596] width 180 height 90
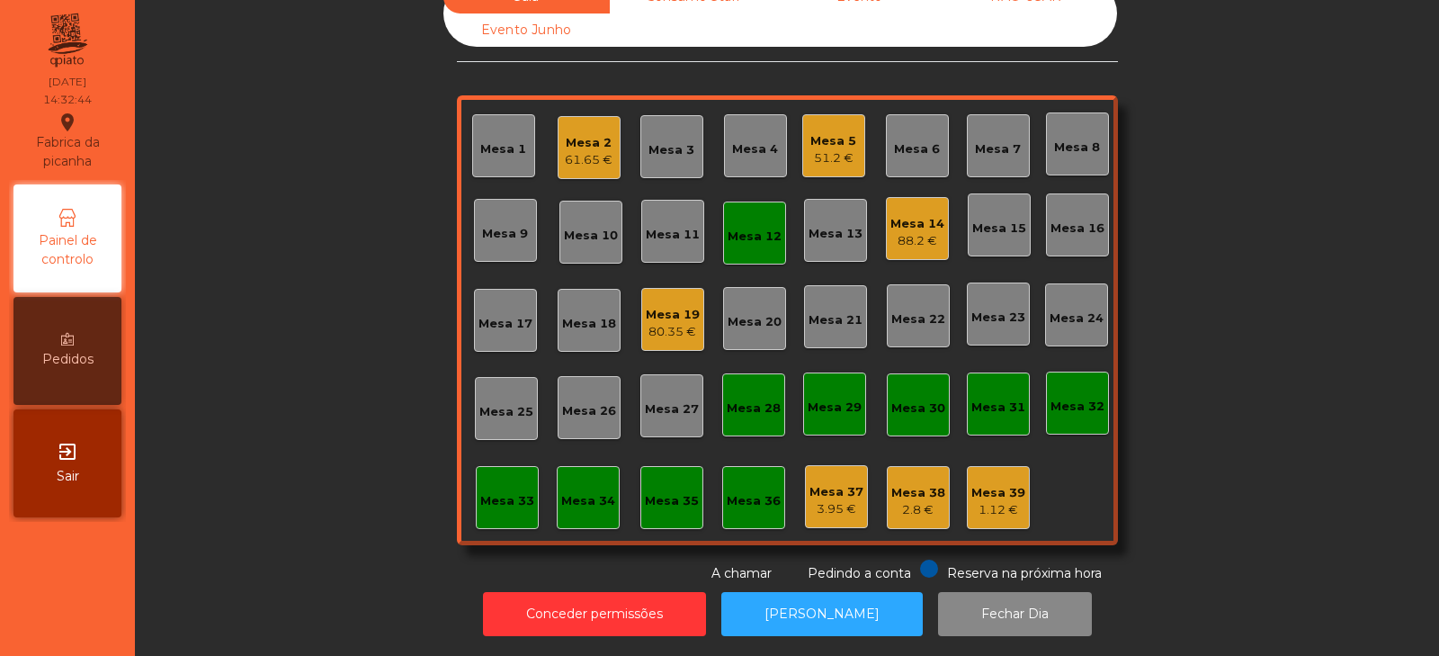
click at [770, 244] on div "Mesa 12" at bounding box center [754, 232] width 63 height 63
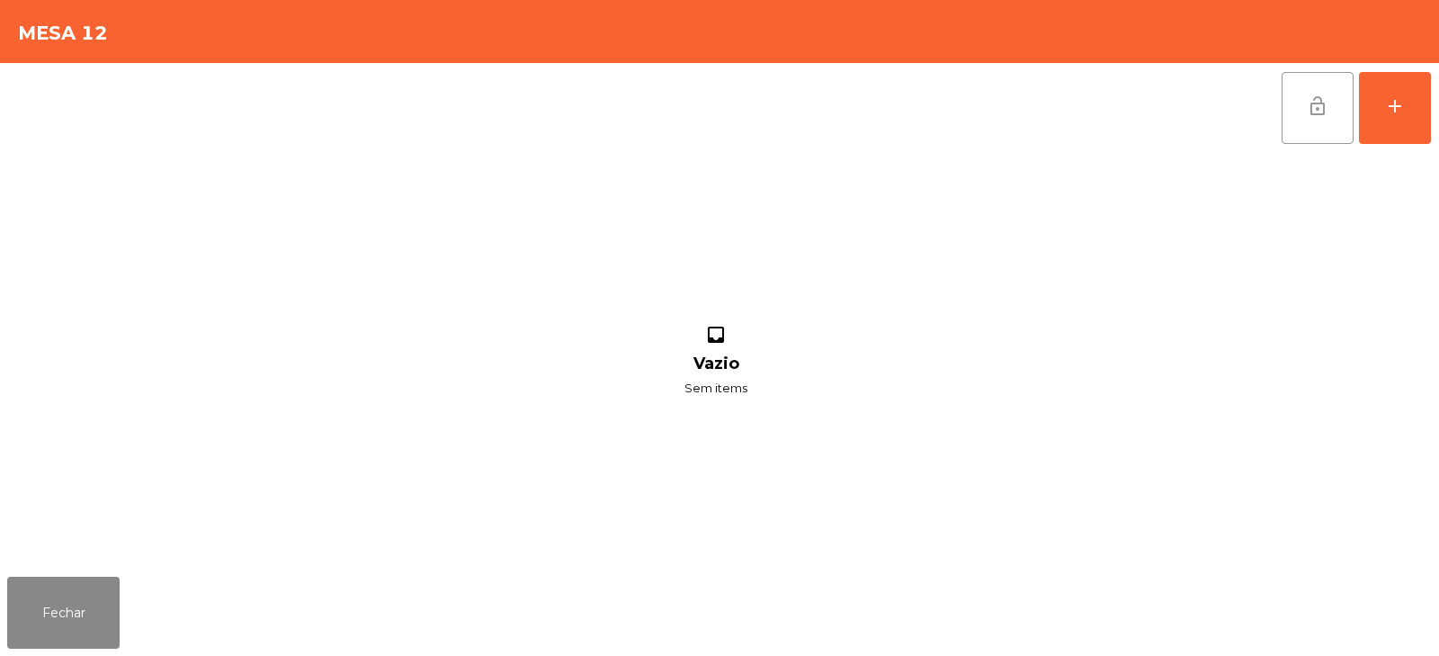
click at [1310, 98] on span "lock_open" at bounding box center [1318, 106] width 22 height 22
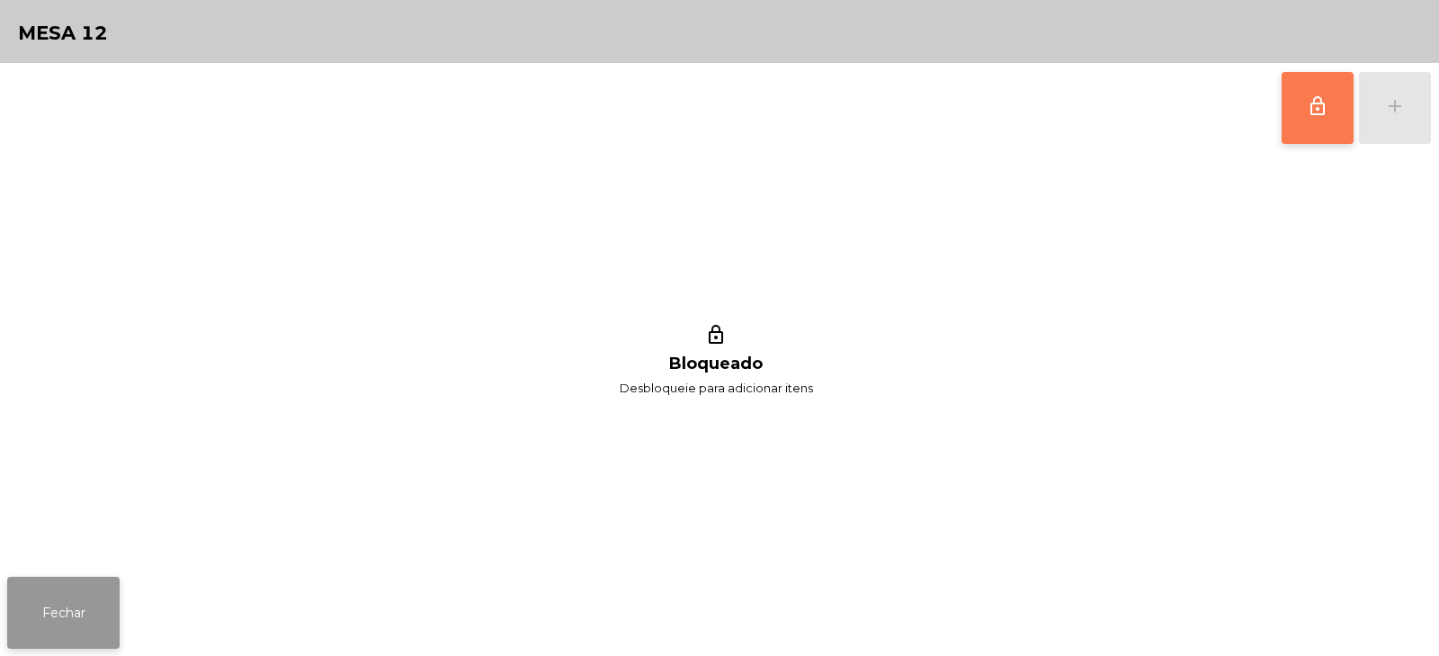
click at [64, 613] on button "Fechar" at bounding box center [63, 613] width 112 height 72
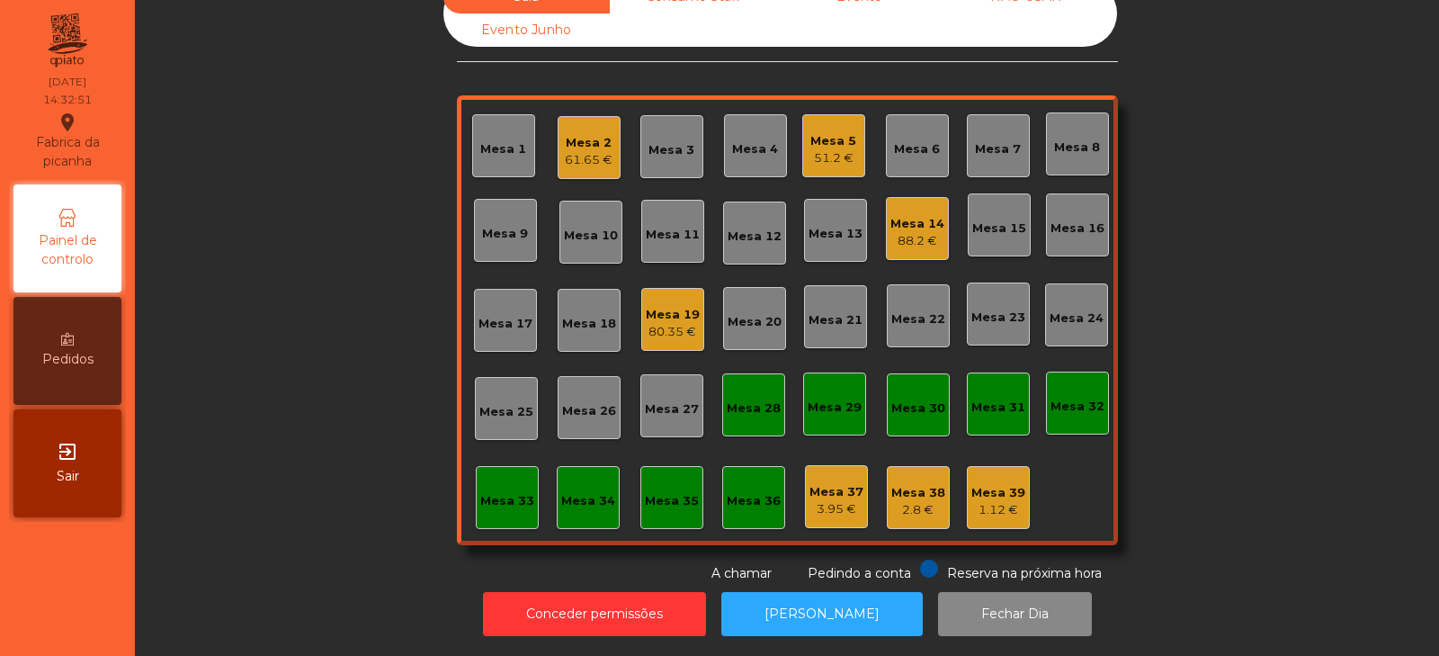
click at [826, 235] on div "Mesa 13" at bounding box center [835, 230] width 63 height 63
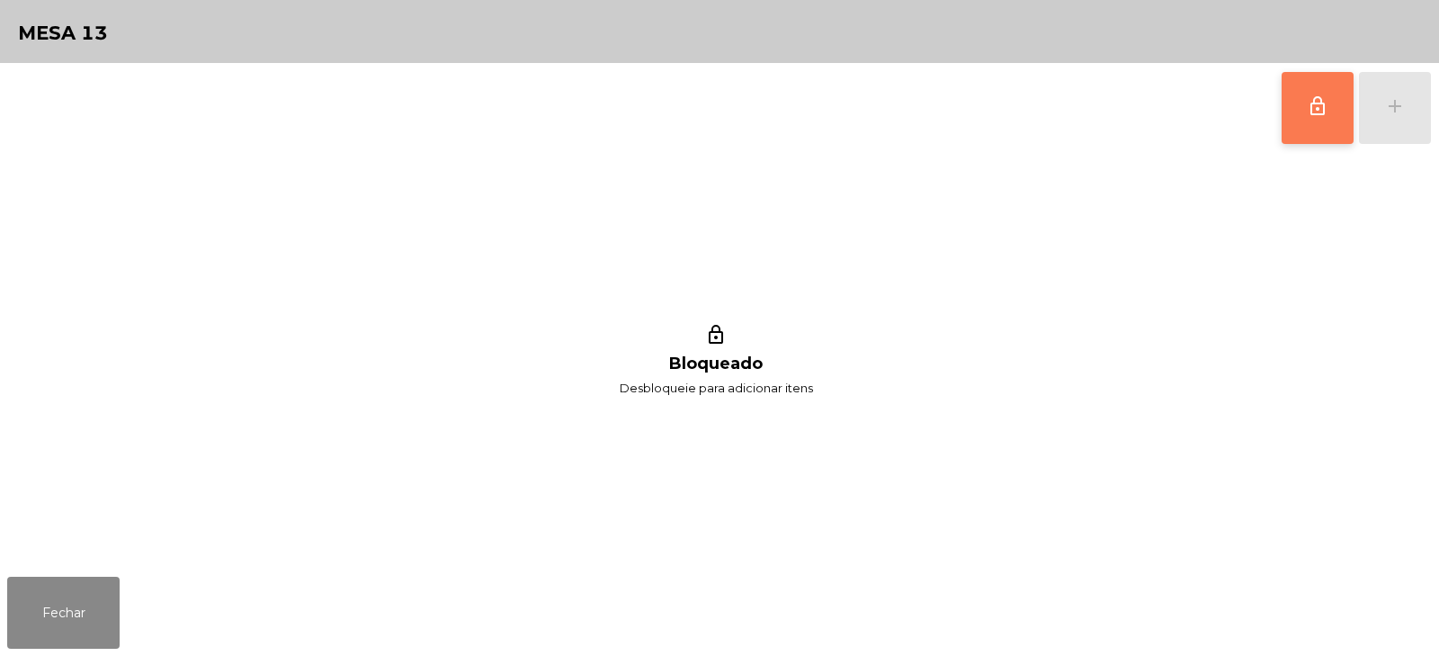
click at [1300, 115] on button "lock_outline" at bounding box center [1318, 108] width 72 height 72
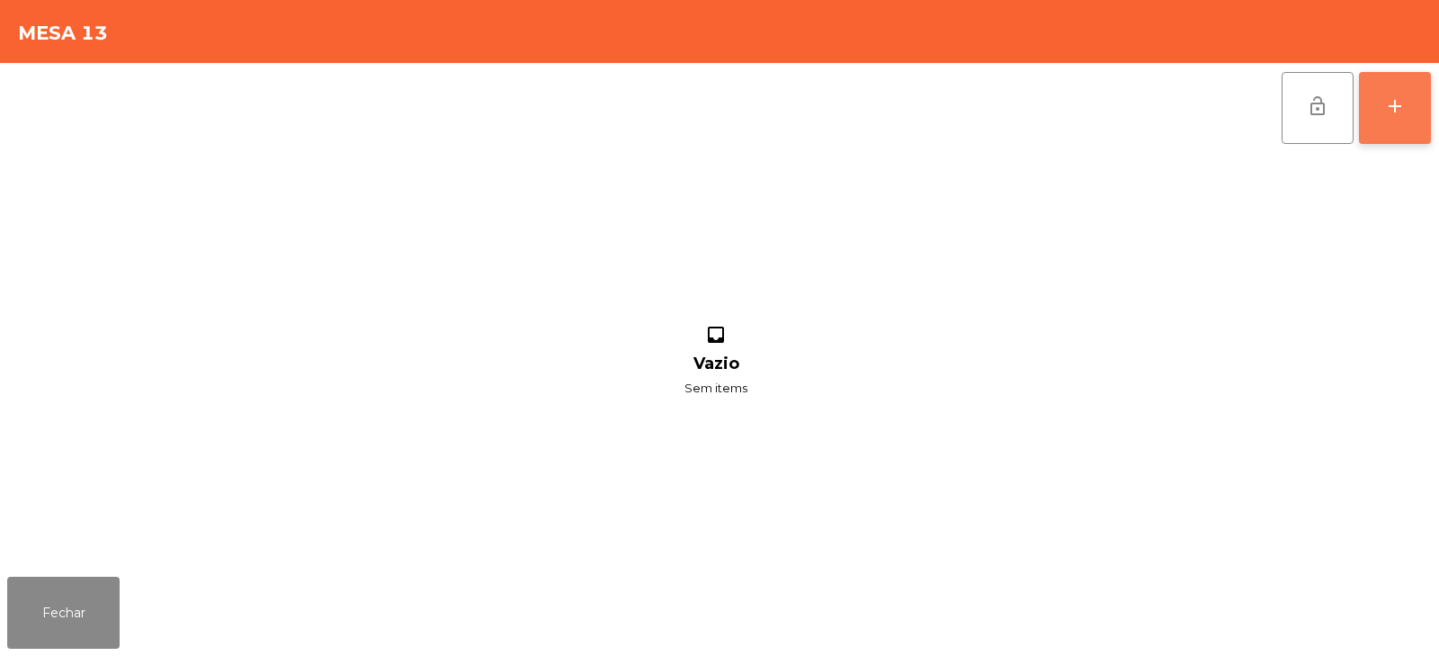
click at [1393, 115] on div "add" at bounding box center [1395, 106] width 22 height 22
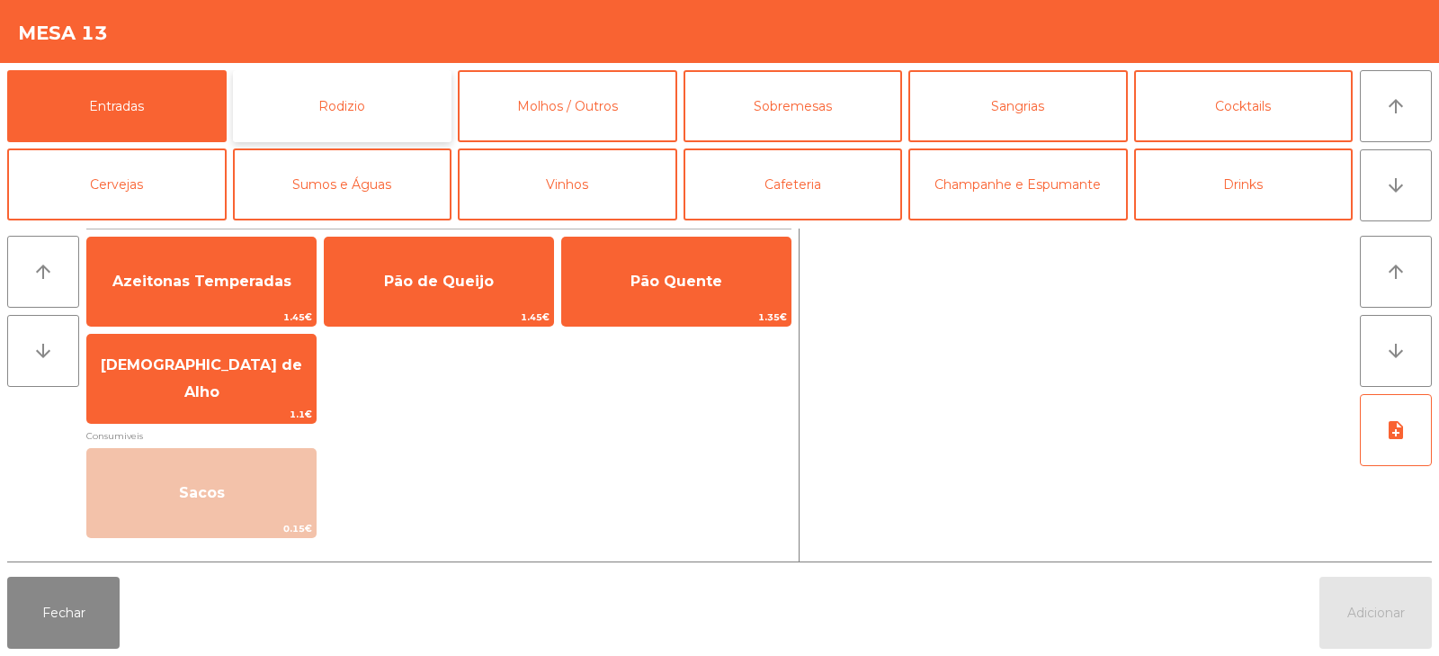
click at [360, 106] on button "Rodizio" at bounding box center [342, 106] width 219 height 72
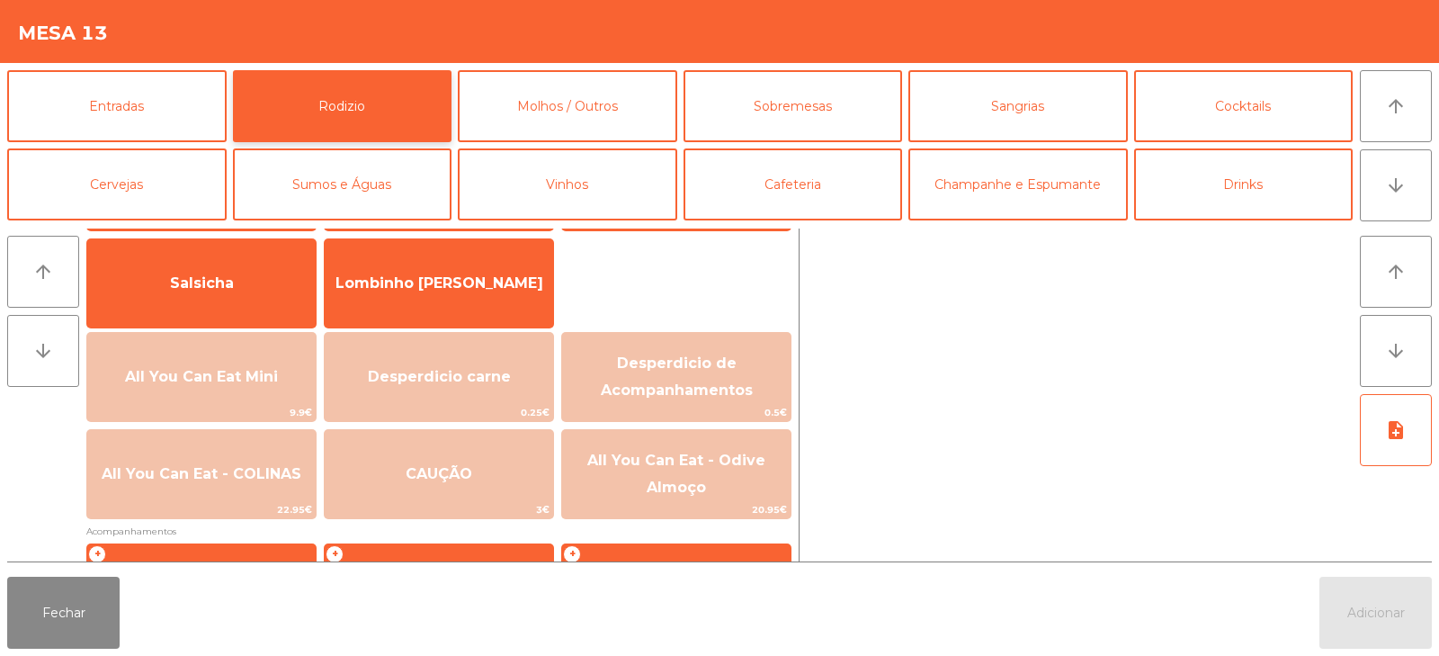
scroll to position [215, 0]
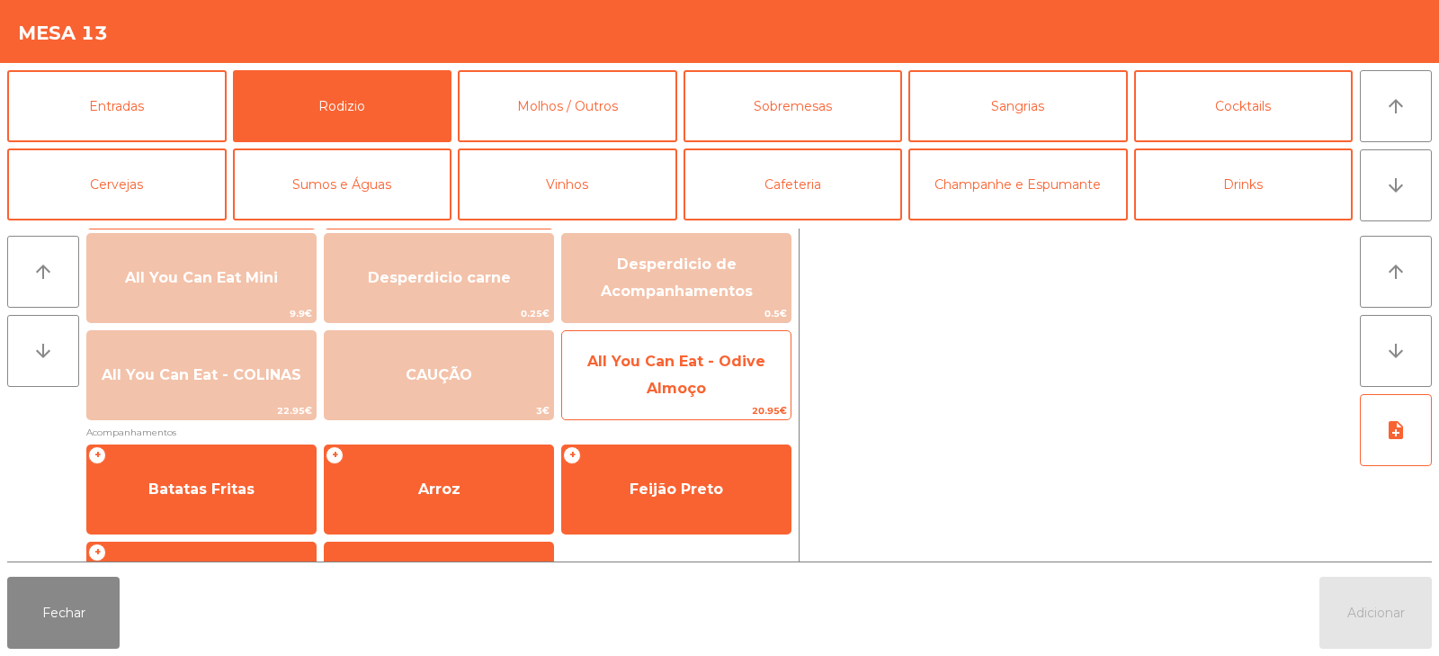
click at [646, 378] on span "All You Can Eat - Odive Almoço" at bounding box center [676, 375] width 228 height 76
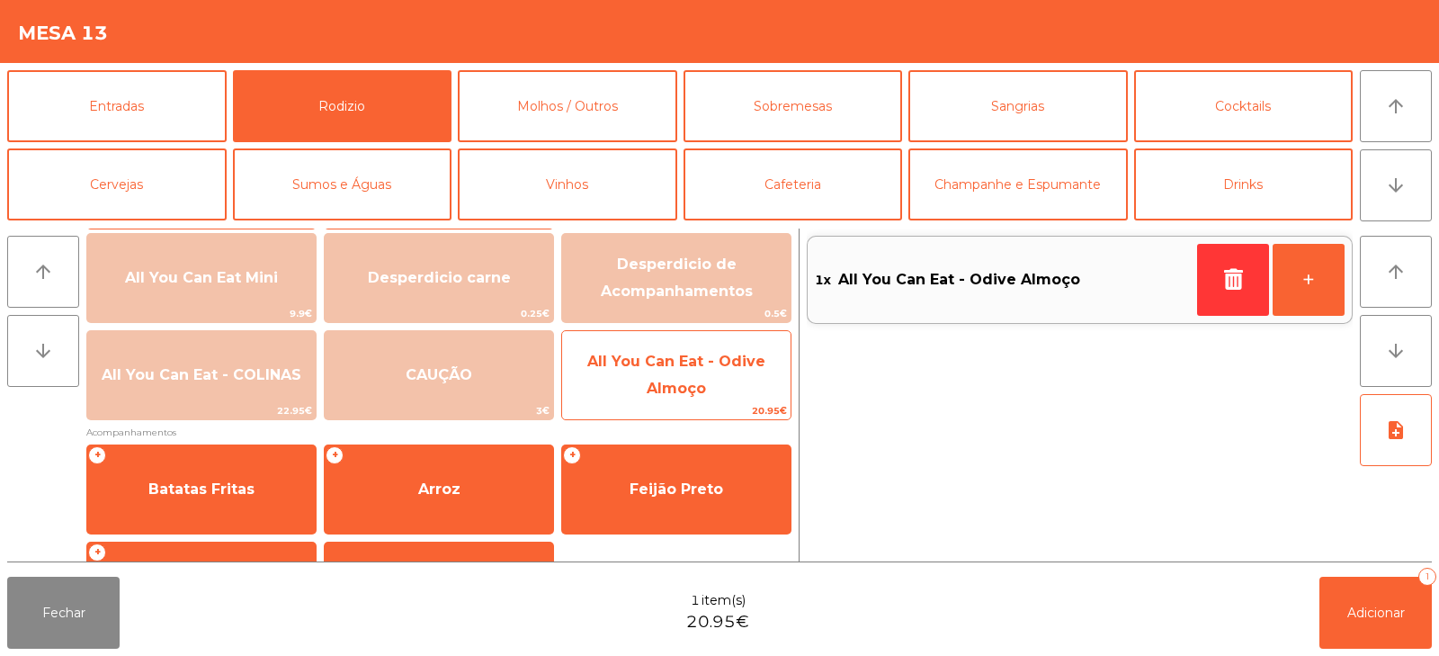
click at [653, 382] on span "All You Can Eat - Odive Almoço" at bounding box center [676, 375] width 178 height 44
click at [647, 389] on span "All You Can Eat - Odive Almoço" at bounding box center [676, 375] width 178 height 44
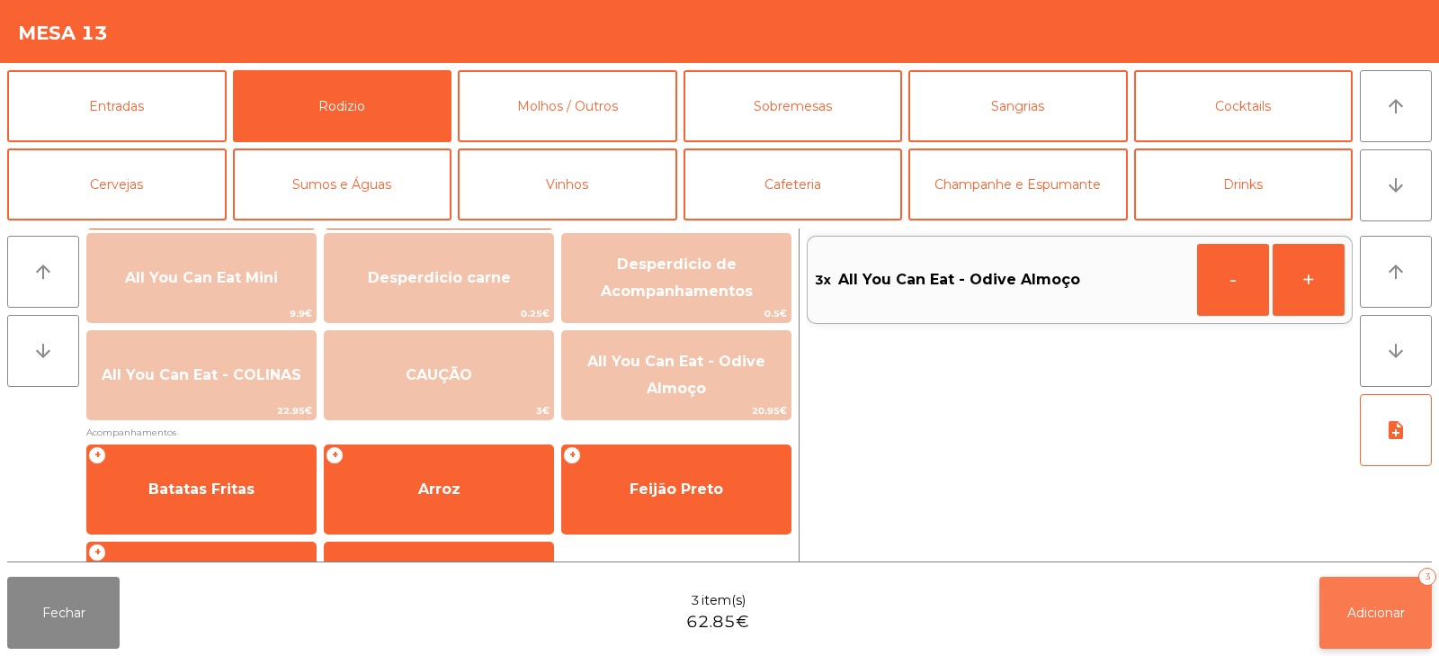
click at [1387, 596] on button "Adicionar 3" at bounding box center [1376, 613] width 112 height 72
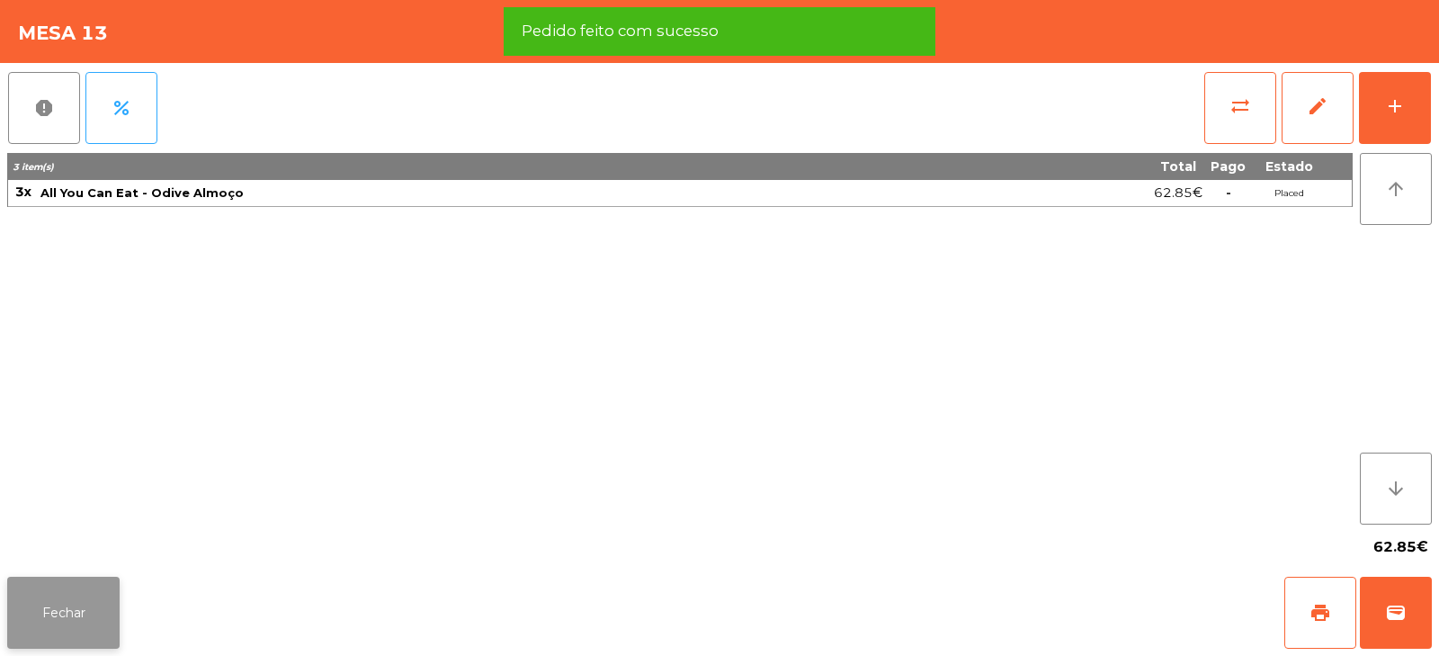
click at [64, 630] on button "Fechar" at bounding box center [63, 613] width 112 height 72
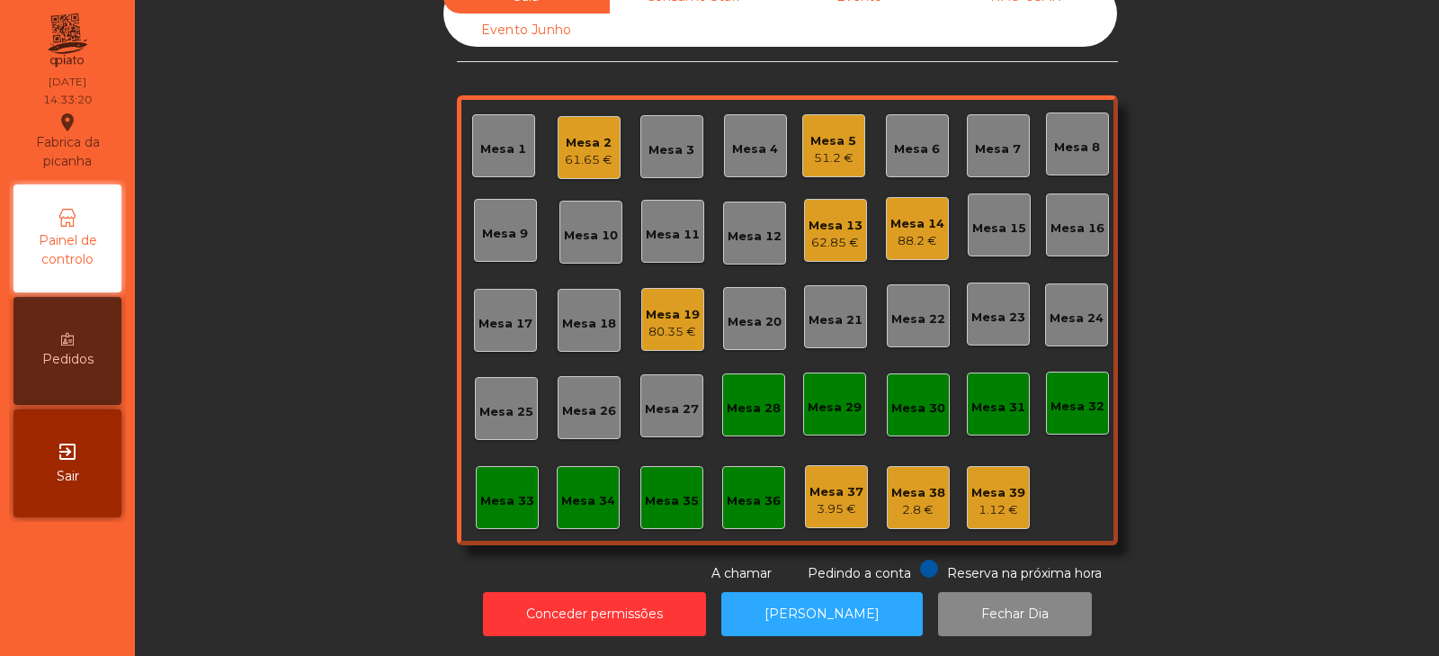
click at [1064, 407] on div "Mesa 32" at bounding box center [1077, 402] width 63 height 63
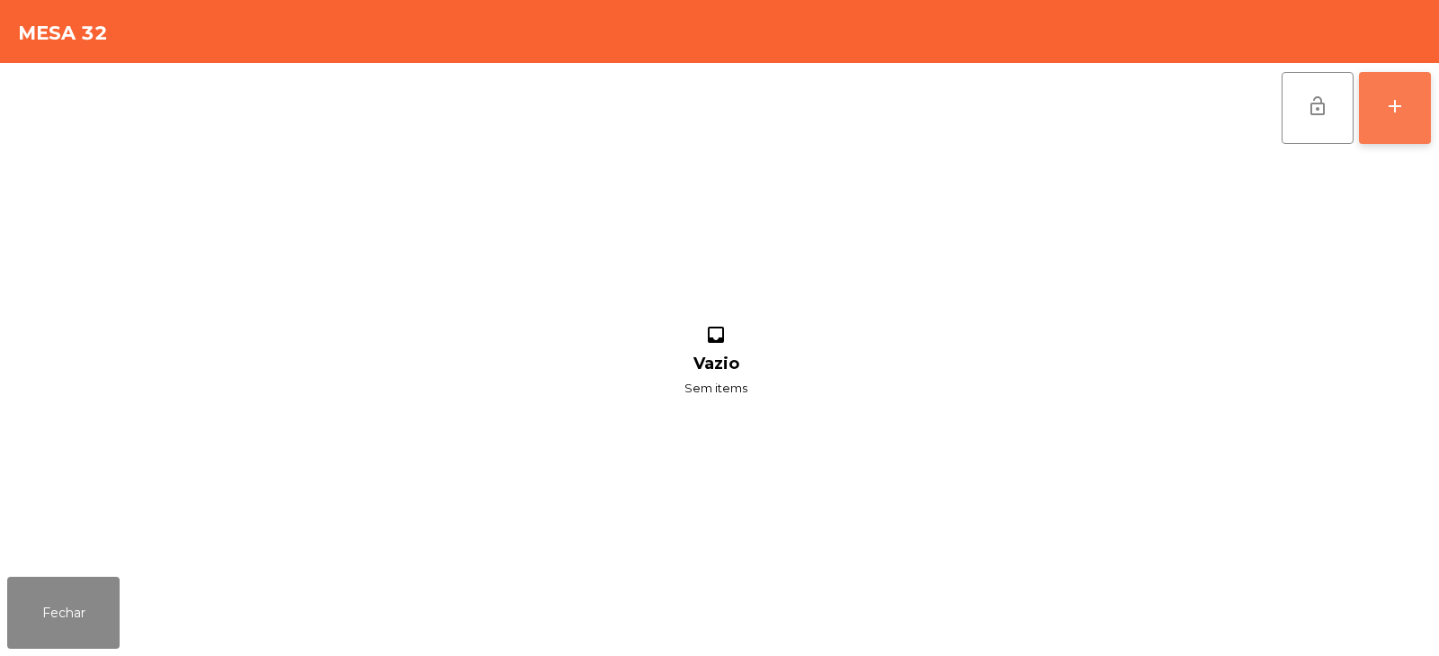
click at [1382, 112] on button "add" at bounding box center [1395, 108] width 72 height 72
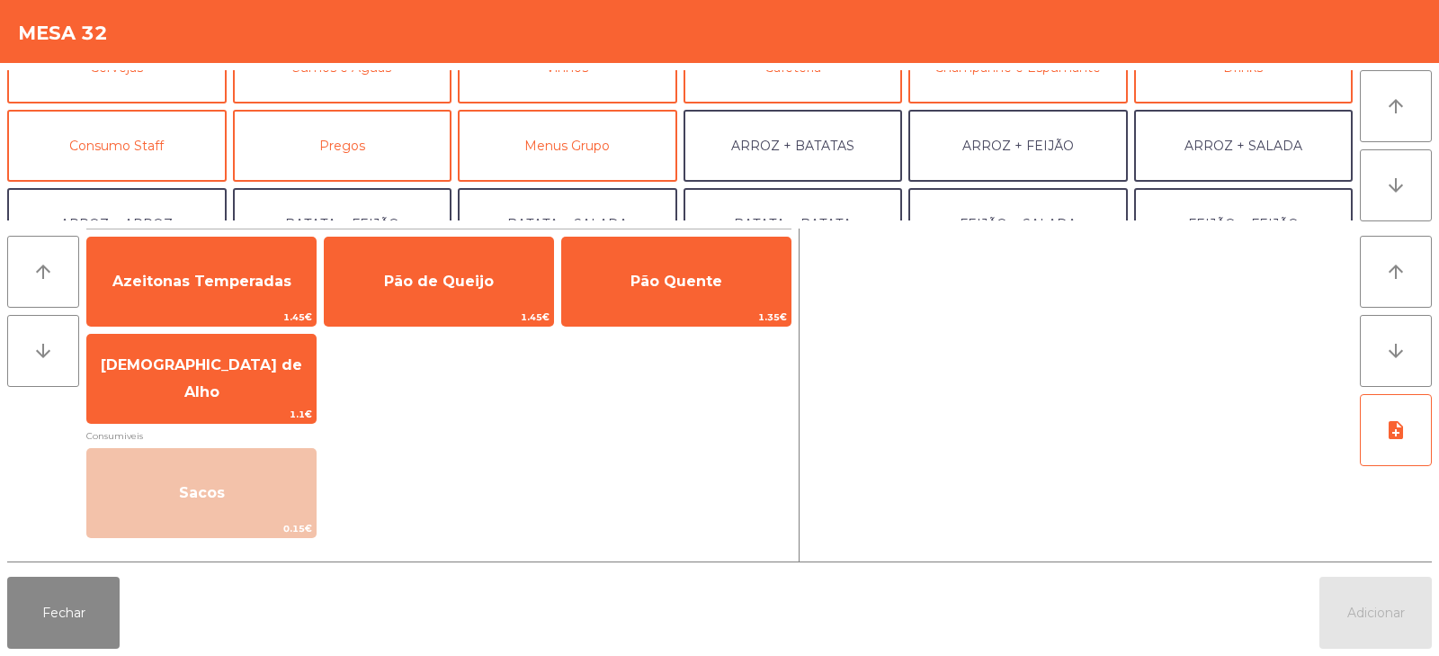
scroll to position [130, 0]
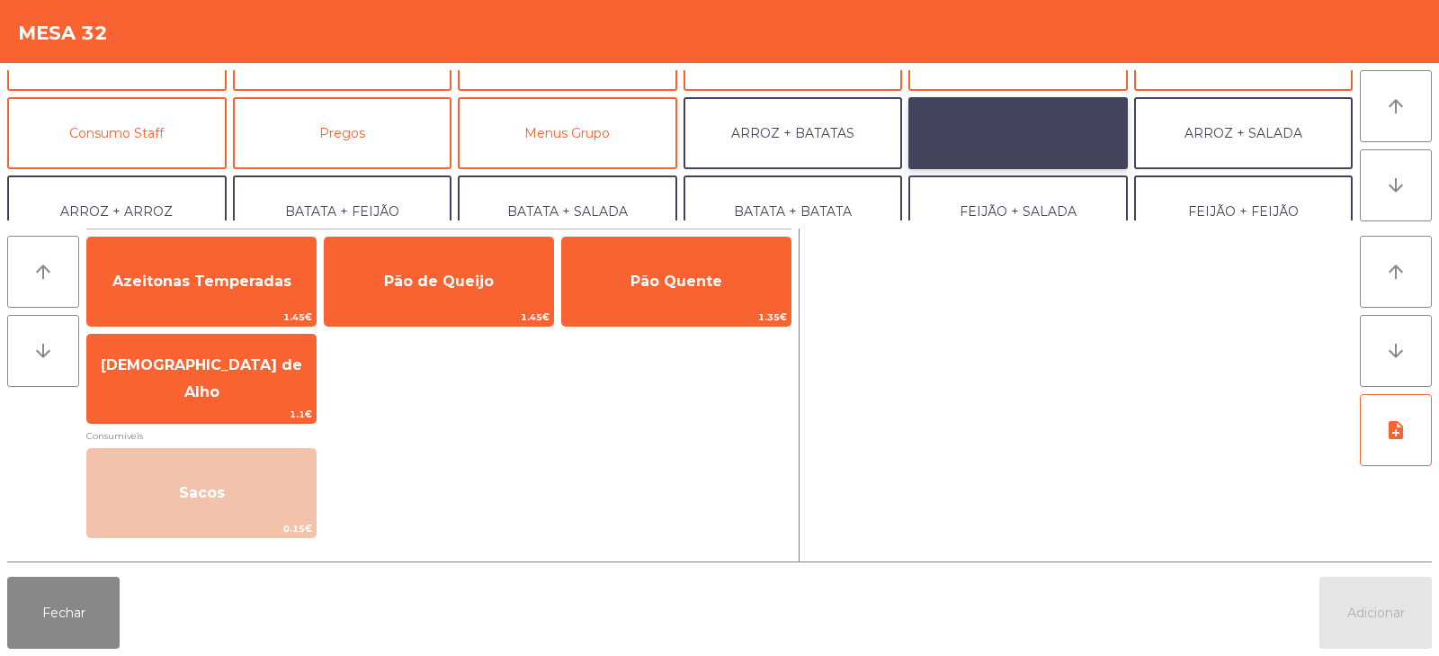
click at [1041, 143] on button "ARROZ + FEIJÃO" at bounding box center [1017, 133] width 219 height 72
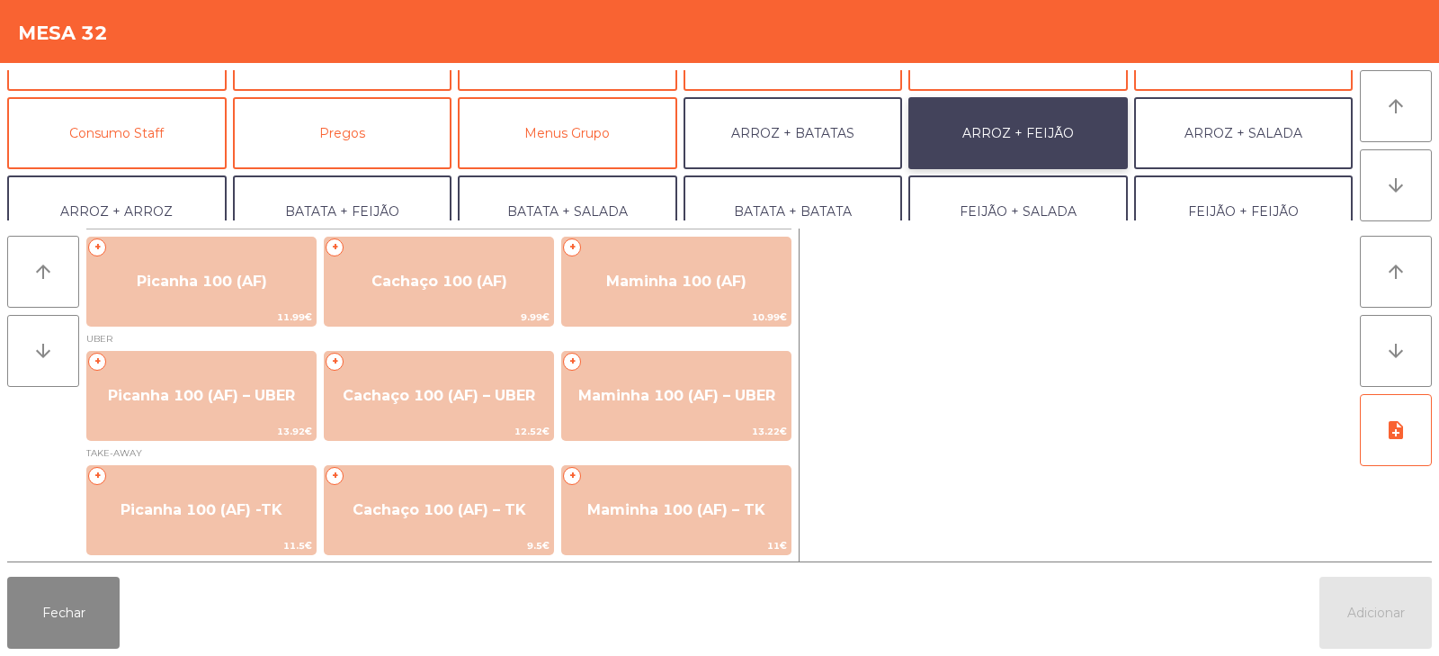
scroll to position [1, 0]
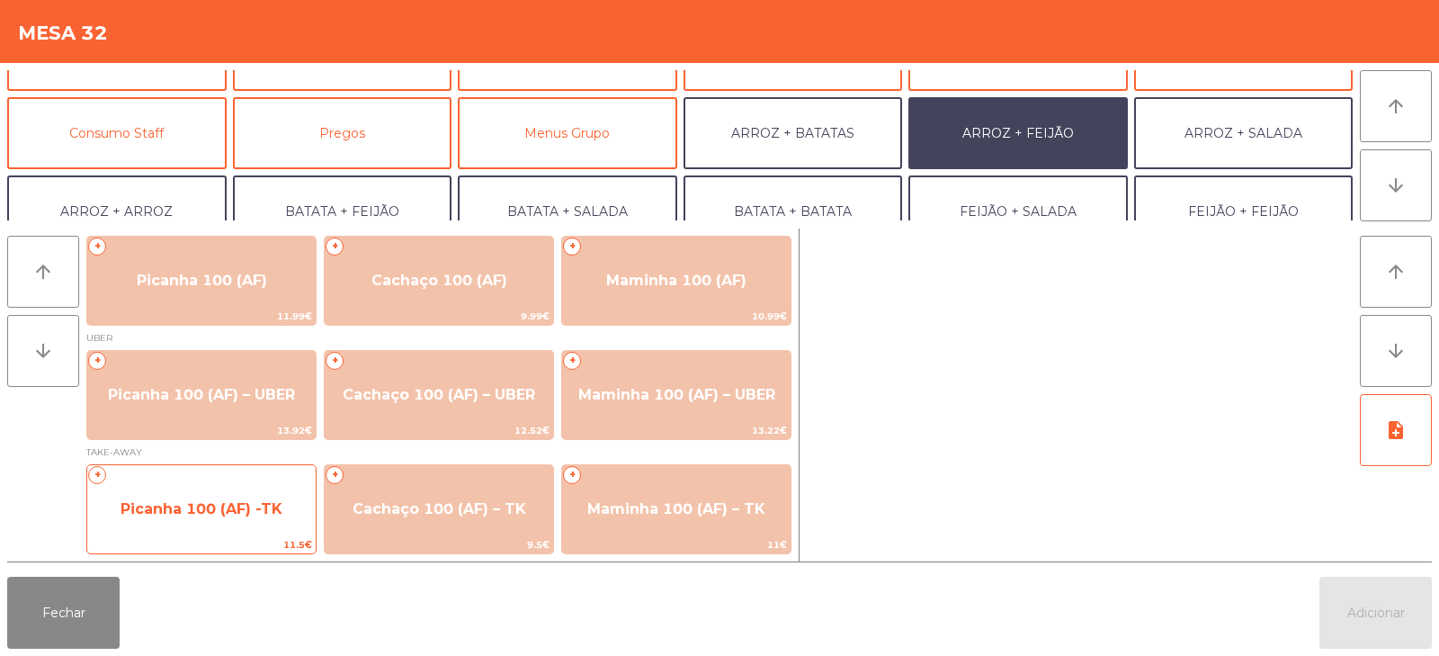
click at [290, 507] on span "Picanha 100 (AF) -TK" at bounding box center [201, 509] width 228 height 49
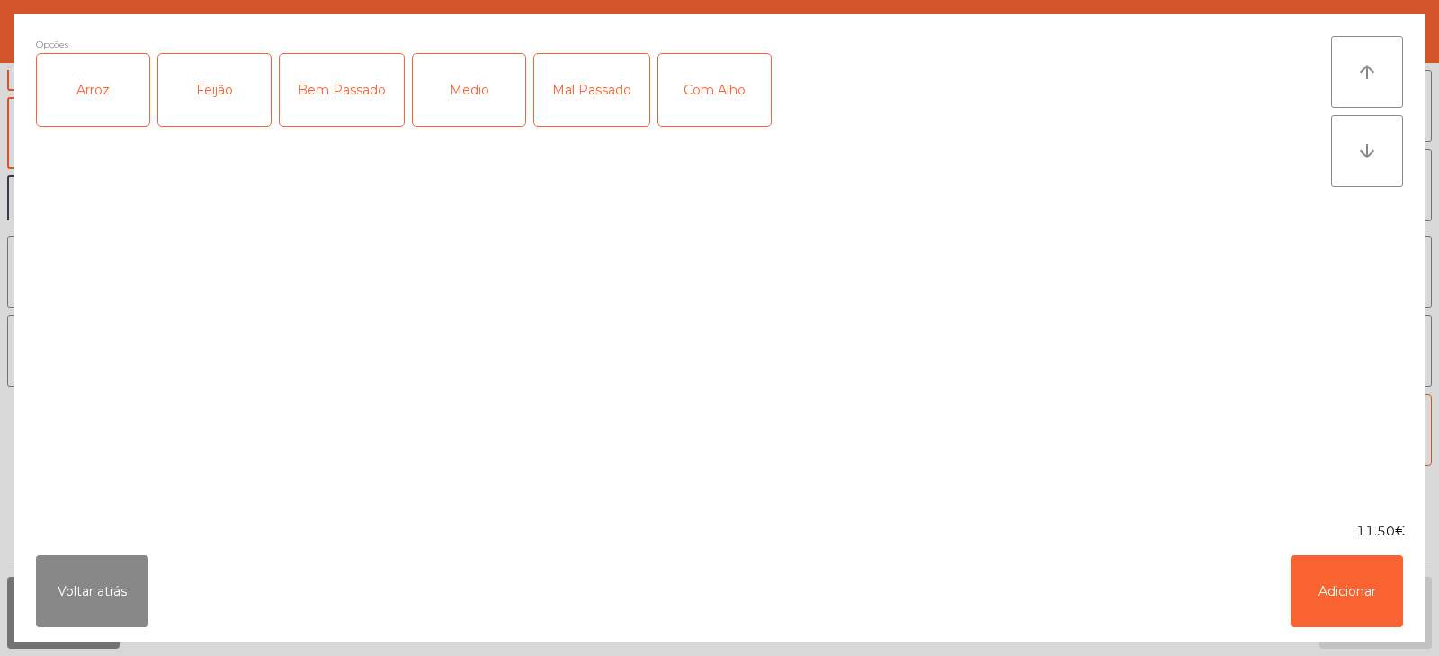
click at [131, 99] on div "Arroz" at bounding box center [93, 90] width 112 height 72
click at [203, 102] on div "Feijão" at bounding box center [214, 90] width 112 height 72
click at [477, 106] on div "Medio" at bounding box center [469, 90] width 112 height 72
click at [583, 95] on div "Mal Passado" at bounding box center [591, 90] width 115 height 72
click at [369, 108] on div "Bem Passado" at bounding box center [342, 90] width 124 height 72
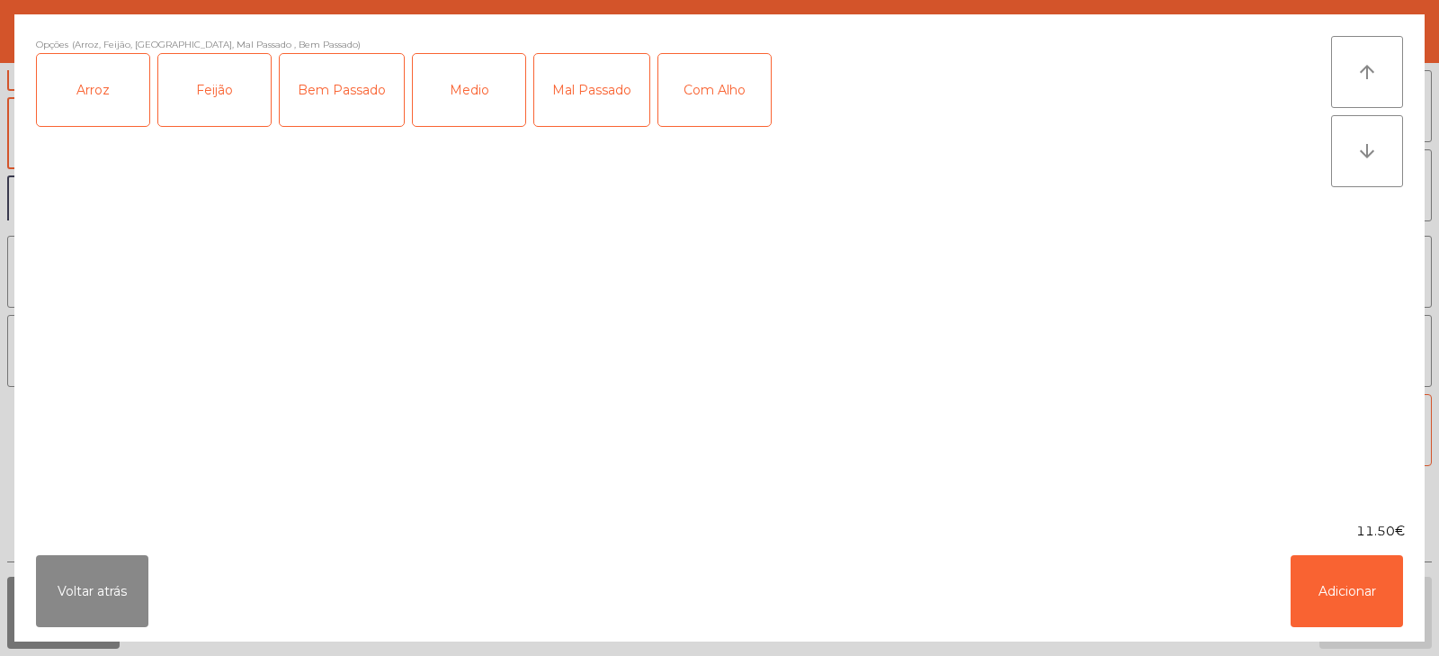
click at [481, 101] on div "Medio" at bounding box center [469, 90] width 112 height 72
click at [591, 104] on div "Mal Passado" at bounding box center [591, 90] width 115 height 72
click at [1336, 584] on button "Adicionar" at bounding box center [1347, 591] width 112 height 72
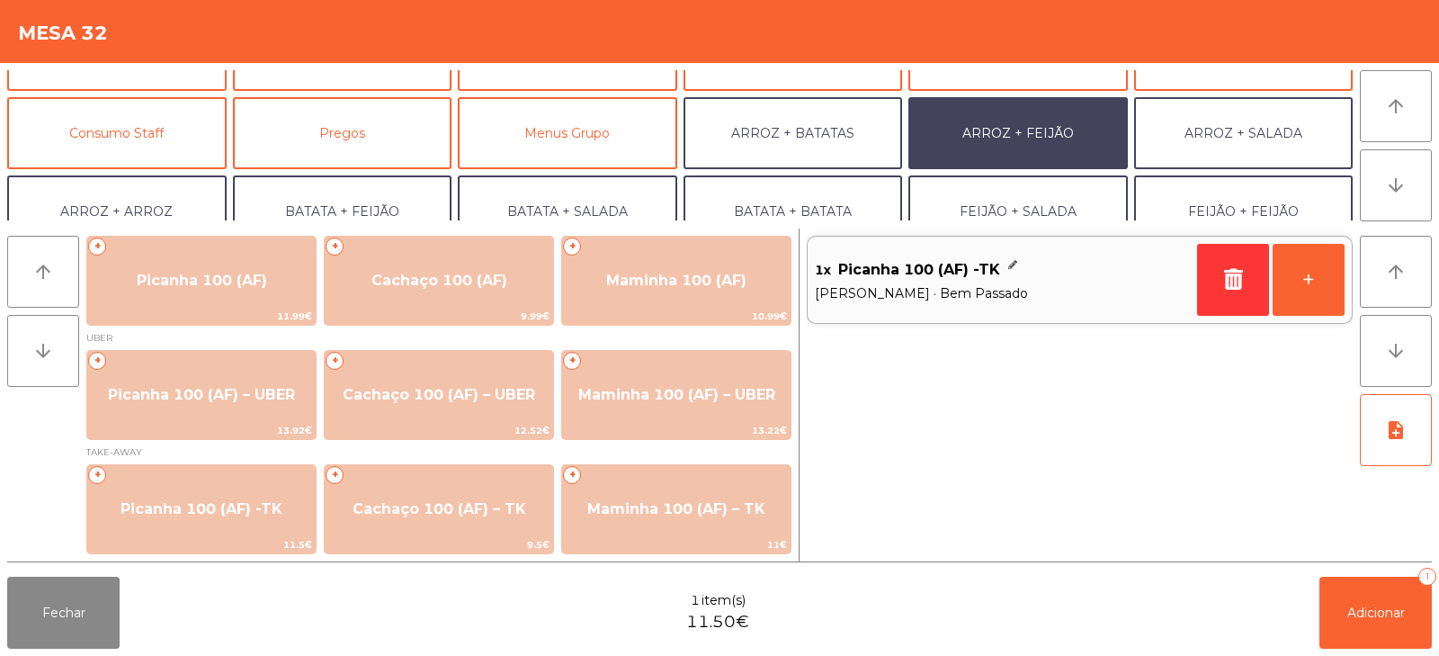
scroll to position [235, 0]
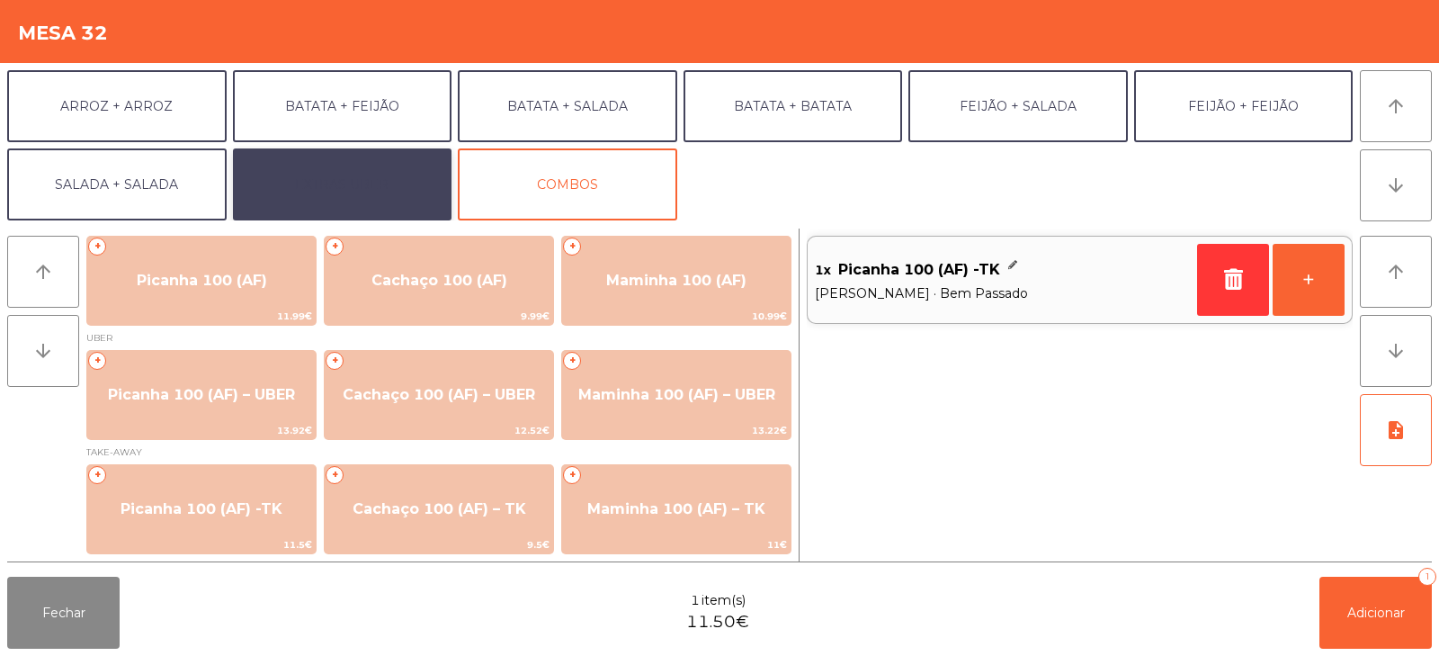
click at [370, 176] on button "EXTRAS UBER" at bounding box center [342, 184] width 219 height 72
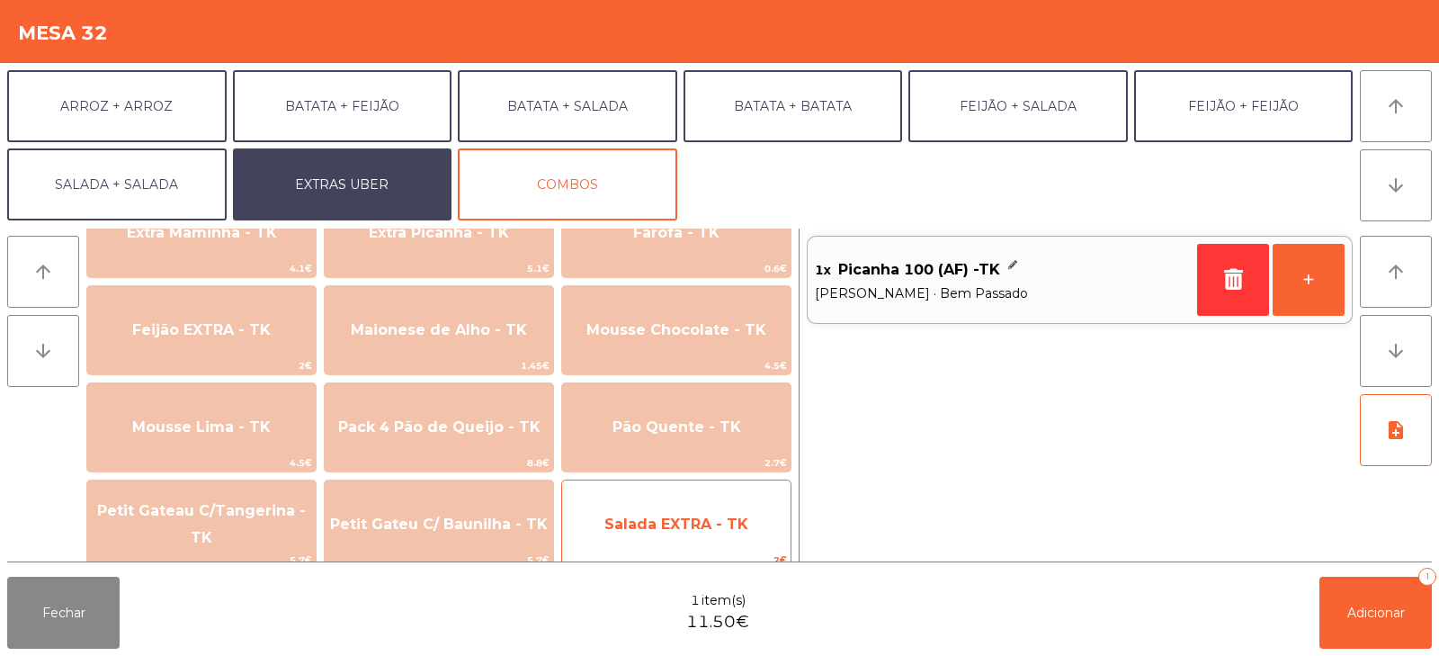
click at [759, 485] on div "Salada EXTRA - TK 2€" at bounding box center [676, 524] width 230 height 90
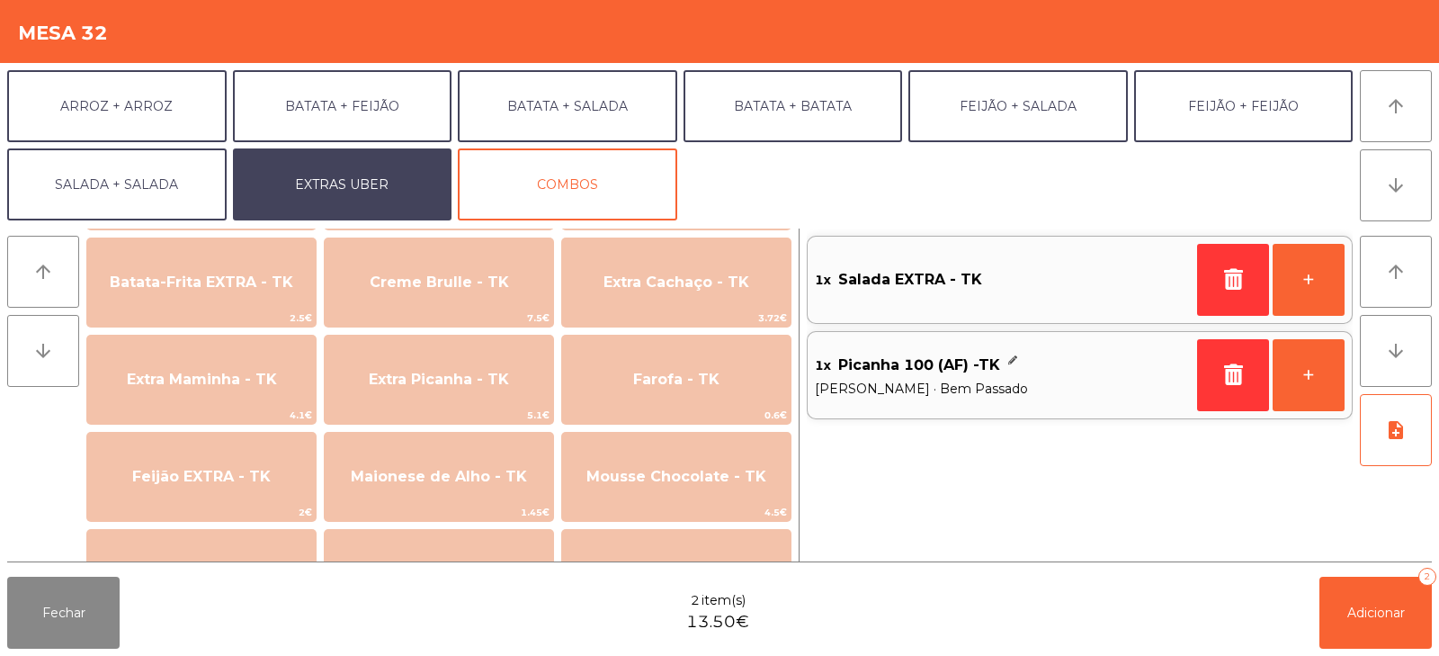
scroll to position [804, 0]
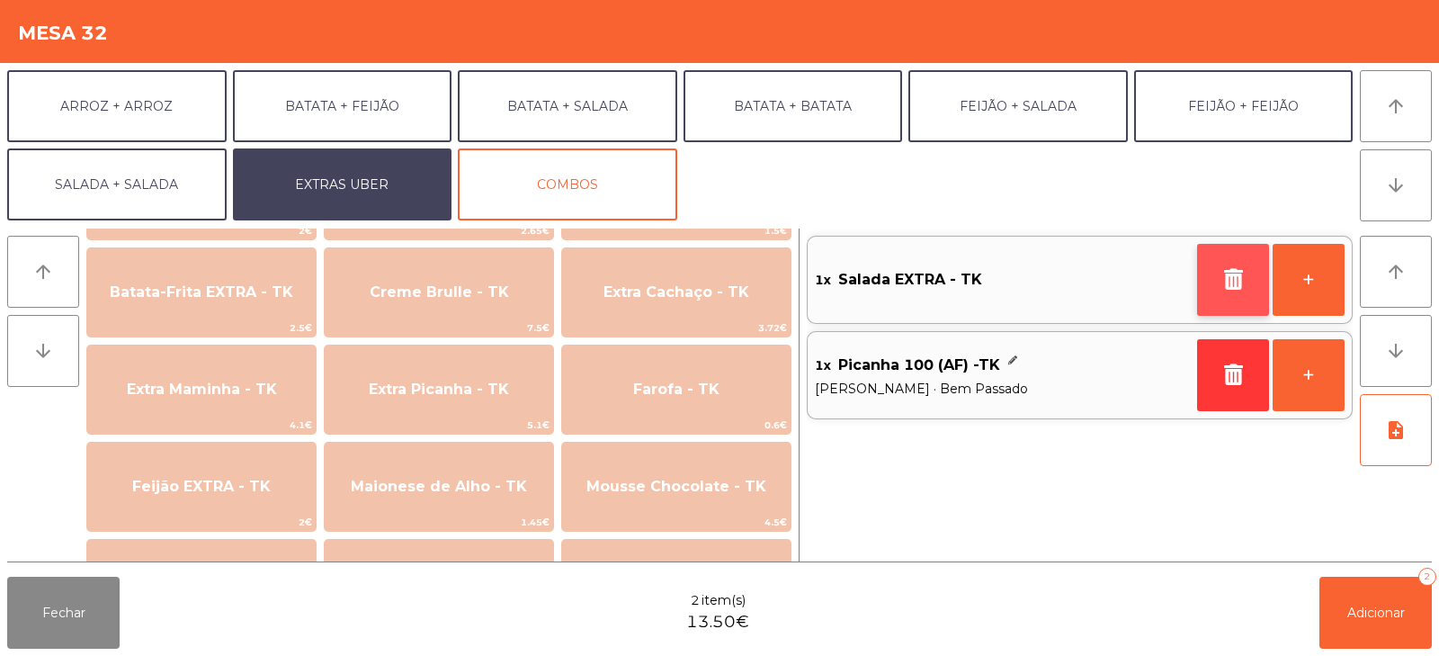
click at [1234, 285] on icon "button" at bounding box center [1233, 279] width 27 height 22
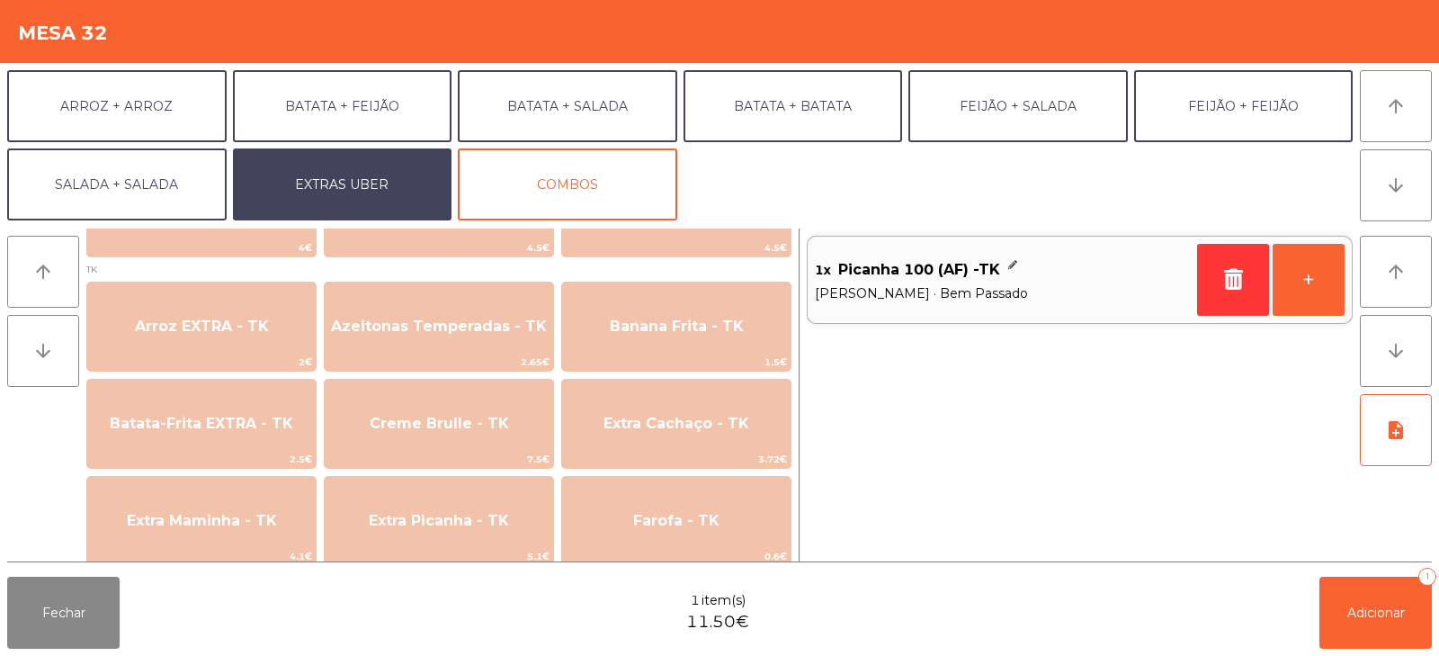
scroll to position [734, 0]
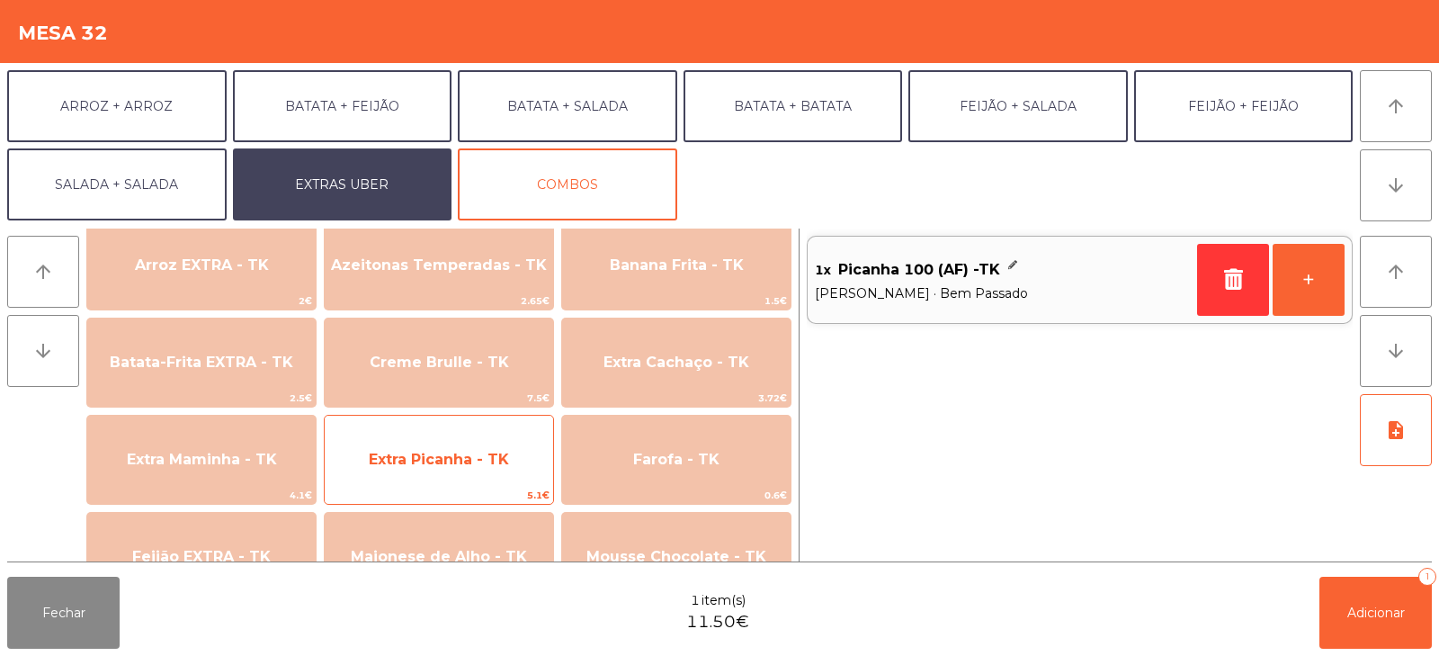
click at [505, 461] on span "Extra Picanha - TK" at bounding box center [439, 459] width 140 height 17
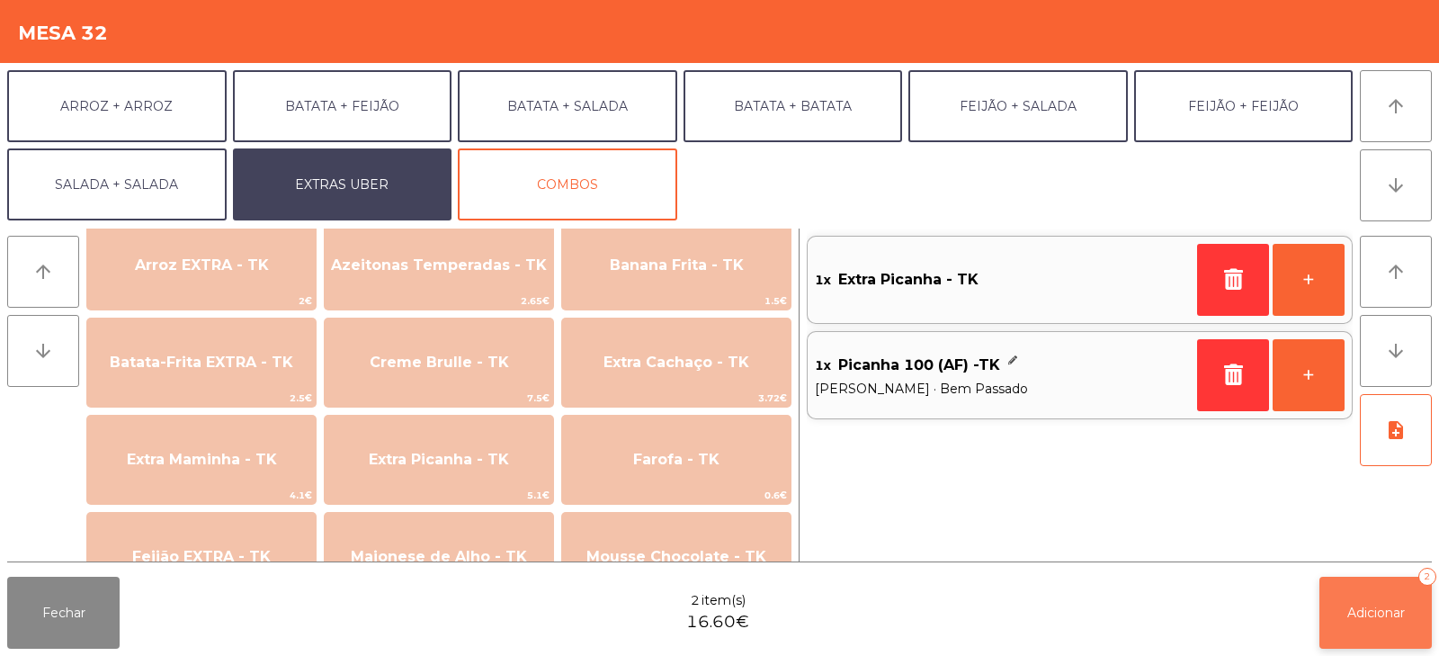
click at [1372, 631] on button "Adicionar 2" at bounding box center [1376, 613] width 112 height 72
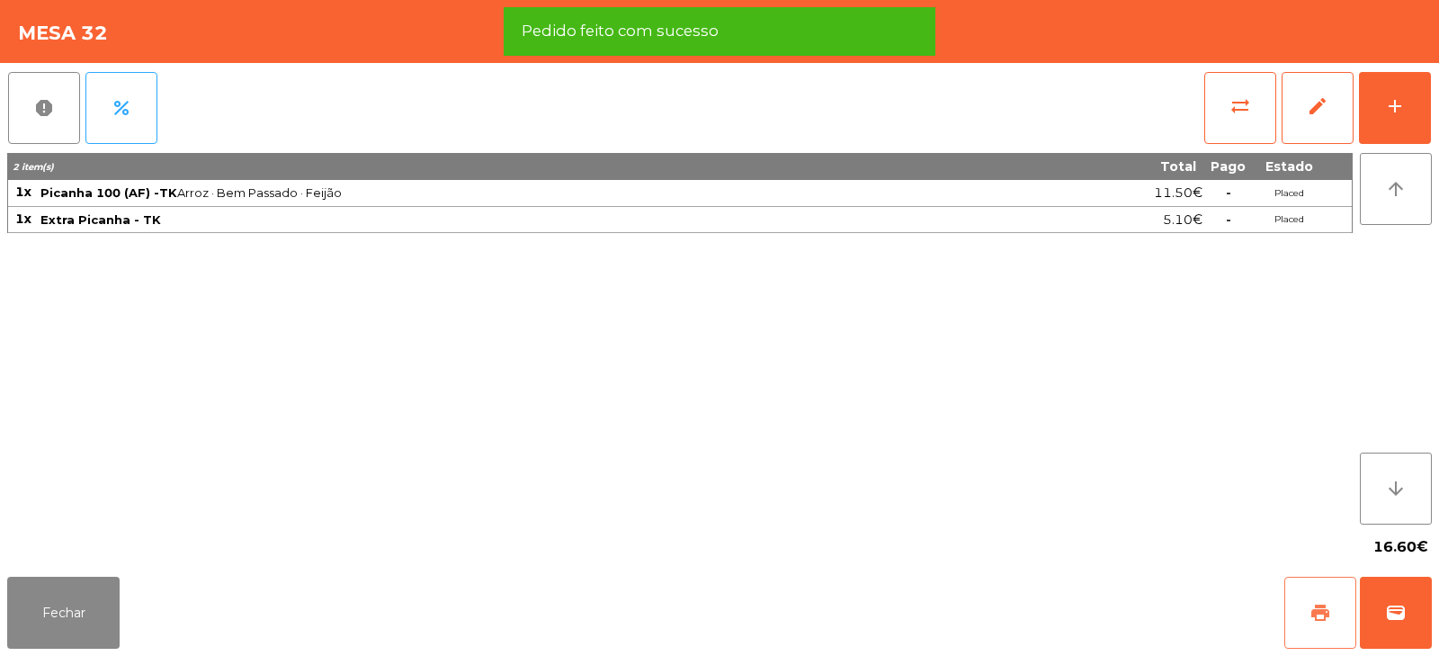
click at [1308, 608] on button "print" at bounding box center [1320, 613] width 72 height 72
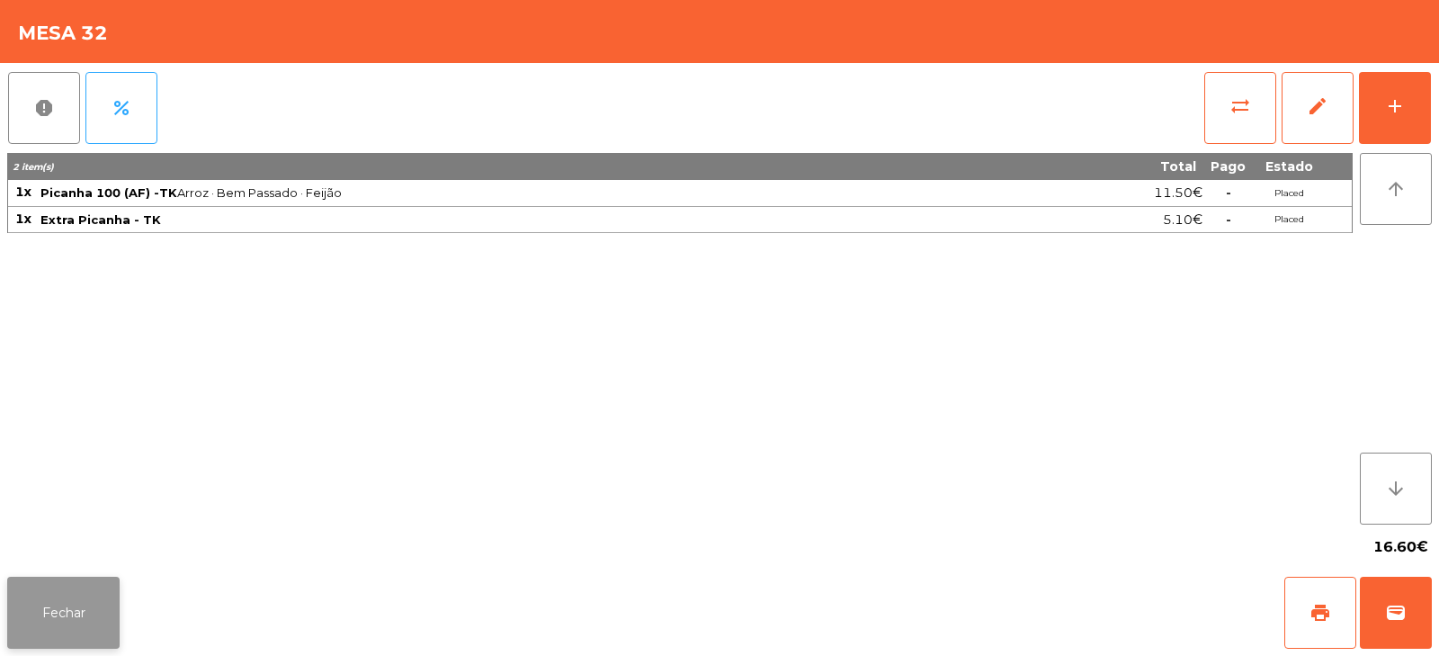
click at [44, 597] on button "Fechar" at bounding box center [63, 613] width 112 height 72
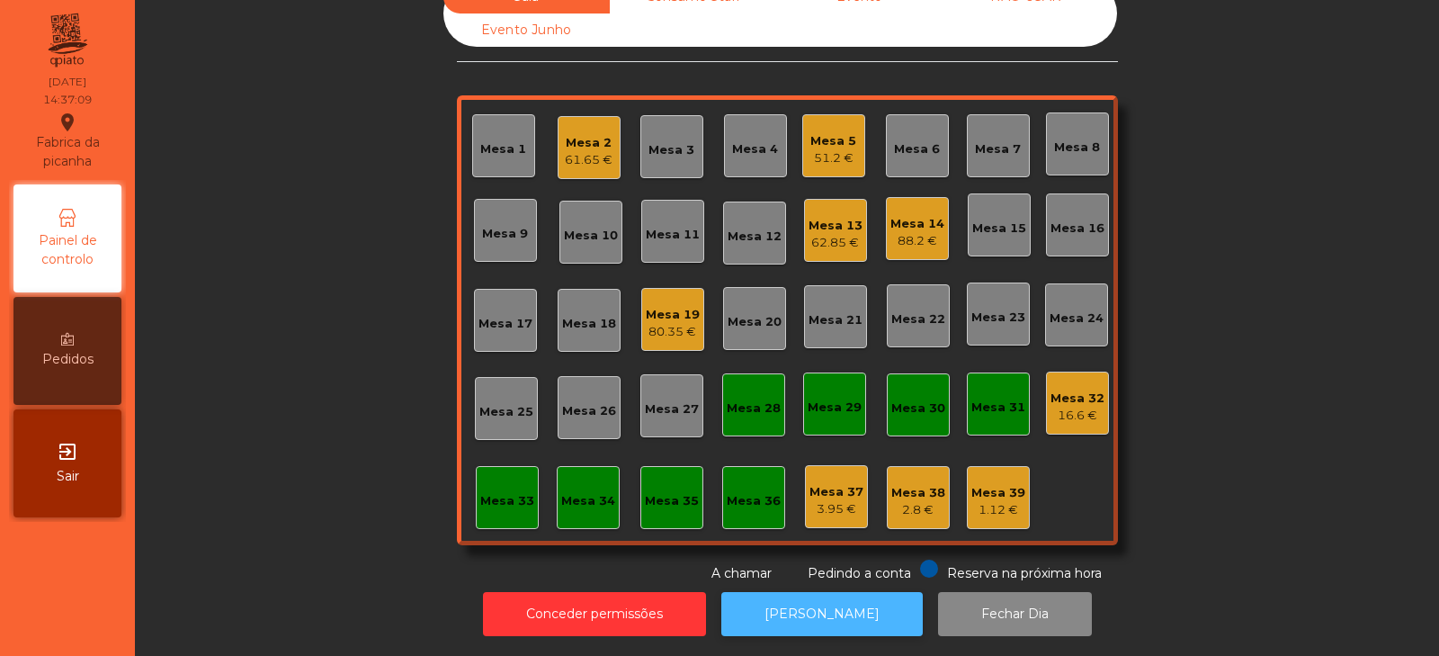
click at [827, 593] on button "[PERSON_NAME]" at bounding box center [821, 614] width 201 height 44
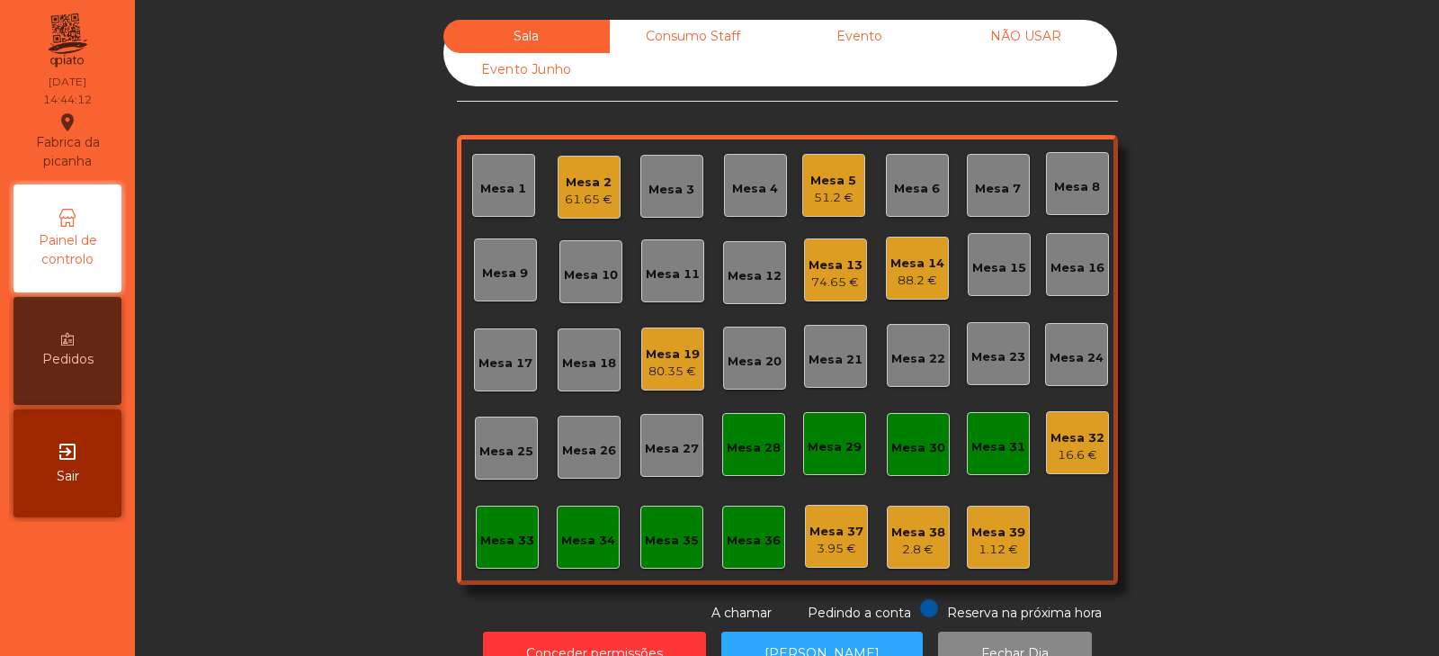
click at [685, 48] on div "Consumo Staff" at bounding box center [693, 36] width 166 height 33
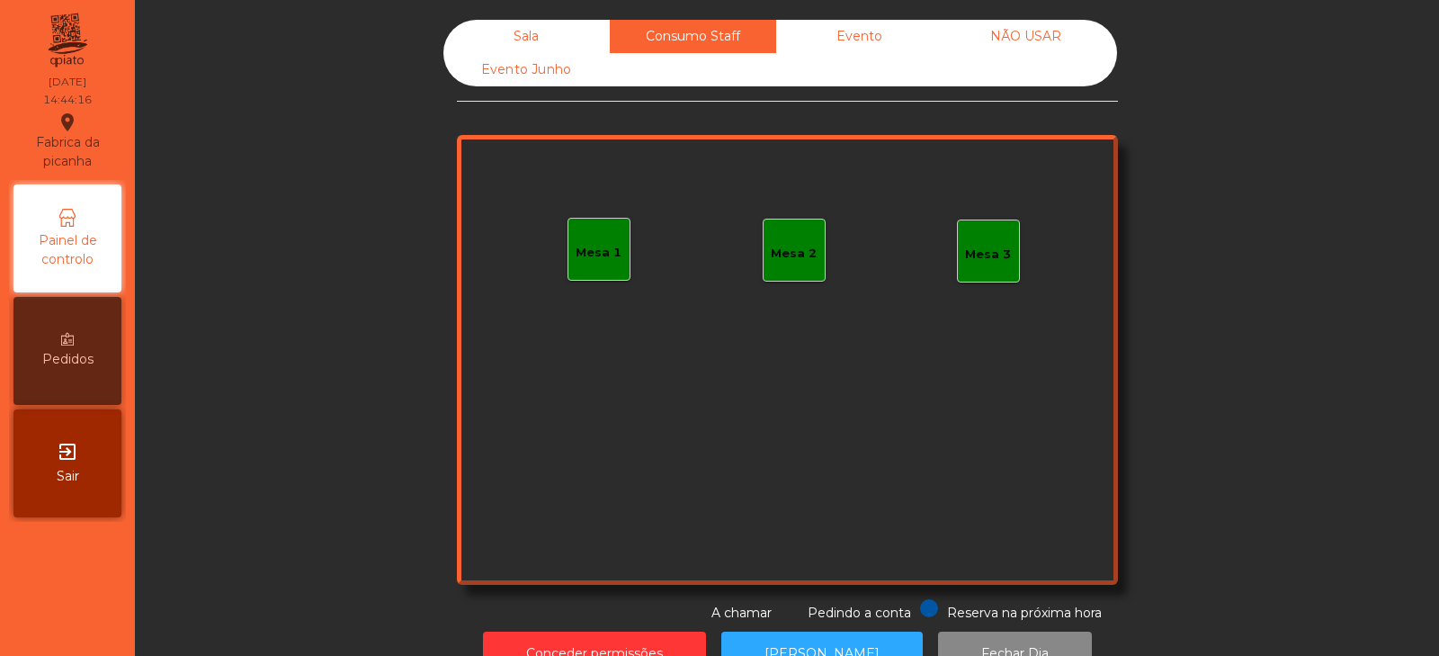
click at [531, 24] on div "Sala" at bounding box center [526, 36] width 166 height 33
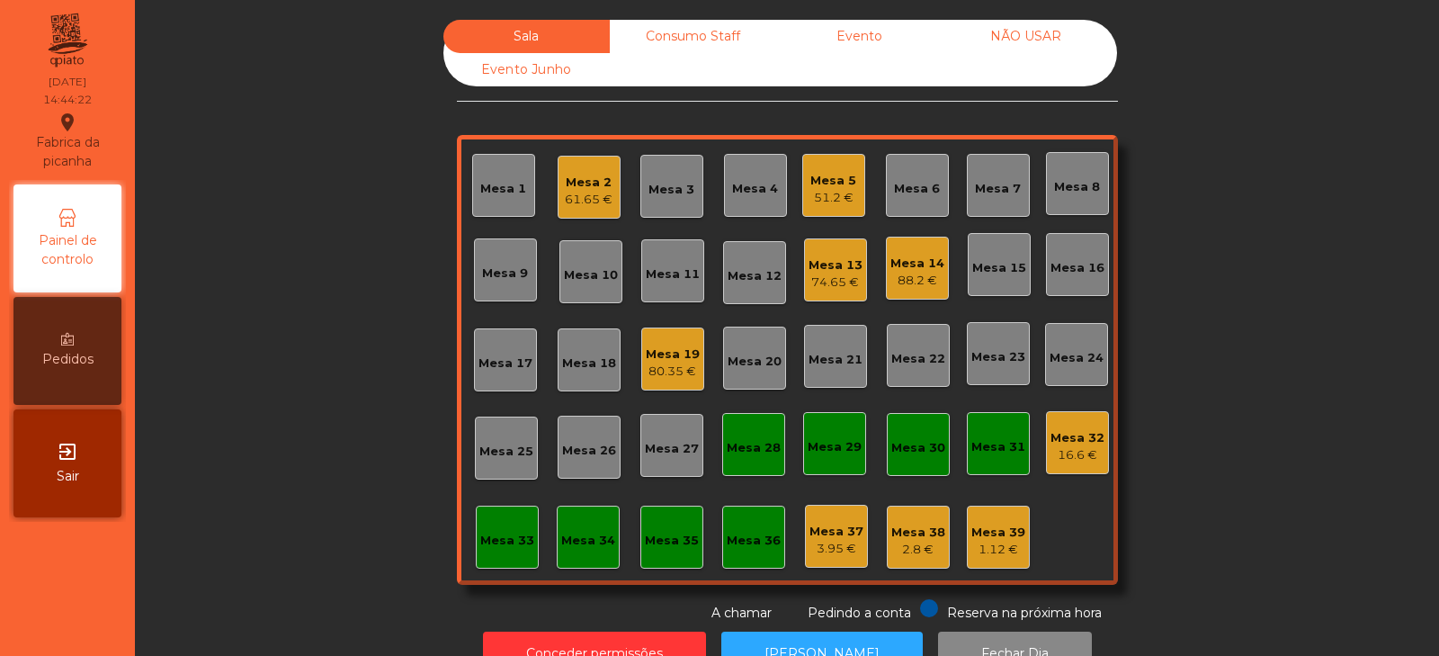
click at [670, 34] on div "Consumo Staff" at bounding box center [693, 36] width 166 height 33
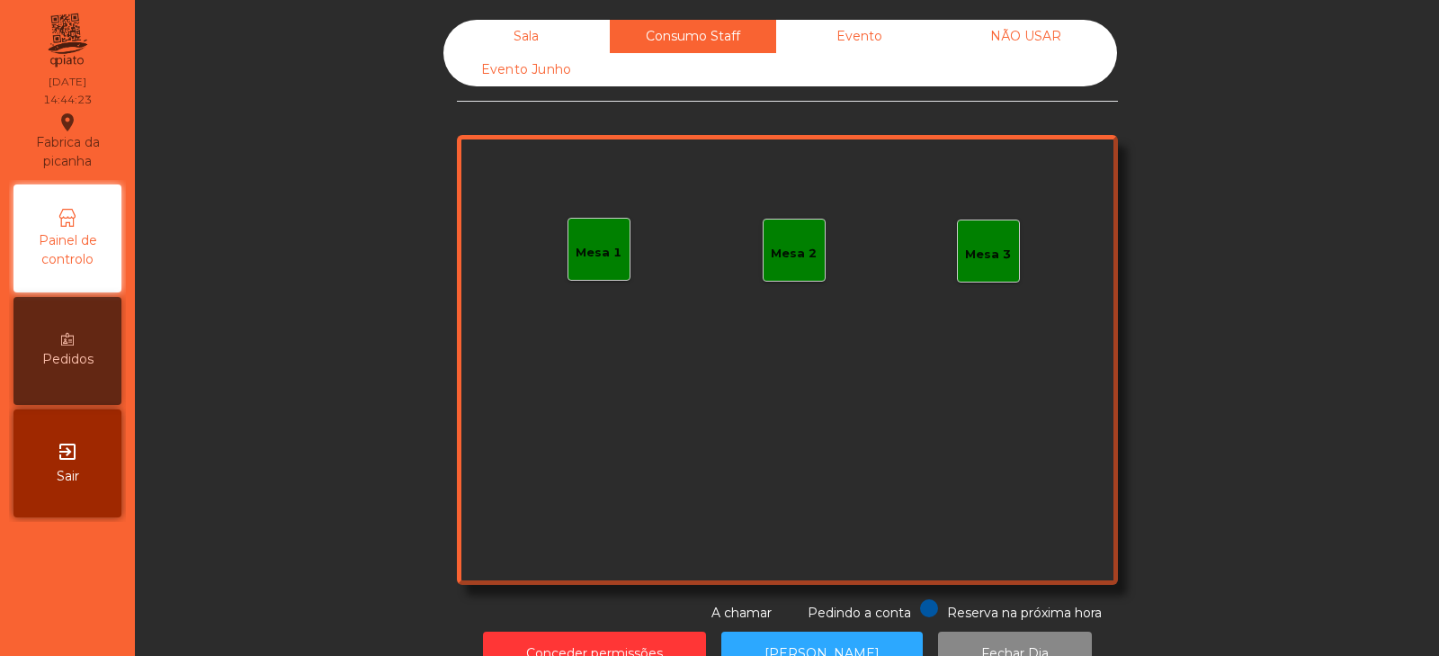
click at [577, 253] on div "Mesa 1" at bounding box center [599, 253] width 46 height 18
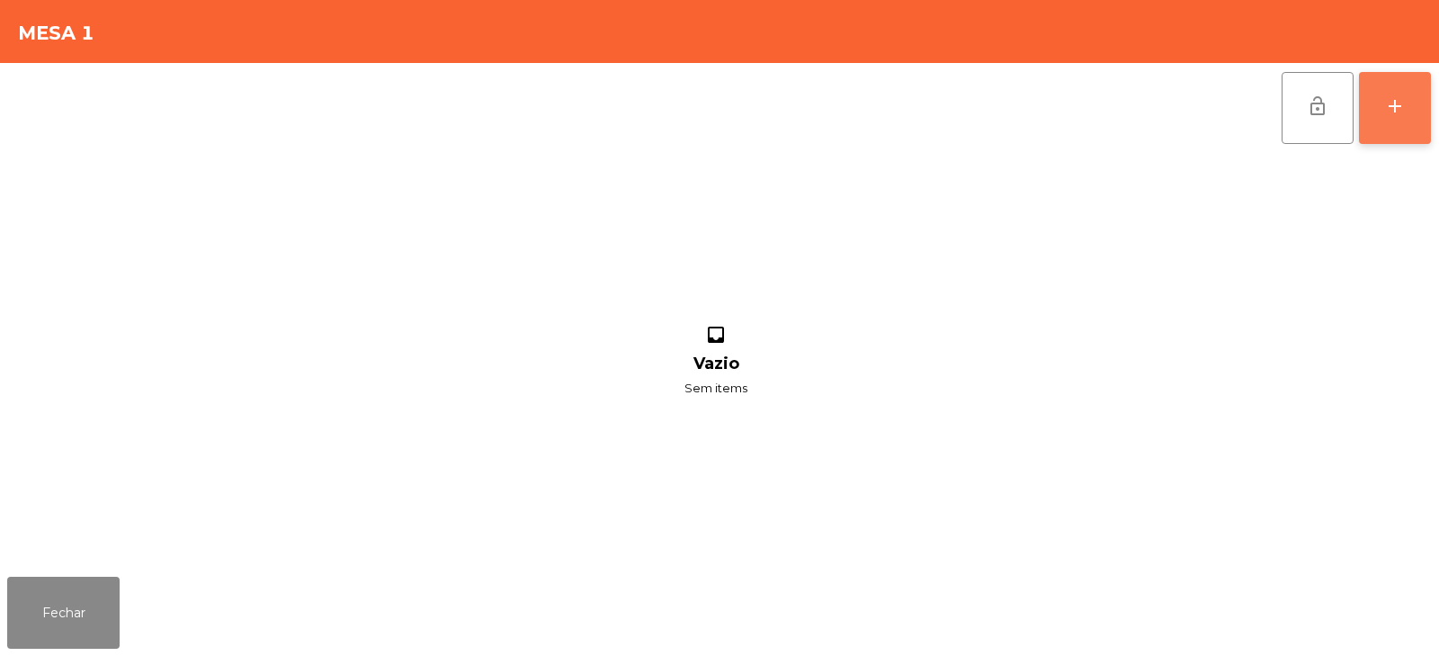
click at [1397, 118] on button "add" at bounding box center [1395, 108] width 72 height 72
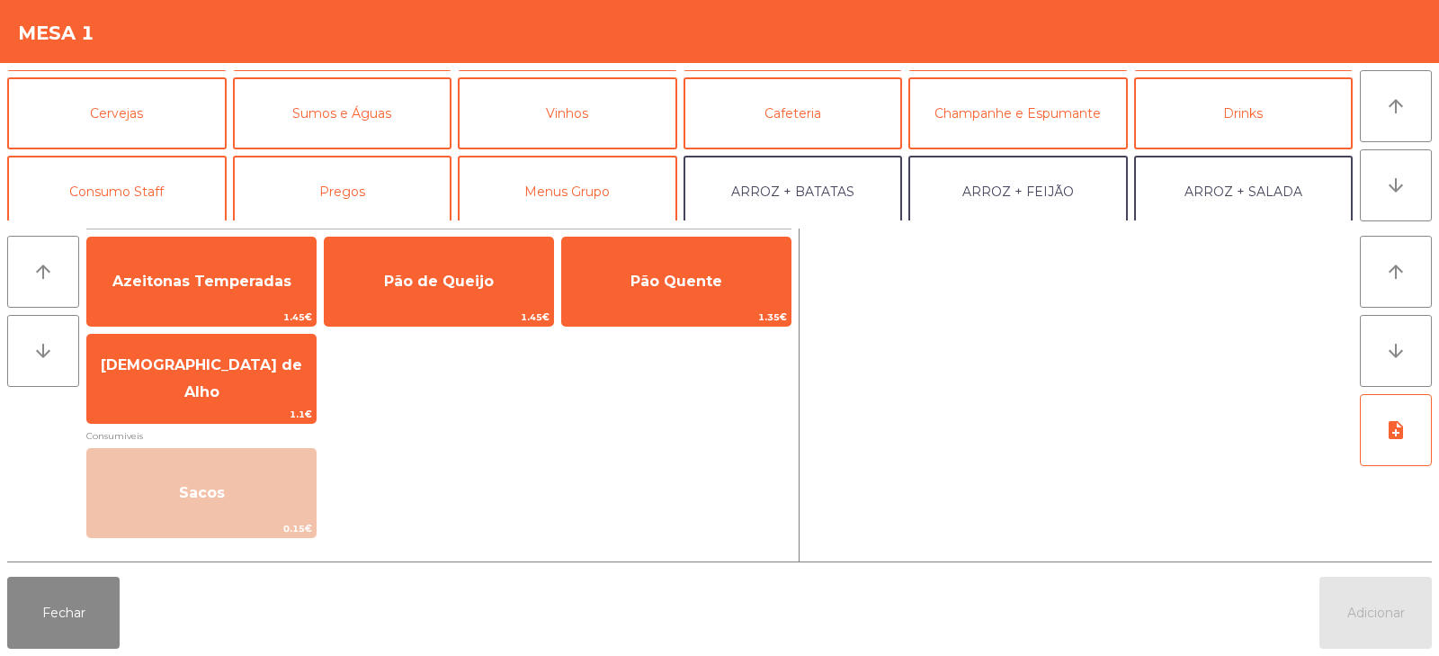
scroll to position [75, 0]
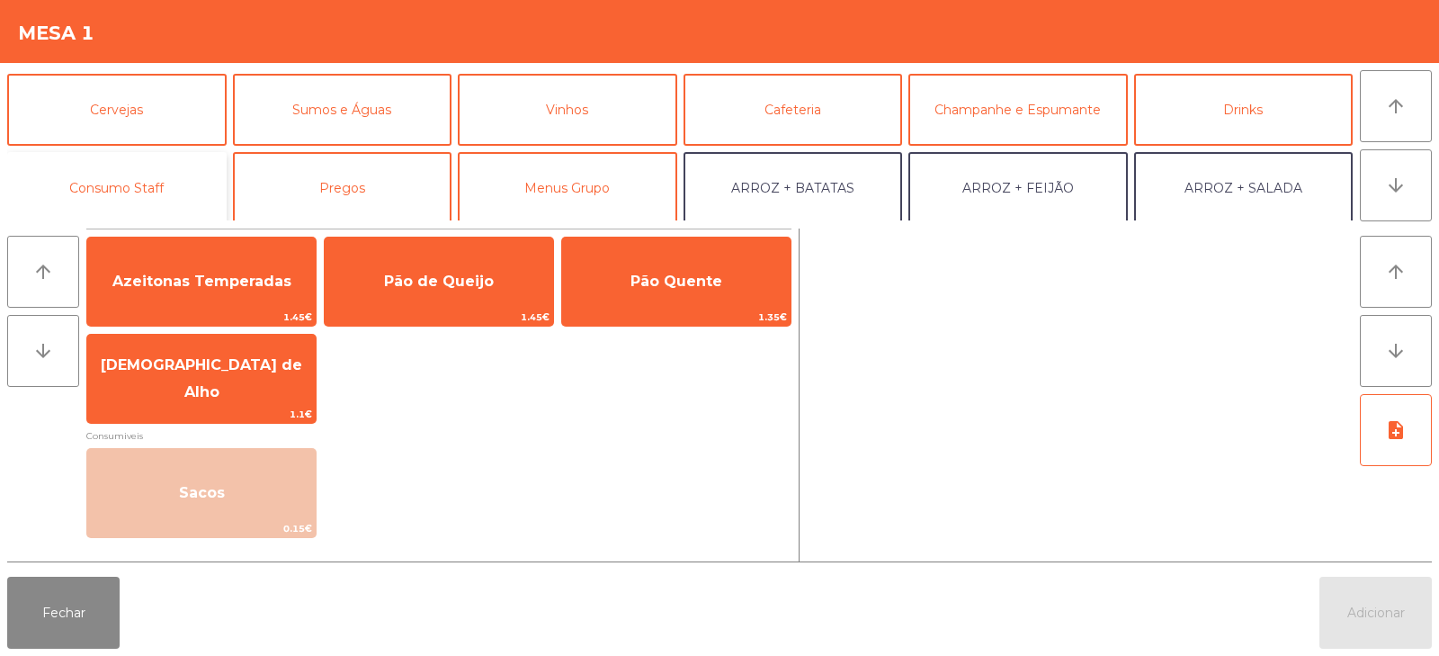
click at [169, 168] on button "Consumo Staff" at bounding box center [116, 188] width 219 height 72
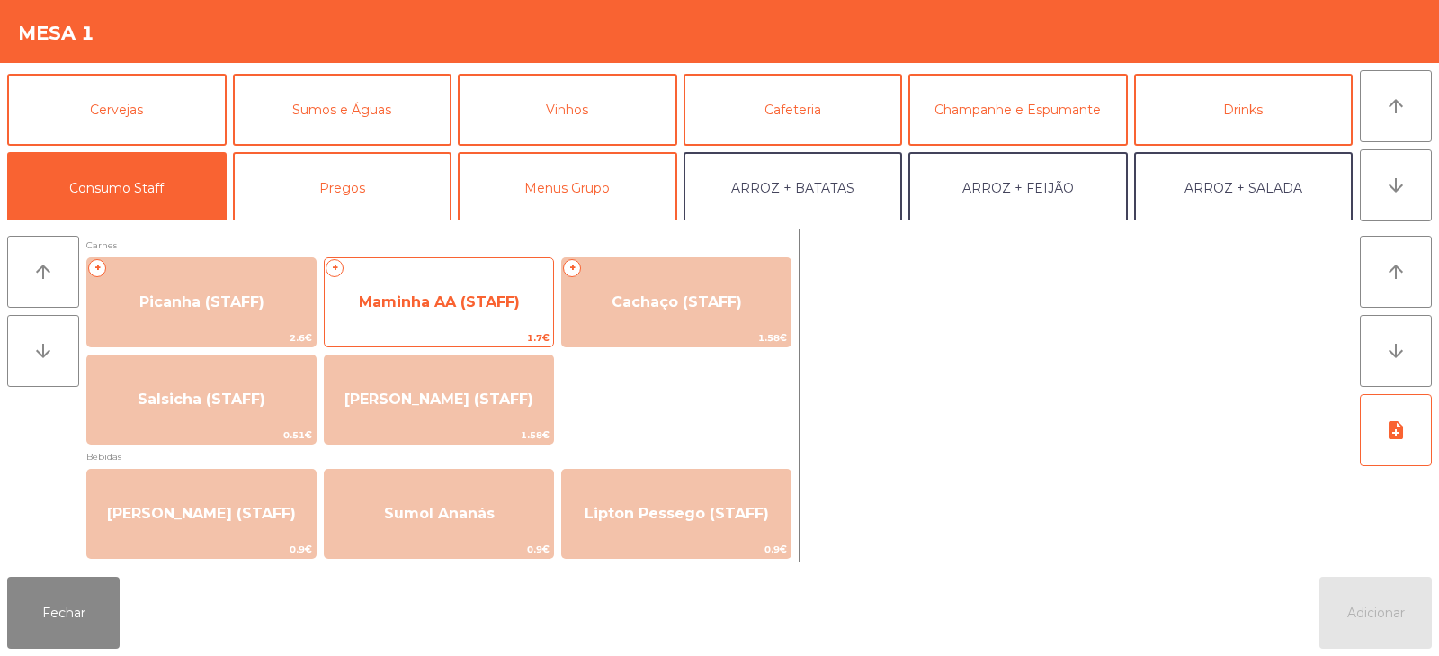
click at [469, 316] on span "Maminha AA (STAFF)" at bounding box center [439, 302] width 228 height 49
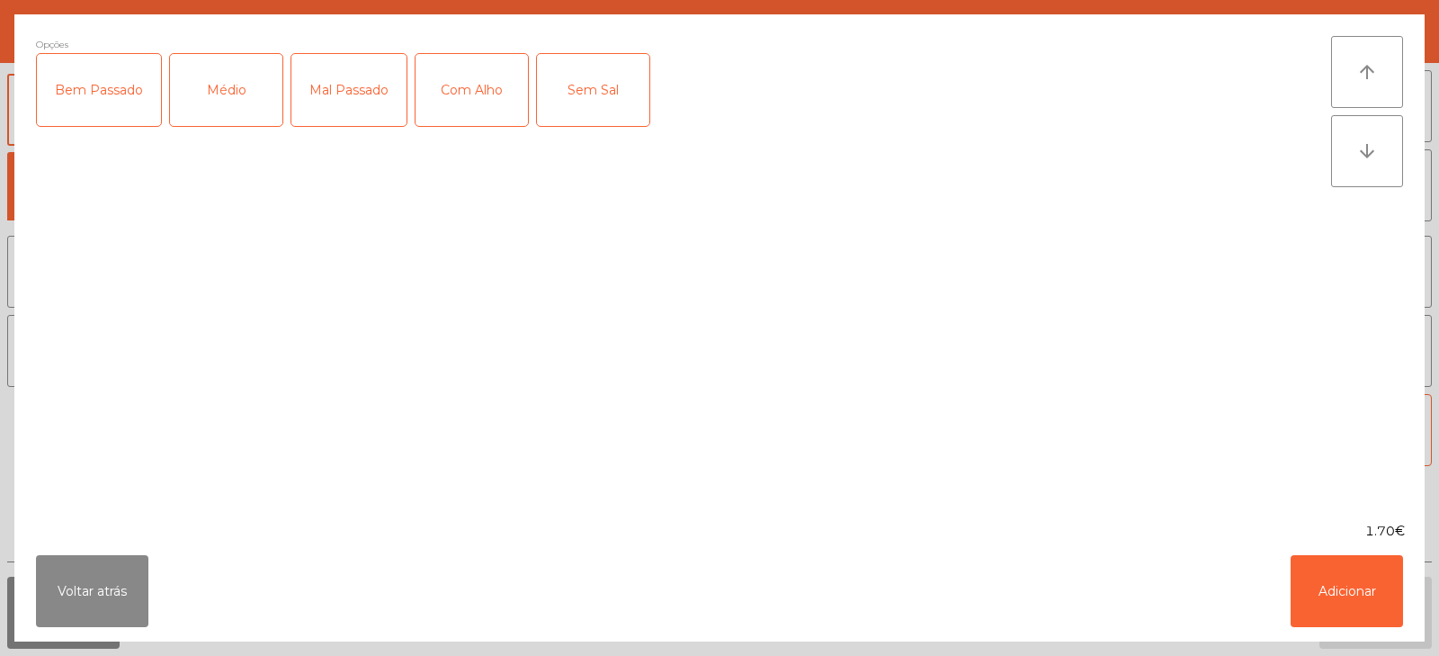
click at [241, 125] on div "Médio" at bounding box center [226, 90] width 112 height 72
click at [477, 122] on div "Com Alho" at bounding box center [472, 90] width 112 height 72
click at [1357, 579] on button "Adicionar" at bounding box center [1347, 591] width 112 height 72
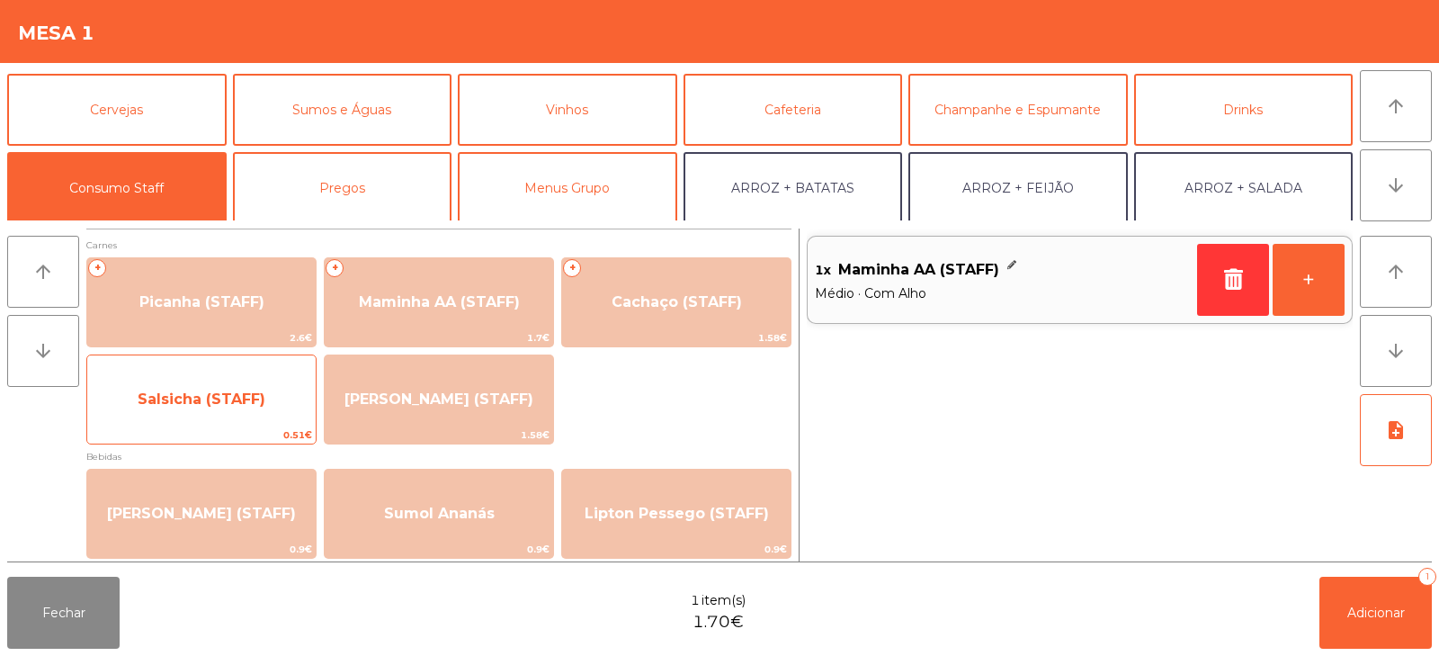
click at [247, 412] on span "Salsicha (STAFF)" at bounding box center [201, 399] width 228 height 49
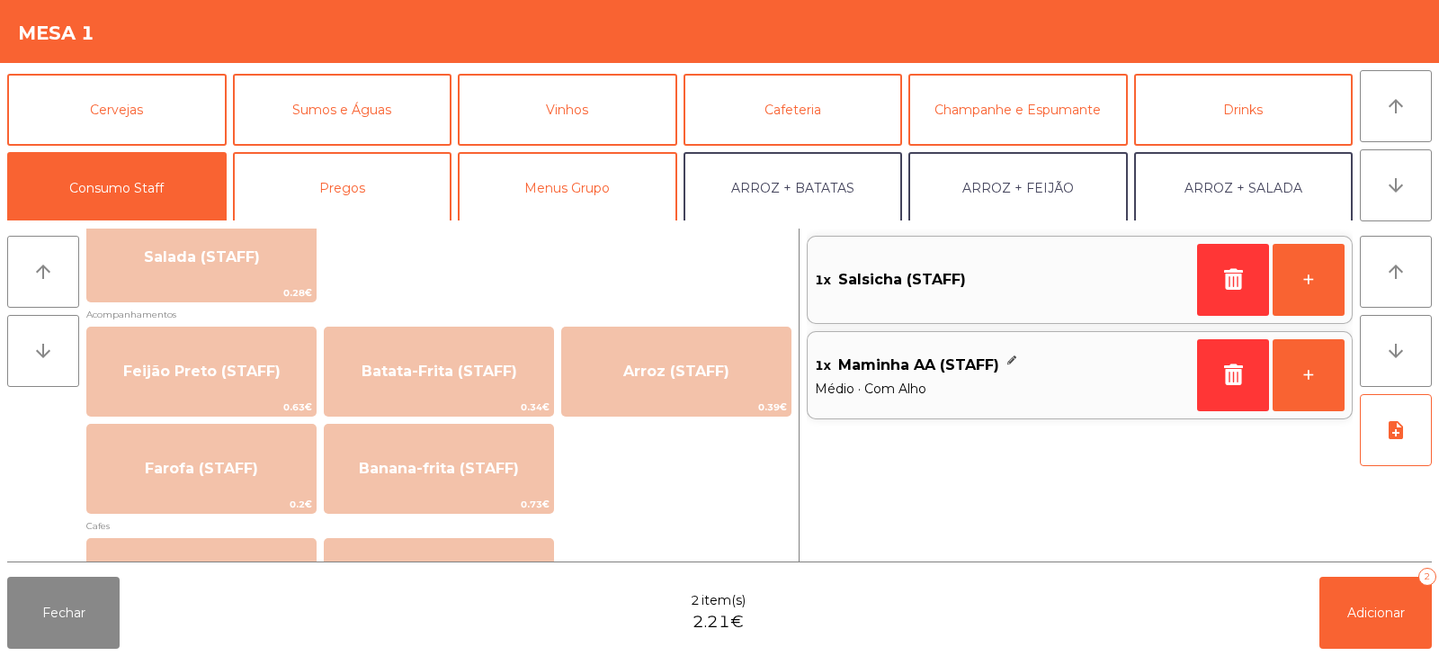
scroll to position [775, 0]
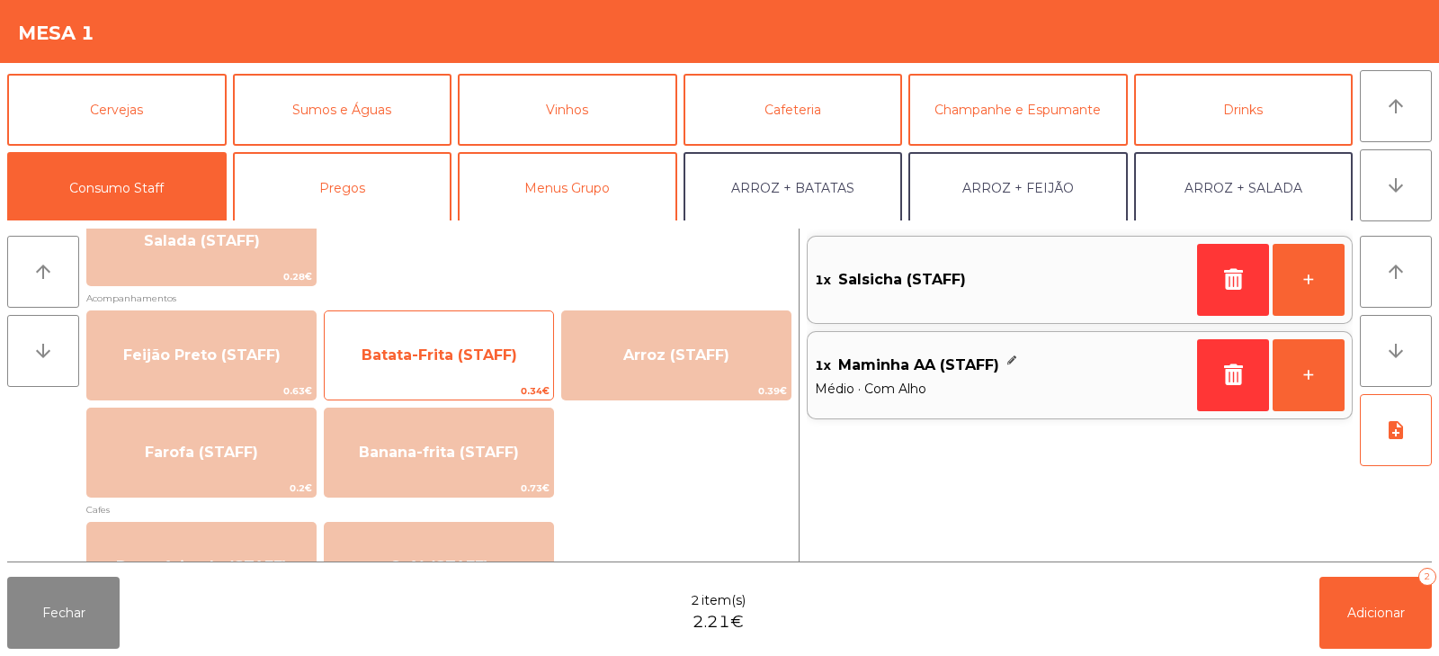
click at [493, 360] on span "Batata-Frita (STAFF)" at bounding box center [440, 354] width 156 height 17
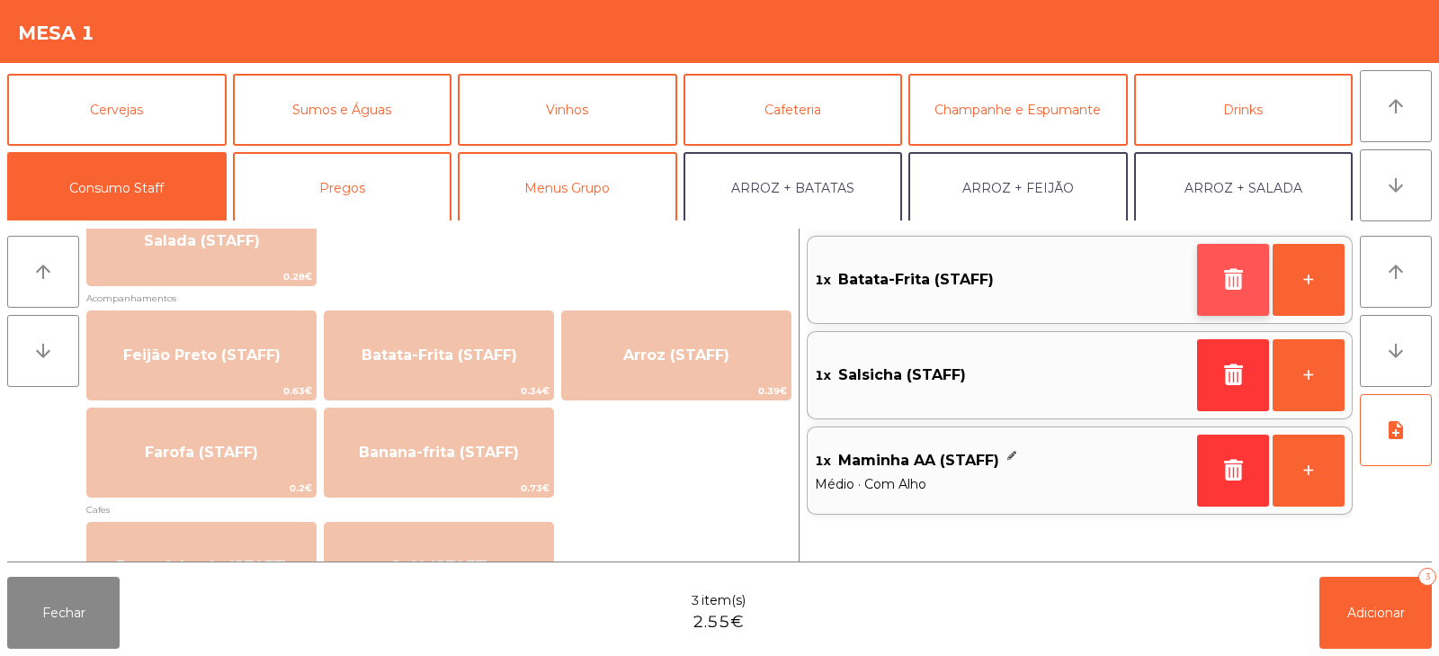
click at [1222, 285] on icon "button" at bounding box center [1233, 279] width 27 height 22
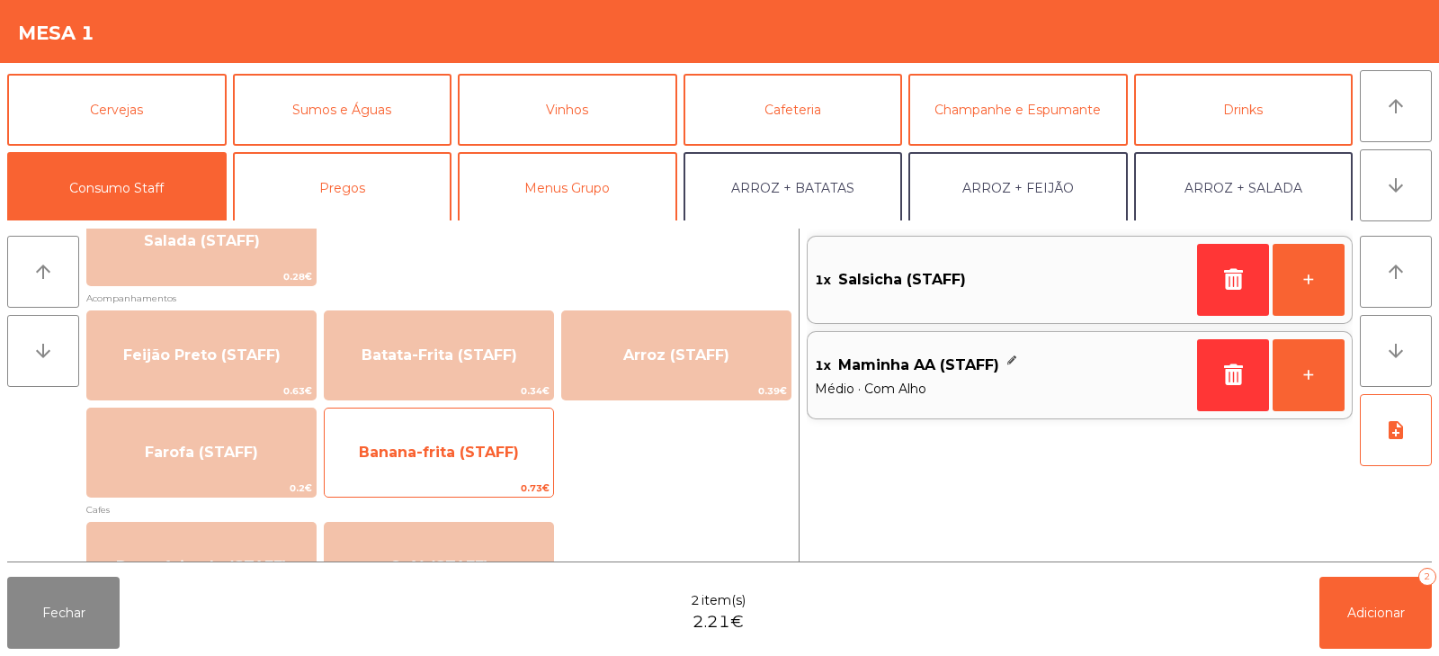
click at [436, 455] on span "Banana-frita (STAFF)" at bounding box center [439, 451] width 160 height 17
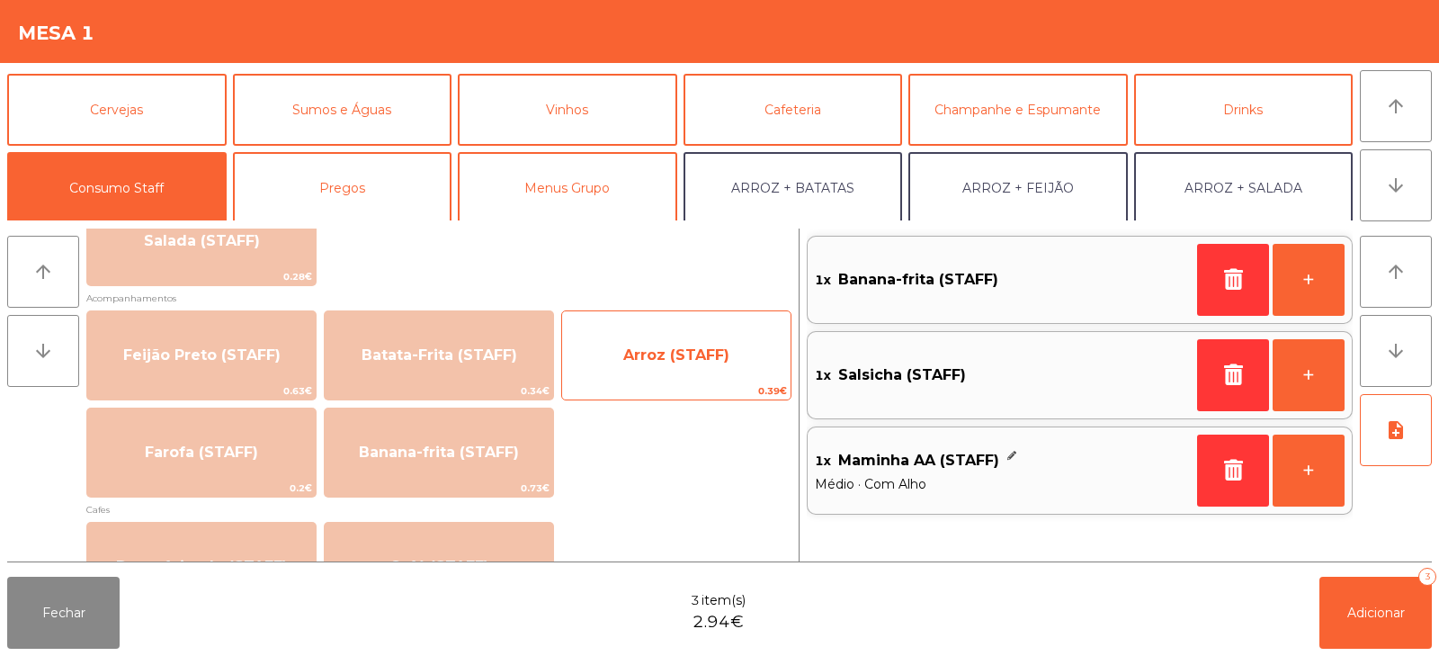
click at [694, 344] on span "Arroz (STAFF)" at bounding box center [676, 355] width 228 height 49
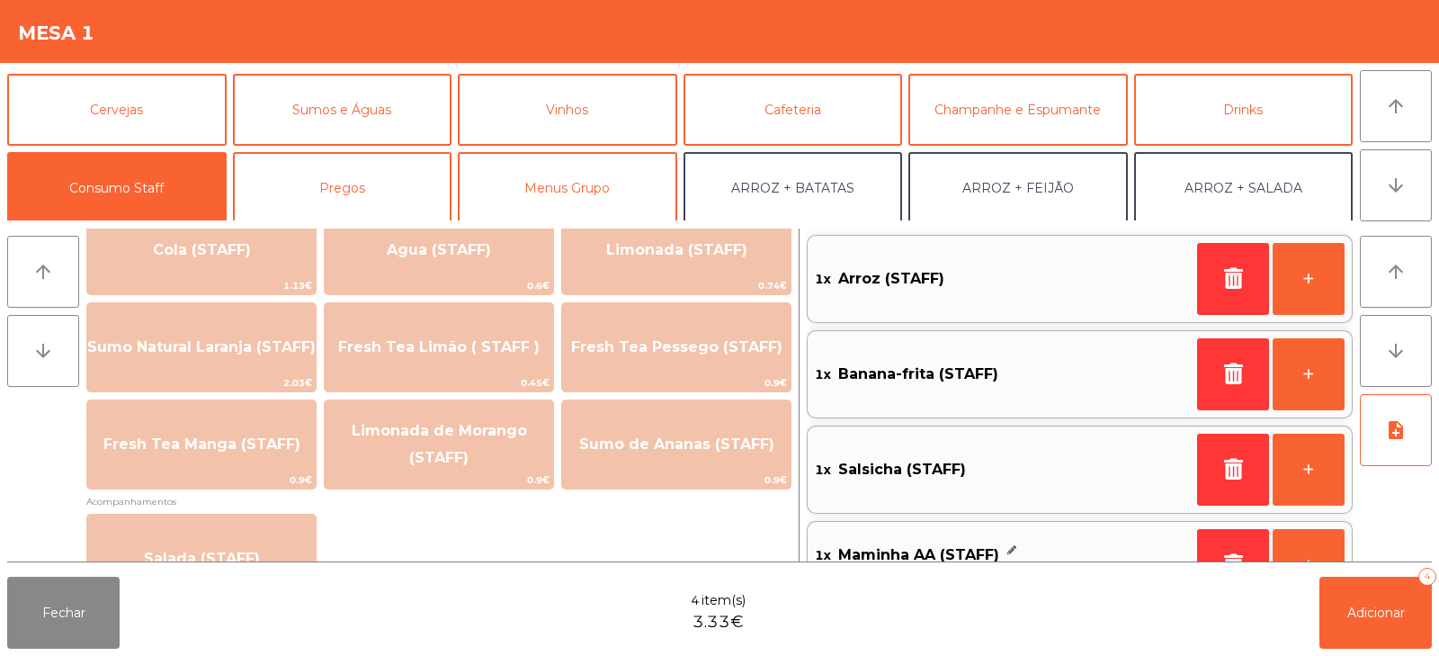
scroll to position [439, 0]
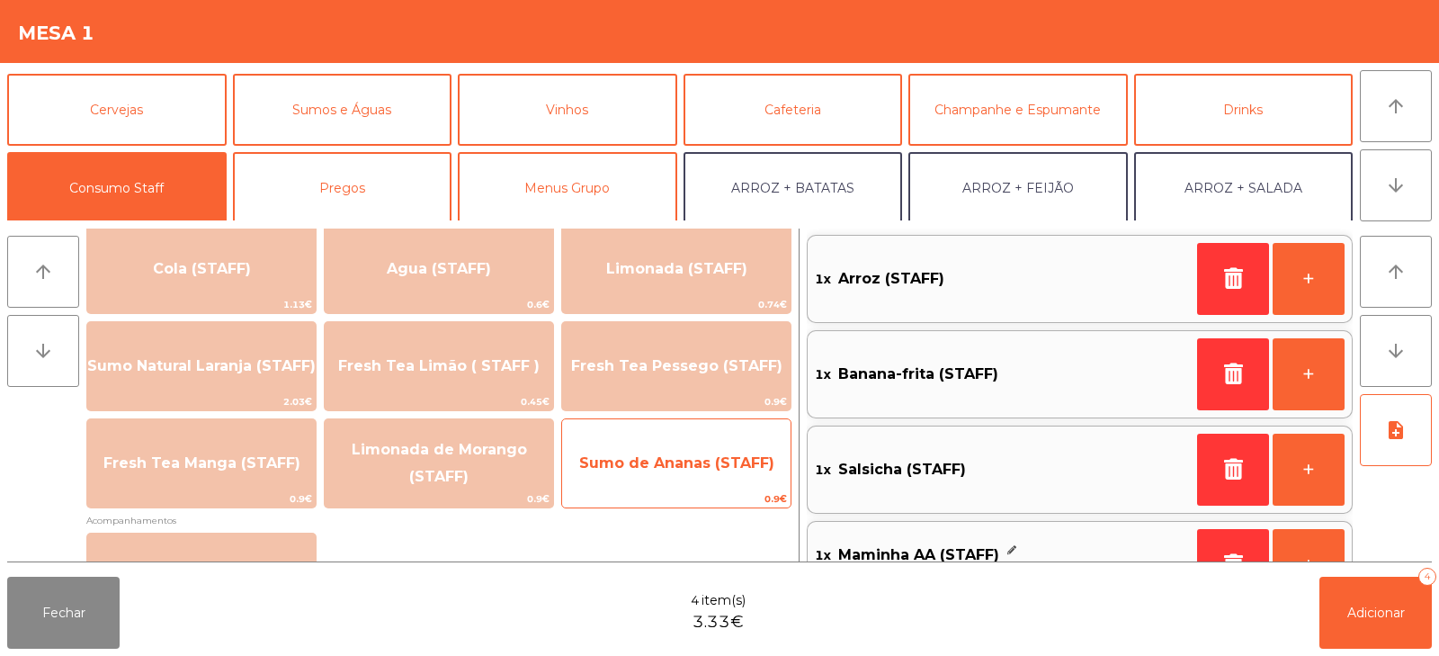
click at [702, 475] on span "Sumo de Ananas (STAFF)" at bounding box center [676, 463] width 228 height 49
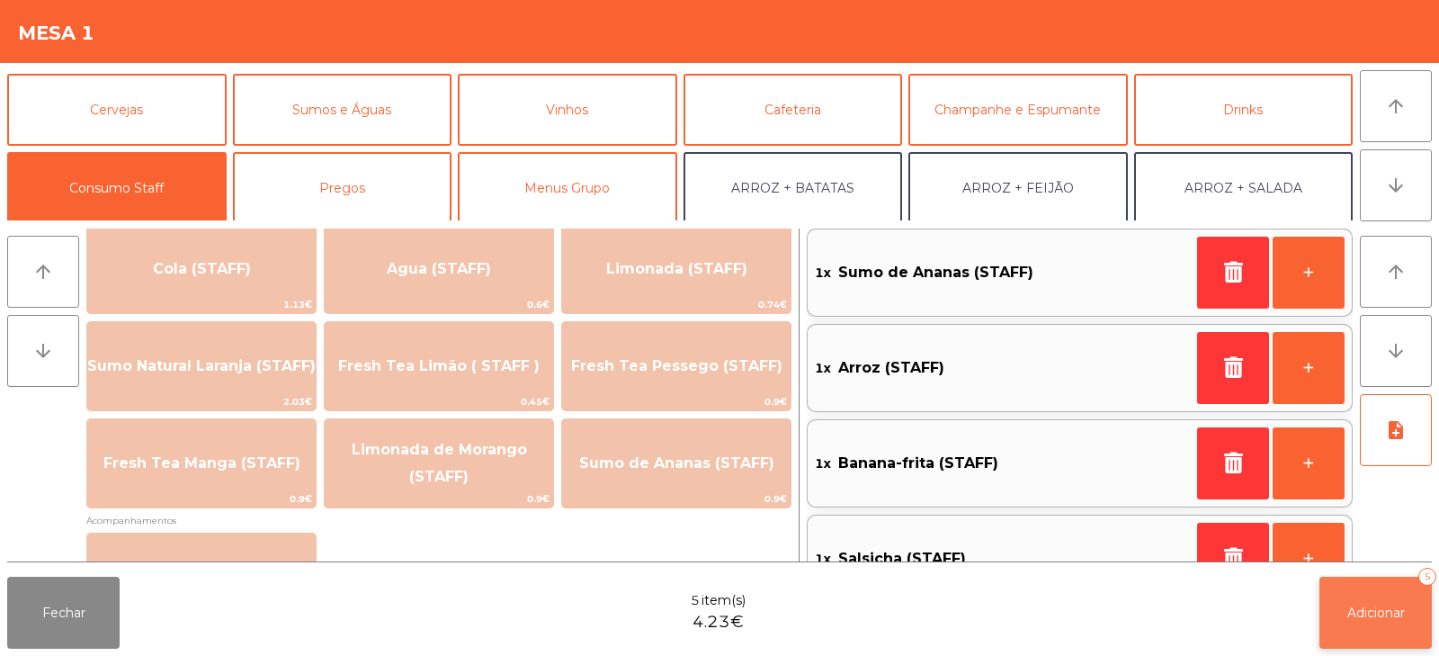
click at [1375, 625] on button "Adicionar 5" at bounding box center [1376, 613] width 112 height 72
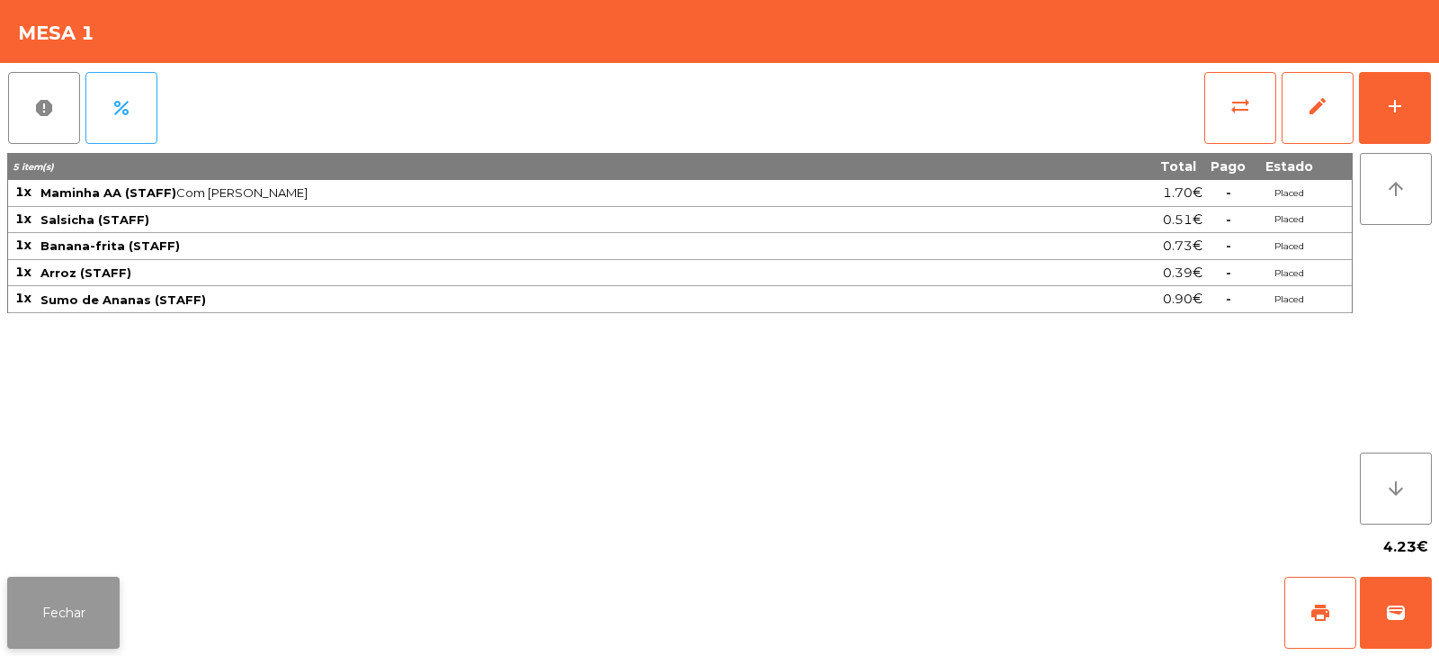
click at [88, 602] on button "Fechar" at bounding box center [63, 613] width 112 height 72
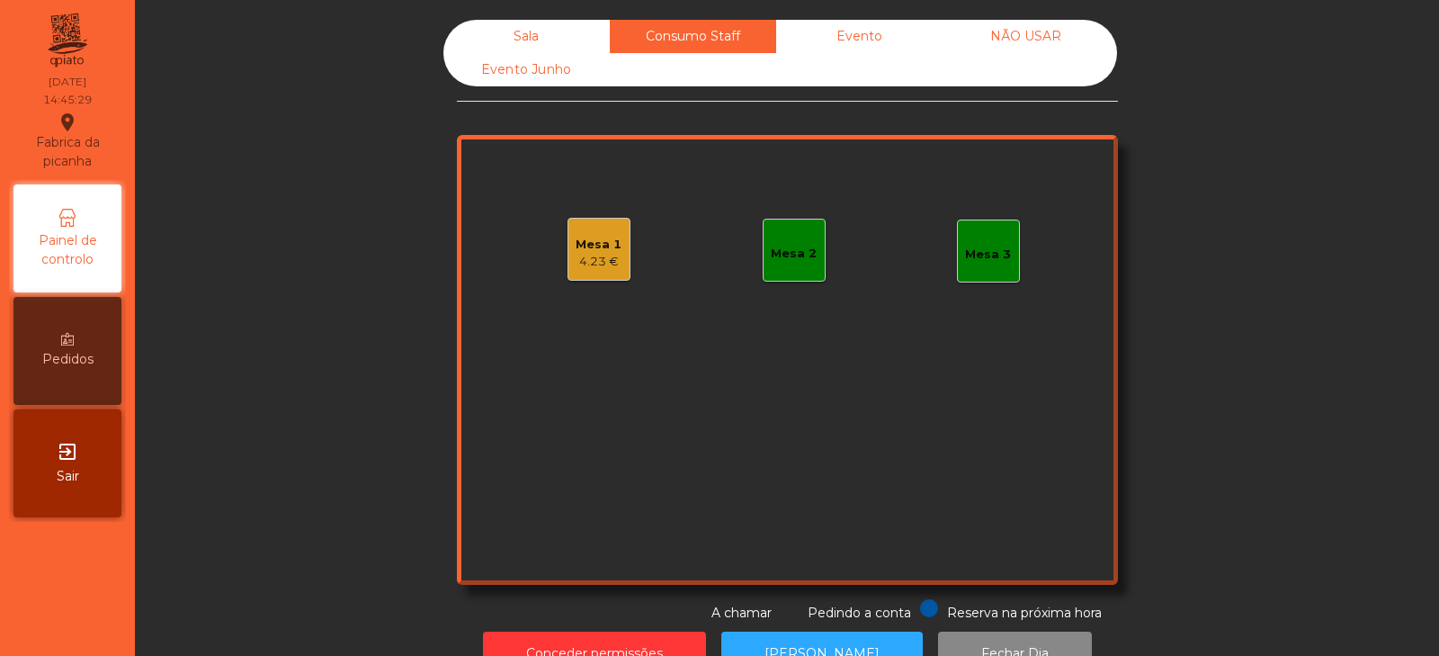
click at [525, 28] on div "Sala" at bounding box center [526, 36] width 166 height 33
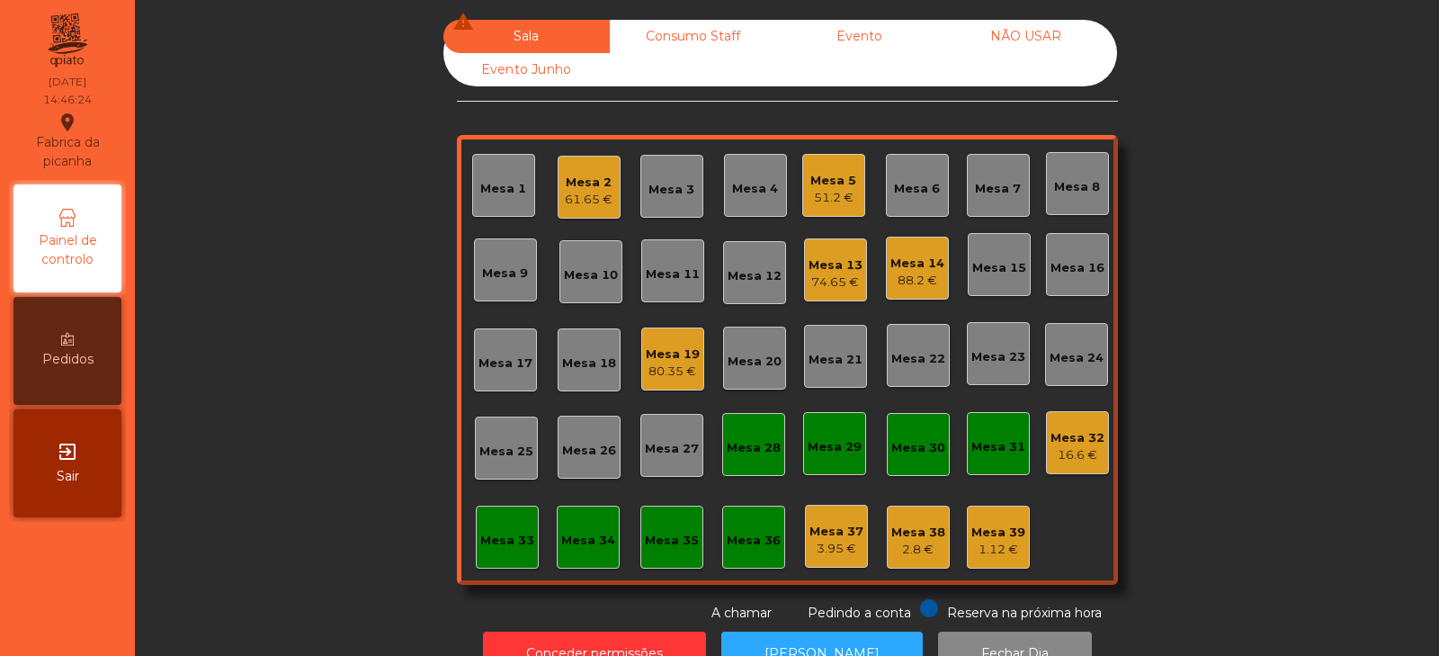
click at [905, 279] on div "88.2 €" at bounding box center [917, 281] width 54 height 18
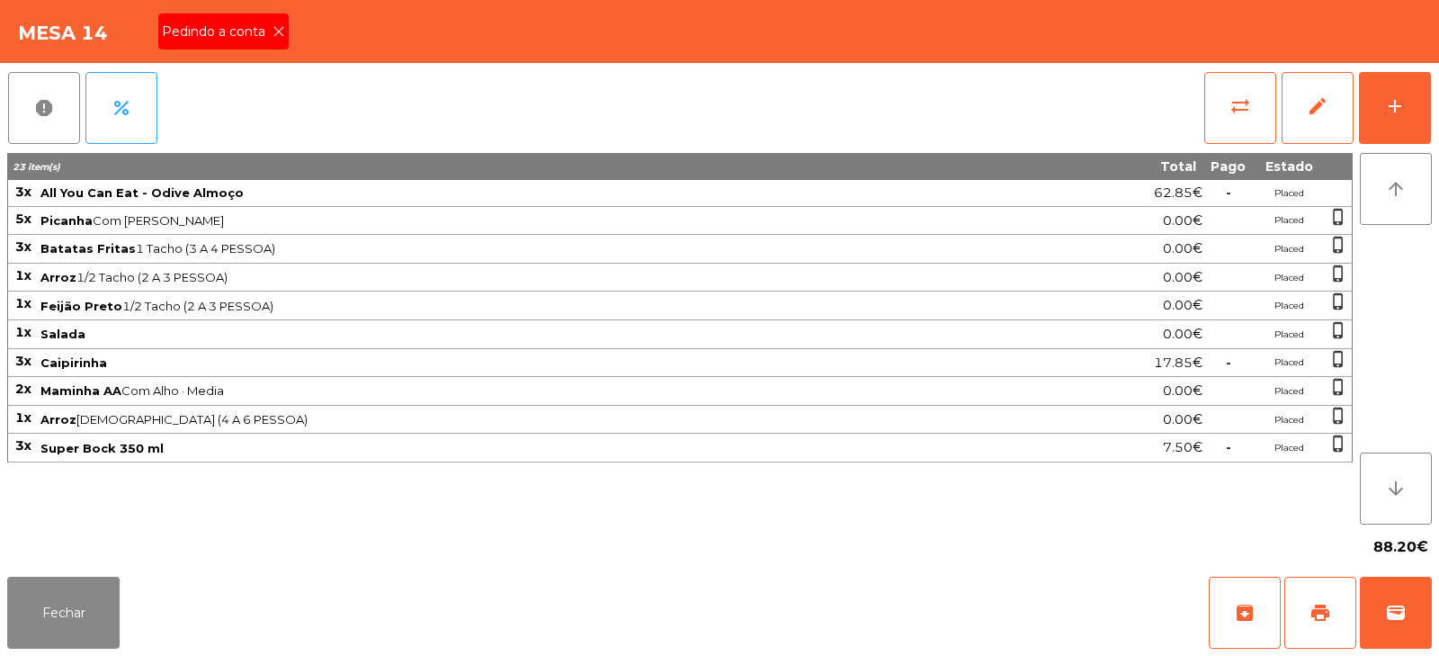
click at [277, 31] on icon at bounding box center [279, 31] width 13 height 13
click at [1313, 613] on span "print" at bounding box center [1321, 613] width 22 height 22
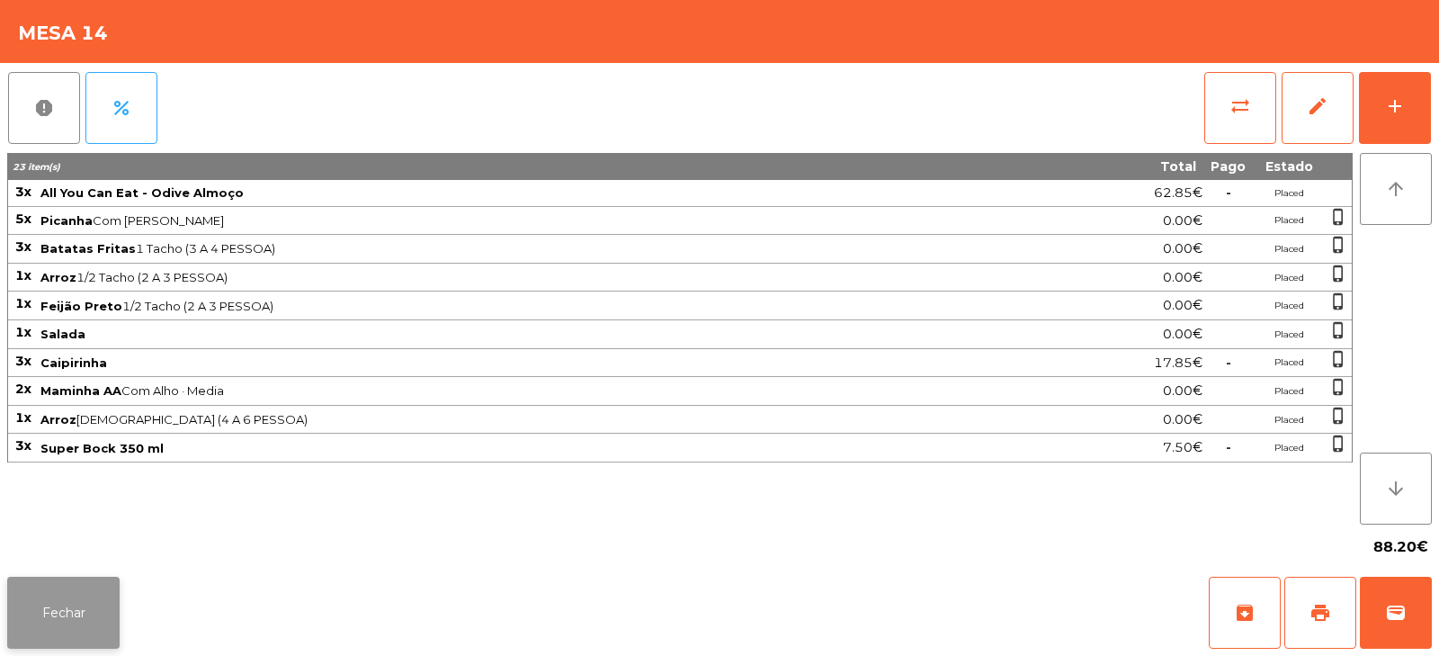
click at [94, 603] on button "Fechar" at bounding box center [63, 613] width 112 height 72
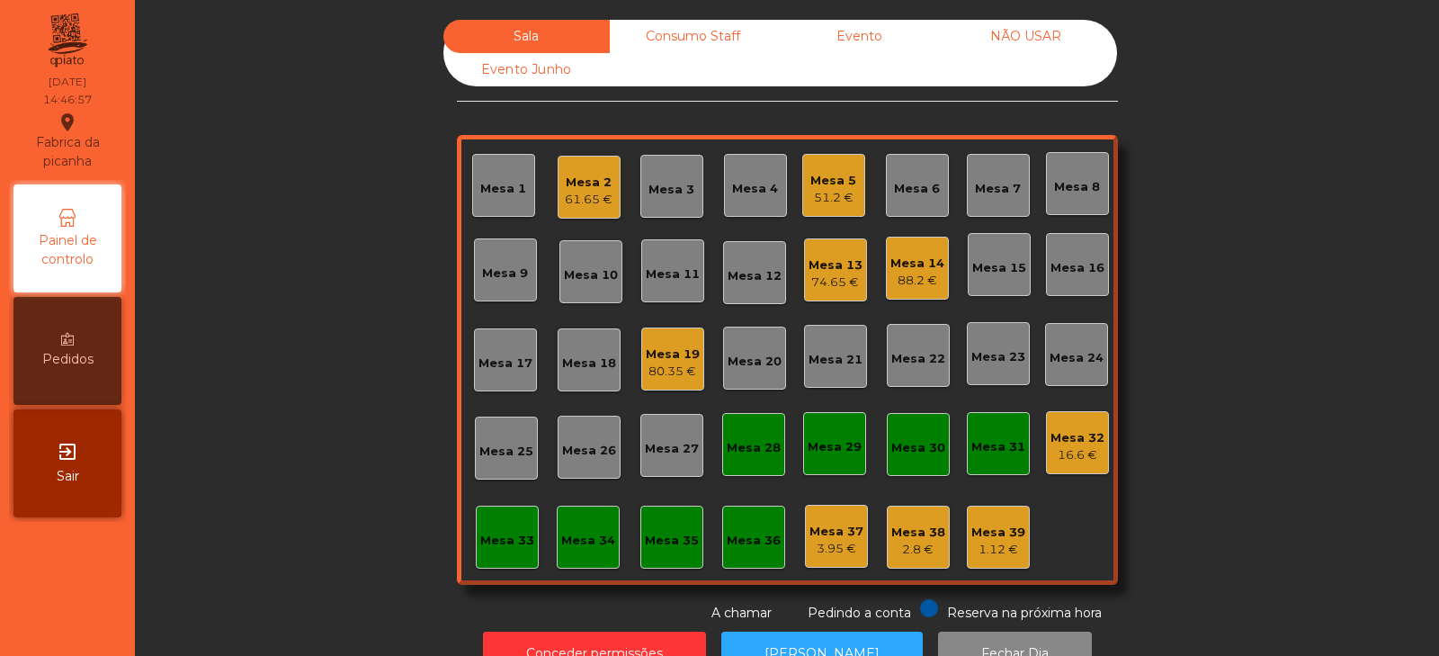
scroll to position [53, 0]
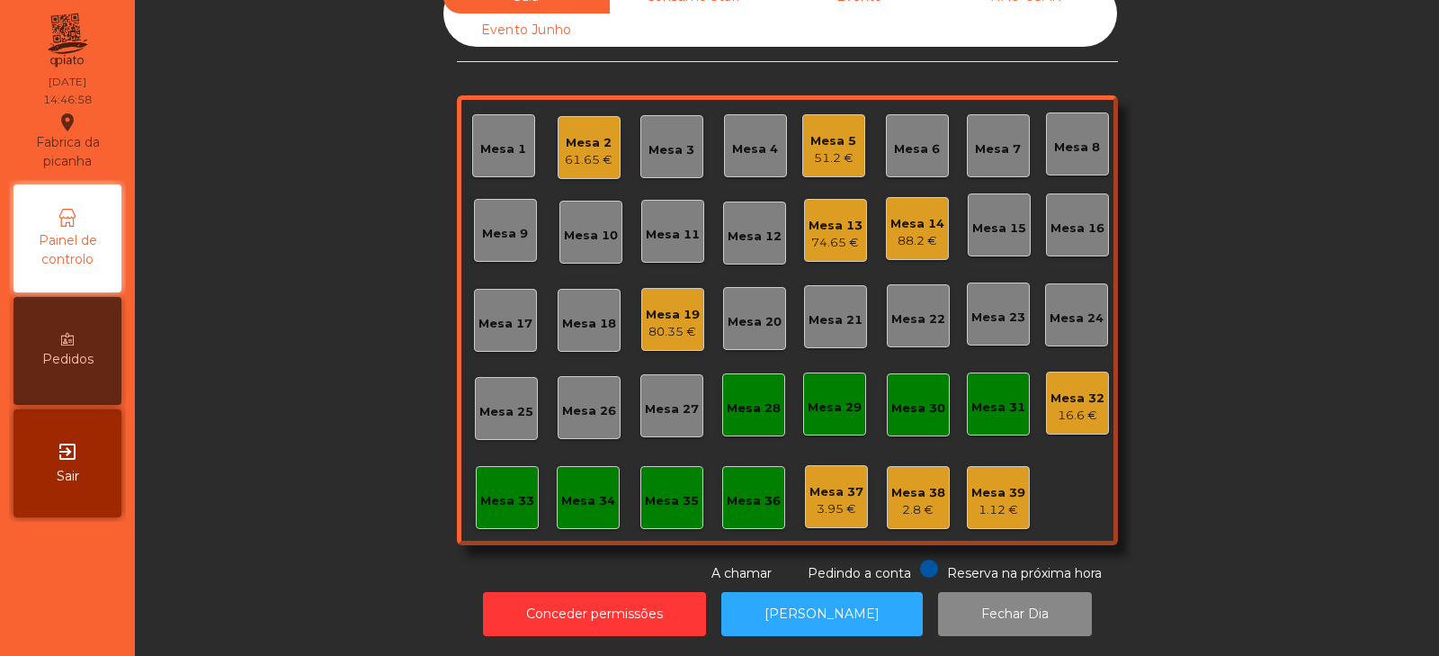
click at [971, 484] on div "Mesa 39" at bounding box center [998, 493] width 54 height 18
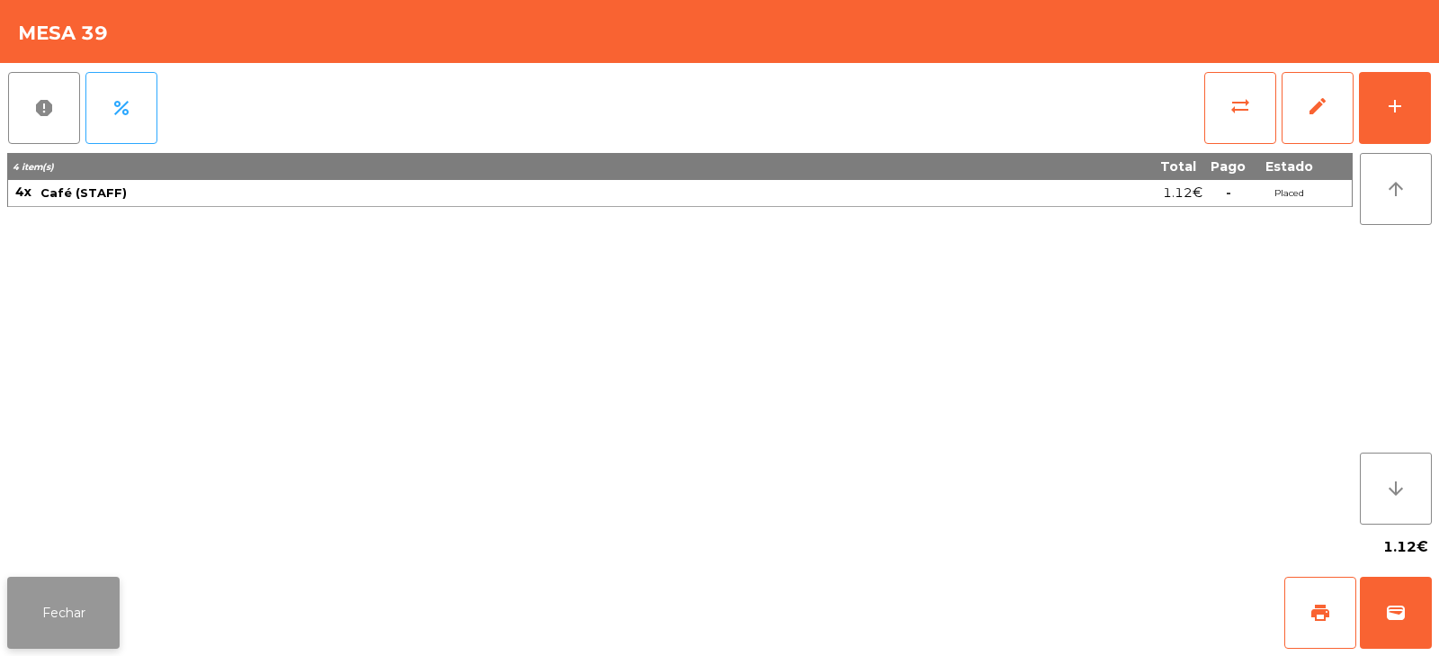
click at [64, 623] on button "Fechar" at bounding box center [63, 613] width 112 height 72
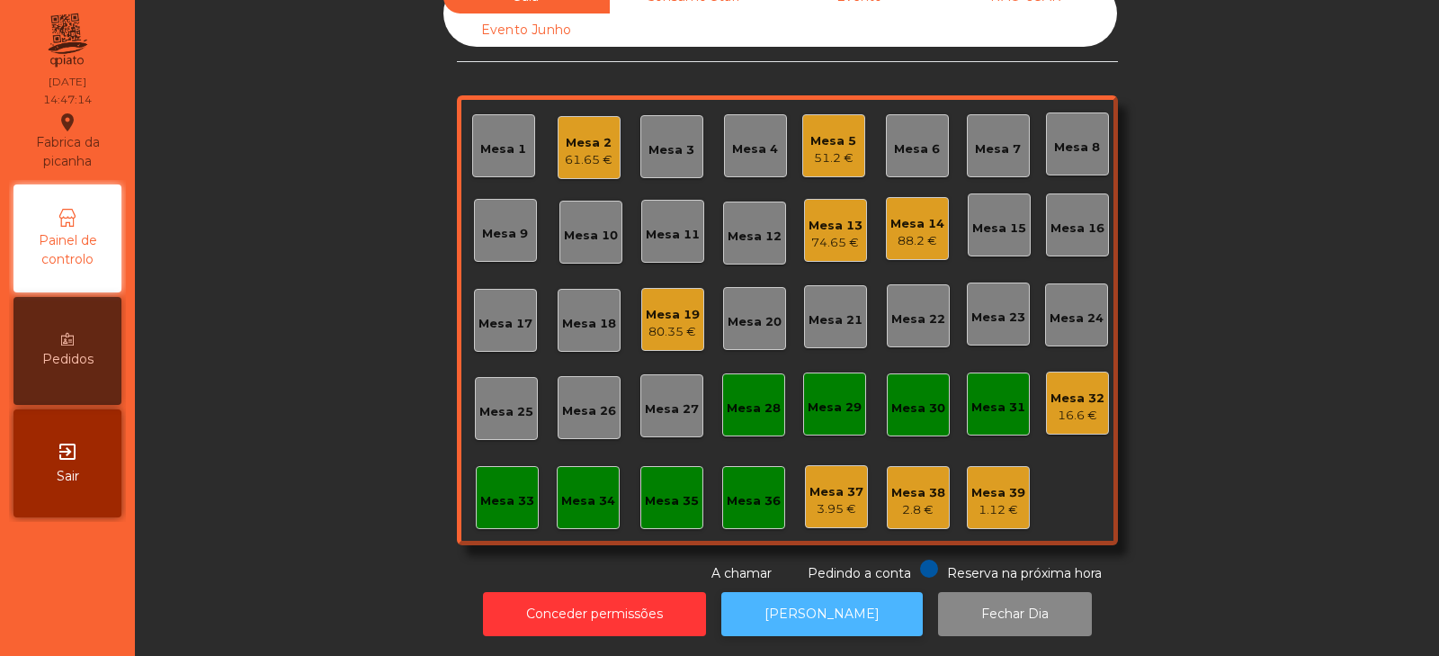
click at [837, 600] on button "[PERSON_NAME]" at bounding box center [821, 614] width 201 height 44
click at [926, 215] on div "Mesa 14" at bounding box center [917, 224] width 54 height 18
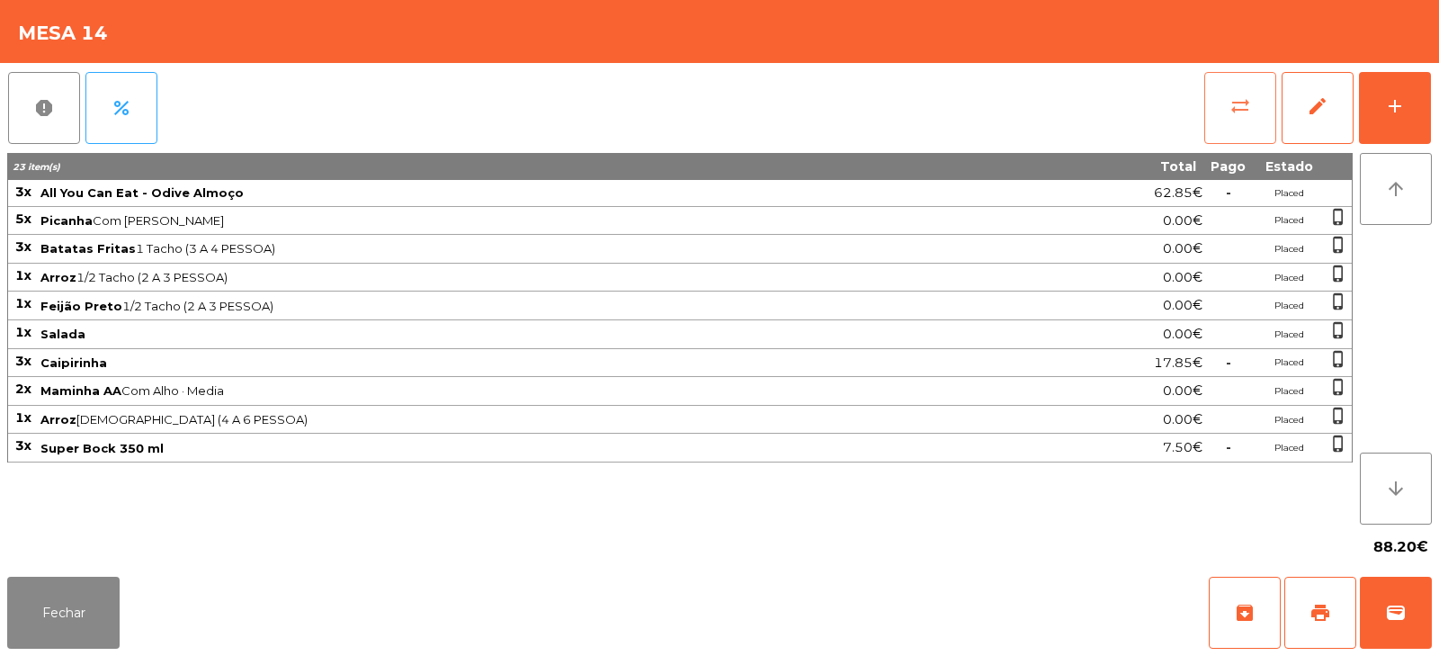
click at [1242, 112] on span "sync_alt" at bounding box center [1241, 106] width 22 height 22
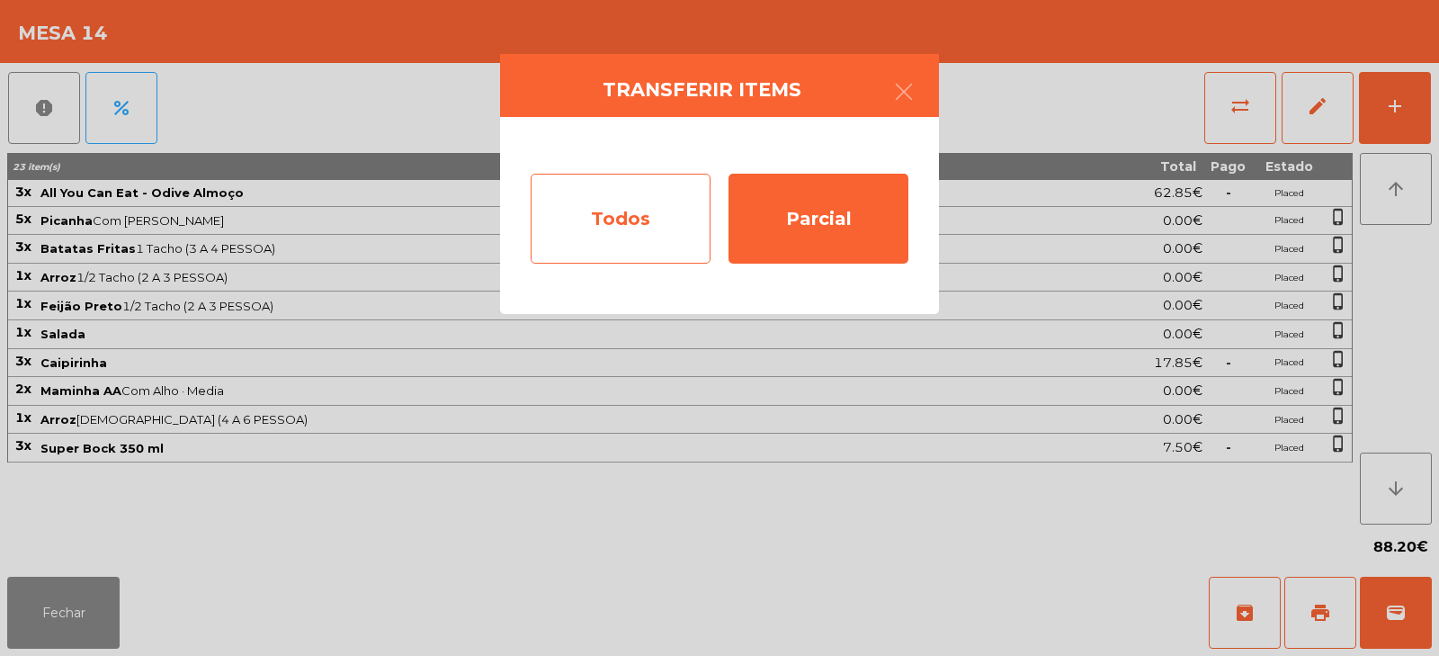
click at [640, 229] on div "Todos" at bounding box center [621, 219] width 180 height 90
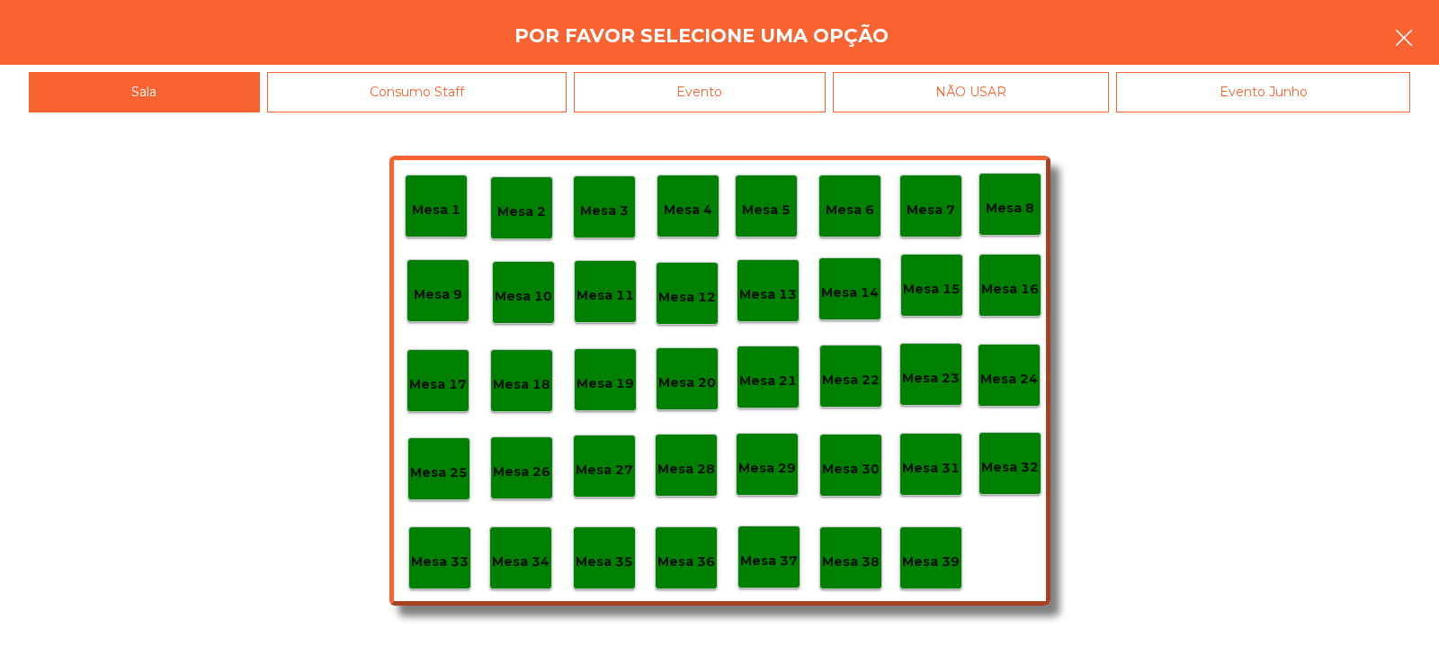
click at [1390, 50] on button "button" at bounding box center [1404, 40] width 50 height 54
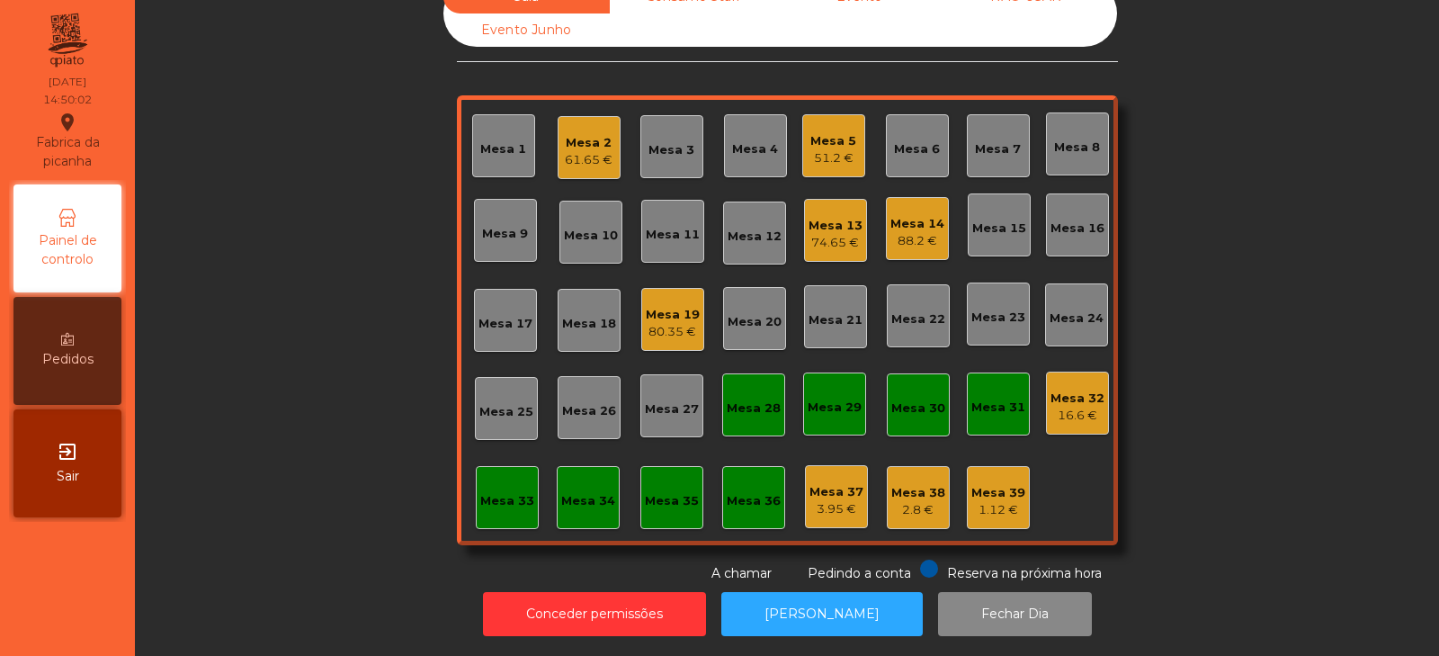
click at [914, 232] on div "88.2 €" at bounding box center [917, 241] width 54 height 18
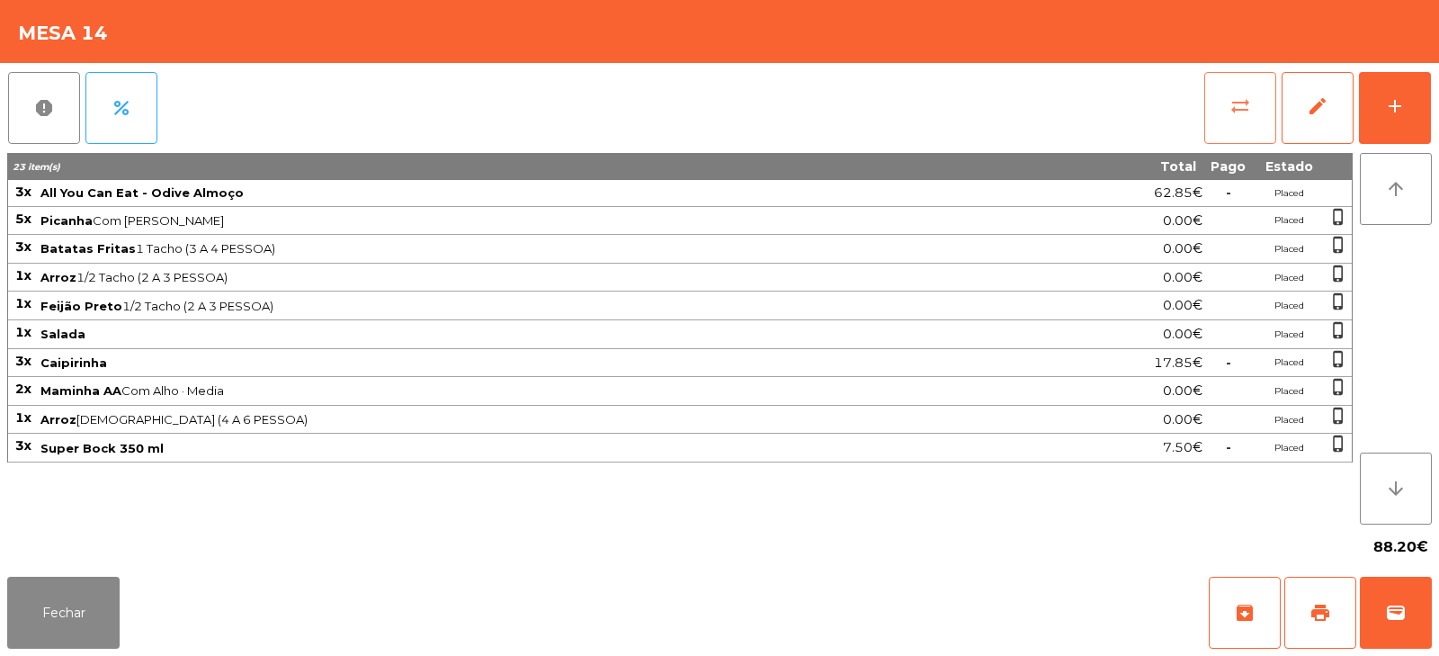
click at [1239, 101] on span "sync_alt" at bounding box center [1241, 106] width 22 height 22
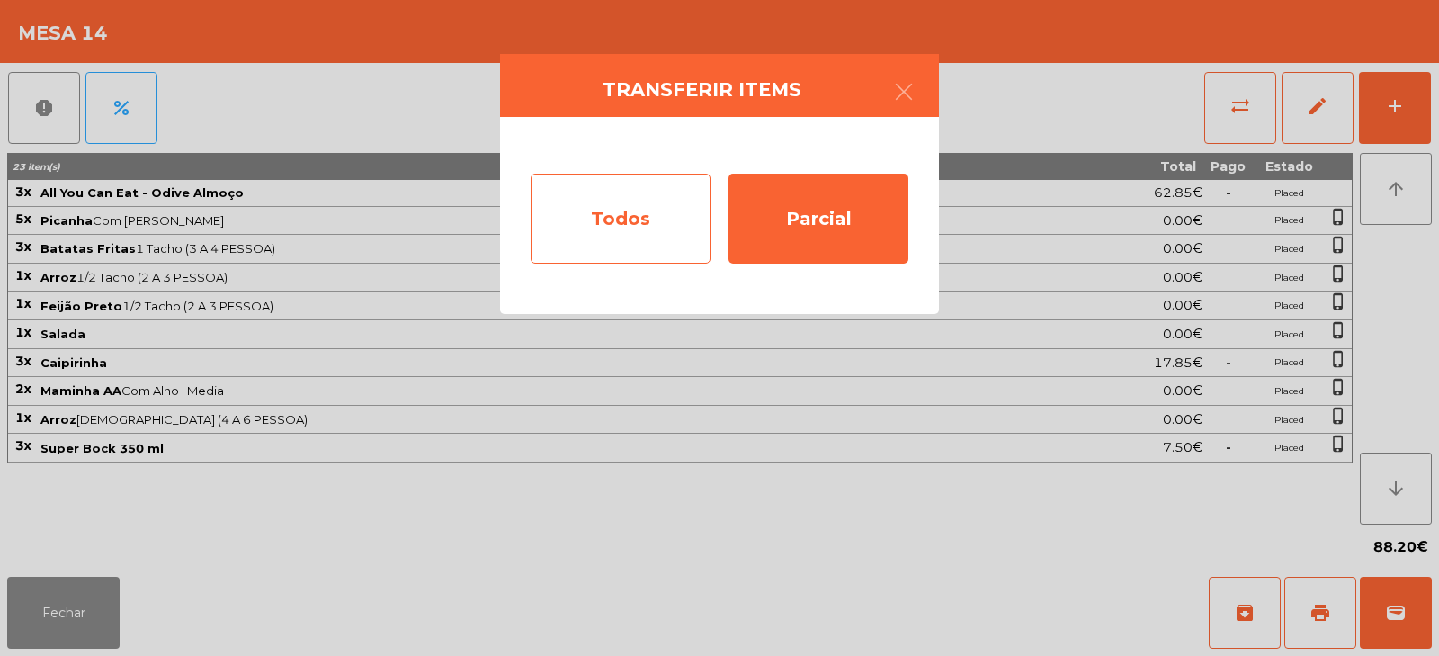
click at [622, 237] on div "Todos" at bounding box center [621, 219] width 180 height 90
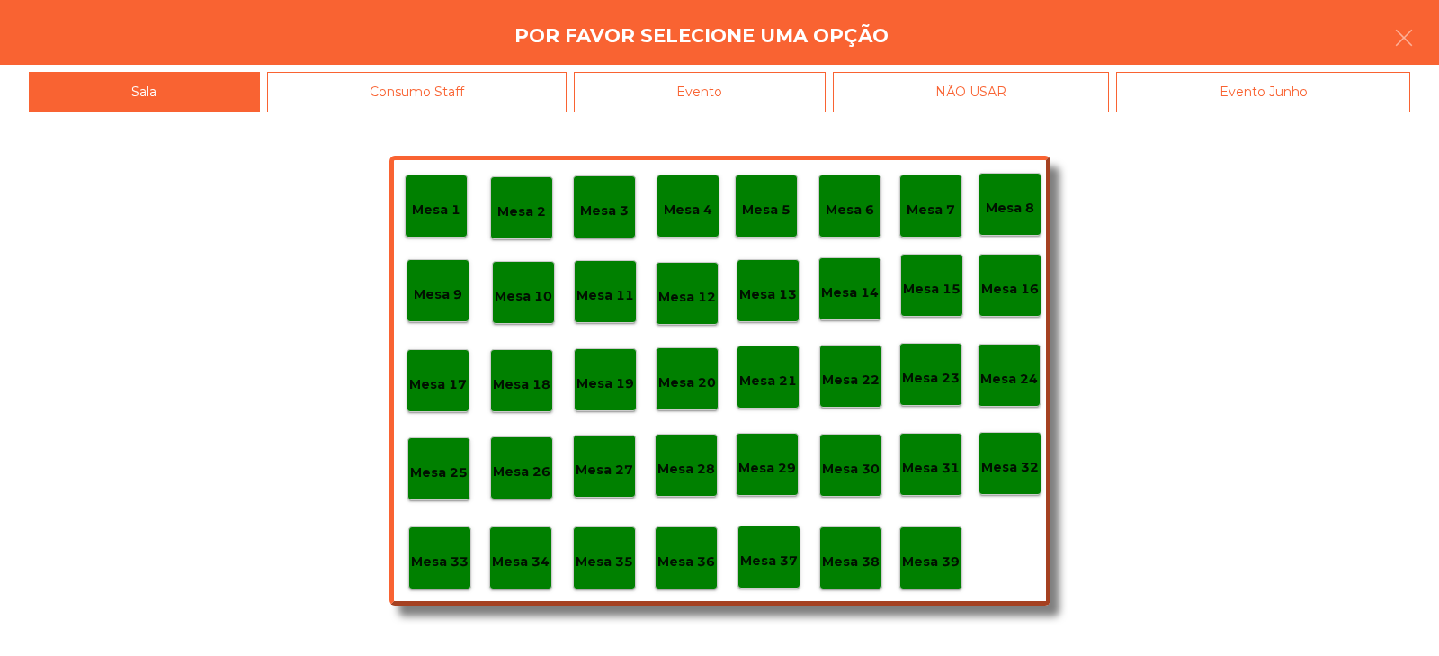
click at [755, 93] on div "Evento" at bounding box center [700, 92] width 252 height 40
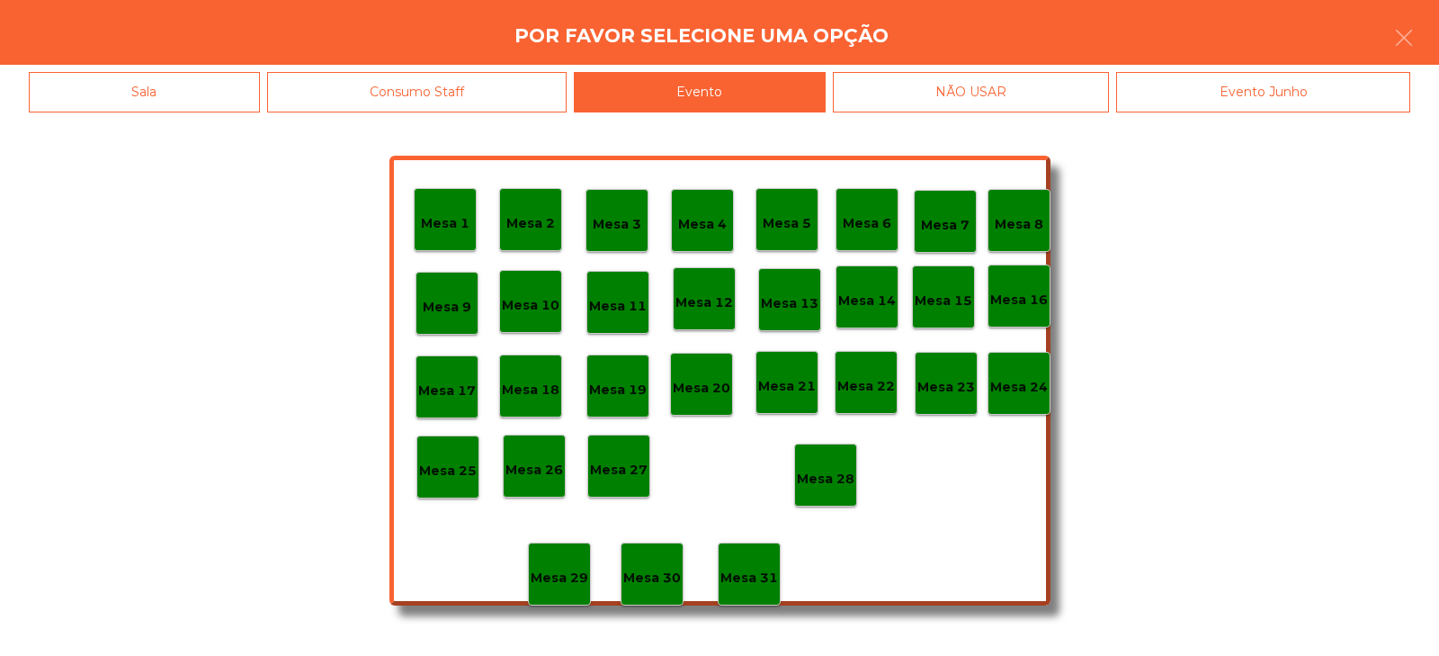
click at [826, 469] on p "Mesa 28" at bounding box center [826, 479] width 58 height 21
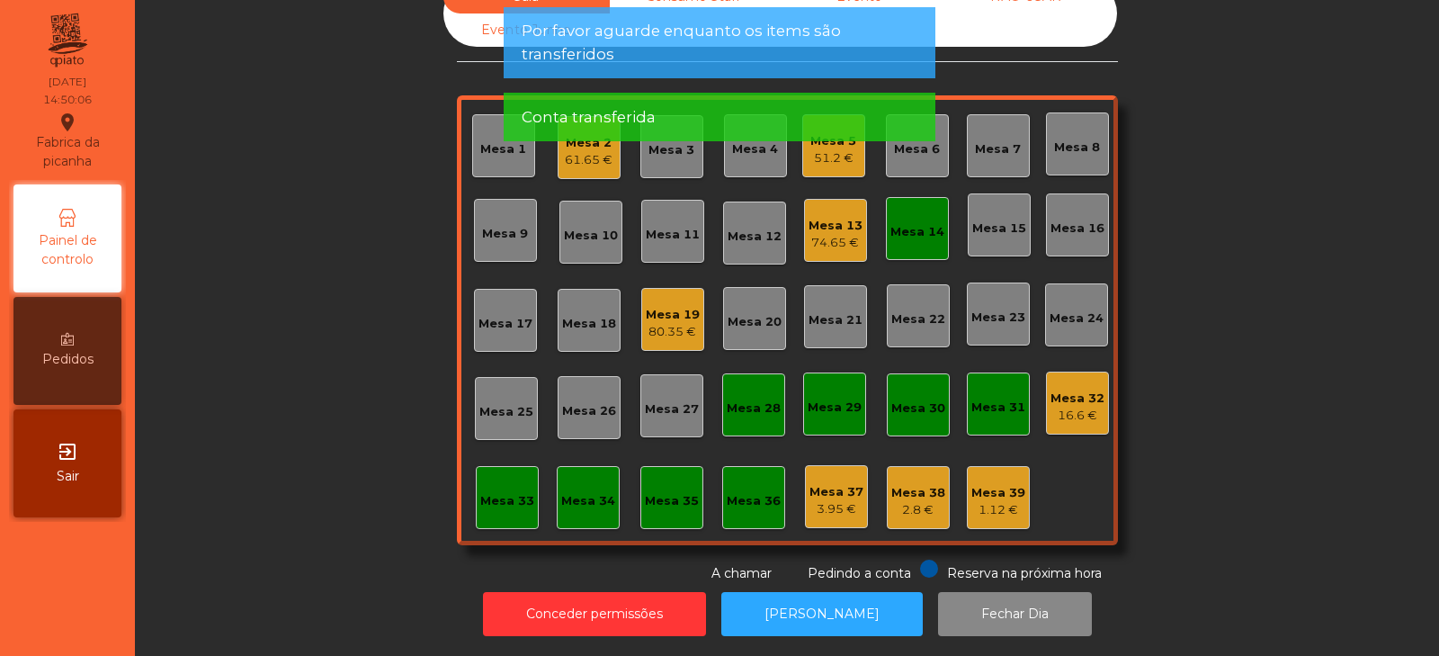
click at [913, 199] on div "Mesa 14" at bounding box center [917, 228] width 63 height 63
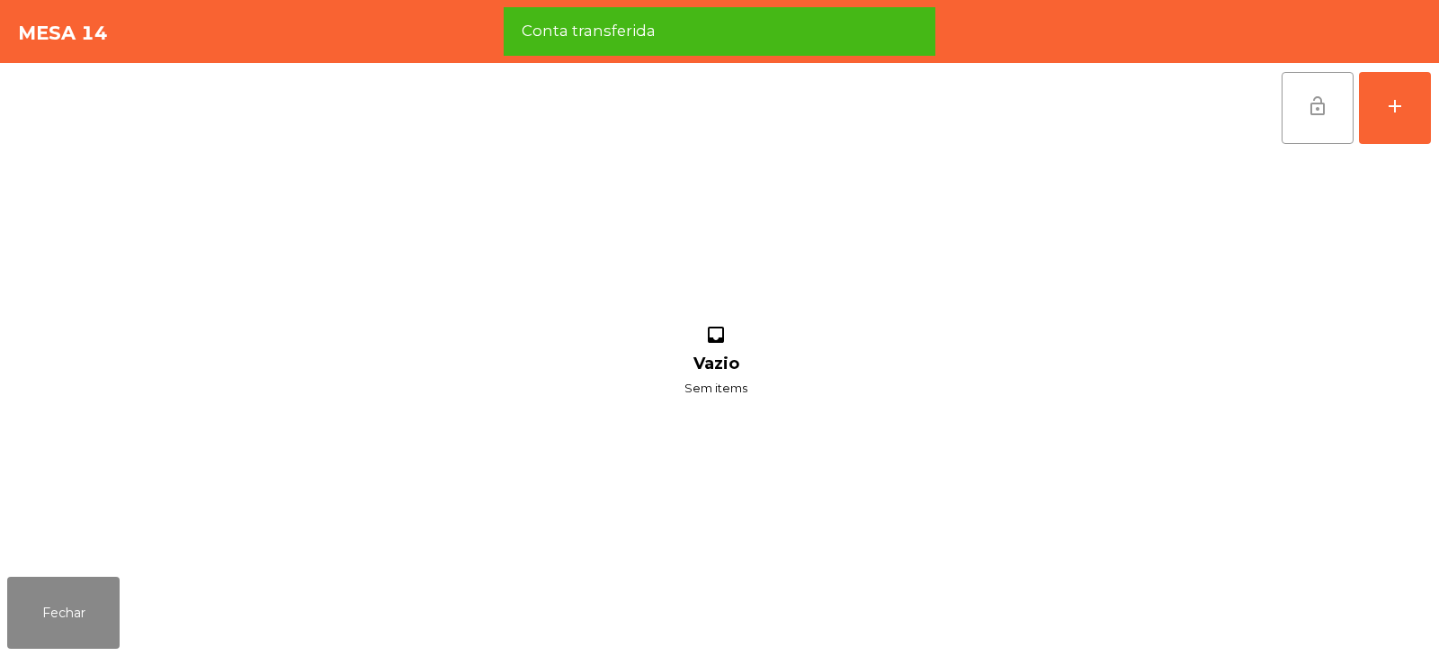
click at [1300, 109] on button "lock_open" at bounding box center [1318, 108] width 72 height 72
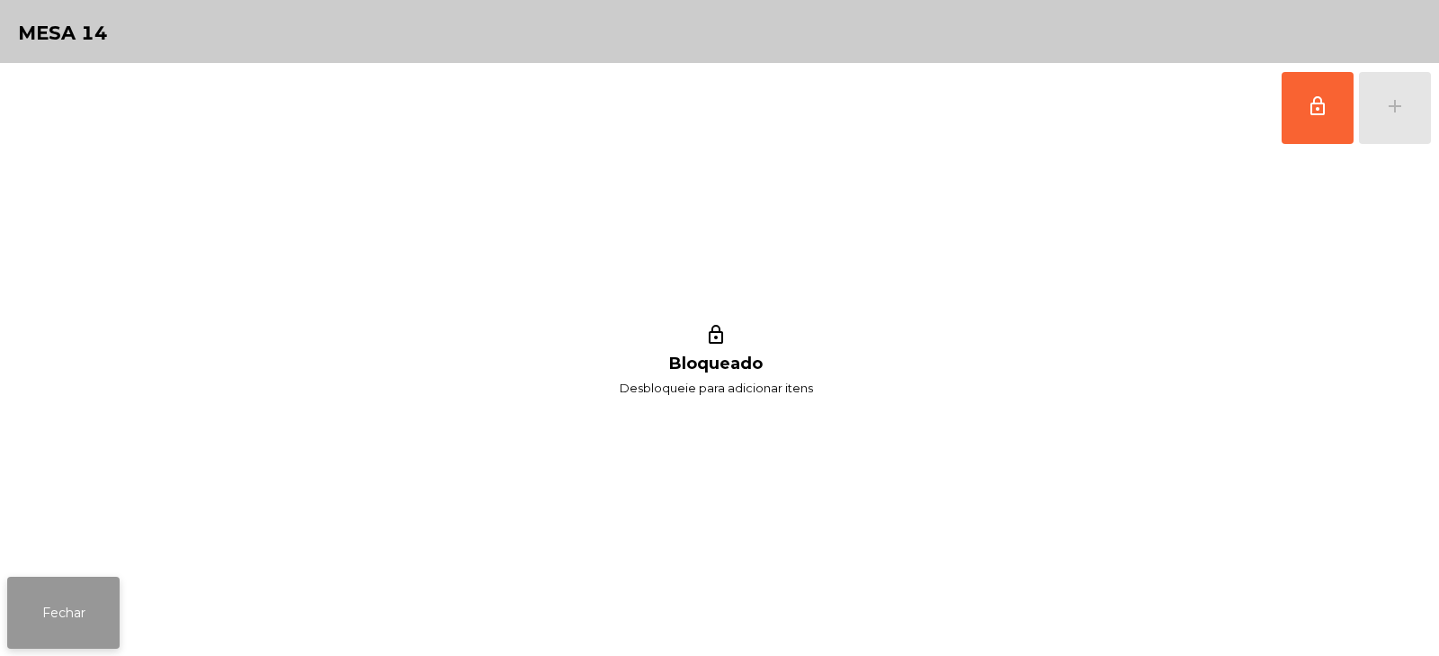
click at [90, 615] on button "Fechar" at bounding box center [63, 613] width 112 height 72
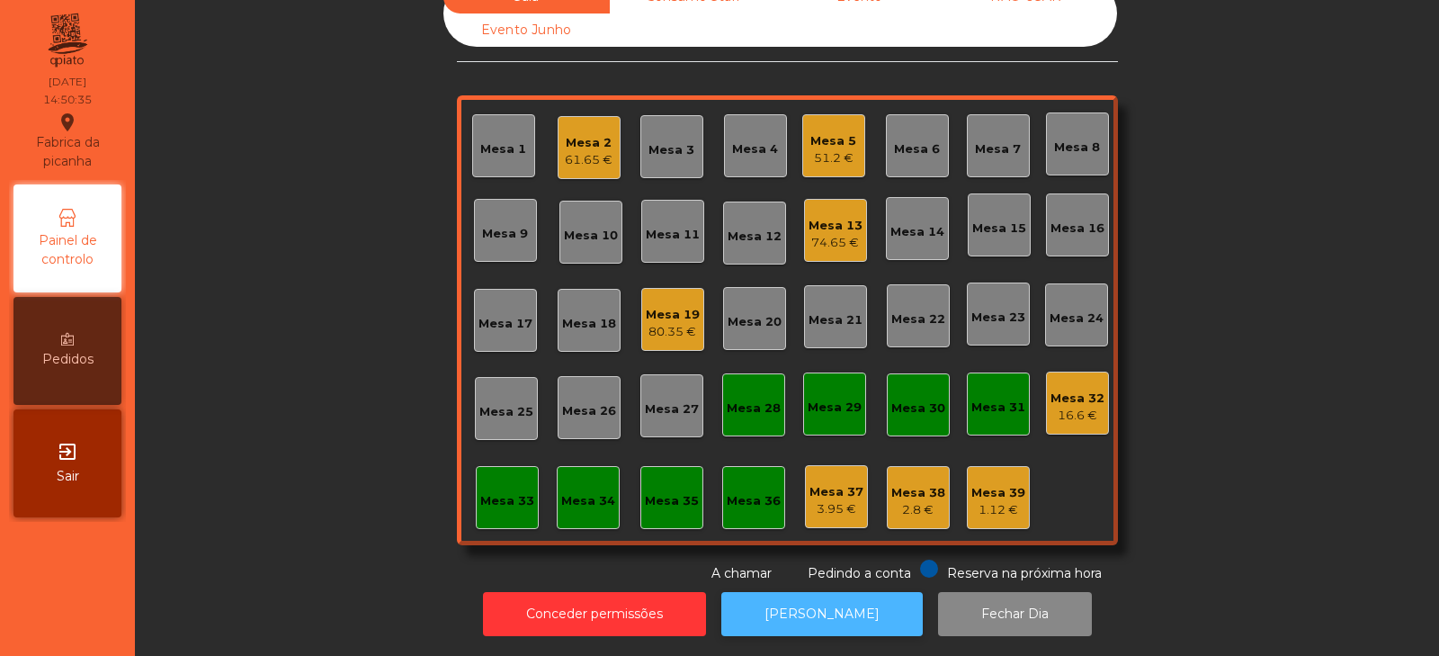
click at [801, 608] on button "[PERSON_NAME]" at bounding box center [821, 614] width 201 height 44
click at [818, 595] on button "[PERSON_NAME]" at bounding box center [821, 614] width 201 height 44
click at [827, 592] on button "[PERSON_NAME]" at bounding box center [821, 614] width 201 height 44
click at [1082, 391] on div "Mesa 32" at bounding box center [1078, 398] width 54 height 18
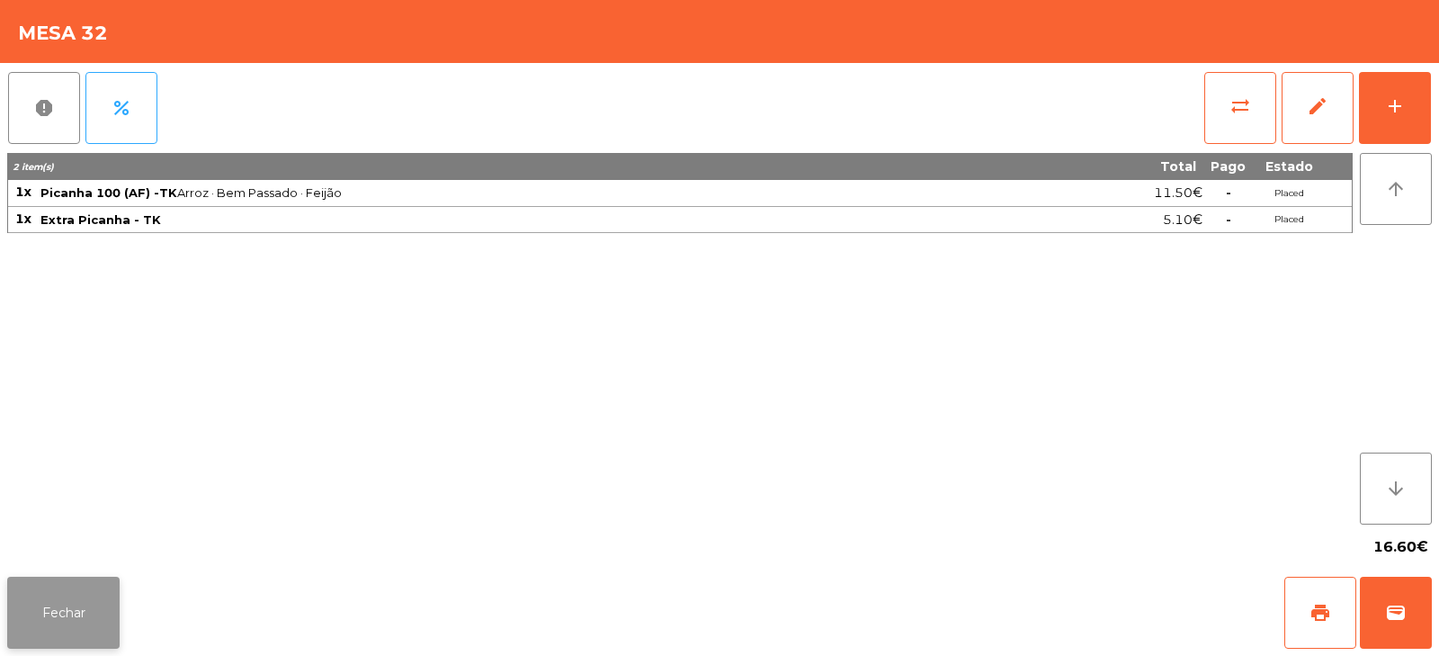
click at [97, 603] on button "Fechar" at bounding box center [63, 613] width 112 height 72
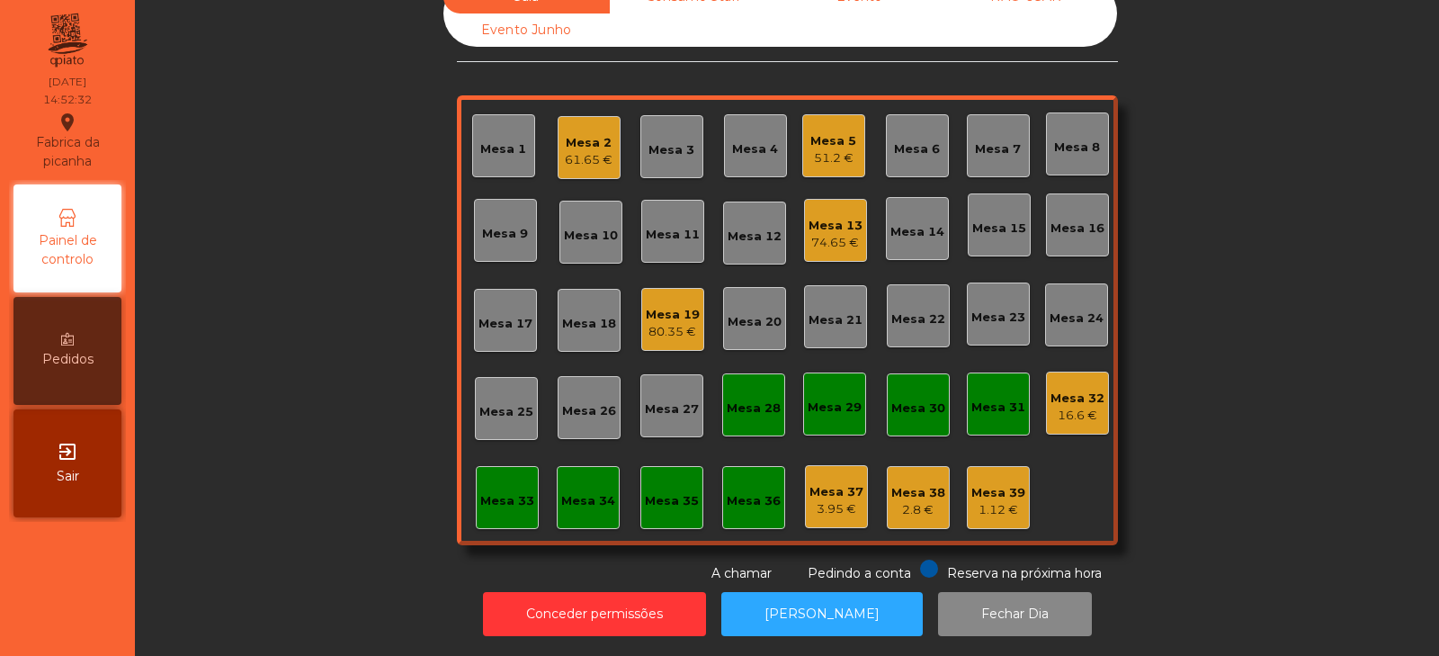
scroll to position [0, 0]
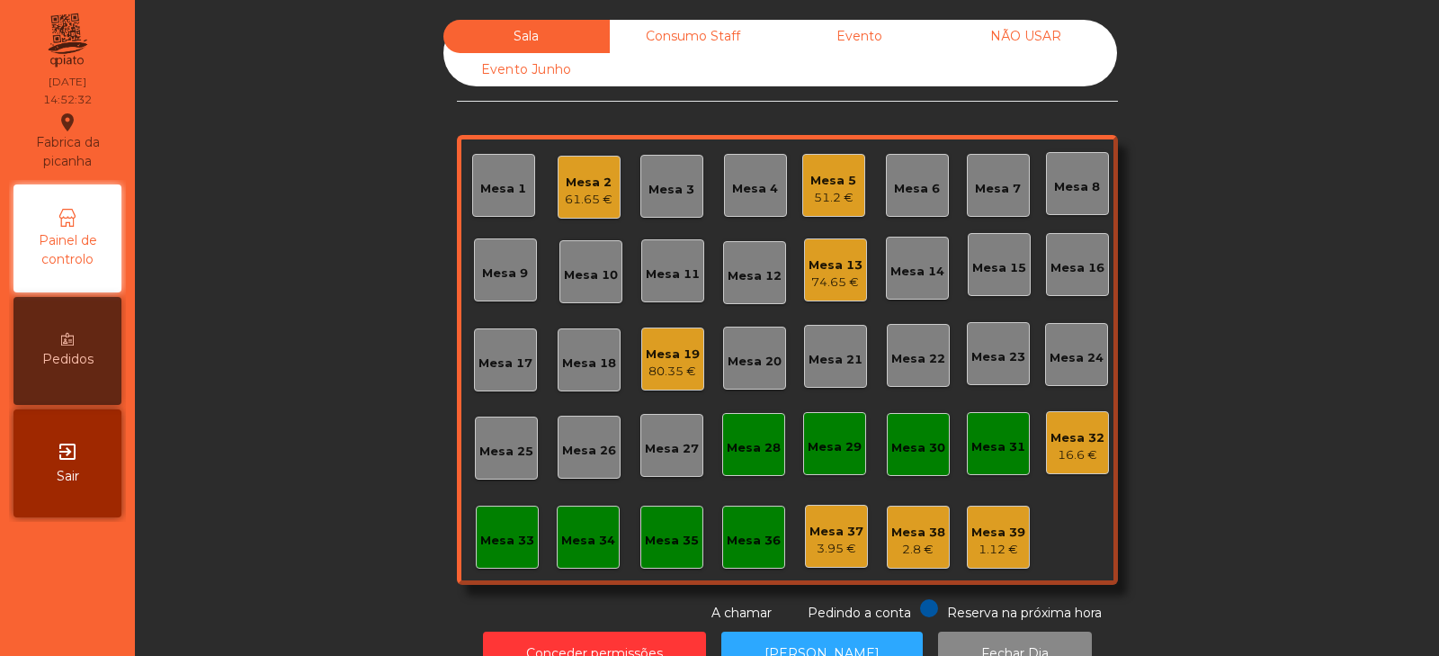
click at [513, 507] on div "Mesa 33" at bounding box center [507, 536] width 63 height 63
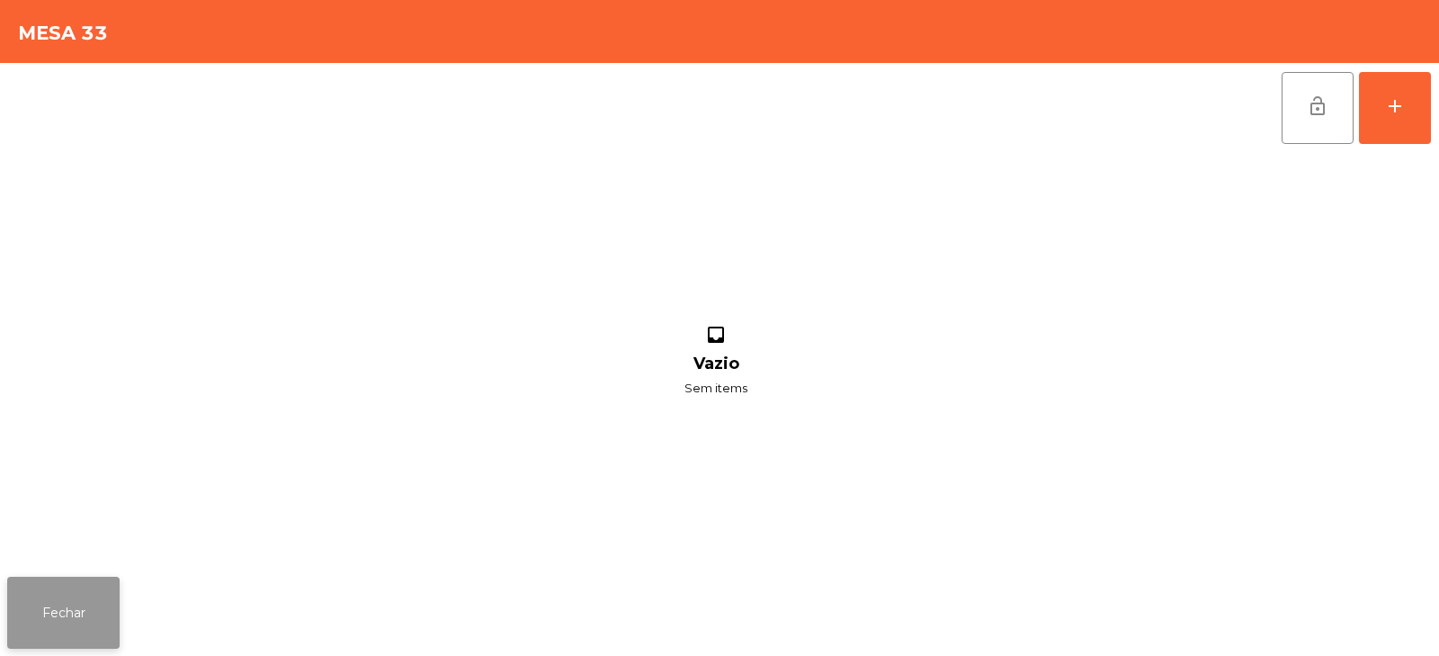
click at [53, 611] on button "Fechar" at bounding box center [63, 613] width 112 height 72
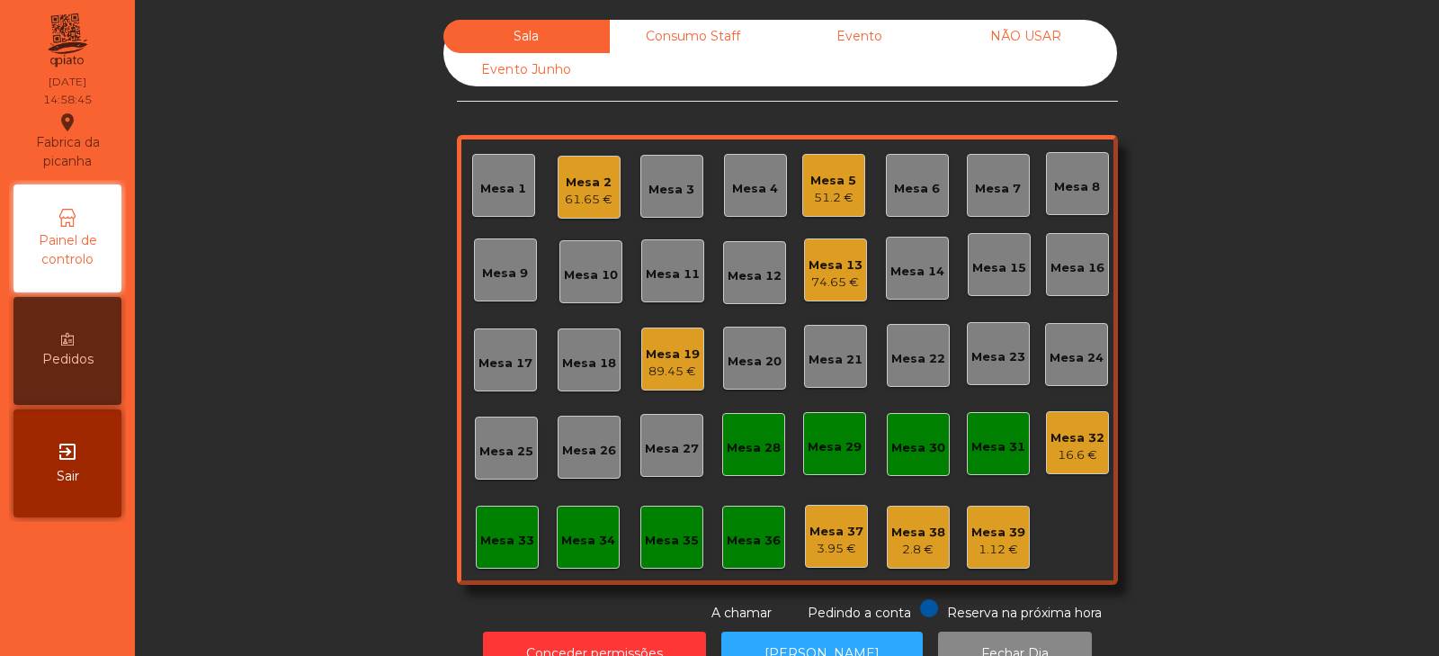
click at [829, 201] on div "51.2 €" at bounding box center [833, 198] width 46 height 18
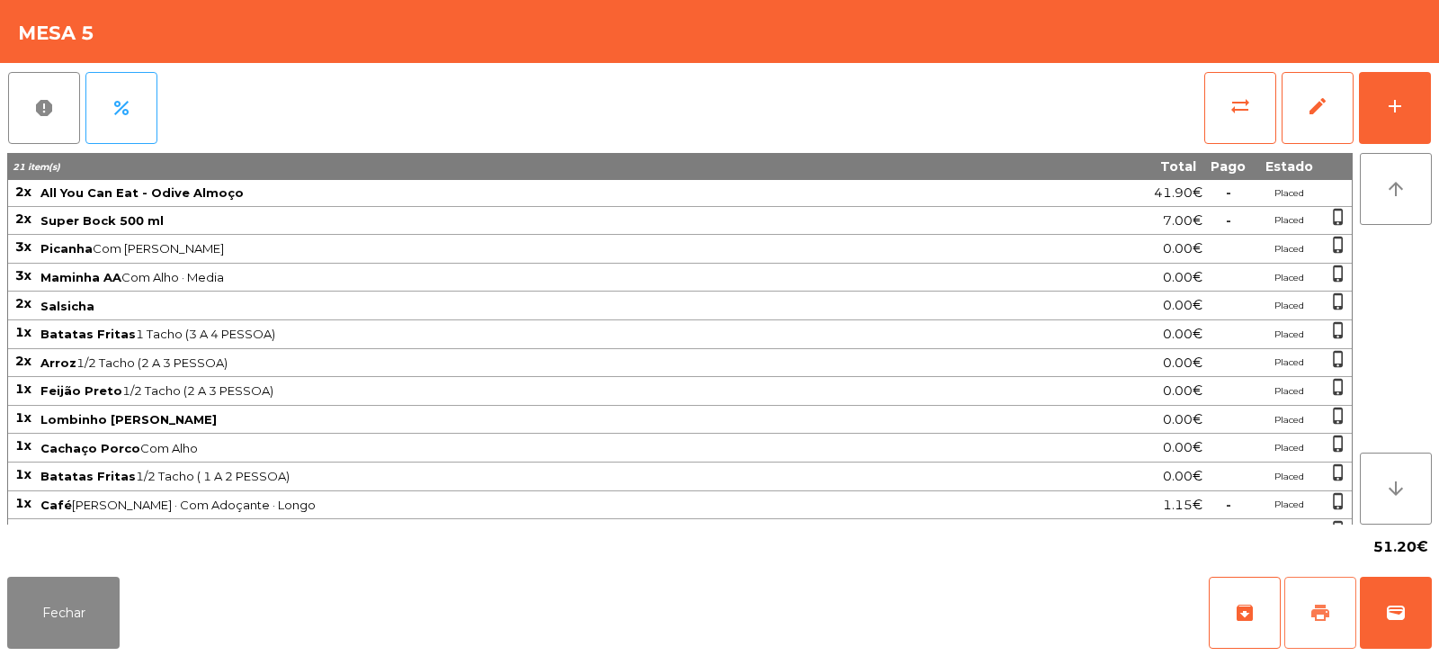
click at [1315, 603] on span "print" at bounding box center [1321, 613] width 22 height 22
click at [49, 614] on button "Fechar" at bounding box center [63, 613] width 112 height 72
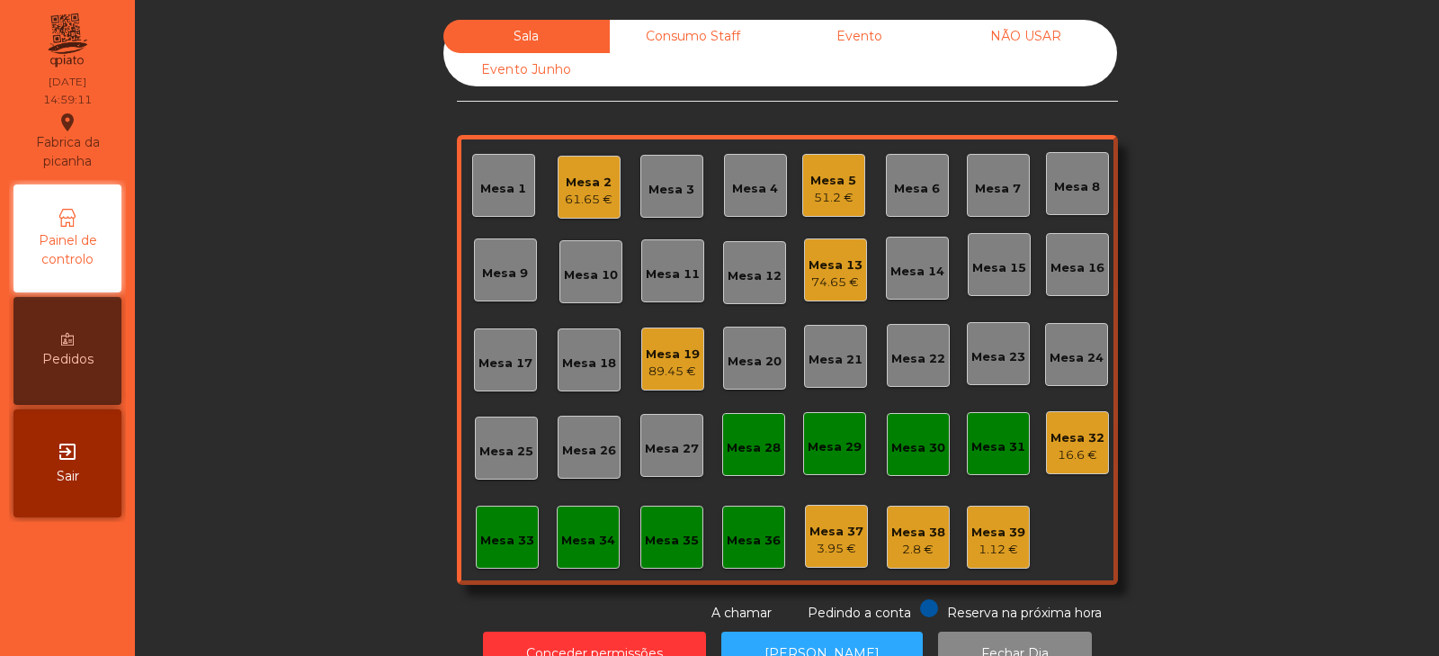
scroll to position [53, 0]
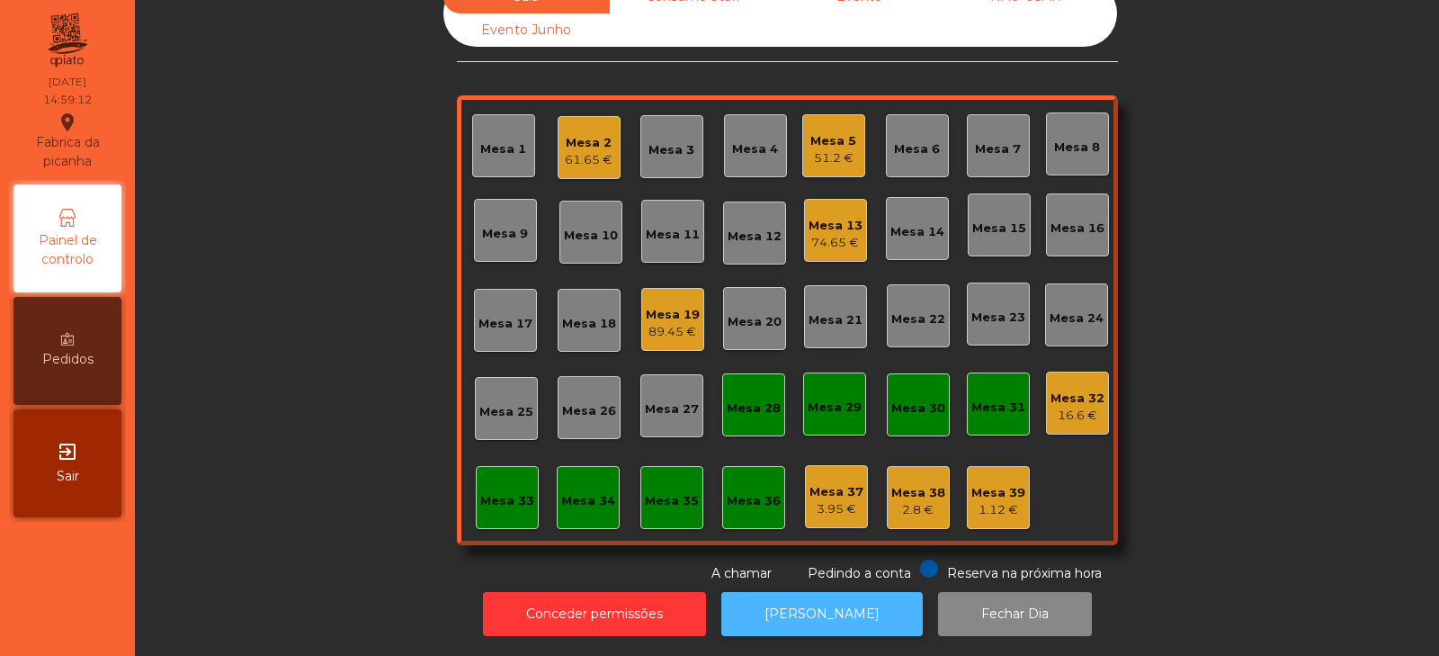
click at [814, 592] on button "[PERSON_NAME]" at bounding box center [821, 614] width 201 height 44
click at [819, 149] on div "51.2 €" at bounding box center [833, 158] width 46 height 18
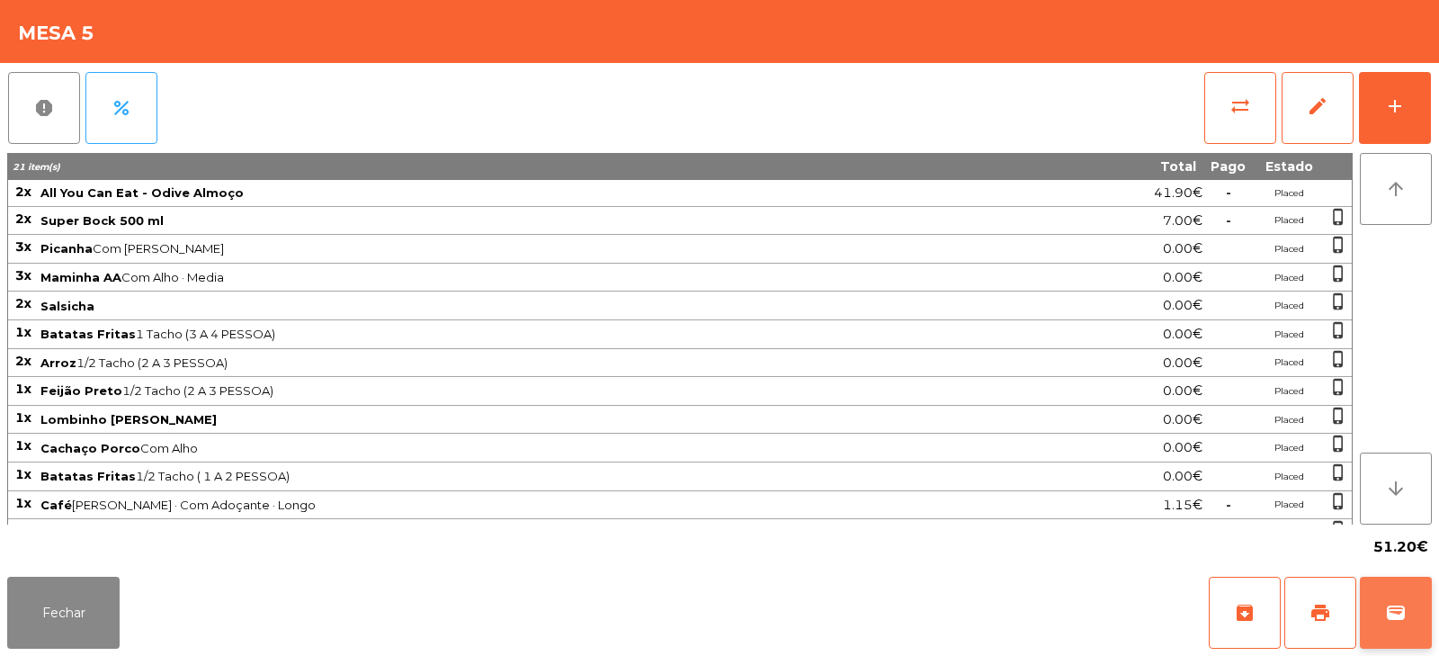
click at [1403, 618] on span "wallet" at bounding box center [1396, 613] width 22 height 22
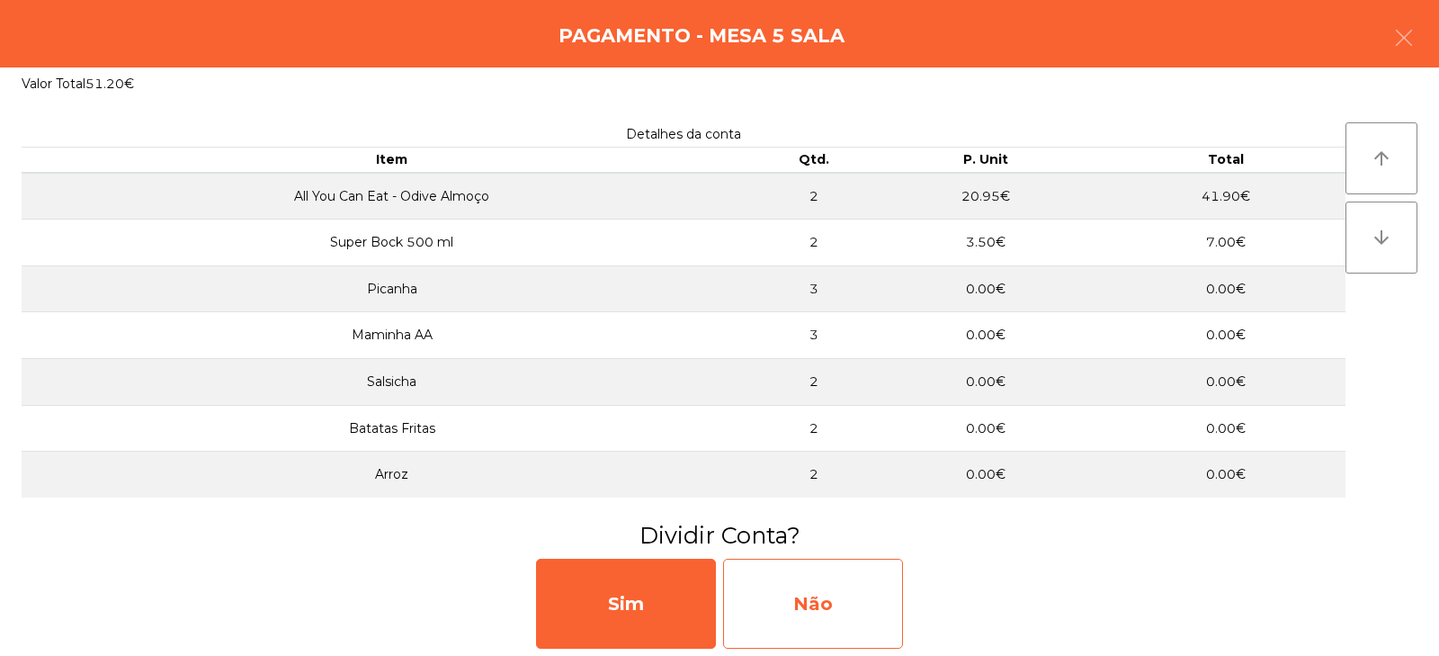
click at [802, 595] on div "Não" at bounding box center [813, 604] width 180 height 90
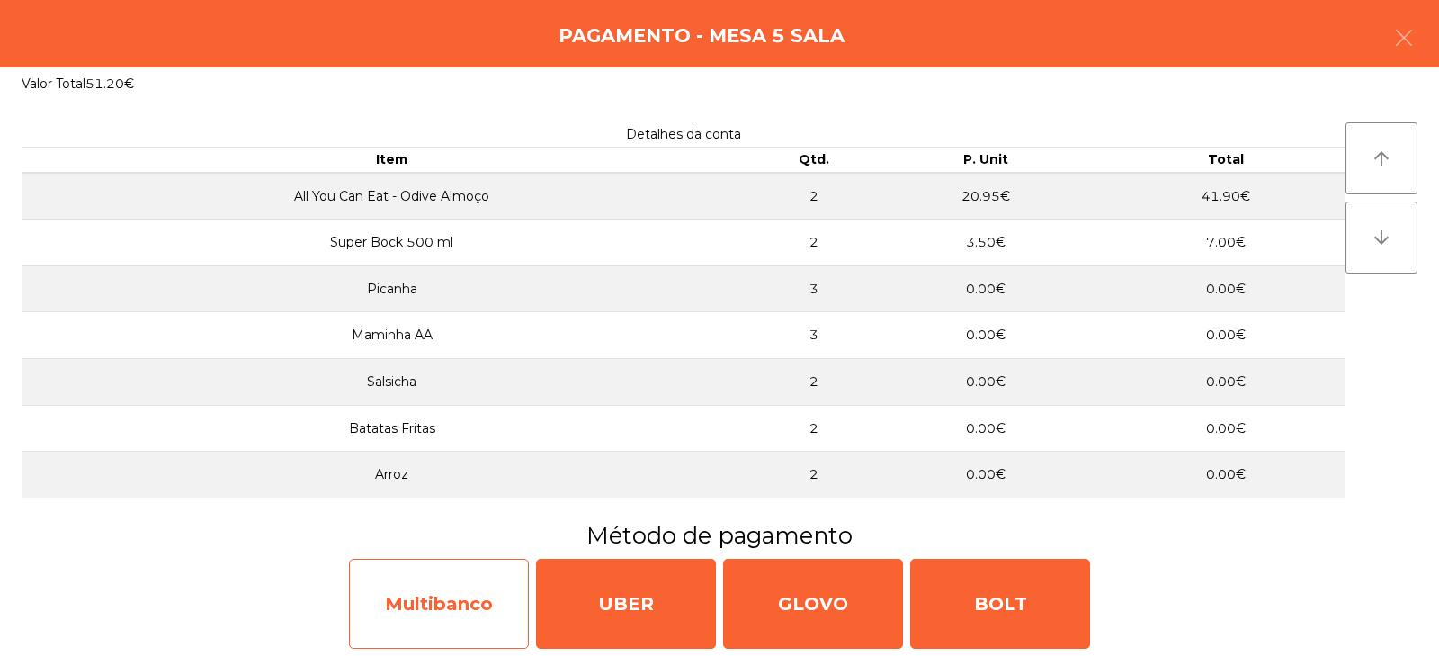
click at [460, 606] on div "Multibanco" at bounding box center [439, 604] width 180 height 90
select select "**"
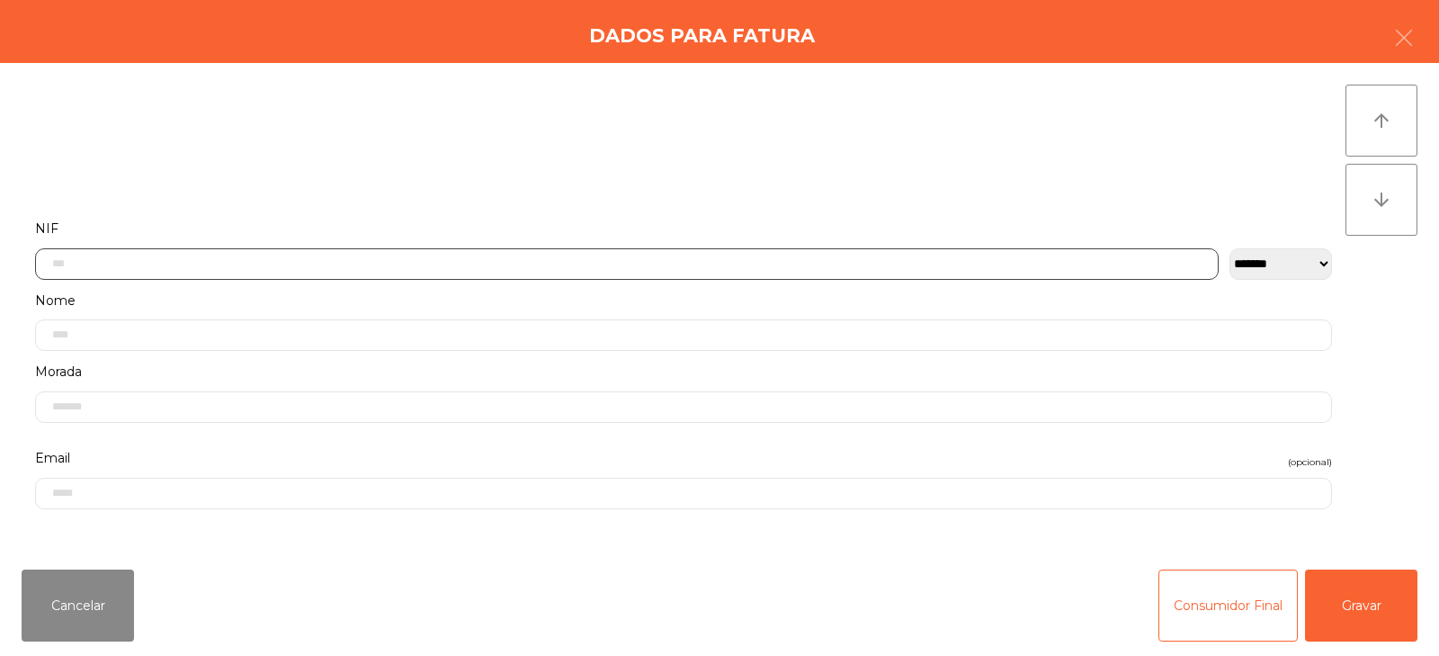
click at [128, 267] on input "text" at bounding box center [627, 263] width 1184 height 31
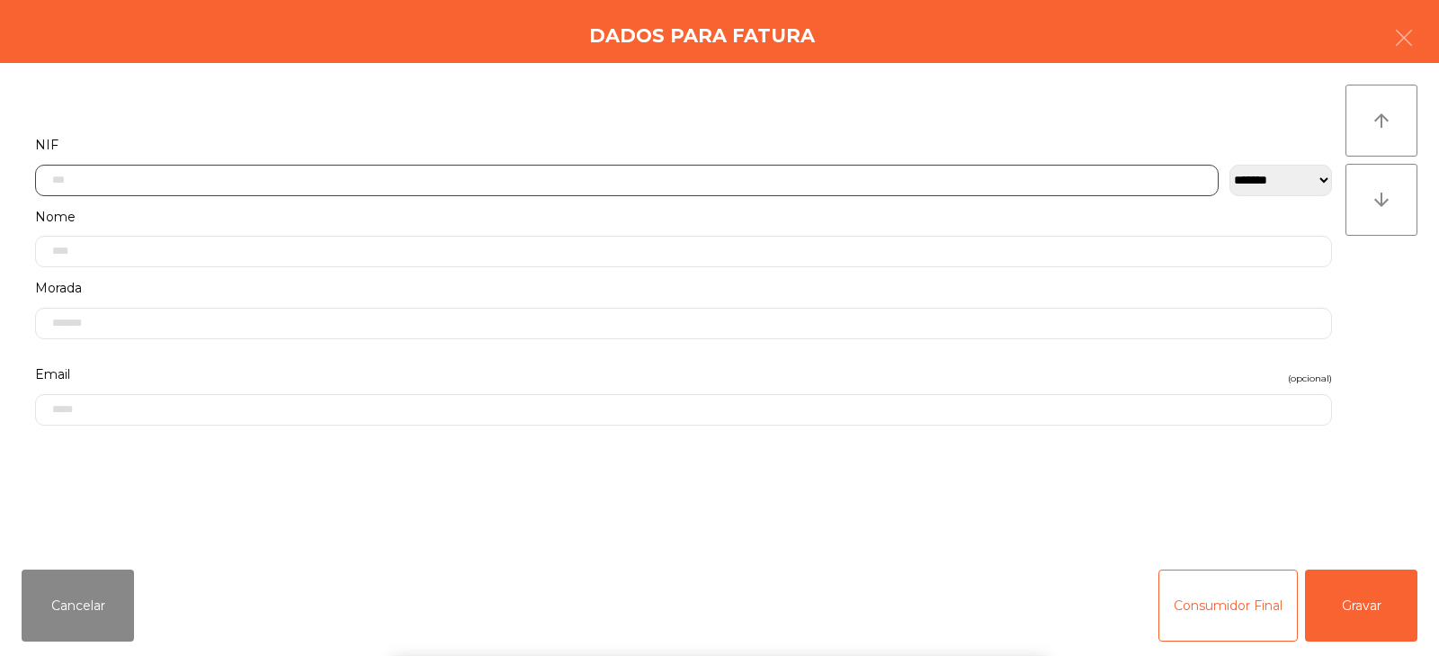
scroll to position [131, 0]
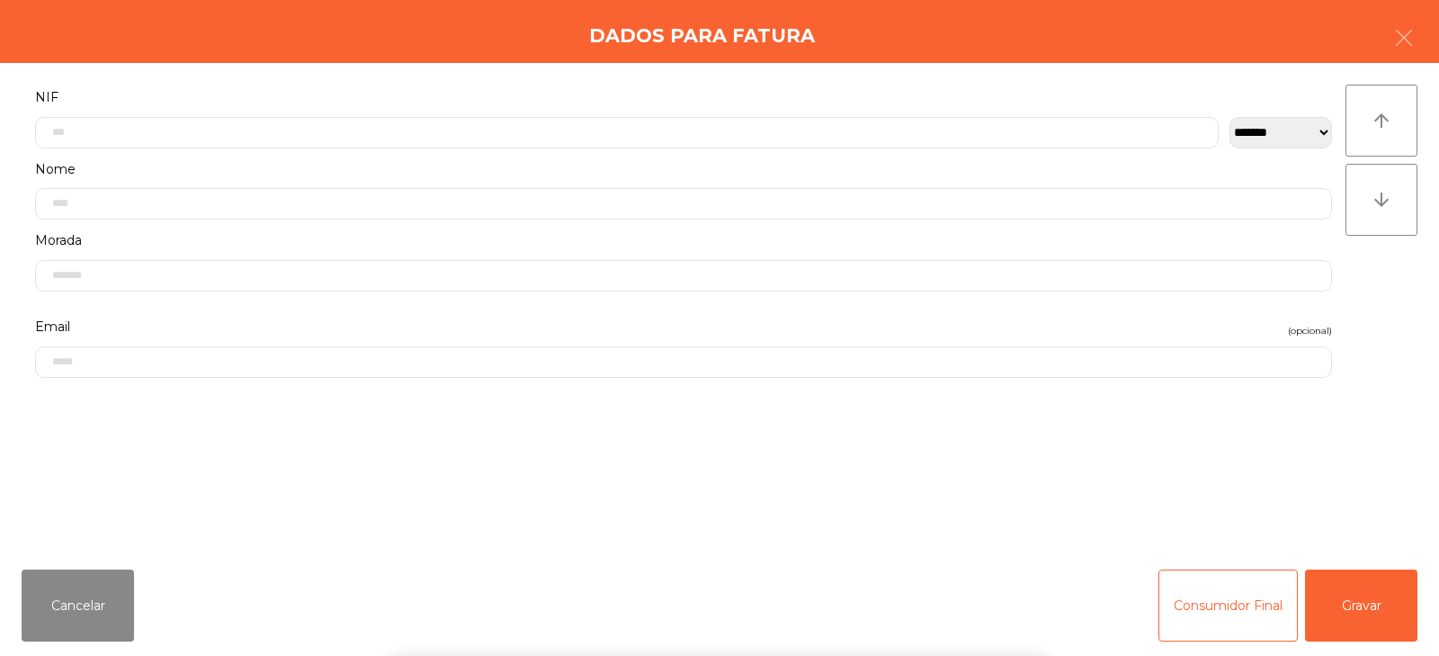
click at [1368, 297] on div "arrow_upward arrow_downward" at bounding box center [1382, 309] width 72 height 449
click at [203, 133] on input "text" at bounding box center [627, 132] width 1184 height 31
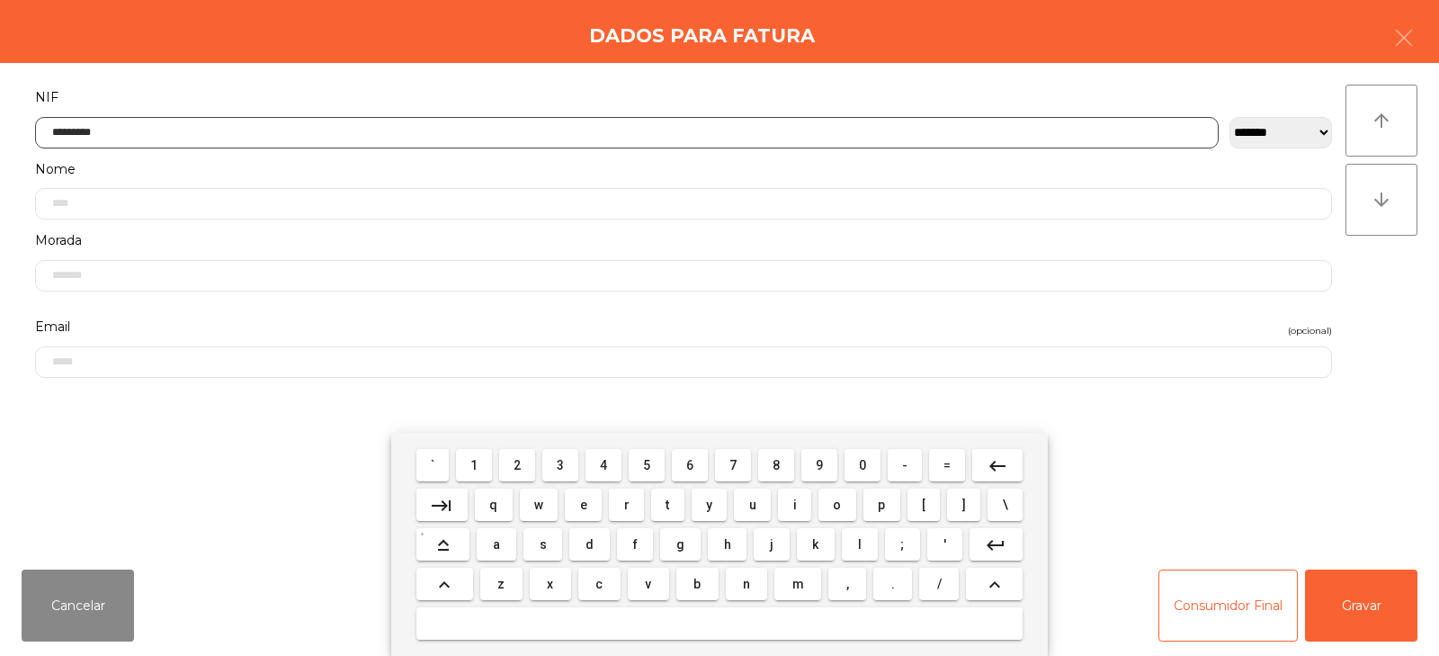
type input "*********"
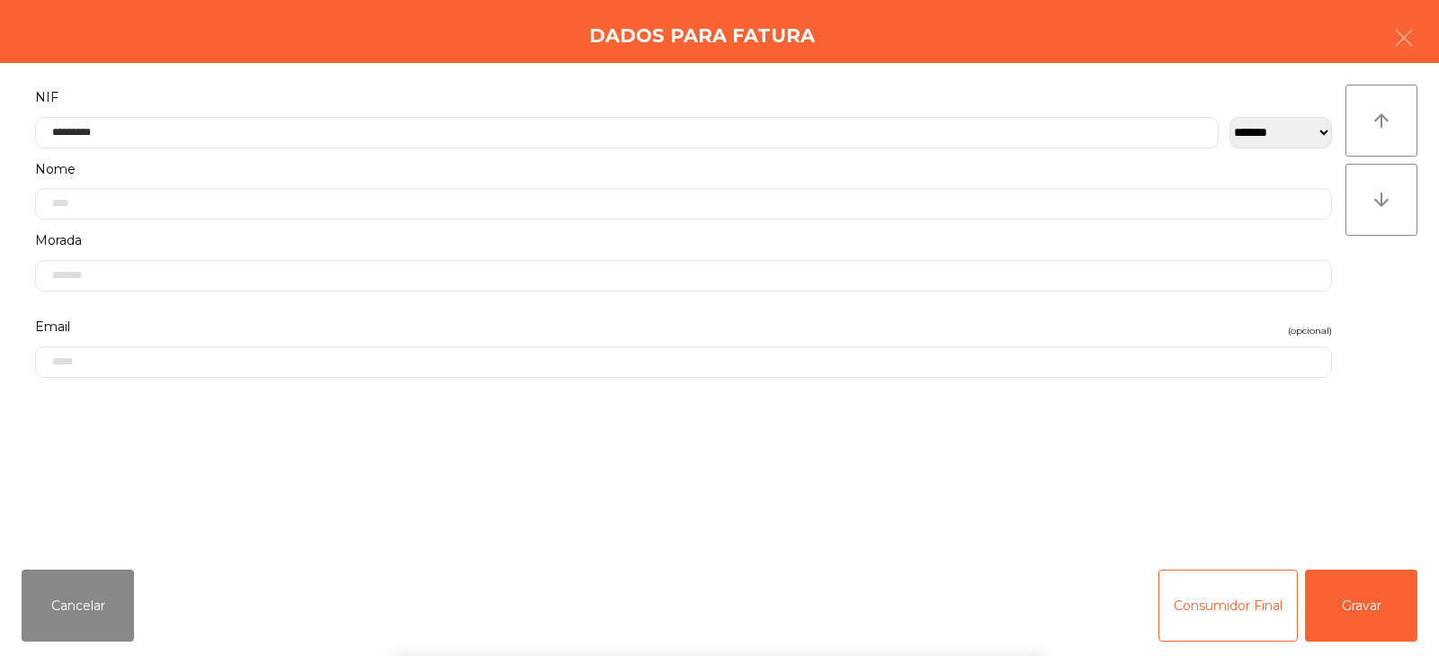
click at [1357, 280] on div "arrow_upward arrow_downward" at bounding box center [1382, 309] width 72 height 449
click at [1370, 586] on button "Gravar" at bounding box center [1361, 605] width 112 height 72
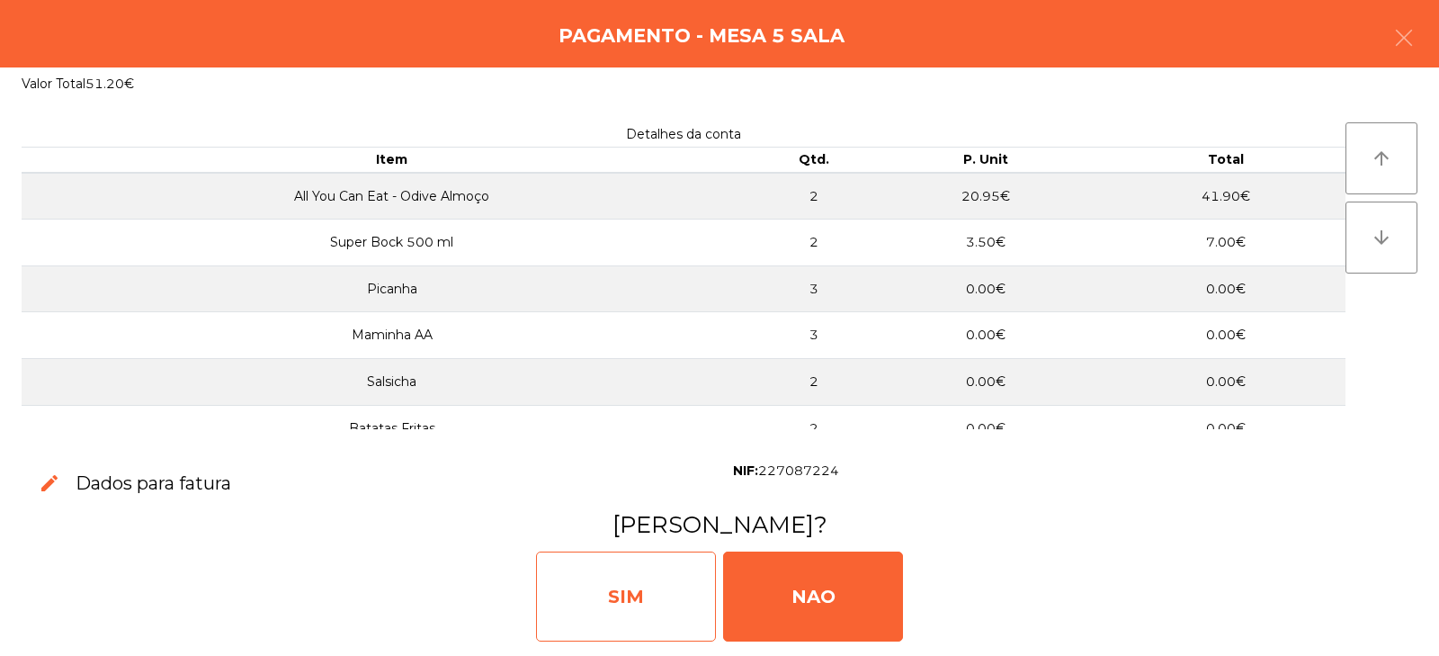
click at [603, 586] on div "SIM" at bounding box center [626, 596] width 180 height 90
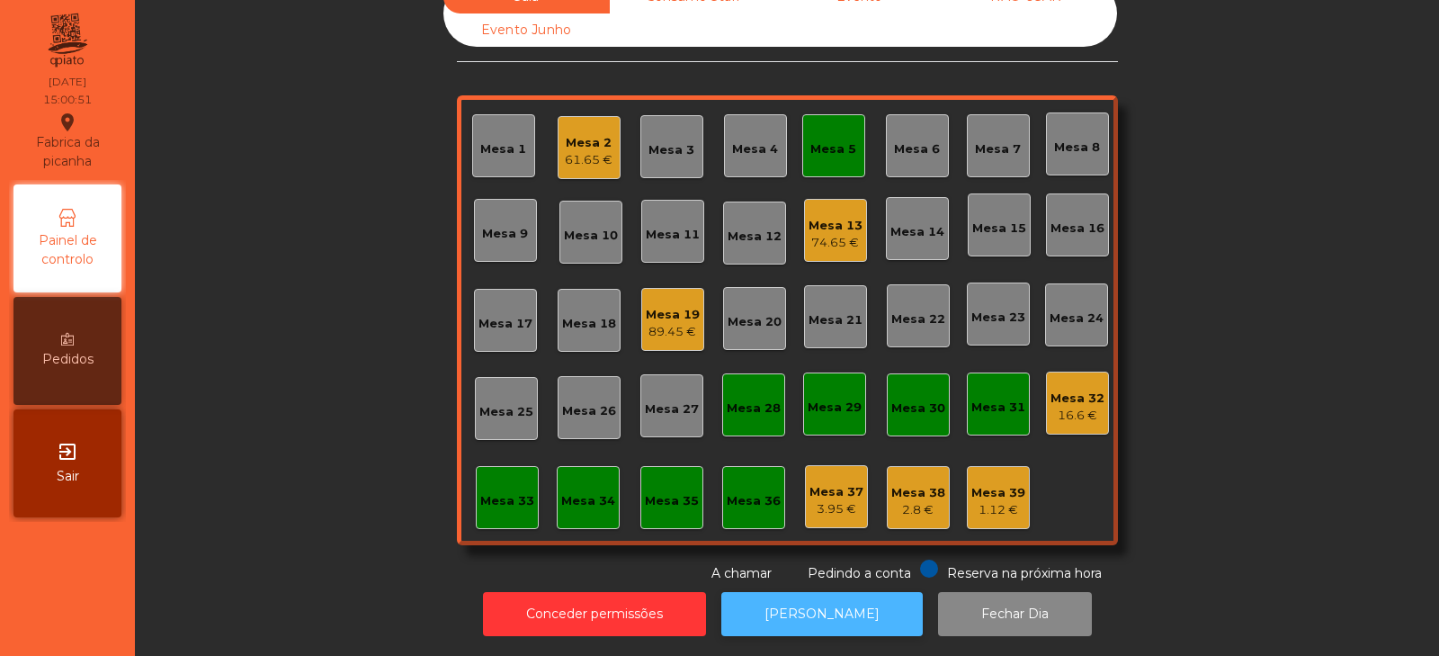
click at [787, 592] on button "[PERSON_NAME]" at bounding box center [821, 614] width 201 height 44
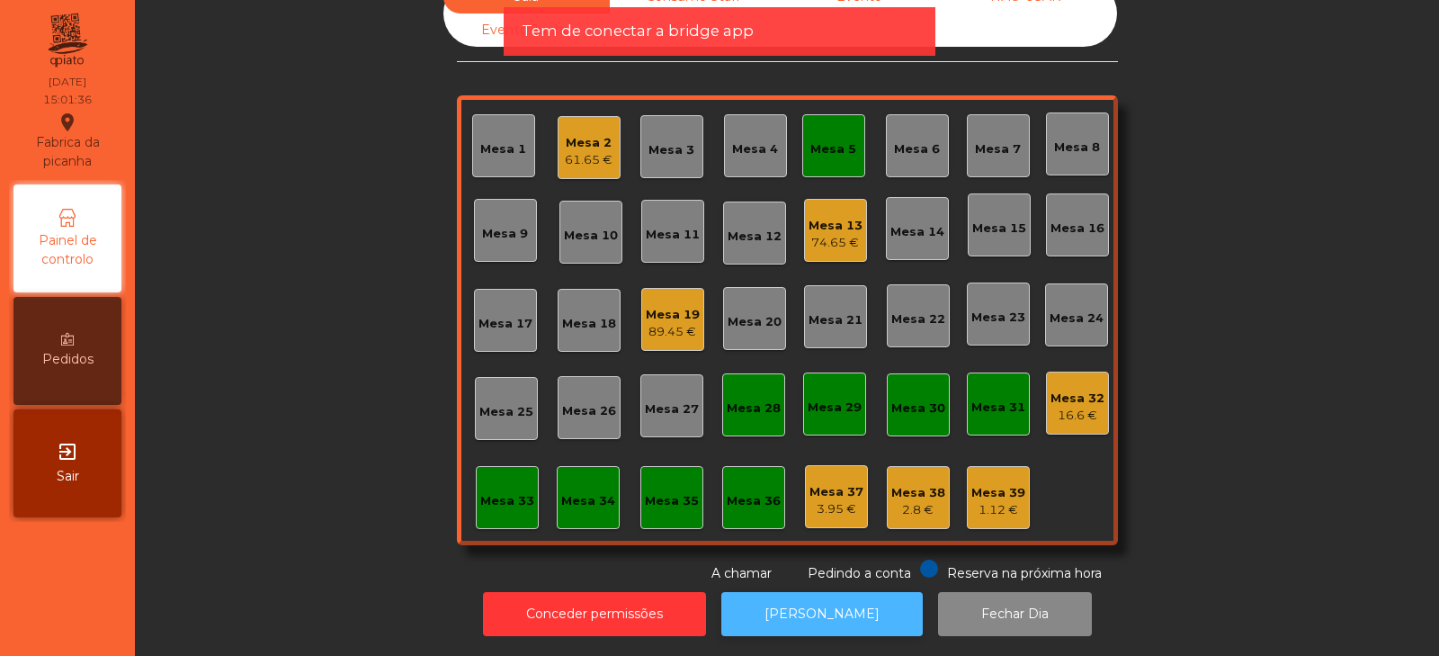
click at [785, 604] on button "[PERSON_NAME]" at bounding box center [821, 614] width 201 height 44
click at [803, 594] on button "[PERSON_NAME]" at bounding box center [821, 614] width 201 height 44
click at [794, 592] on button "[PERSON_NAME]" at bounding box center [821, 614] width 201 height 44
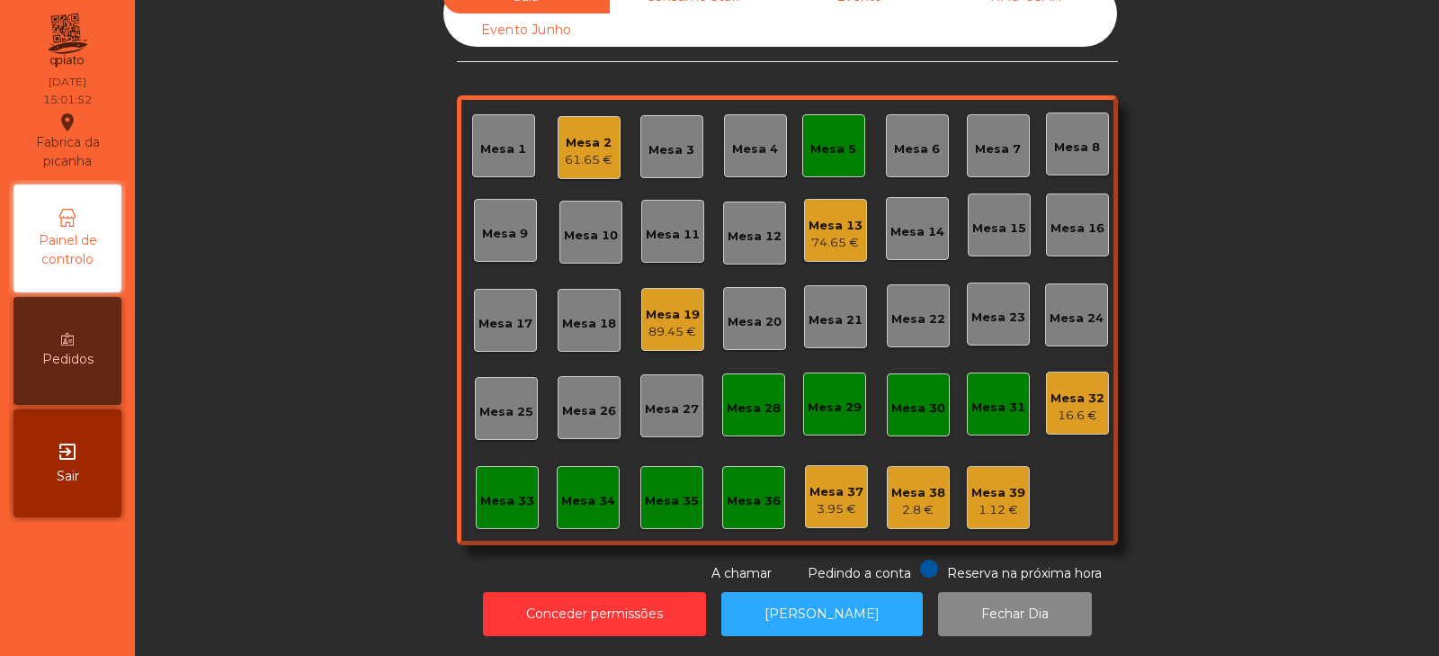
click at [821, 133] on div "Mesa 5" at bounding box center [833, 145] width 46 height 25
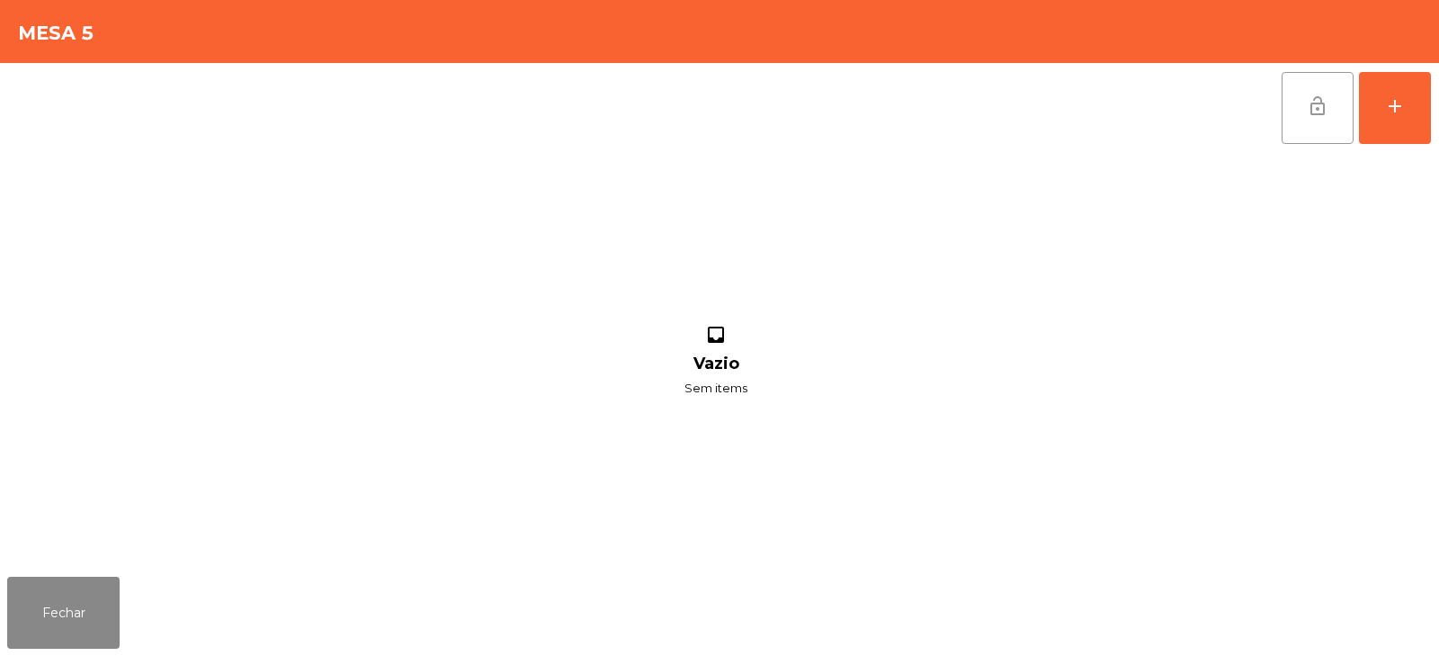
click at [1322, 107] on span "lock_open" at bounding box center [1318, 106] width 22 height 22
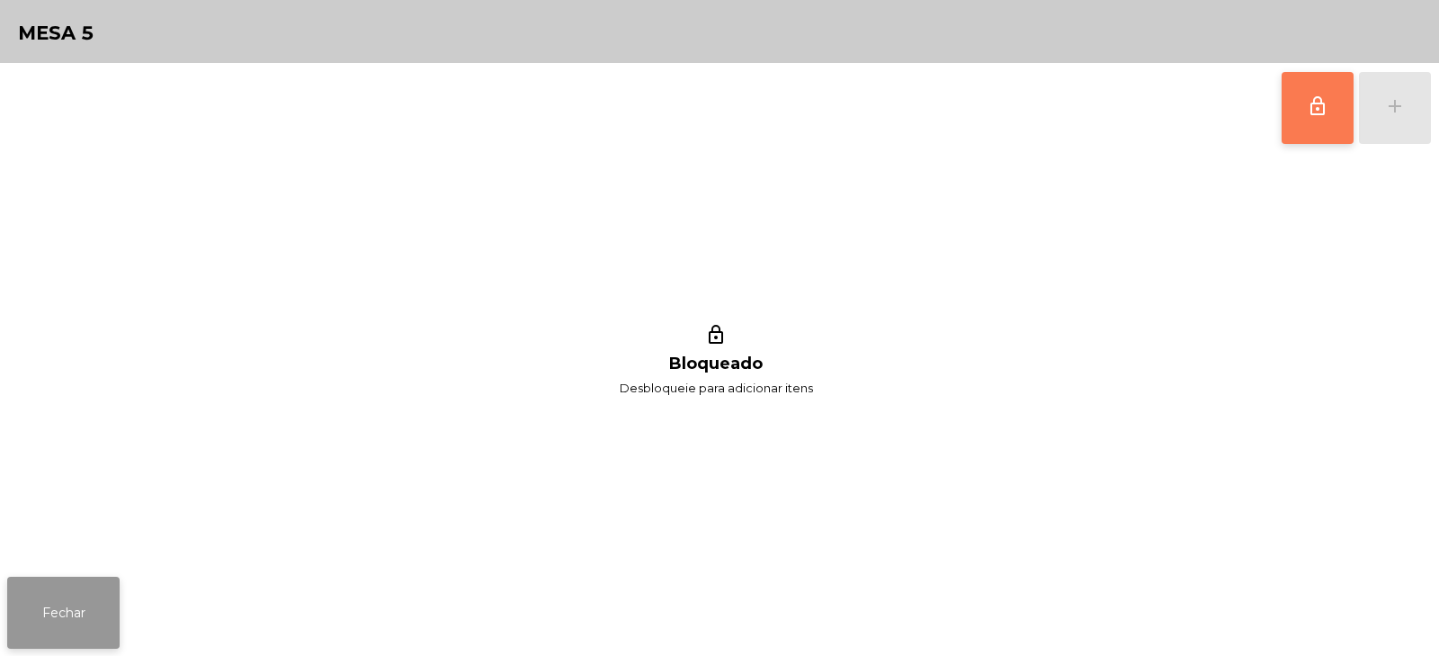
click at [48, 590] on button "Fechar" at bounding box center [63, 613] width 112 height 72
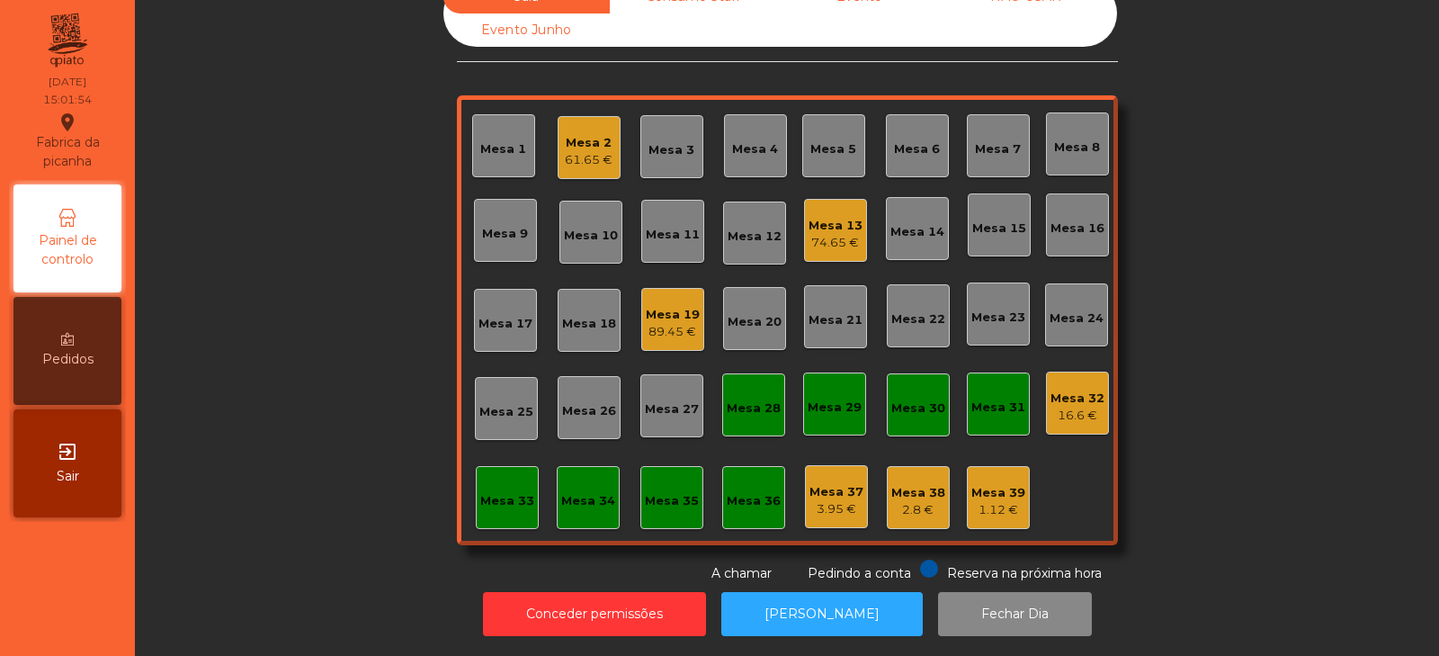
click at [588, 134] on div "Mesa 2" at bounding box center [589, 143] width 48 height 18
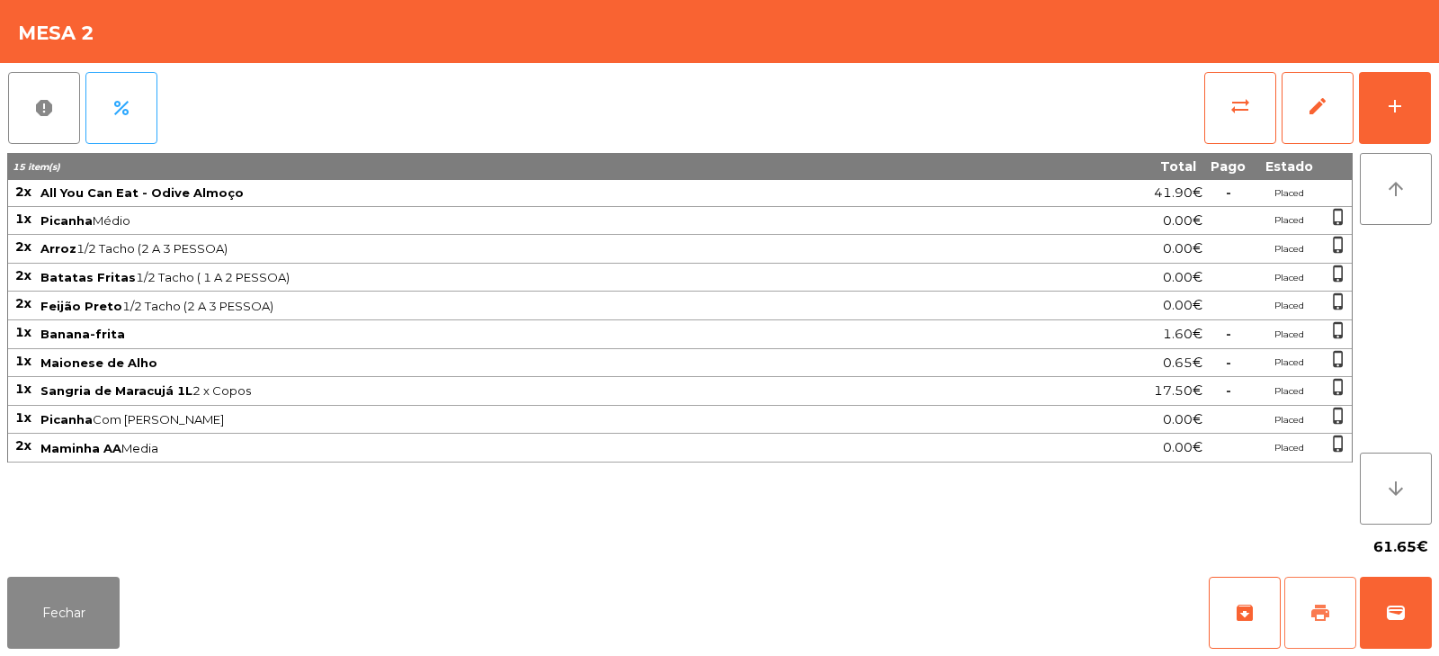
click at [1331, 608] on button "print" at bounding box center [1320, 613] width 72 height 72
click at [1234, 119] on button "sync_alt" at bounding box center [1240, 108] width 72 height 72
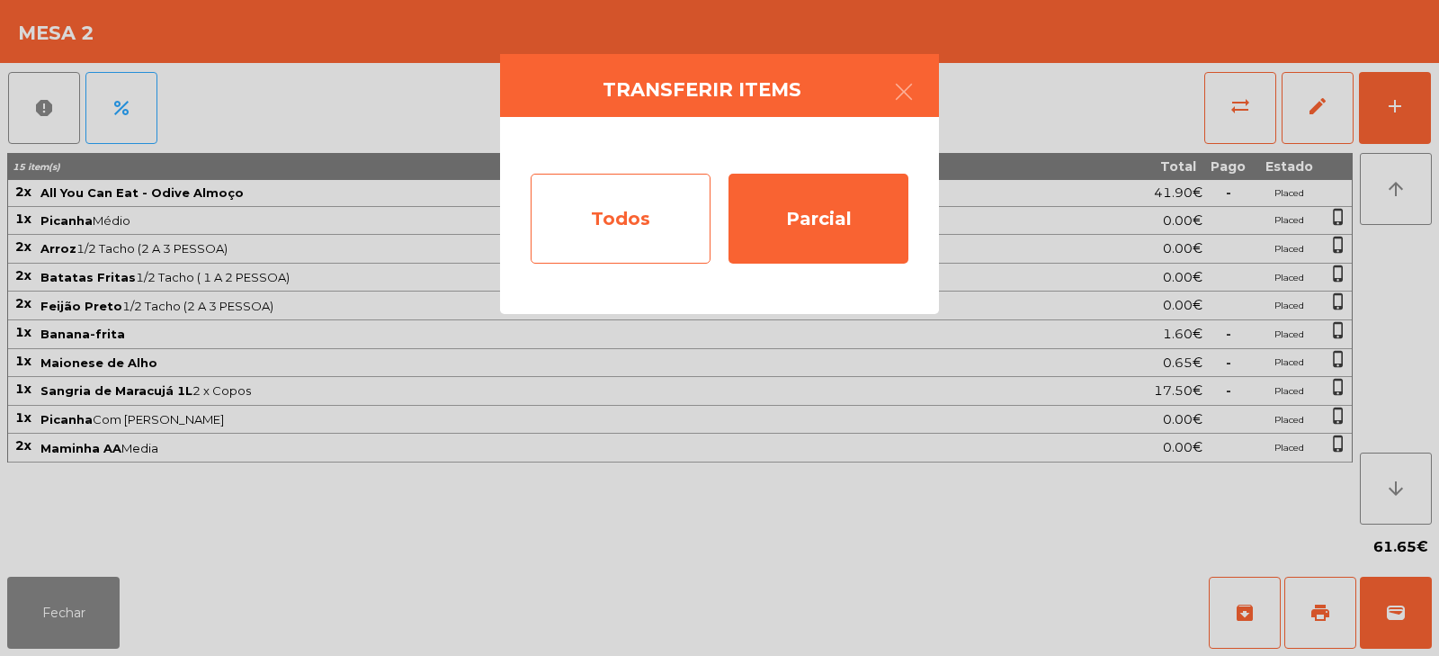
click at [621, 232] on div "Todos" at bounding box center [621, 219] width 180 height 90
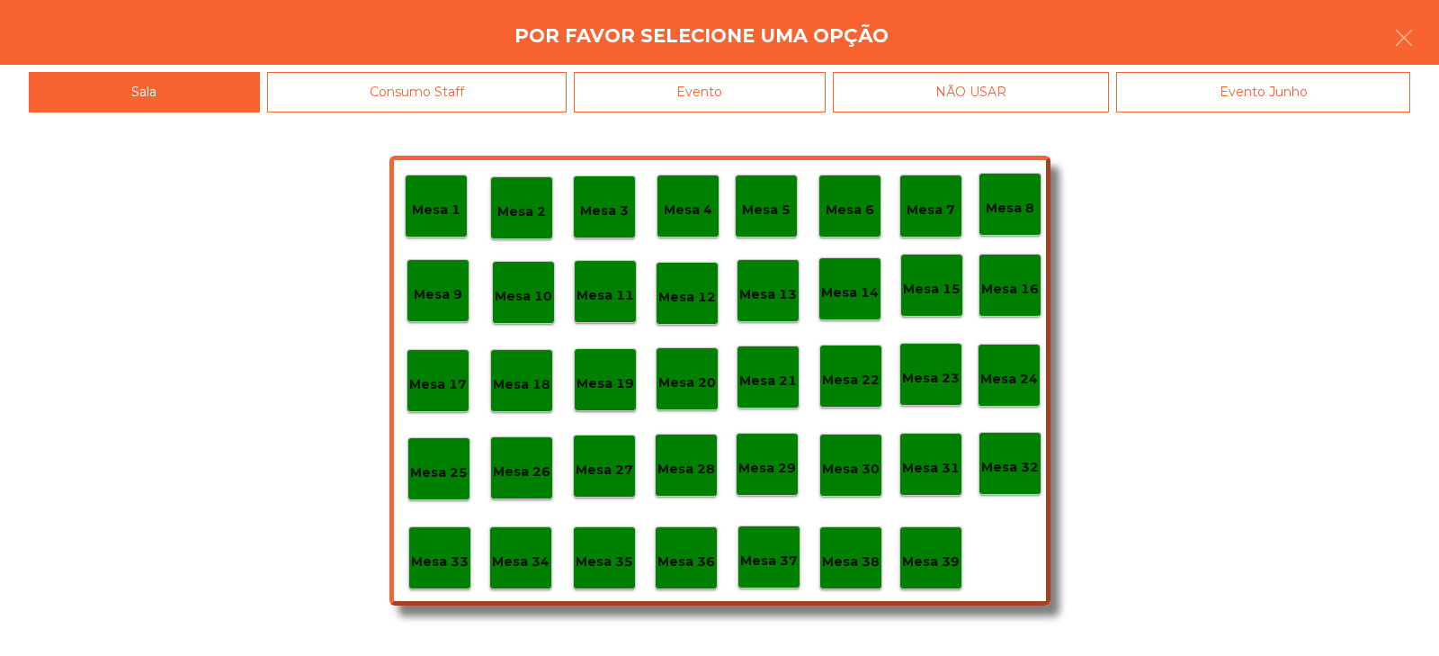
click at [711, 89] on div "Evento" at bounding box center [700, 92] width 252 height 40
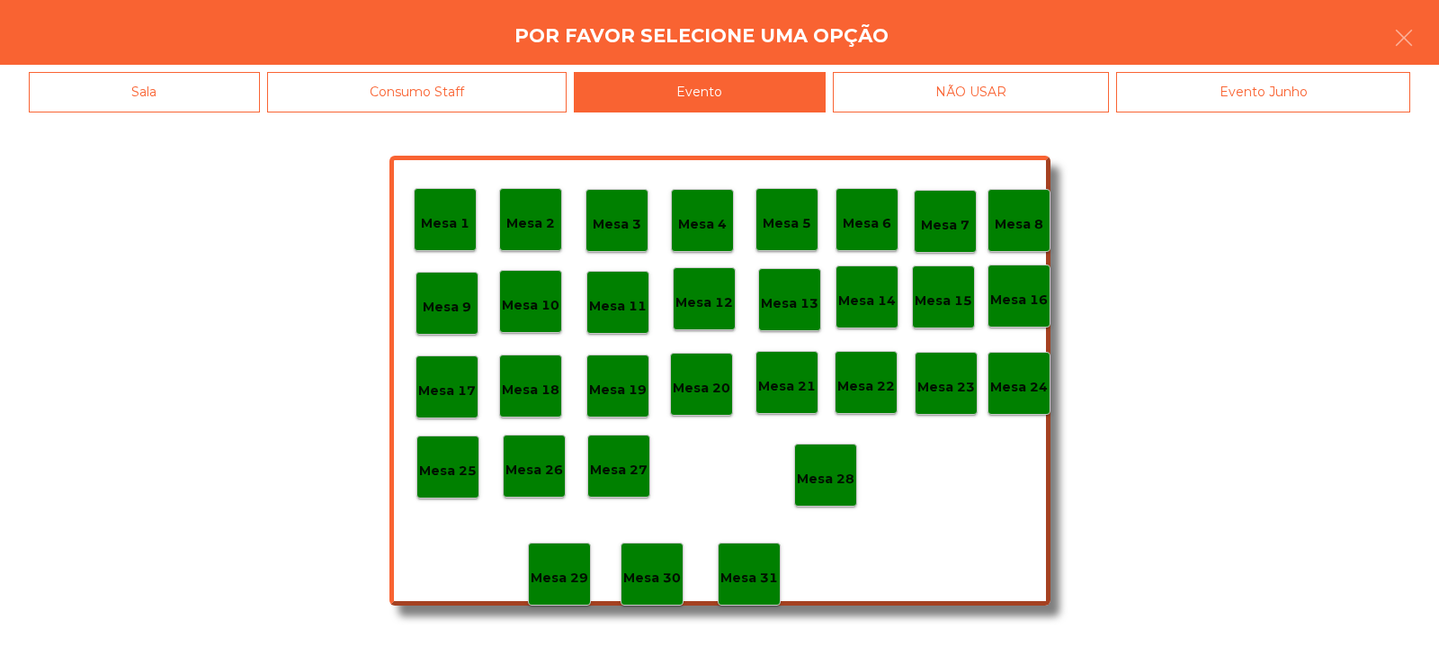
click at [832, 482] on p "Mesa 28" at bounding box center [826, 479] width 58 height 21
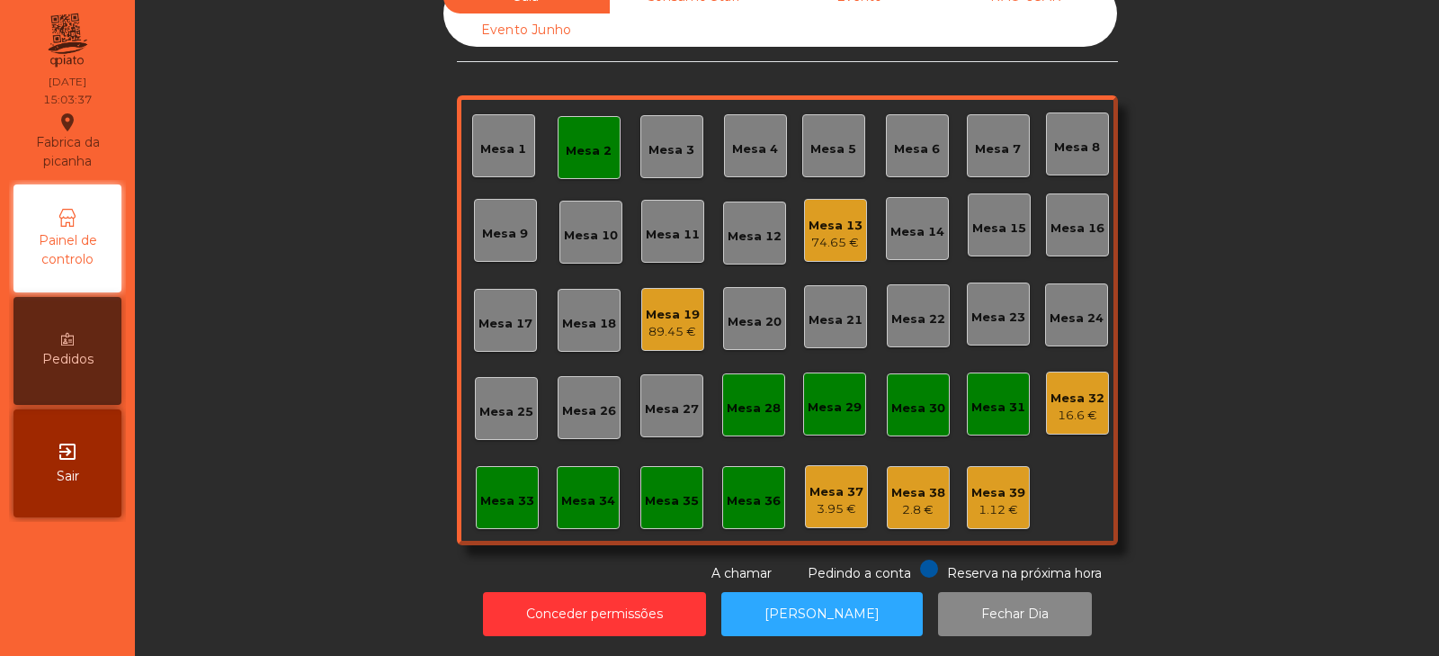
click at [1078, 407] on div "16.6 €" at bounding box center [1078, 416] width 54 height 18
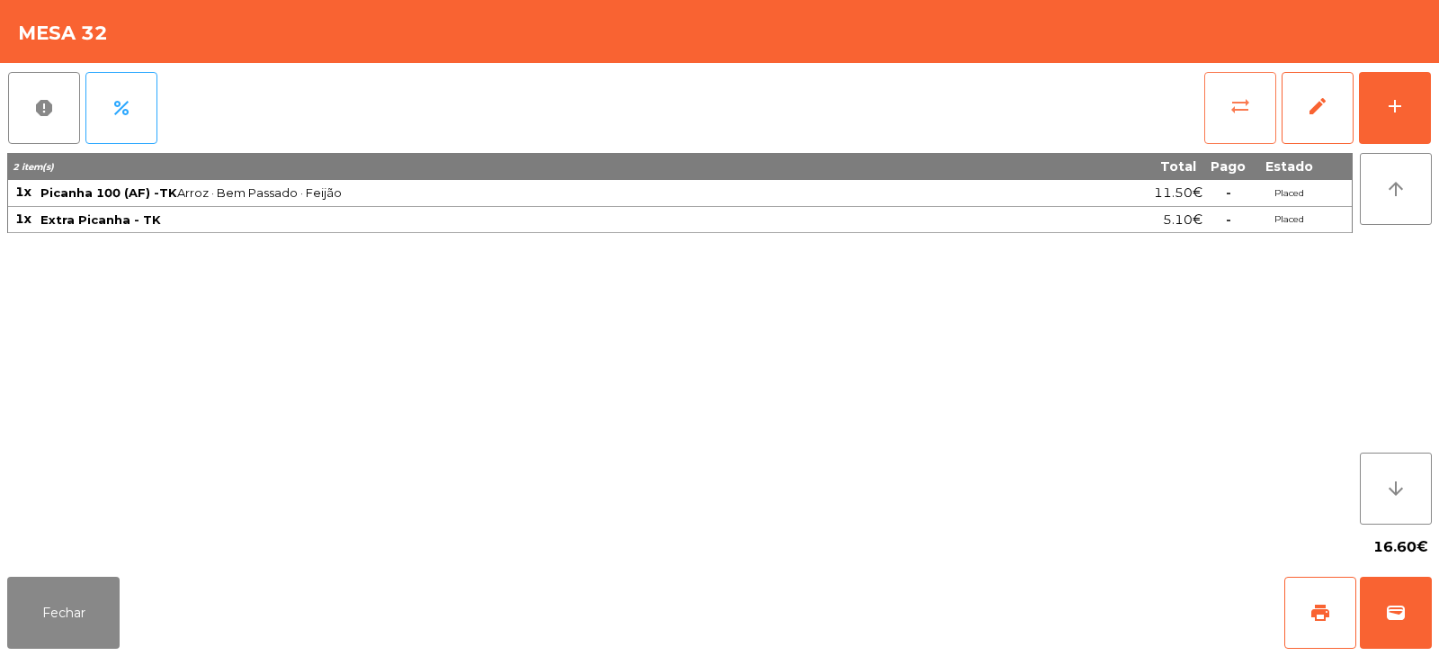
click at [1245, 84] on button "sync_alt" at bounding box center [1240, 108] width 72 height 72
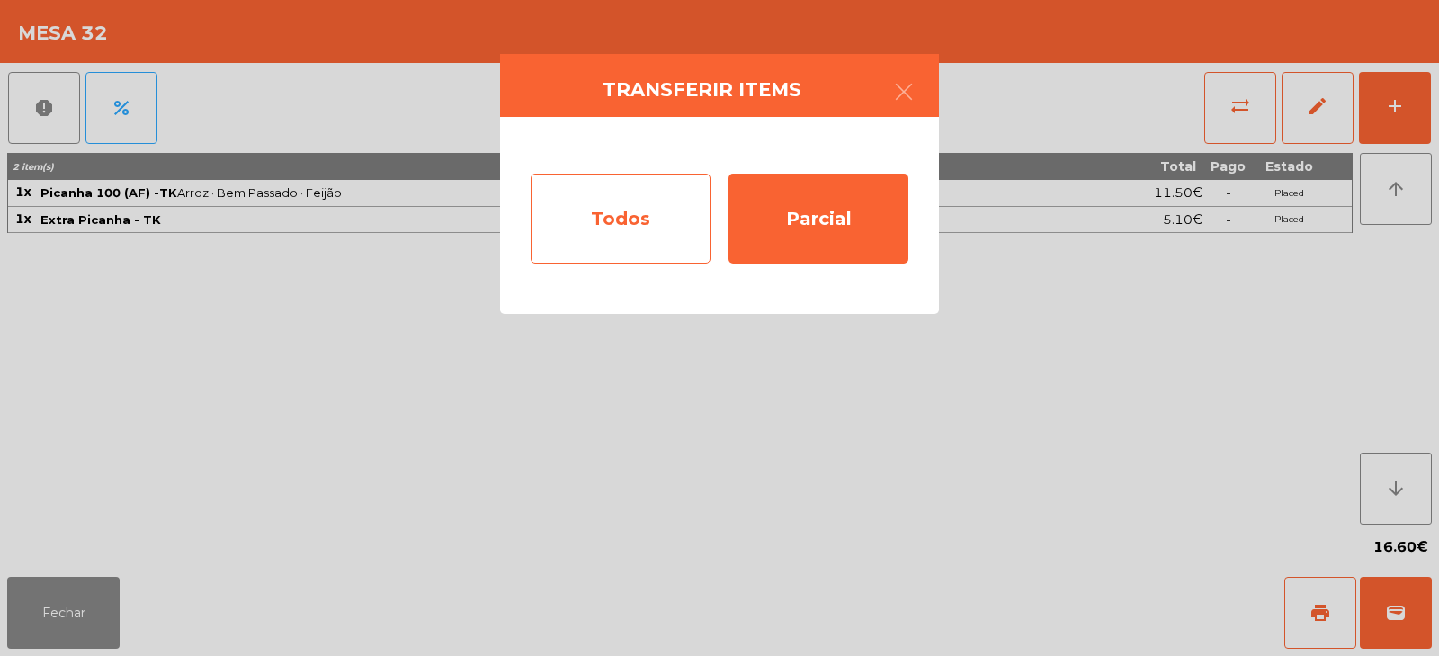
click at [613, 218] on div "Todos" at bounding box center [621, 219] width 180 height 90
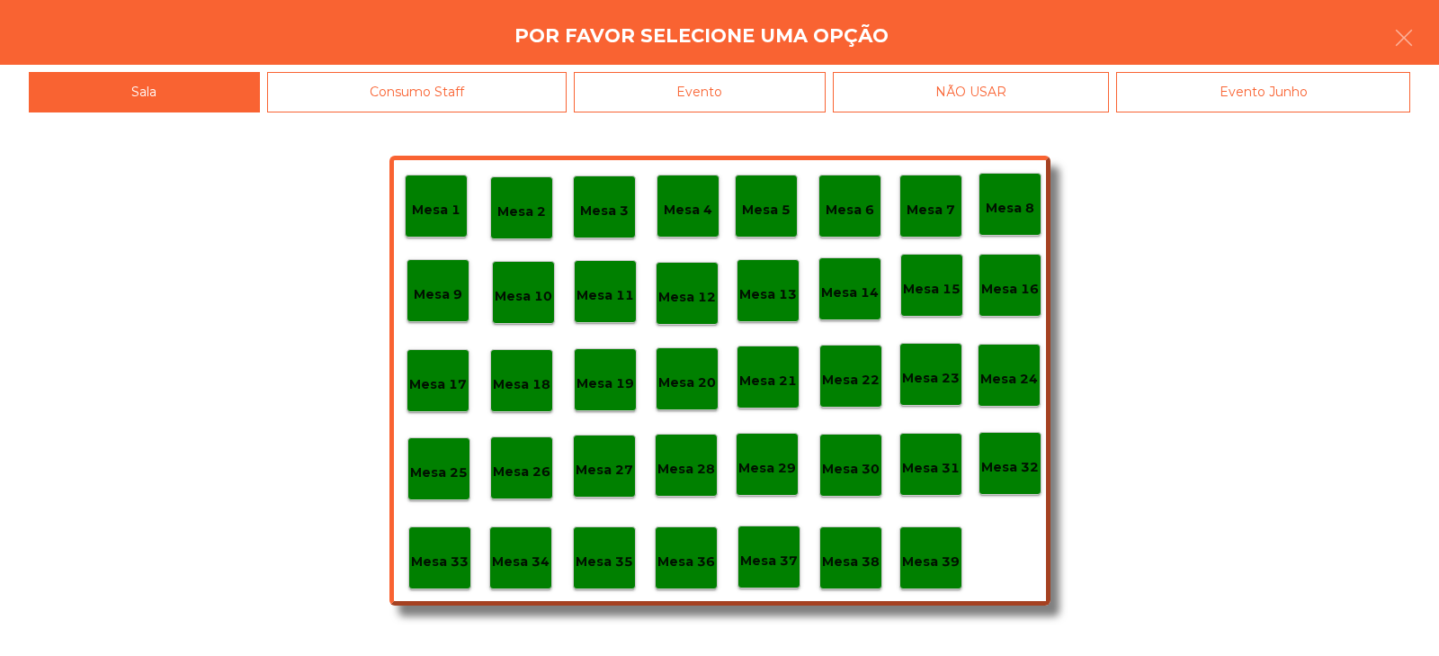
click at [757, 87] on div "Evento" at bounding box center [700, 92] width 252 height 40
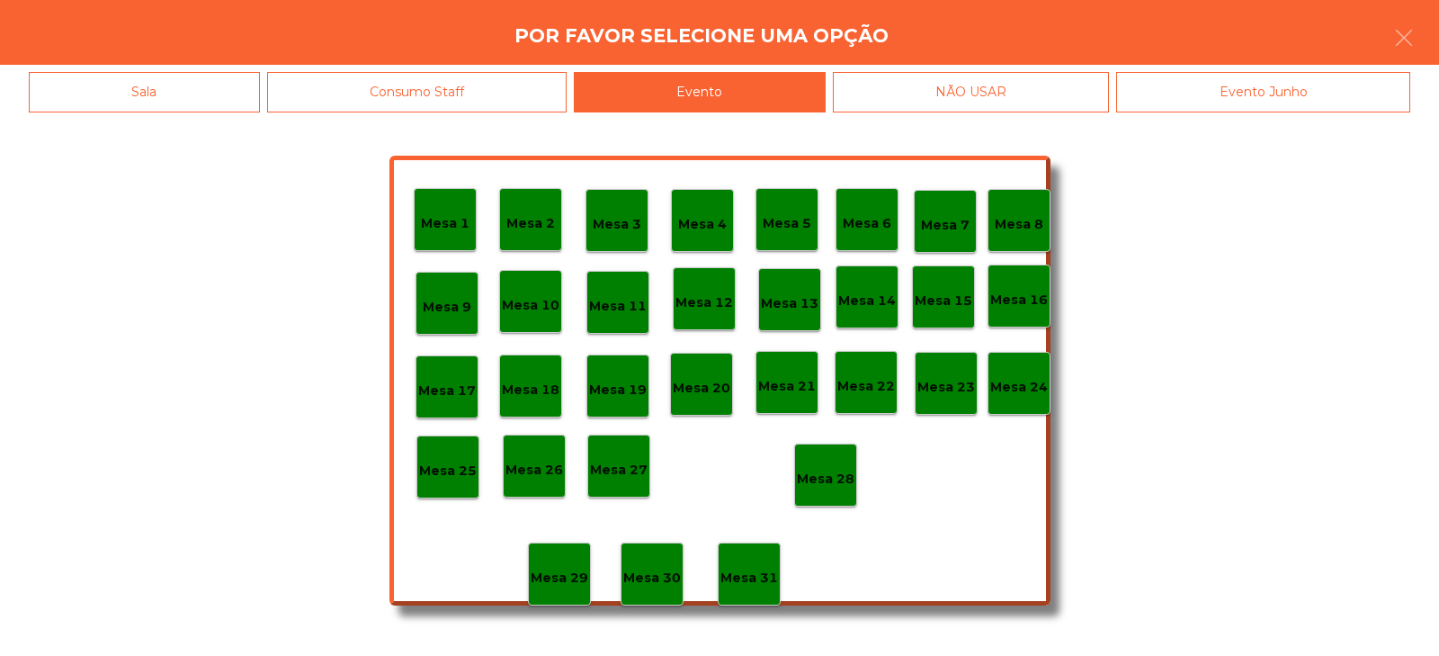
click at [809, 479] on p "Mesa 28" at bounding box center [826, 479] width 58 height 21
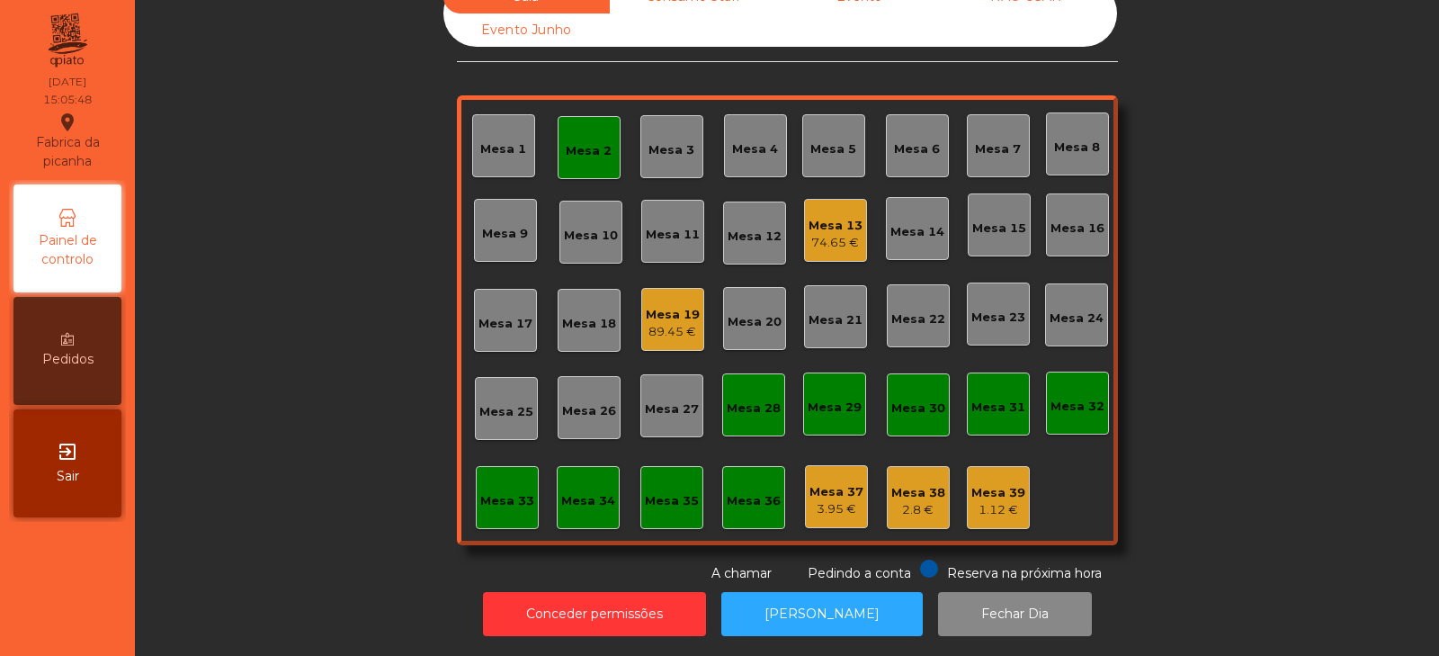
click at [586, 142] on div "Mesa 2" at bounding box center [589, 151] width 46 height 18
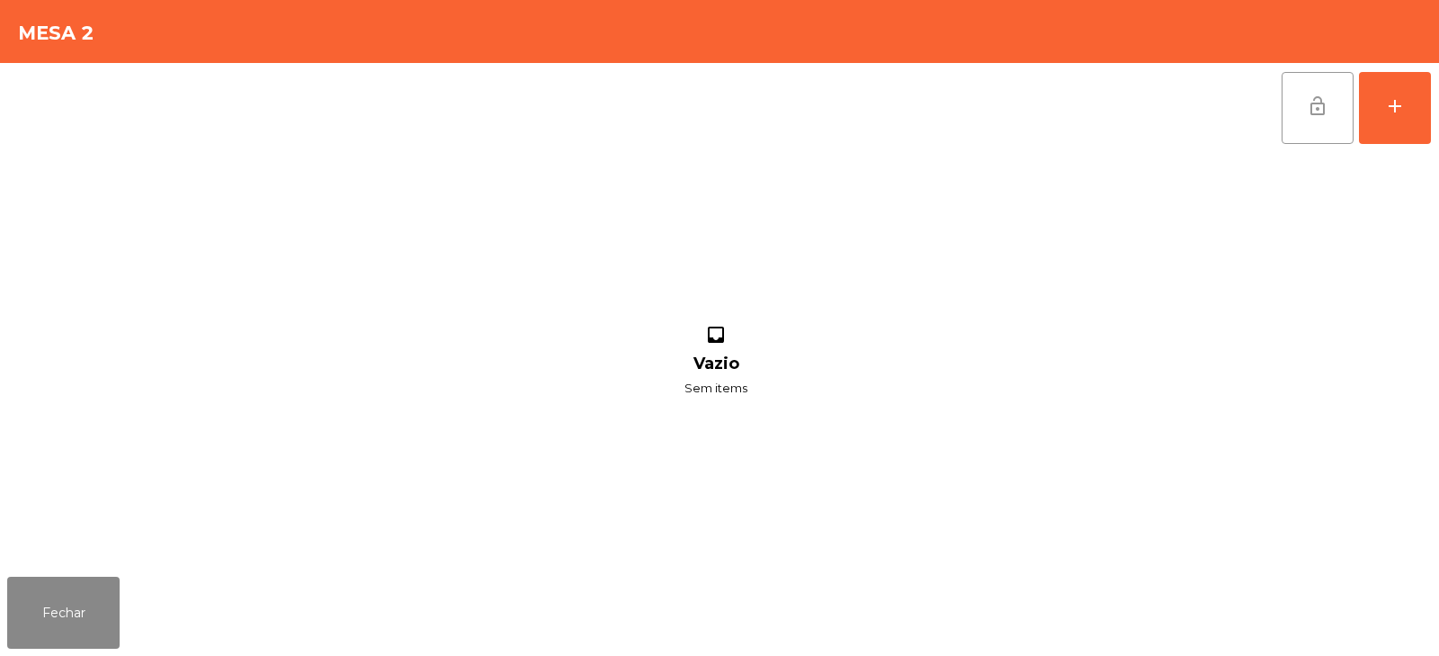
click at [1335, 107] on button "lock_open" at bounding box center [1318, 108] width 72 height 72
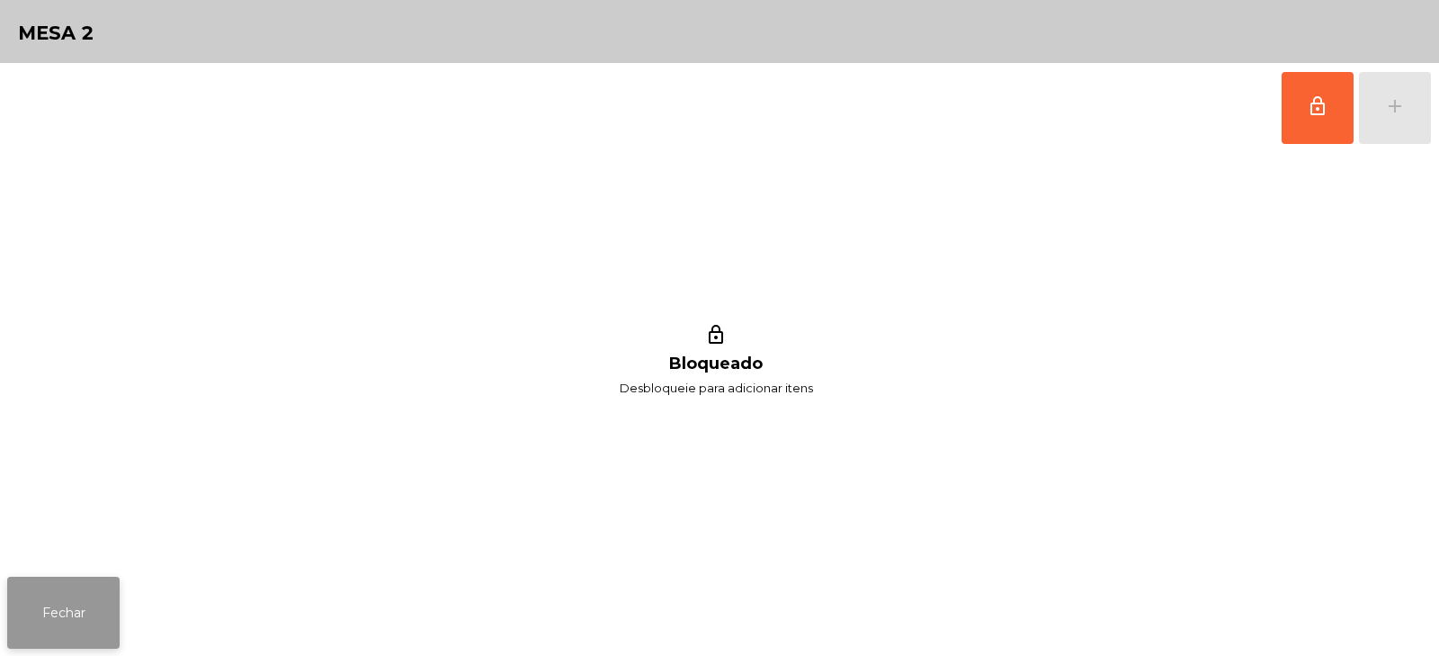
click at [74, 596] on button "Fechar" at bounding box center [63, 613] width 112 height 72
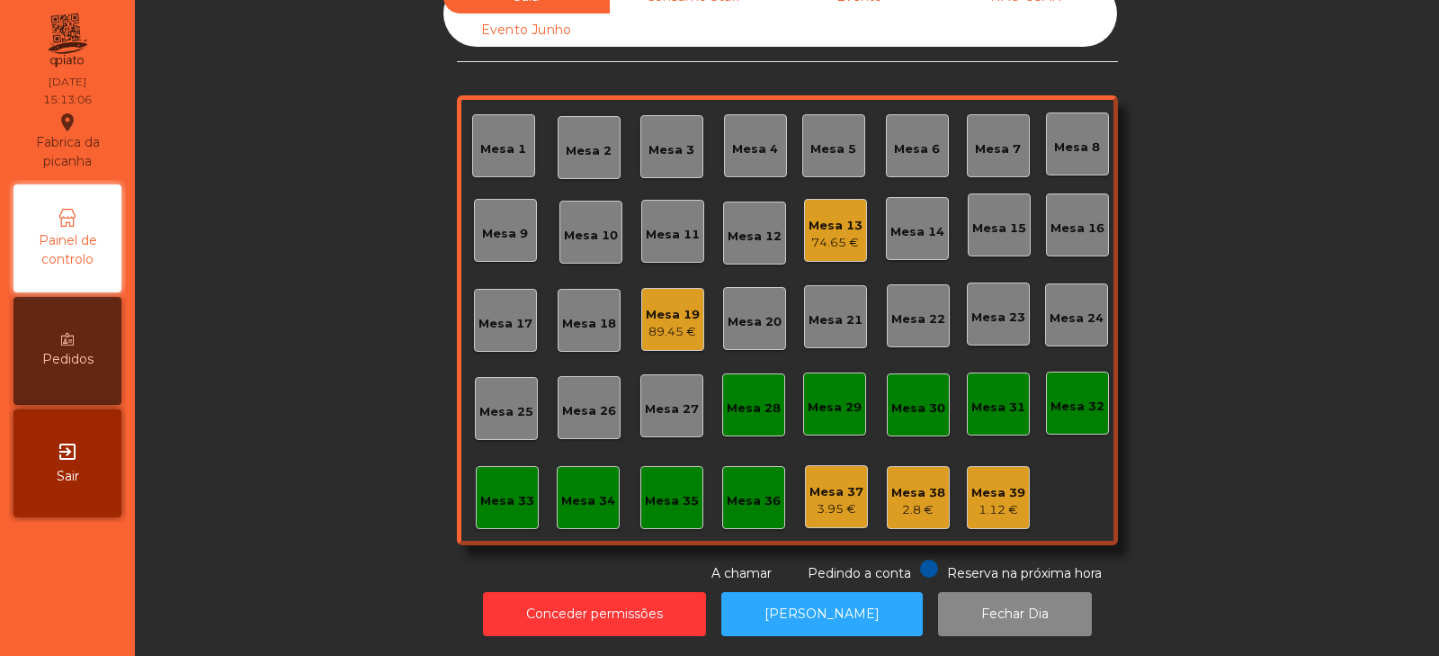
scroll to position [0, 0]
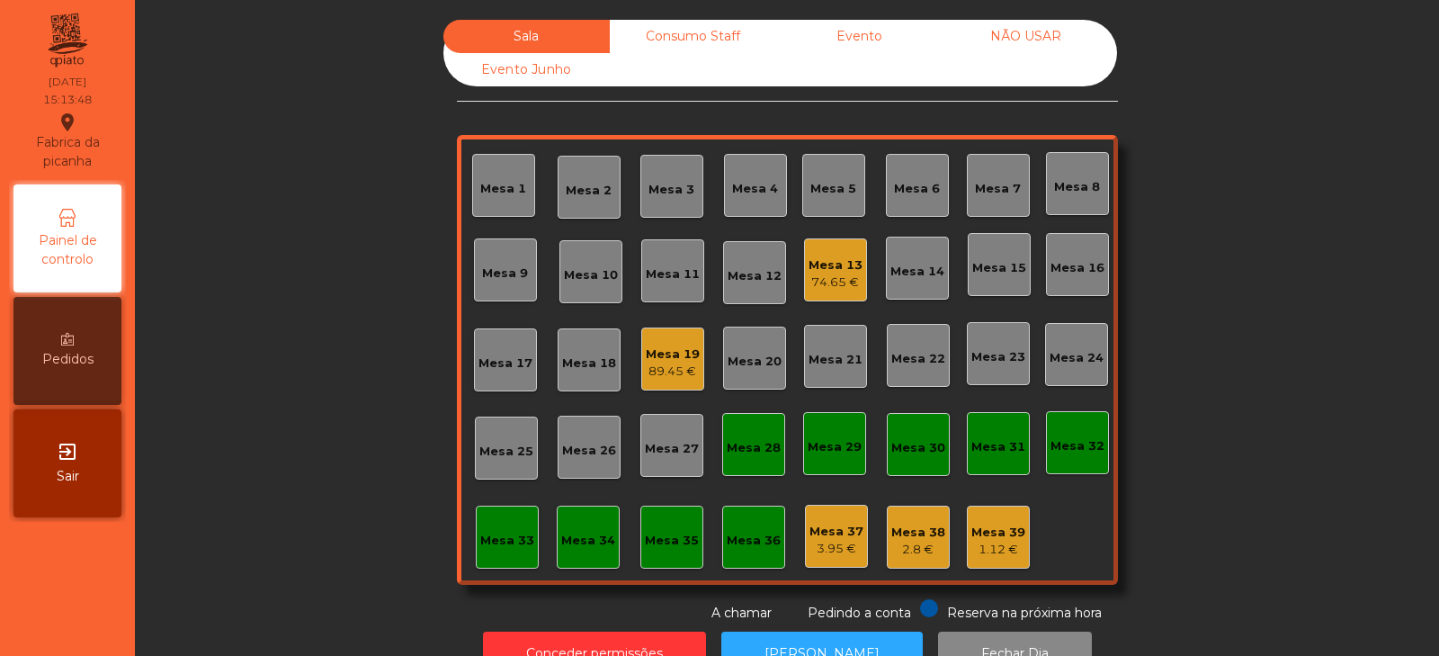
click at [835, 258] on div "Mesa 13" at bounding box center [836, 265] width 54 height 18
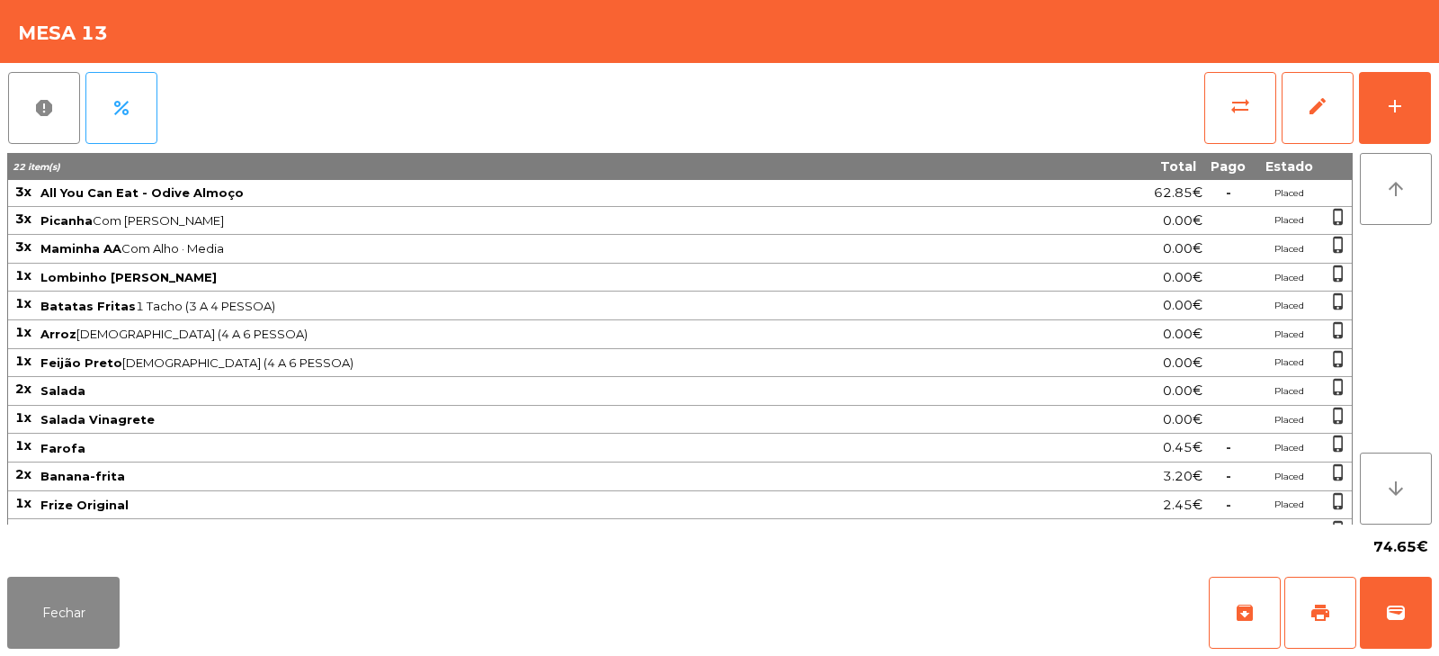
scroll to position [51, 0]
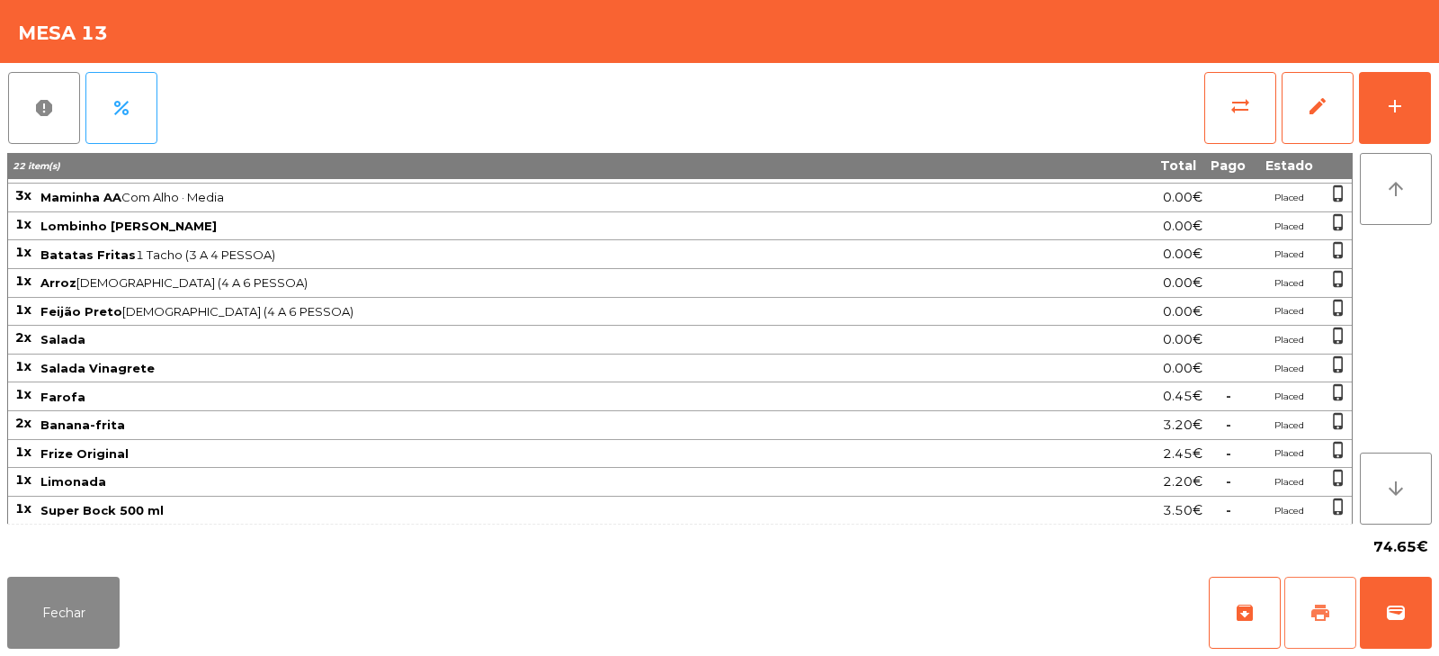
click at [1337, 602] on button "print" at bounding box center [1320, 613] width 72 height 72
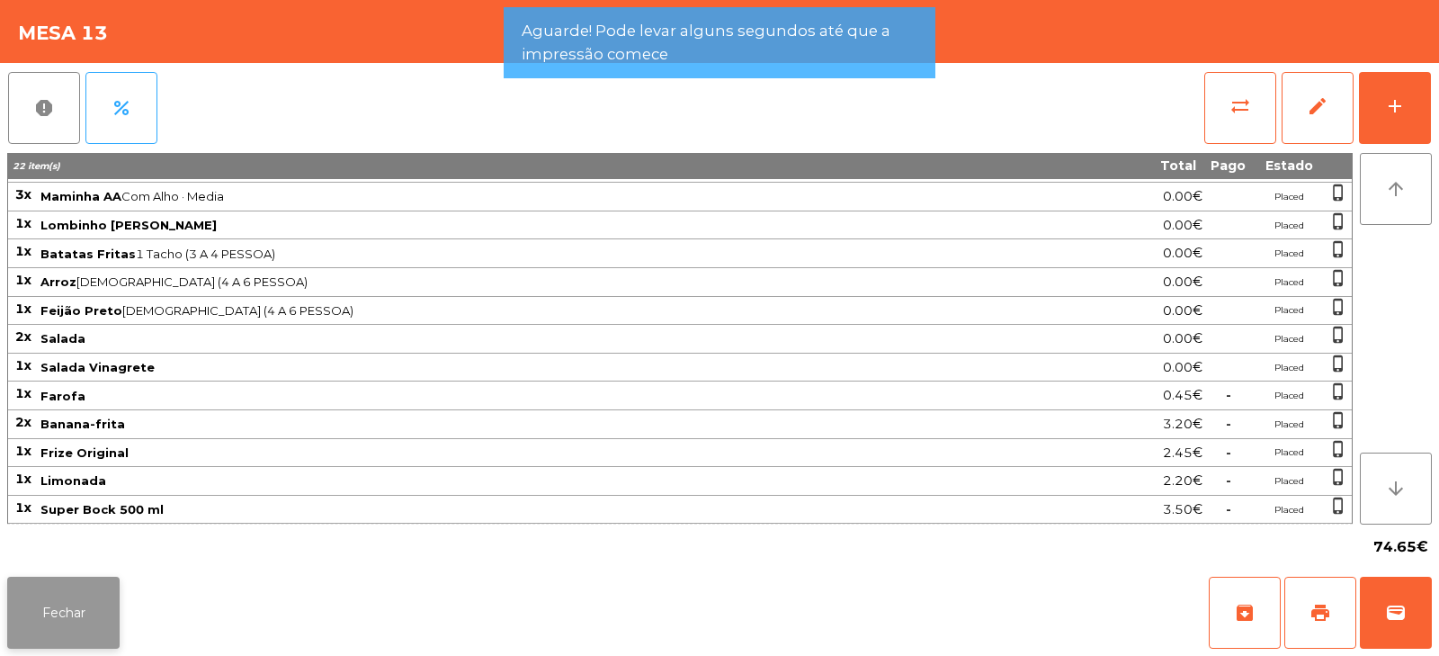
click at [92, 606] on button "Fechar" at bounding box center [63, 613] width 112 height 72
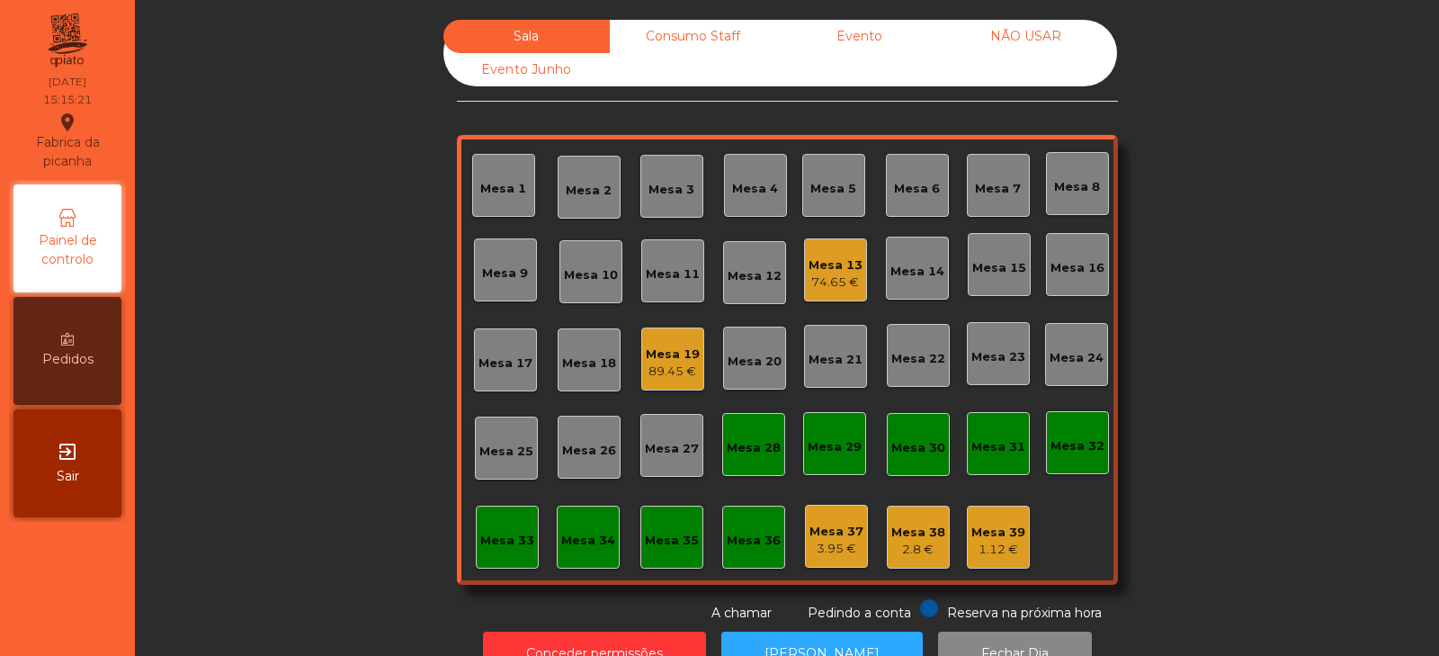
click at [665, 364] on div "89.45 €" at bounding box center [673, 371] width 54 height 18
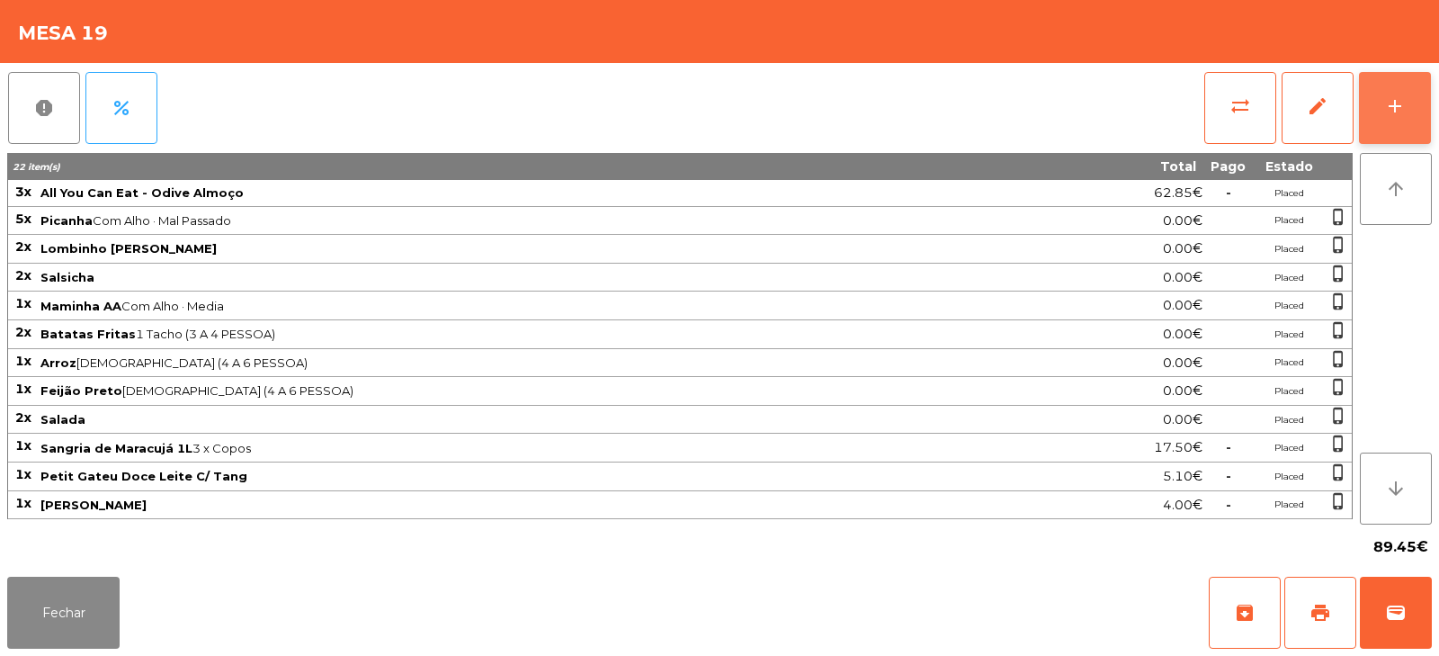
click at [1392, 114] on div "add" at bounding box center [1395, 106] width 22 height 22
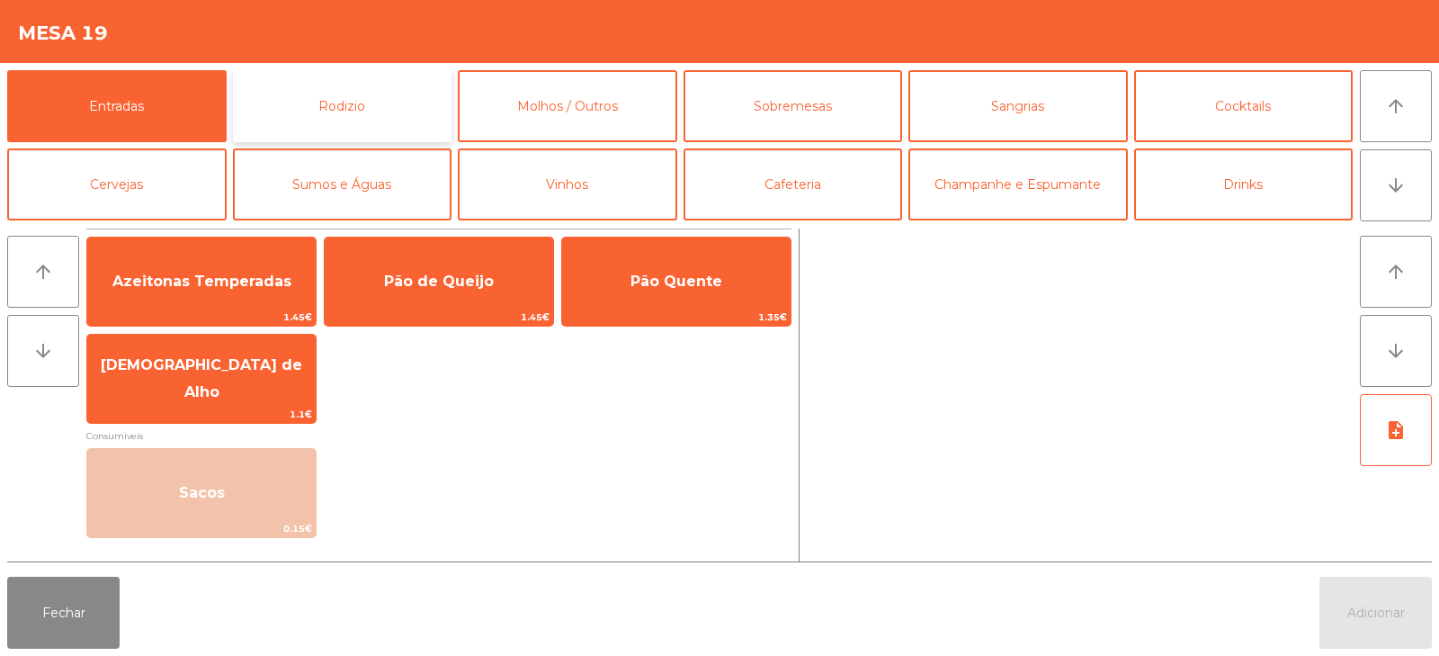
click at [371, 103] on button "Rodizio" at bounding box center [342, 106] width 219 height 72
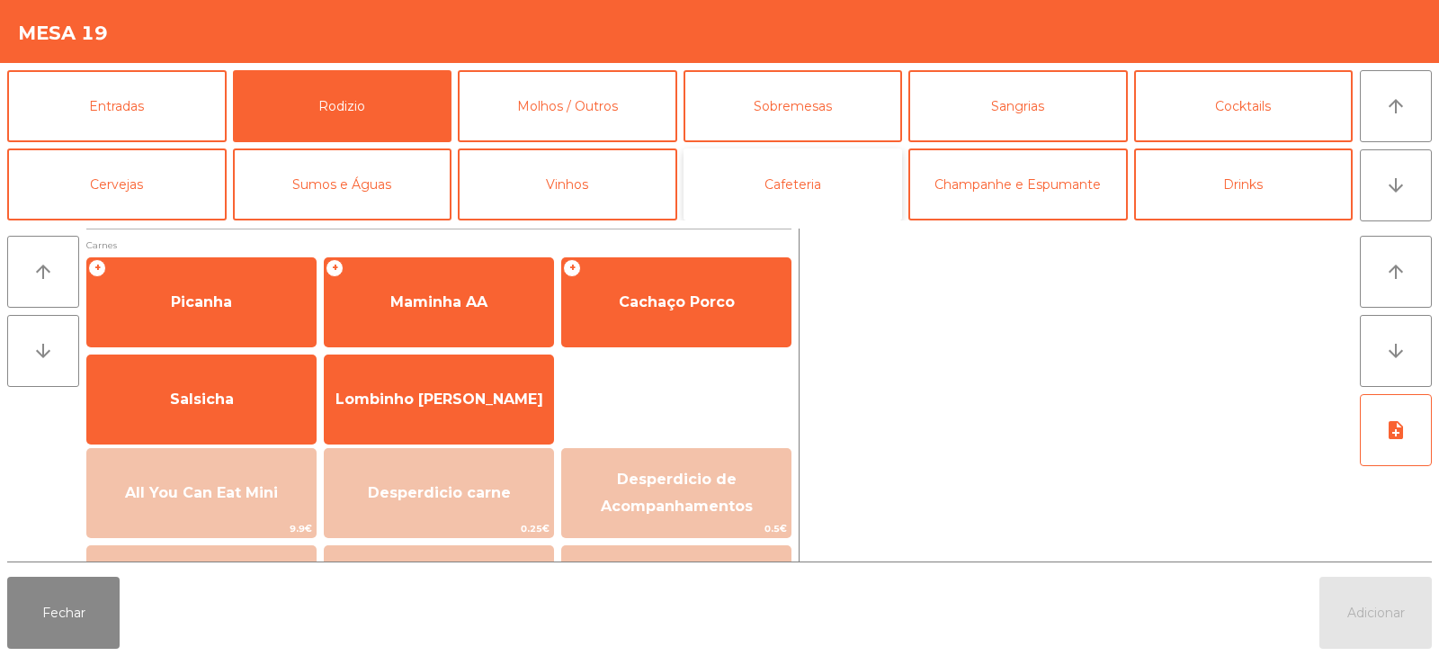
click at [810, 172] on button "Cafeteria" at bounding box center [793, 184] width 219 height 72
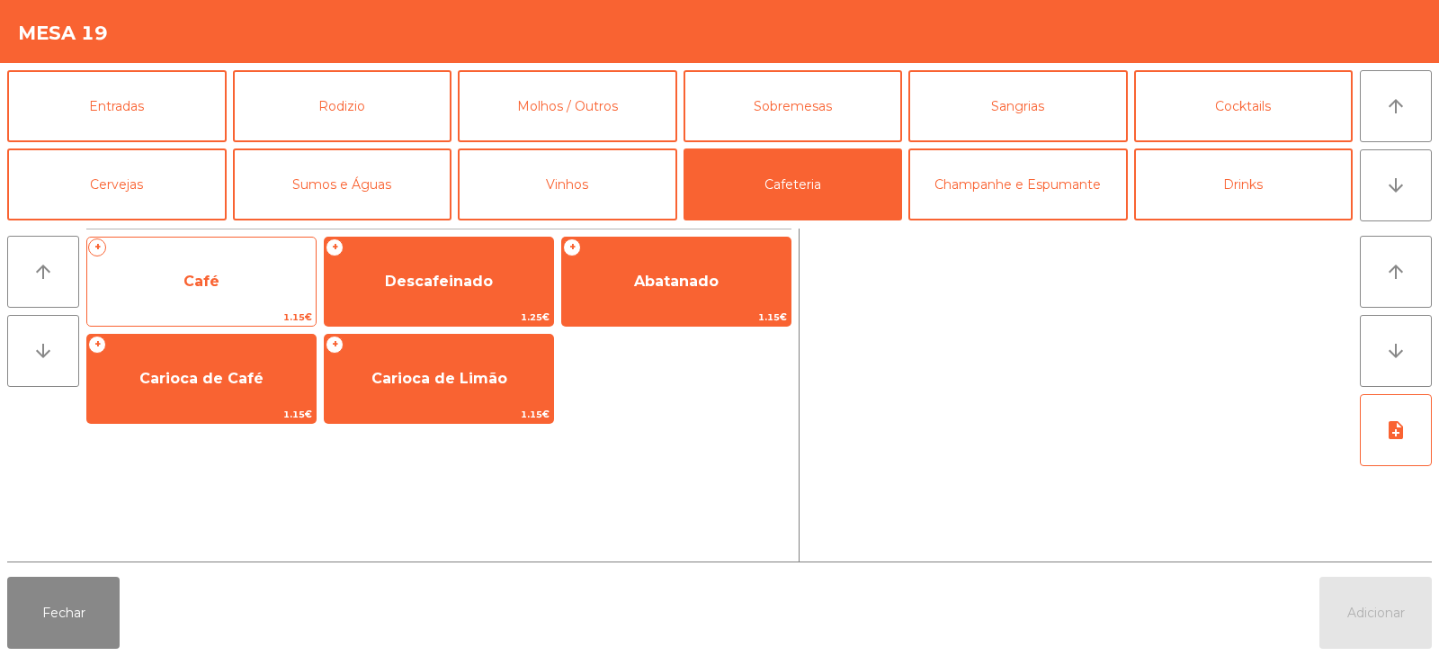
click at [194, 285] on span "Café" at bounding box center [201, 281] width 36 height 17
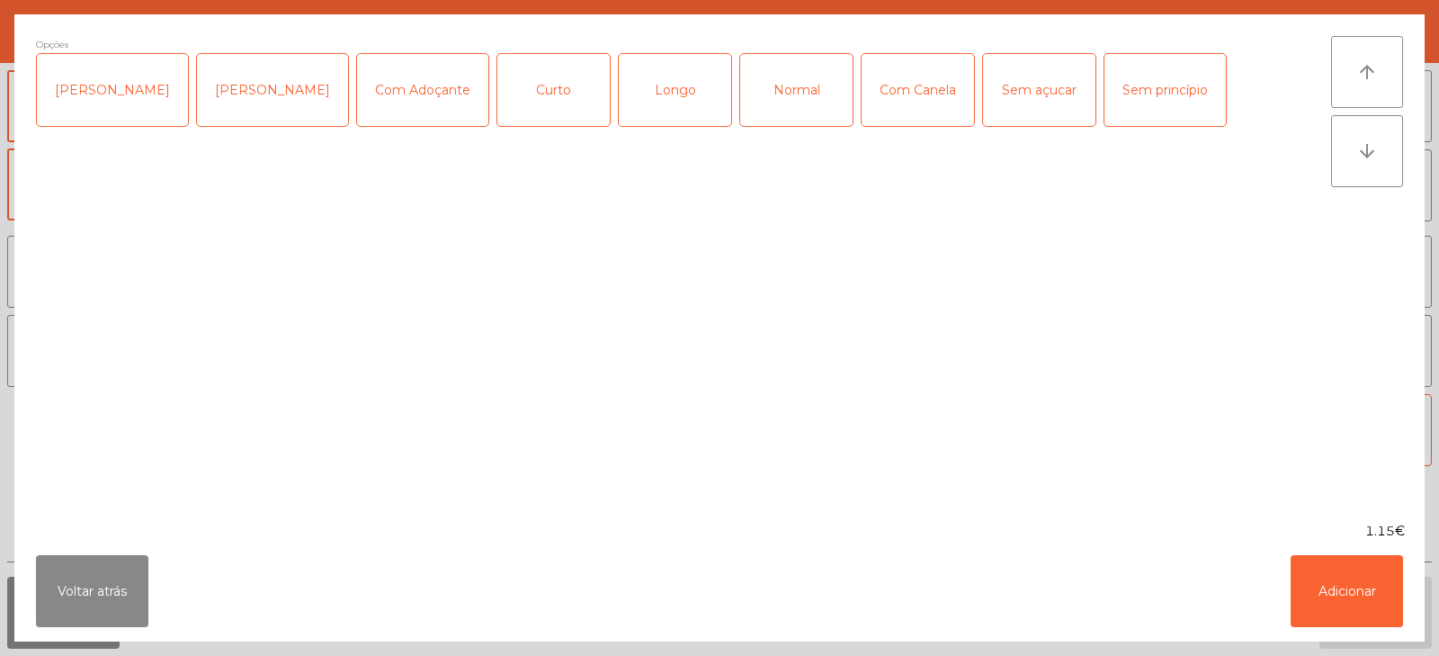
click at [770, 86] on div "Normal" at bounding box center [796, 90] width 112 height 72
click at [1357, 580] on button "Adicionar" at bounding box center [1347, 591] width 112 height 72
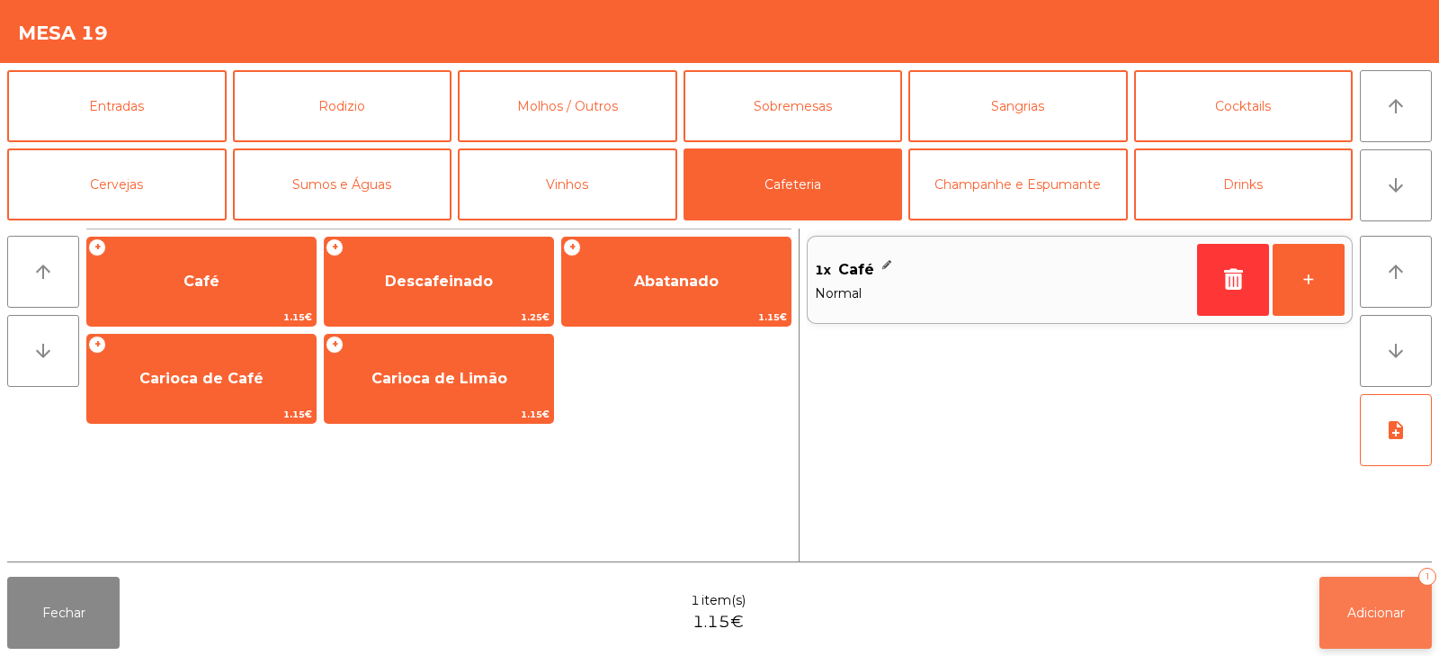
click at [1387, 615] on span "Adicionar" at bounding box center [1376, 612] width 58 height 16
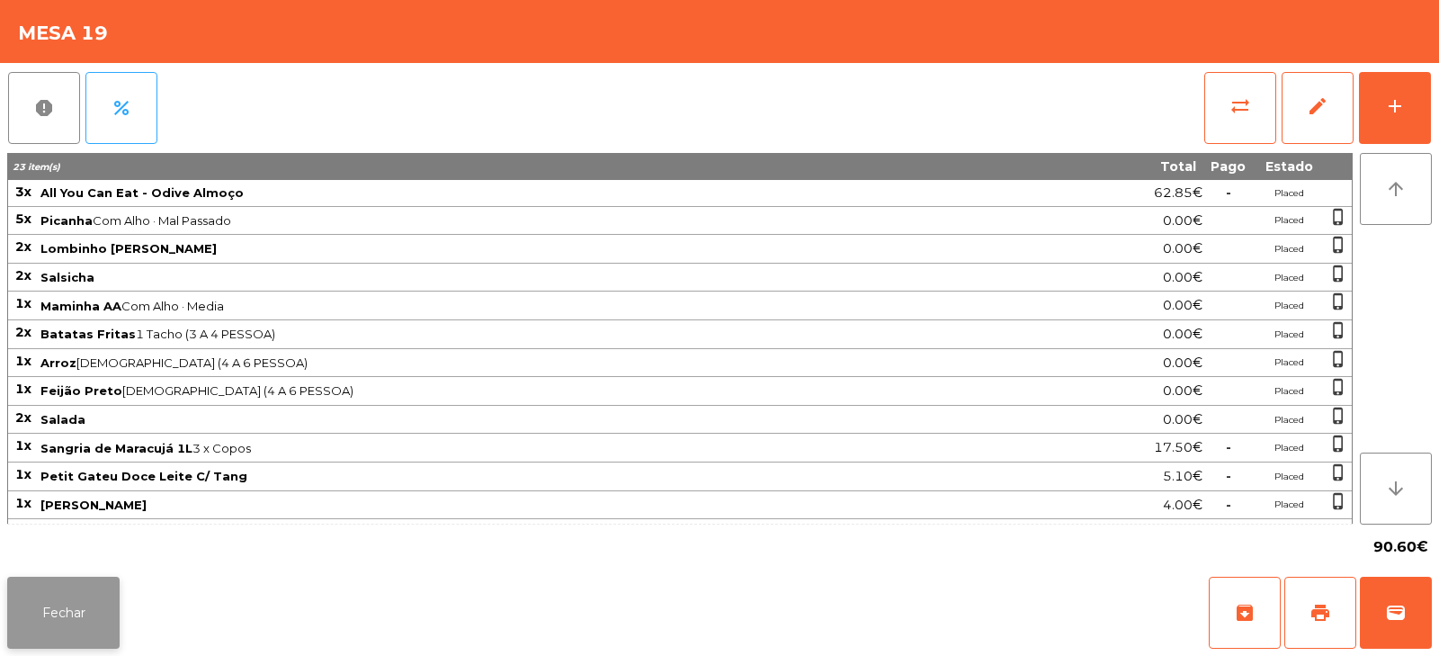
click at [91, 606] on button "Fechar" at bounding box center [63, 613] width 112 height 72
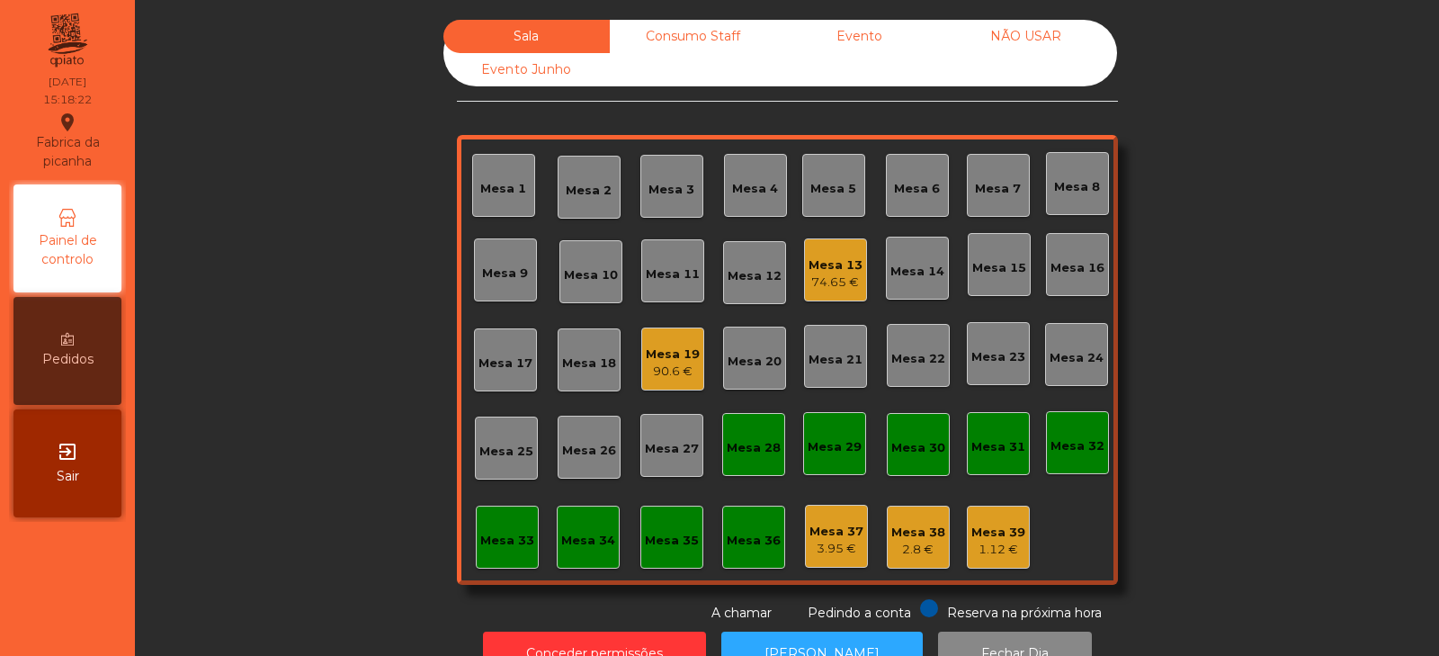
click at [847, 269] on div "Mesa 13" at bounding box center [836, 265] width 54 height 18
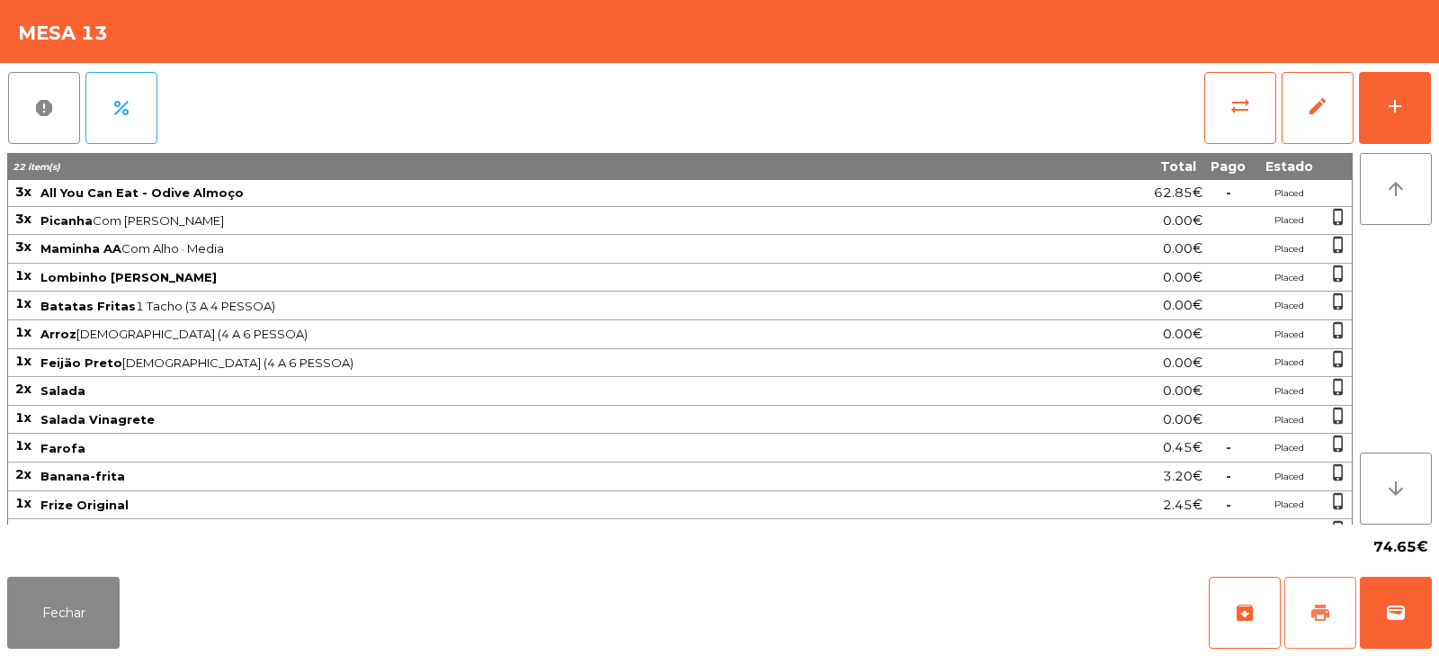
click at [1321, 611] on span "print" at bounding box center [1321, 613] width 22 height 22
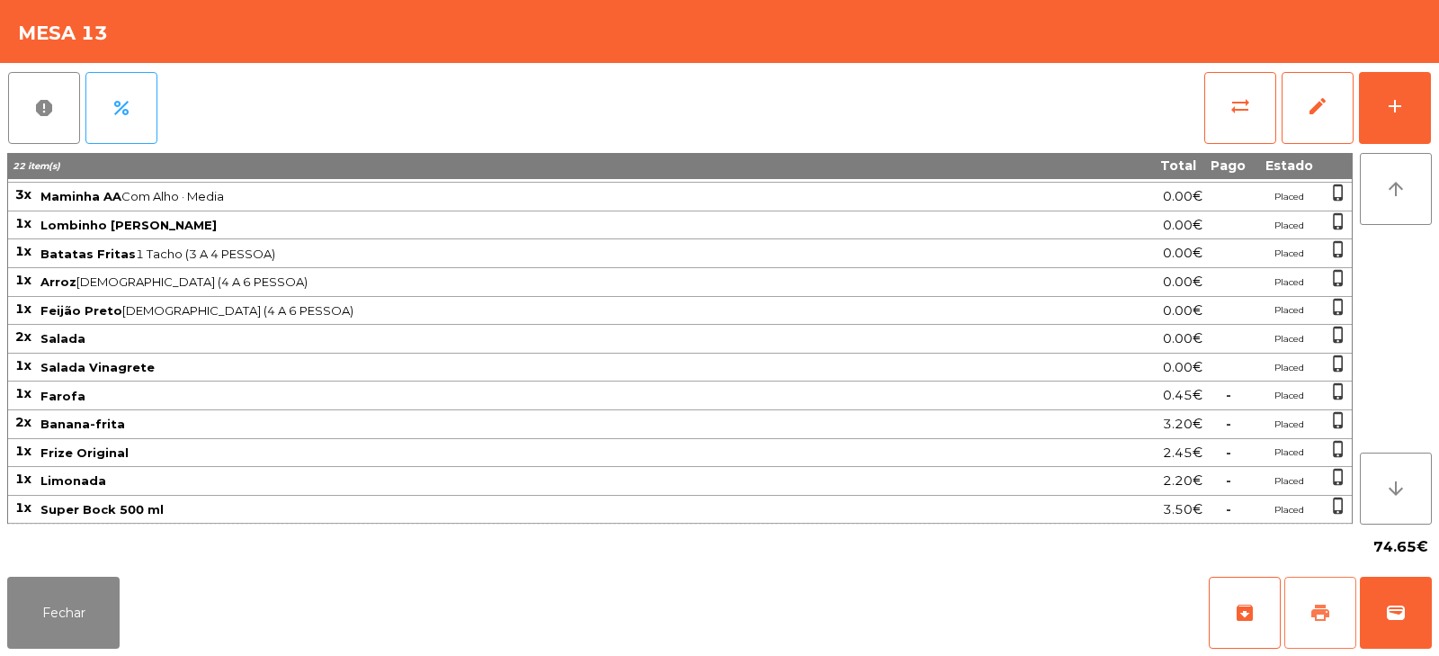
scroll to position [0, 0]
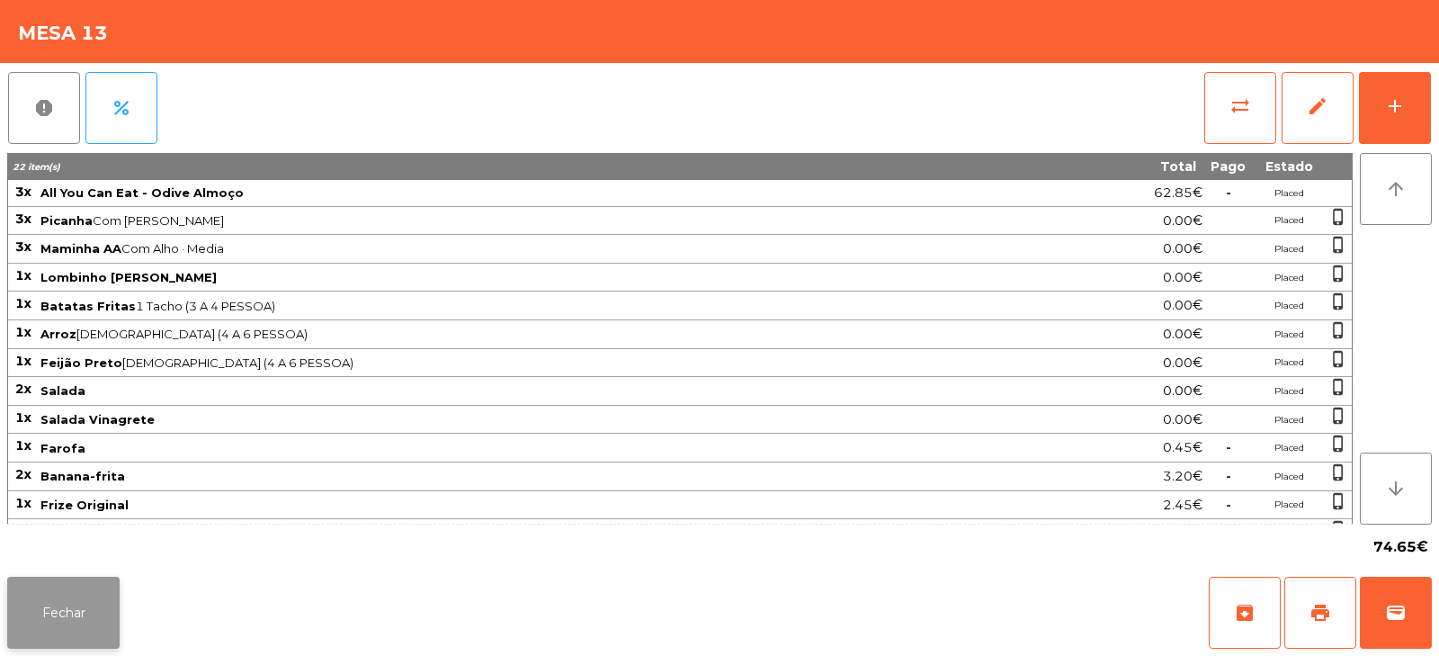
click at [101, 594] on button "Fechar" at bounding box center [63, 613] width 112 height 72
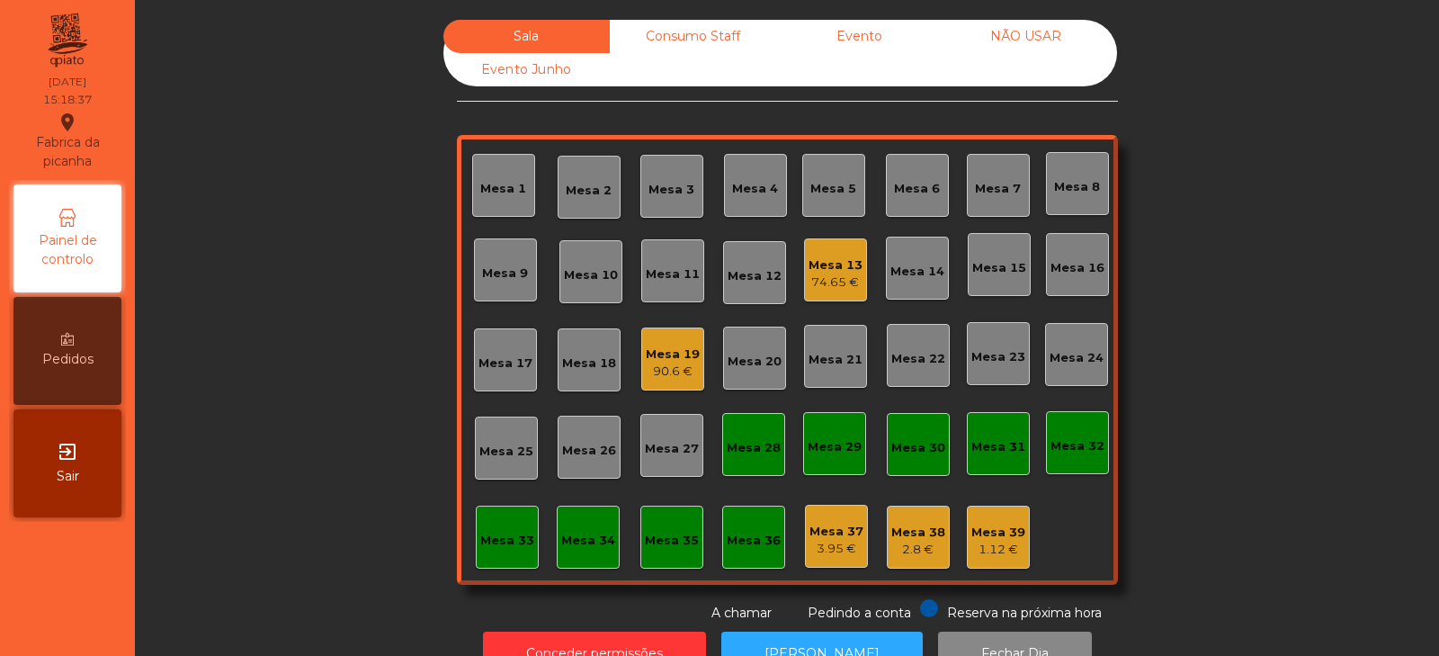
click at [850, 270] on div "Mesa 13" at bounding box center [836, 265] width 54 height 18
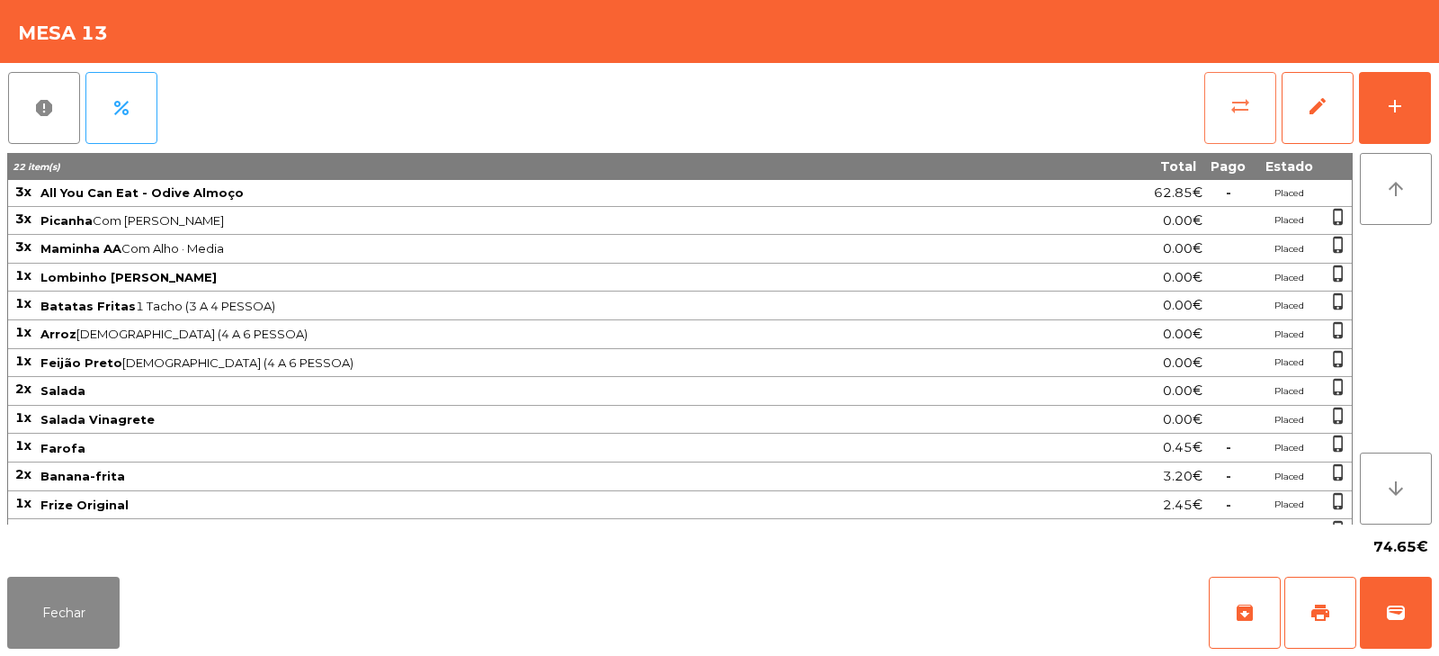
click at [1239, 117] on button "sync_alt" at bounding box center [1240, 108] width 72 height 72
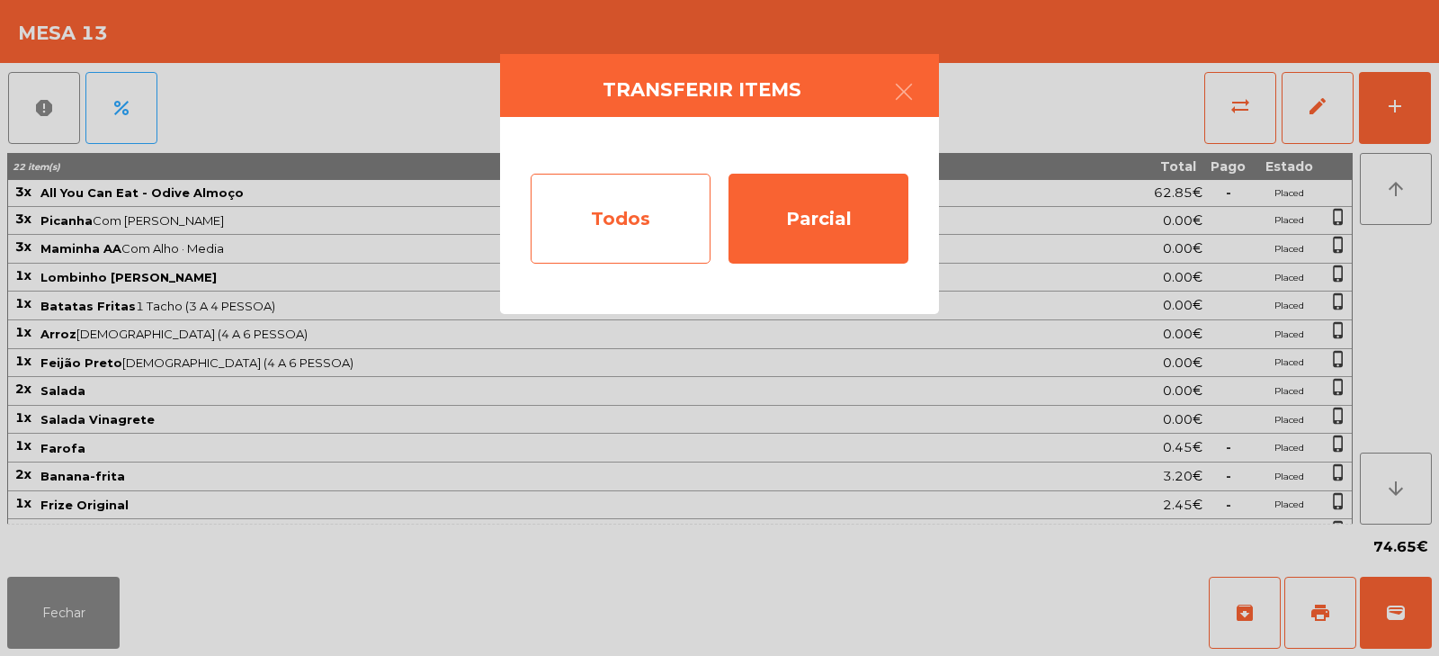
click at [646, 225] on div "Todos" at bounding box center [621, 219] width 180 height 90
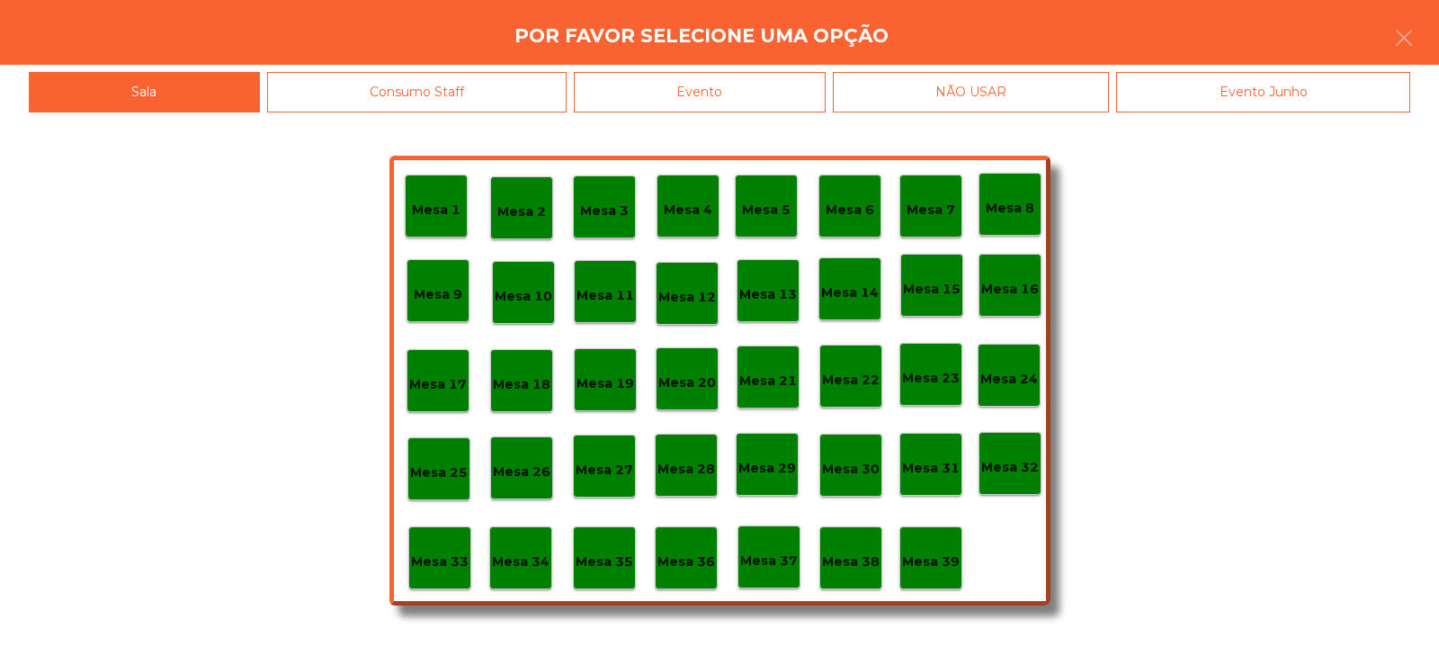
click at [788, 89] on div "Evento" at bounding box center [700, 92] width 252 height 40
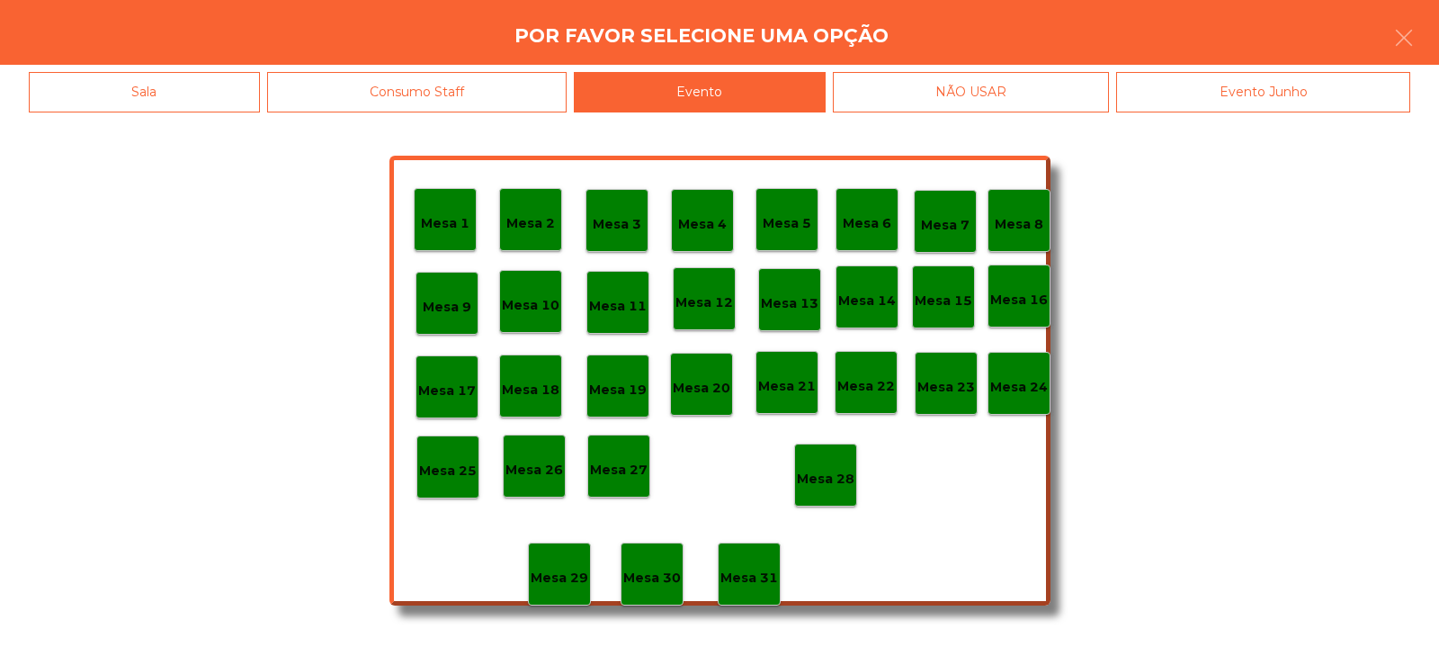
click at [842, 477] on p "Mesa 28" at bounding box center [826, 479] width 58 height 21
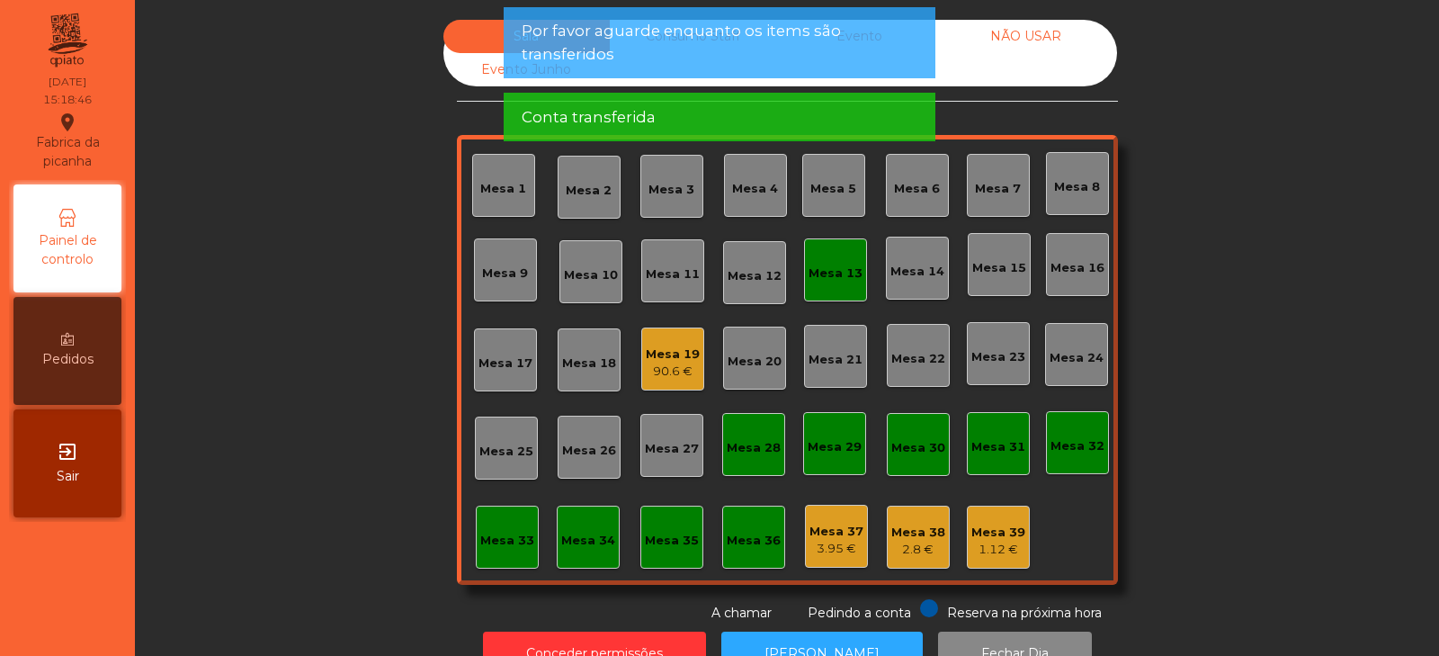
click at [805, 294] on div "Mesa 13" at bounding box center [835, 269] width 63 height 63
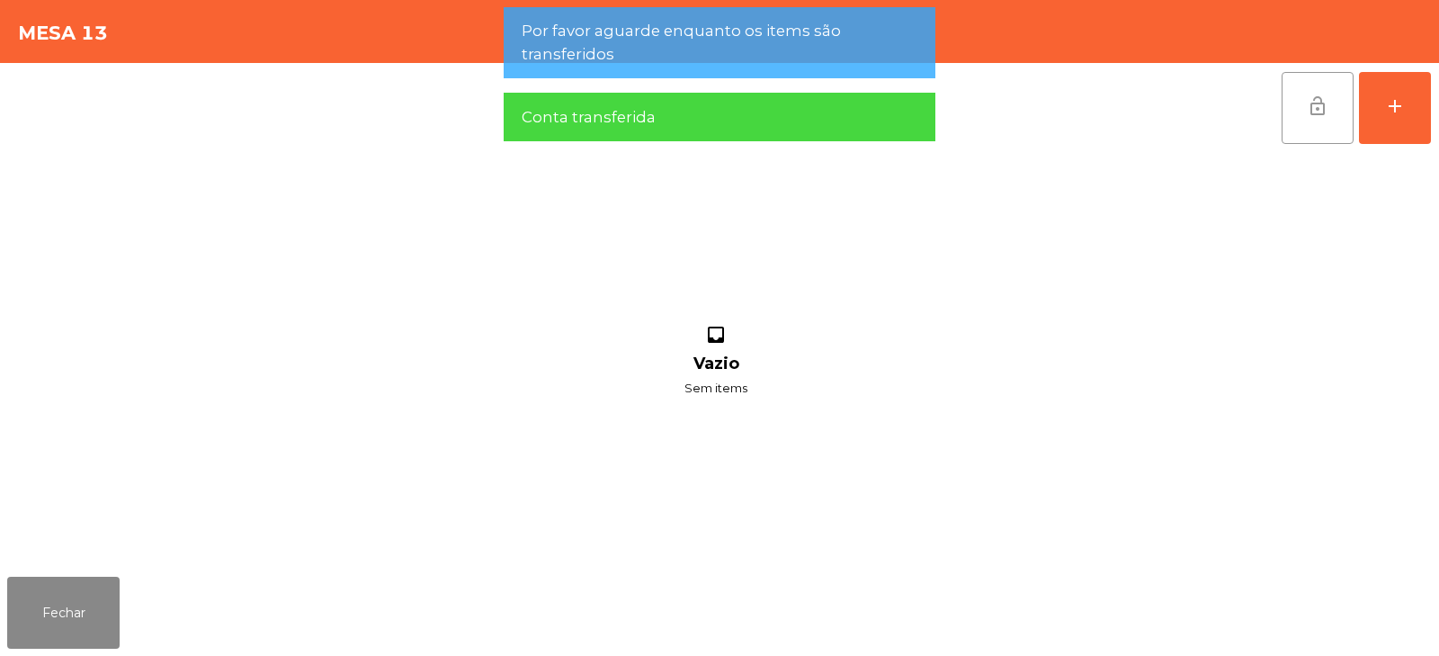
click at [1306, 101] on button "lock_open" at bounding box center [1318, 108] width 72 height 72
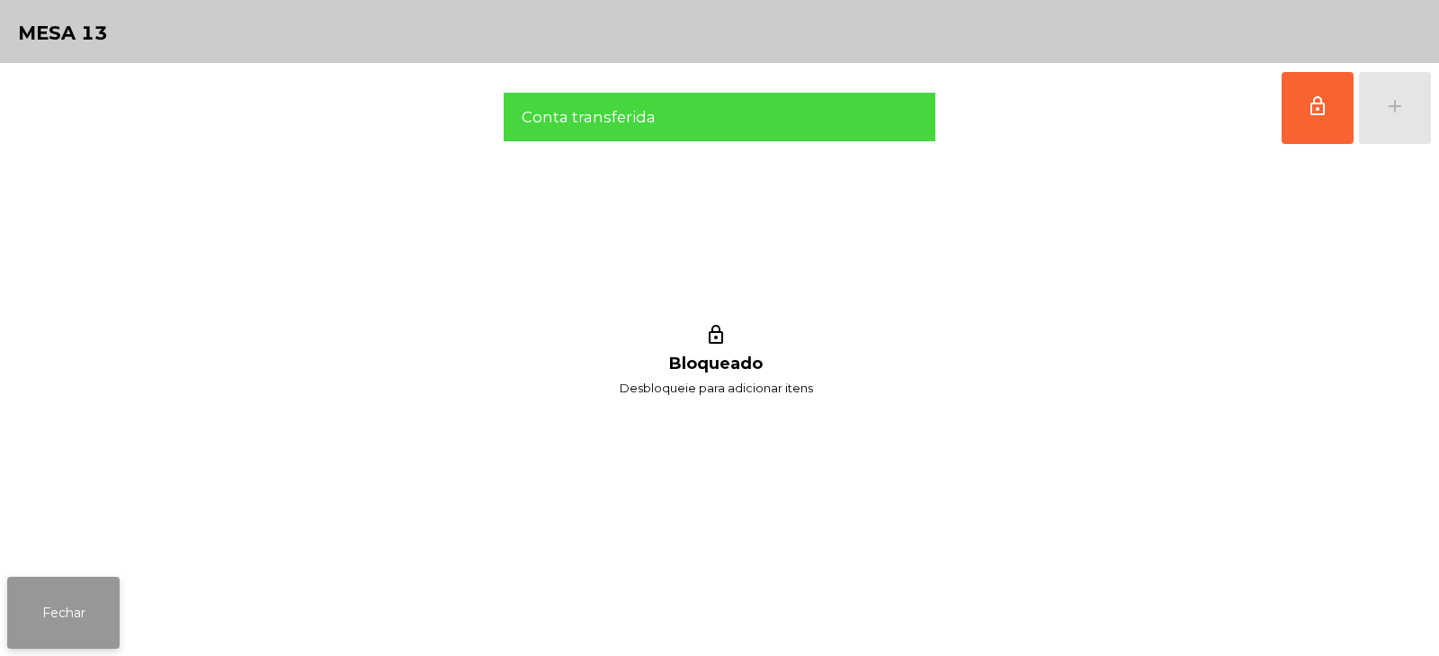
click at [61, 622] on button "Fechar" at bounding box center [63, 613] width 112 height 72
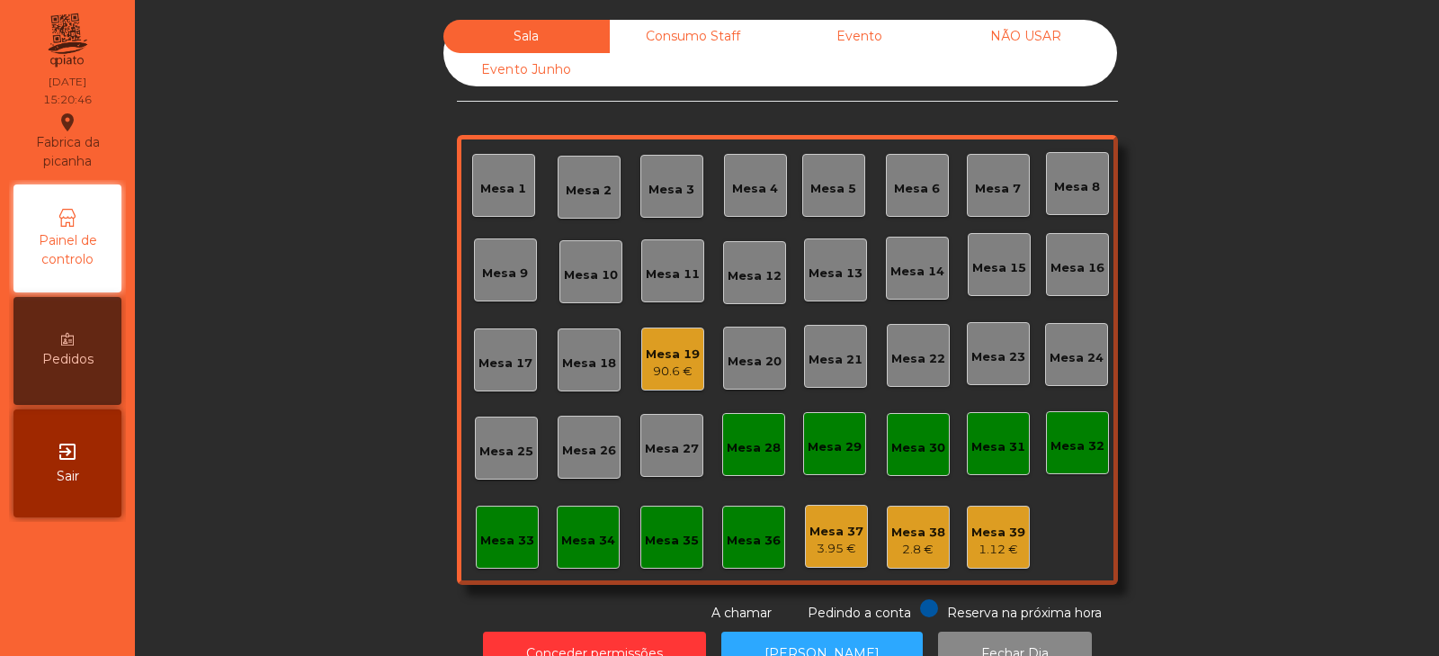
click at [658, 356] on div "Mesa 19" at bounding box center [673, 354] width 54 height 18
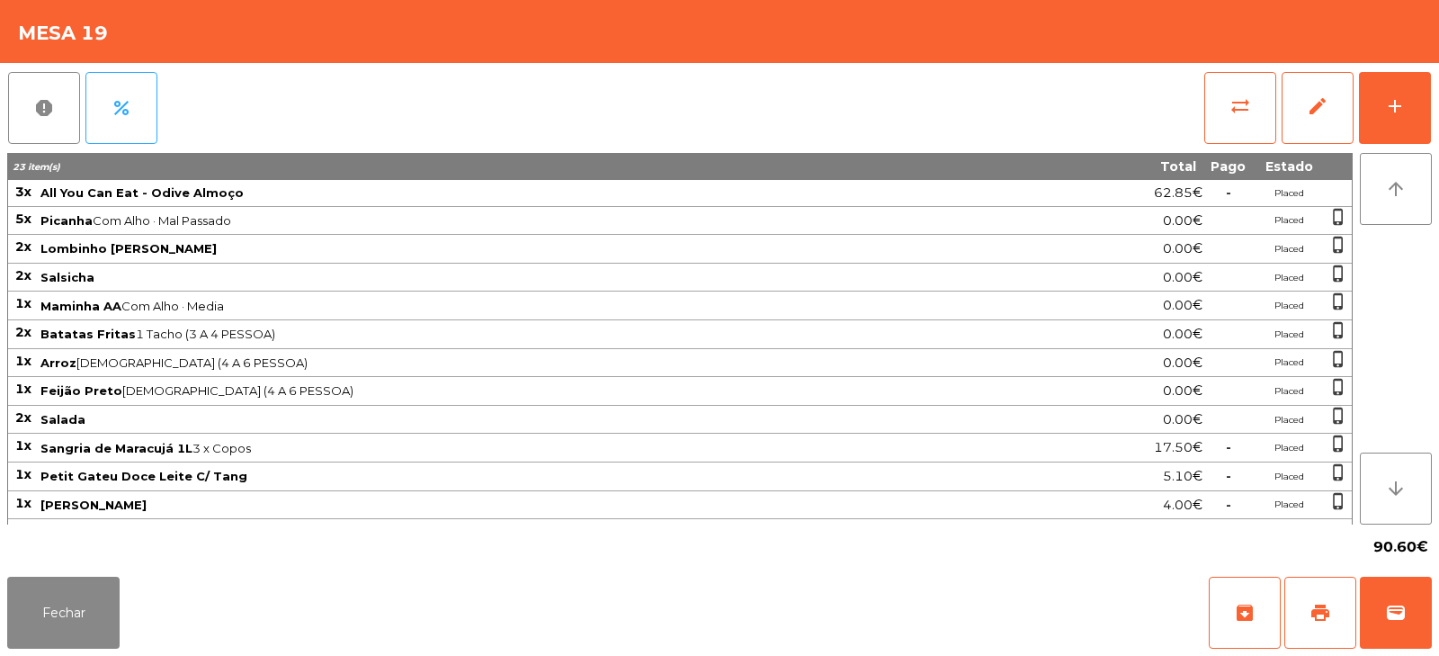
scroll to position [22, 0]
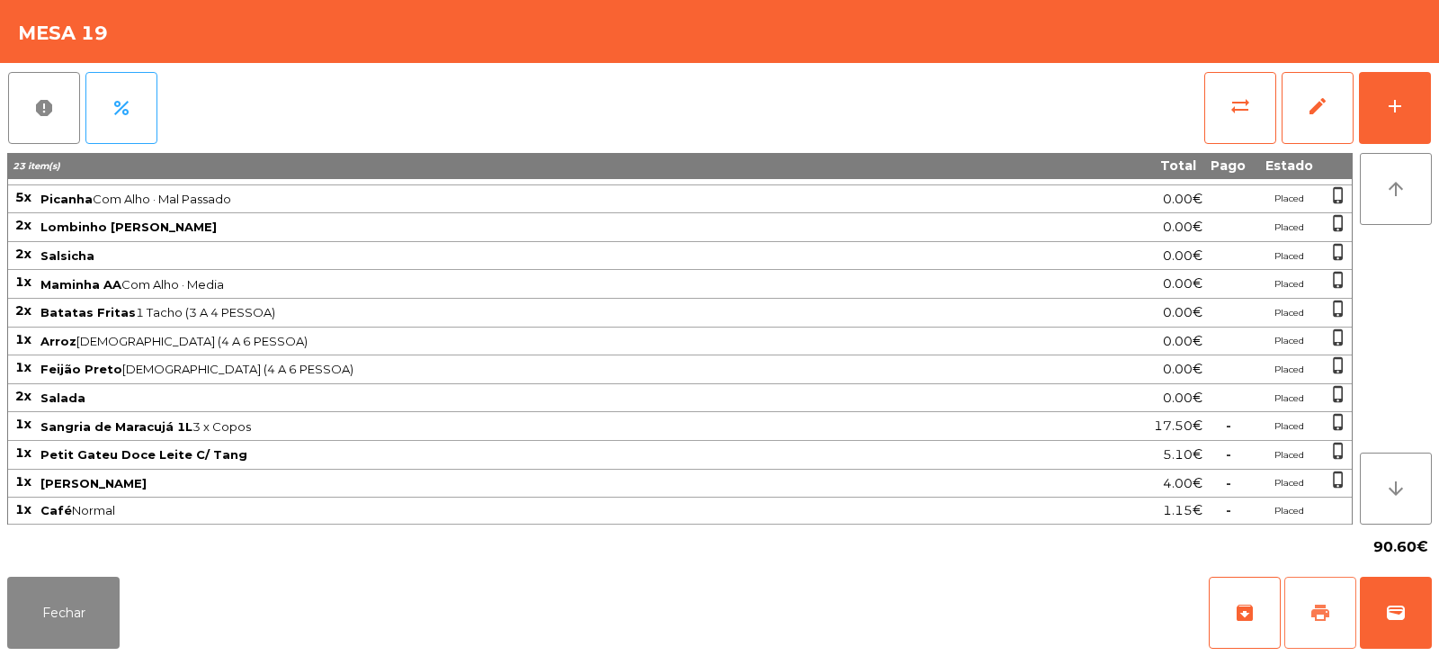
click at [1297, 606] on button "print" at bounding box center [1320, 613] width 72 height 72
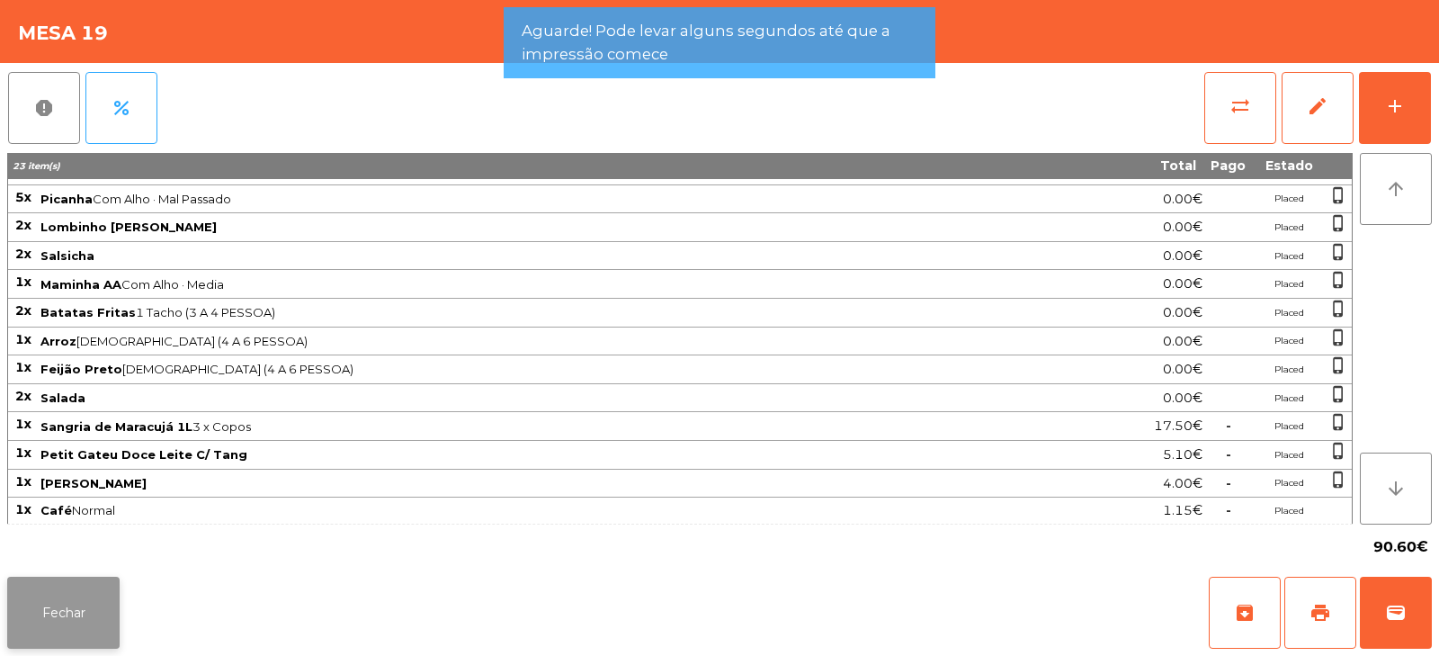
click at [85, 626] on button "Fechar" at bounding box center [63, 613] width 112 height 72
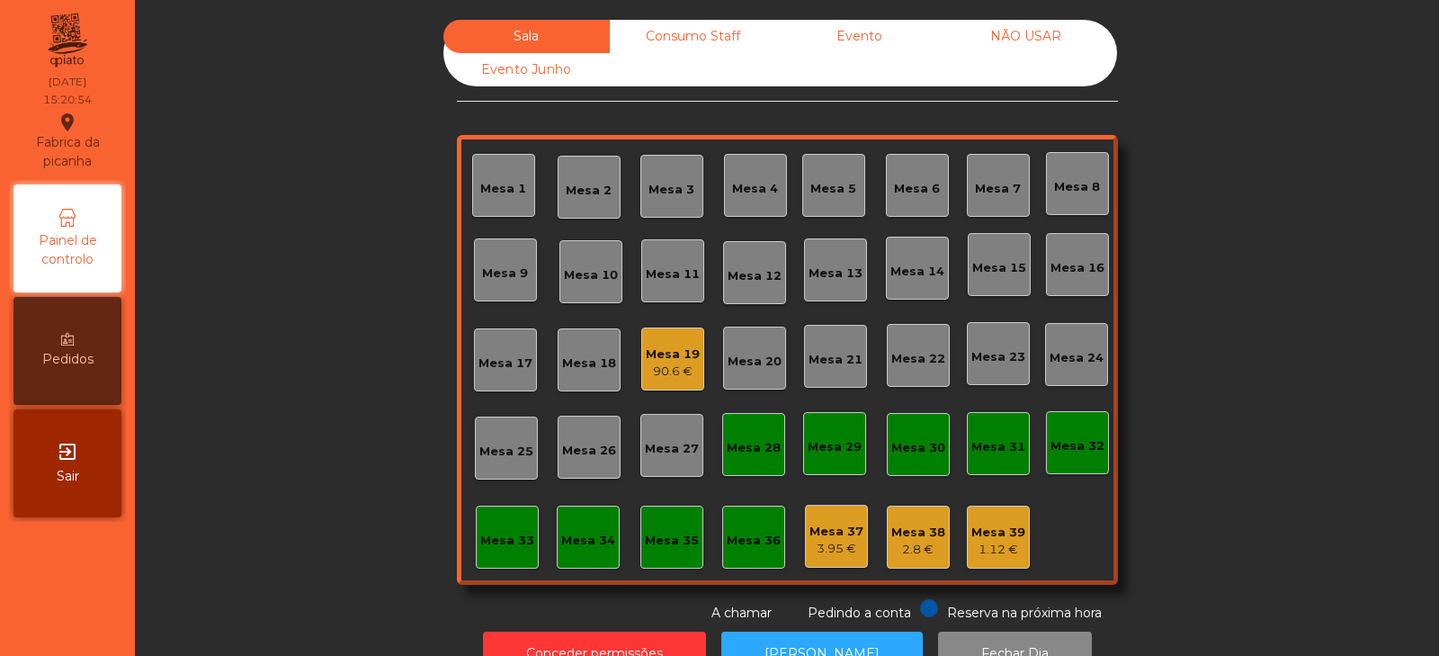
click at [655, 358] on div "Mesa 19" at bounding box center [673, 354] width 54 height 18
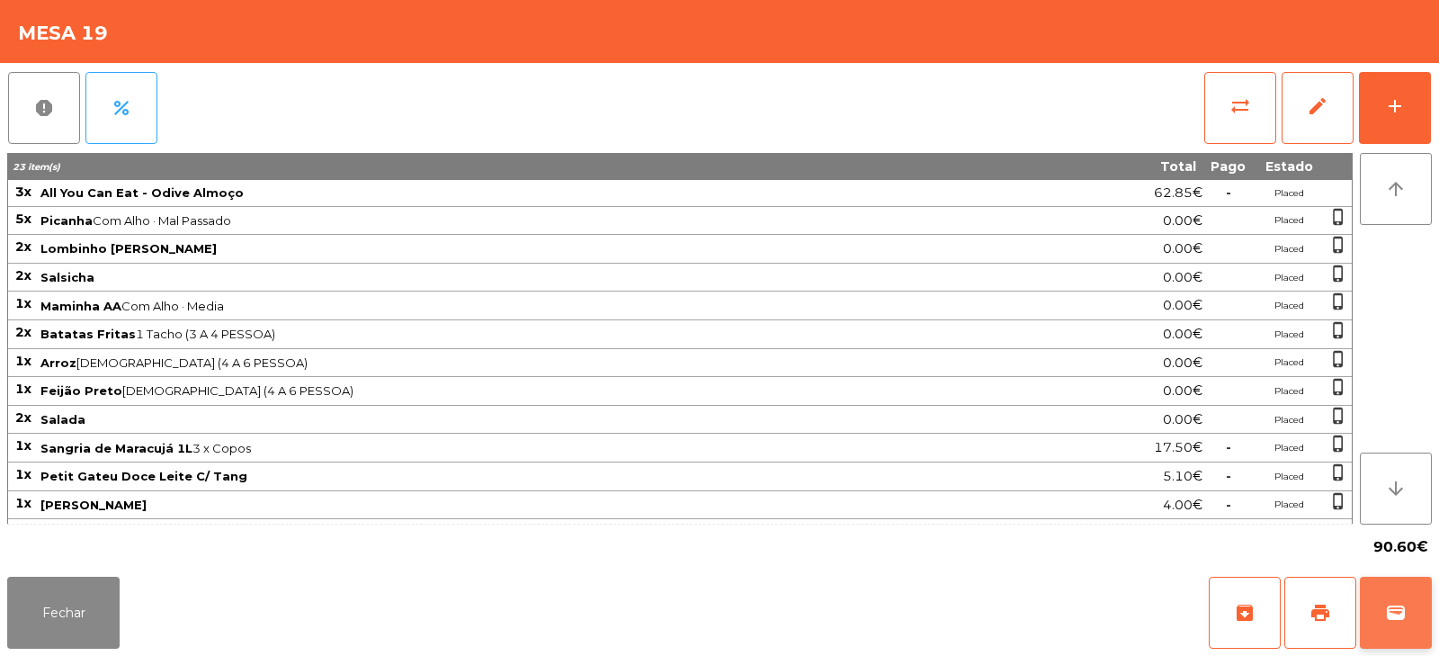
click at [1378, 606] on button "wallet" at bounding box center [1396, 613] width 72 height 72
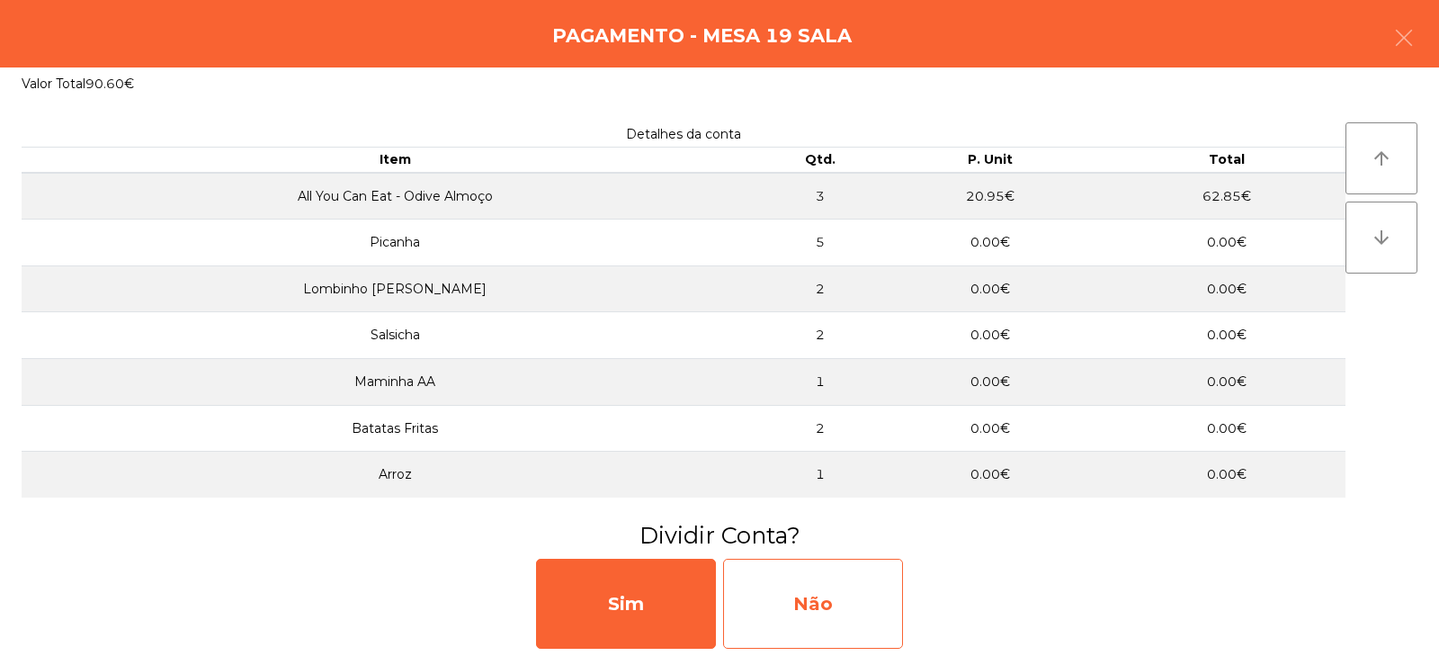
click at [841, 604] on div "Não" at bounding box center [813, 604] width 180 height 90
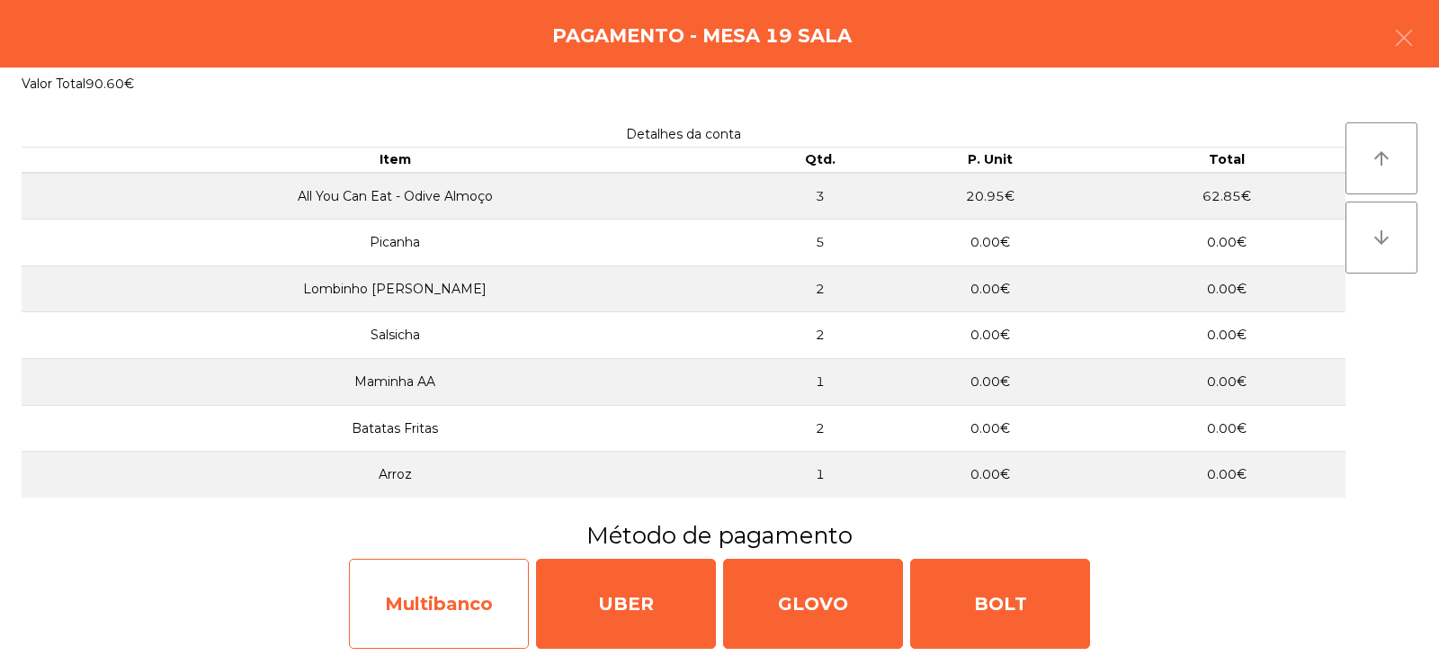
click at [463, 604] on div "Multibanco" at bounding box center [439, 604] width 180 height 90
select select "**"
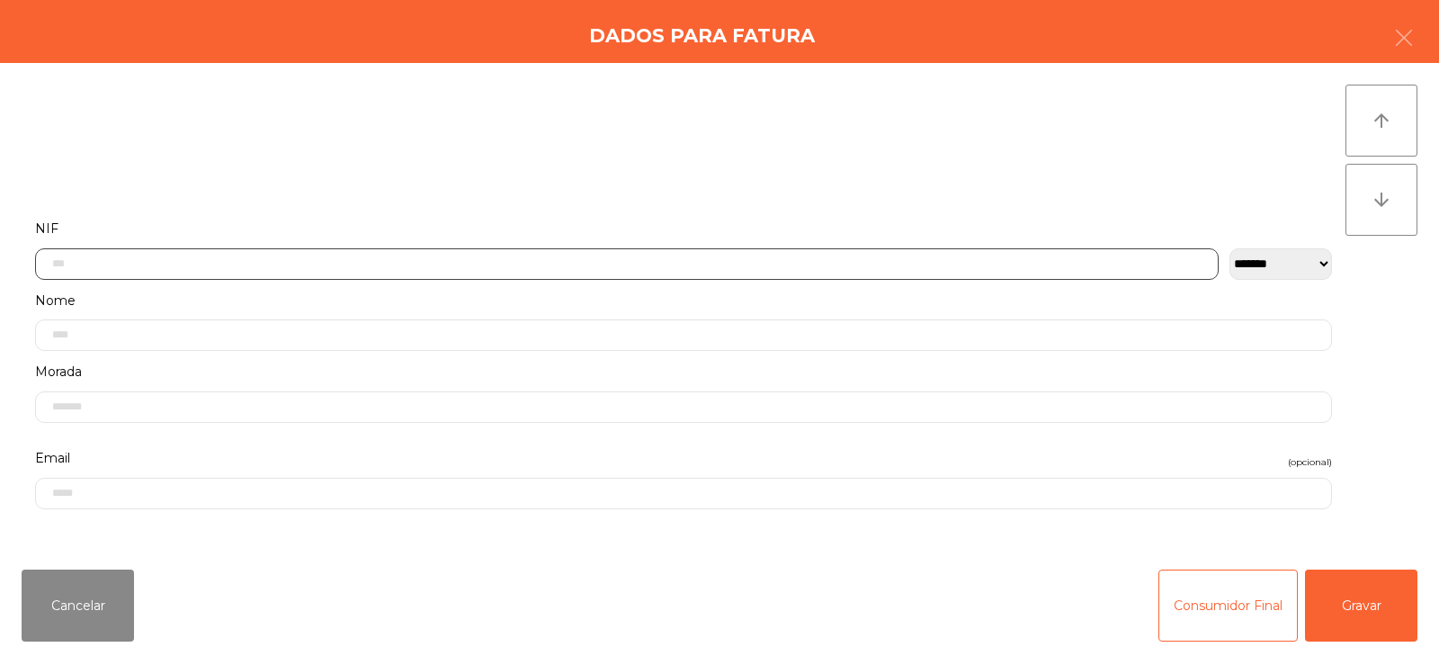
click at [469, 265] on input "text" at bounding box center [627, 263] width 1184 height 31
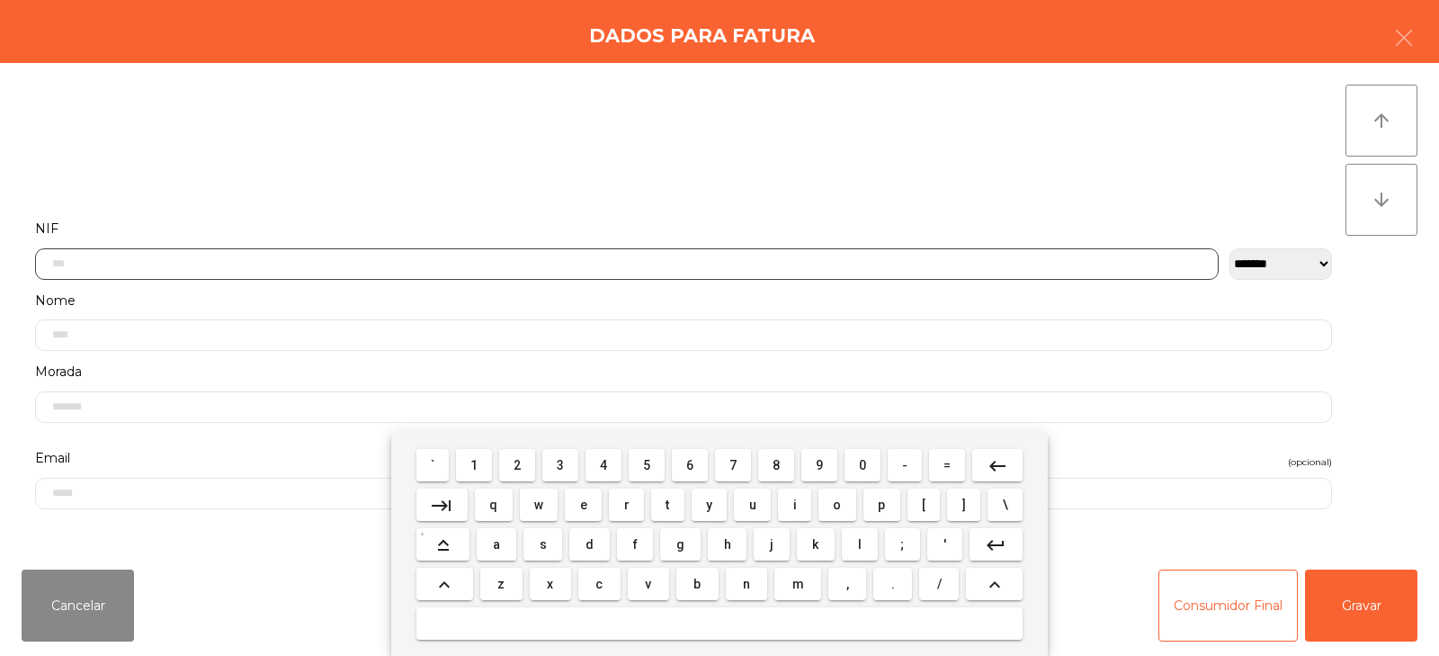
scroll to position [131, 0]
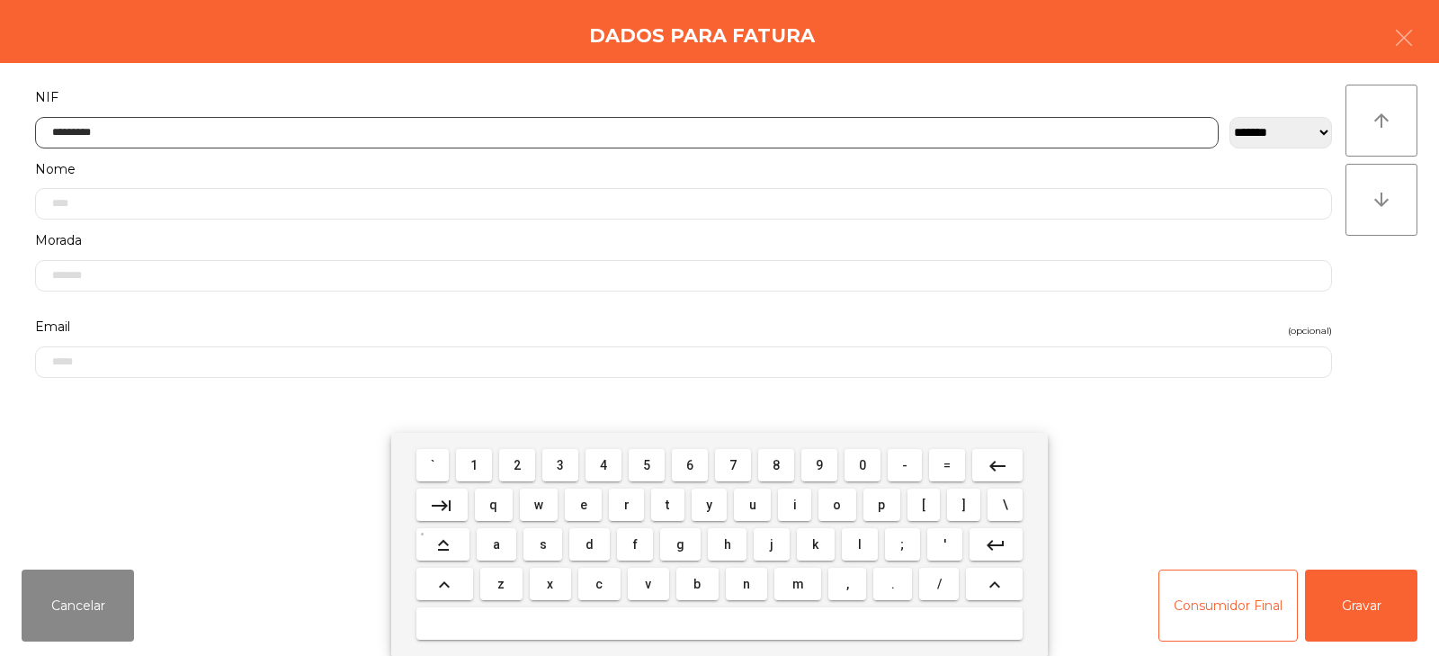
type input "*********"
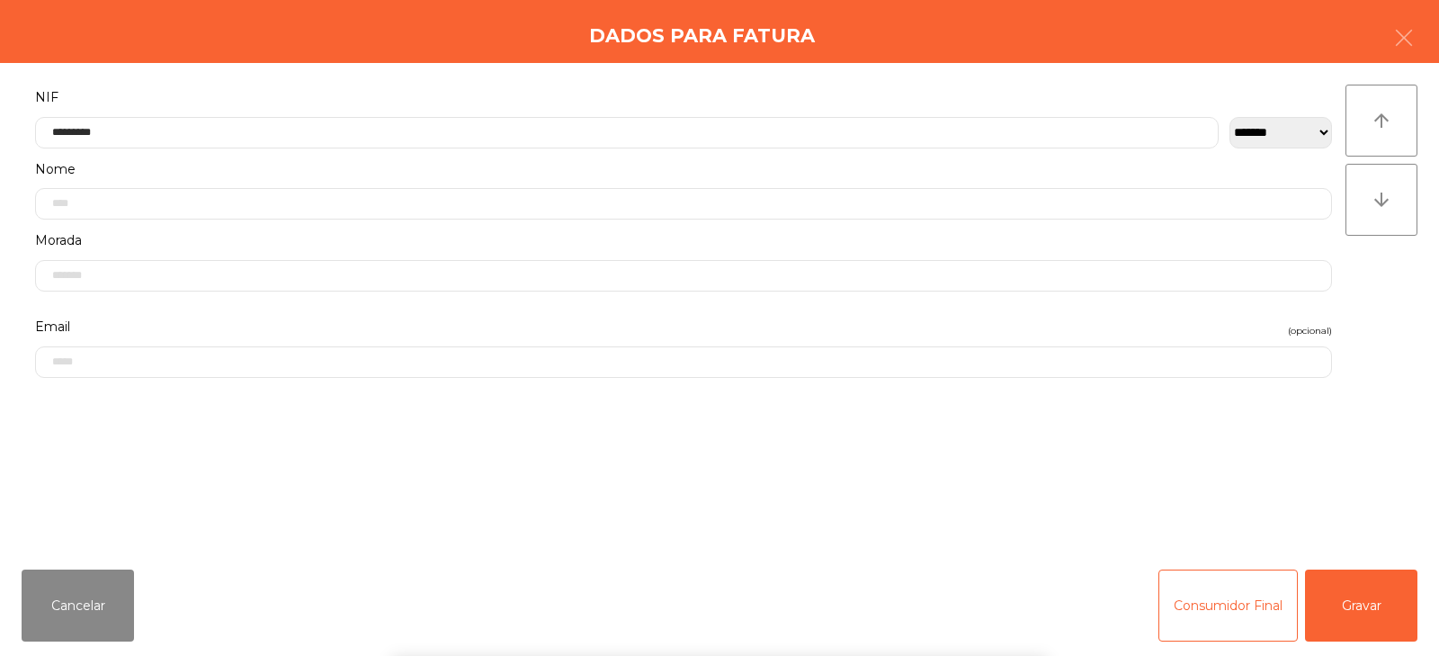
click at [1356, 599] on div "` 1 2 3 4 5 6 7 8 9 0 - = keyboard_backspace keyboard_tab q w e r t y u i o p […" at bounding box center [719, 544] width 1439 height 223
click at [1355, 601] on button "Gravar" at bounding box center [1361, 605] width 112 height 72
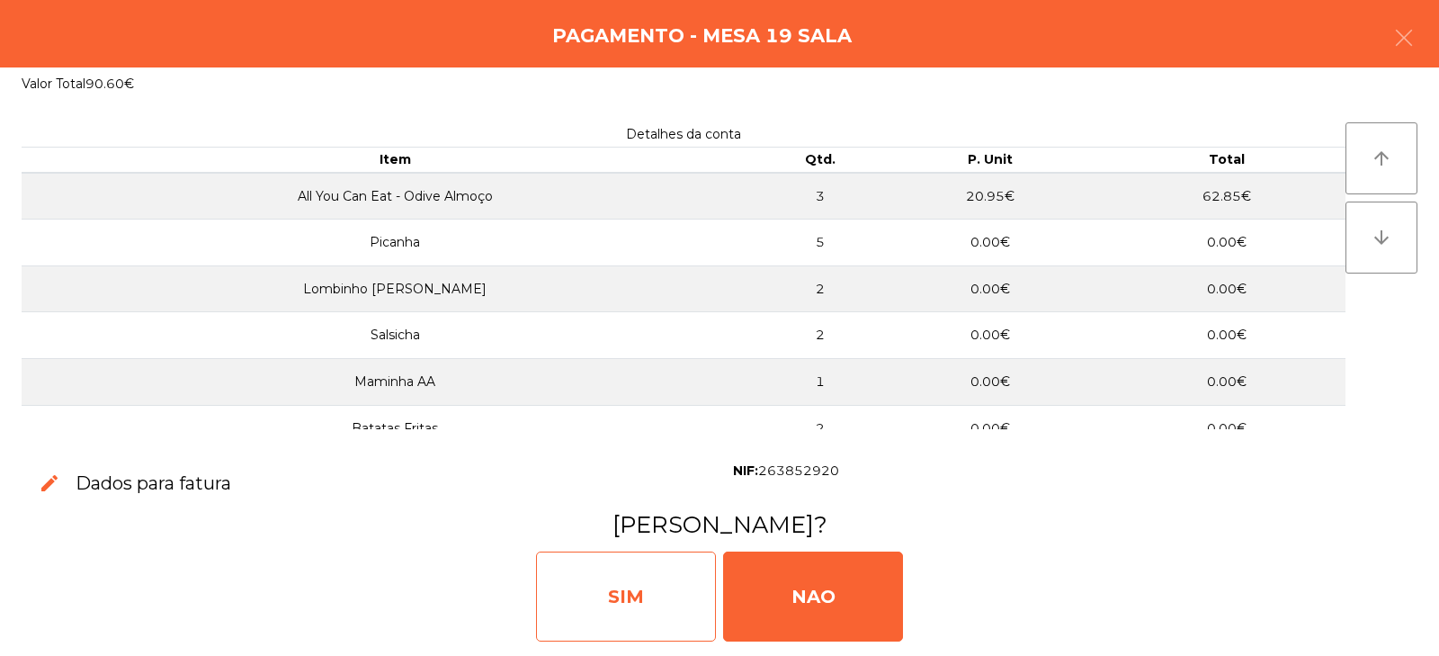
click at [662, 609] on div "SIM" at bounding box center [626, 596] width 180 height 90
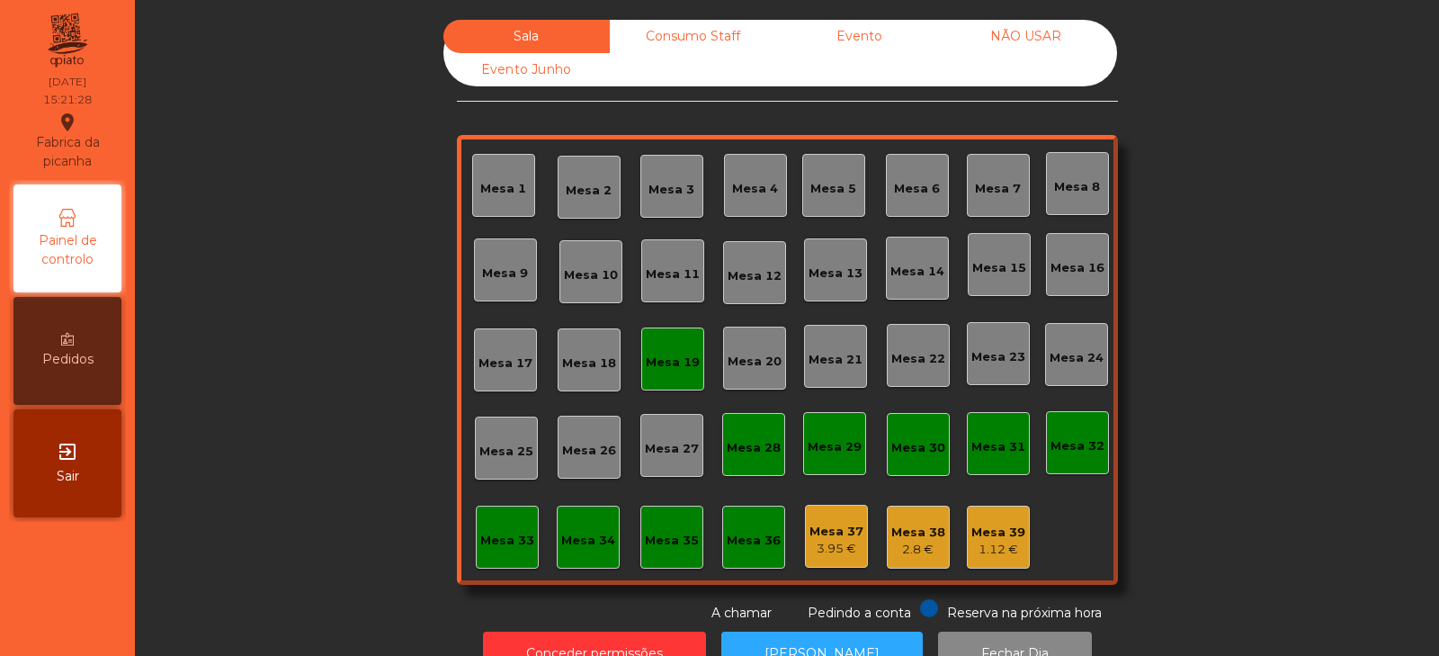
click at [666, 361] on div "Mesa 19" at bounding box center [673, 362] width 54 height 18
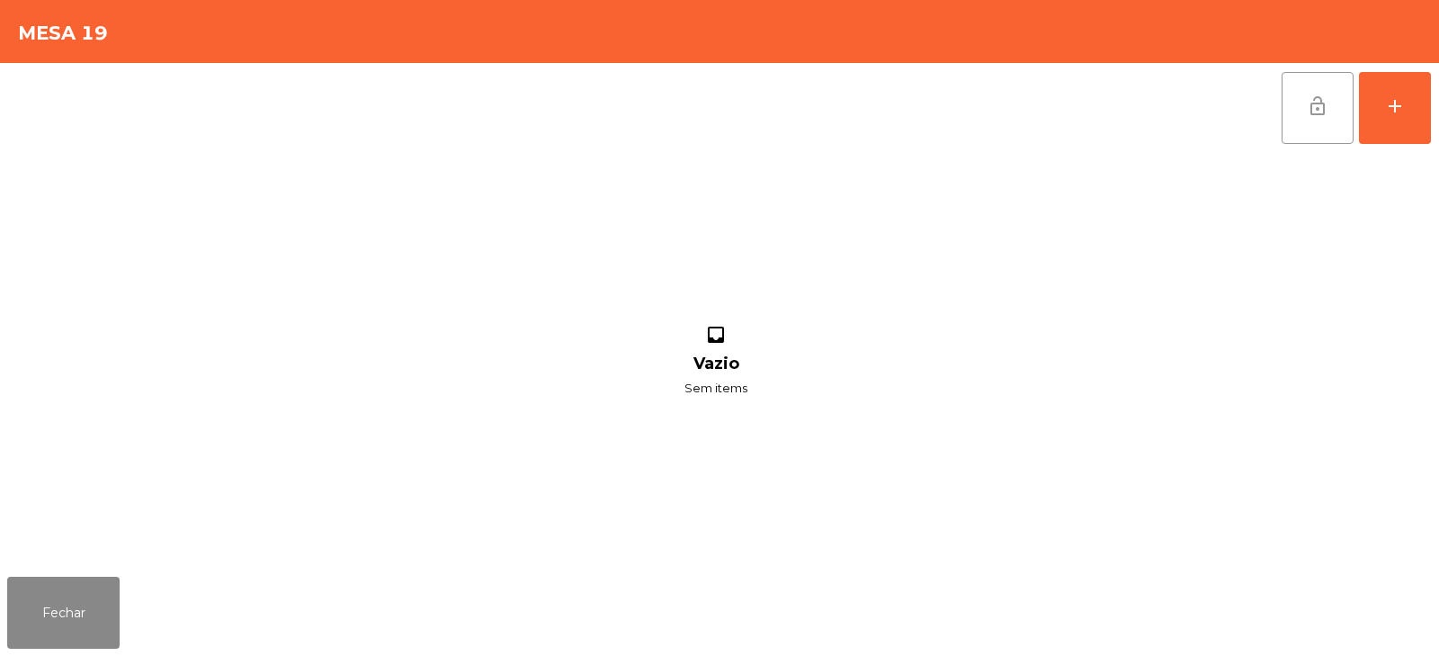
click at [1298, 127] on button "lock_open" at bounding box center [1318, 108] width 72 height 72
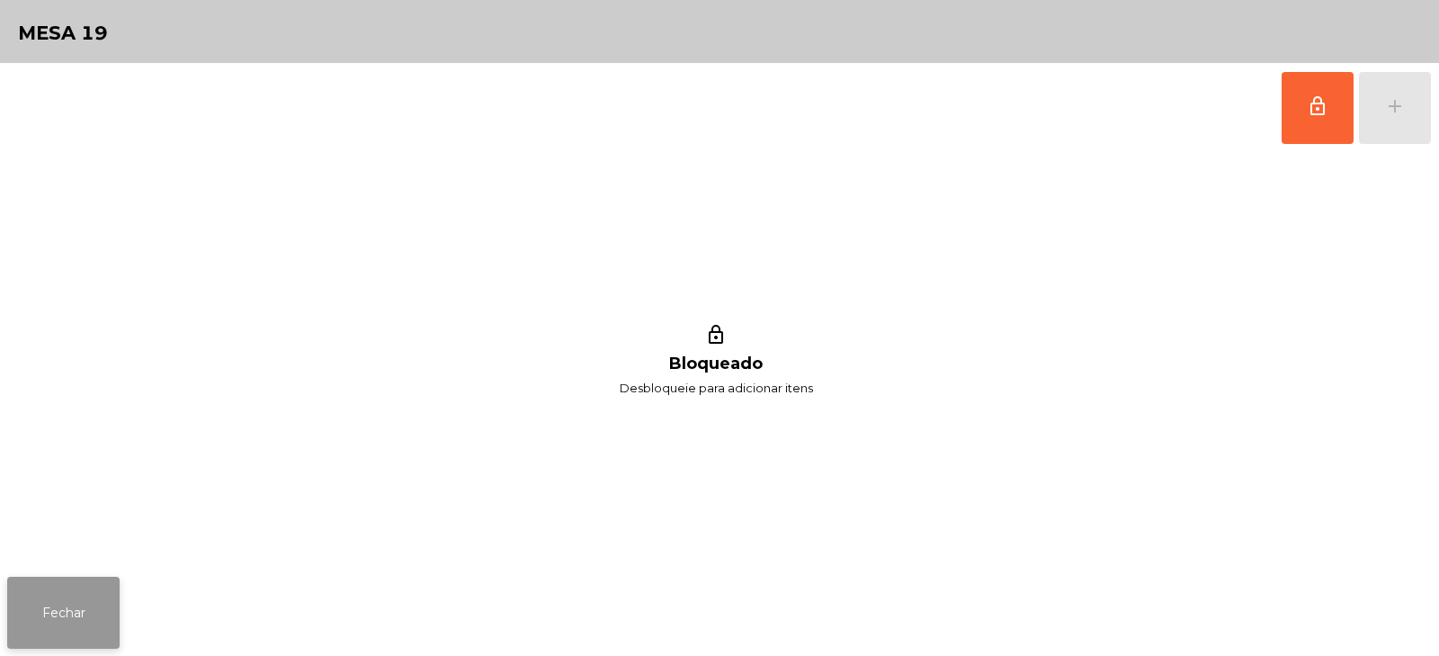
click at [58, 640] on button "Fechar" at bounding box center [63, 613] width 112 height 72
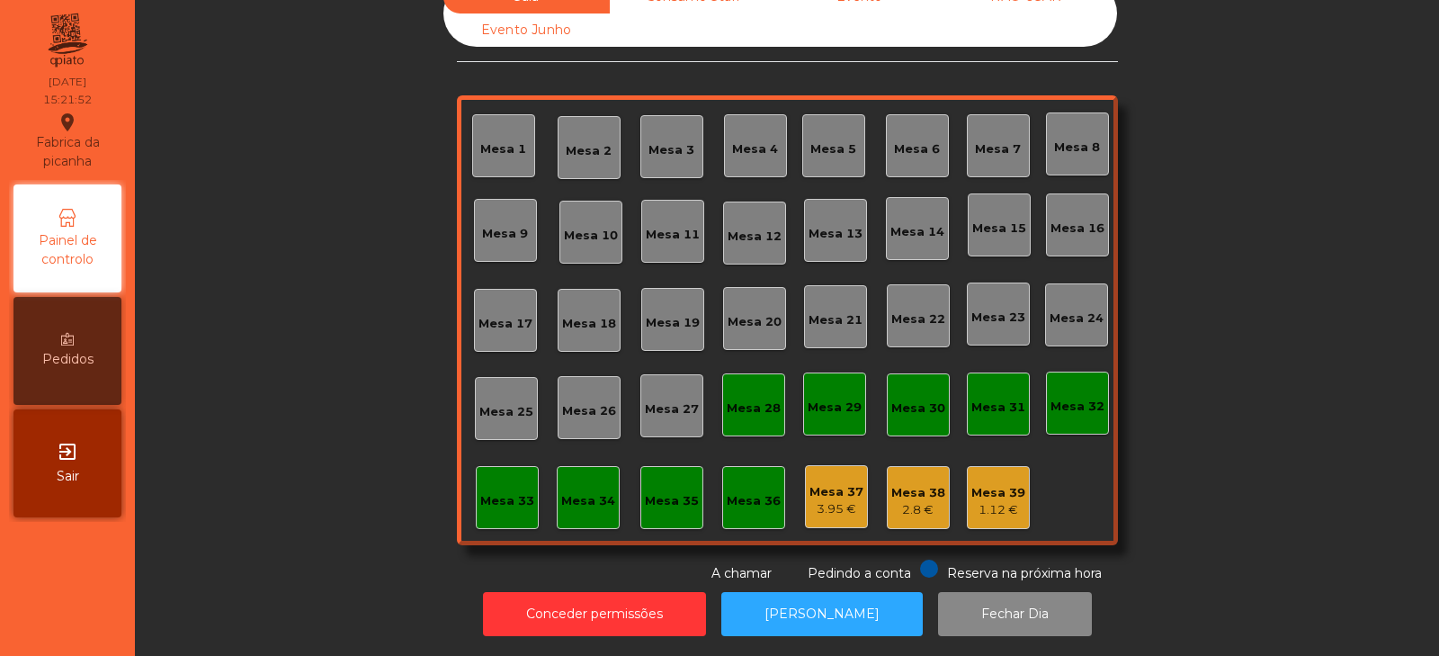
scroll to position [0, 0]
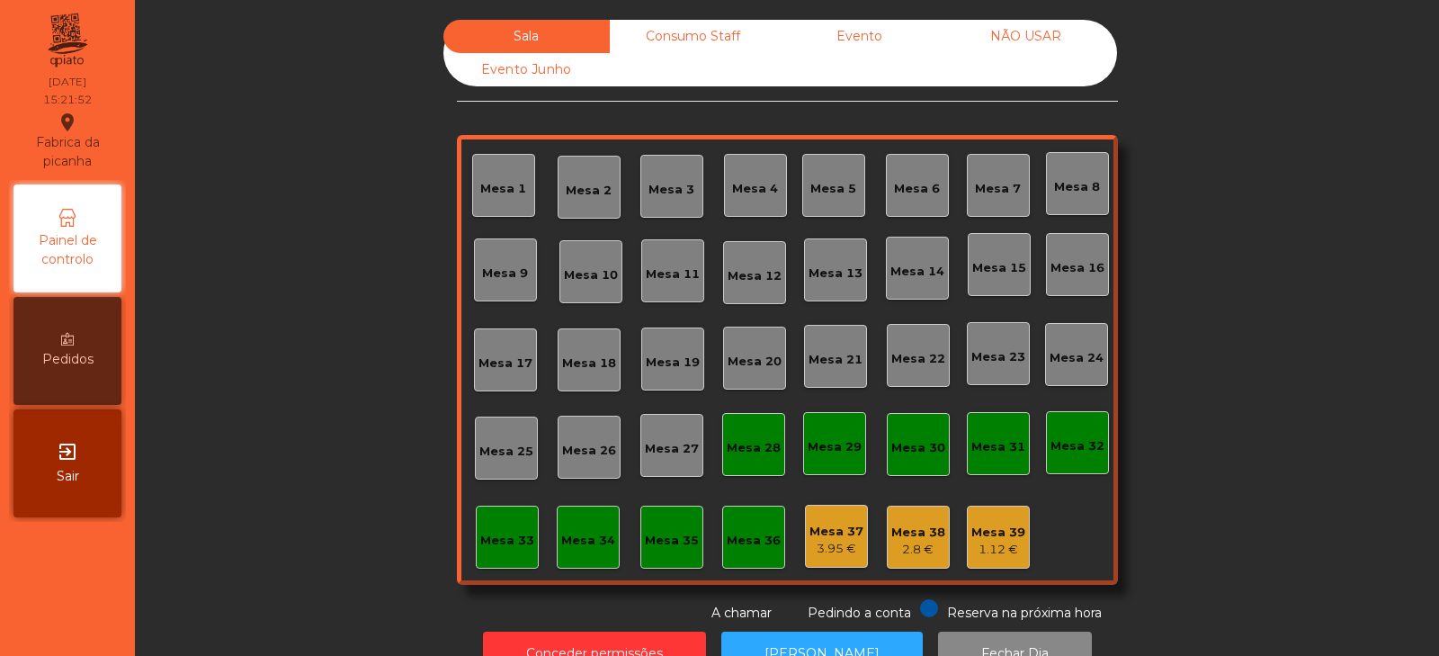
click at [654, 36] on div "Consumo Staff" at bounding box center [693, 36] width 166 height 33
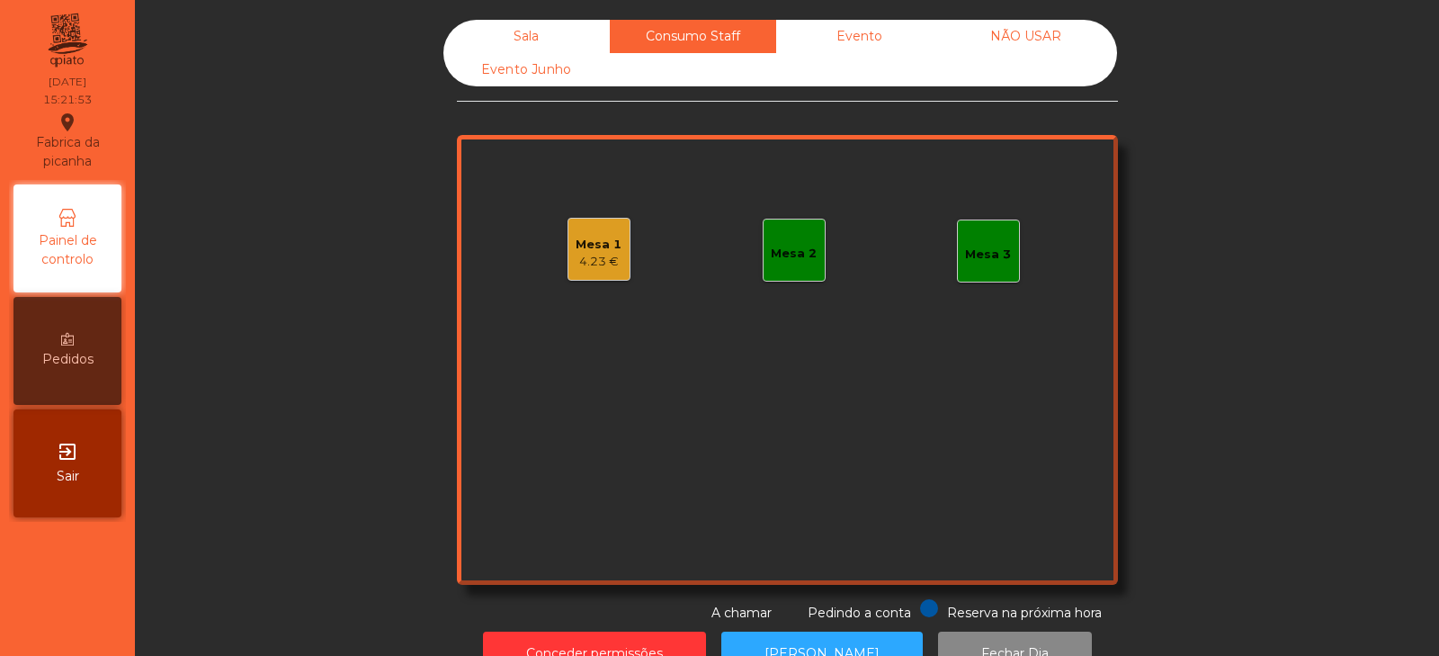
click at [881, 31] on div "Evento" at bounding box center [859, 36] width 166 height 33
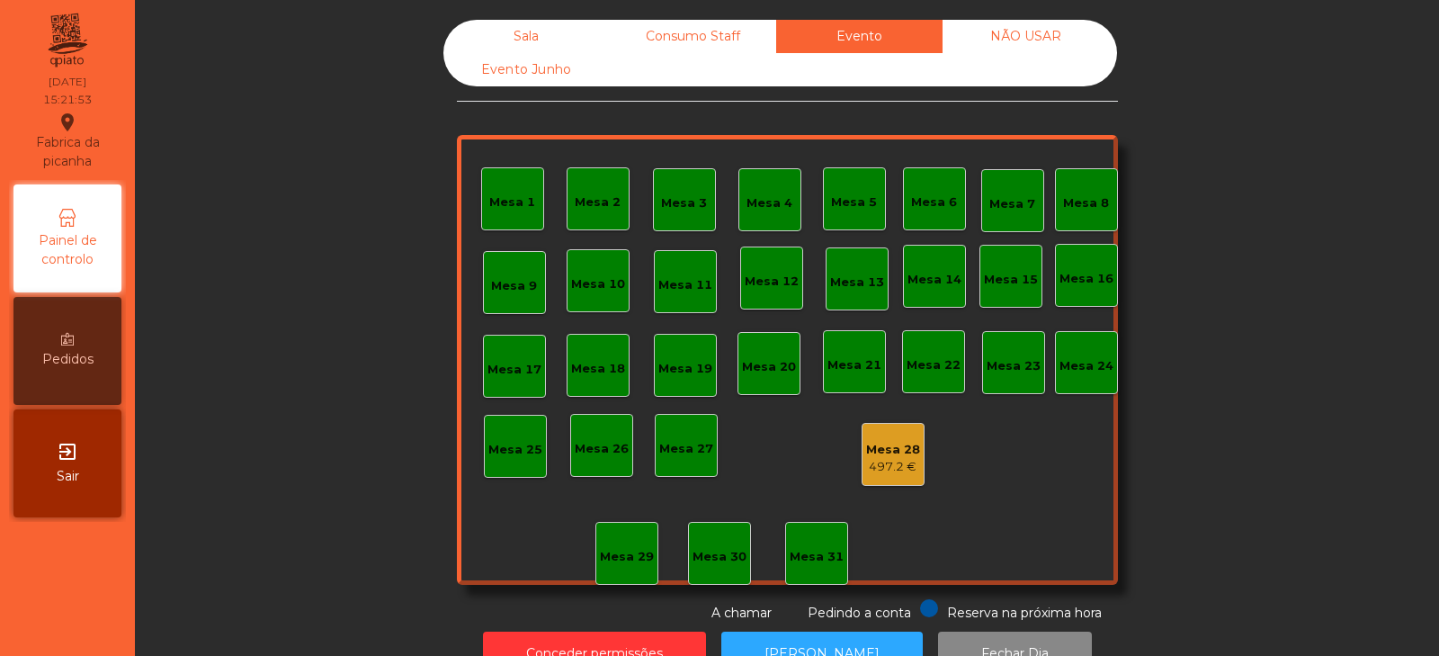
click at [1064, 29] on div "NÃO USAR" at bounding box center [1026, 36] width 166 height 33
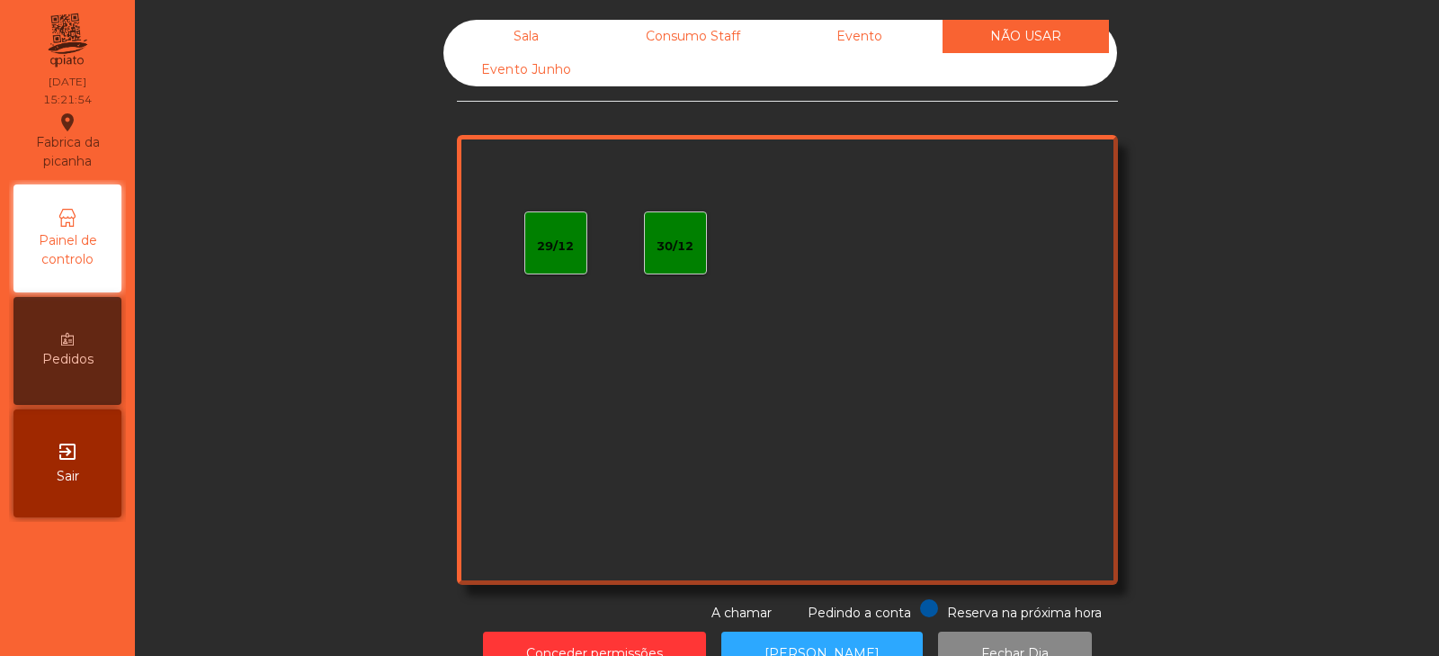
click at [546, 84] on div "Evento Junho" at bounding box center [526, 69] width 166 height 33
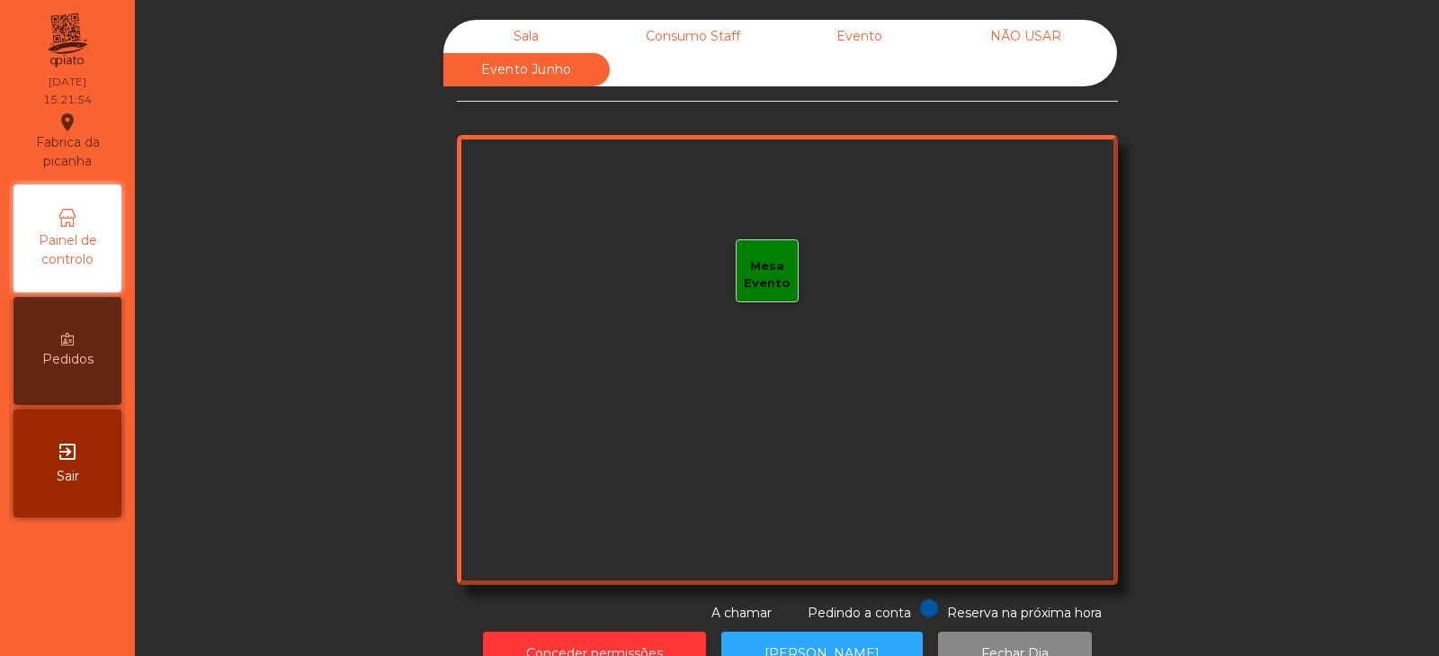
click at [557, 24] on div "Sala" at bounding box center [526, 36] width 166 height 33
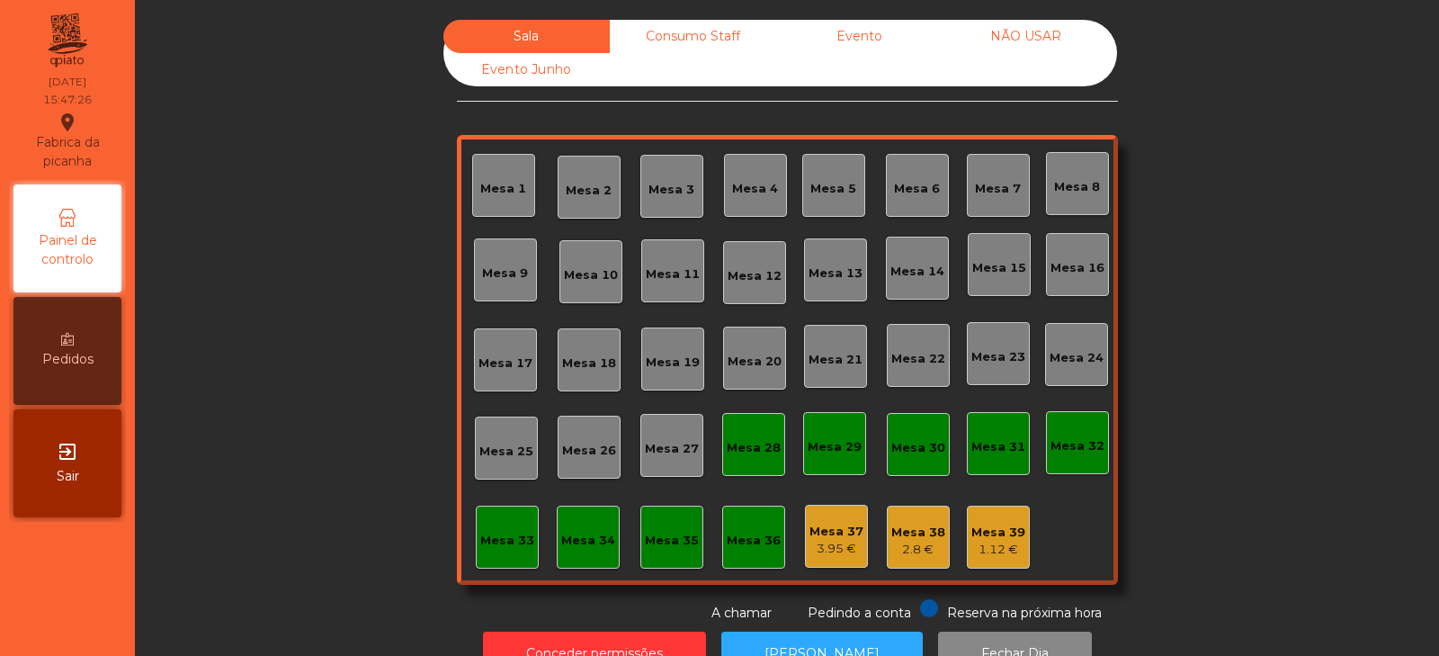
scroll to position [53, 0]
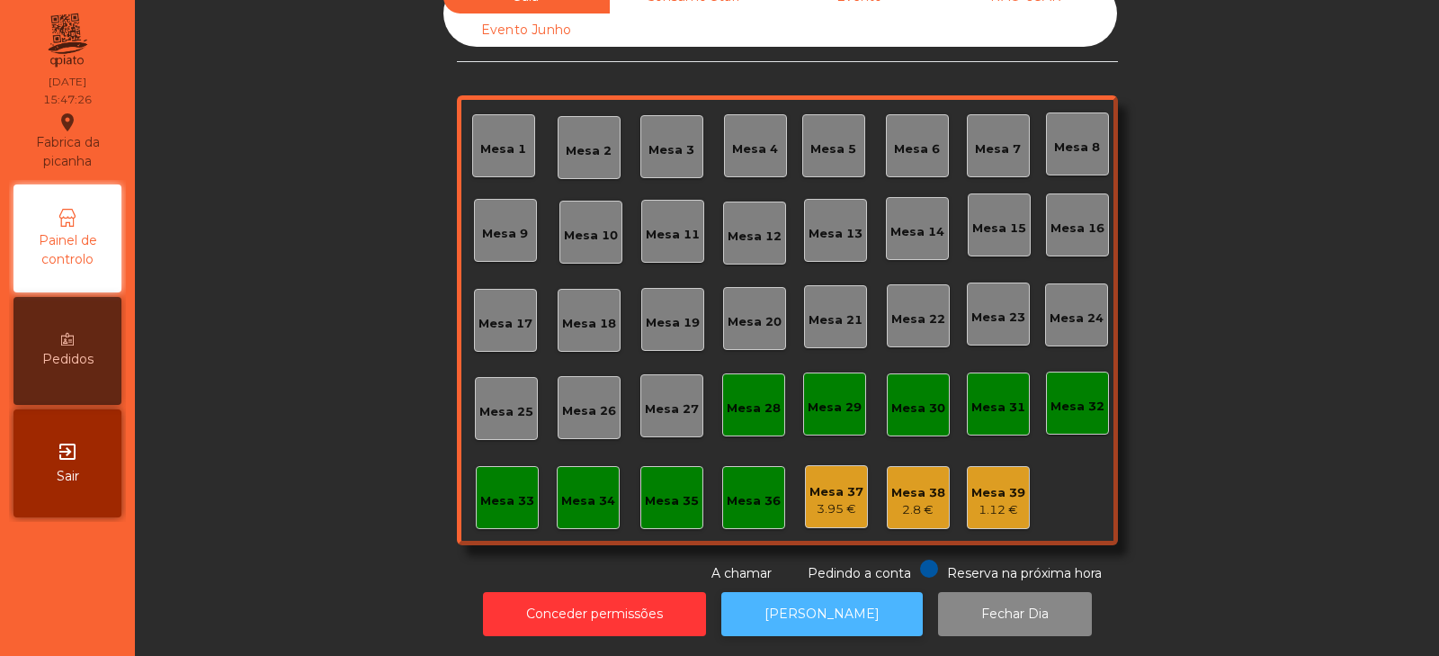
click at [839, 603] on button "[PERSON_NAME]" at bounding box center [821, 614] width 201 height 44
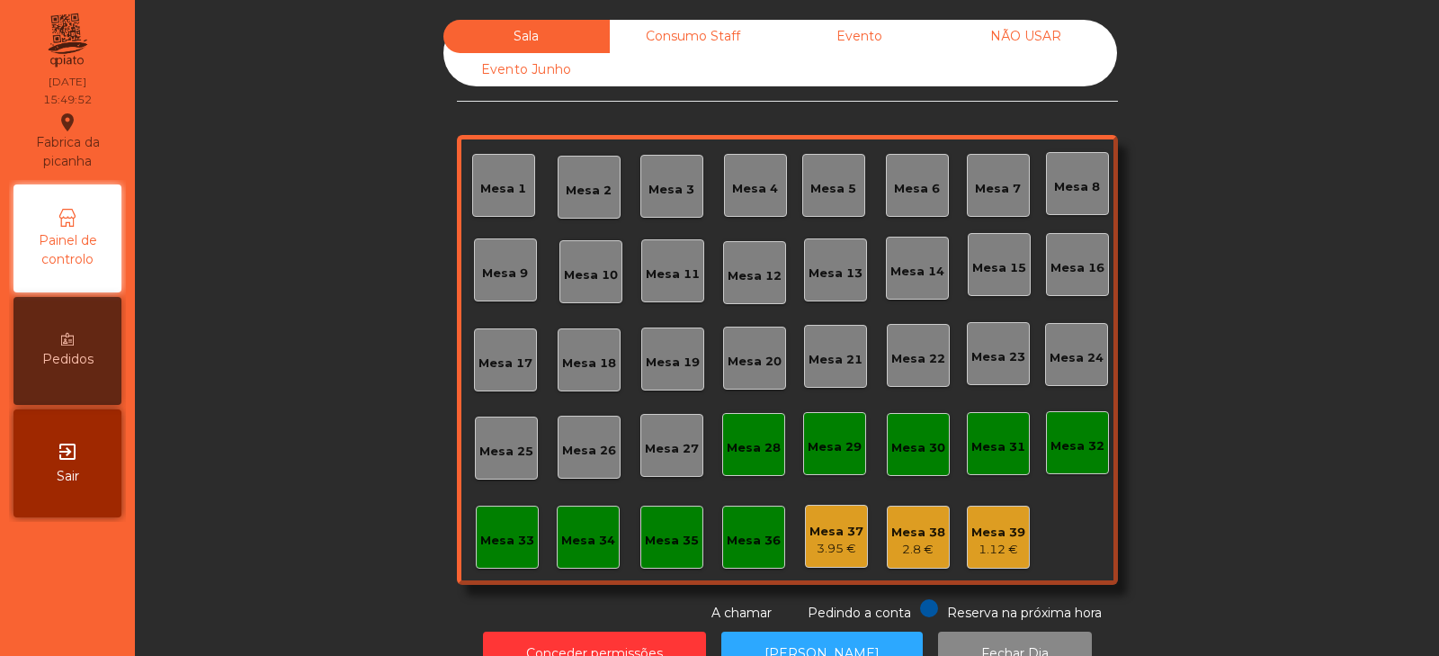
click at [716, 39] on div "Consumo Staff" at bounding box center [693, 36] width 166 height 33
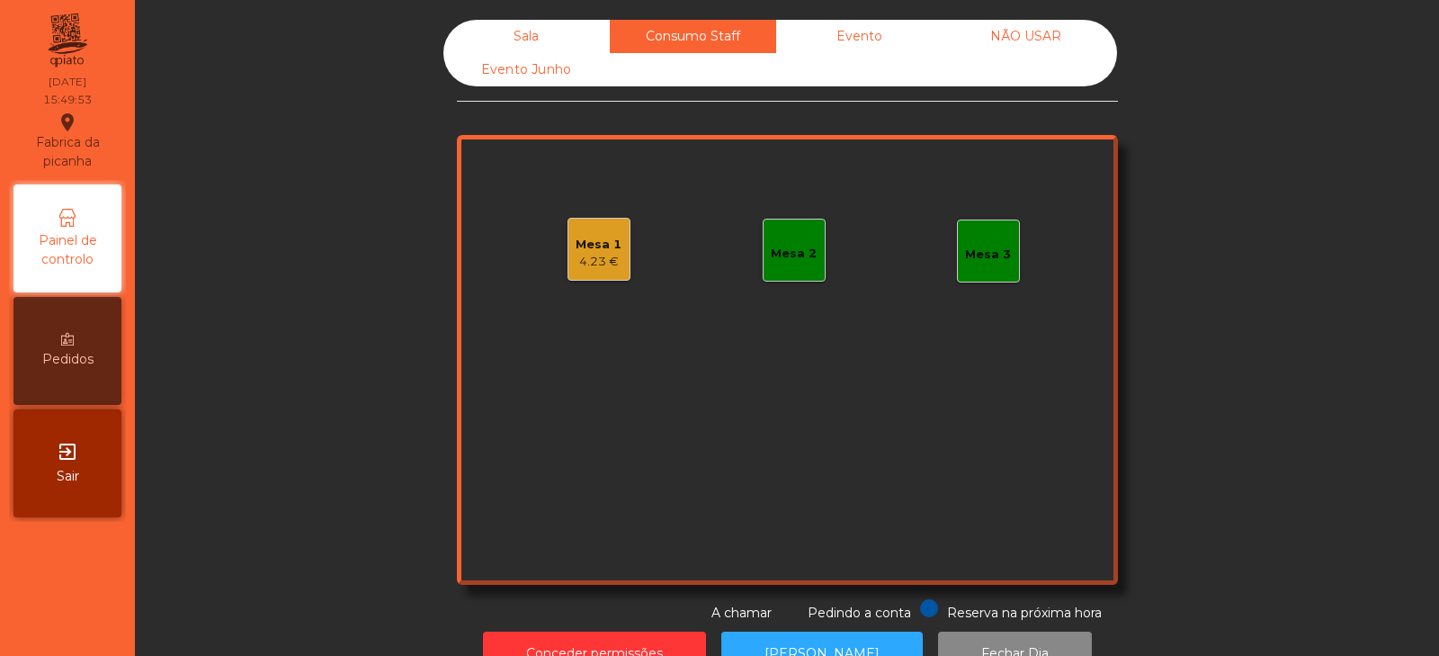
click at [604, 269] on div "4.23 €" at bounding box center [599, 262] width 46 height 18
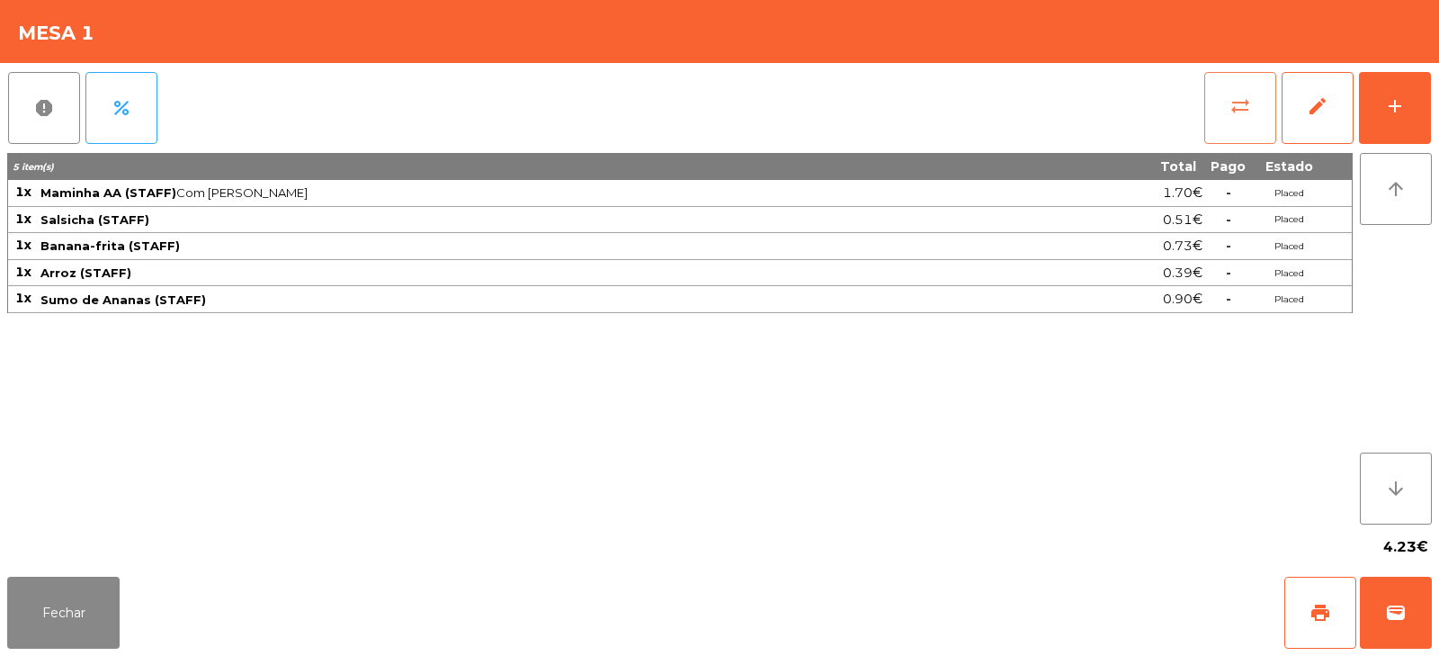
click at [1252, 119] on button "sync_alt" at bounding box center [1240, 108] width 72 height 72
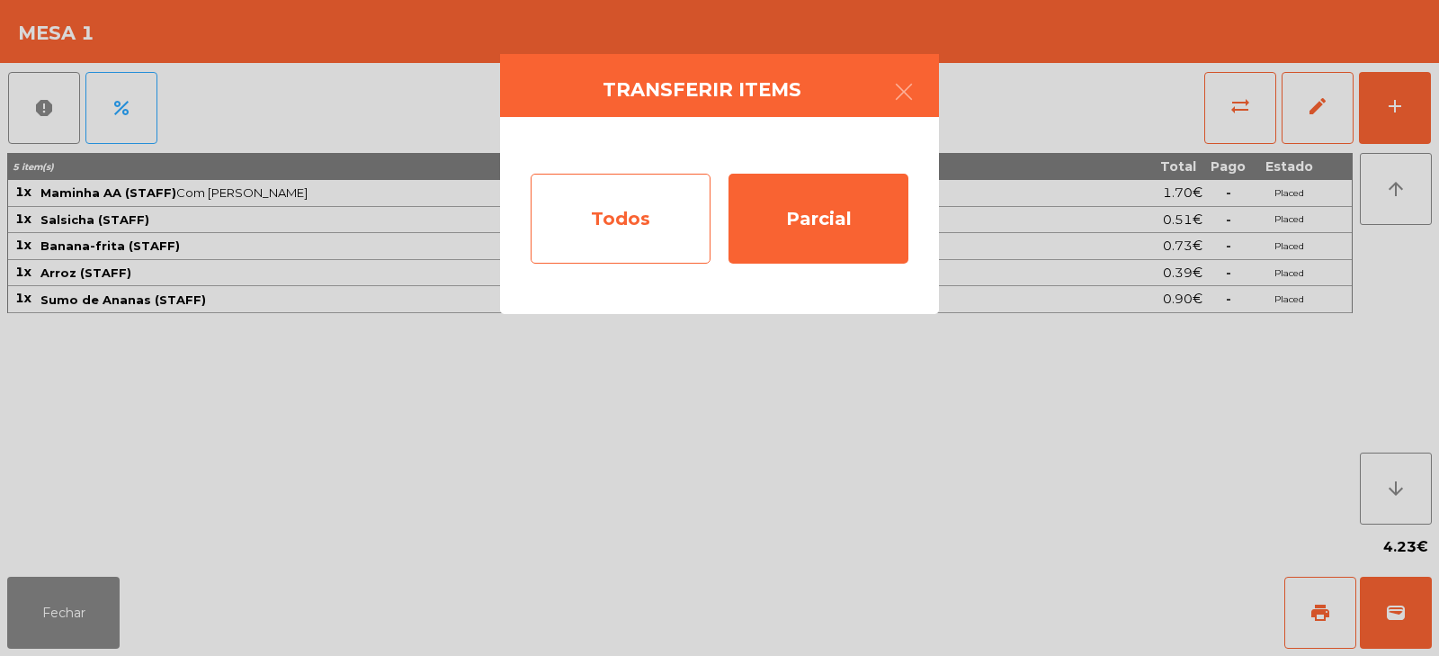
click at [666, 216] on div "Todos" at bounding box center [621, 219] width 180 height 90
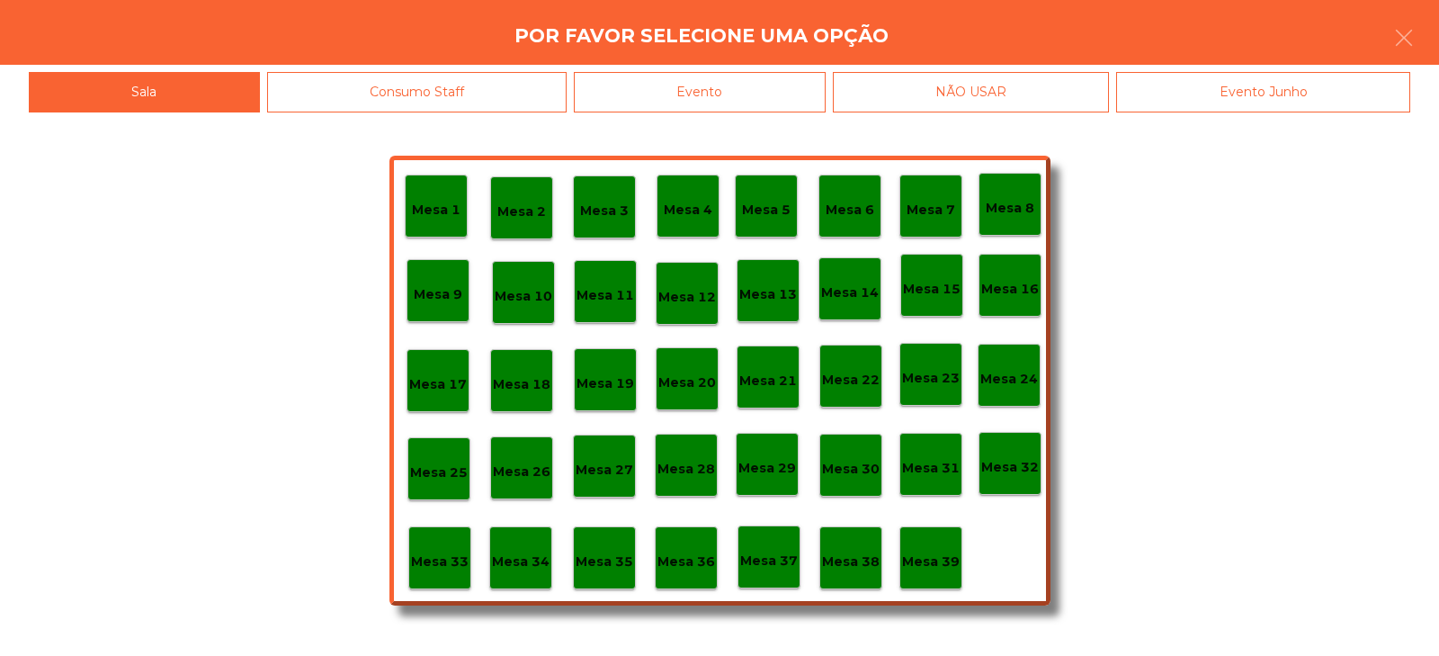
click at [1024, 468] on p "Mesa 32" at bounding box center [1010, 467] width 58 height 21
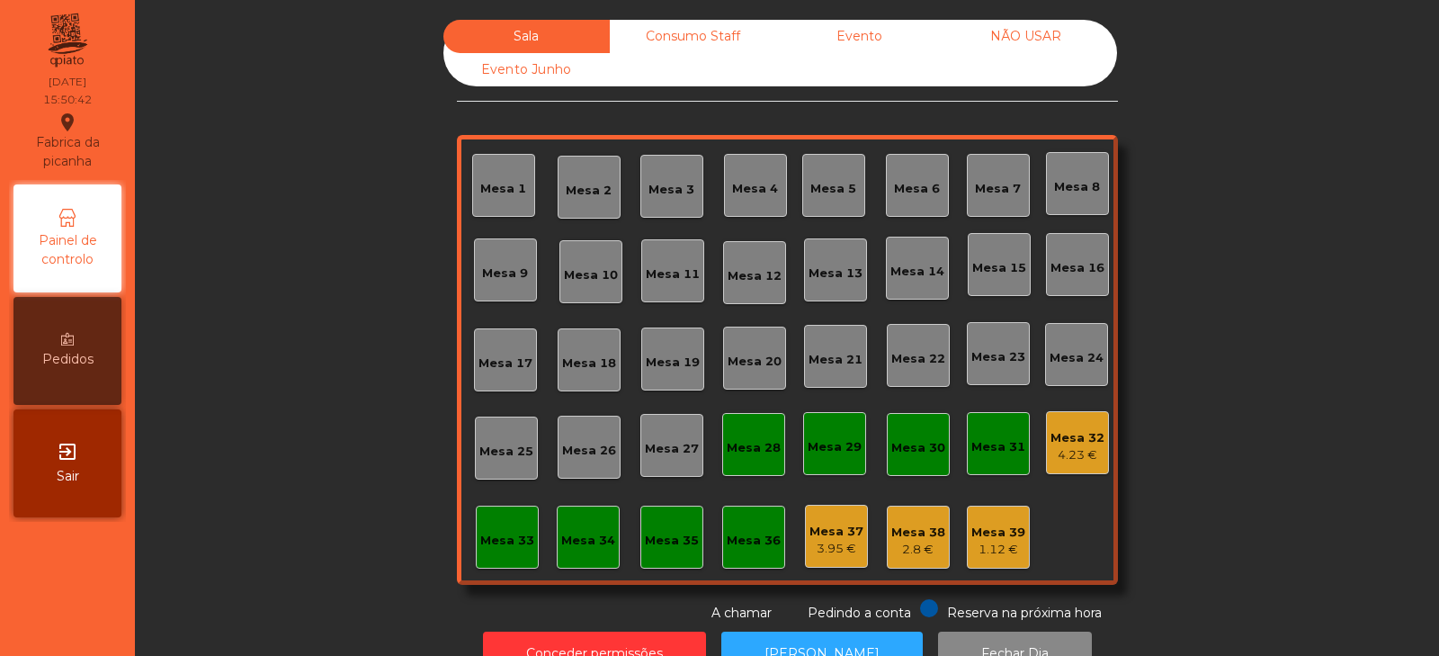
click at [831, 47] on div "Evento" at bounding box center [859, 36] width 166 height 33
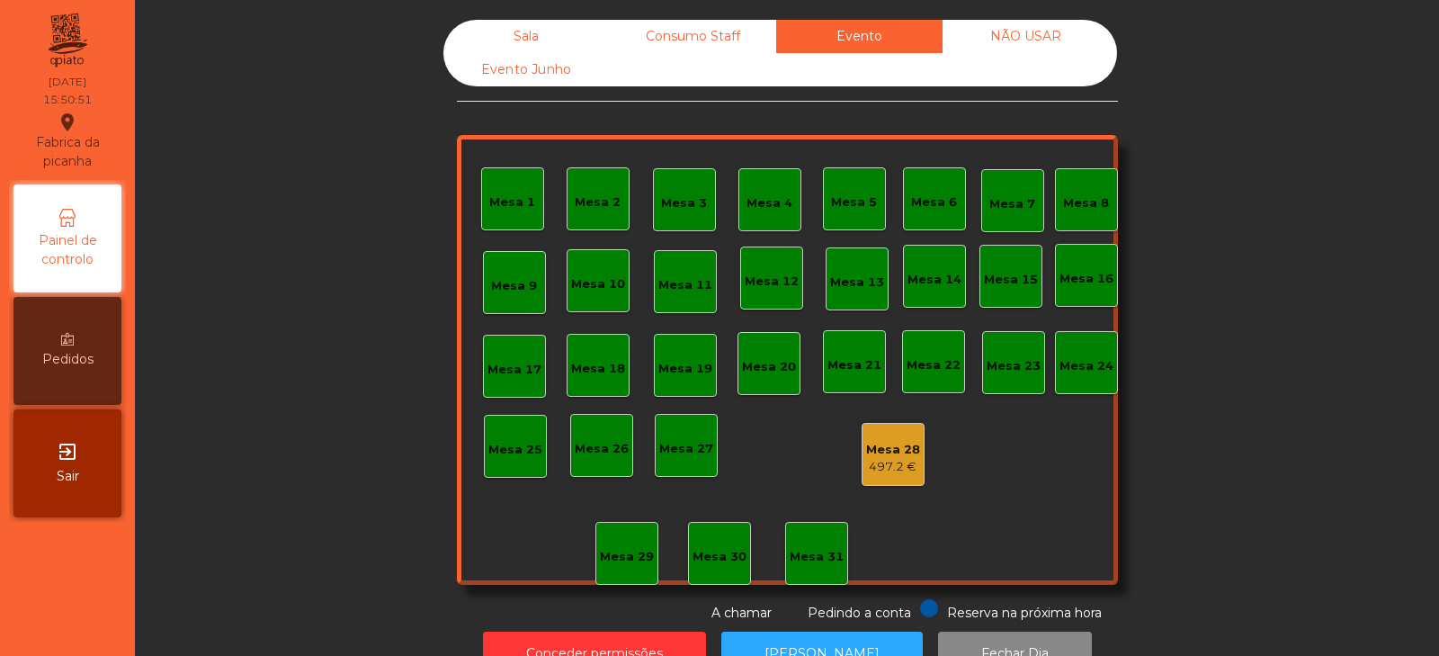
click at [508, 34] on div "Sala" at bounding box center [526, 36] width 166 height 33
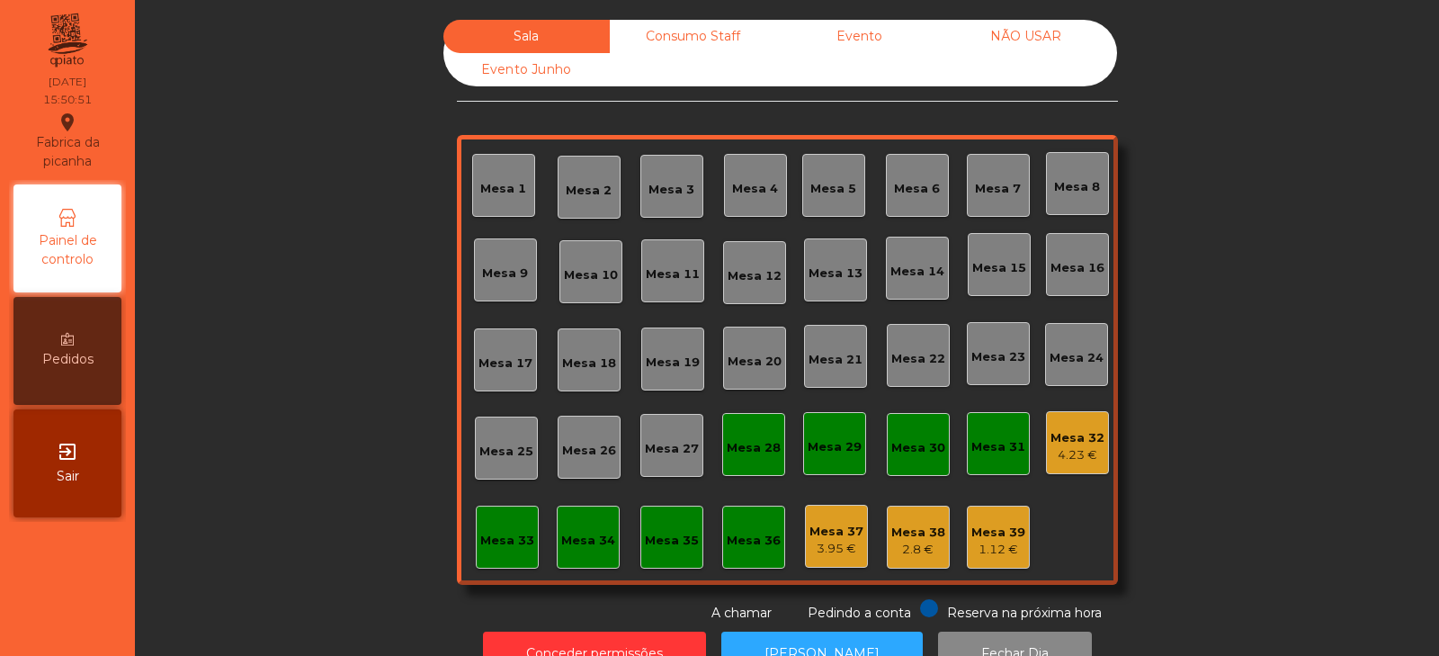
scroll to position [53, 0]
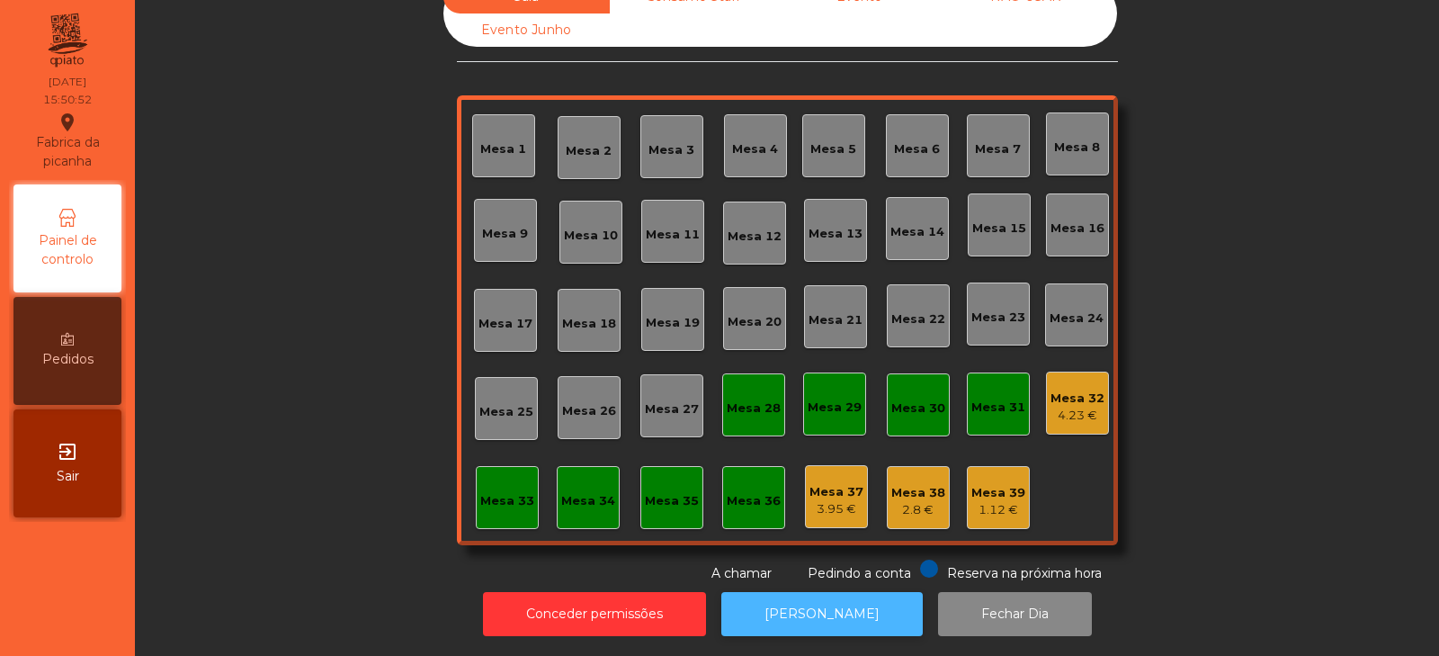
click at [781, 608] on button "[PERSON_NAME]" at bounding box center [821, 614] width 201 height 44
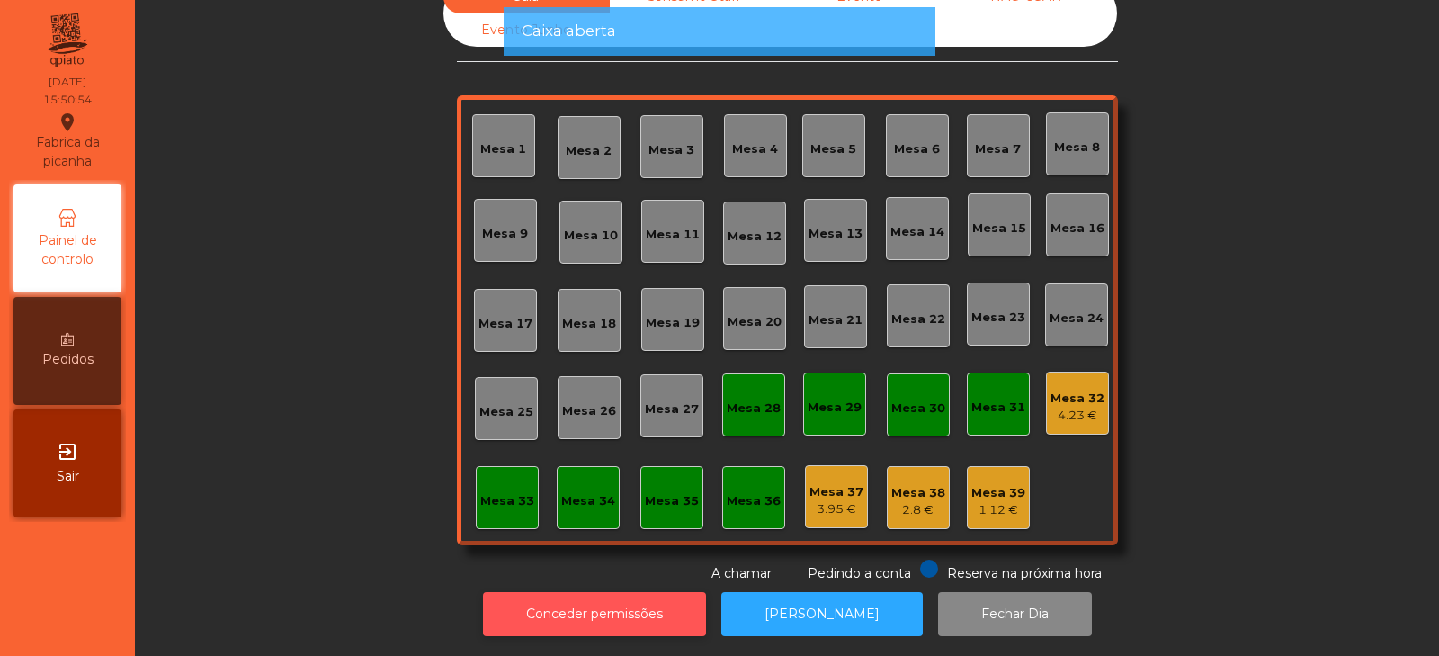
click at [614, 611] on button "Conceder permissões" at bounding box center [594, 614] width 223 height 44
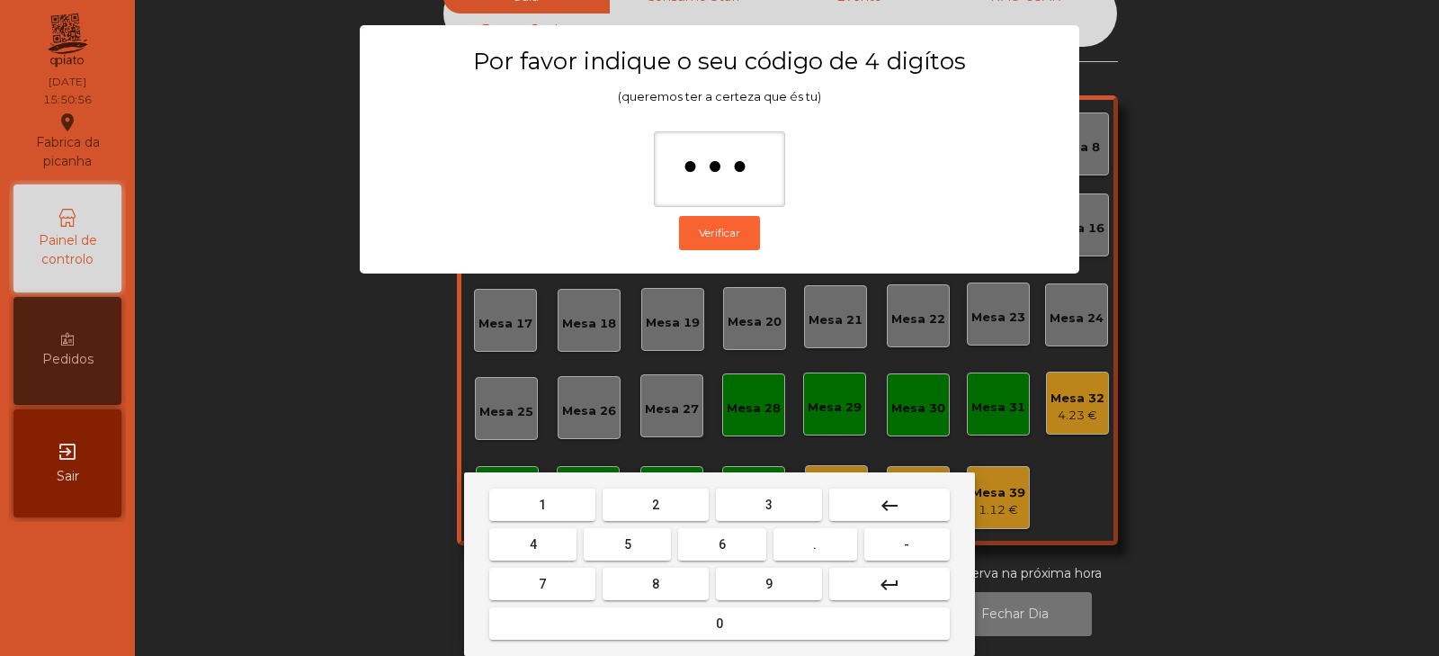
type input "****"
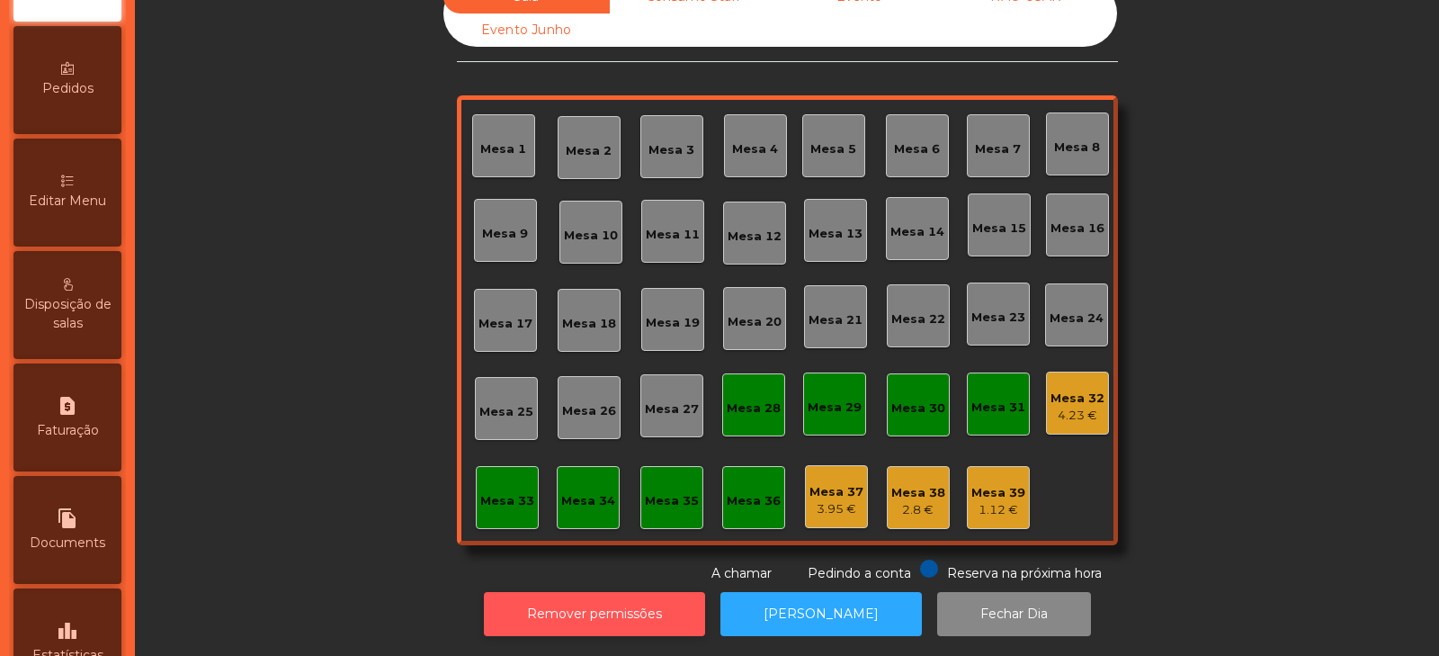
scroll to position [437, 0]
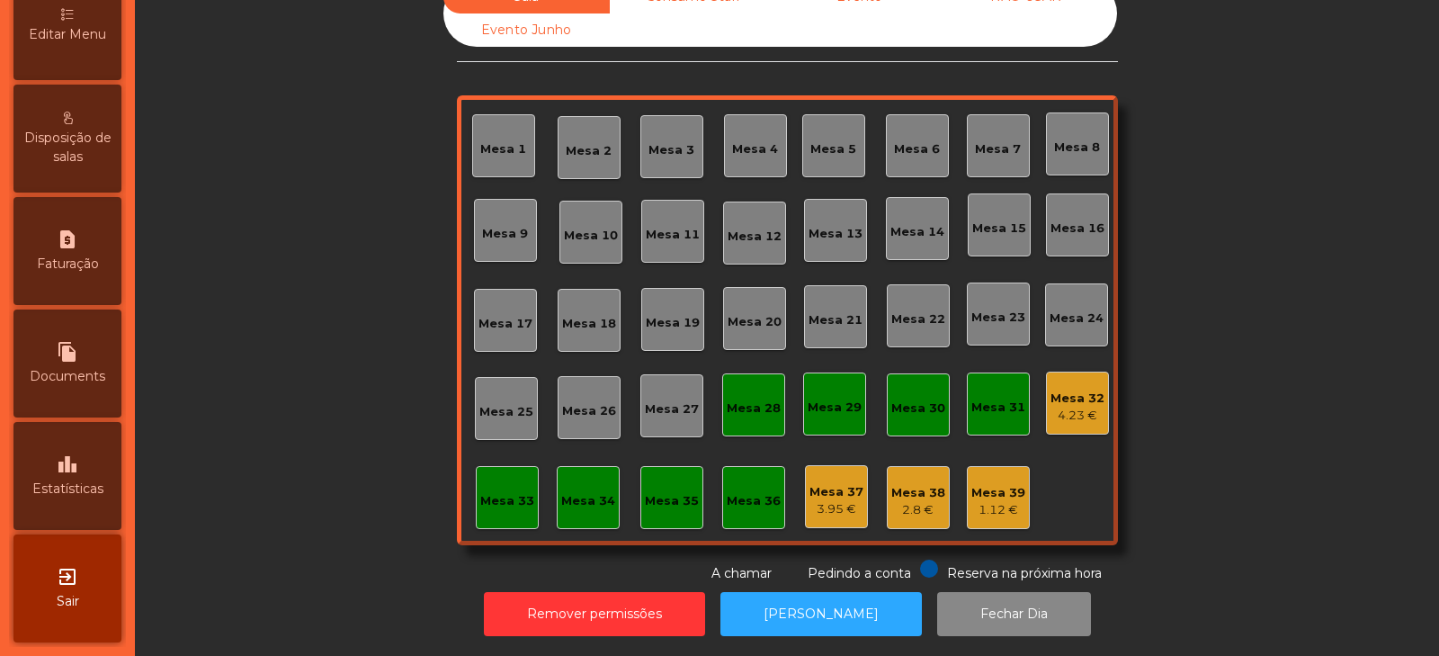
click at [70, 488] on span "Estatísticas" at bounding box center [67, 488] width 71 height 19
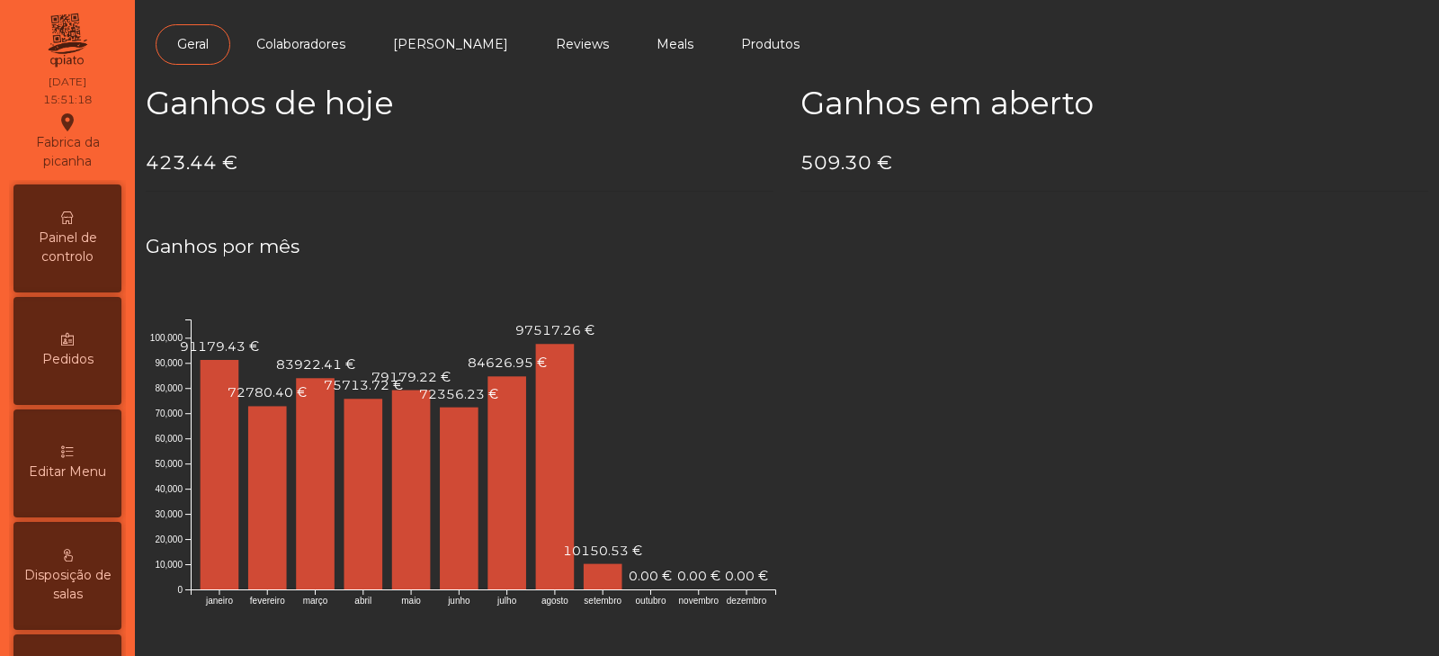
click at [74, 217] on icon at bounding box center [67, 217] width 13 height 13
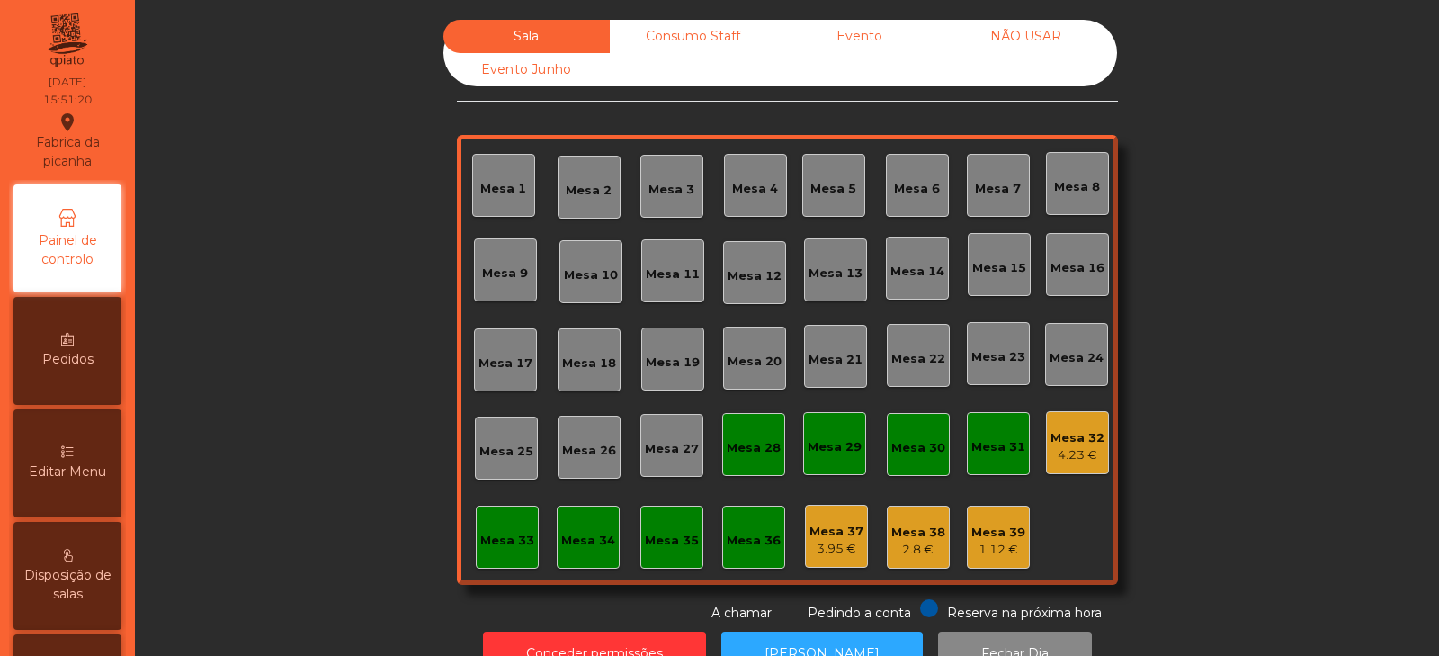
scroll to position [53, 0]
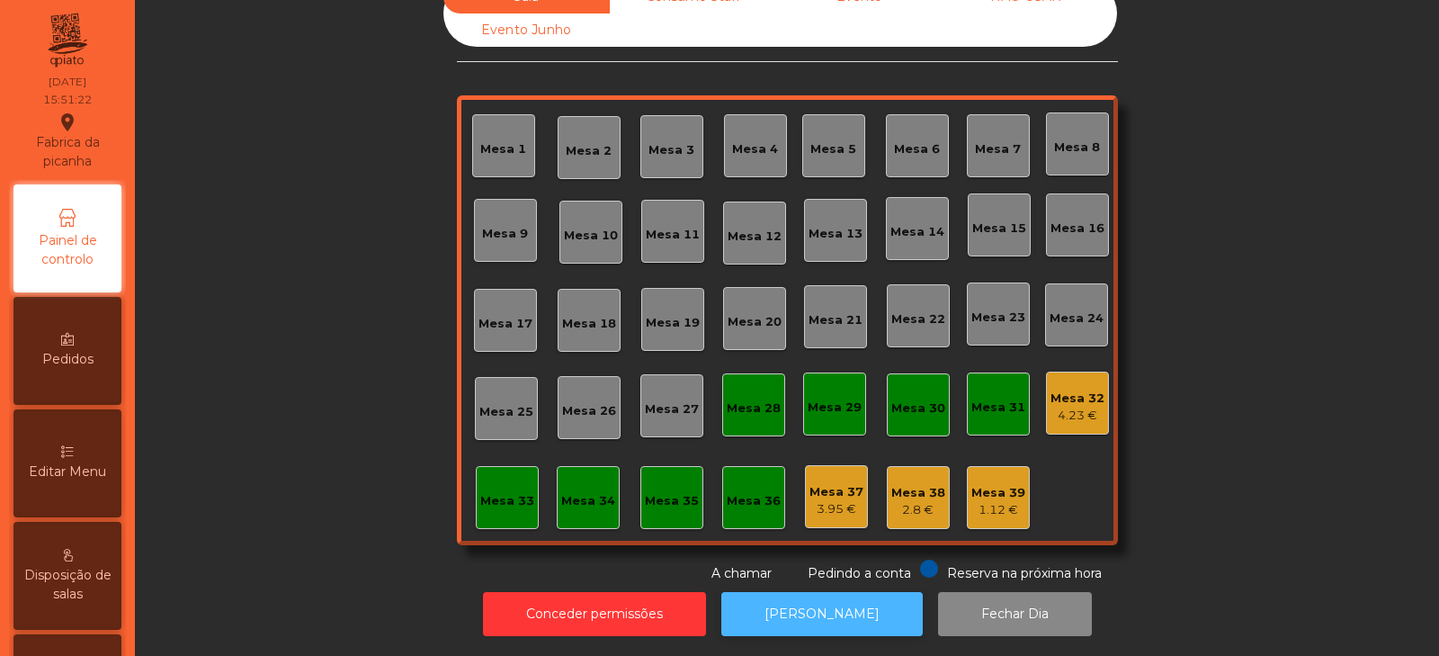
click at [776, 607] on button "[PERSON_NAME]" at bounding box center [821, 614] width 201 height 44
click at [783, 597] on button "[PERSON_NAME]" at bounding box center [821, 614] width 201 height 44
